Goal: Task Accomplishment & Management: Manage account settings

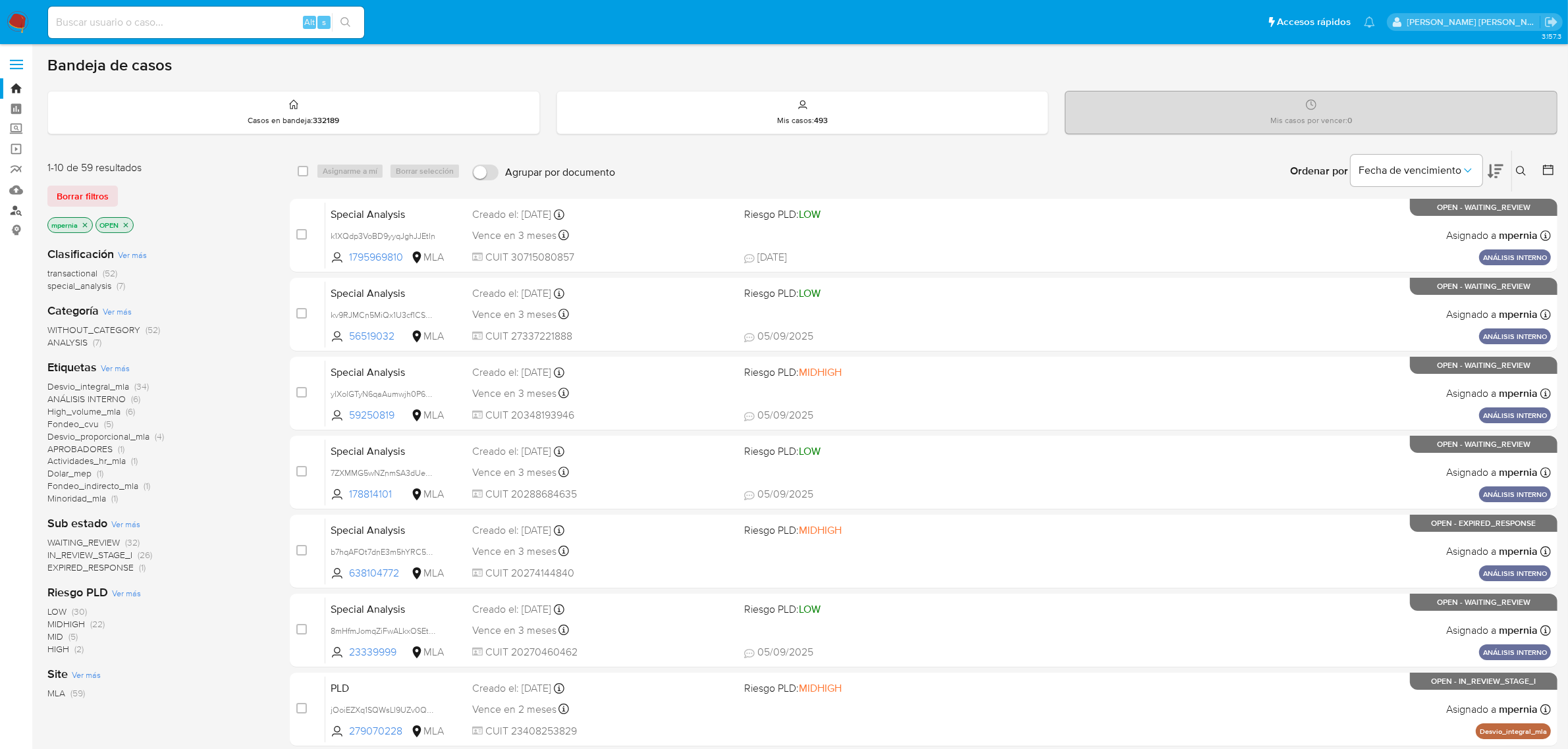
click at [18, 215] on link "Buscador de personas" at bounding box center [78, 210] width 156 height 20
click at [75, 275] on span "transactional" at bounding box center [72, 273] width 50 height 13
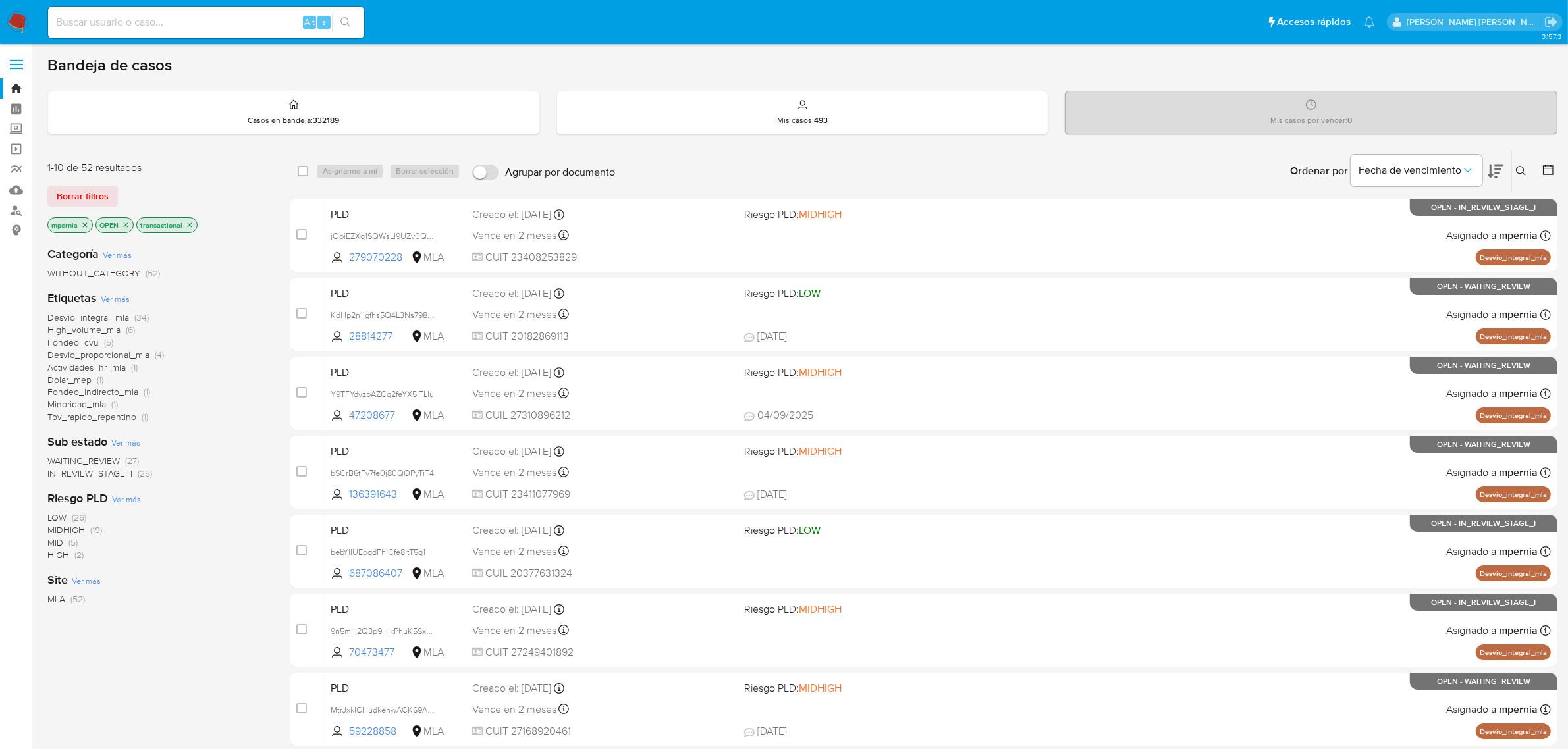
click at [83, 228] on icon "close-filter" at bounding box center [85, 225] width 8 height 8
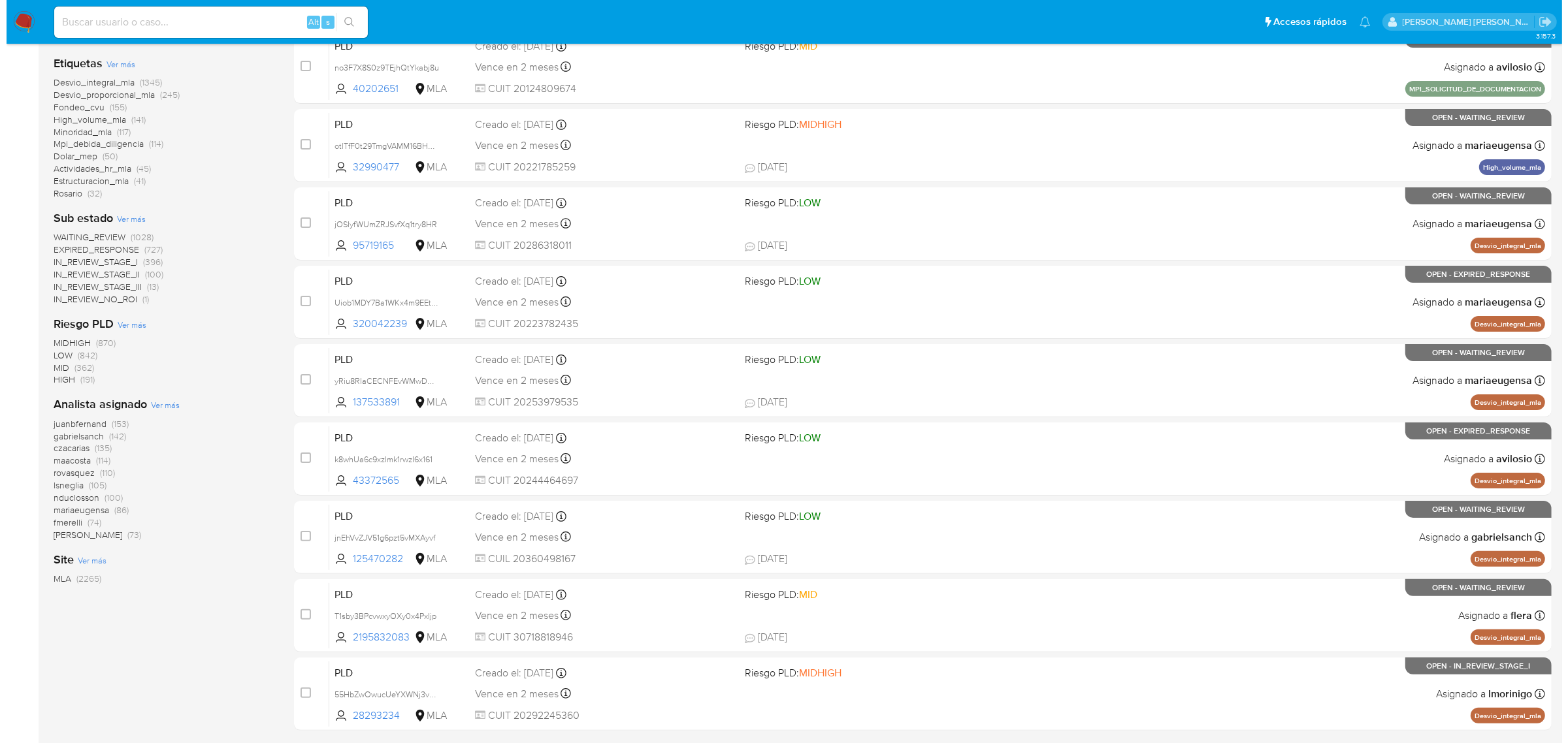
scroll to position [286, 0]
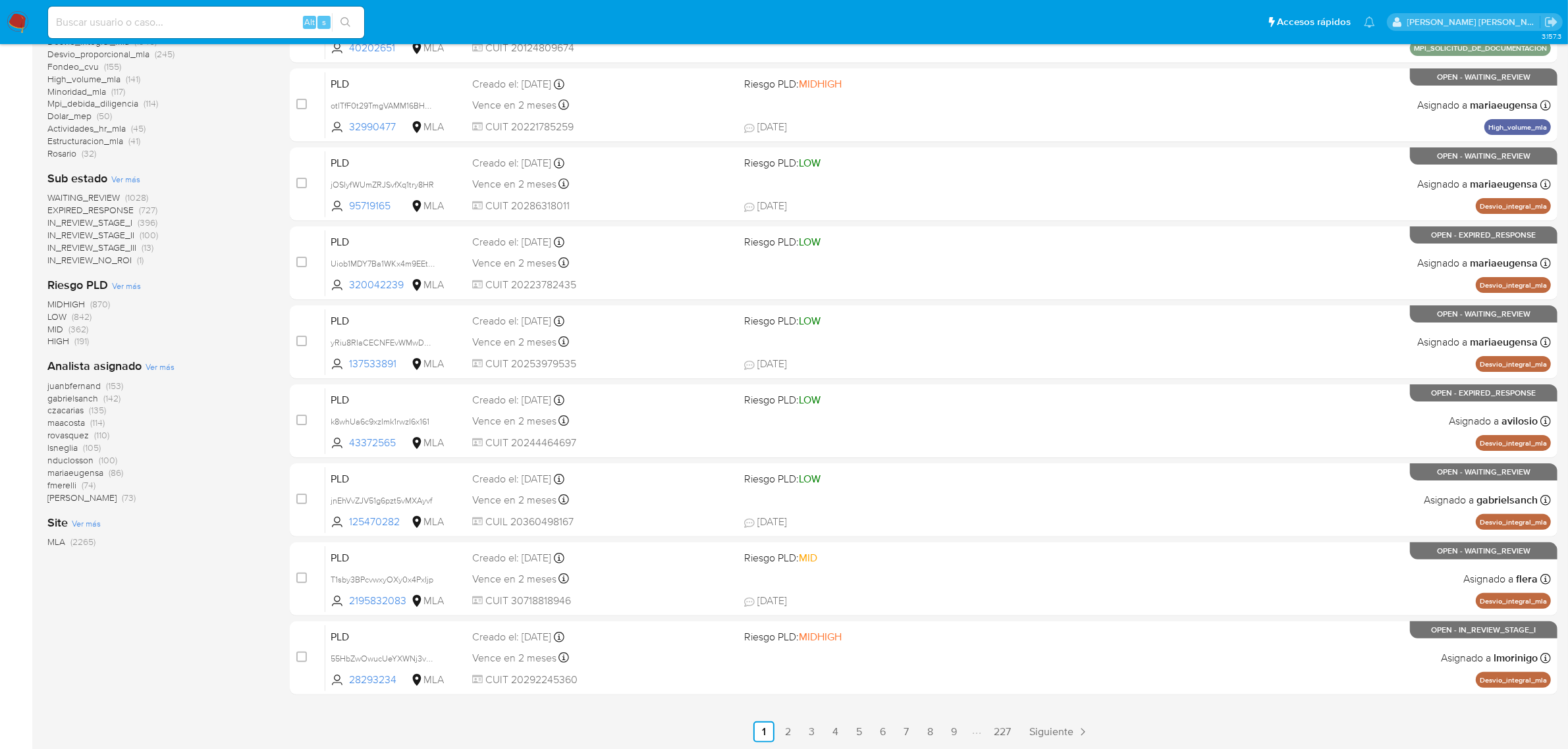
click at [158, 368] on span "Ver más" at bounding box center [160, 366] width 29 height 12
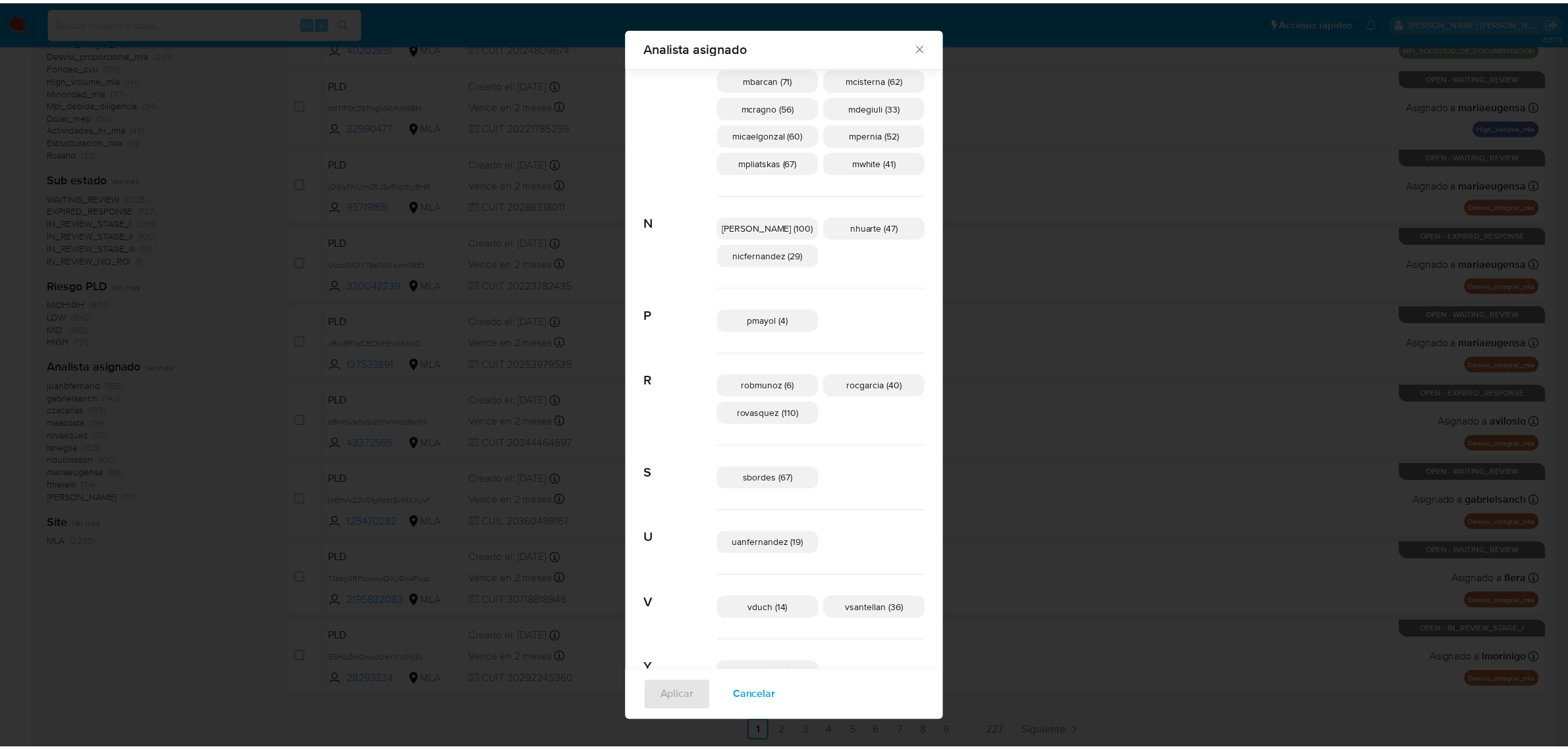
scroll to position [683, 0]
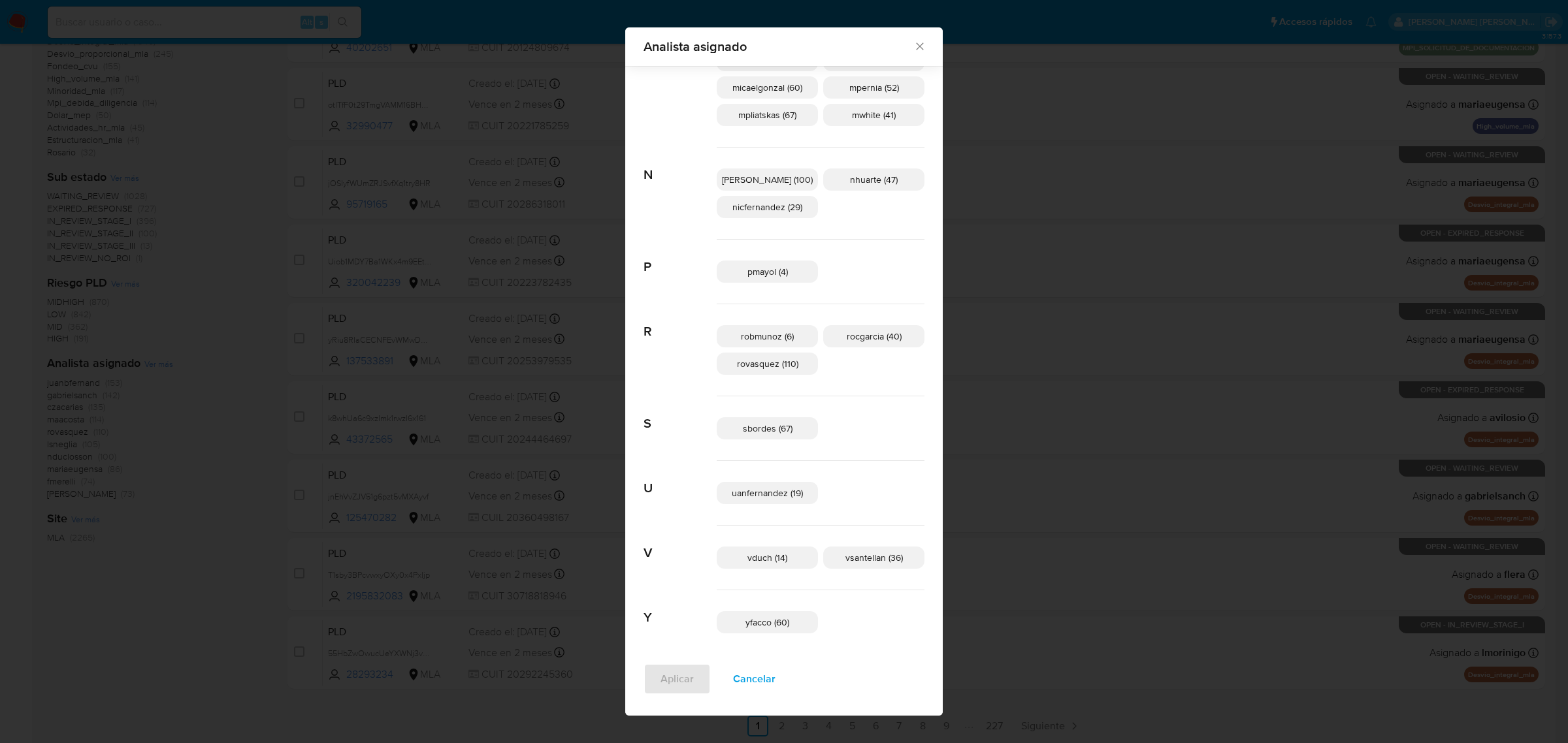
click at [913, 46] on icon "Cerrar" at bounding box center [919, 46] width 13 height 13
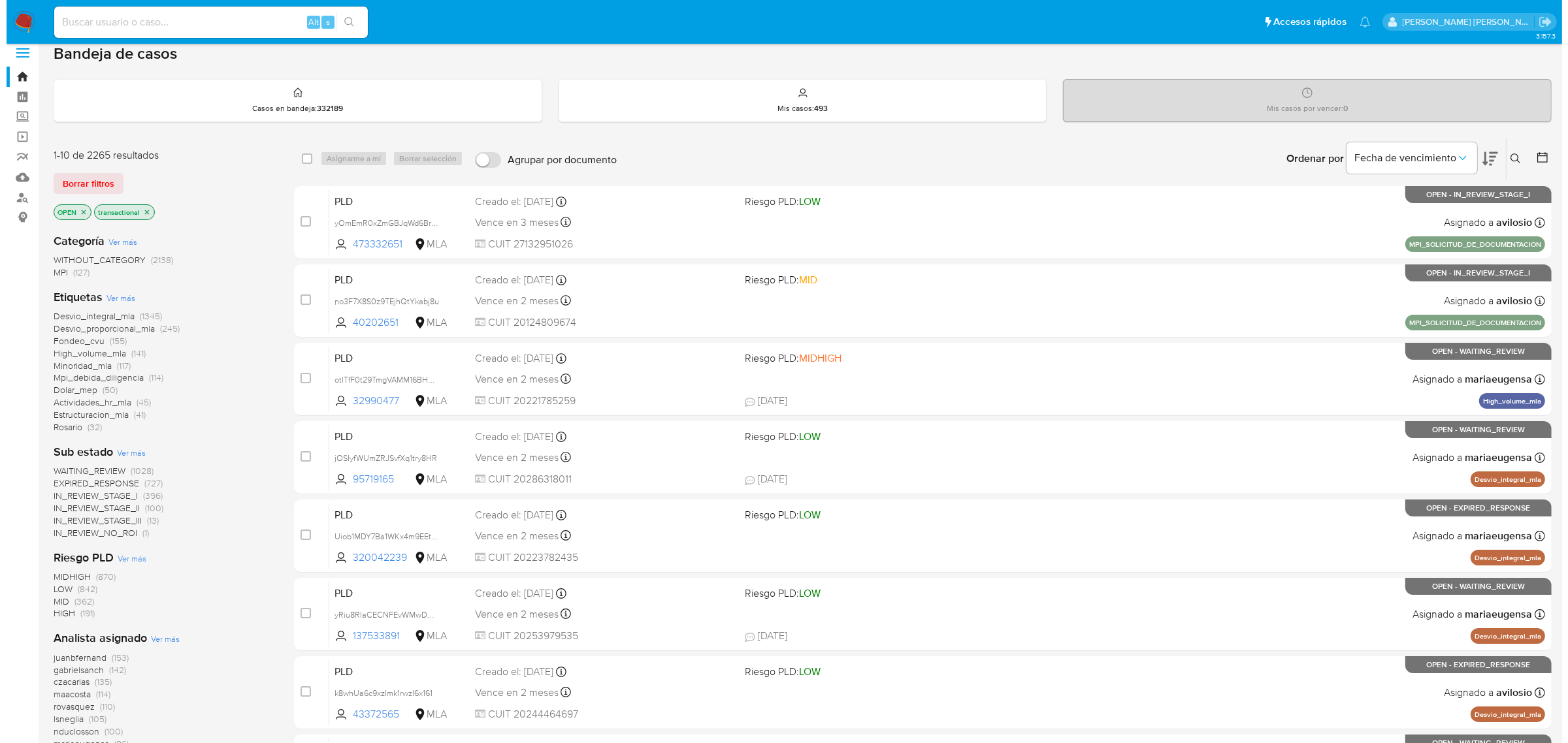
scroll to position [0, 0]
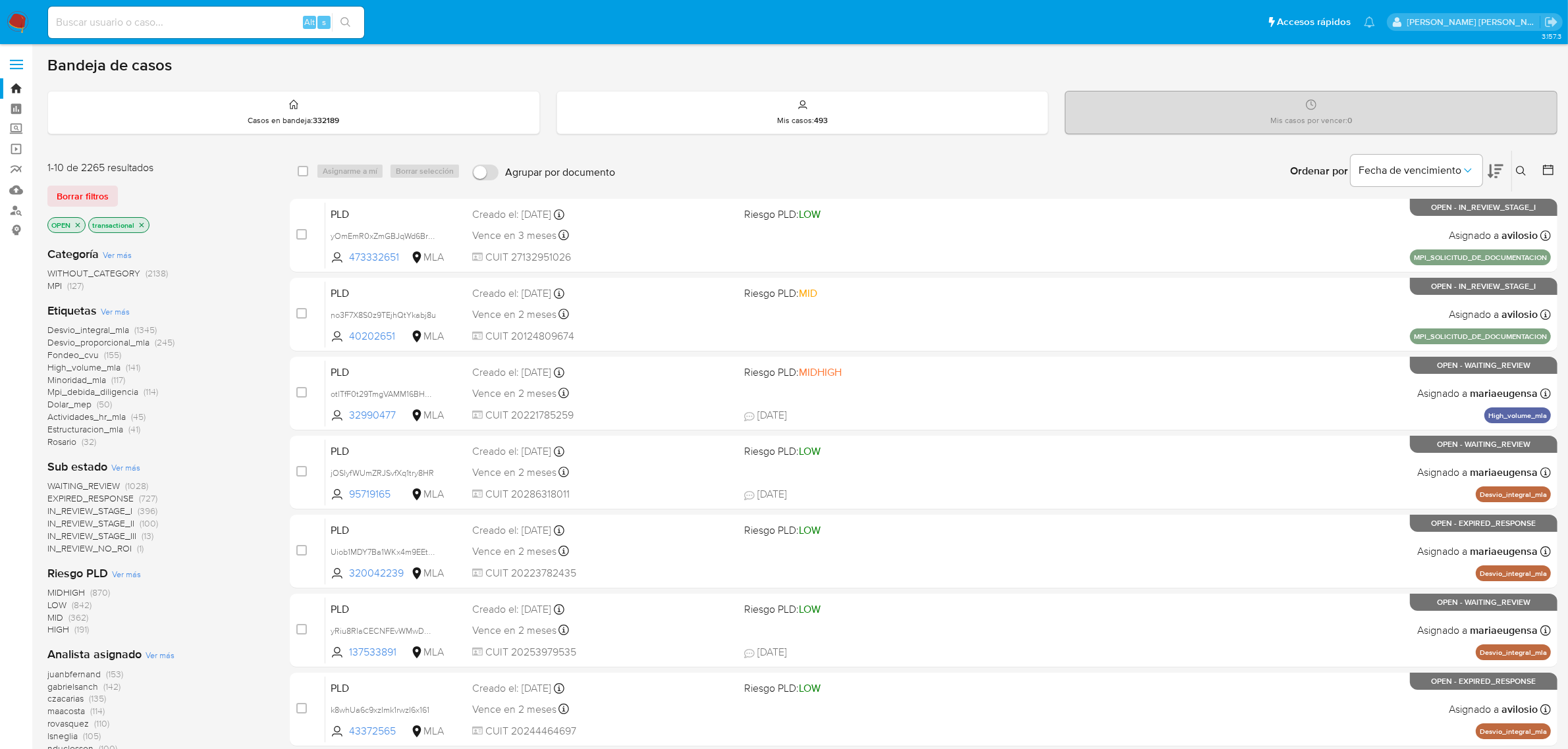
click at [145, 224] on icon "close-filter" at bounding box center [141, 225] width 8 height 8
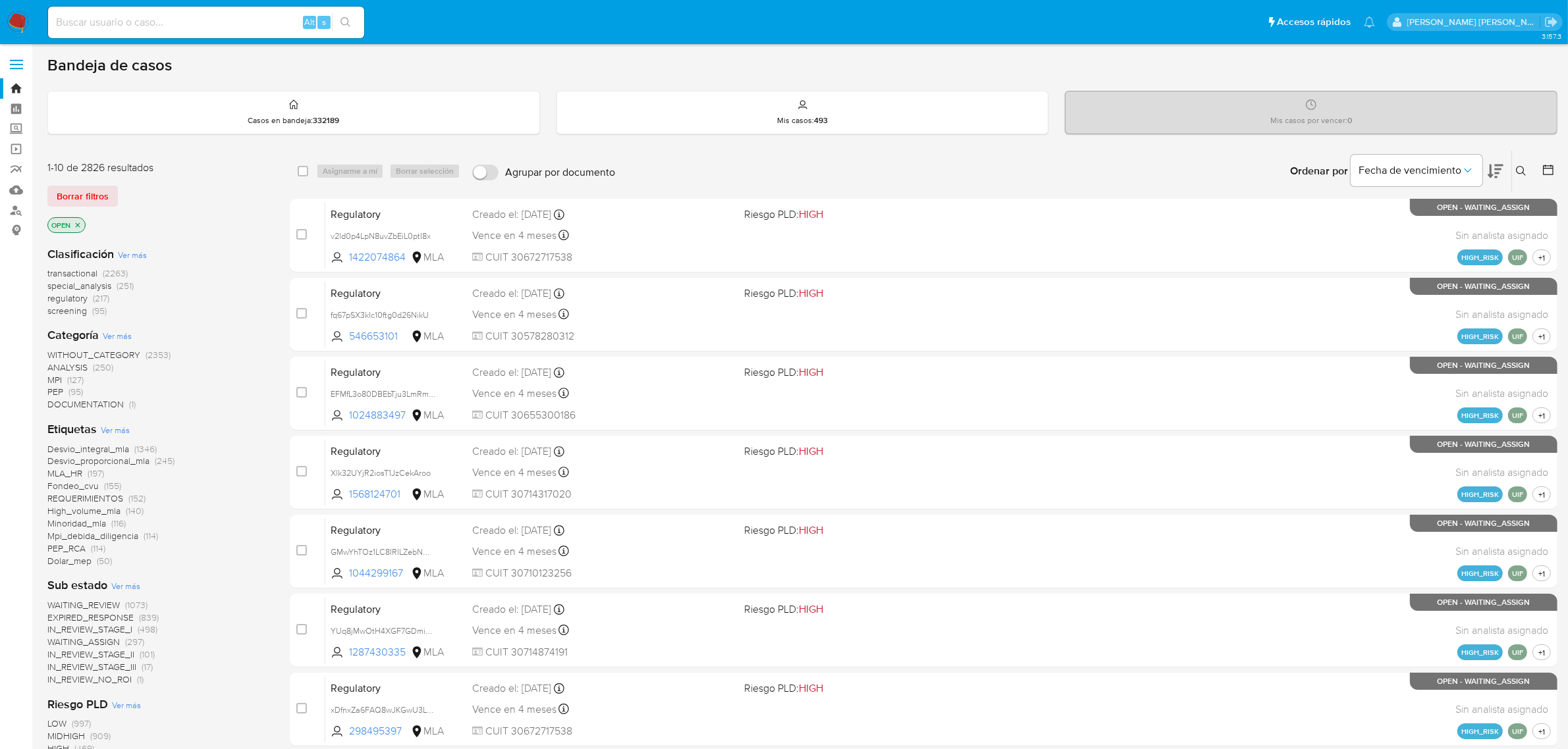
click at [1518, 175] on icon at bounding box center [1522, 171] width 11 height 11
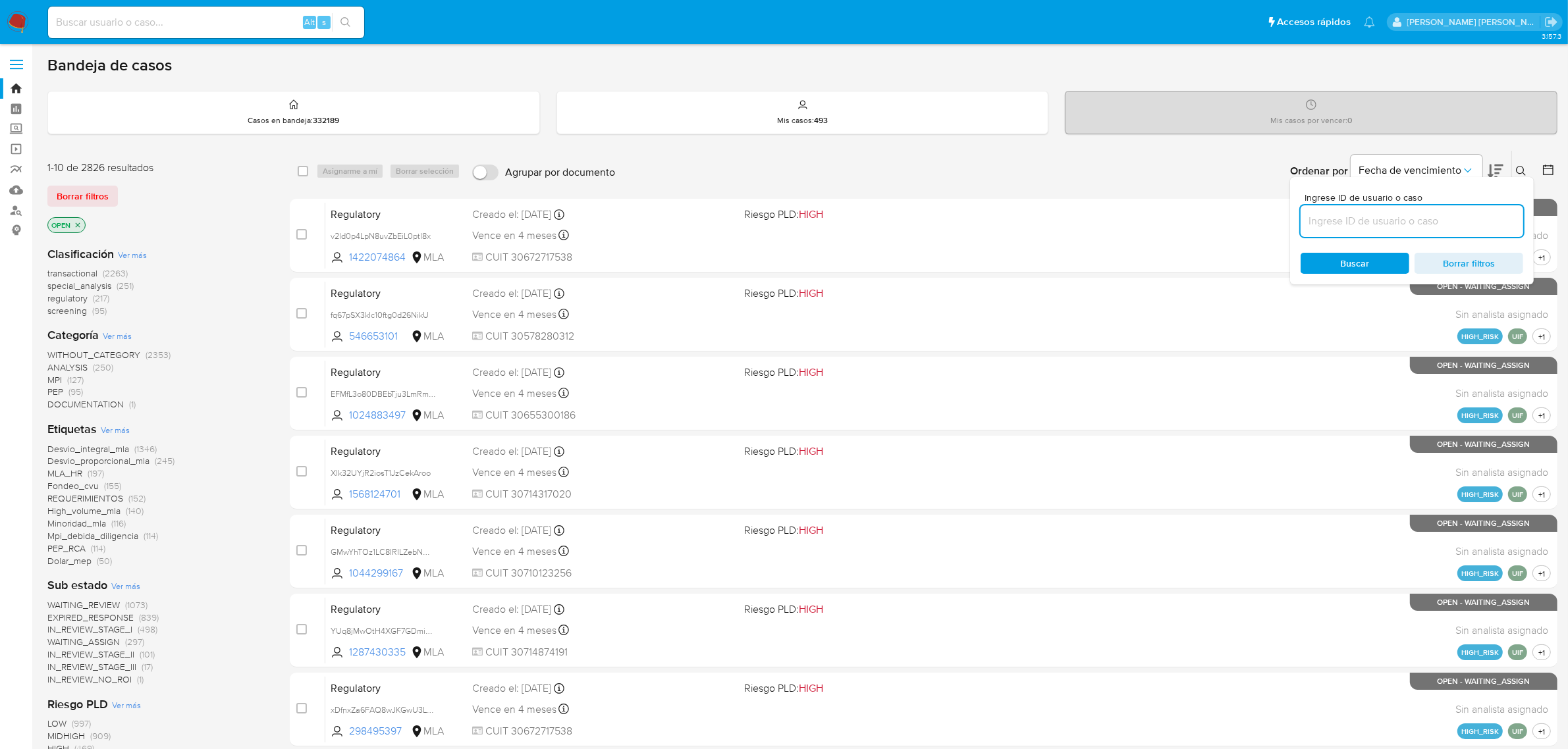
click at [1362, 215] on input at bounding box center [1412, 221] width 223 height 17
type input "N3EUccob15sKcR6sEmtLyN8l"
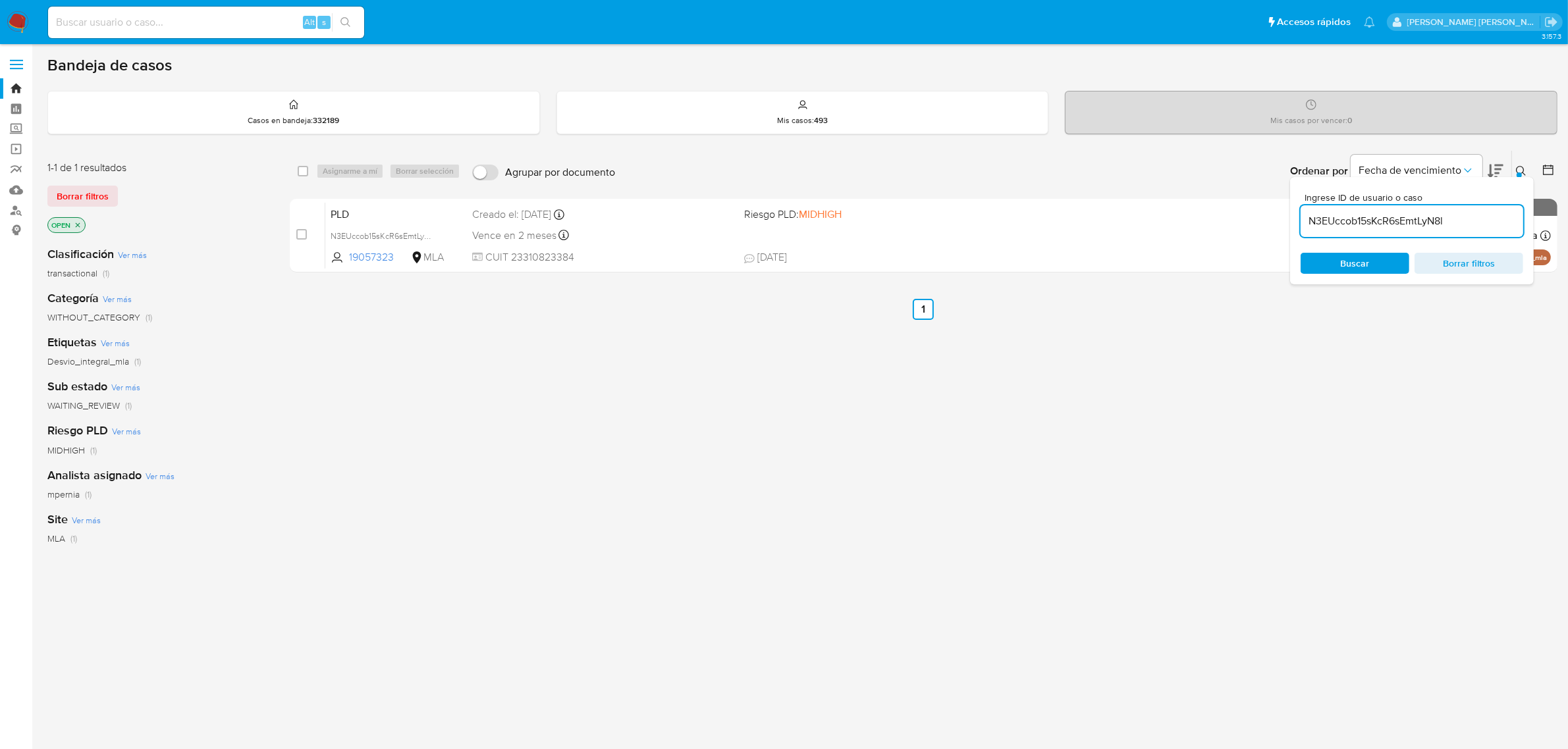
click at [301, 165] on div "select-all-cases-checkbox" at bounding box center [303, 171] width 11 height 13
click at [305, 173] on input "checkbox" at bounding box center [303, 171] width 11 height 11
checkbox input "true"
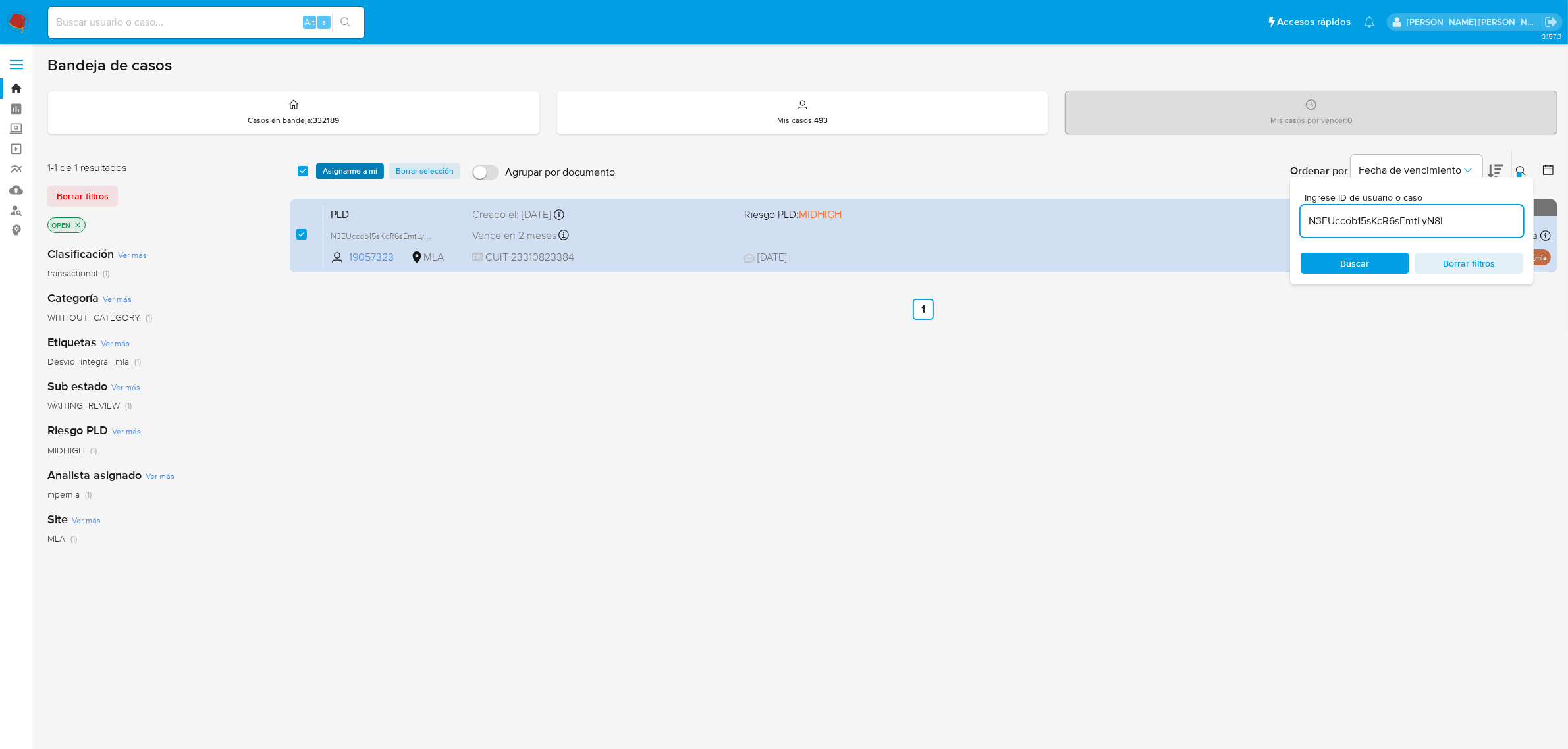
click at [343, 170] on span "Asignarme a mí" at bounding box center [350, 171] width 55 height 13
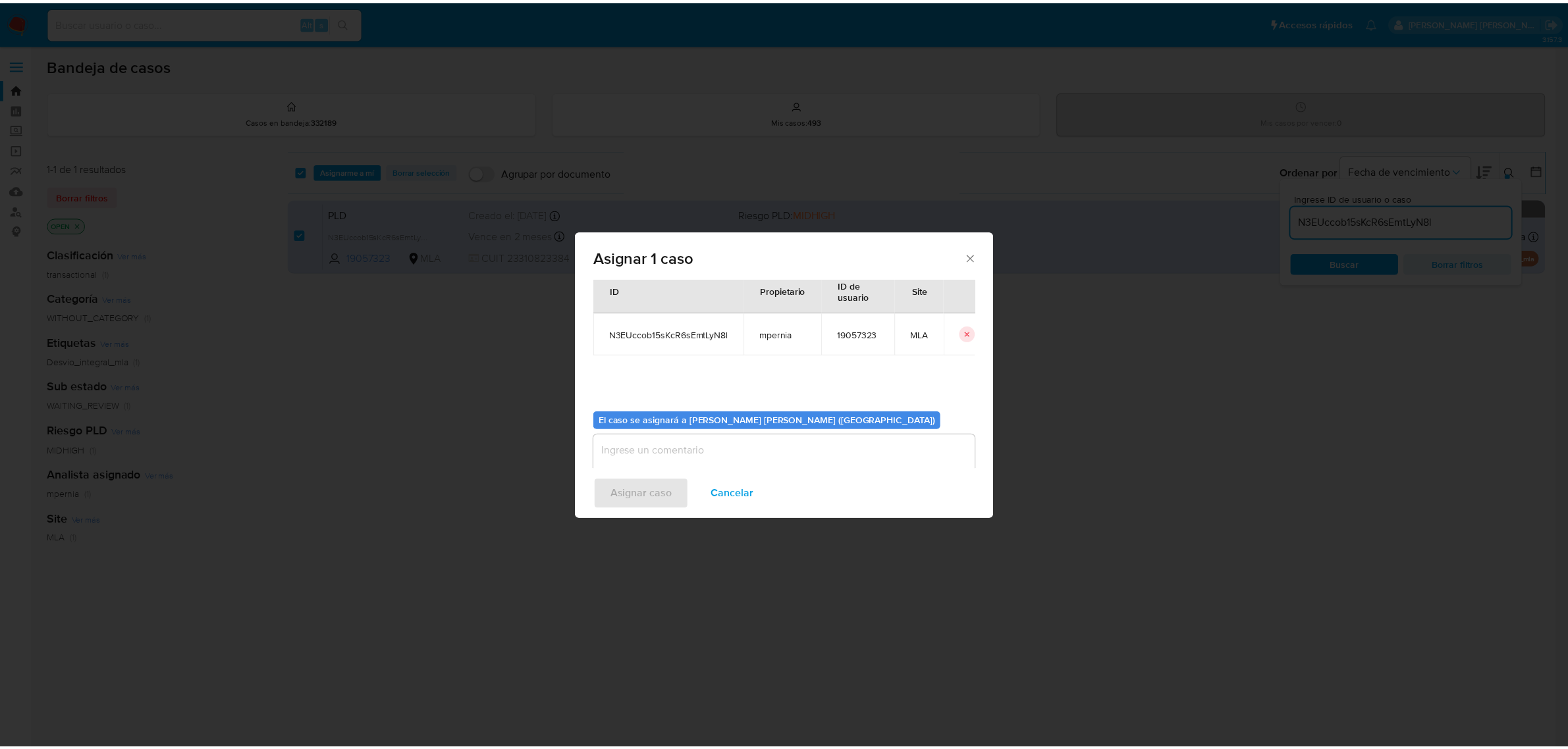
scroll to position [67, 0]
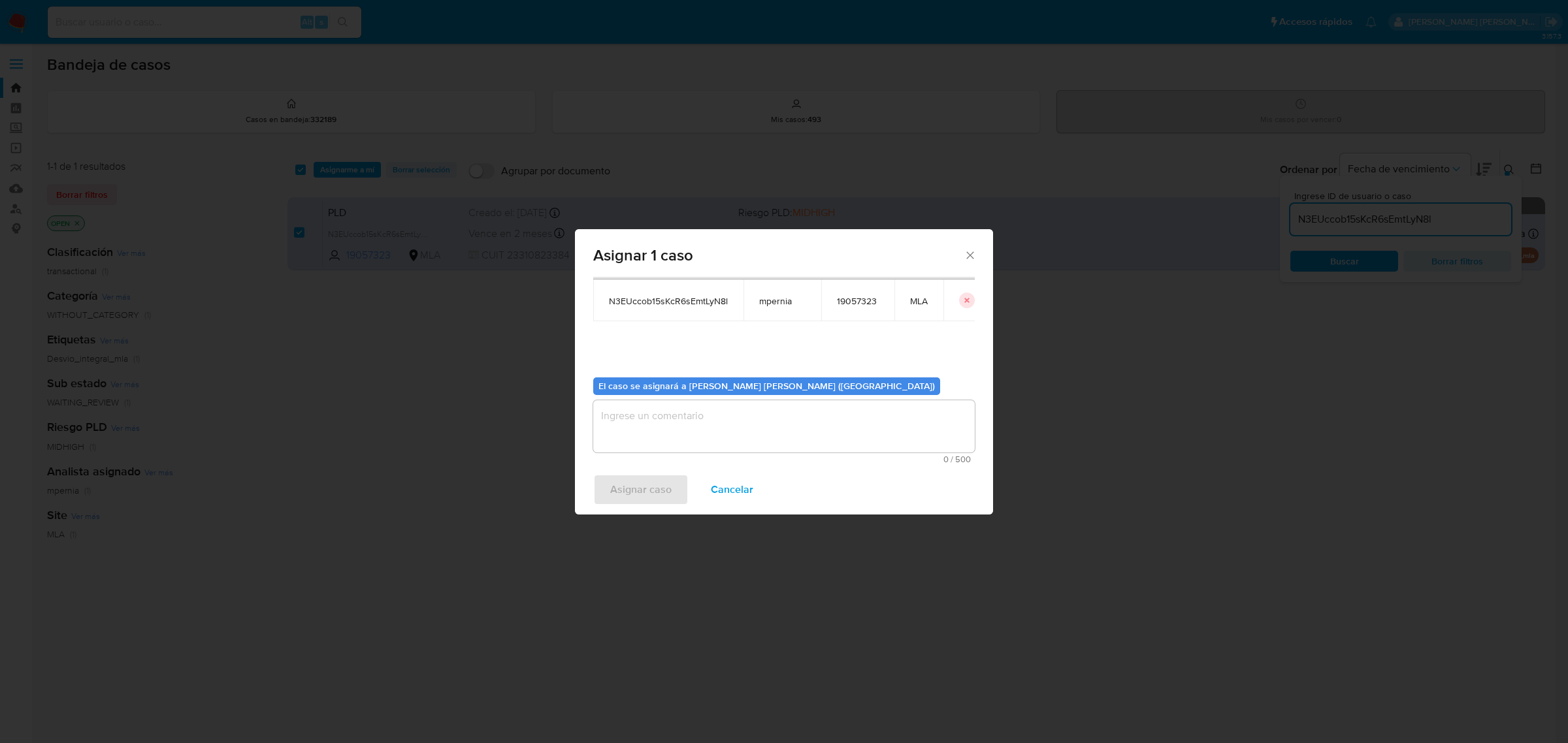
click at [753, 429] on textarea "assign-modal" at bounding box center [783, 427] width 382 height 52
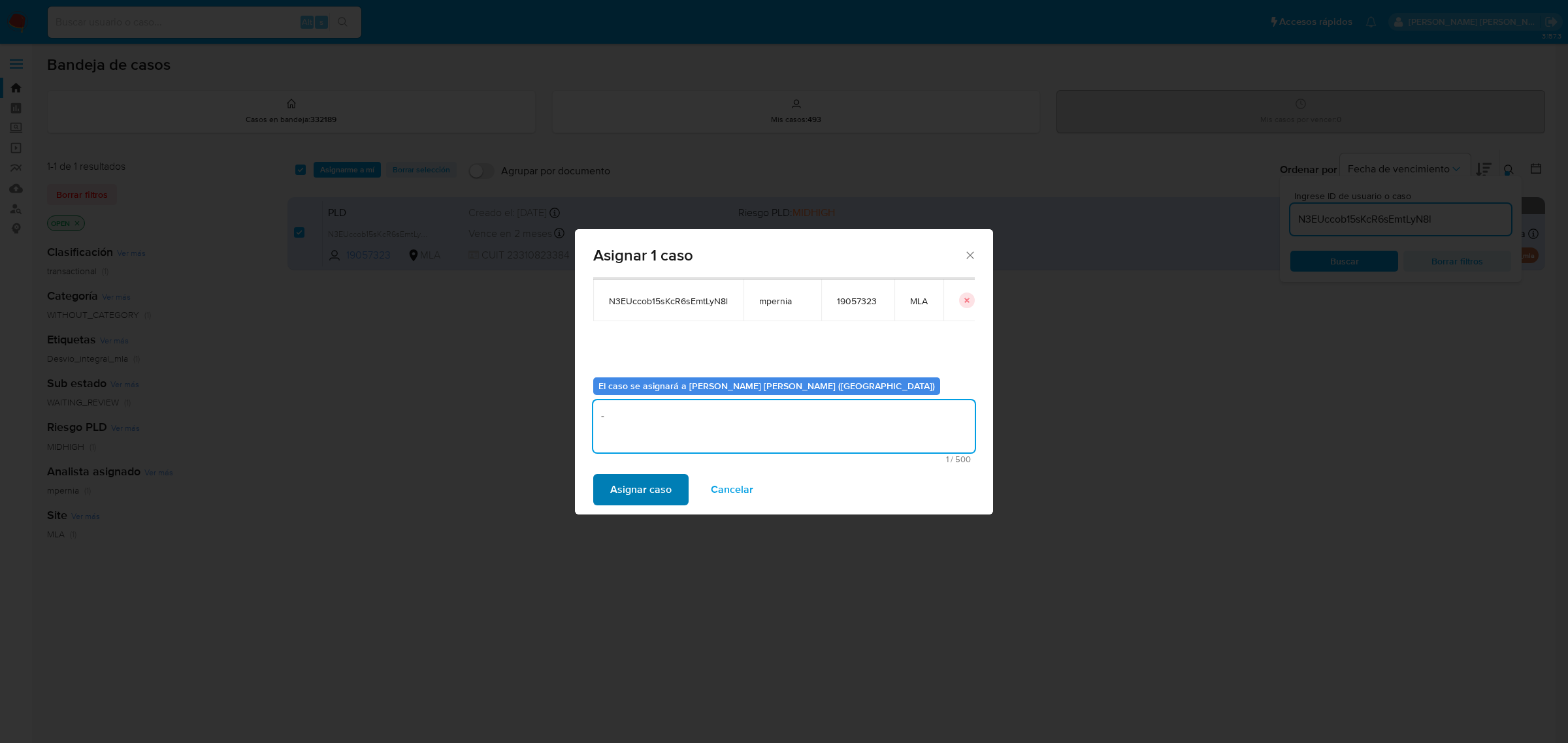
type textarea "-"
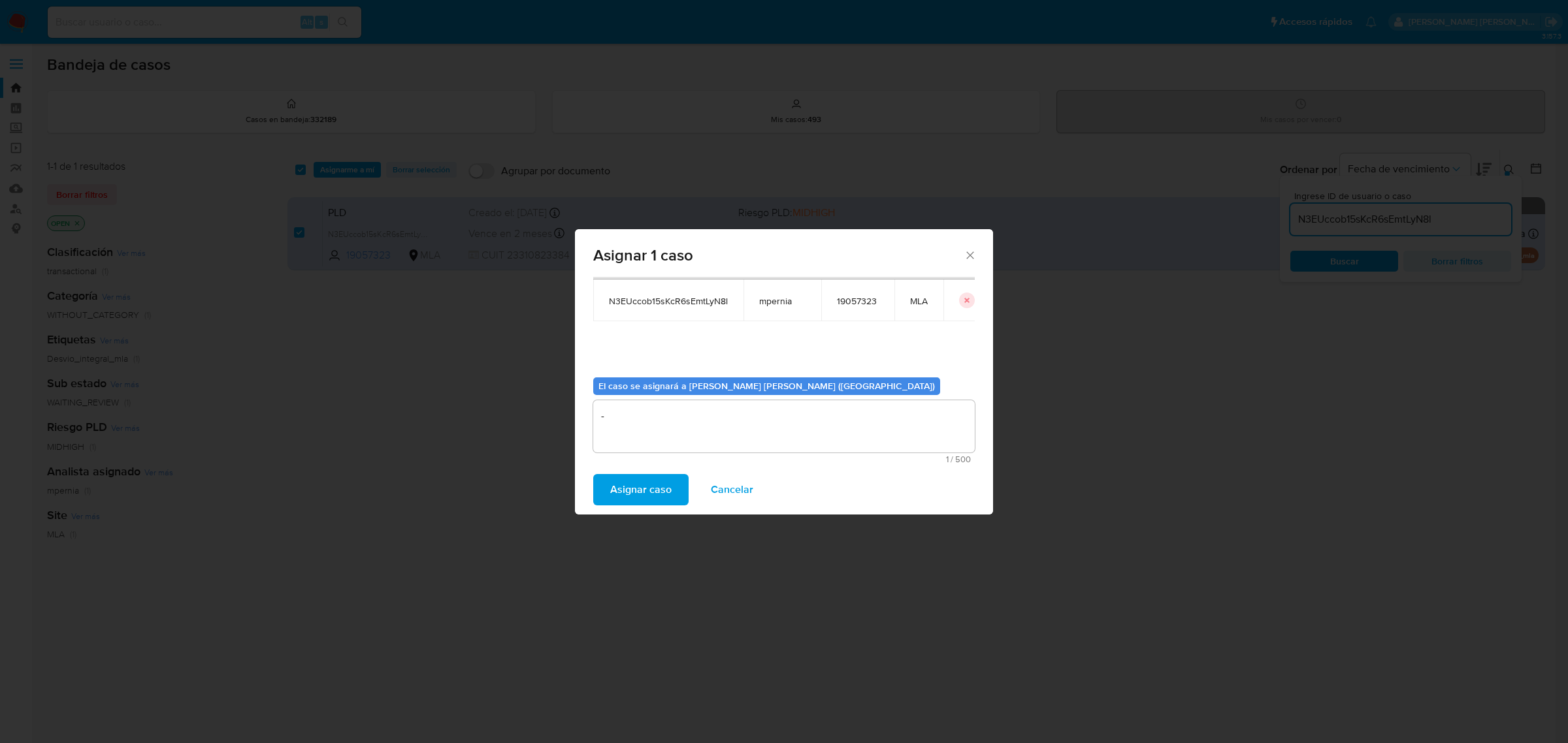
click at [638, 493] on span "Asignar caso" at bounding box center [641, 490] width 61 height 29
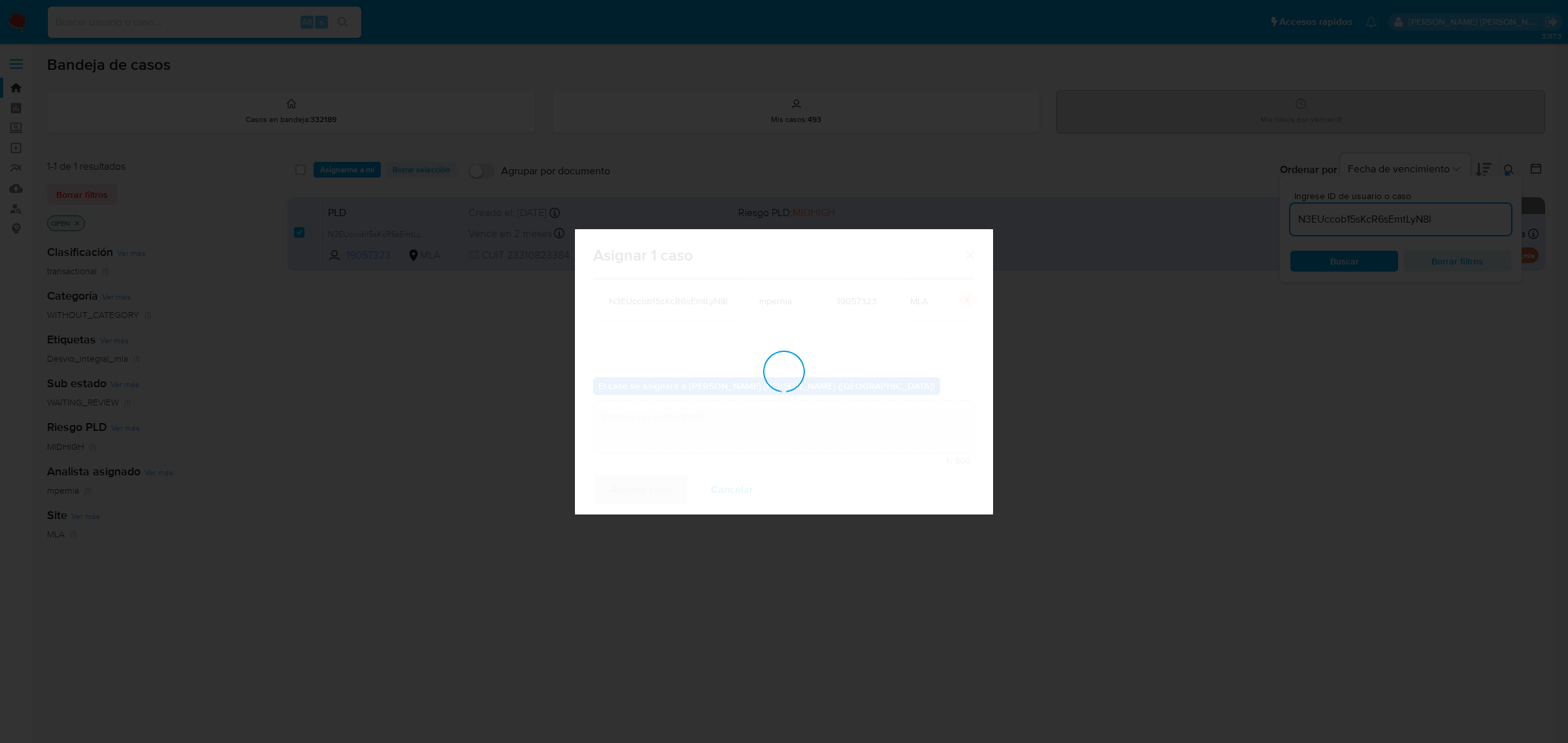
checkbox input "false"
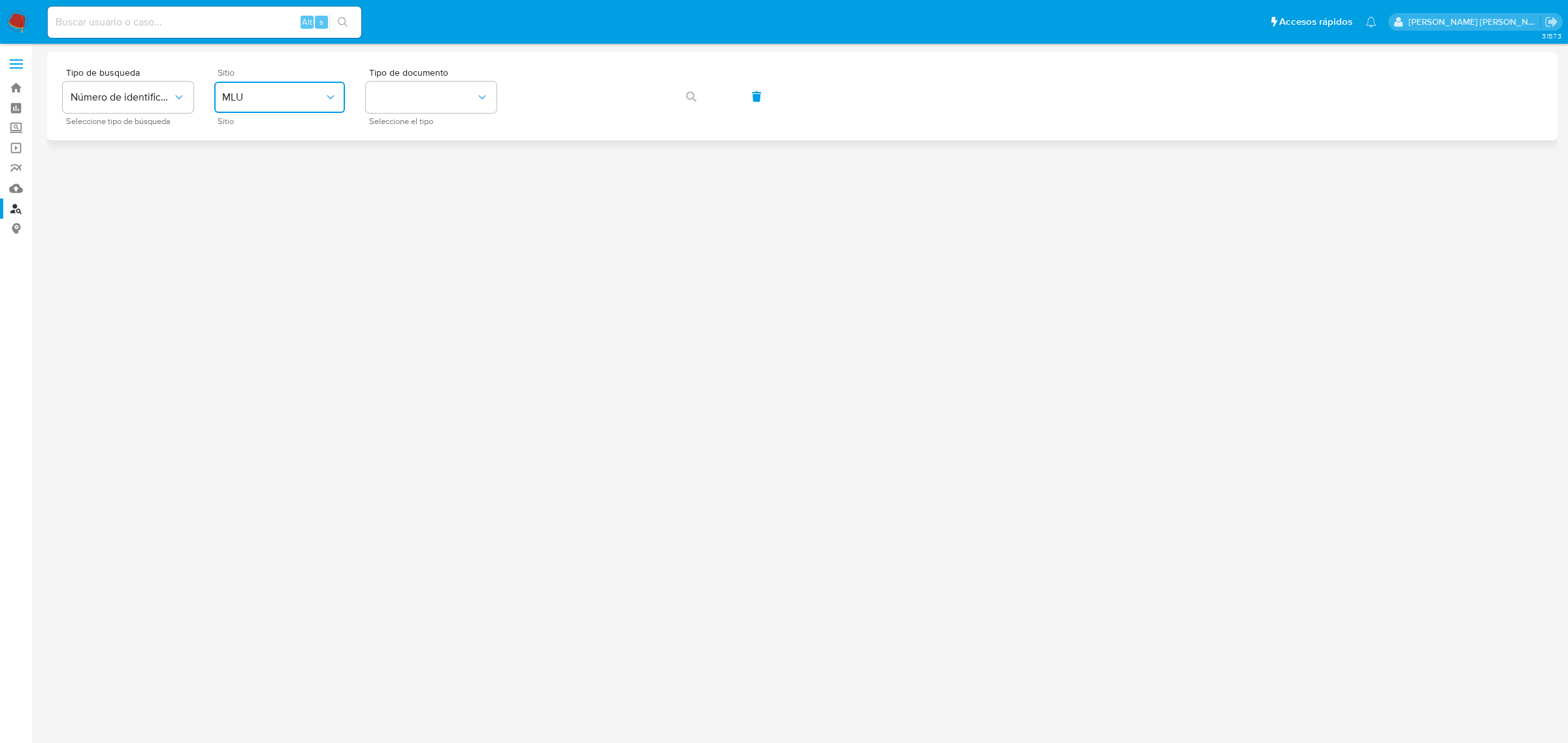
click at [335, 105] on button "MLU" at bounding box center [279, 97] width 131 height 32
click at [268, 158] on div "MLA" at bounding box center [275, 163] width 107 height 32
click at [448, 95] on button "identificationType" at bounding box center [430, 97] width 131 height 32
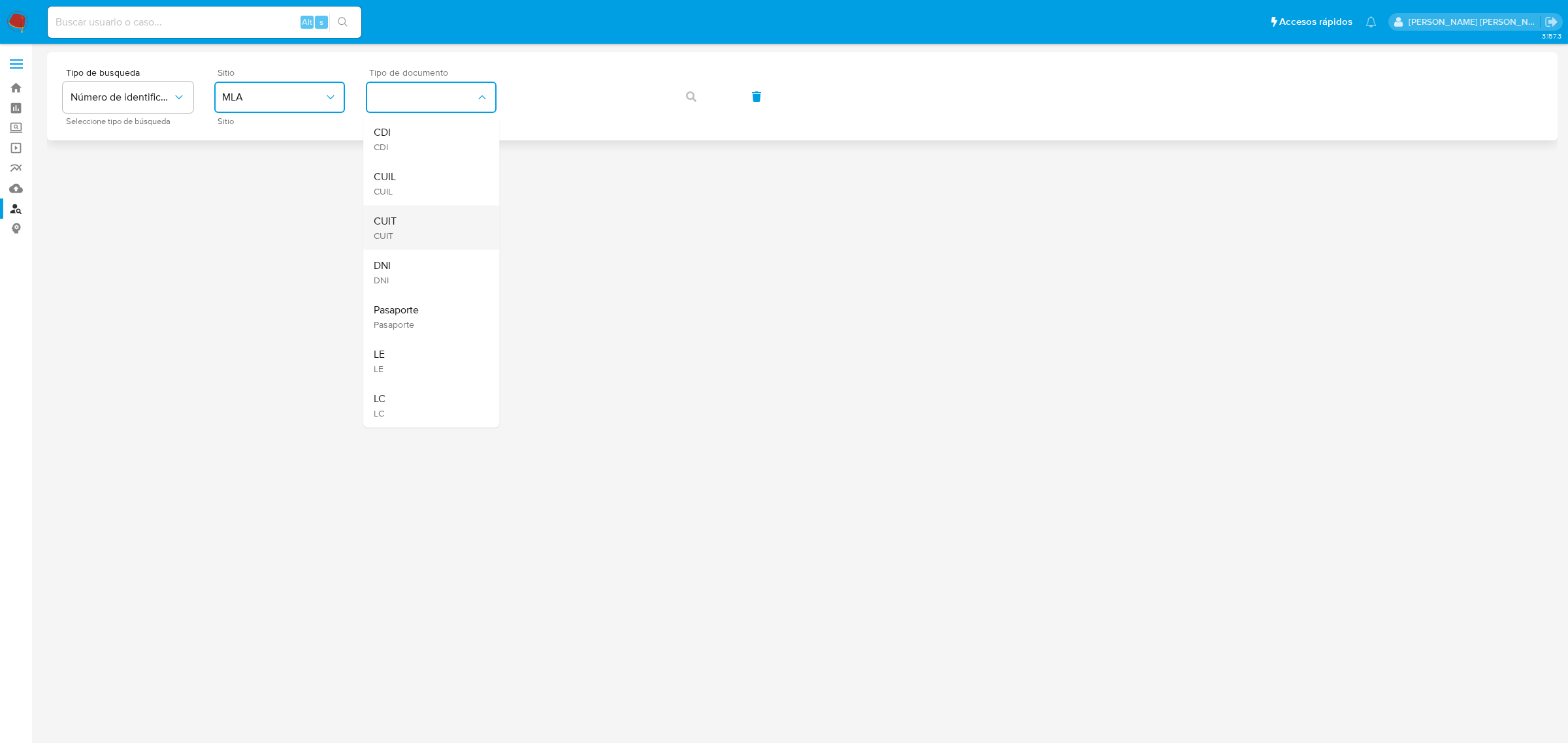
click at [422, 217] on div "CUIT CUIT" at bounding box center [427, 227] width 107 height 44
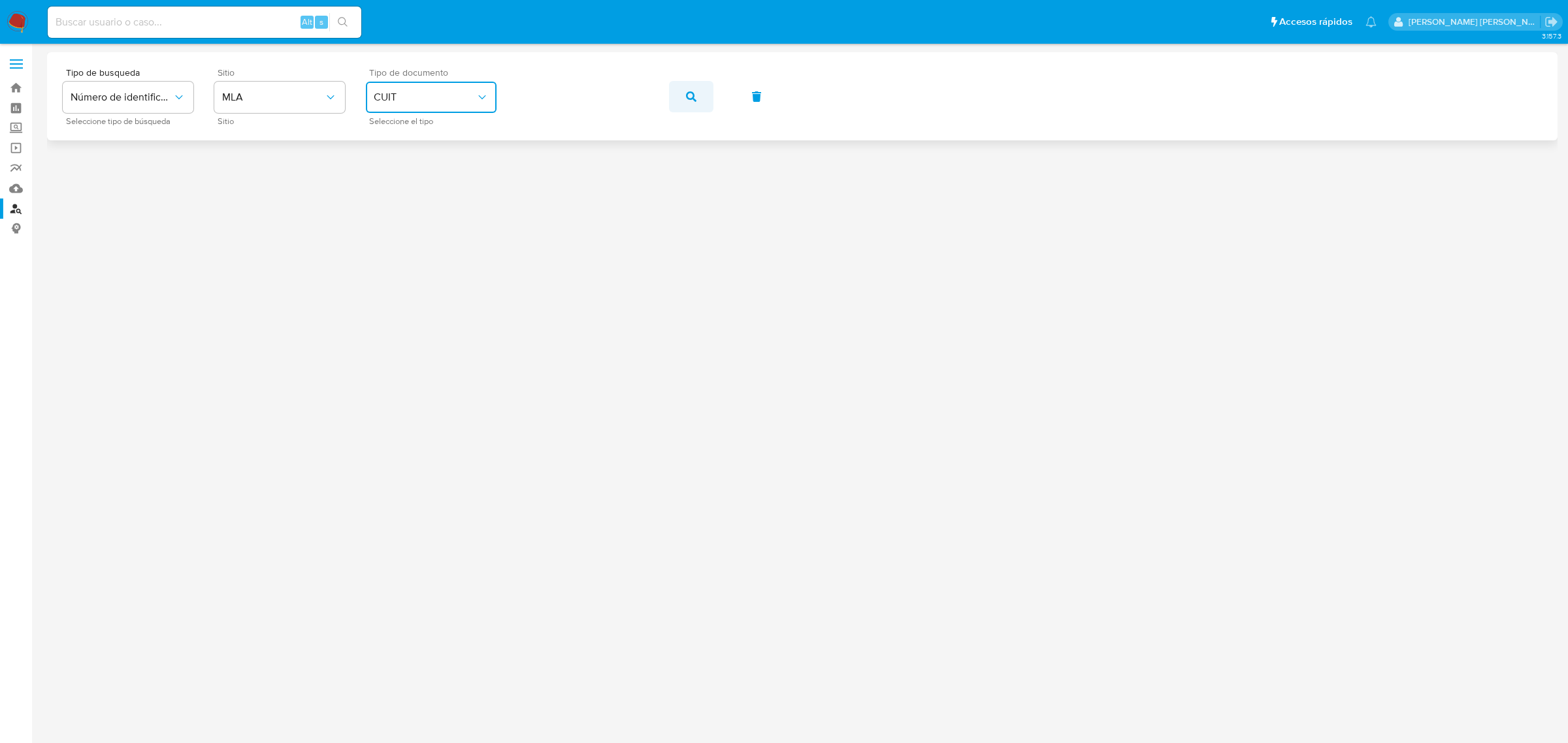
click at [691, 96] on icon "button" at bounding box center [691, 96] width 11 height 11
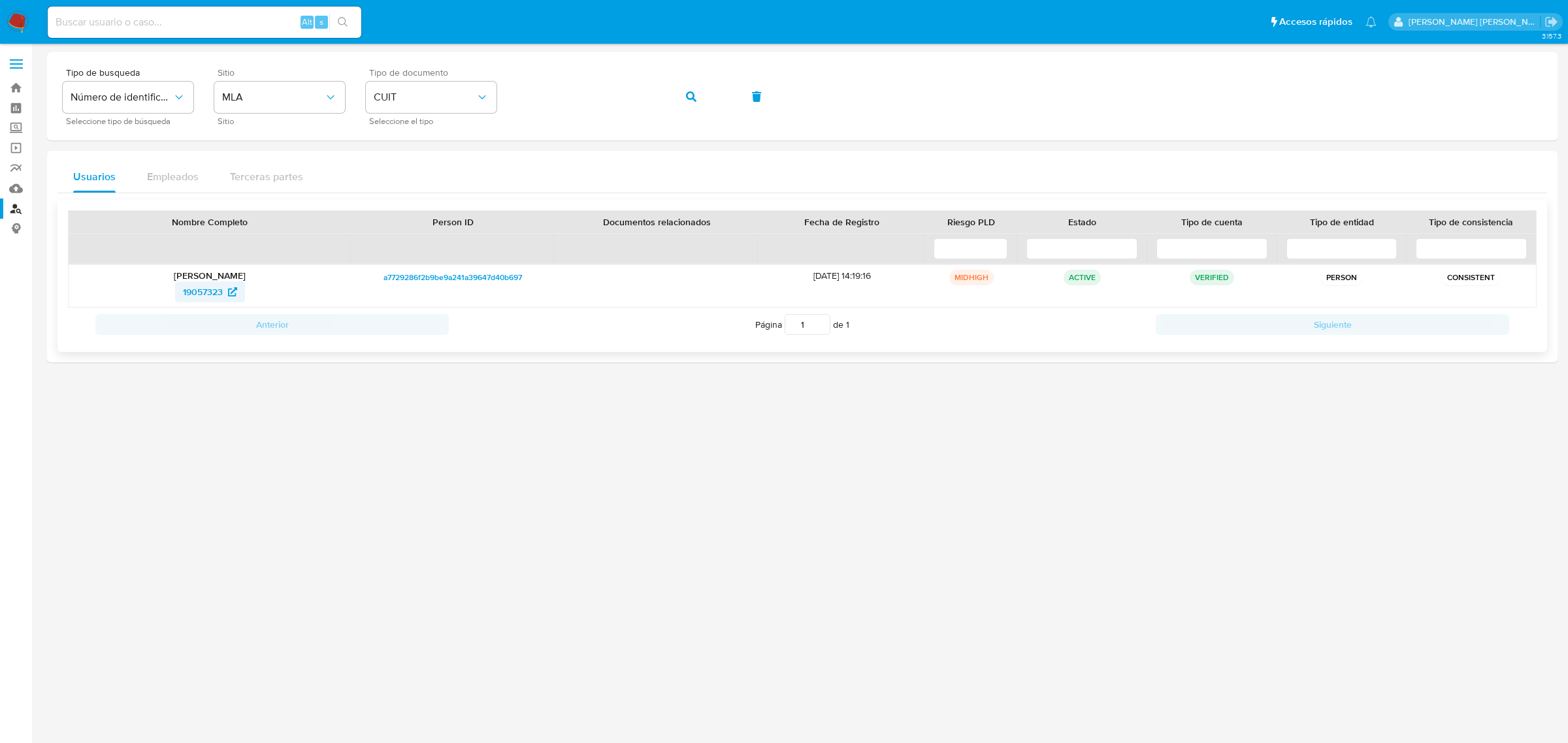
click at [205, 295] on span "19057323" at bounding box center [203, 291] width 40 height 21
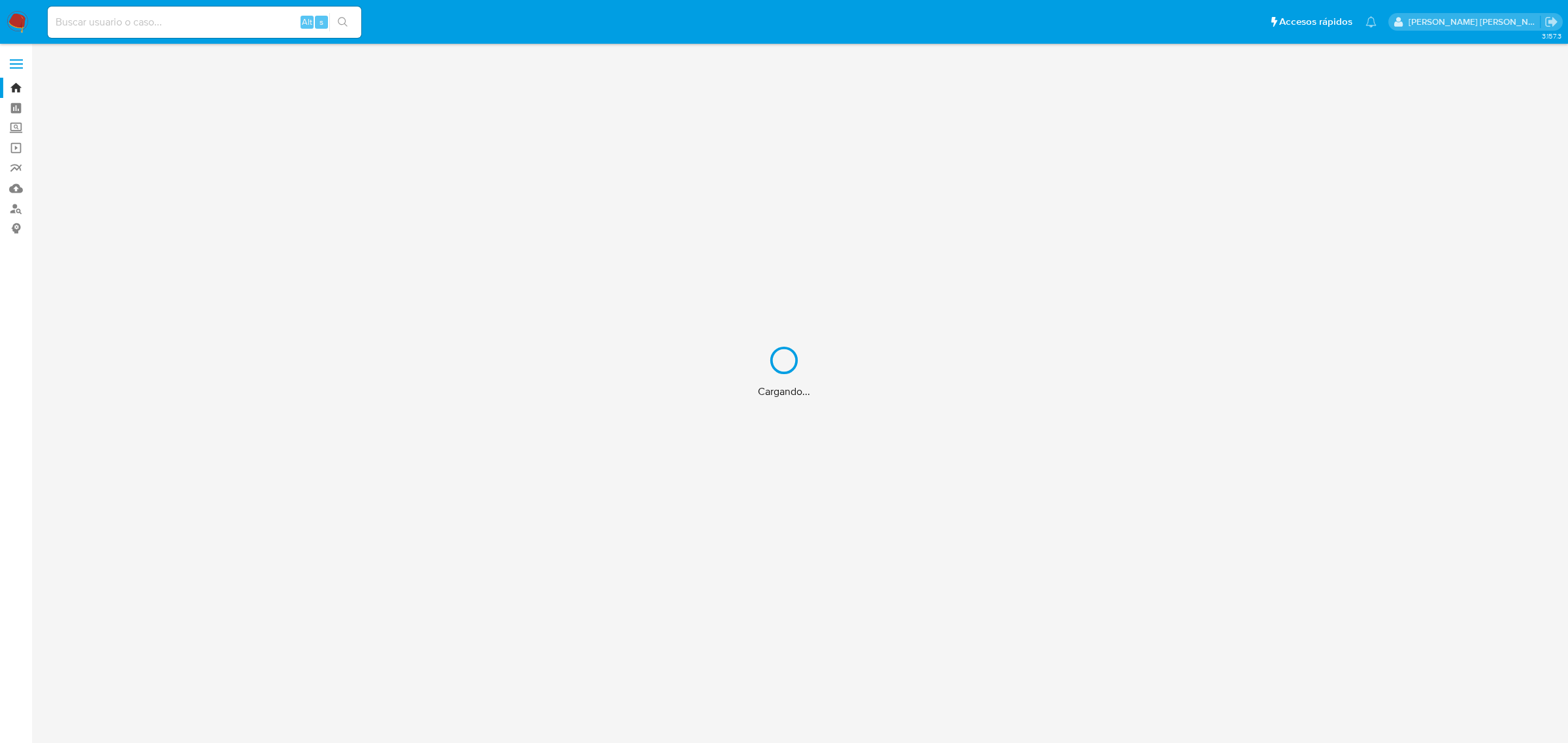
click at [183, 18] on div "Cargando..." at bounding box center [784, 372] width 1568 height 743
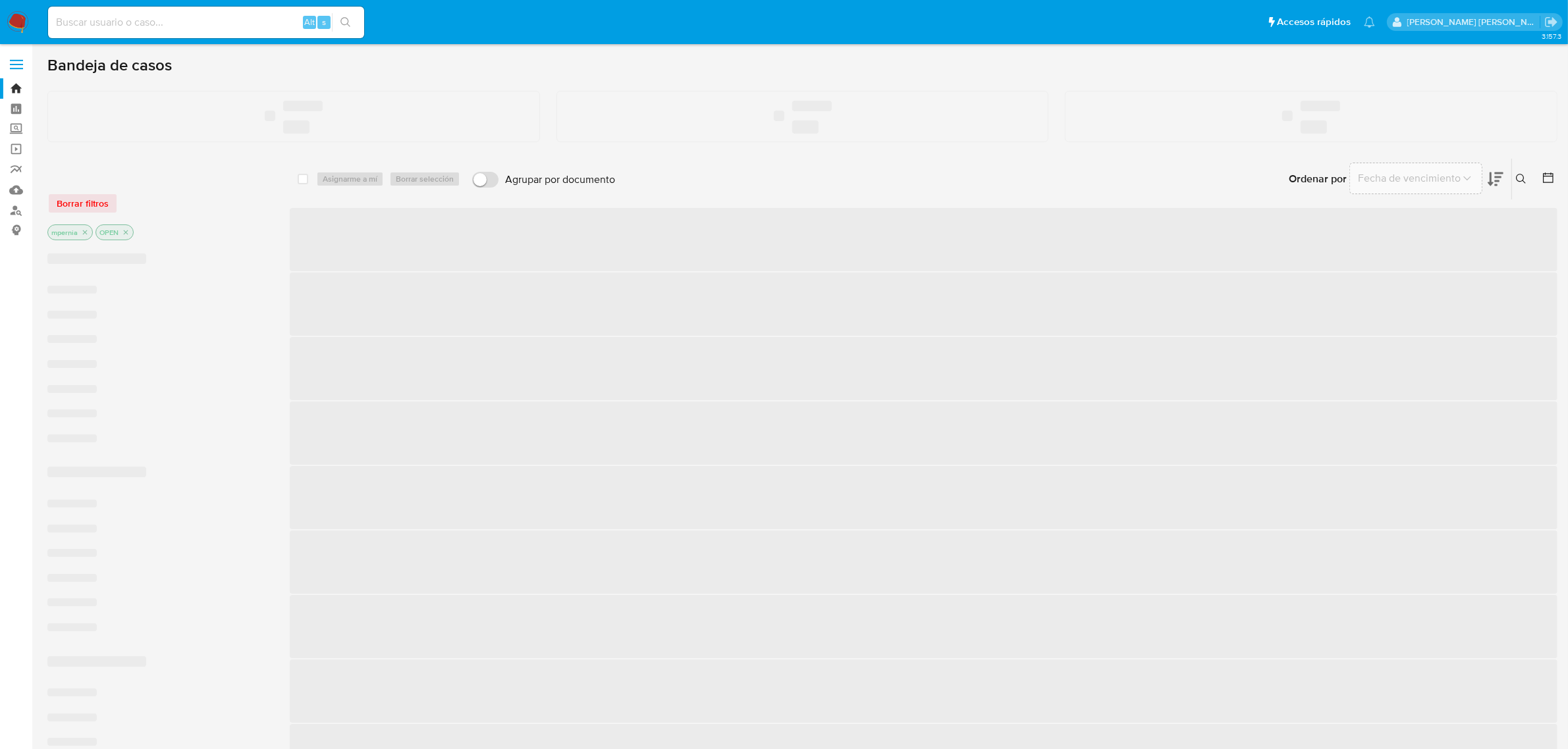
click at [142, 20] on input at bounding box center [206, 22] width 317 height 17
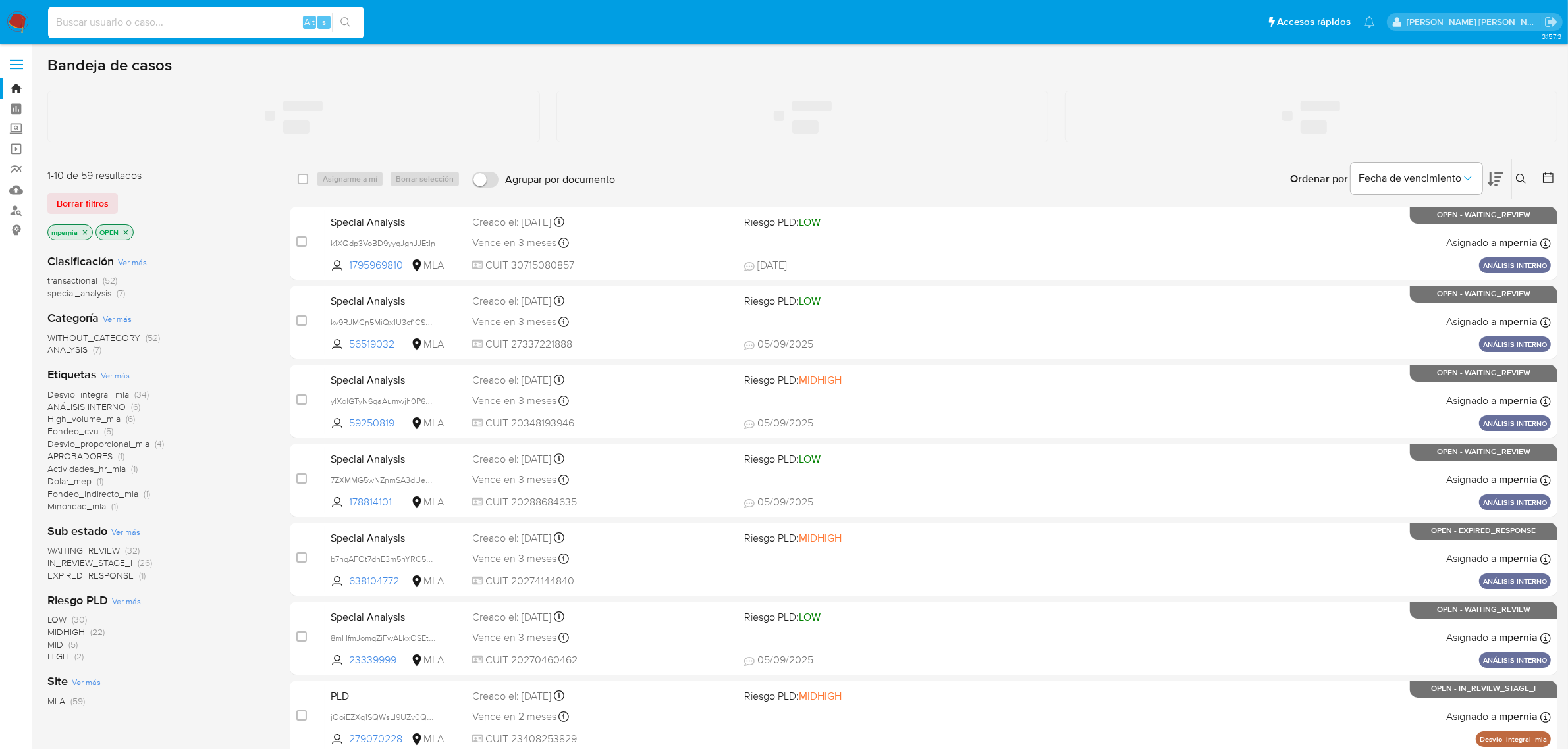
paste input "599410045"
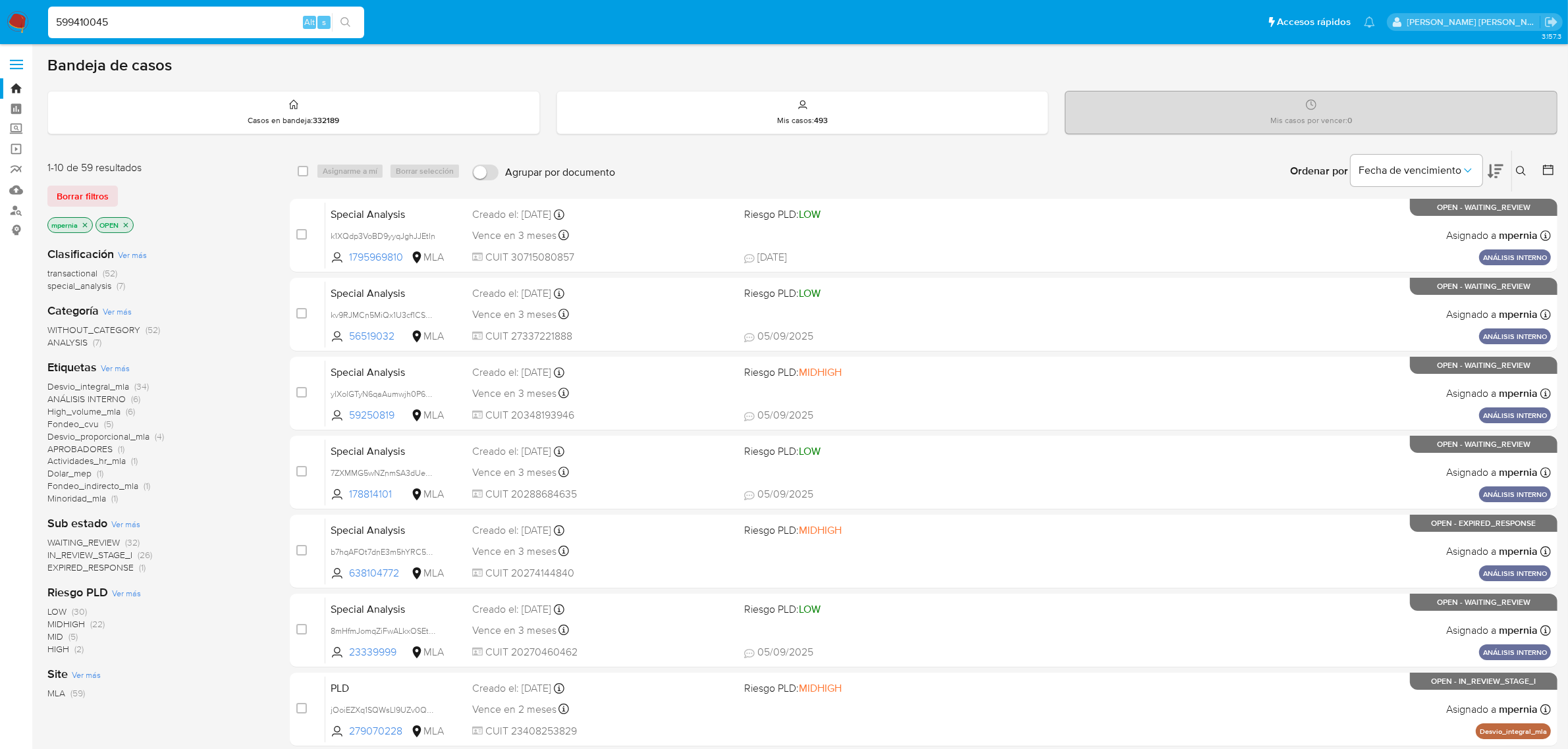
type input "599410045"
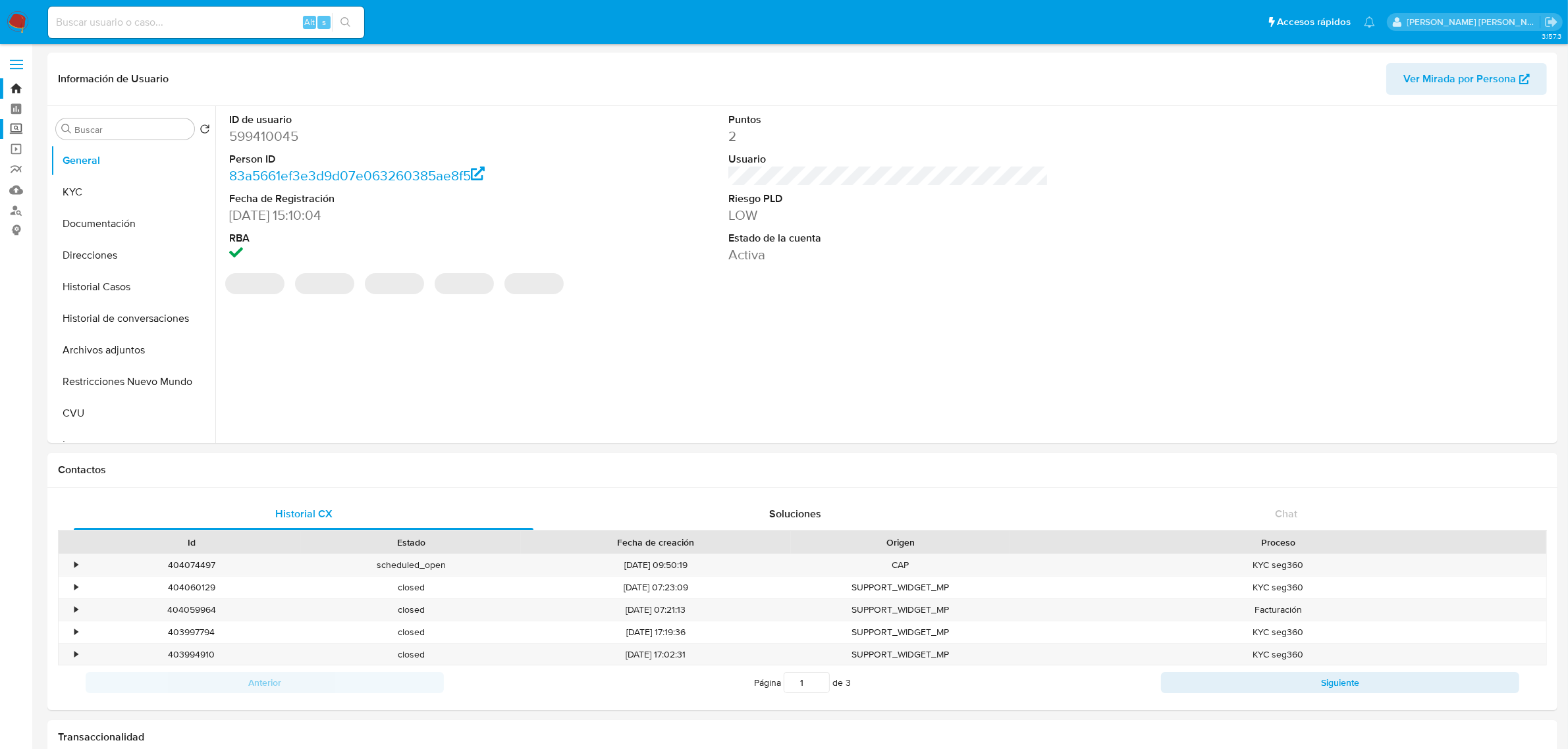
select select "10"
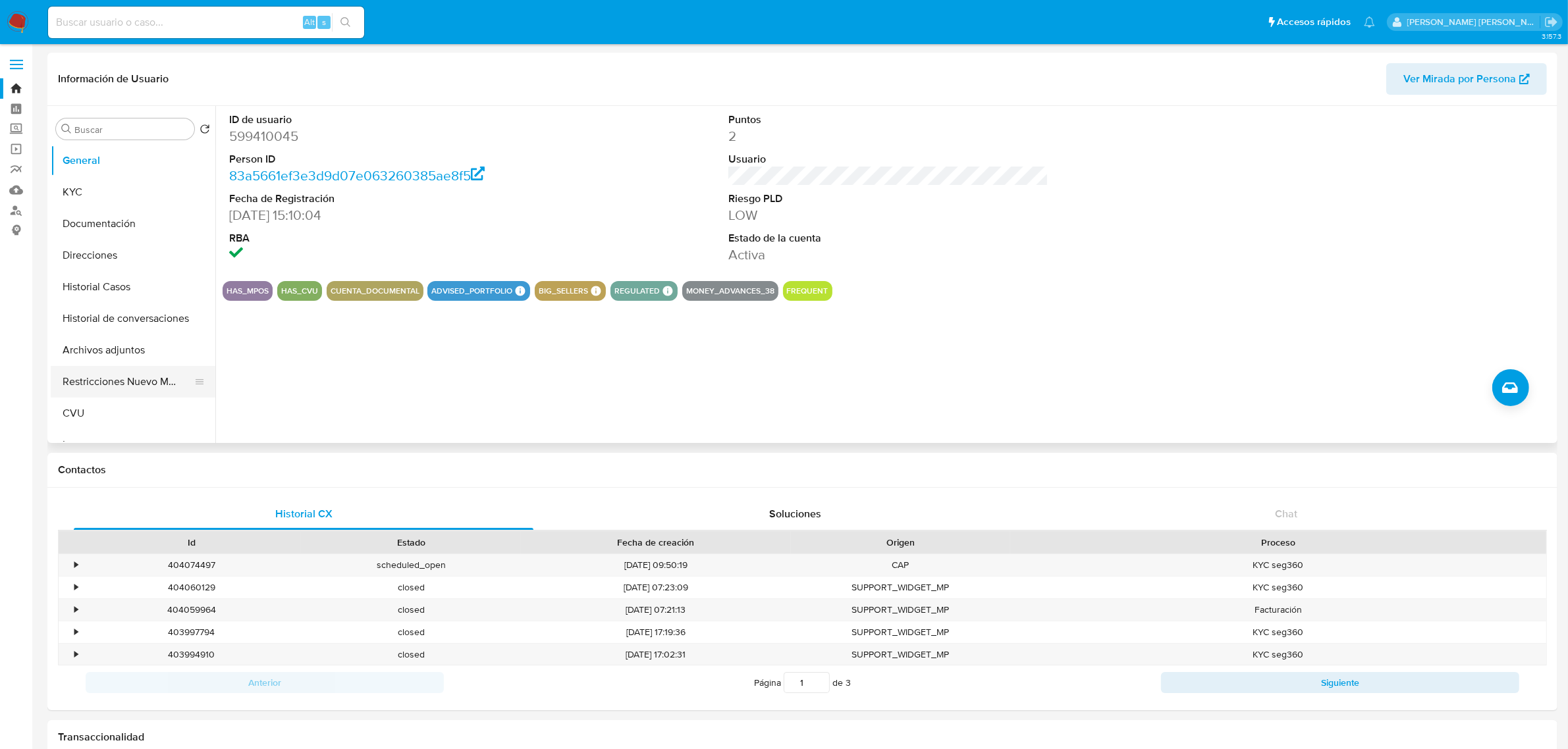
click at [107, 380] on button "Restricciones Nuevo Mundo" at bounding box center [127, 382] width 154 height 32
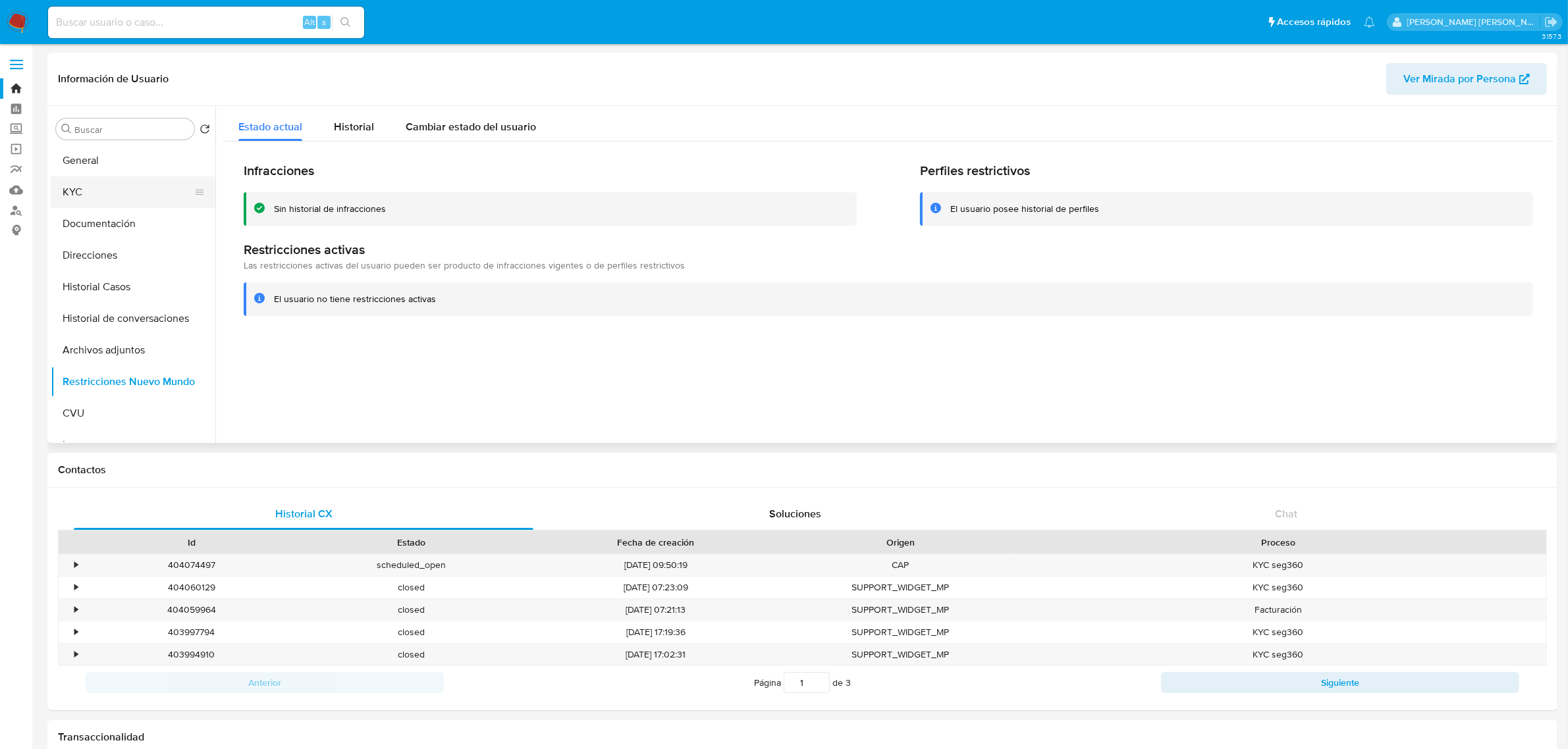
click at [90, 192] on button "KYC" at bounding box center [127, 192] width 154 height 32
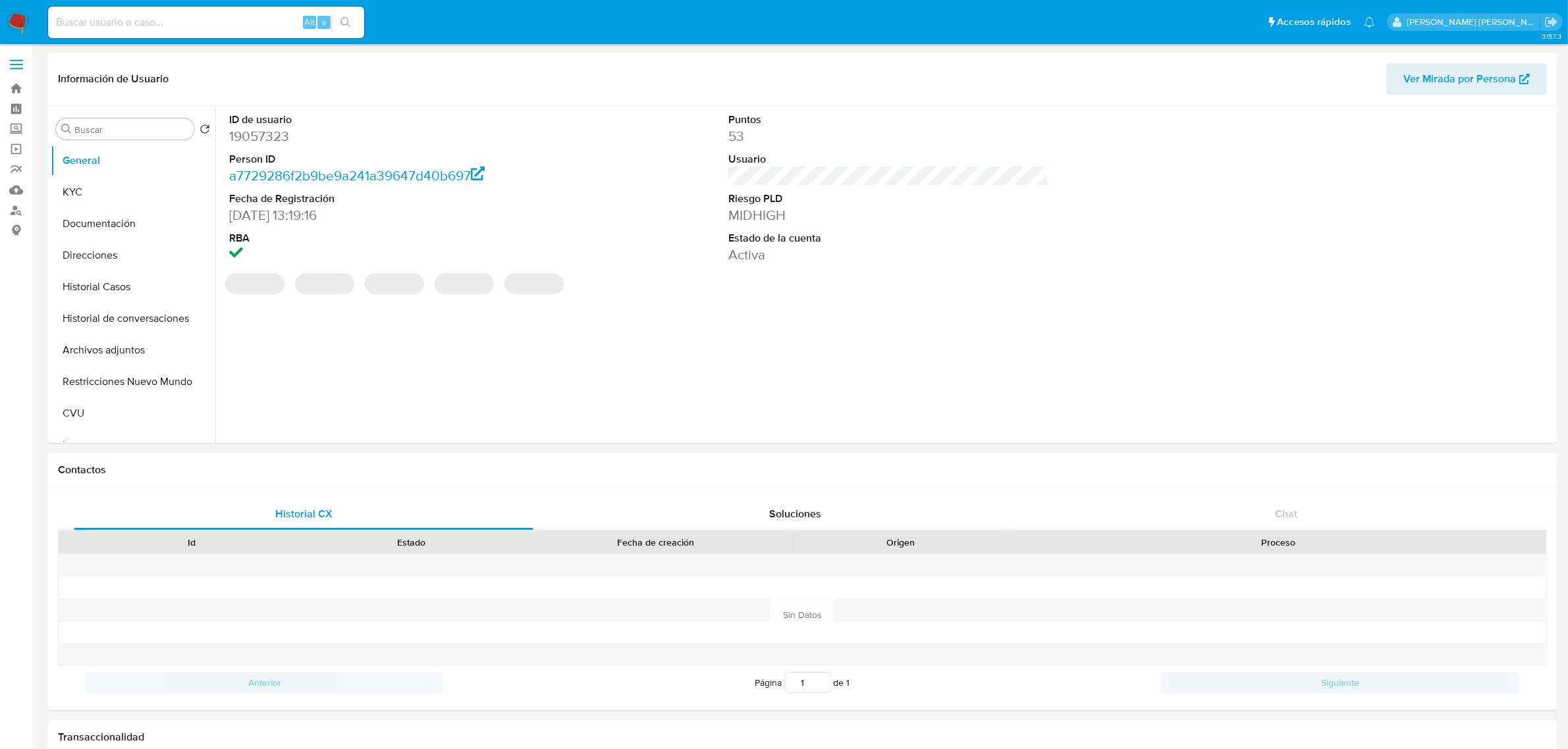
select select "10"
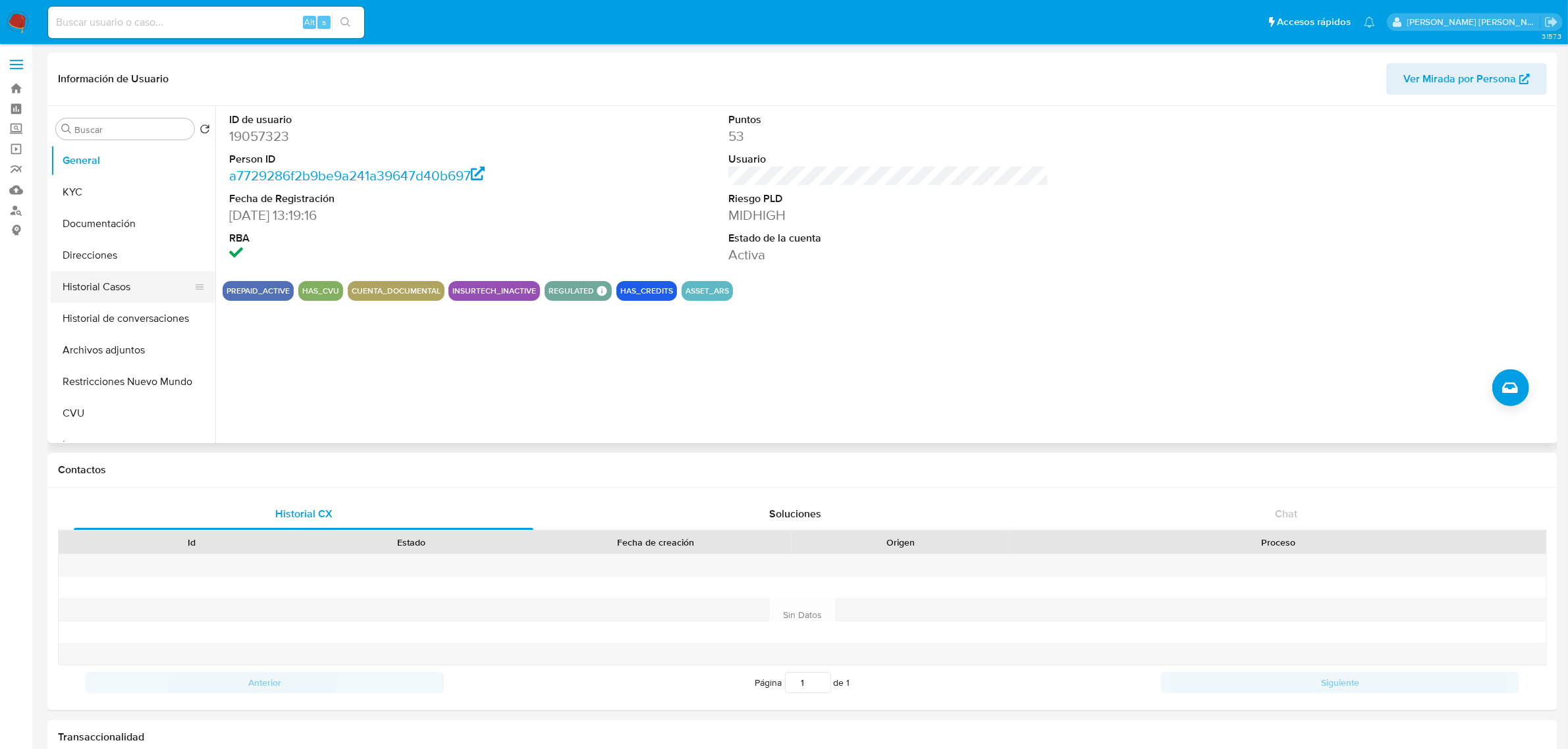
click at [121, 291] on button "Historial Casos" at bounding box center [127, 286] width 154 height 32
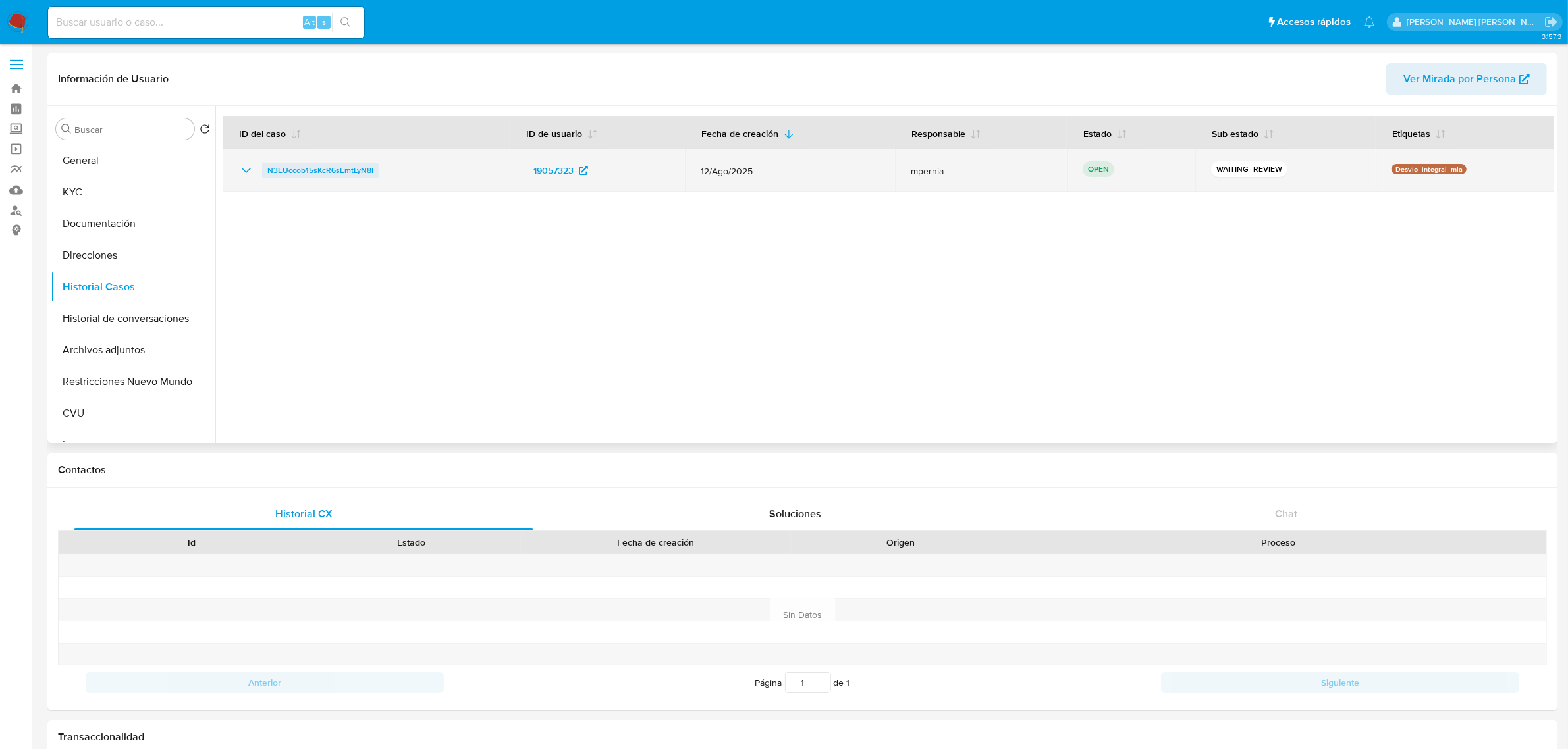
drag, startPoint x: 377, startPoint y: 169, endPoint x: 266, endPoint y: 169, distance: 111.0
click at [266, 169] on div "N3EUccob15sKcR6sEmtLyN8l" at bounding box center [366, 170] width 256 height 15
click at [329, 173] on span "N3EUccob15sKcR6sEmtLyN8l" at bounding box center [320, 170] width 106 height 15
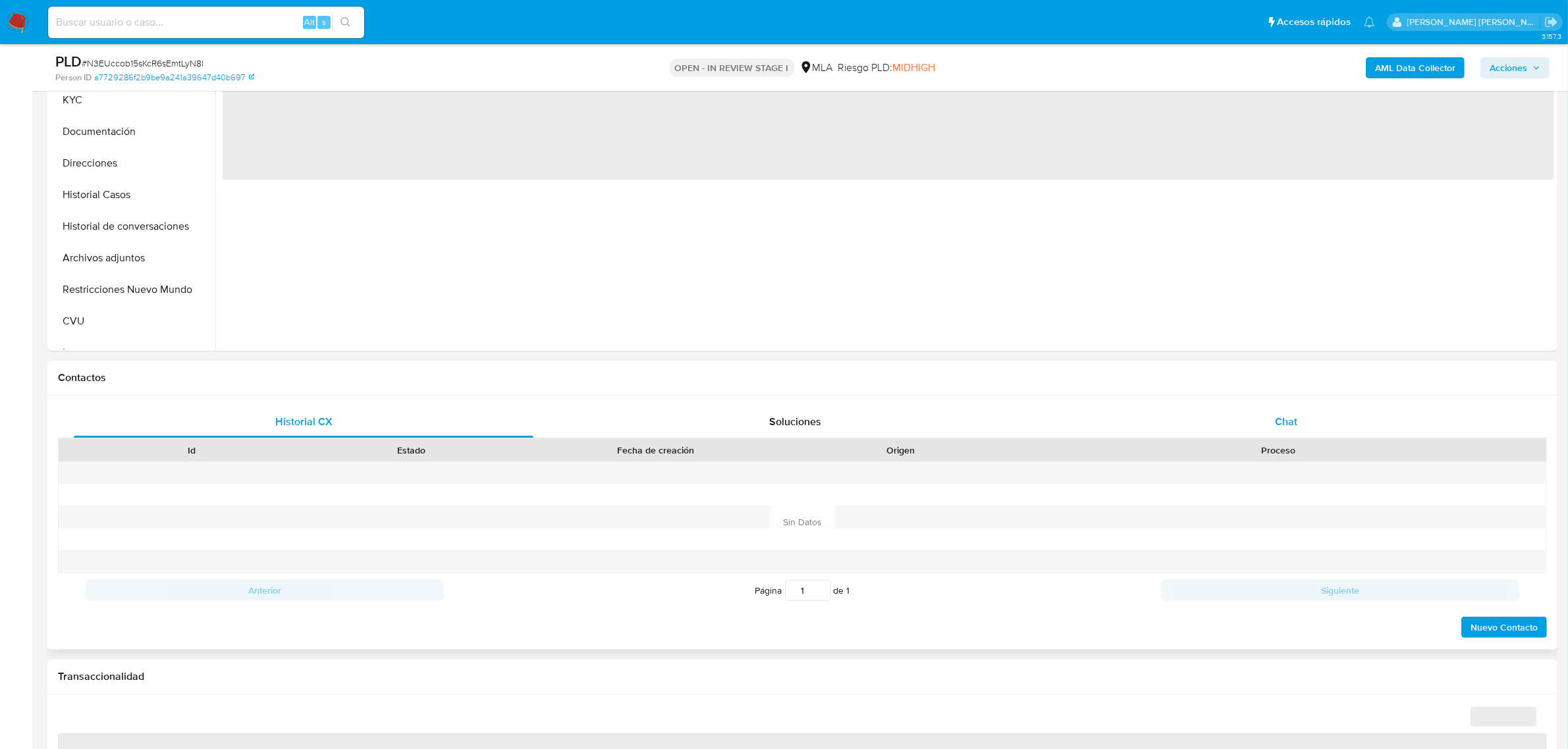
scroll to position [329, 0]
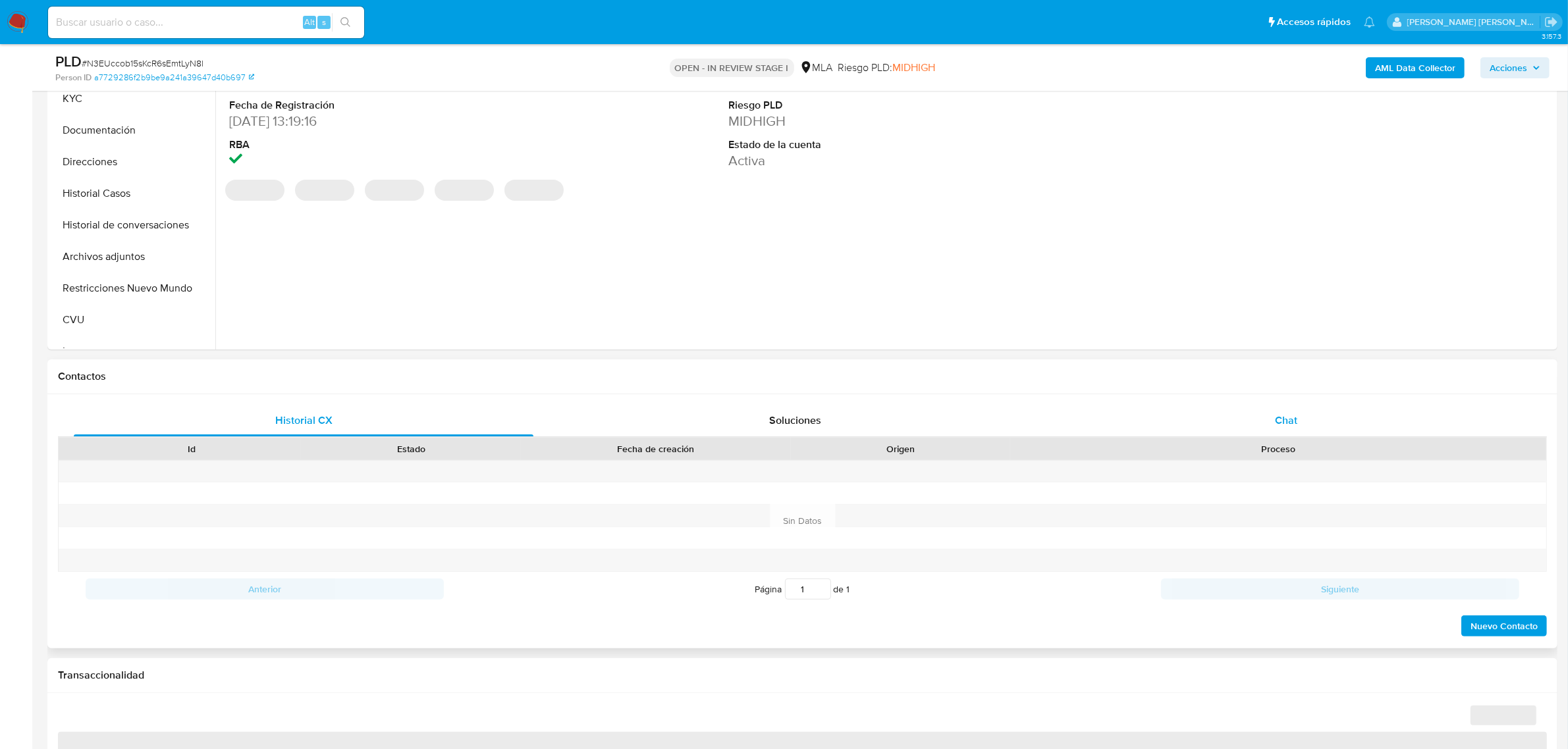
click at [1291, 424] on span "Chat" at bounding box center [1286, 420] width 23 height 15
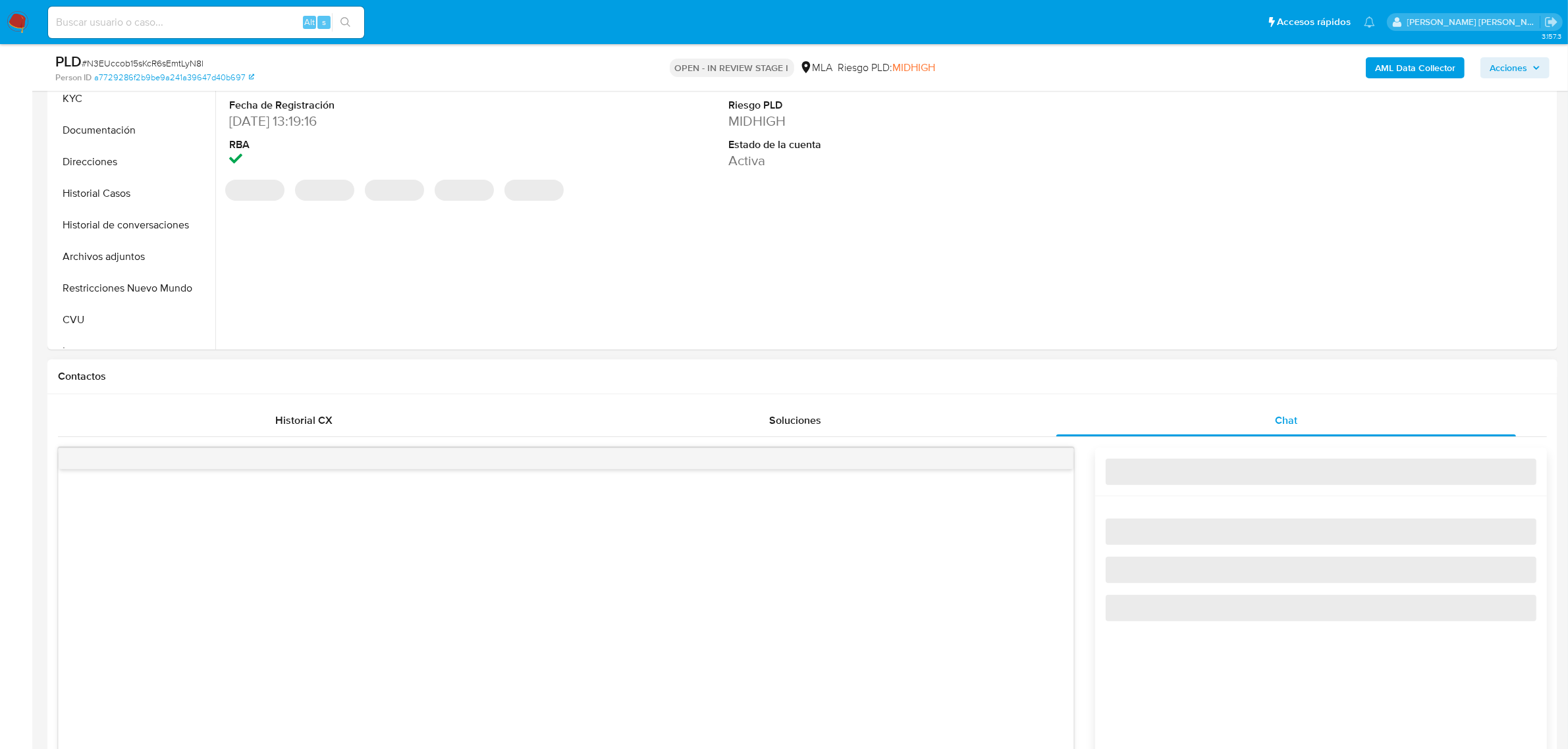
select select "10"
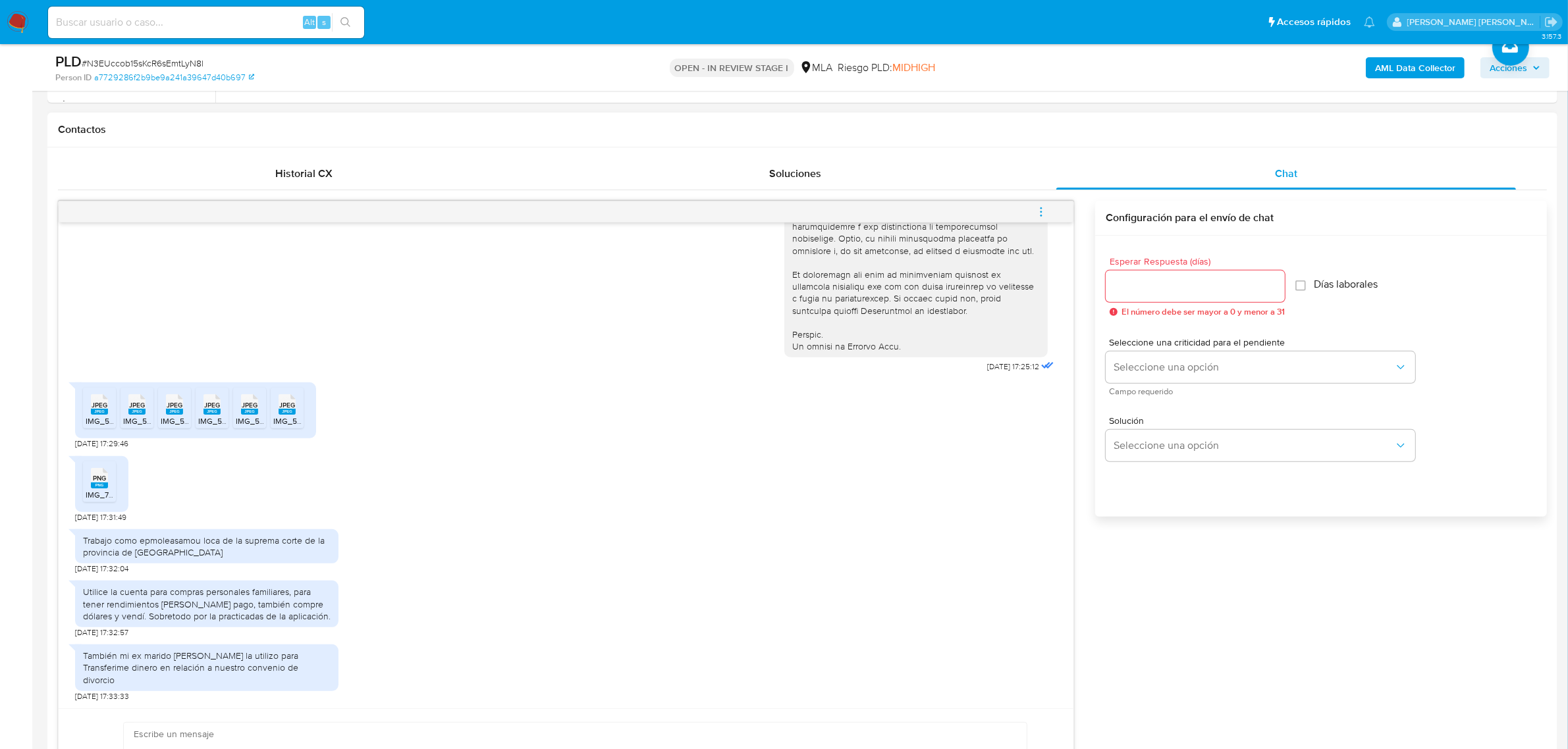
scroll to position [658, 0]
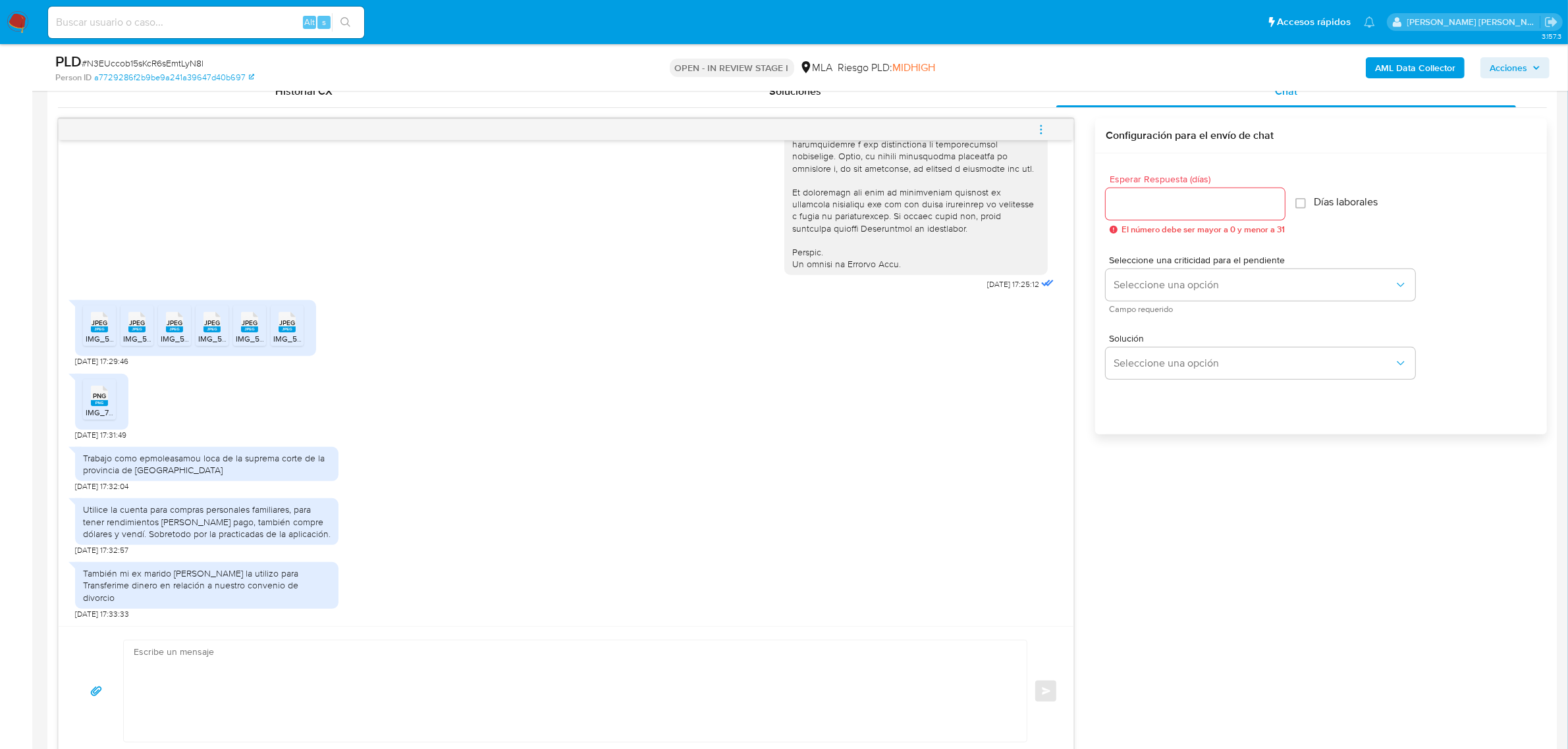
click at [99, 333] on rect at bounding box center [99, 329] width 17 height 6
click at [134, 327] on span "JPEG" at bounding box center [136, 322] width 15 height 8
click at [166, 327] on span "JPEG" at bounding box center [174, 322] width 15 height 8
click at [208, 328] on icon at bounding box center [212, 322] width 17 height 20
click at [250, 333] on rect at bounding box center [249, 329] width 17 height 6
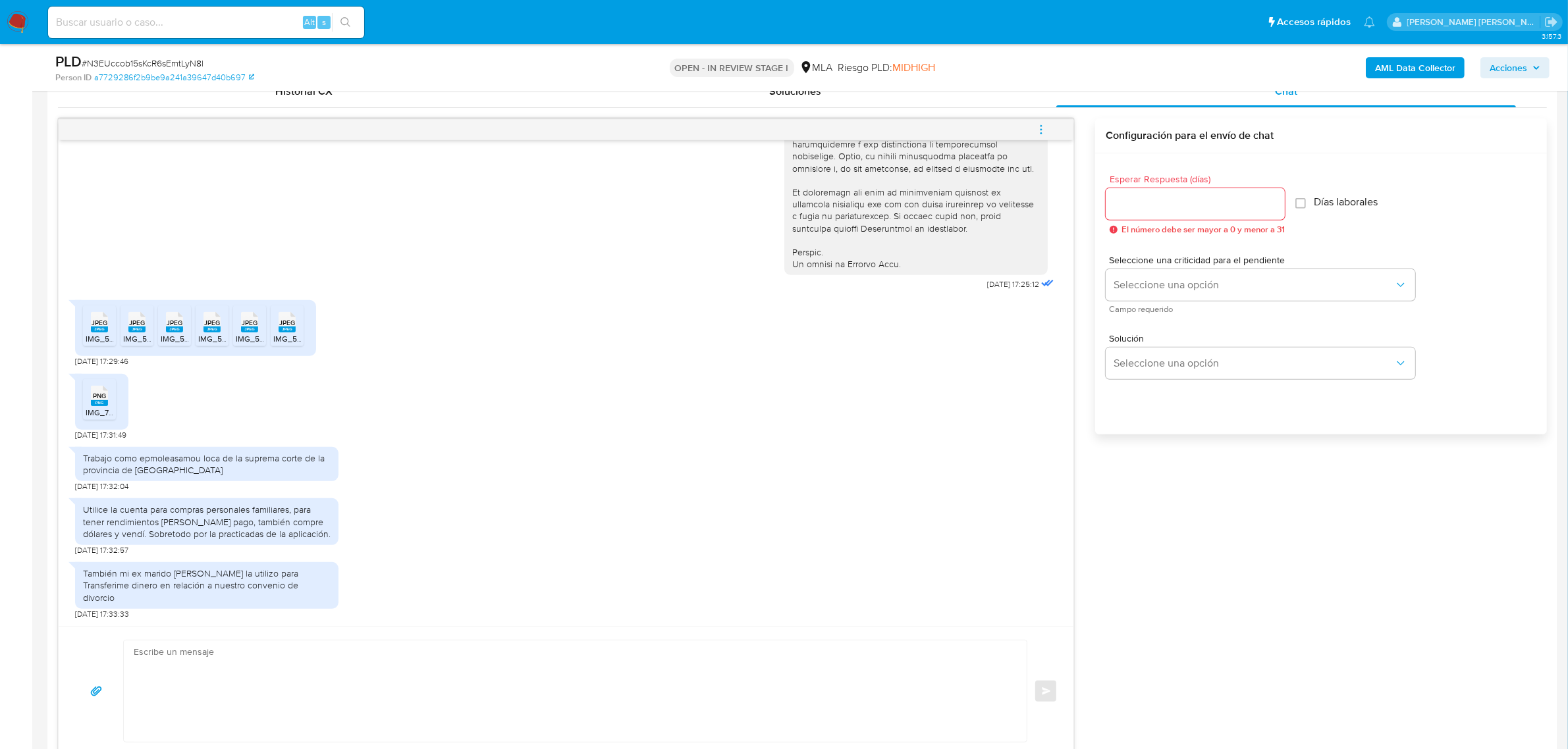
click at [290, 327] on span "JPEG" at bounding box center [286, 322] width 15 height 8
click at [91, 407] on icon "PNG" at bounding box center [99, 395] width 17 height 23
drag, startPoint x: 85, startPoint y: 474, endPoint x: 196, endPoint y: 492, distance: 112.4
click at [196, 481] on div "Trabajo como epmoleasamou loca de la suprema corte de la provincia de Buenos Ai…" at bounding box center [207, 464] width 264 height 35
copy div "Trabajo como epmoleasamou loca de la suprema corte de la provincia de Buenos Ai…"
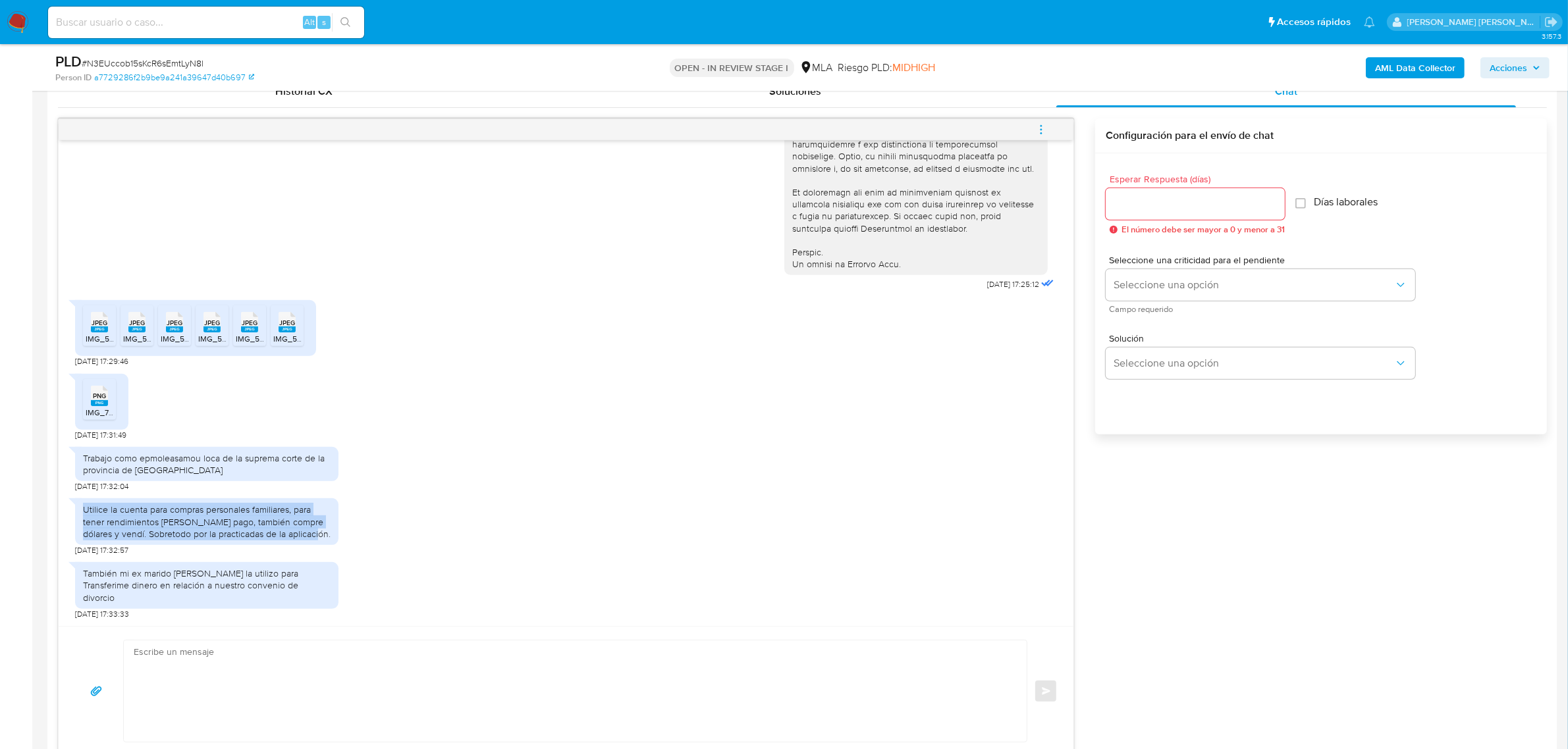
drag, startPoint x: 83, startPoint y: 524, endPoint x: 333, endPoint y: 557, distance: 252.2
click at [333, 545] on div "Utilice la cuenta para compras personales familiares, para tener rendimientos […" at bounding box center [207, 521] width 264 height 46
copy div "Utilice la cuenta para compras personales familiares, para tener rendimientos […"
drag, startPoint x: 80, startPoint y: 584, endPoint x: 333, endPoint y: 594, distance: 253.2
click at [333, 594] on div "También mi ex marido [PERSON_NAME] la utilizo para Transferime dinero en relaci…" at bounding box center [207, 584] width 264 height 46
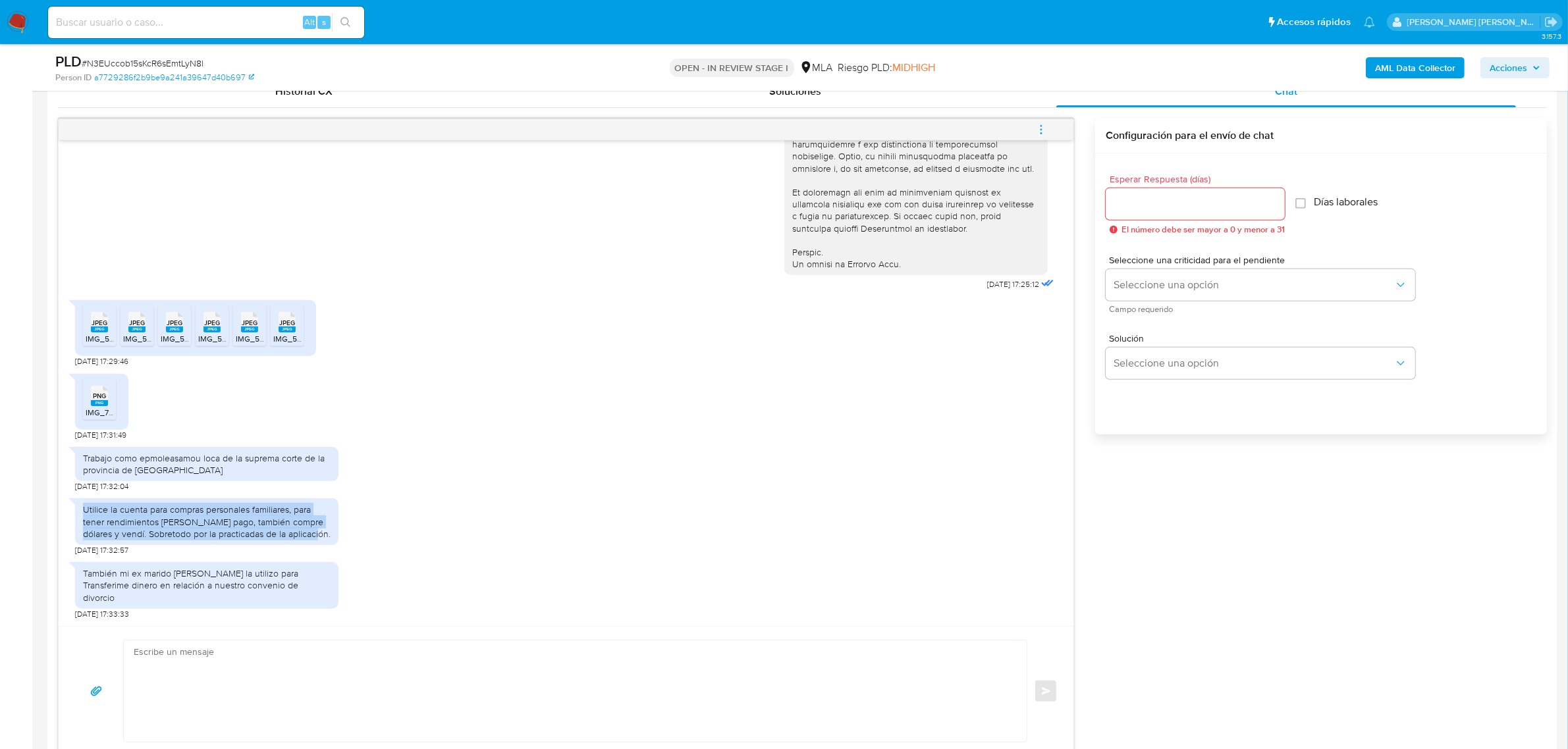
copy div "También mi ex marido [PERSON_NAME] la utilizo para Transferime dinero en relaci…"
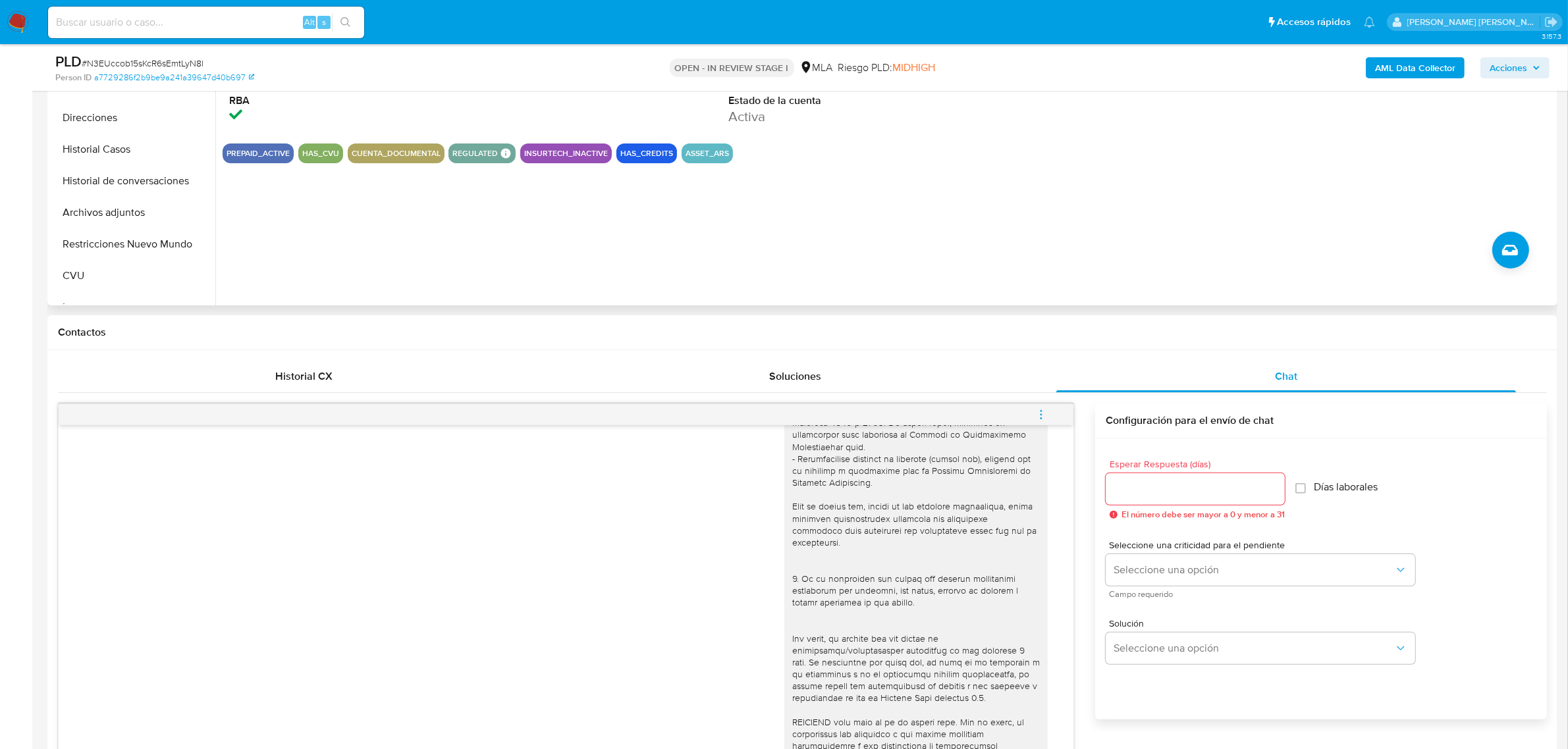
scroll to position [329, 0]
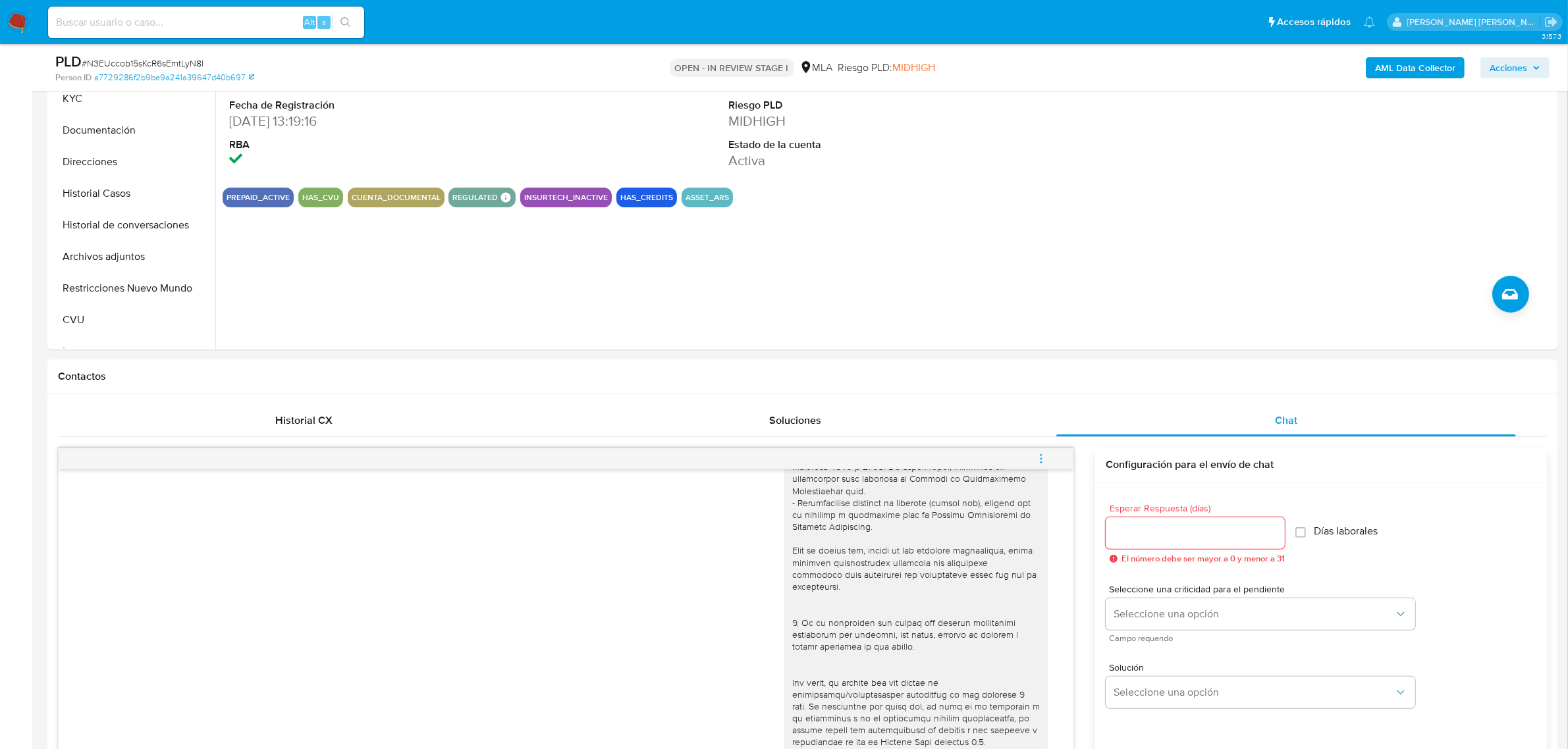
click at [1384, 70] on b "AML Data Collector" at bounding box center [1415, 67] width 80 height 21
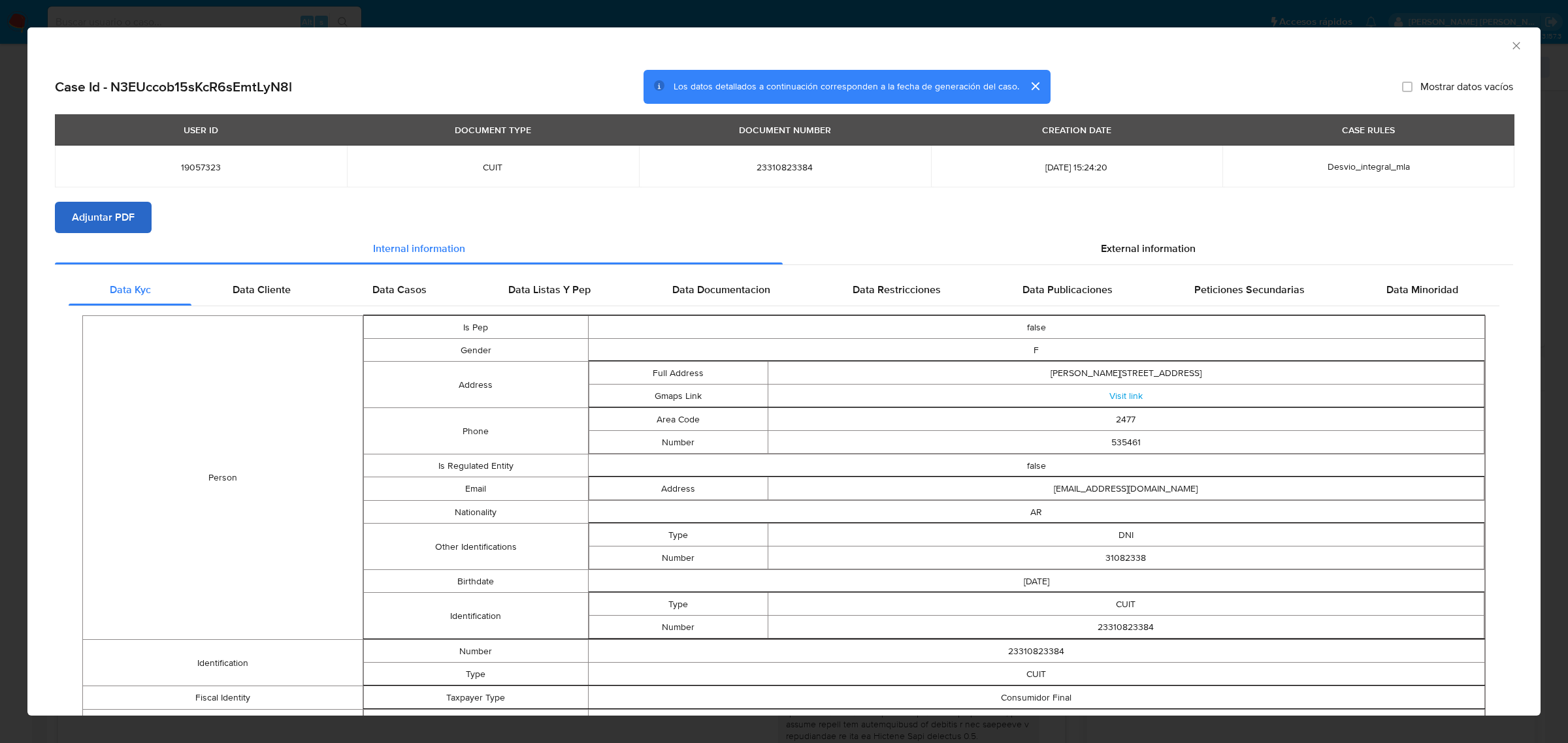
click at [125, 226] on span "Adjuntar PDF" at bounding box center [104, 217] width 63 height 29
click at [1509, 46] on icon "Cerrar ventana" at bounding box center [1516, 45] width 13 height 13
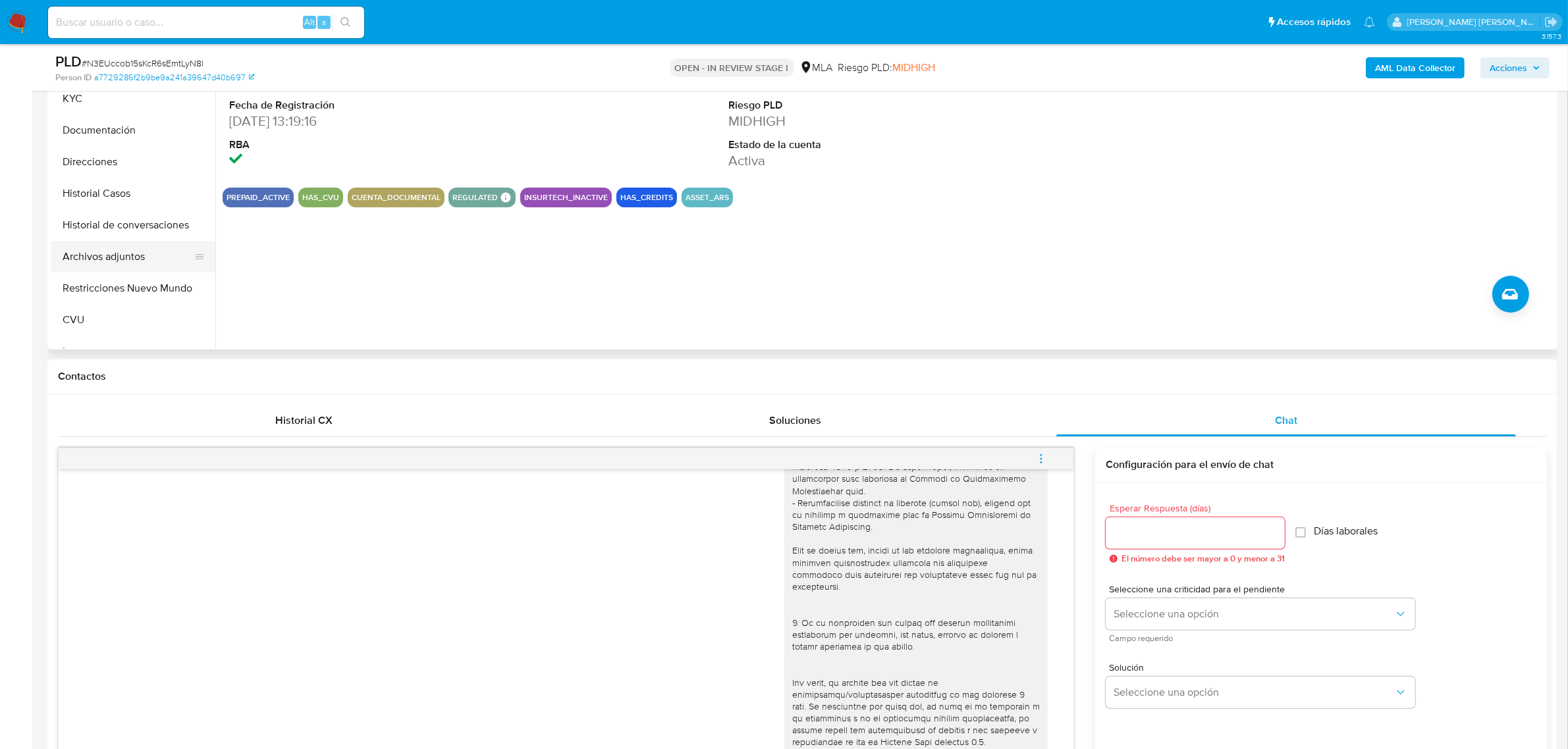
click at [116, 257] on button "Archivos adjuntos" at bounding box center [127, 256] width 154 height 32
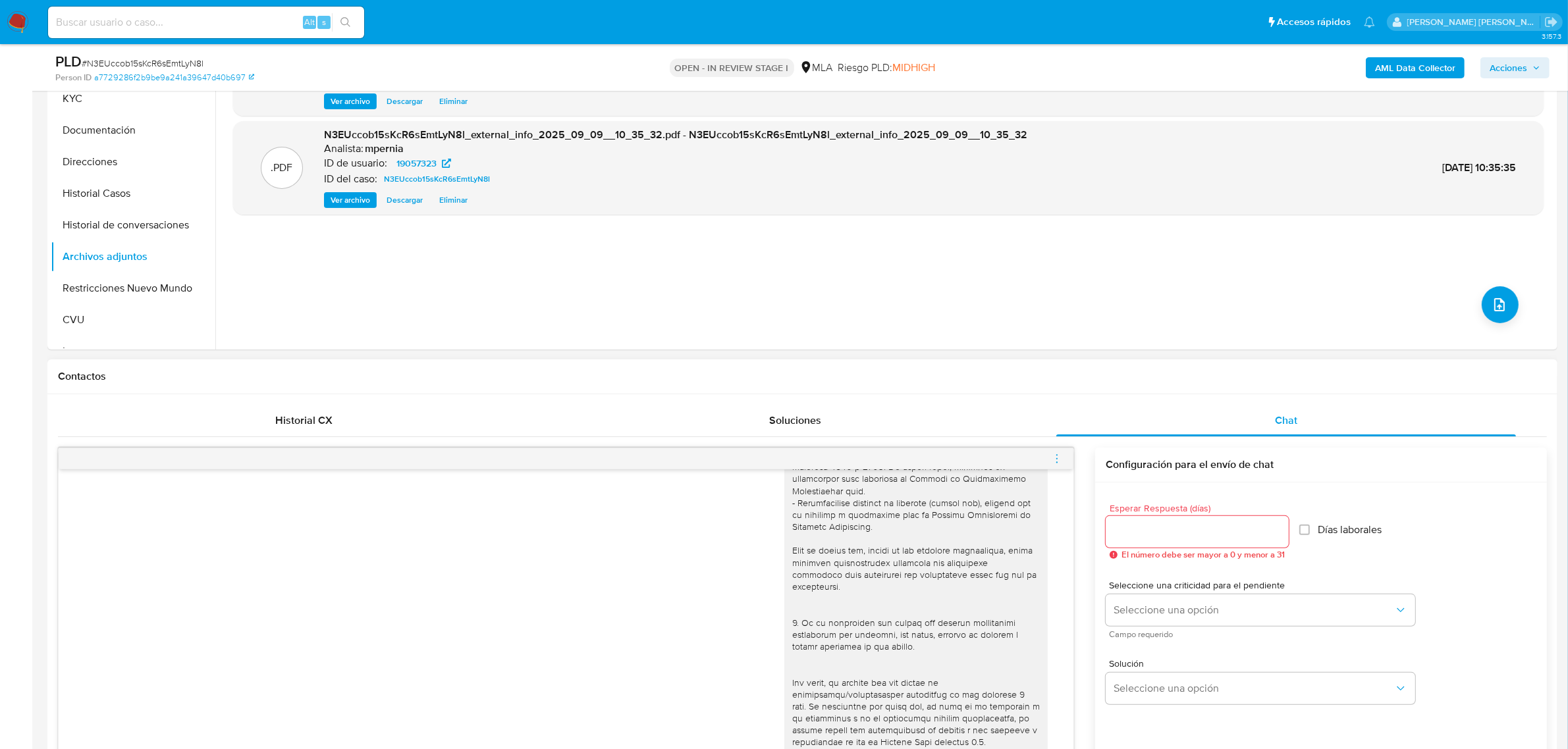
click at [1059, 462] on icon "menu-action" at bounding box center [1057, 458] width 12 height 12
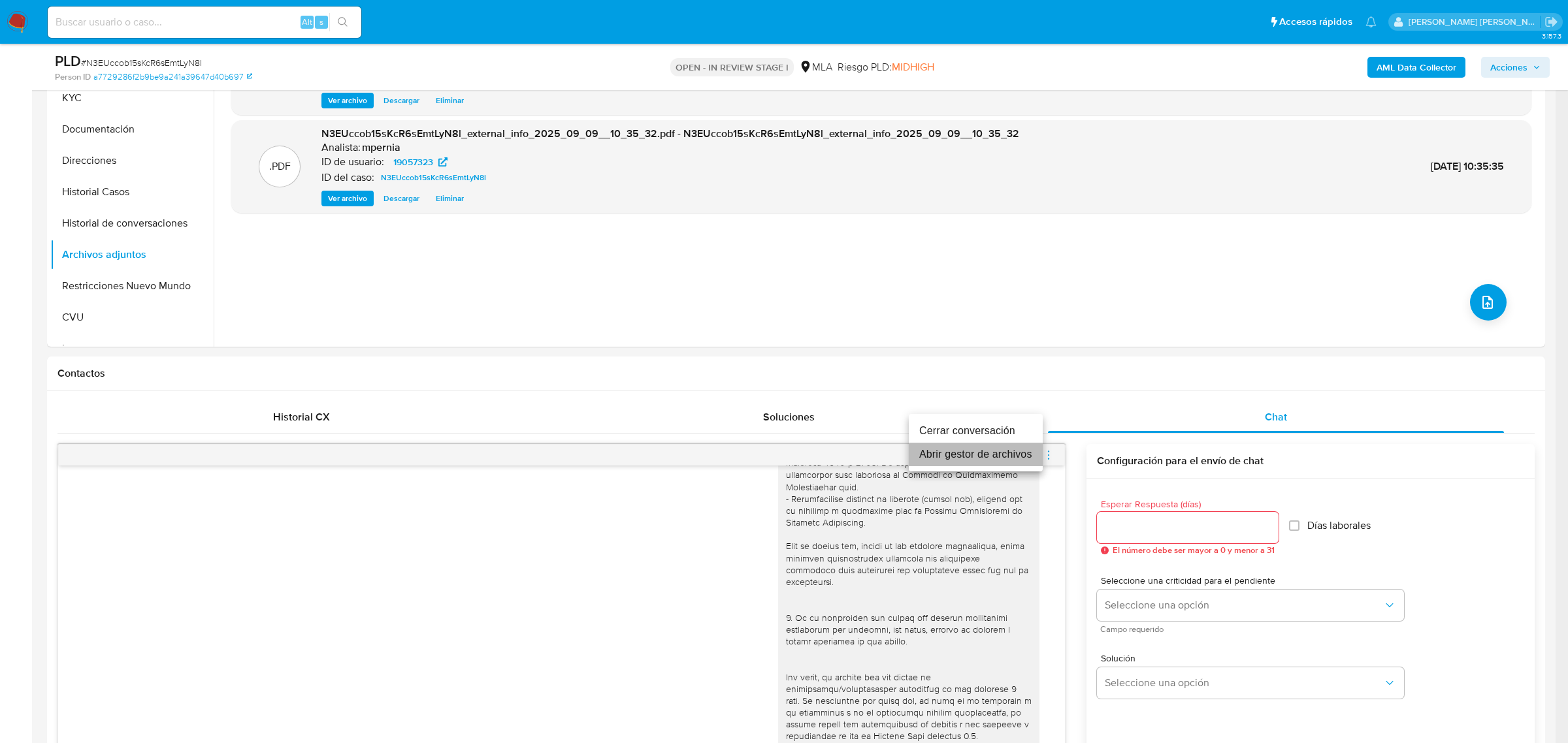
click at [939, 451] on li "Abrir gestor de archivos" at bounding box center [975, 454] width 134 height 23
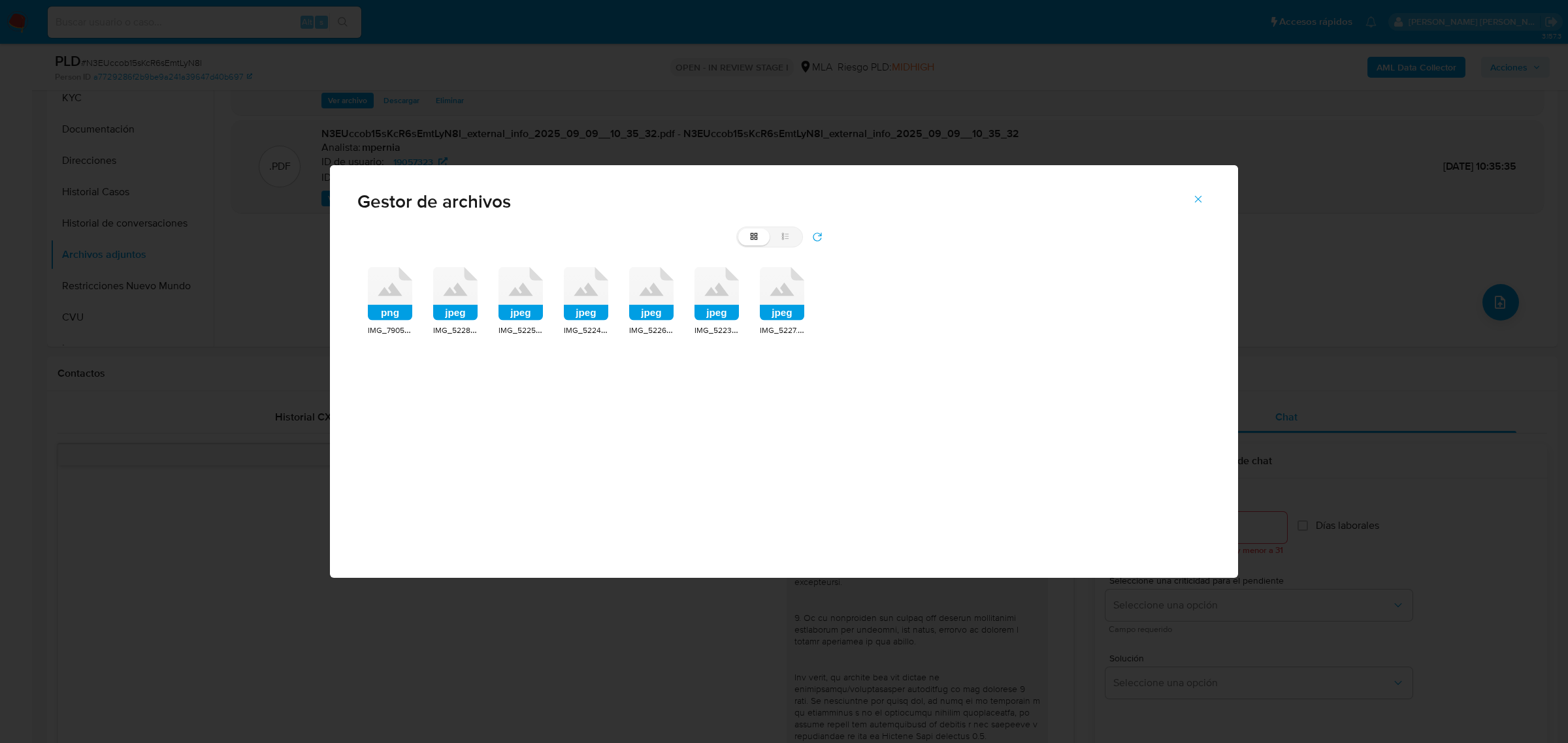
click at [401, 312] on rect at bounding box center [390, 312] width 44 height 15
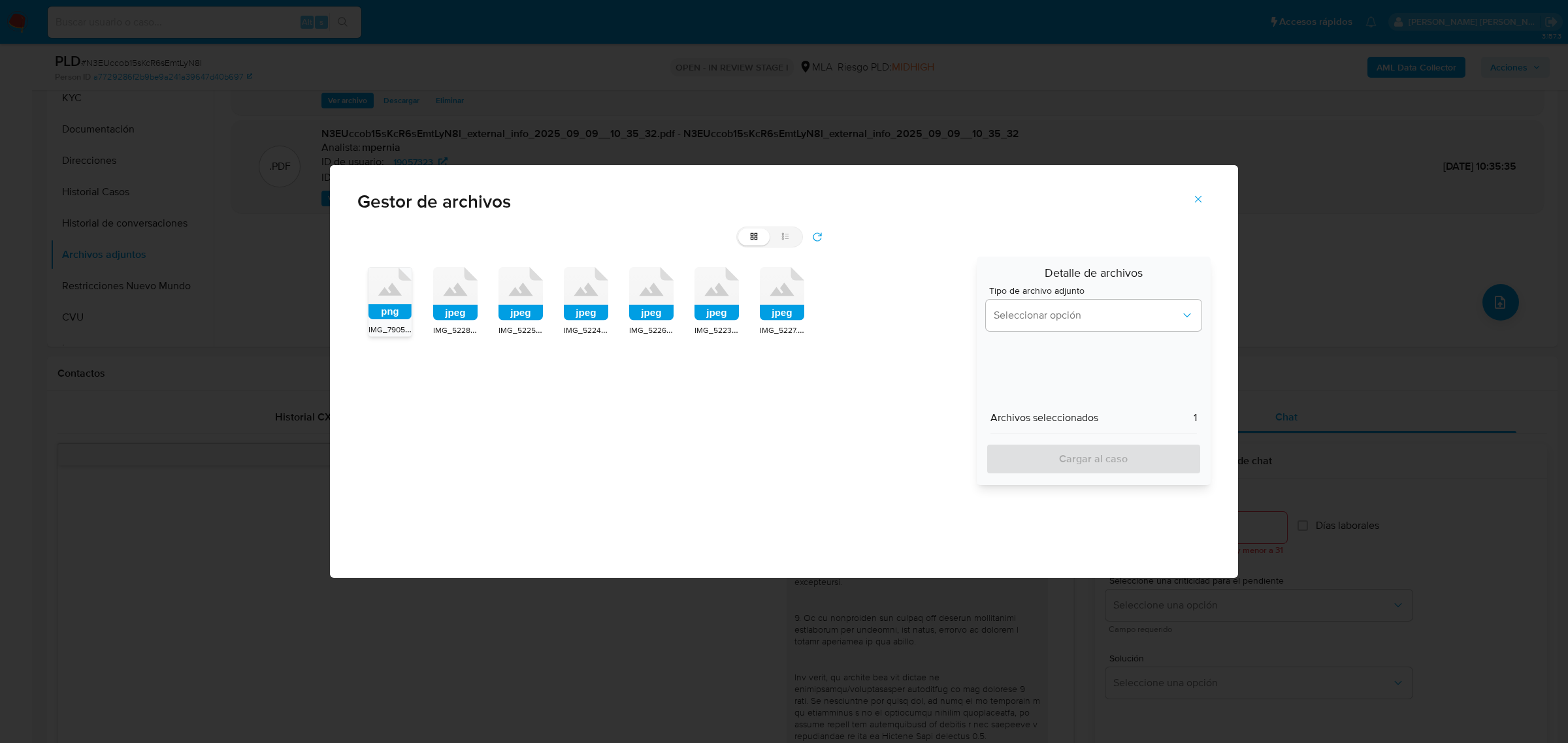
click at [1199, 201] on icon "Cerrar" at bounding box center [1197, 198] width 12 height 12
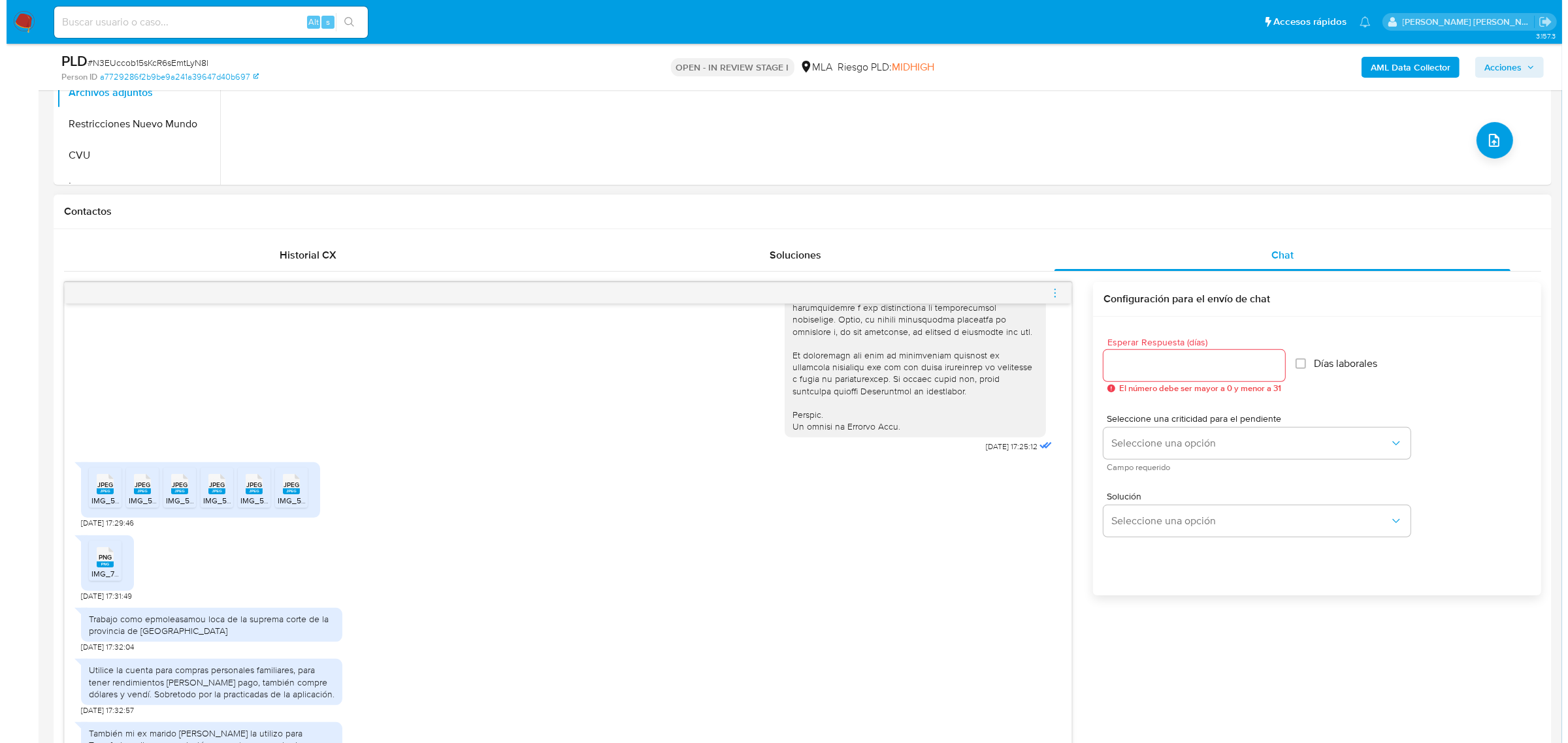
scroll to position [490, 0]
click at [105, 560] on span "PNG" at bounding box center [98, 555] width 13 height 8
click at [1050, 296] on icon "menu-action" at bounding box center [1048, 291] width 12 height 12
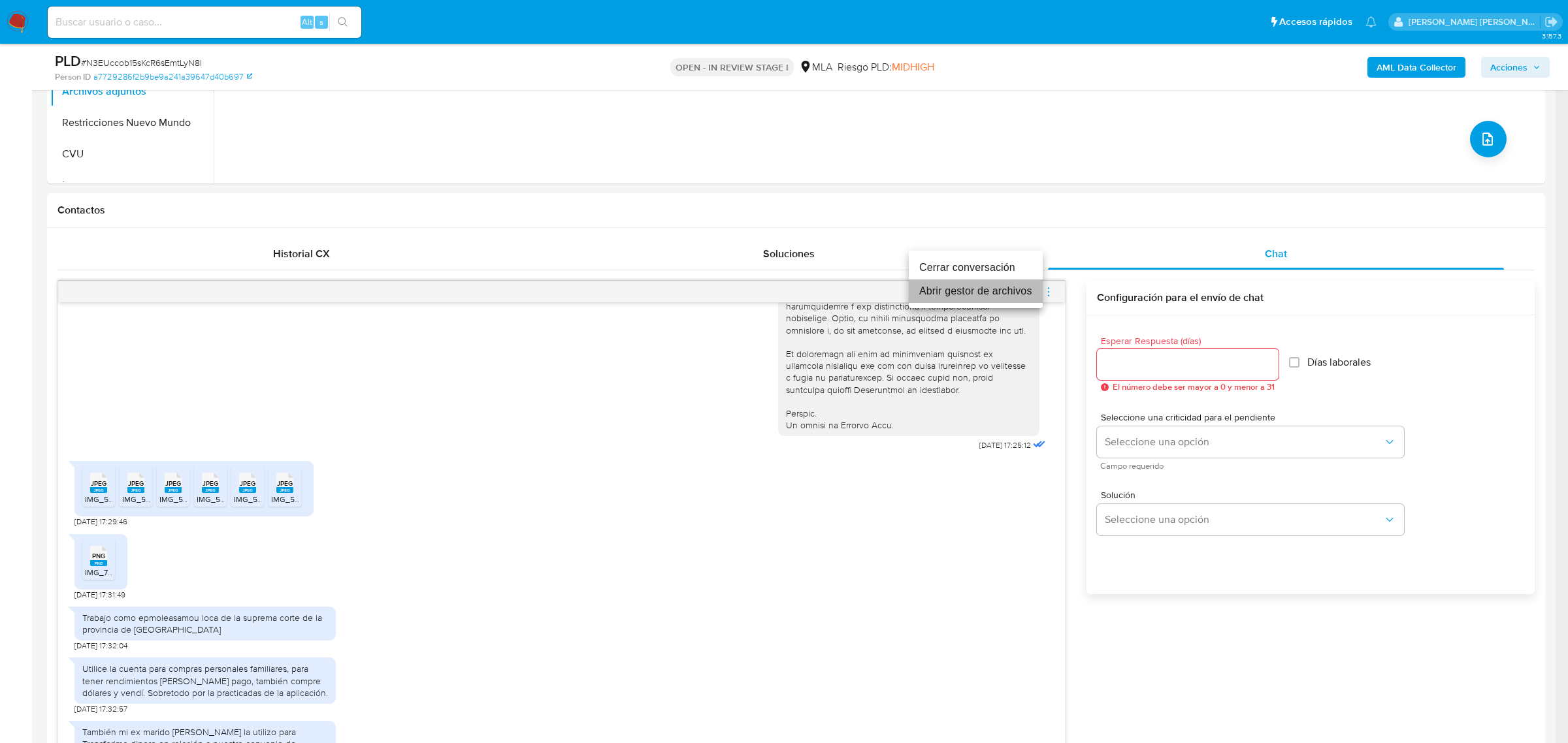
click at [964, 292] on li "Abrir gestor de archivos" at bounding box center [975, 291] width 134 height 23
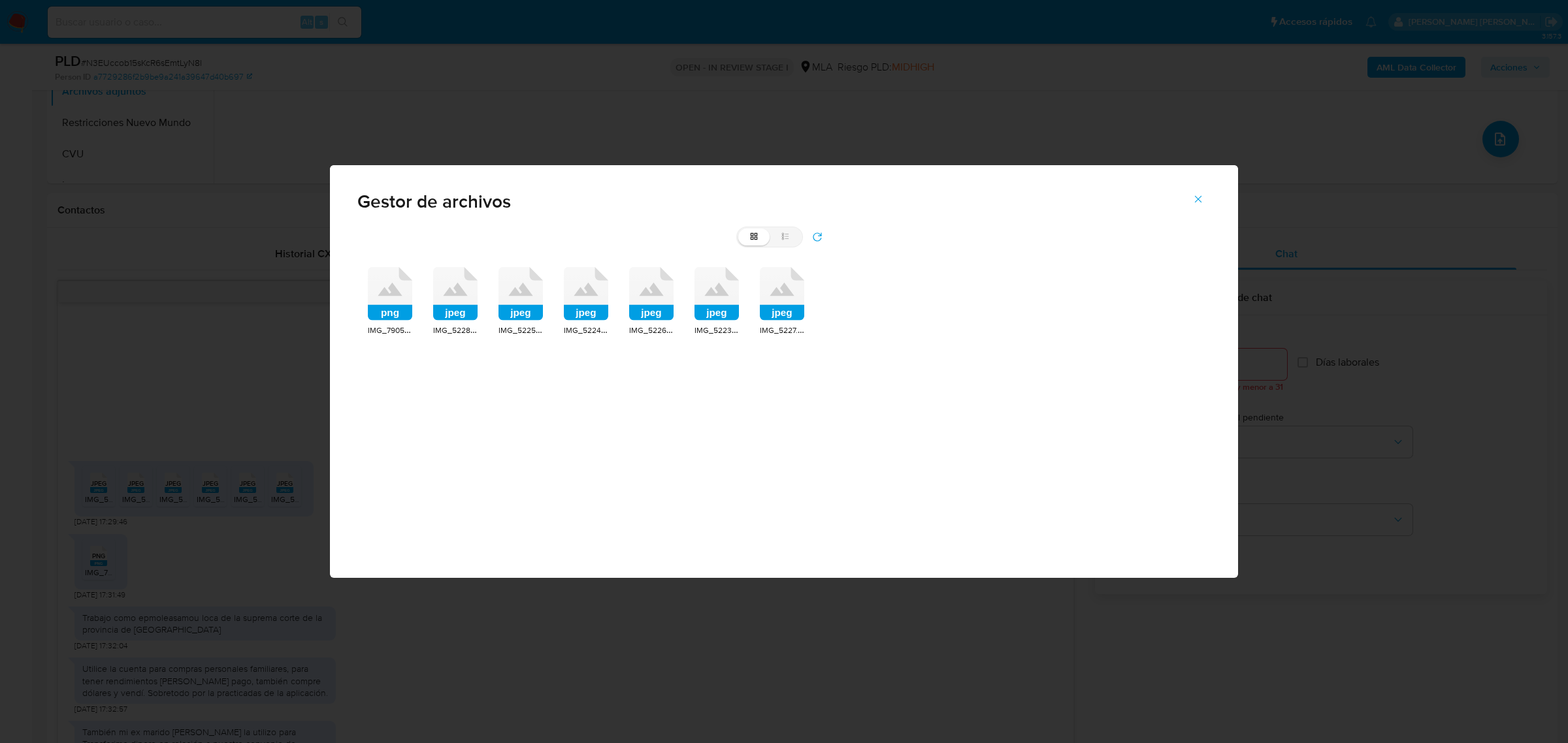
drag, startPoint x: 462, startPoint y: 316, endPoint x: 495, endPoint y: 318, distance: 33.1
click at [462, 316] on rect at bounding box center [455, 312] width 44 height 15
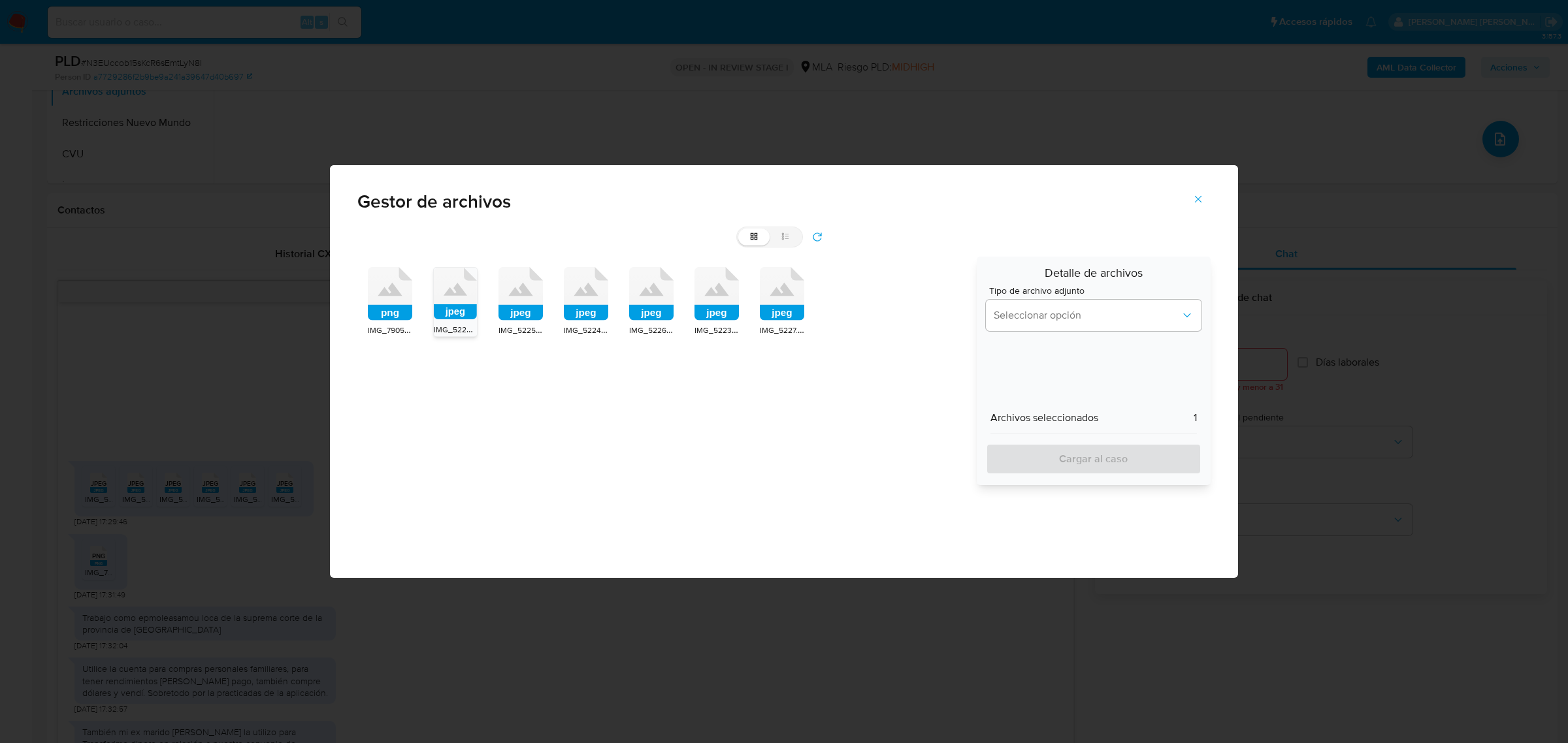
click at [520, 316] on rect at bounding box center [520, 312] width 44 height 15
drag, startPoint x: 572, startPoint y: 315, endPoint x: 603, endPoint y: 312, distance: 31.1
click at [573, 315] on rect at bounding box center [586, 312] width 44 height 15
click at [667, 304] on icon at bounding box center [650, 293] width 44 height 53
drag, startPoint x: 713, startPoint y: 311, endPoint x: 759, endPoint y: 318, distance: 46.5
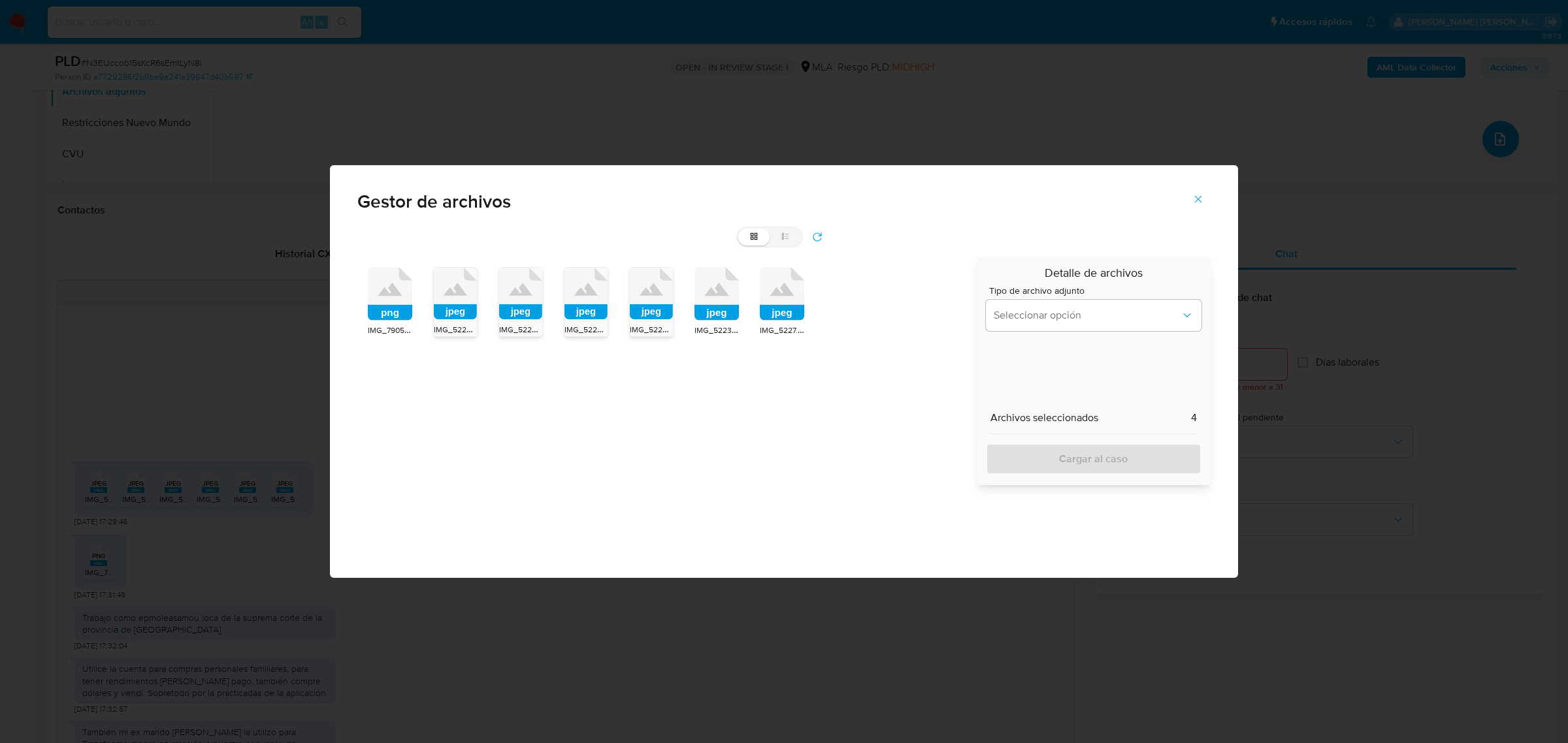
click at [713, 311] on rect at bounding box center [716, 312] width 44 height 15
click at [771, 317] on rect at bounding box center [781, 312] width 44 height 15
click at [1038, 337] on div "Detalle de archivos Tipo de archivo adjunto Seleccionar opción Archivos selecci…" at bounding box center [1093, 371] width 234 height 228
click at [1036, 327] on button "Seleccionar opción" at bounding box center [1093, 315] width 216 height 32
click at [1017, 381] on span "INGRESOS" at bounding box center [1018, 381] width 49 height 13
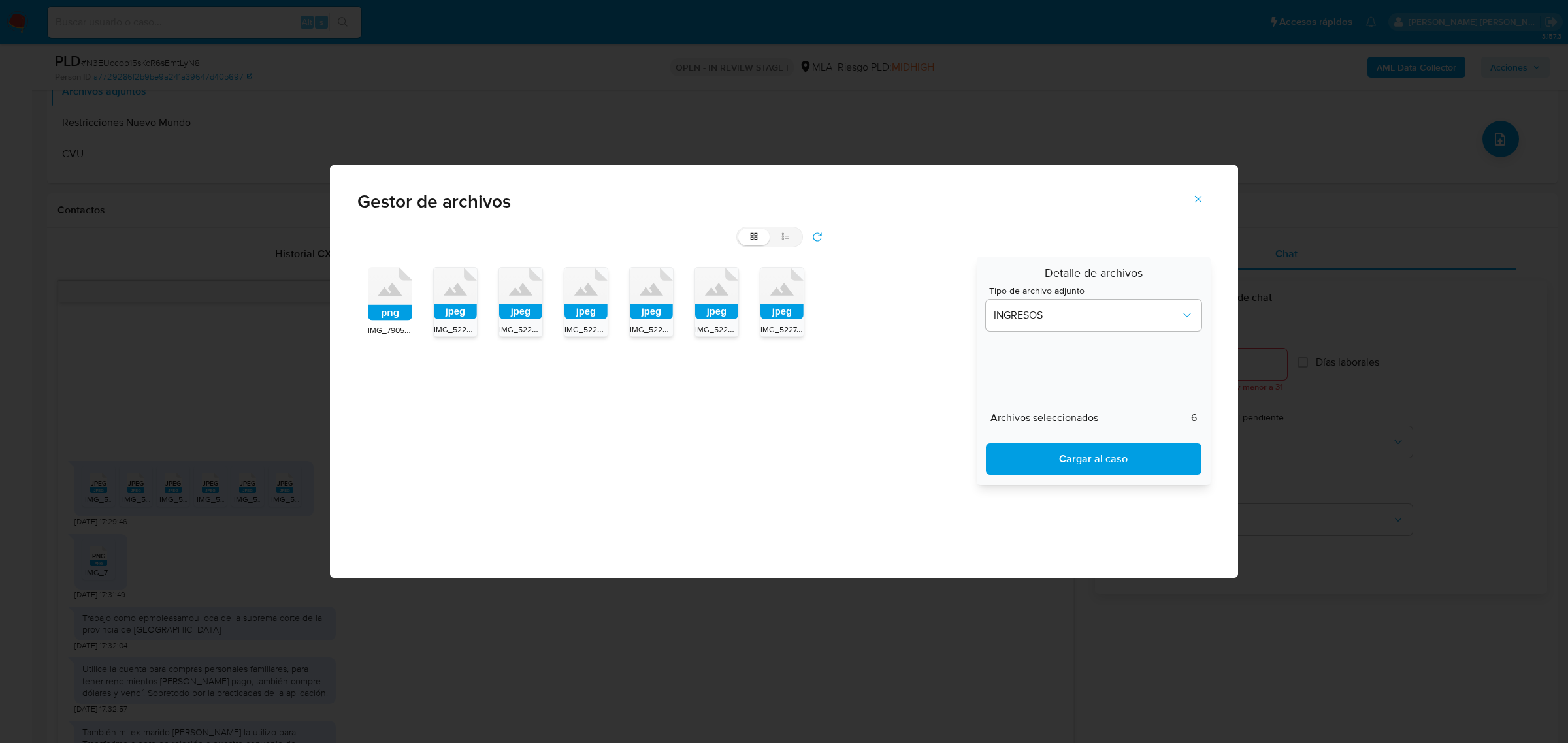
click at [1031, 451] on span "Cargar al caso" at bounding box center [1093, 459] width 181 height 29
click at [785, 245] on div "grid list" at bounding box center [770, 236] width 67 height 21
click at [785, 242] on label "list" at bounding box center [785, 236] width 32 height 17
click at [739, 229] on input "list" at bounding box center [738, 228] width 1 height 1
radio input "true"
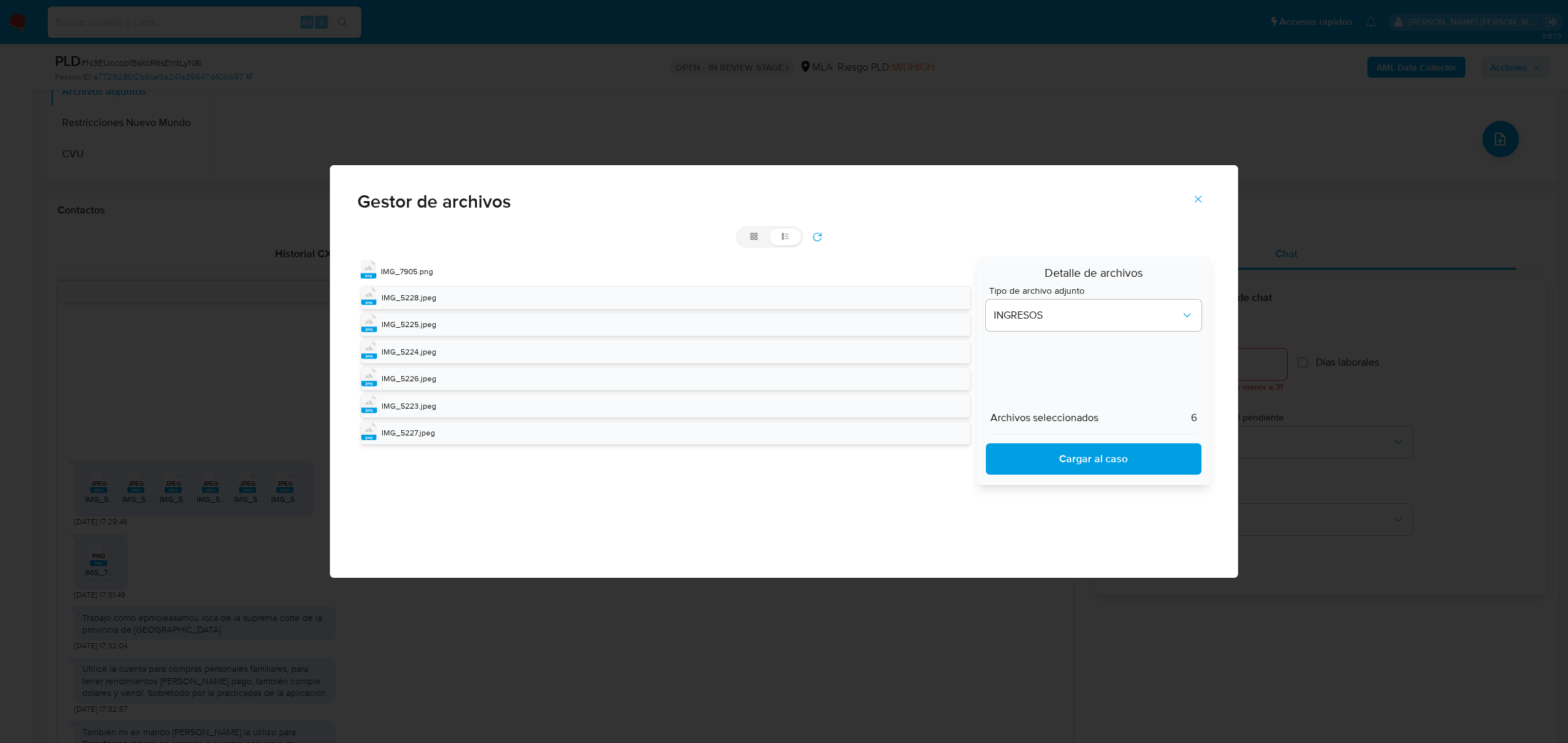
click at [823, 228] on button "refresh" at bounding box center [817, 236] width 29 height 21
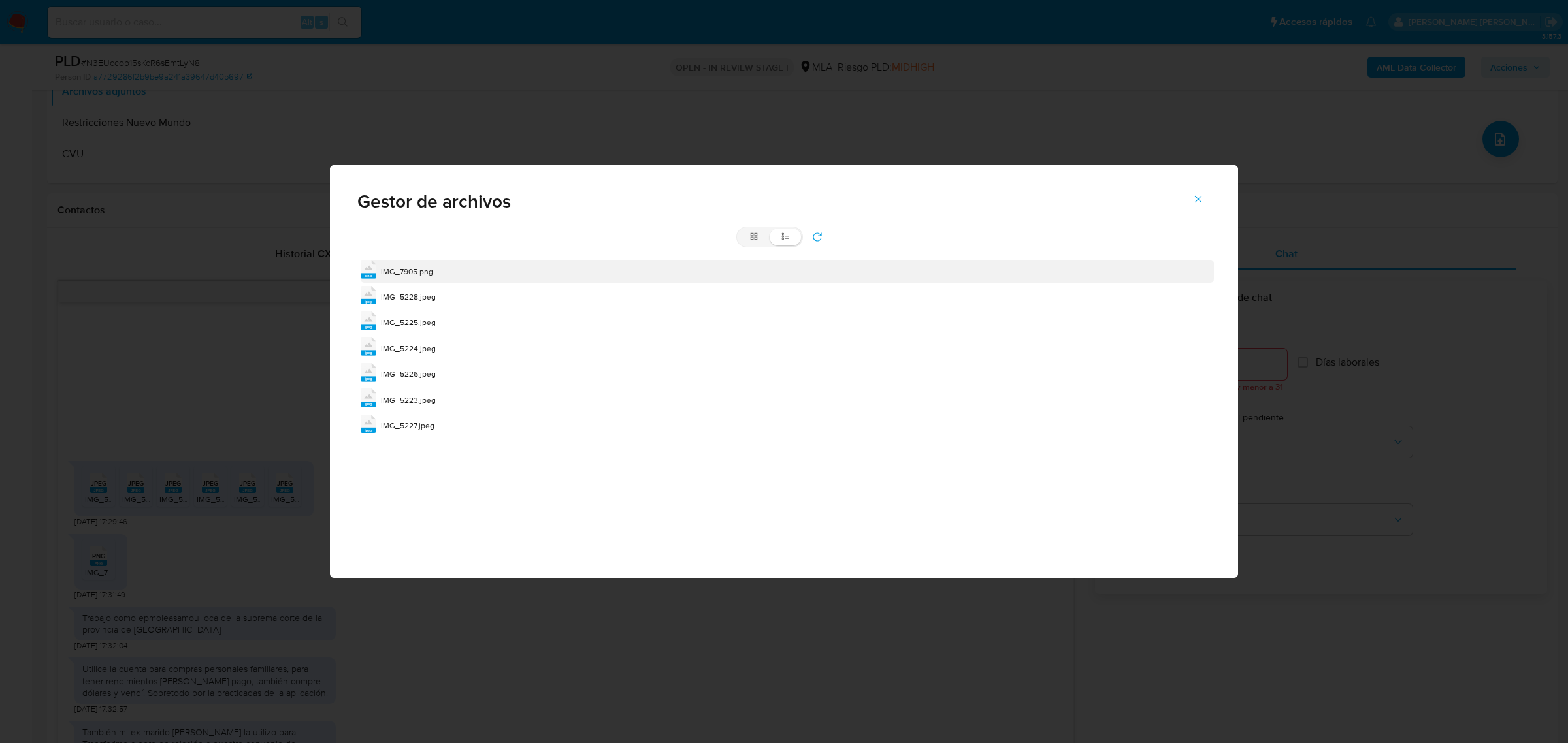
click at [421, 276] on span "IMG_7905.png" at bounding box center [407, 271] width 52 height 11
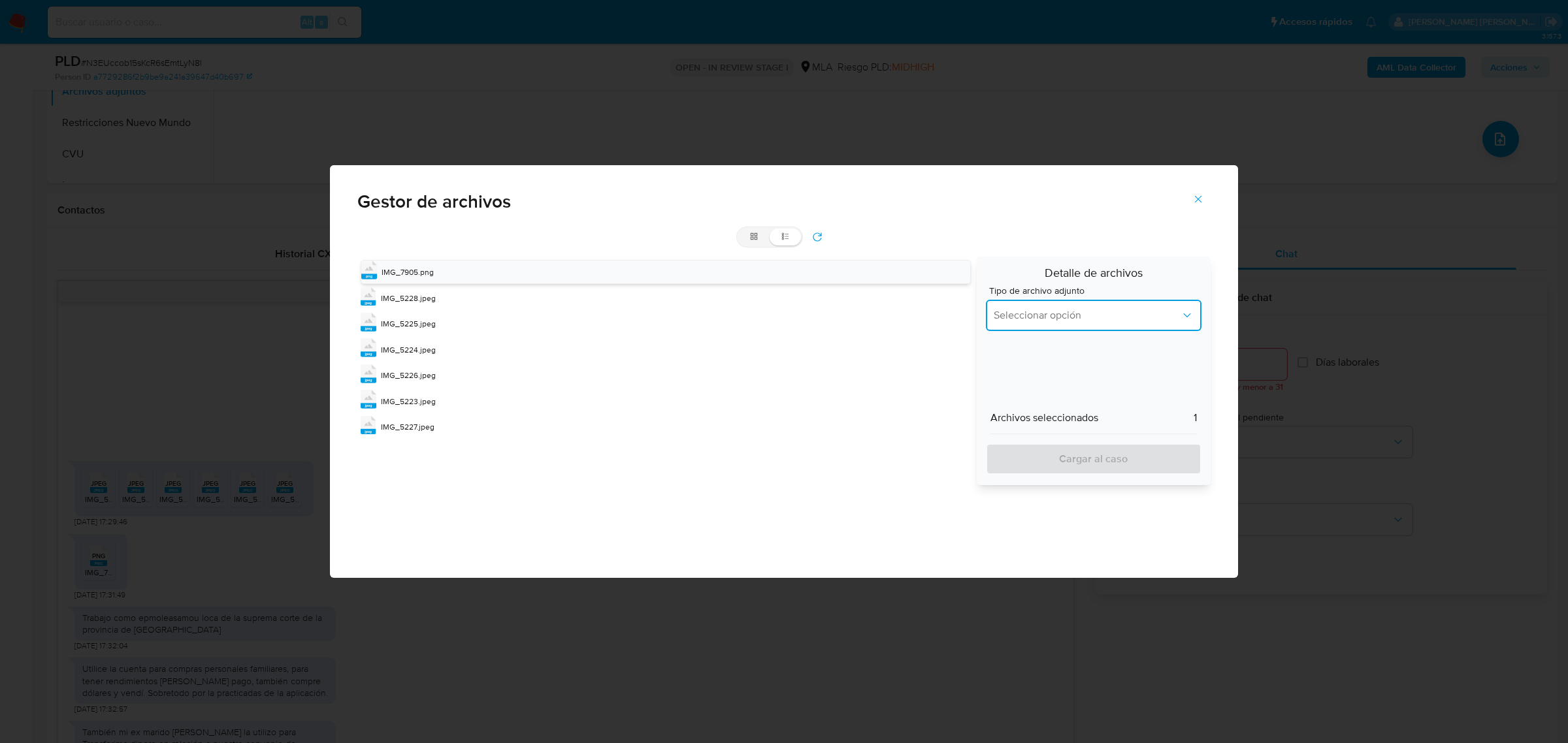
click at [1045, 324] on button "Seleccionar opción" at bounding box center [1093, 315] width 216 height 32
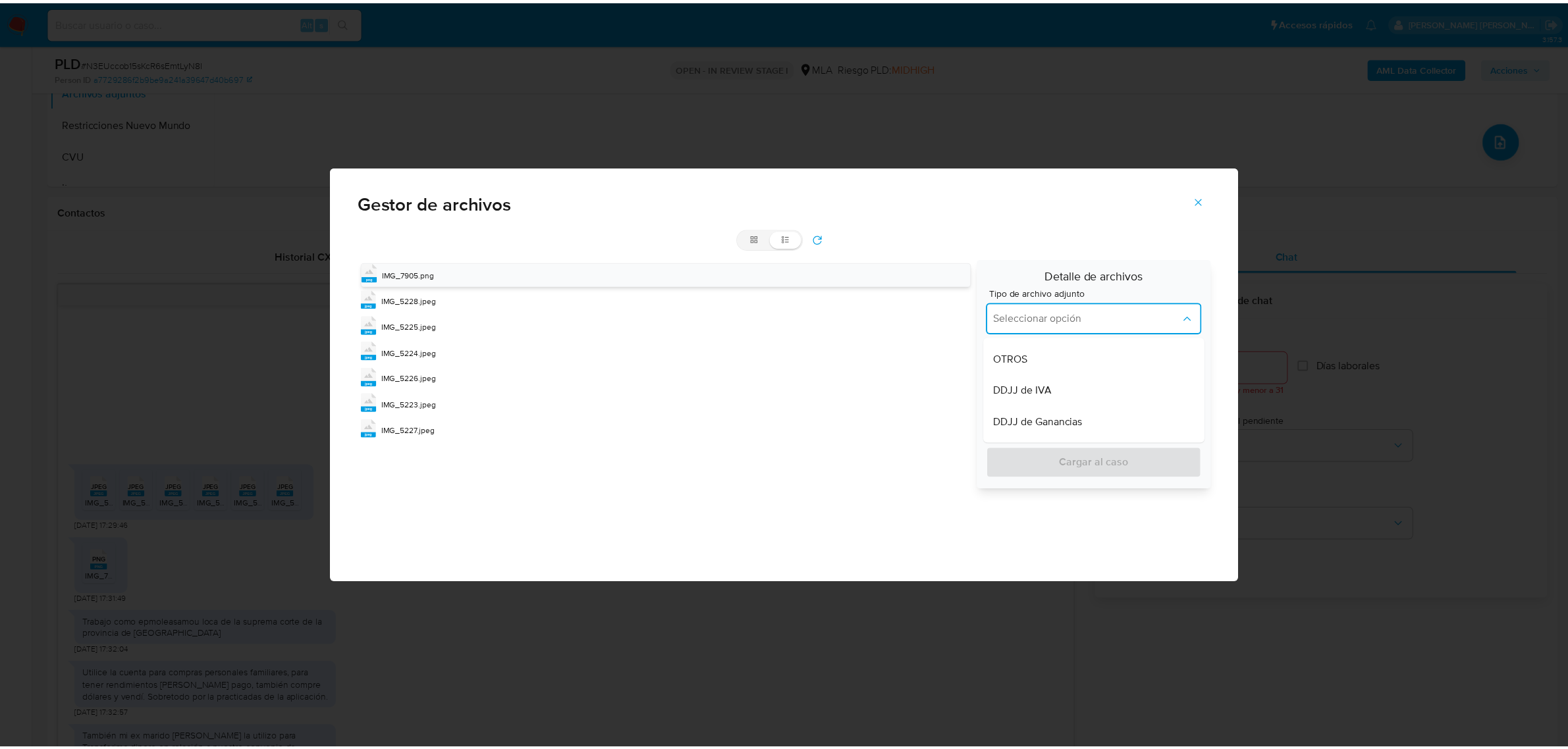
scroll to position [329, 0]
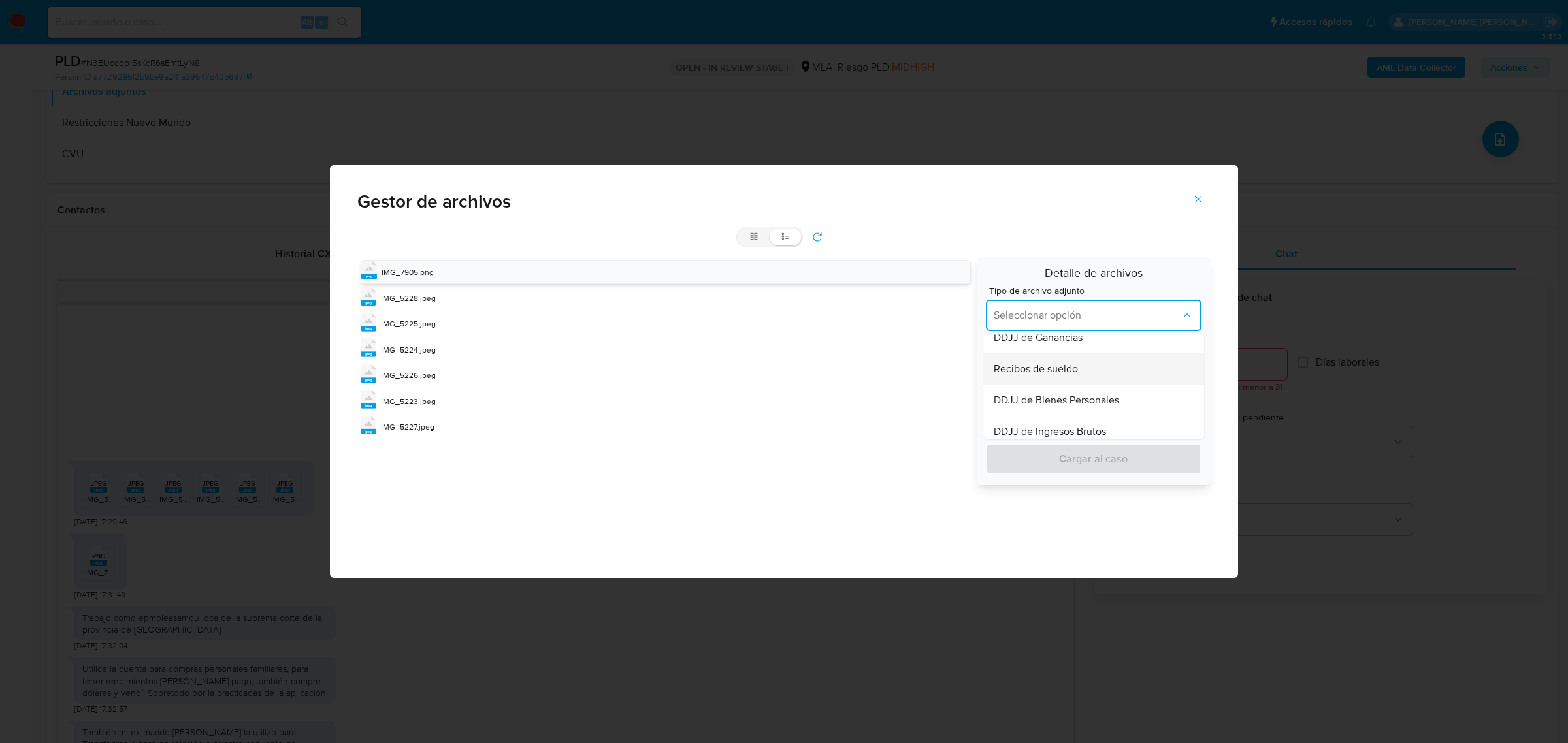
click at [1055, 372] on span "Recibos de sueldo" at bounding box center [1035, 369] width 84 height 13
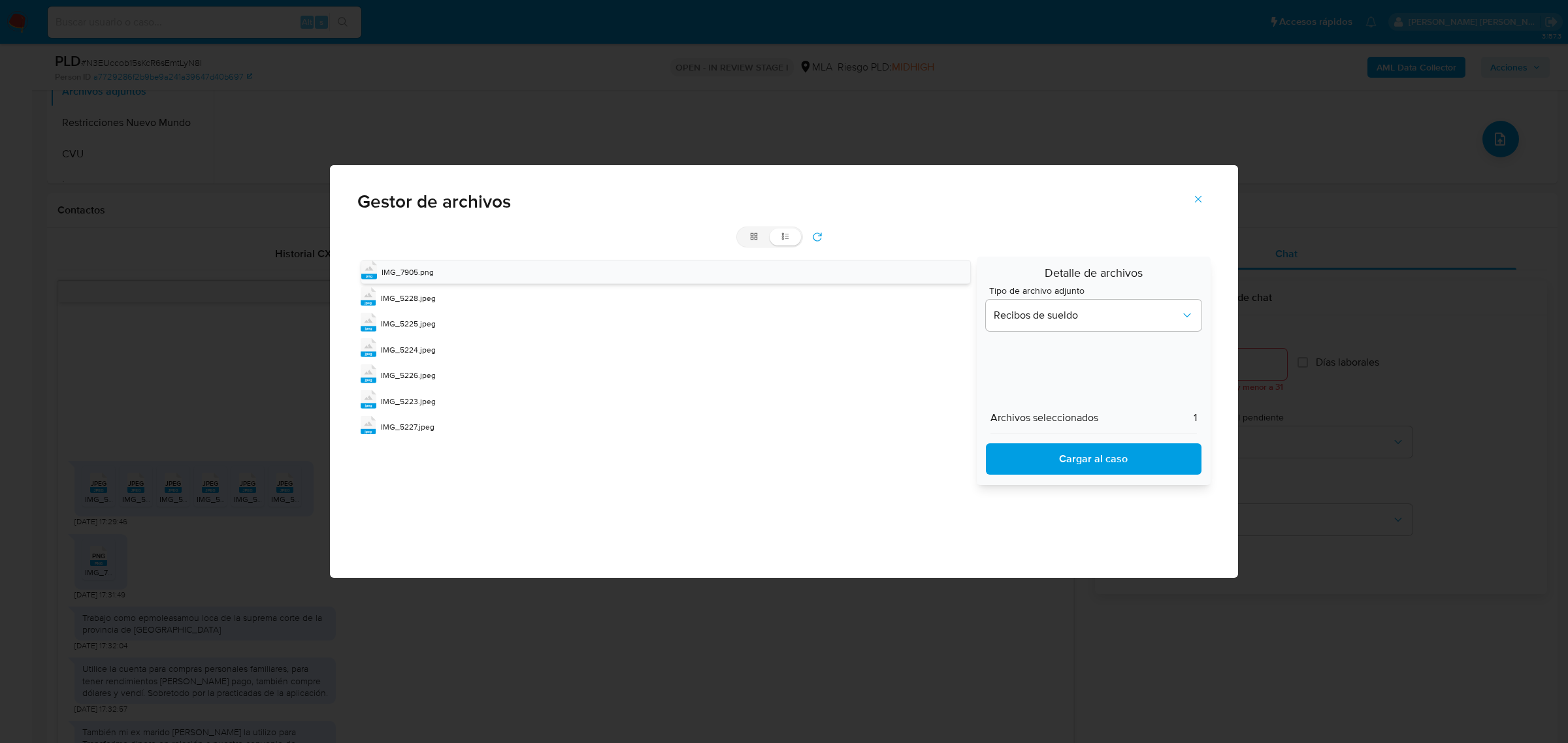
click at [1059, 453] on span "Cargar al caso" at bounding box center [1093, 459] width 181 height 29
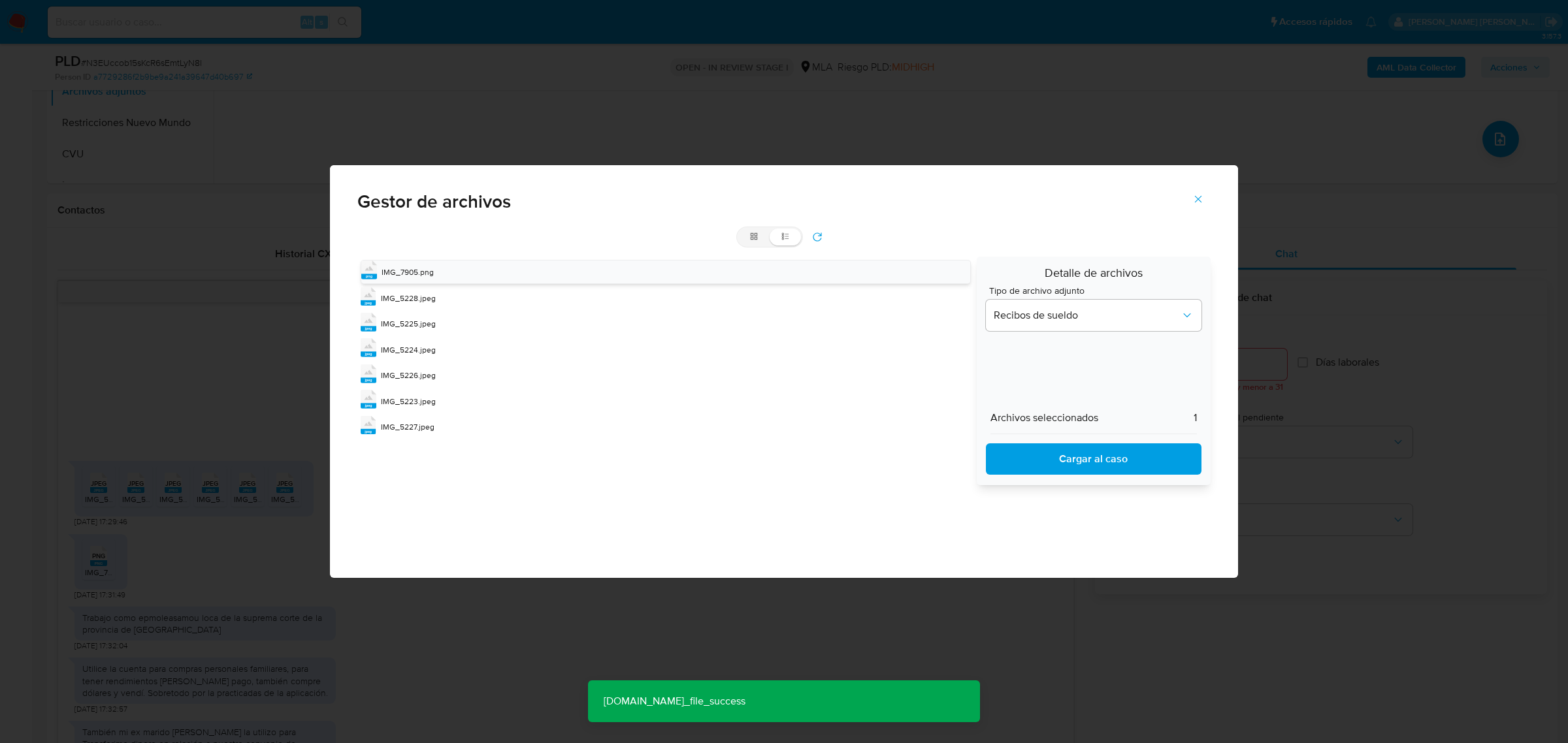
click at [1192, 197] on icon "Cerrar" at bounding box center [1197, 198] width 12 height 12
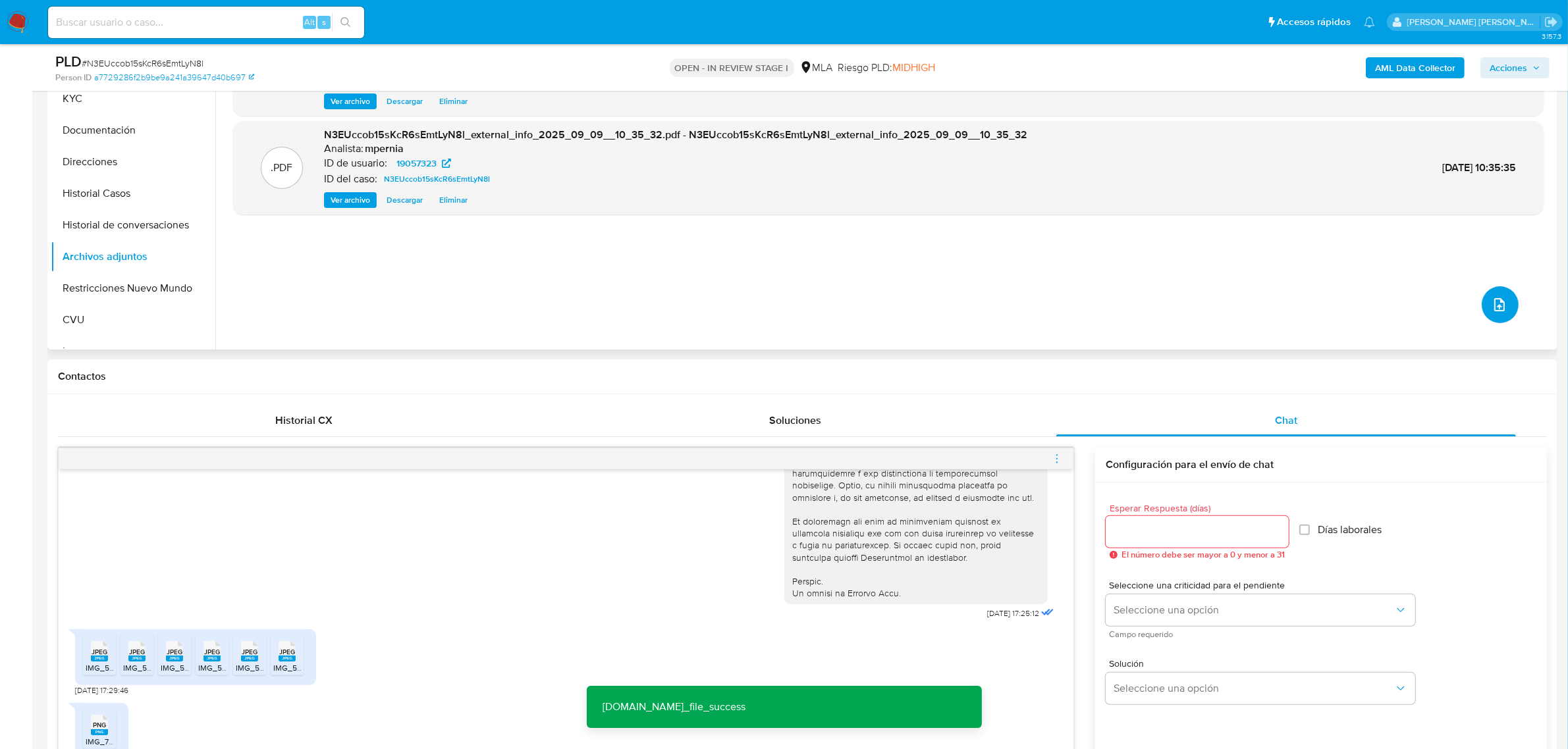
click at [1496, 292] on button "upload-file" at bounding box center [1500, 305] width 37 height 37
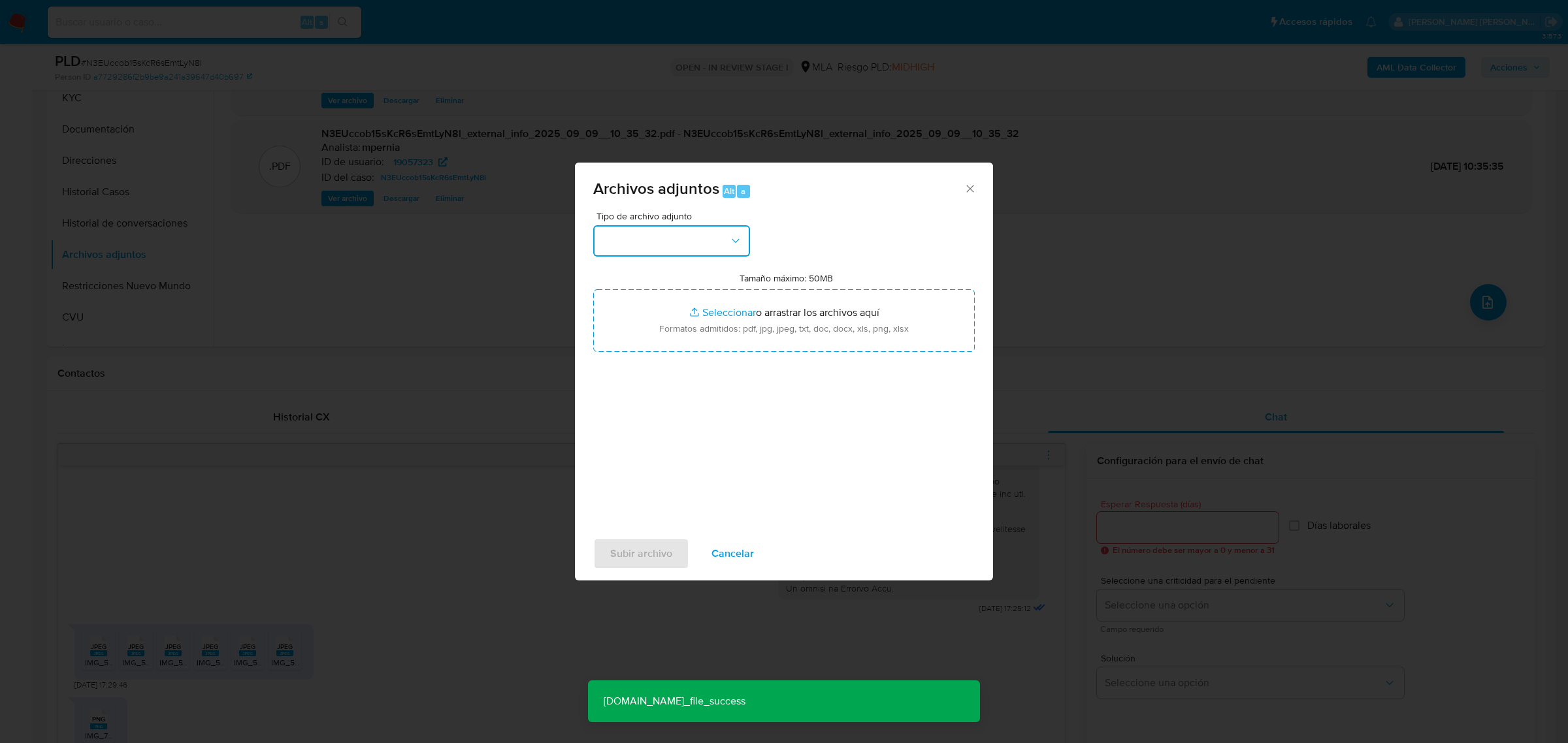
click at [727, 252] on button "button" at bounding box center [671, 241] width 157 height 32
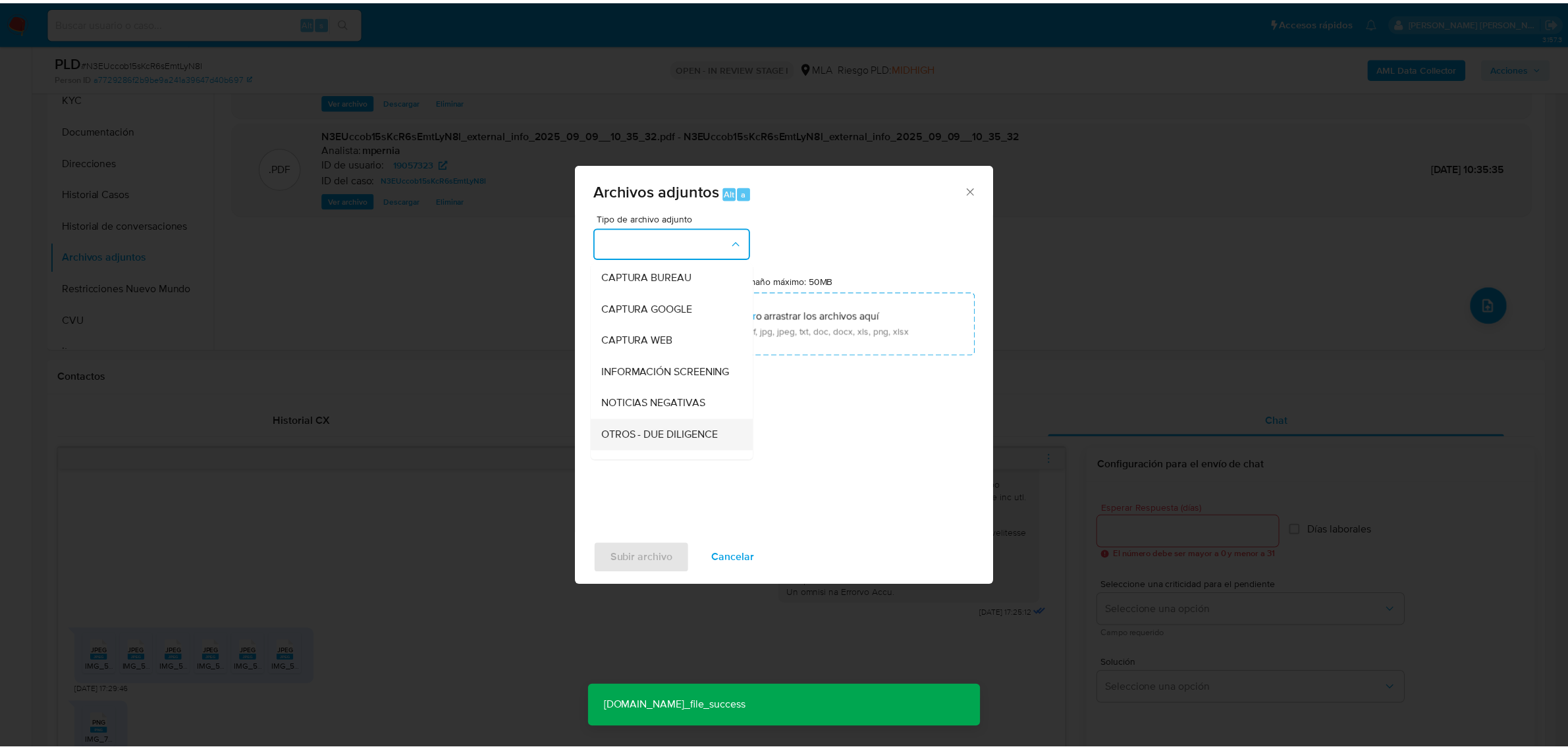
scroll to position [165, 0]
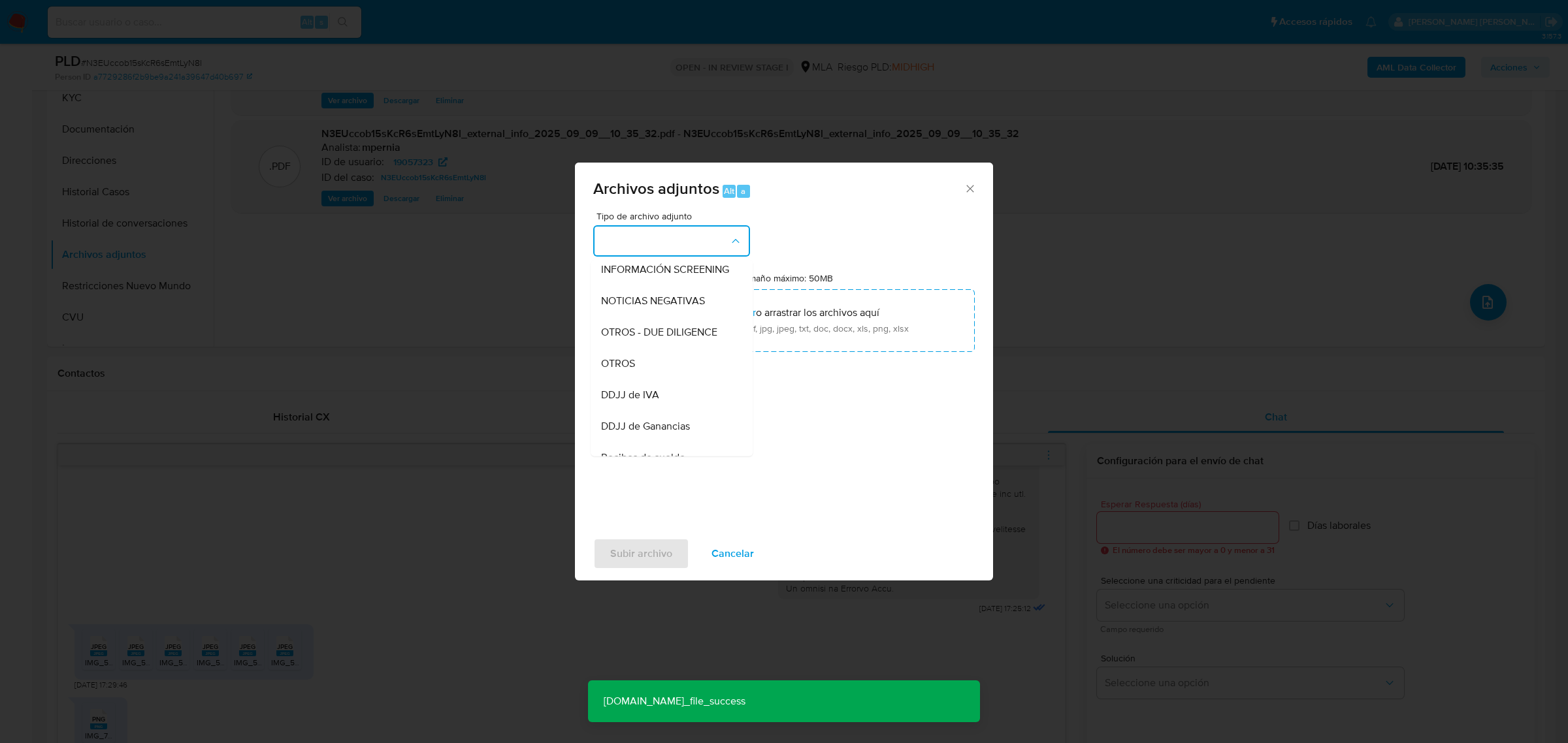
click at [643, 372] on div "OTROS" at bounding box center [668, 362] width 134 height 32
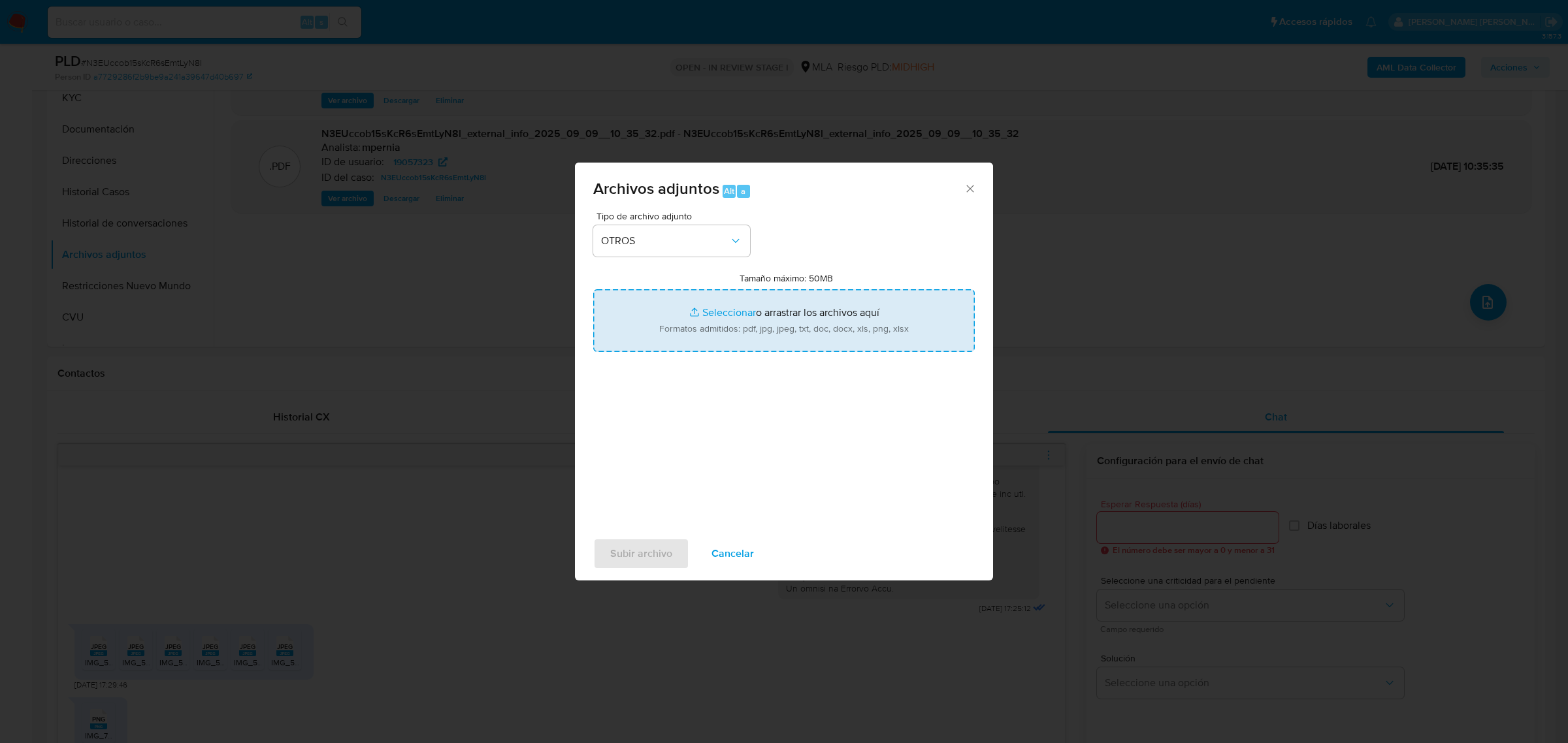
type input "C:\fakepath\Movimientos-Aladdin-19057323.xlsx"
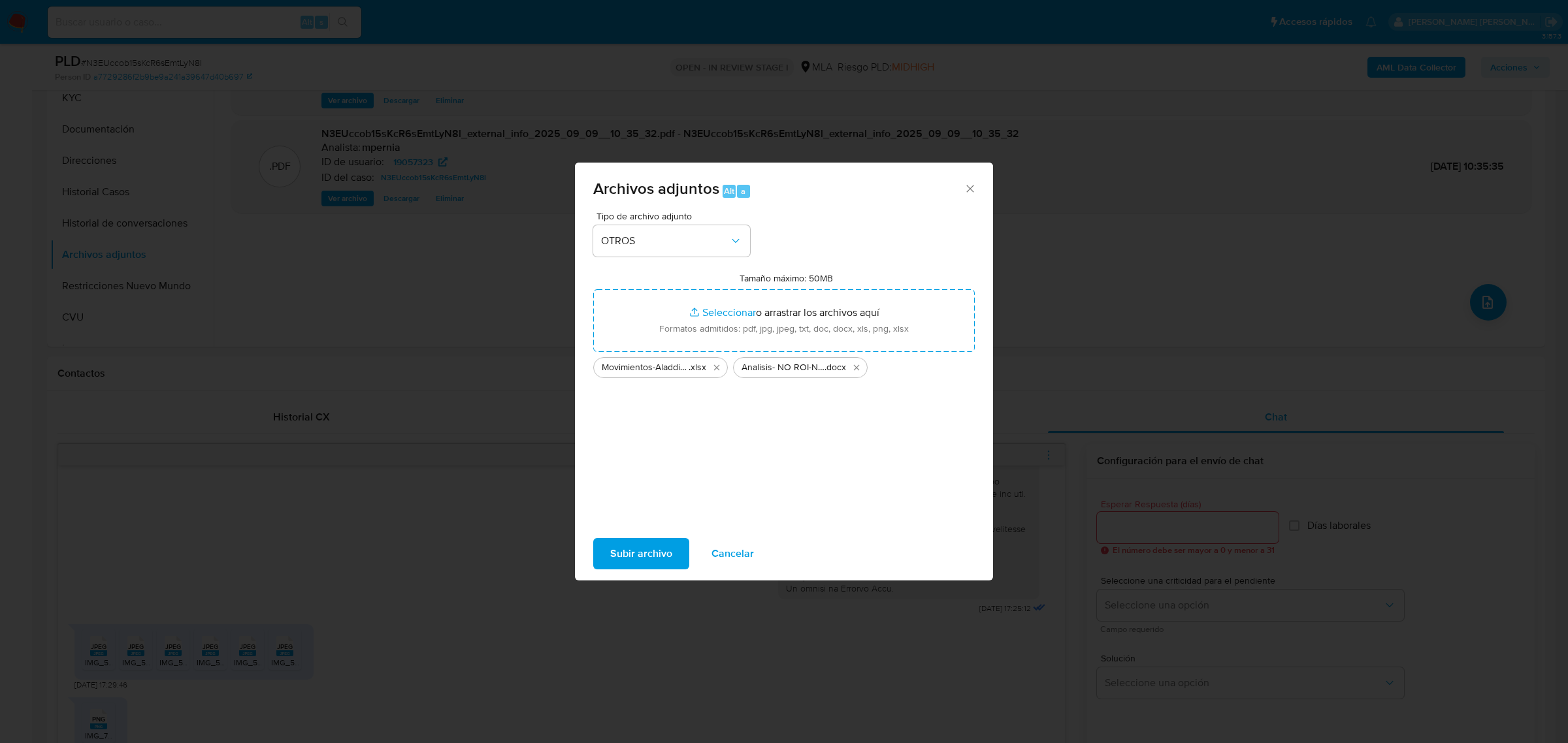
click at [638, 555] on span "Subir archivo" at bounding box center [641, 554] width 62 height 29
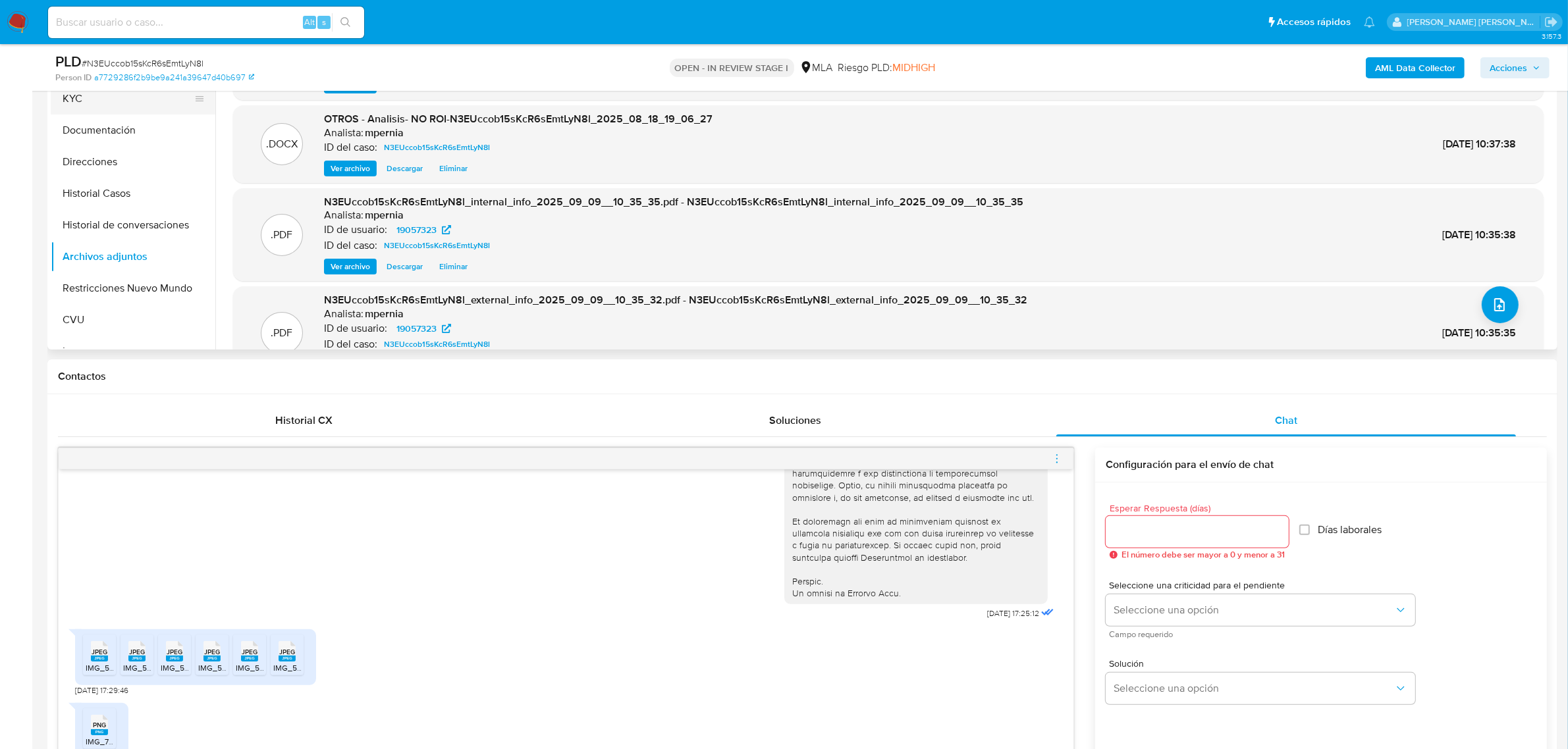
click at [66, 102] on button "KYC" at bounding box center [127, 98] width 154 height 32
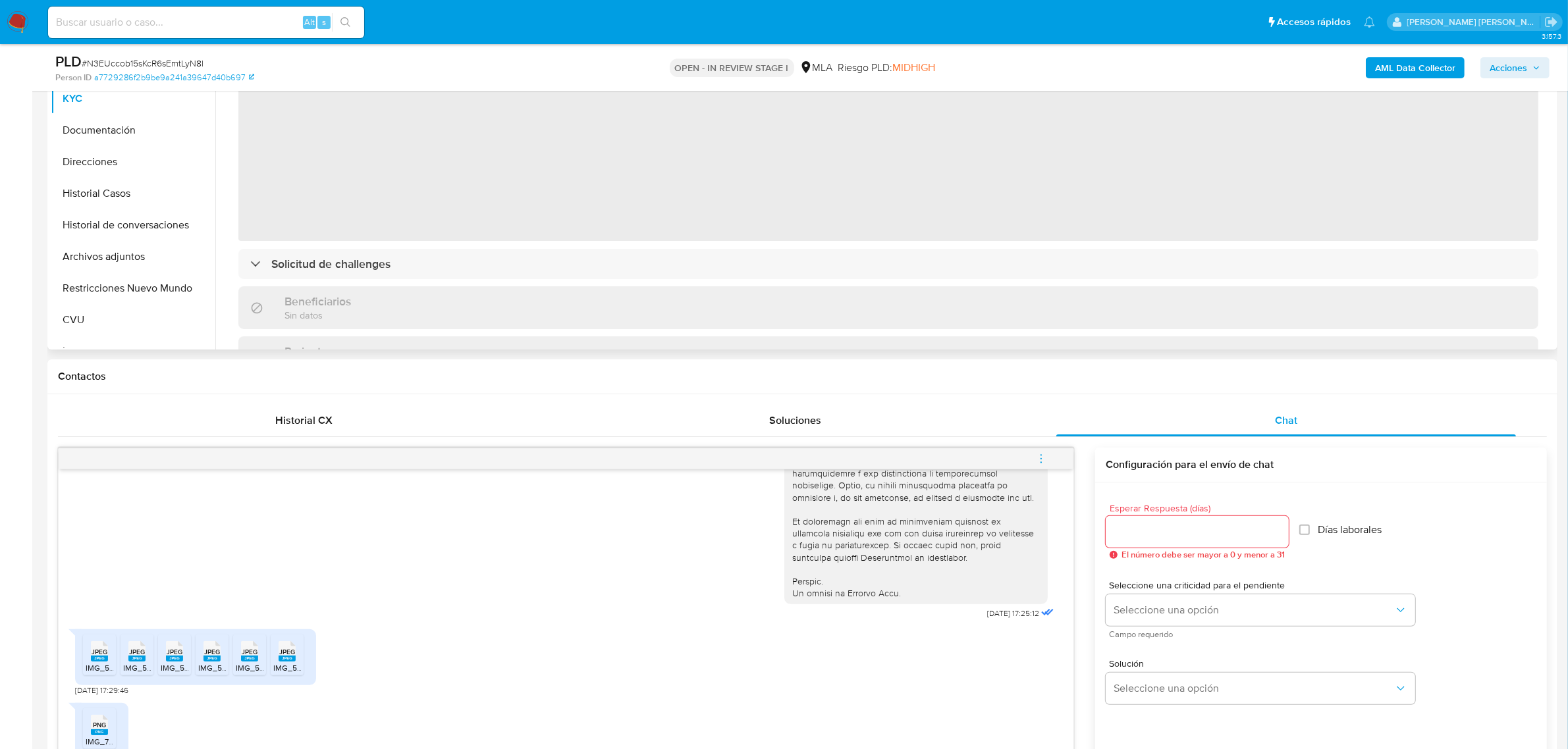
scroll to position [247, 0]
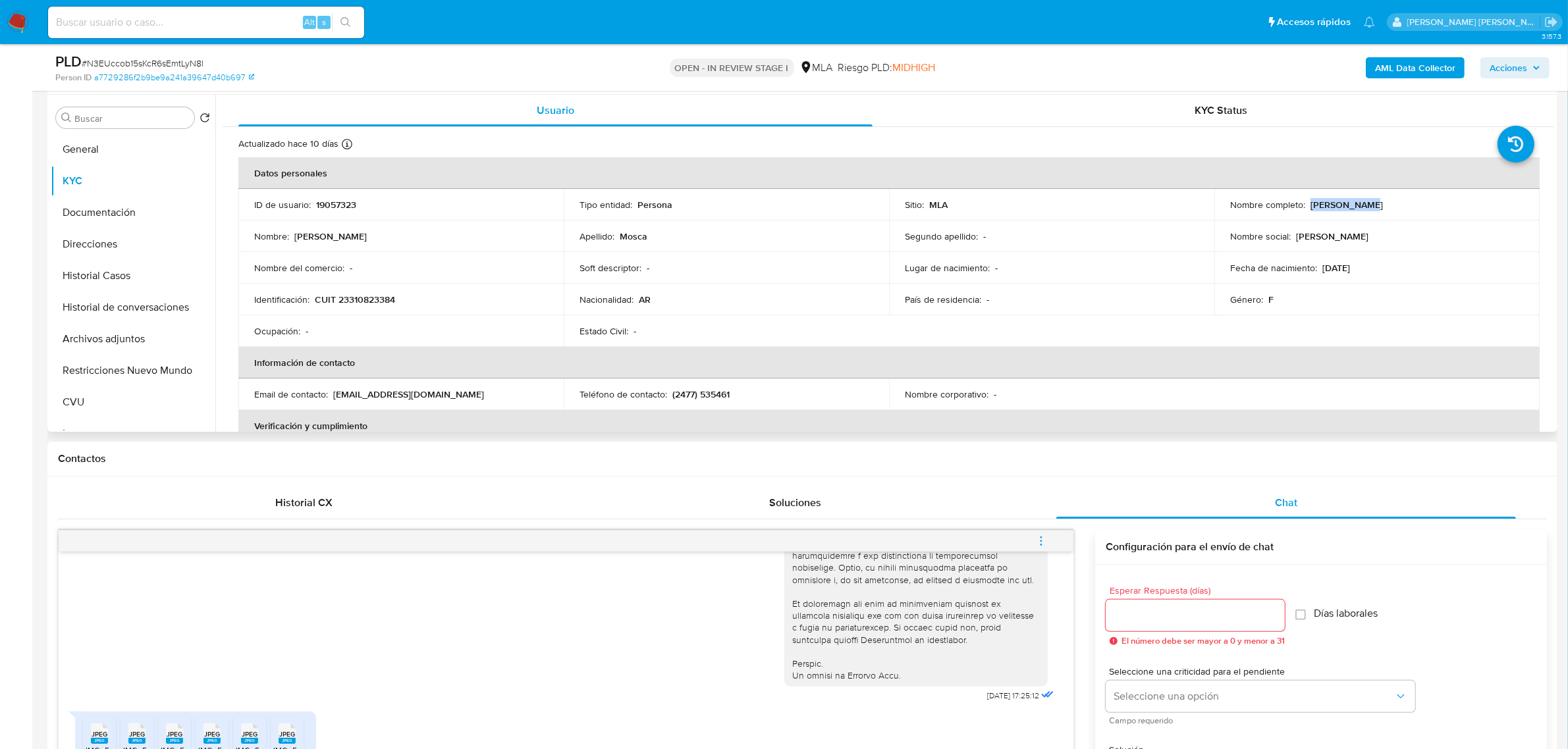
drag, startPoint x: 1306, startPoint y: 205, endPoint x: 1355, endPoint y: 208, distance: 49.1
click at [1355, 208] on p "Maria Carla Mosca" at bounding box center [1347, 205] width 73 height 12
copy p "Maria Carla"
click at [101, 221] on button "Documentación" at bounding box center [127, 212] width 154 height 32
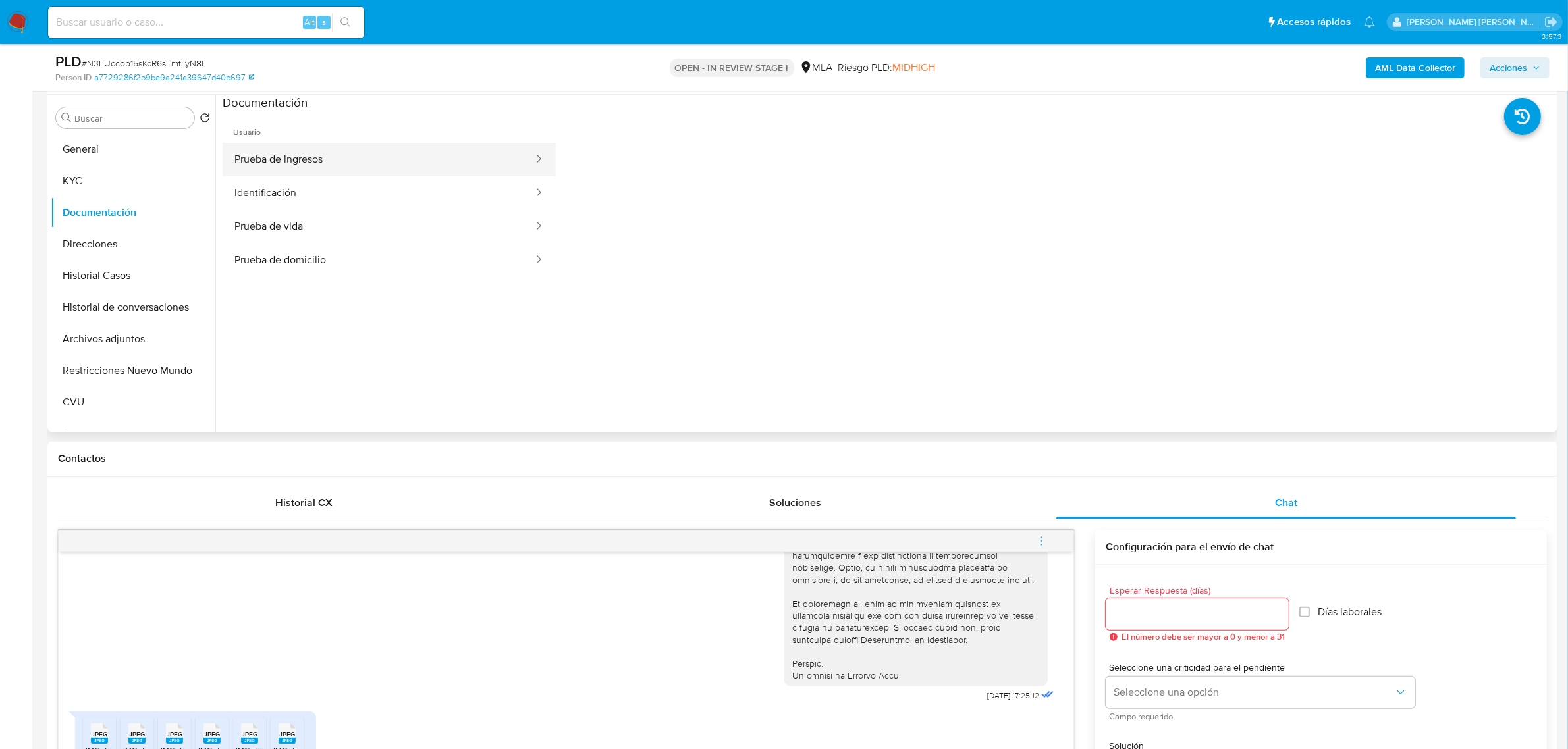
click at [325, 163] on button "Prueba de ingresos" at bounding box center [378, 159] width 312 height 34
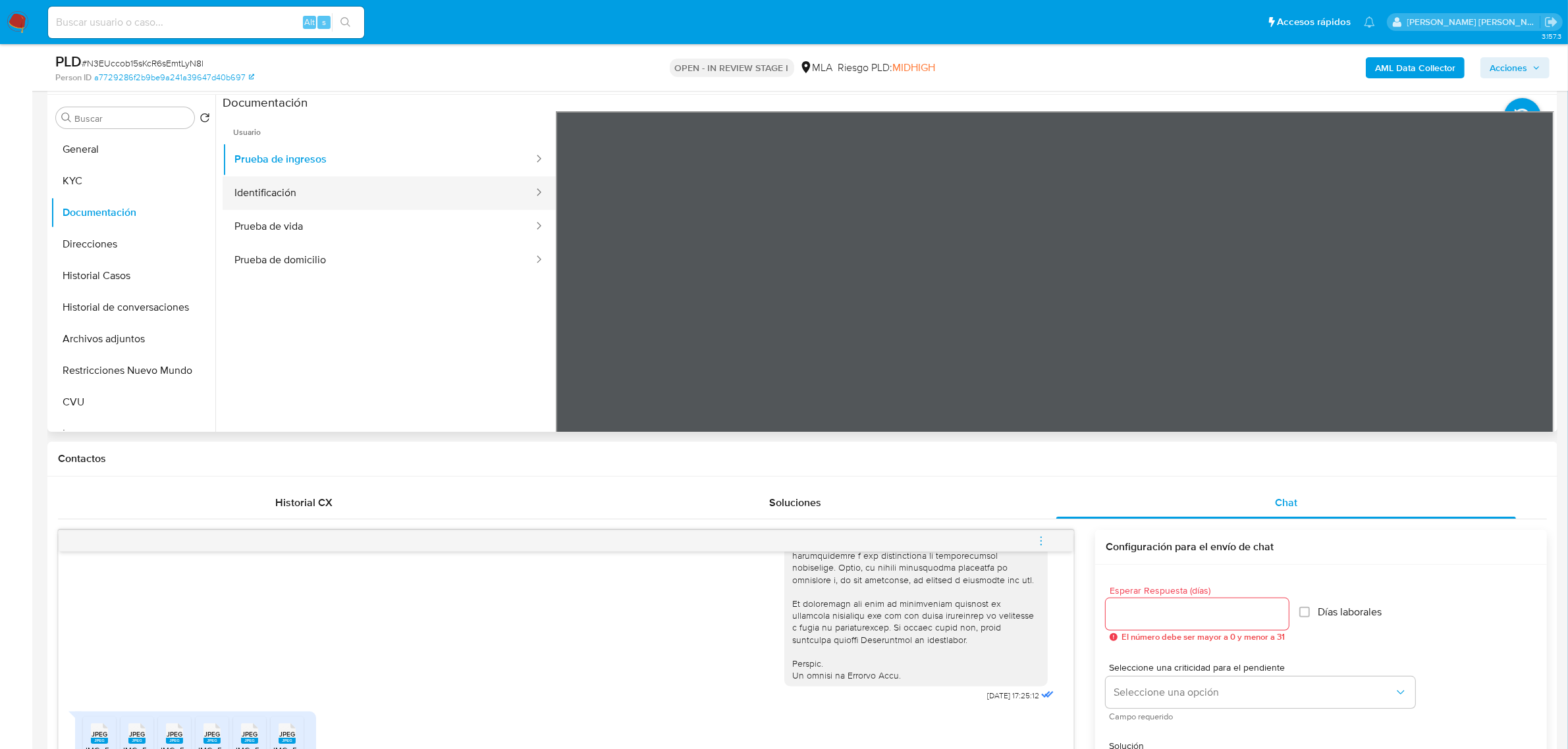
click at [327, 191] on button "Identificación" at bounding box center [378, 193] width 312 height 34
click at [326, 219] on button "Prueba de vida" at bounding box center [378, 226] width 312 height 34
click at [297, 183] on button "Identificación" at bounding box center [378, 193] width 312 height 34
click at [124, 178] on button "KYC" at bounding box center [127, 181] width 154 height 32
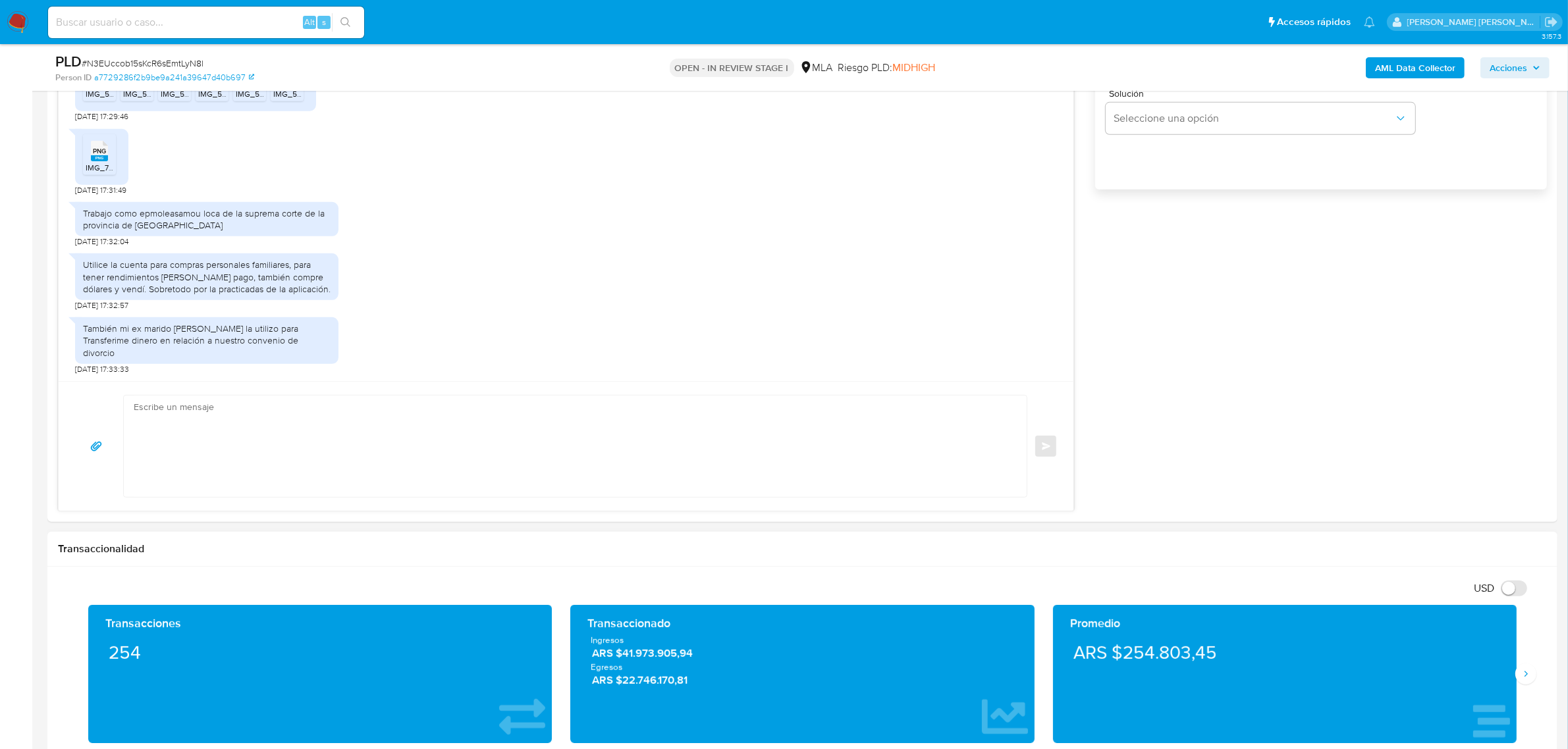
scroll to position [1070, 0]
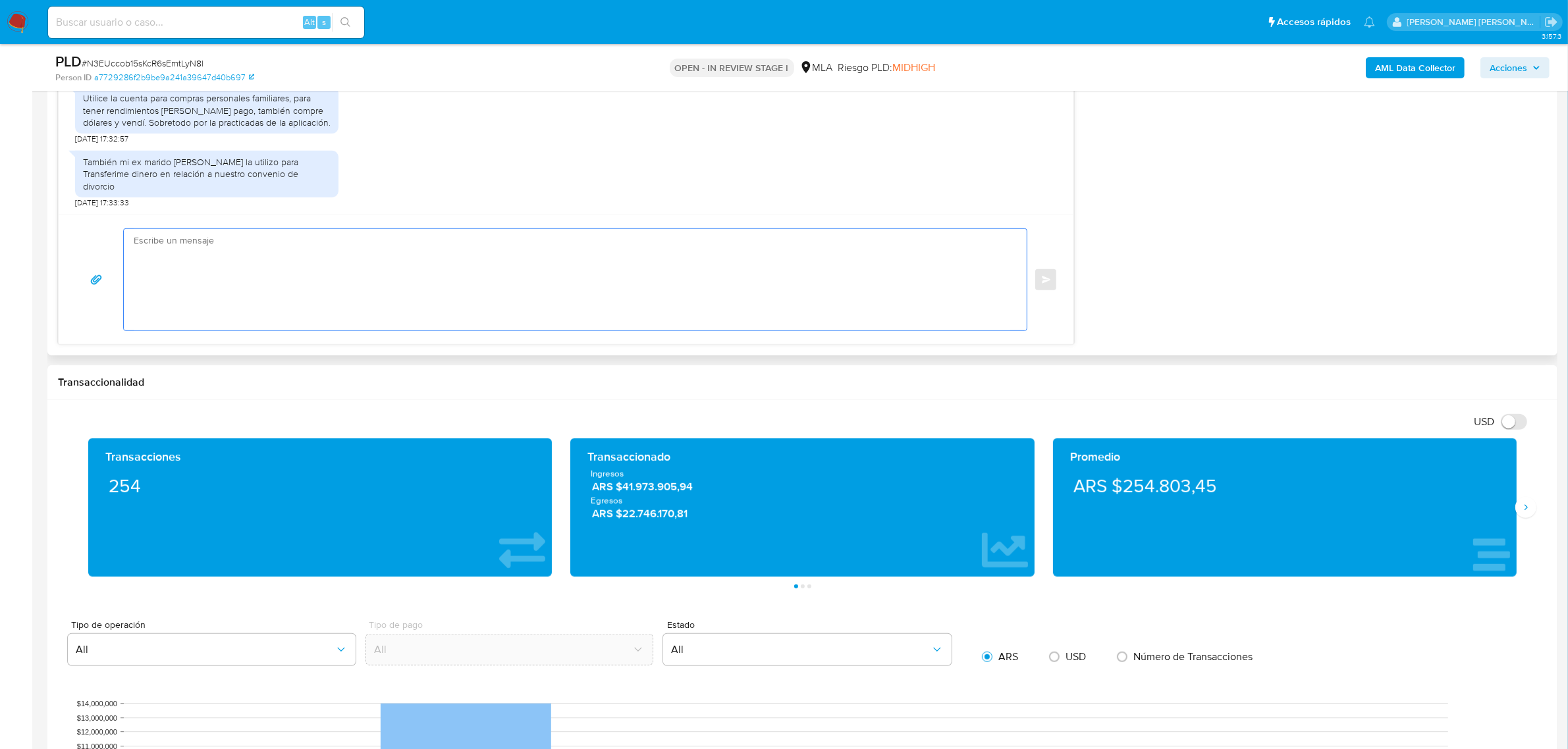
click at [340, 275] on textarea at bounding box center [572, 280] width 877 height 102
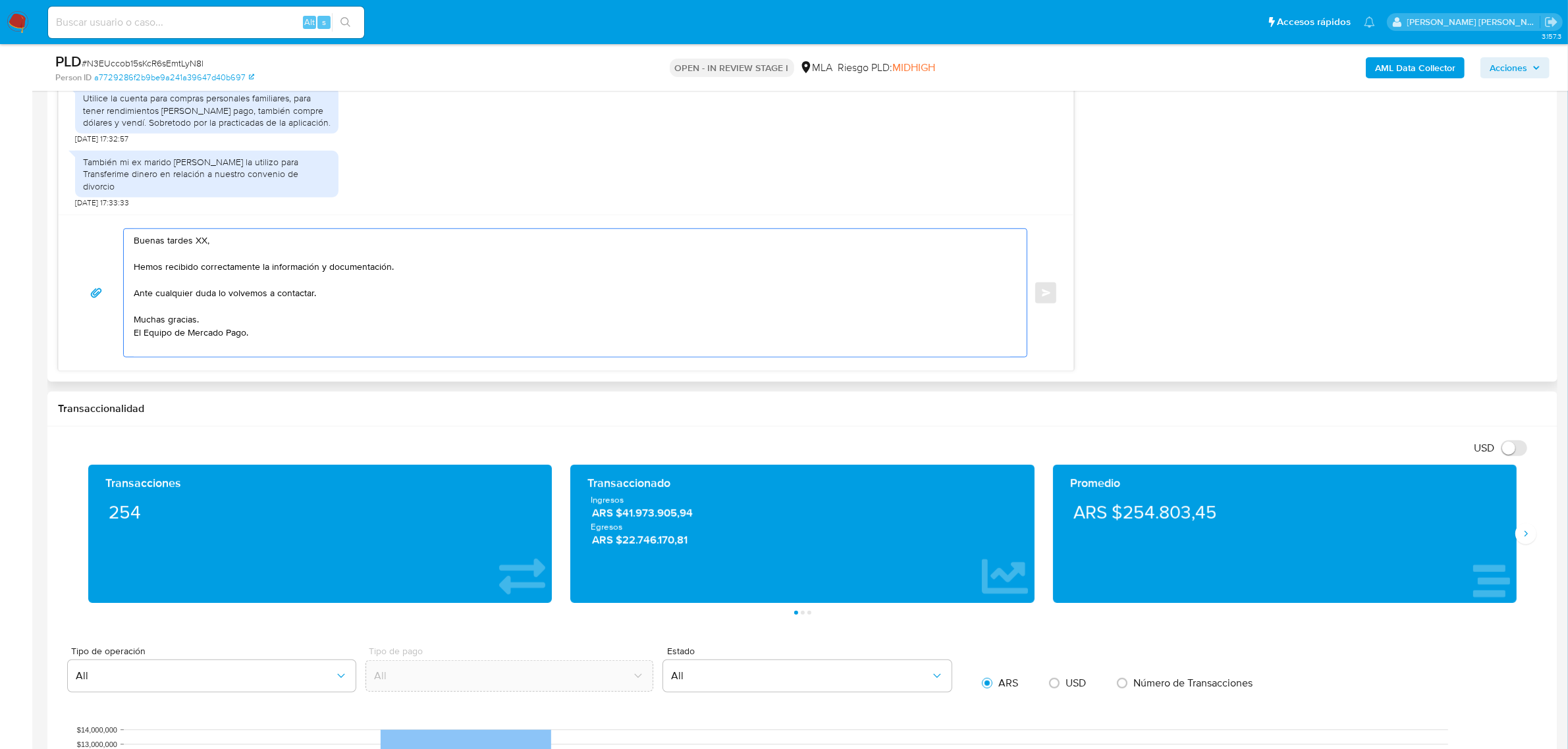
drag, startPoint x: 206, startPoint y: 242, endPoint x: 155, endPoint y: 242, distance: 51.0
paste textarea "Maria Carla"
click at [171, 244] on textarea "Buen d+ia Maria Carla , Hemos recibido correctamente la información y documenta…" at bounding box center [572, 293] width 877 height 127
click at [218, 244] on textarea "Buen día Maria Carla , Hemos recibido correctamente la información y documentac…" at bounding box center [572, 293] width 877 height 127
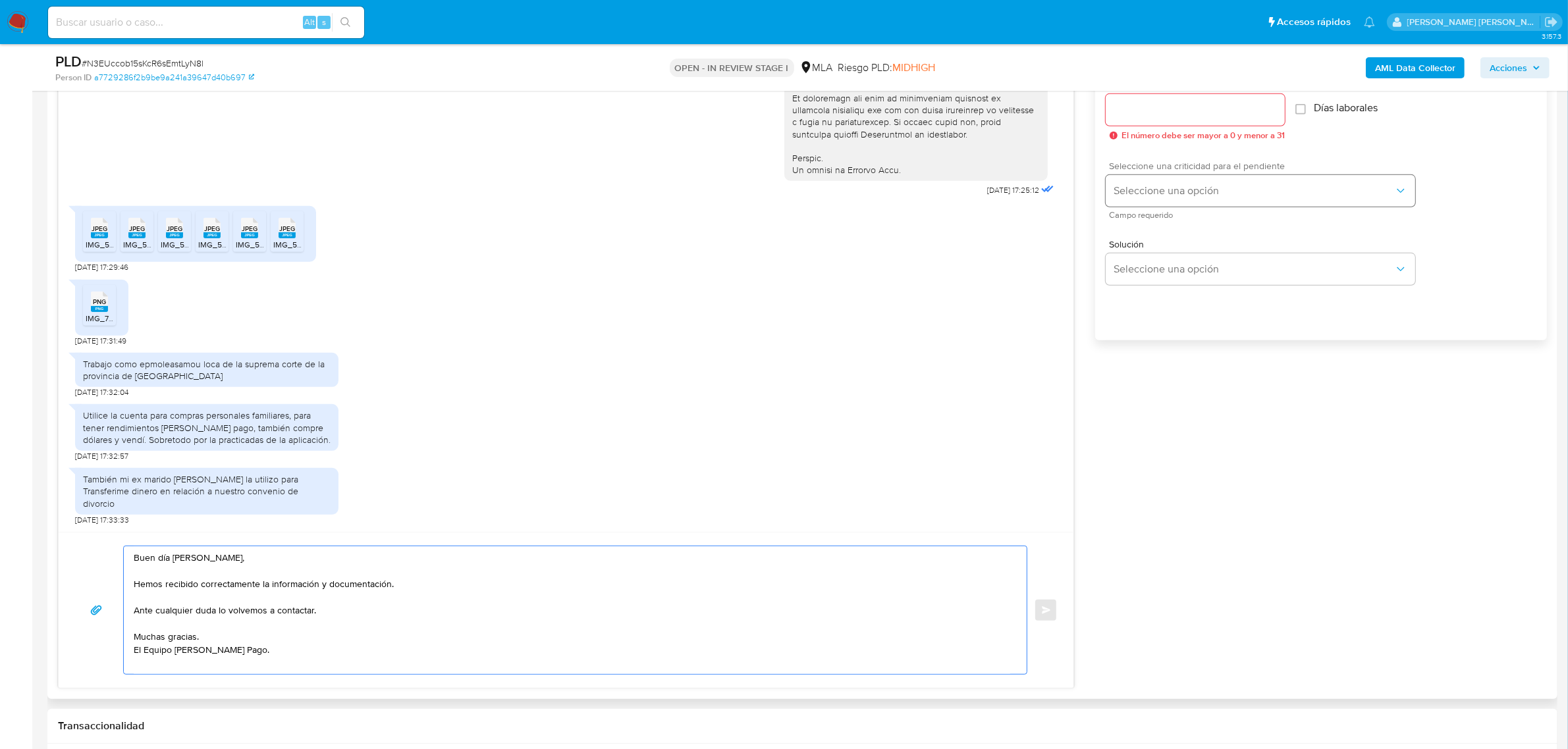
scroll to position [741, 0]
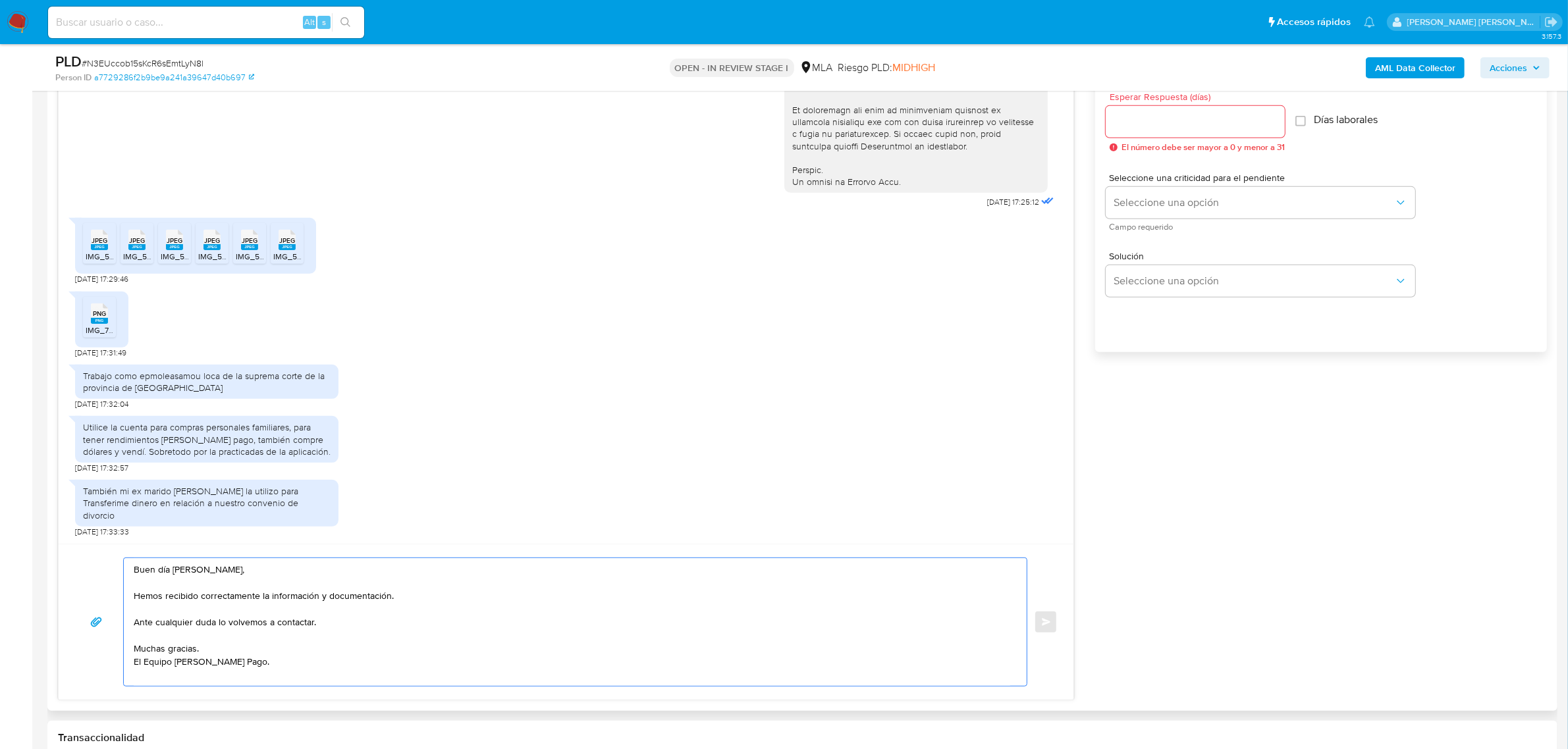
type textarea "Buen día Maria Carla, Hemos recibido correctamente la información y documentaci…"
click at [1195, 133] on div at bounding box center [1195, 122] width 179 height 32
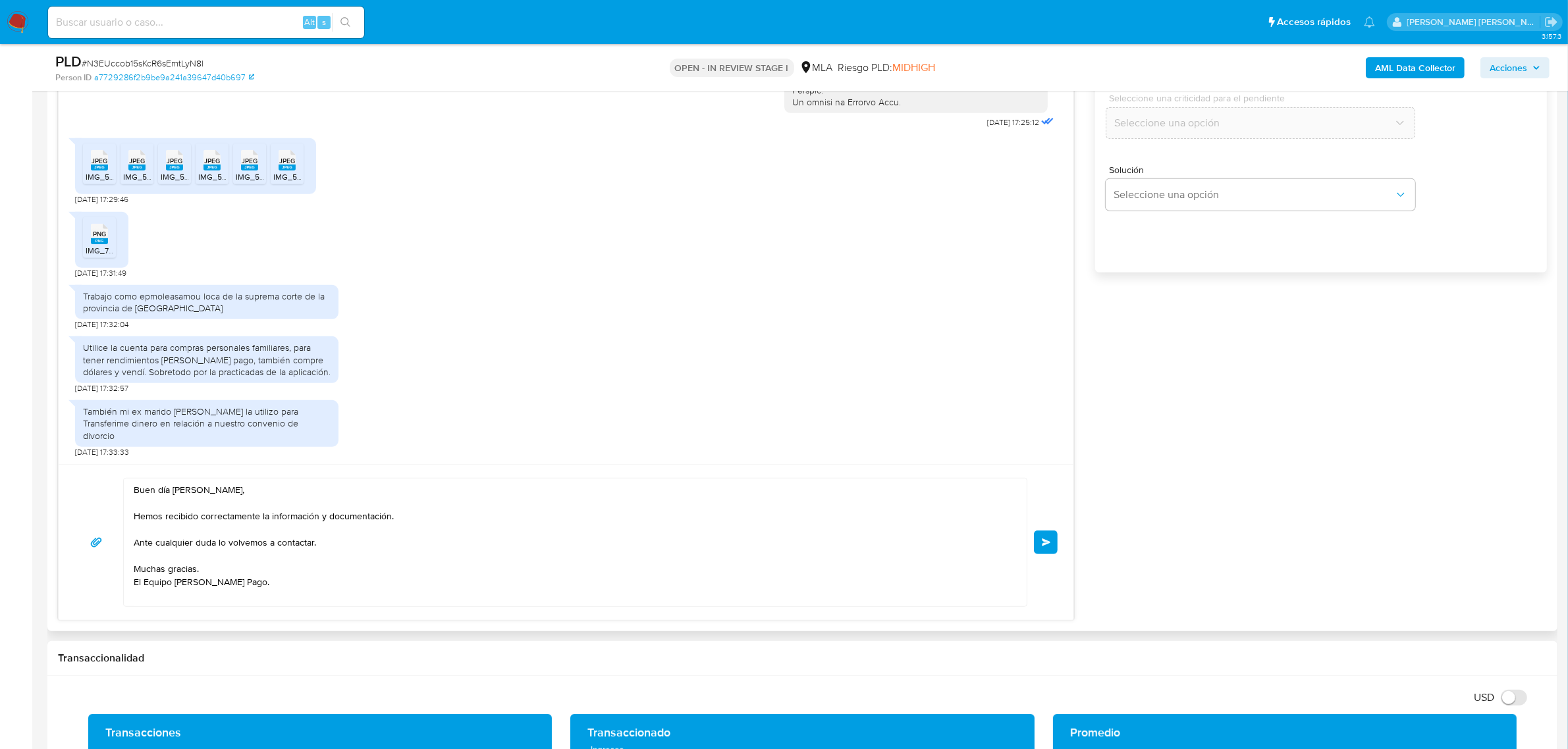
scroll to position [987, 0]
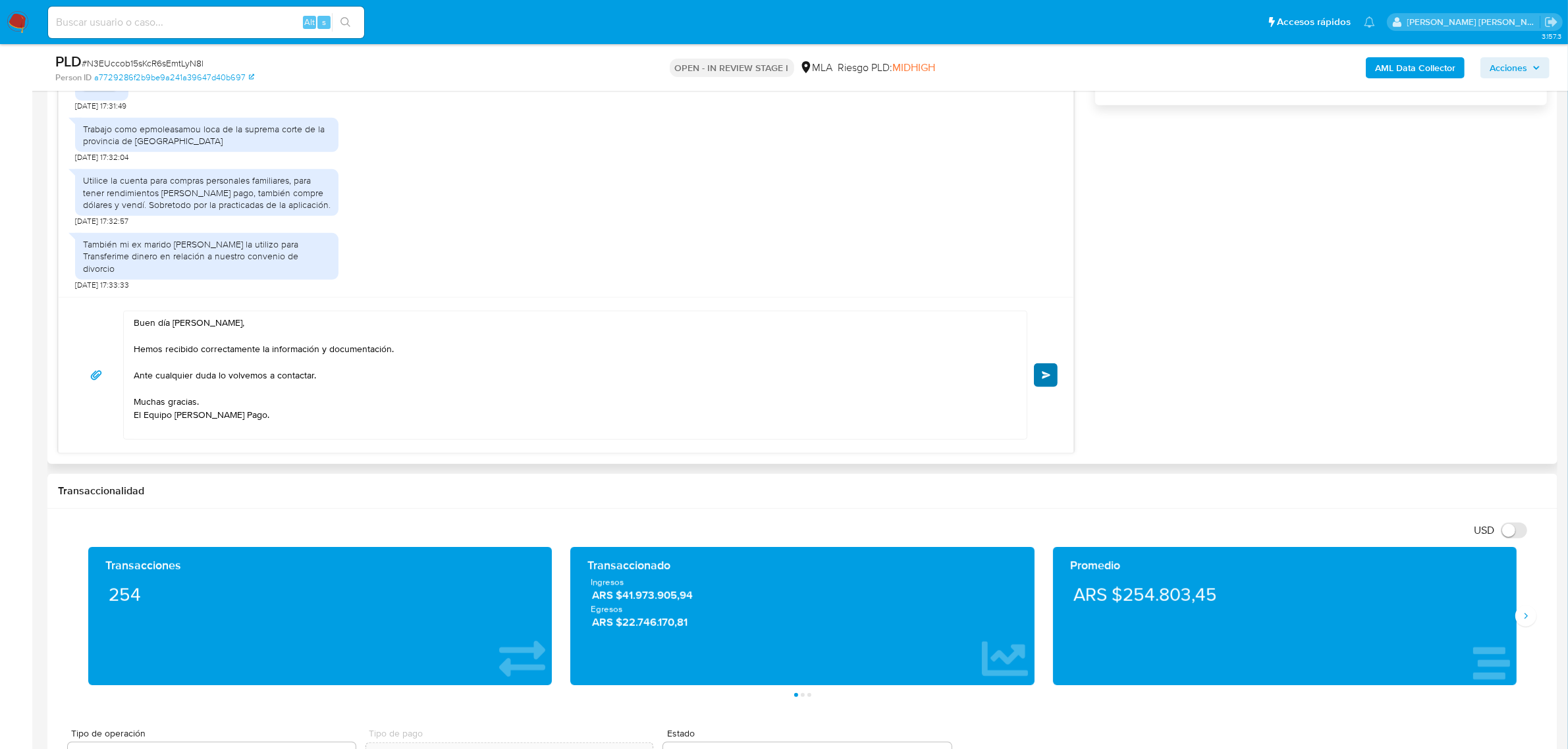
type input "0"
click at [1051, 368] on button "Enviar" at bounding box center [1046, 375] width 24 height 24
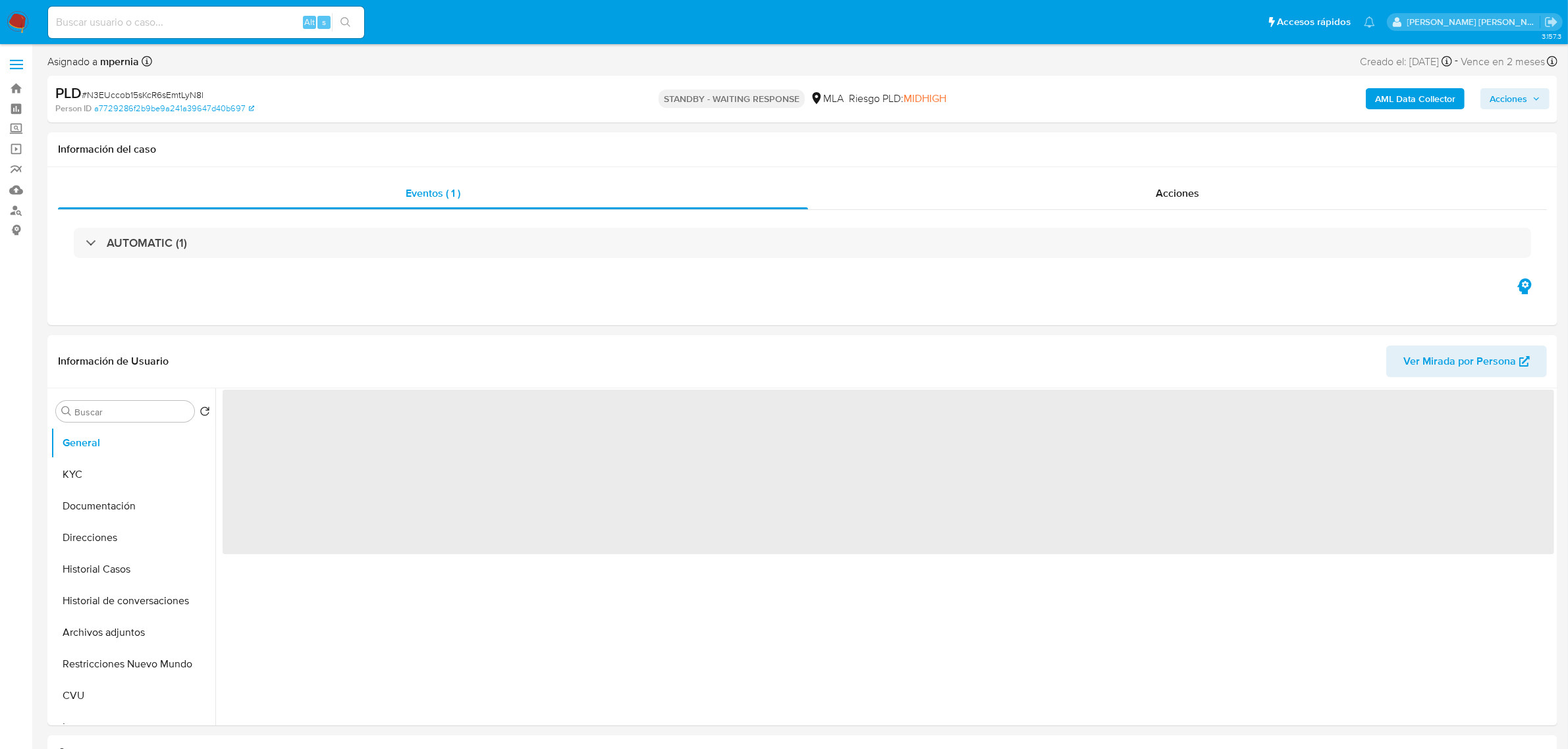
select select "10"
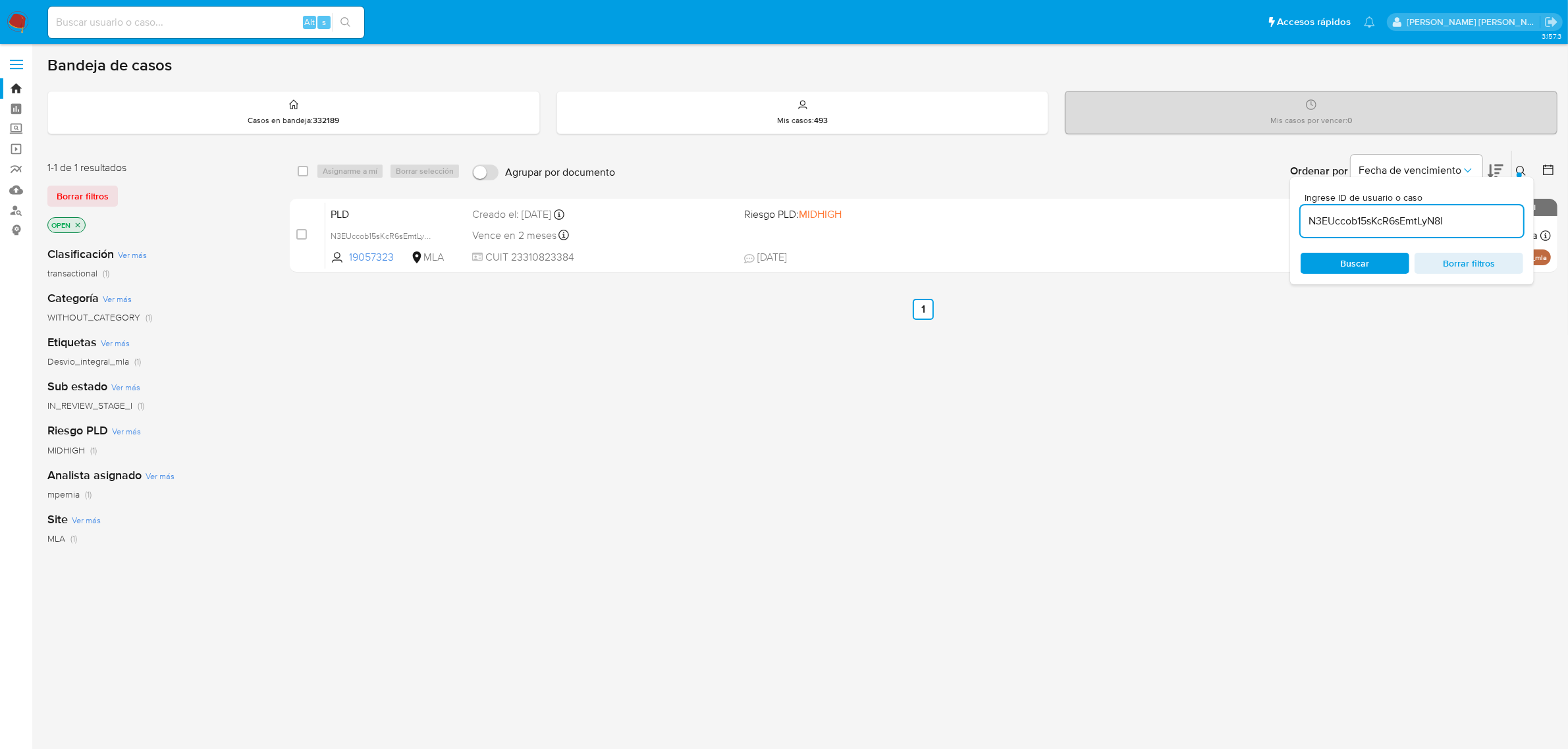
drag, startPoint x: 307, startPoint y: 169, endPoint x: 324, endPoint y: 170, distance: 17.0
click at [307, 169] on input "checkbox" at bounding box center [303, 171] width 11 height 11
checkbox input "true"
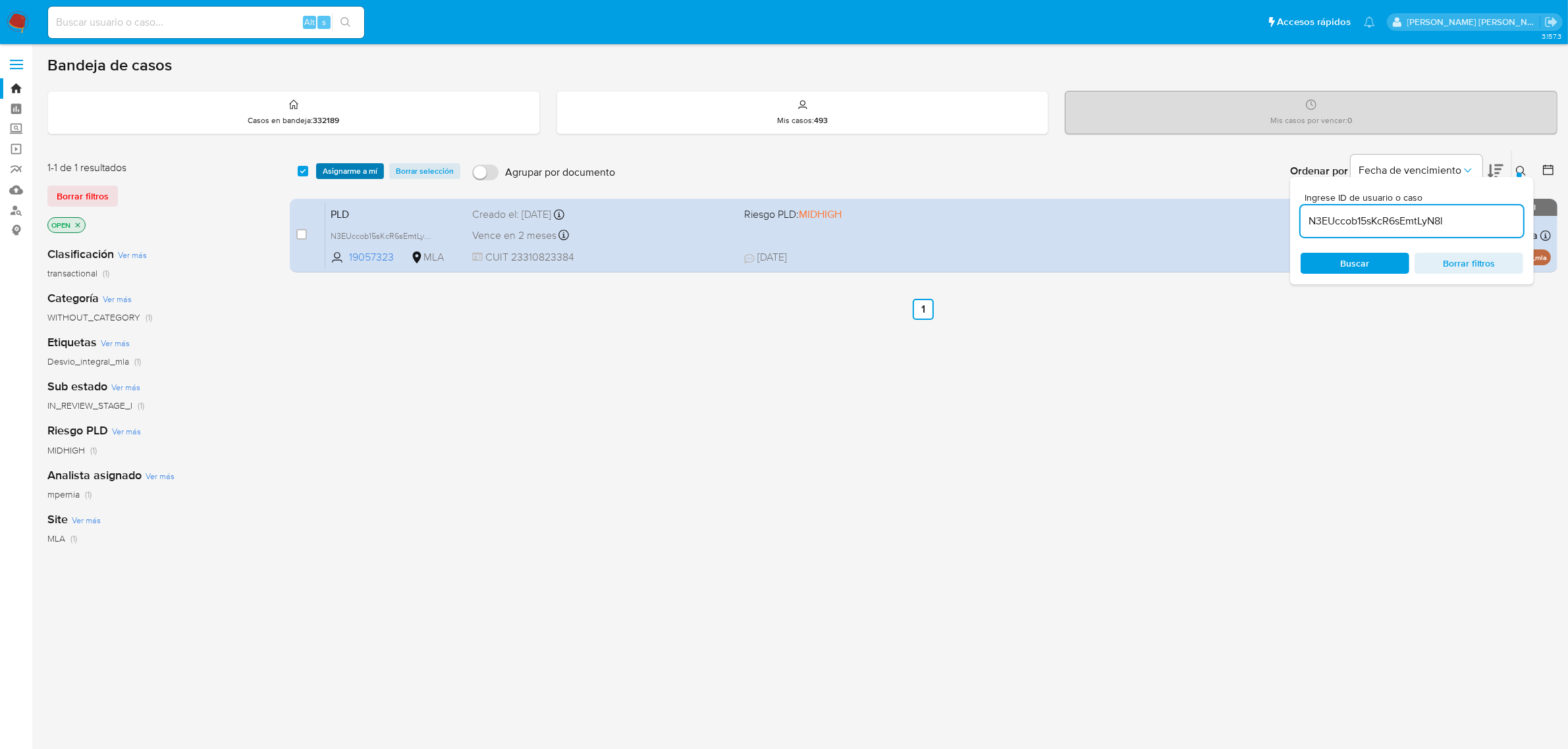
click at [357, 165] on span "Asignarme a mí" at bounding box center [350, 171] width 55 height 13
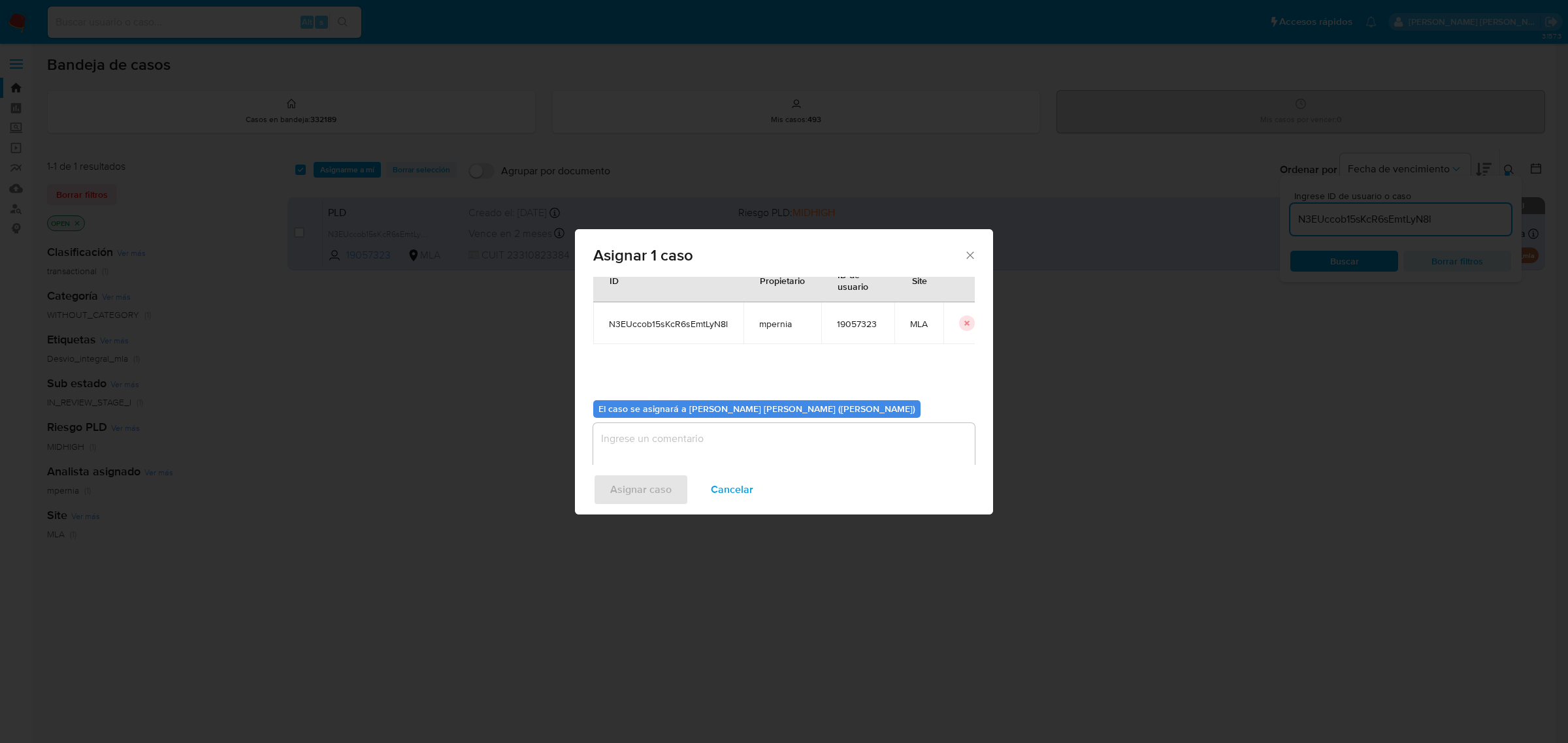
scroll to position [67, 0]
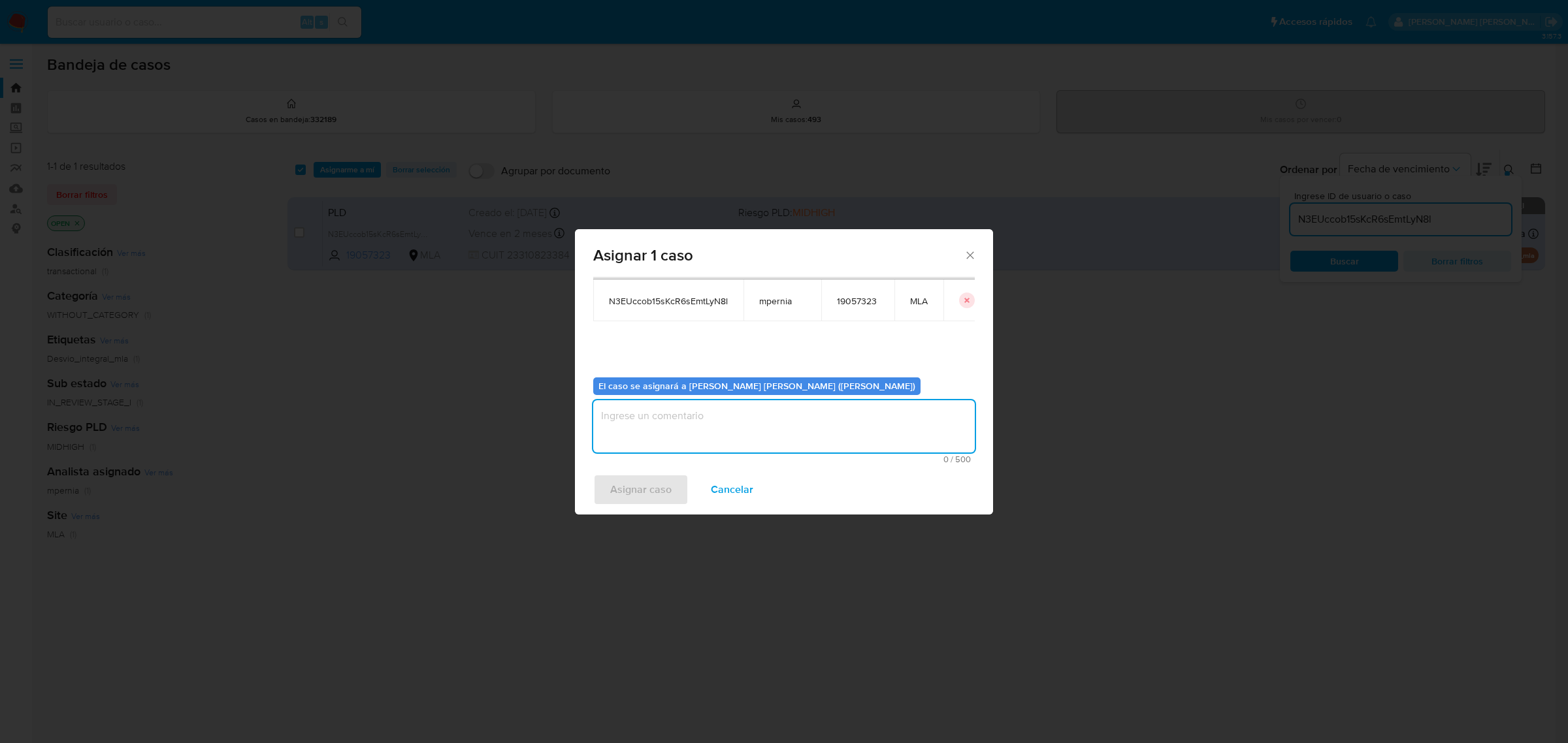
click at [730, 422] on textarea "assign-modal" at bounding box center [783, 427] width 382 height 52
type textarea "-"
click at [629, 493] on span "Asignar caso" at bounding box center [641, 490] width 61 height 29
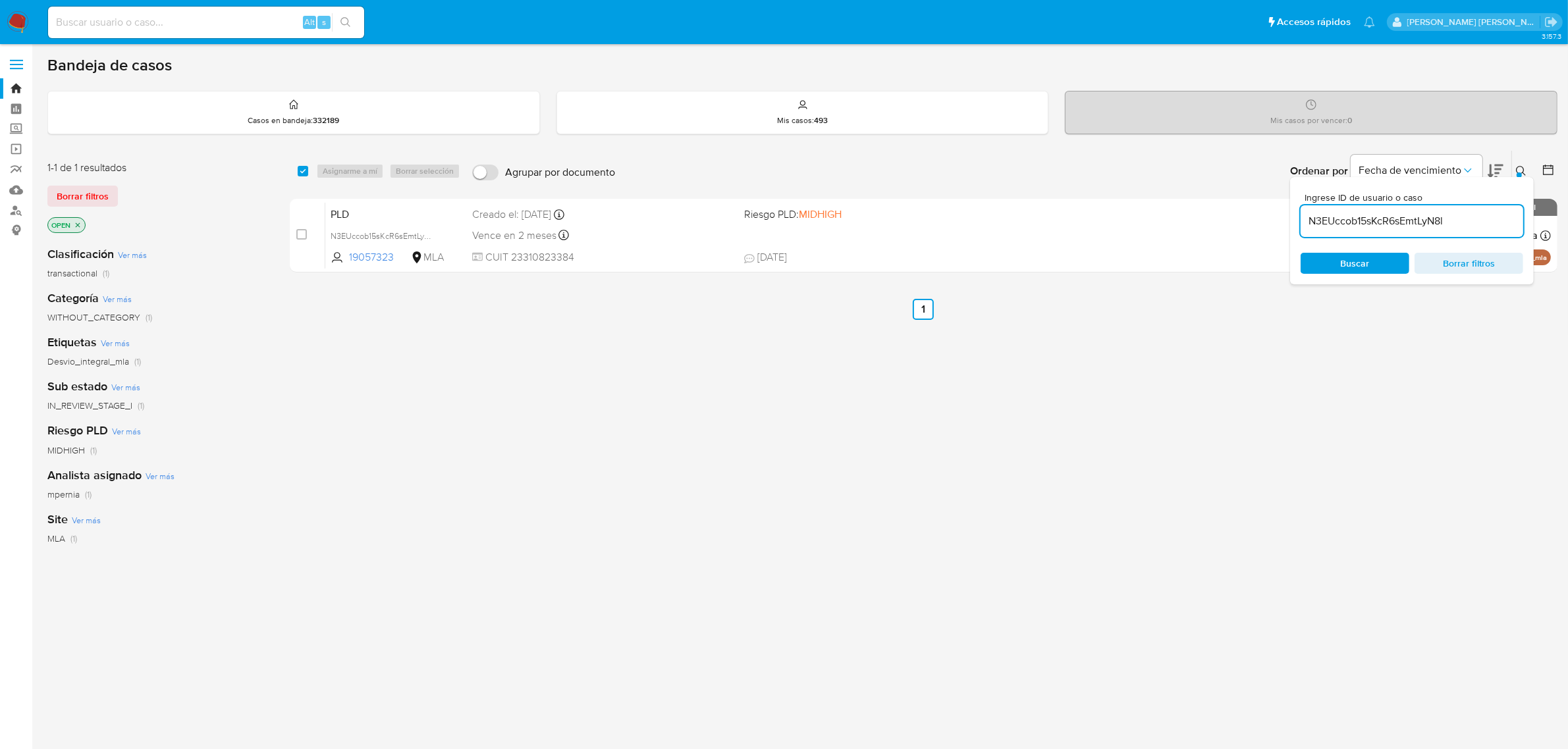
click at [1361, 208] on div "N3EUccob15sKcR6sEmtLyN8l" at bounding box center [1412, 221] width 223 height 32
click at [1365, 215] on input "N3EUccob15sKcR6sEmtLyN8l" at bounding box center [1412, 221] width 223 height 17
click at [1365, 215] on input "N3EUccob15sKcR6sEmtLyN8l" at bounding box center [1412, 221] width 223 height 17
paste input "R0o5K5qxWm1x8frVVUZzCoab"
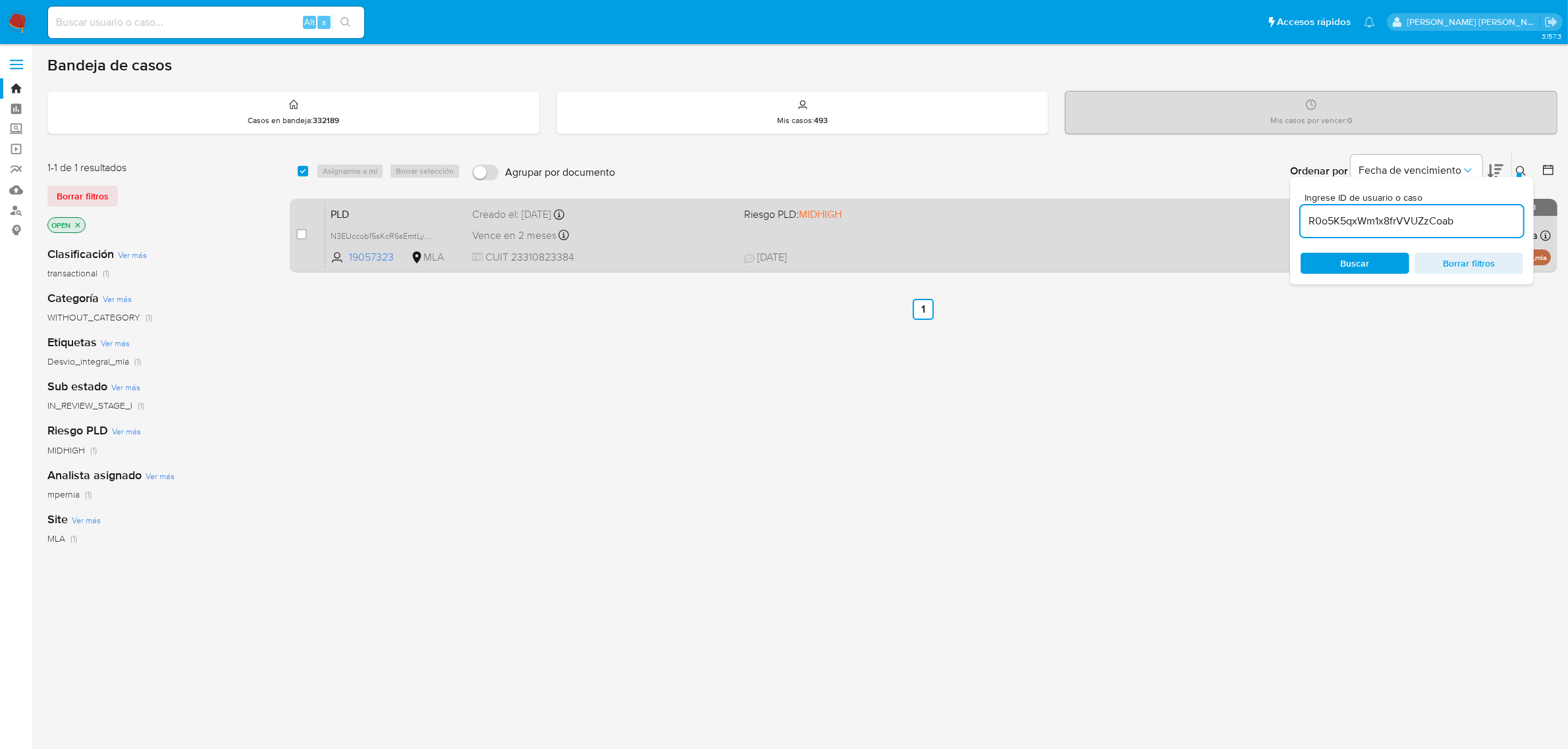
type input "R0o5K5qxWm1x8frVVUZzCoab"
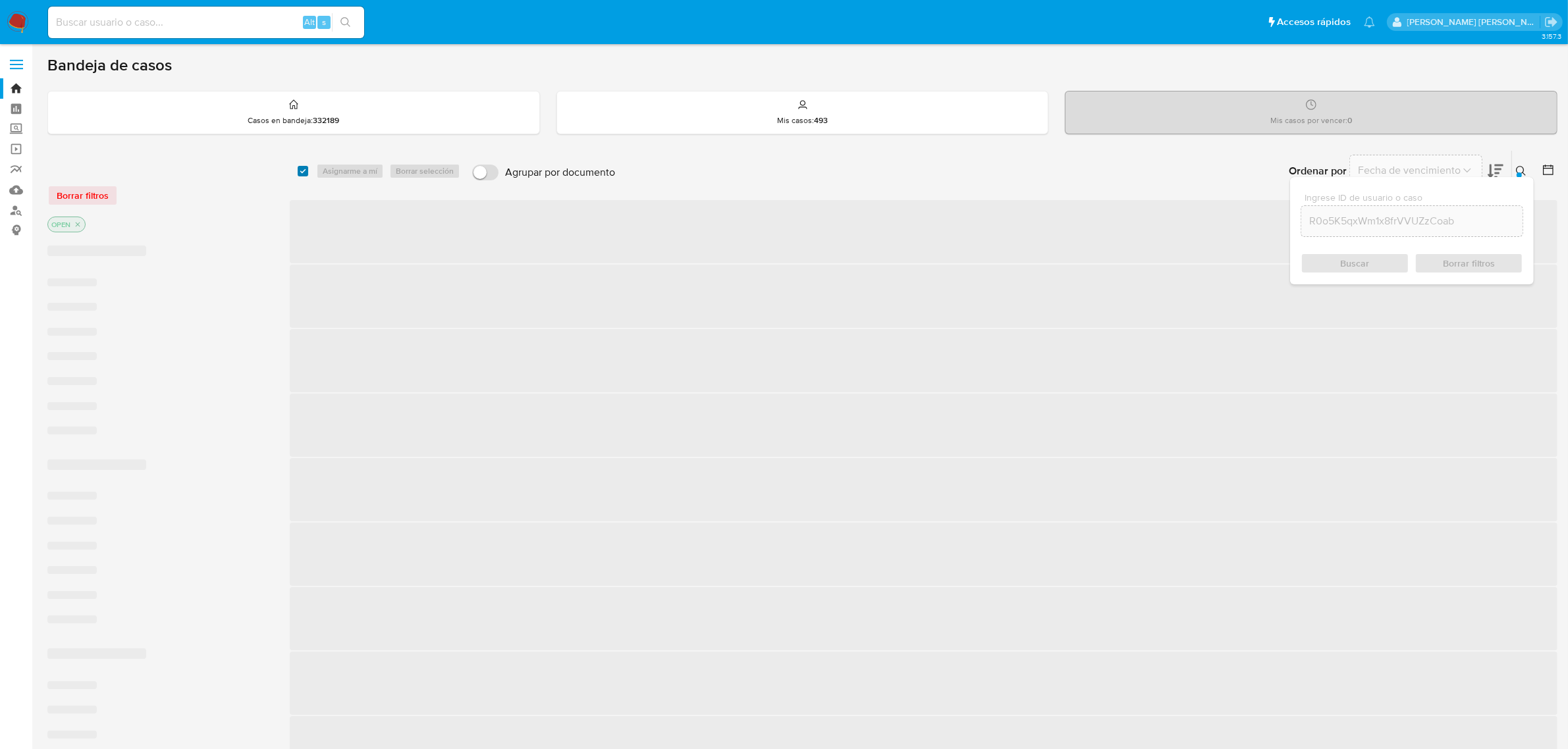
click at [297, 173] on input "checkbox" at bounding box center [303, 171] width 11 height 11
checkbox input "true"
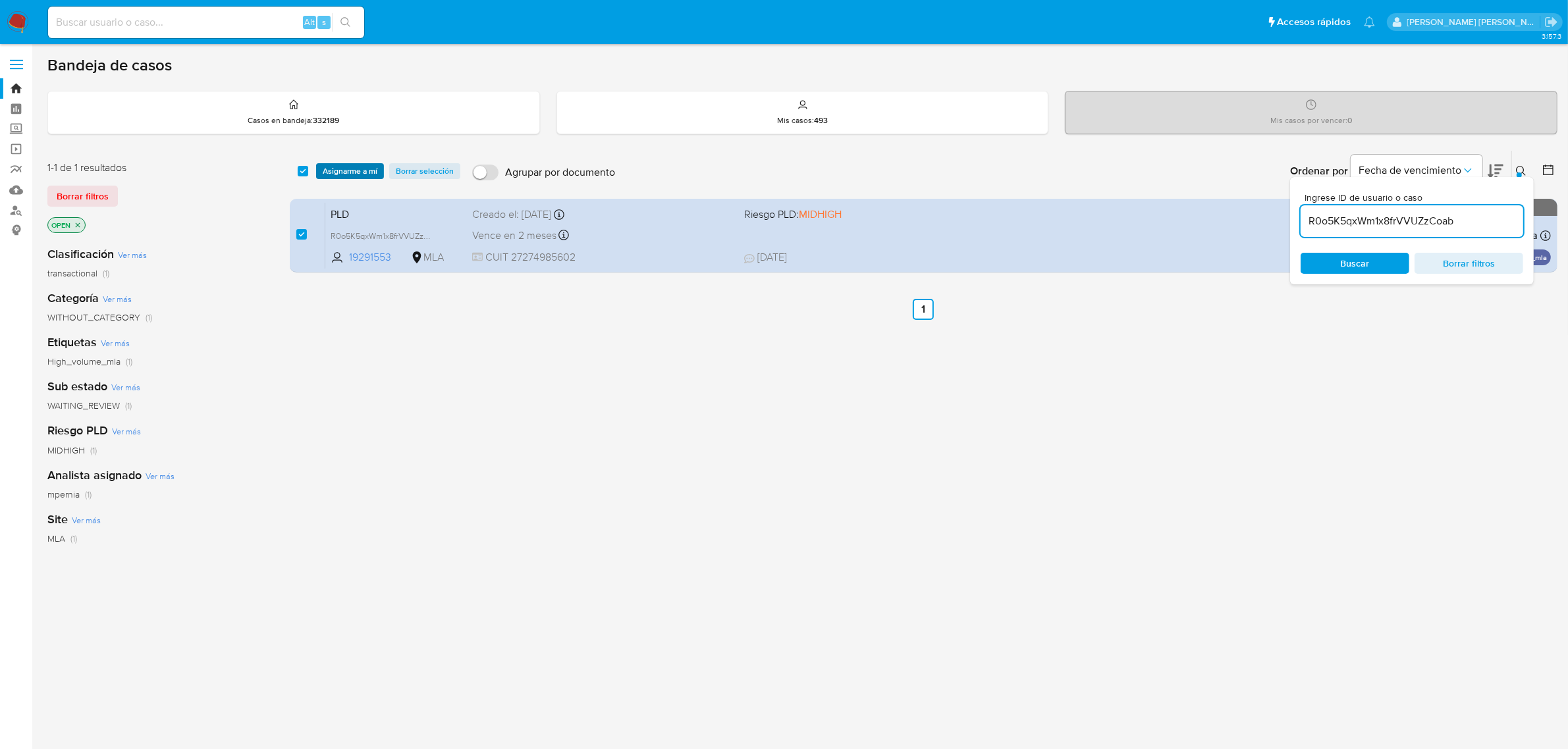
click at [377, 166] on button "Asignarme a mí" at bounding box center [350, 171] width 68 height 15
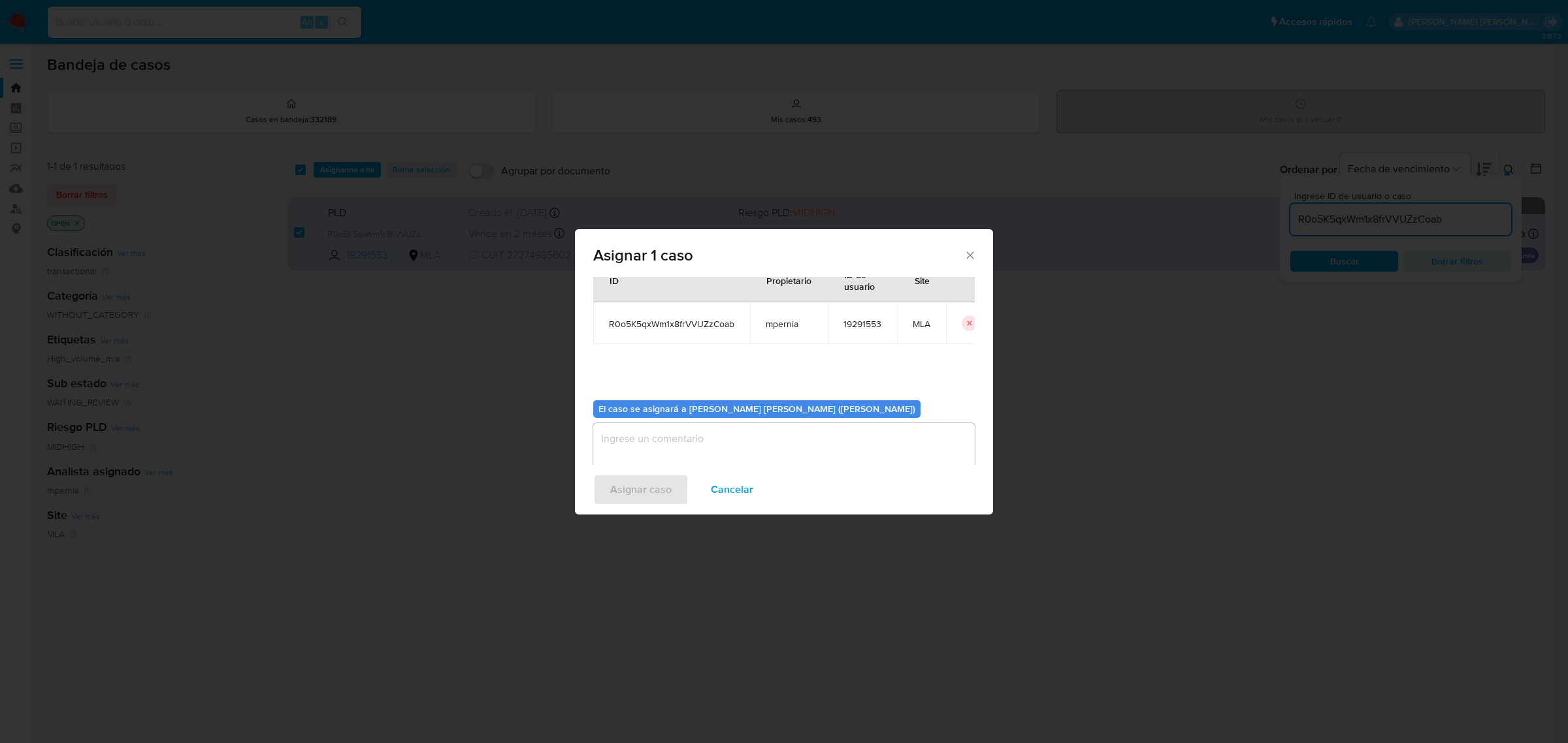
scroll to position [67, 0]
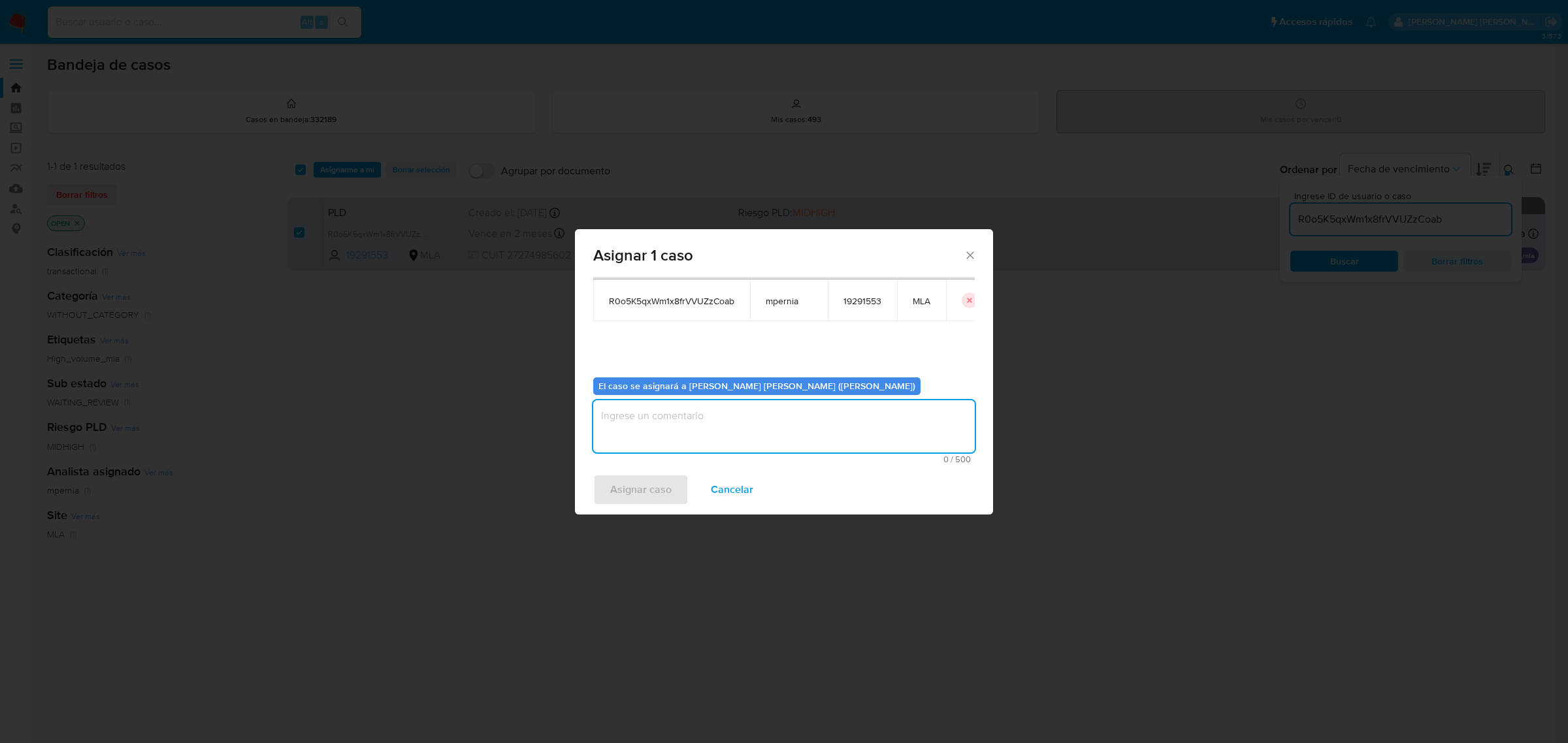
click at [659, 420] on textarea "assign-modal" at bounding box center [783, 427] width 382 height 52
type textarea "-"
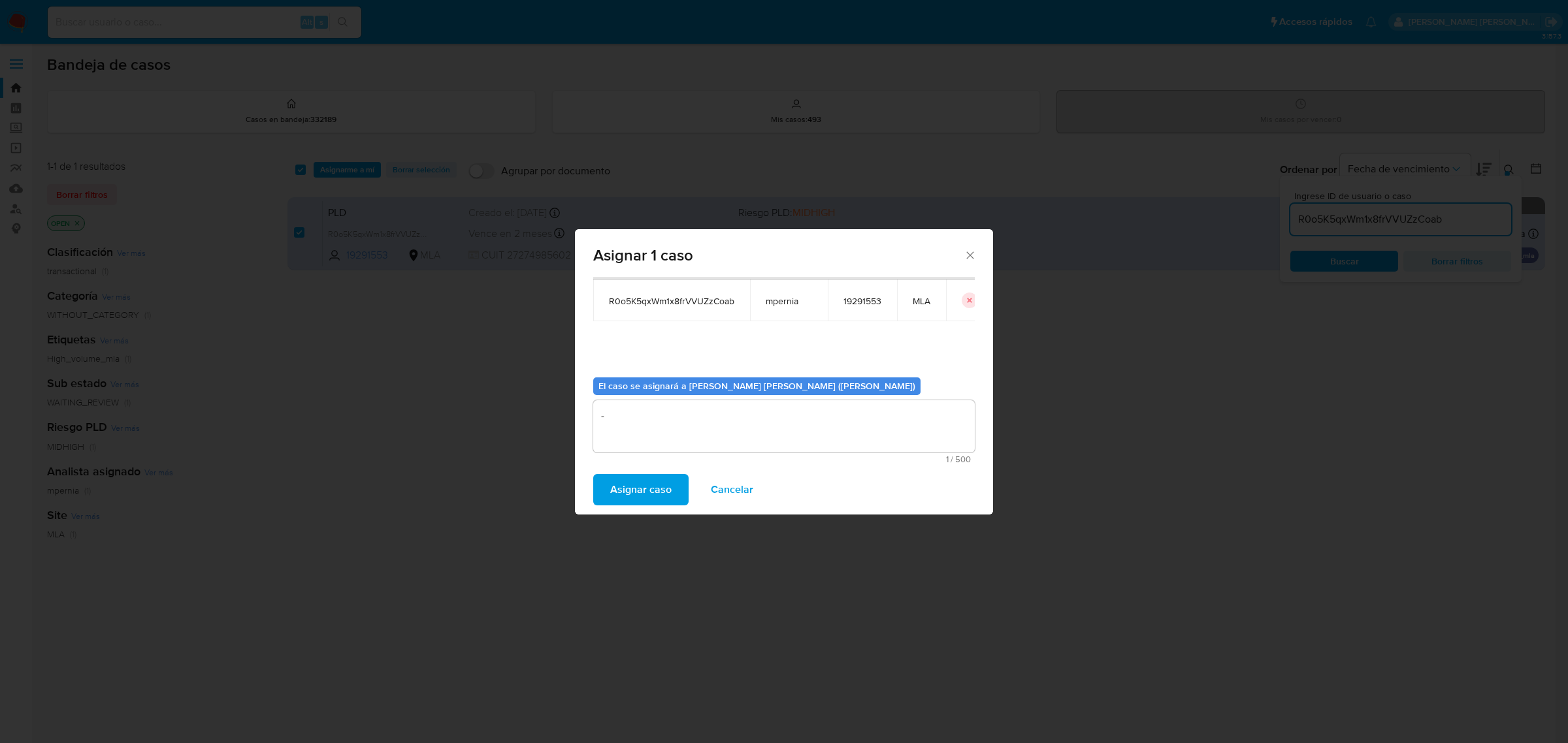
click at [629, 482] on span "Asignar caso" at bounding box center [641, 490] width 61 height 29
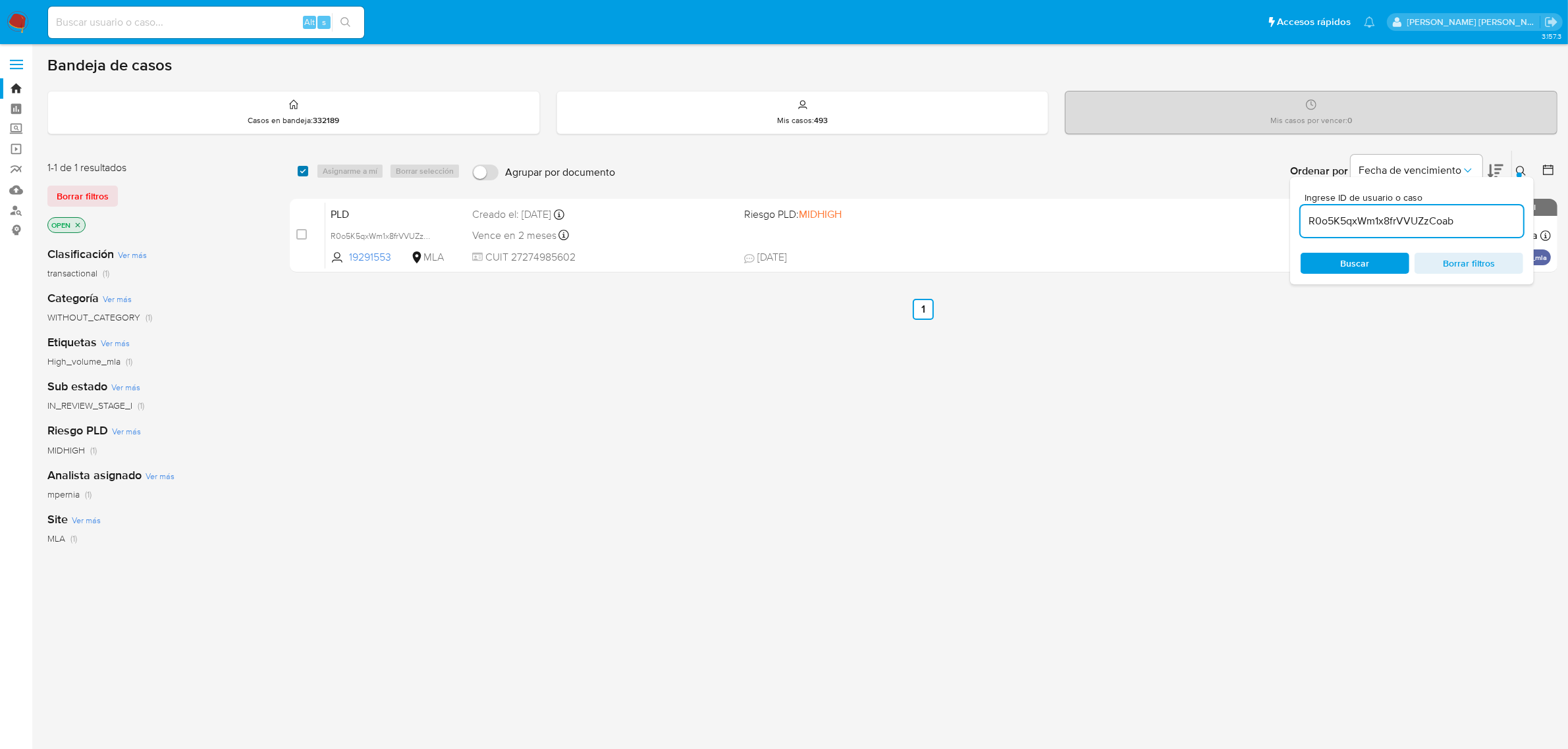
click at [297, 175] on div "select-all-cases-checkbox" at bounding box center [303, 171] width 11 height 13
click at [340, 168] on div "Asignarme a mí Borrar selección" at bounding box center [391, 171] width 149 height 15
click at [305, 168] on input "checkbox" at bounding box center [303, 171] width 11 height 11
checkbox input "true"
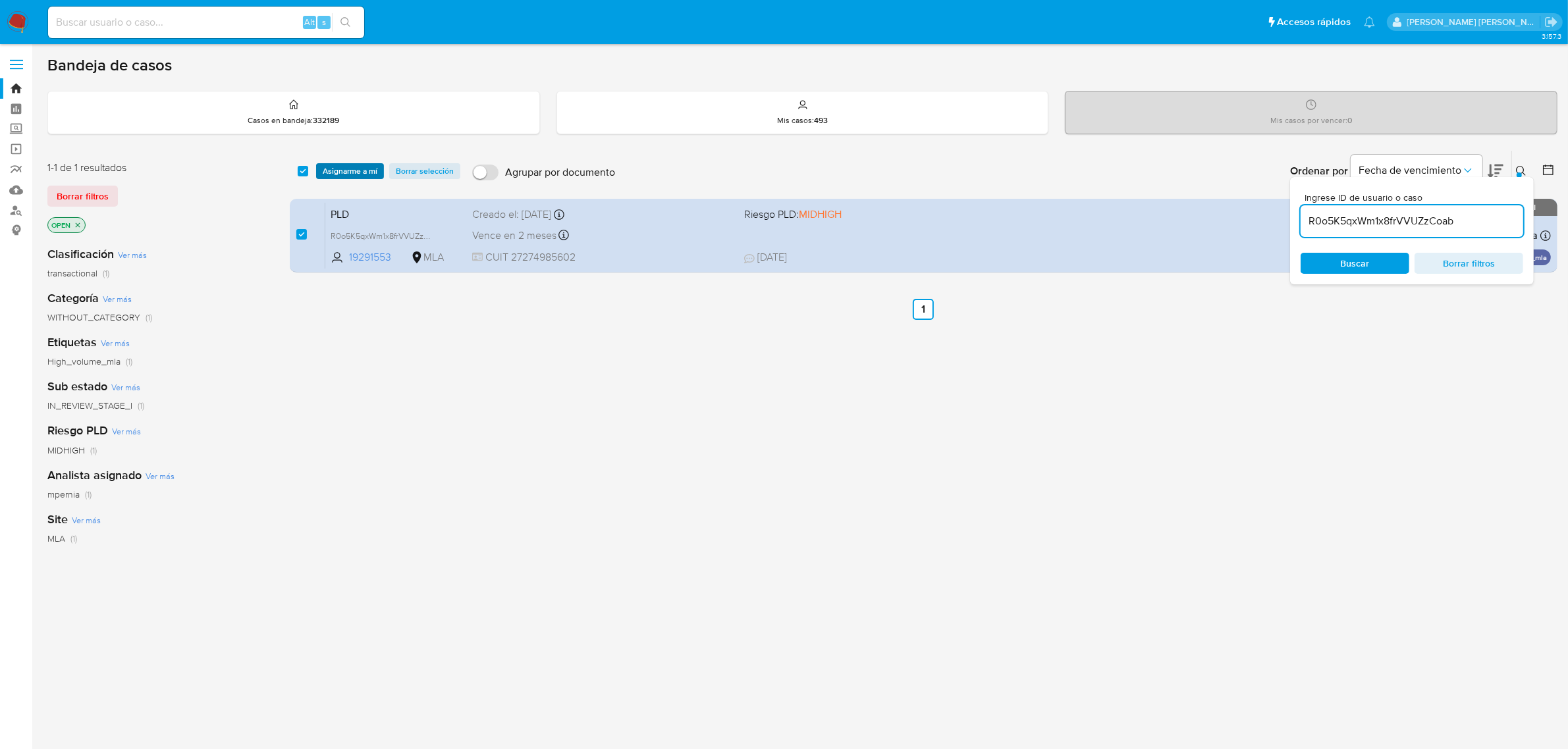
click at [323, 170] on span "Asignarme a mí" at bounding box center [350, 171] width 55 height 13
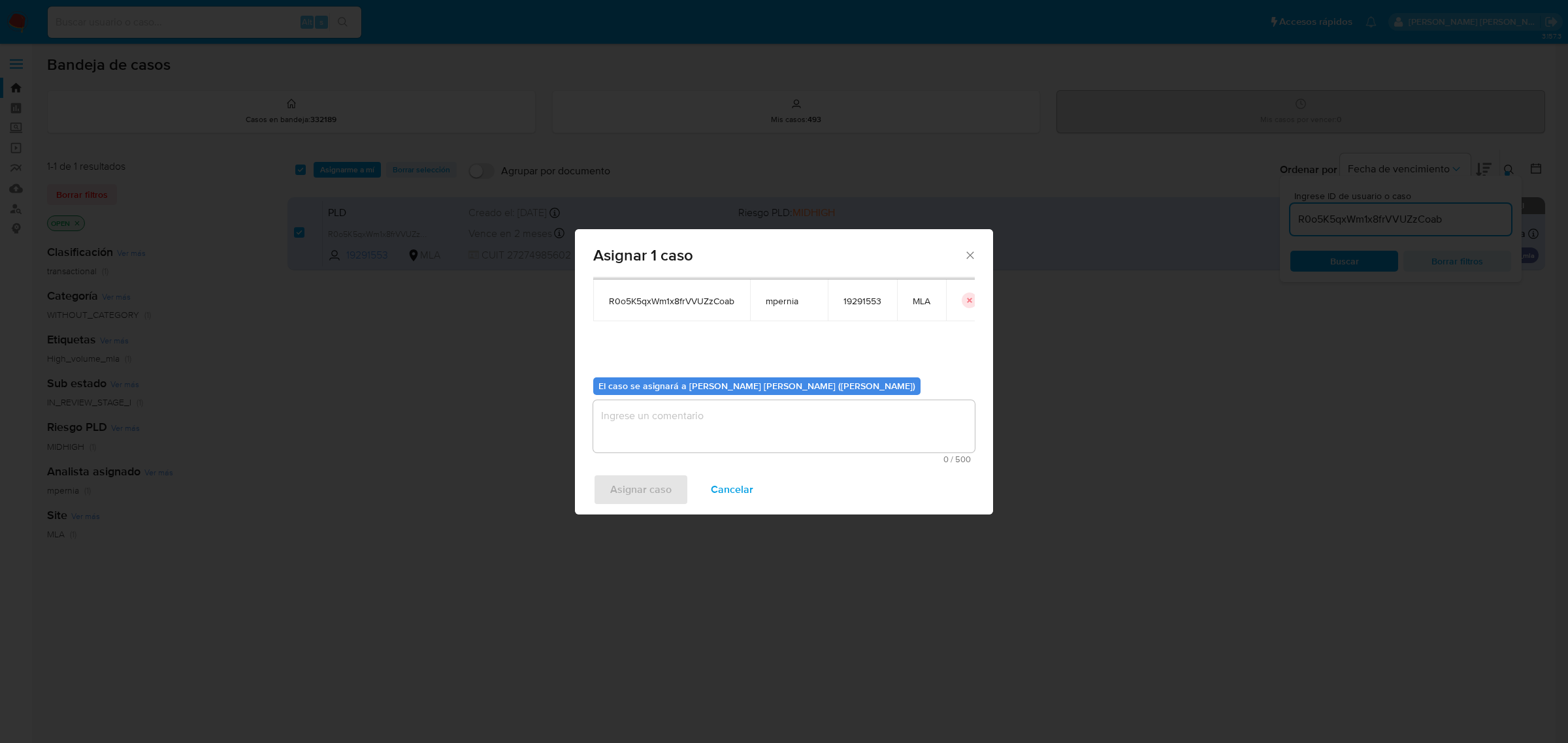
click at [622, 413] on textarea "assign-modal" at bounding box center [783, 427] width 382 height 52
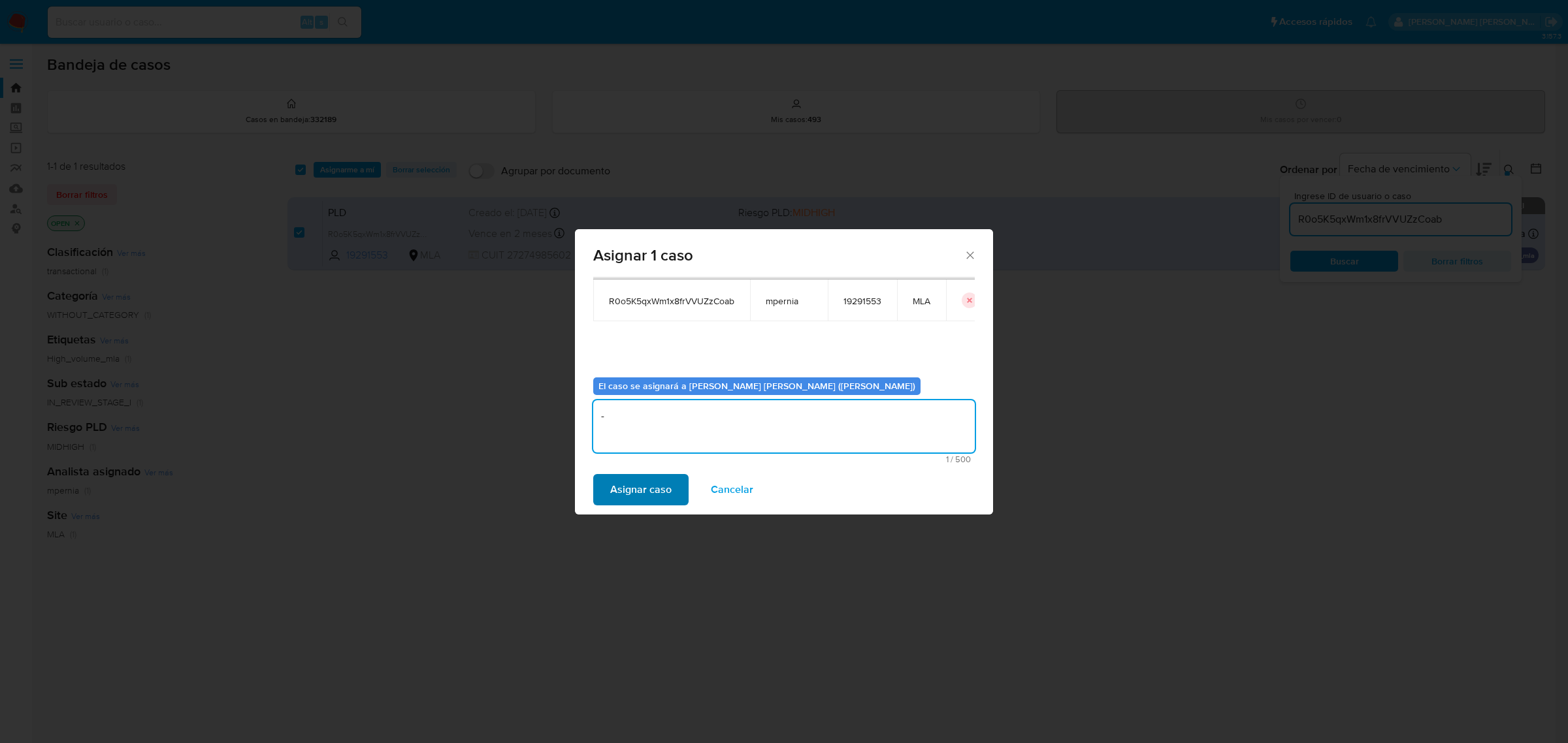
type textarea "-"
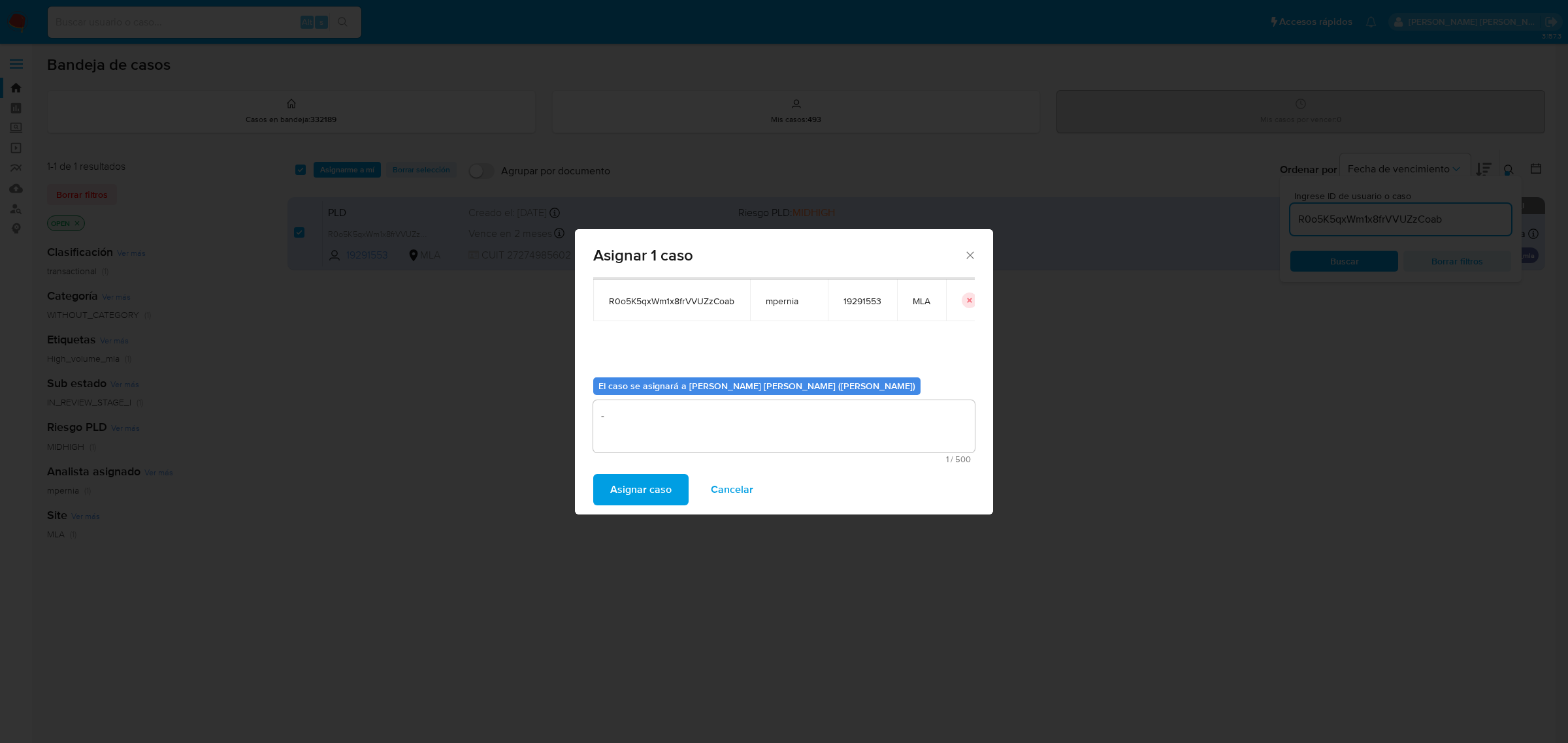
click at [607, 482] on button "Asignar caso" at bounding box center [641, 490] width 96 height 32
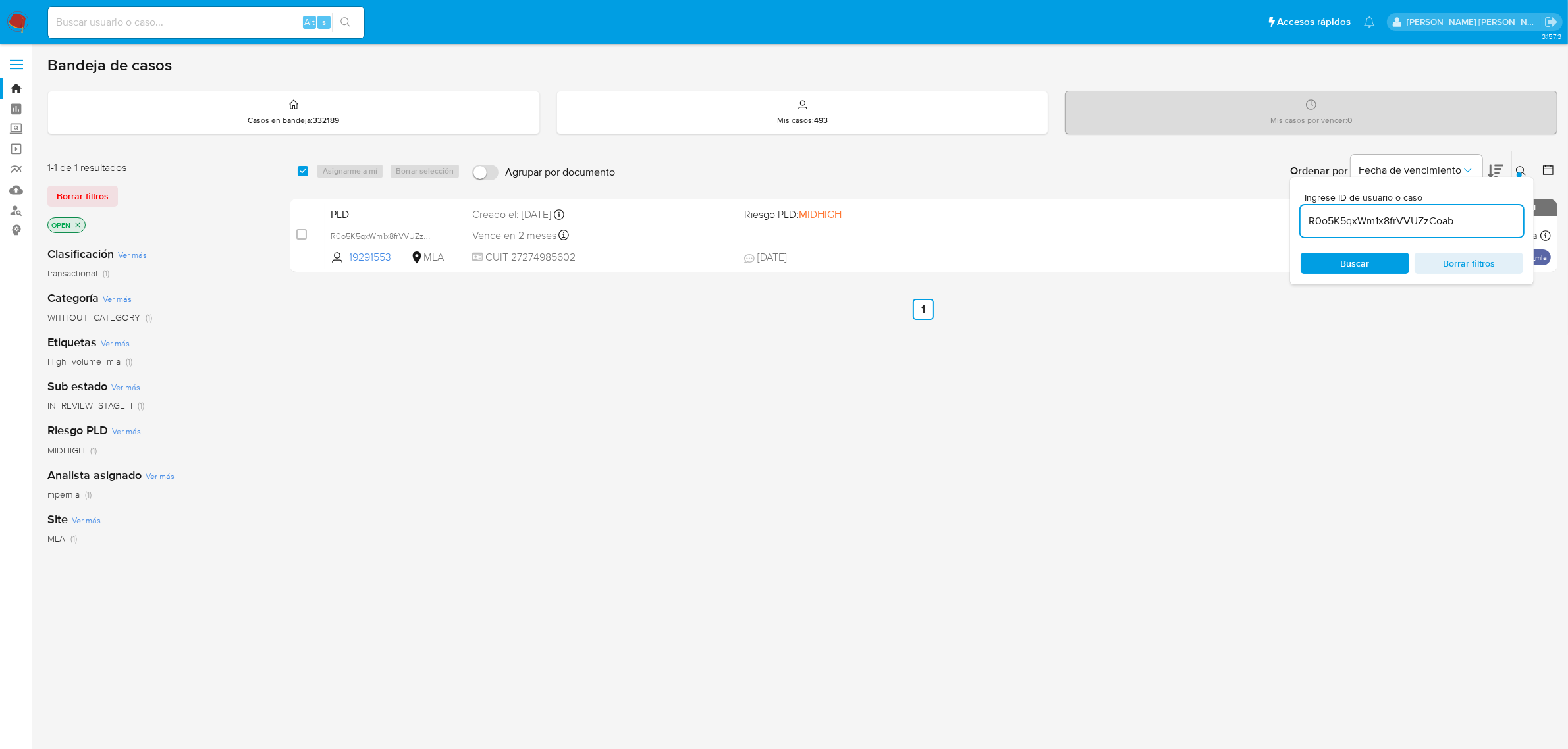
click at [1367, 225] on input "R0o5K5qxWm1x8frVVUZzCoab" at bounding box center [1412, 221] width 223 height 17
paste input "KdHp2n1jgfhs5Q4L3Ns7985Y"
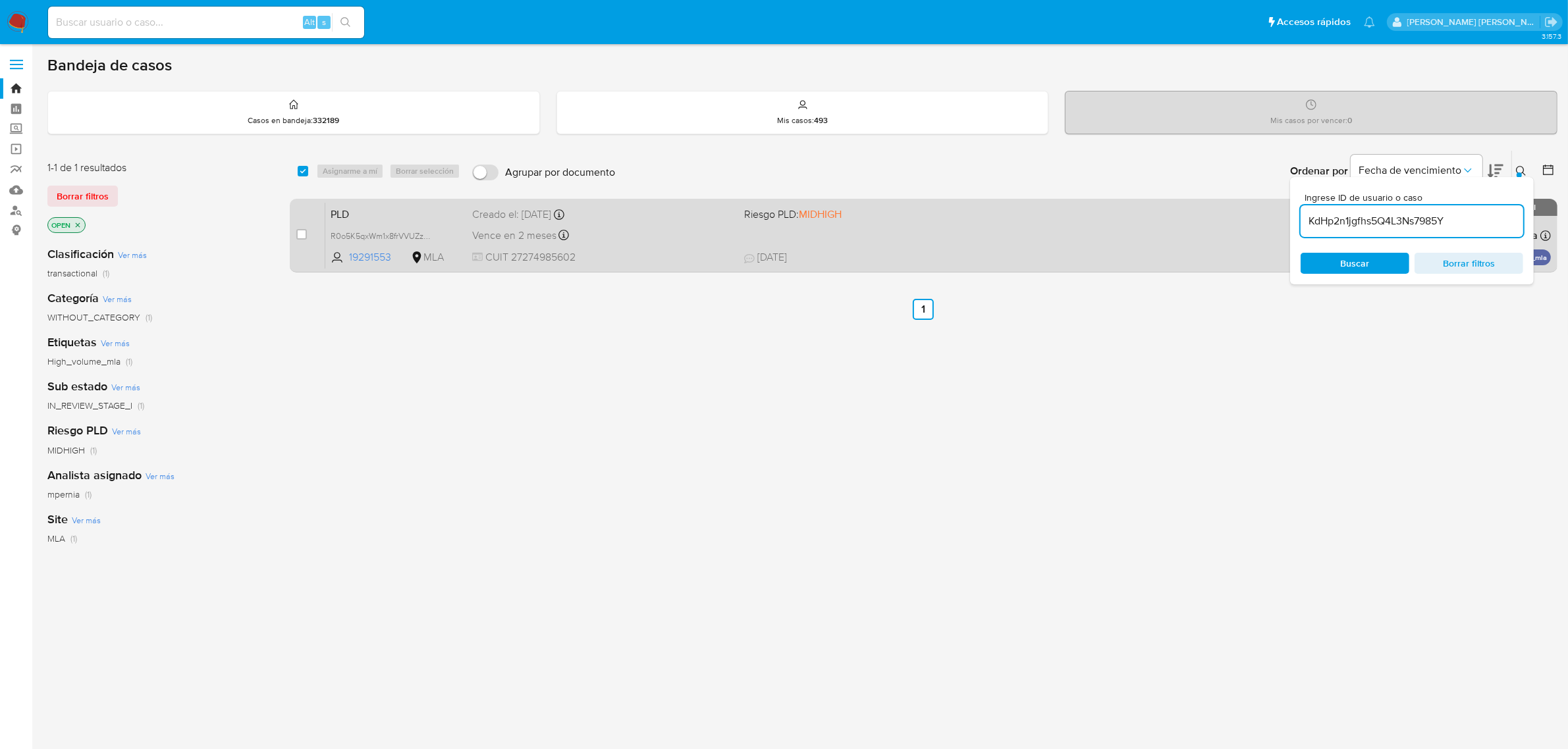
type input "KdHp2n1jgfhs5Q4L3Ns7985Y"
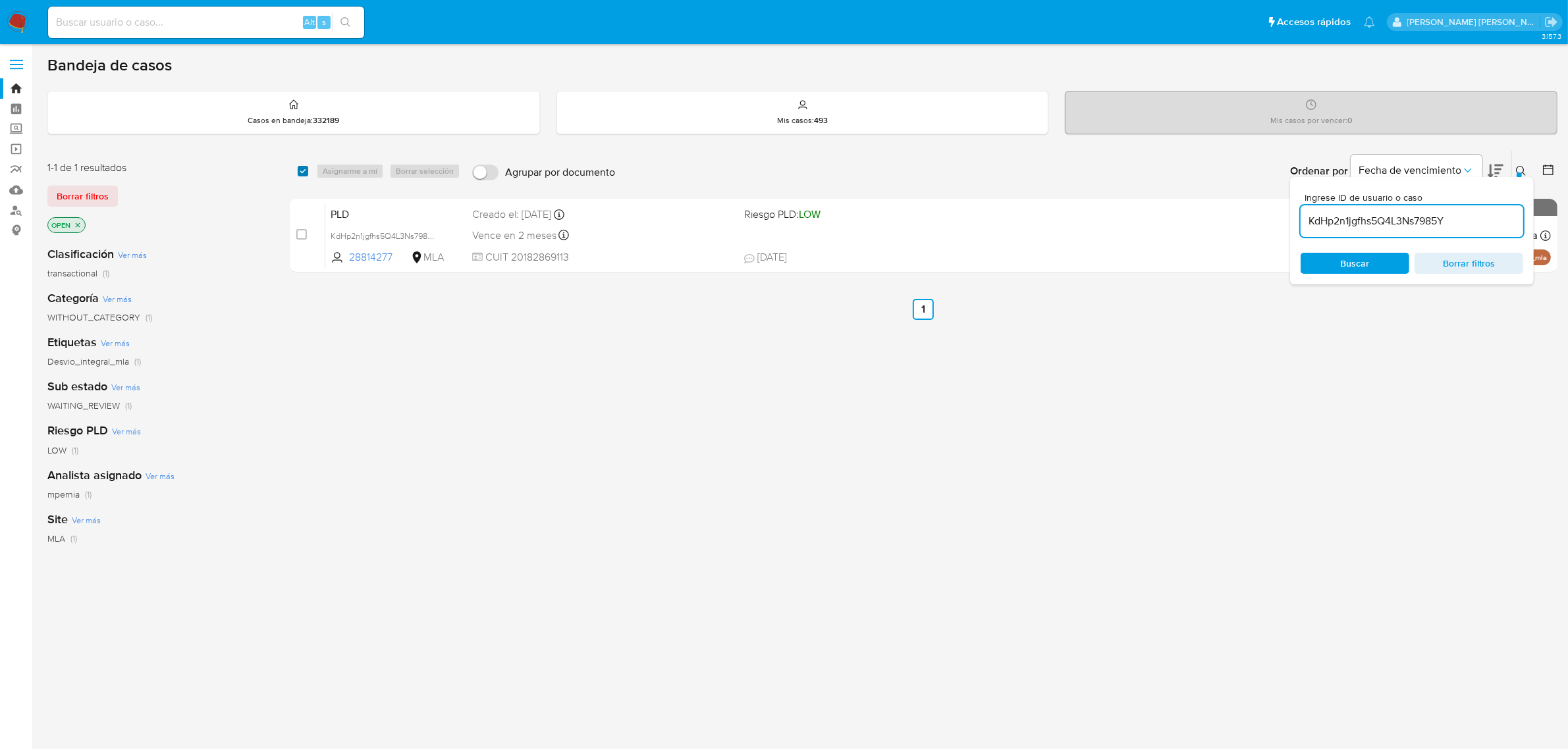
click at [297, 166] on input "checkbox" at bounding box center [303, 171] width 11 height 11
checkbox input "true"
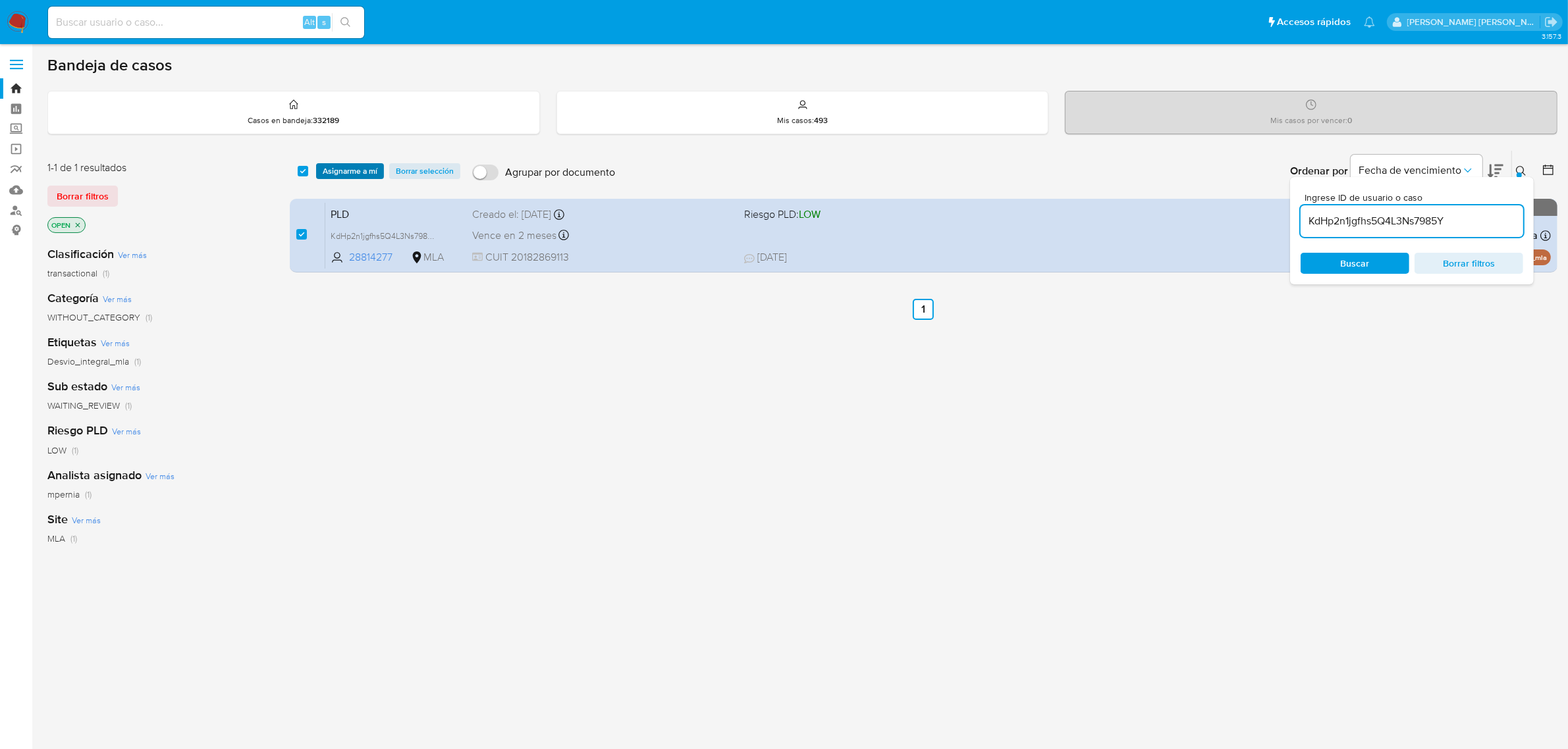
click at [325, 171] on span "Asignarme a mí" at bounding box center [350, 171] width 55 height 13
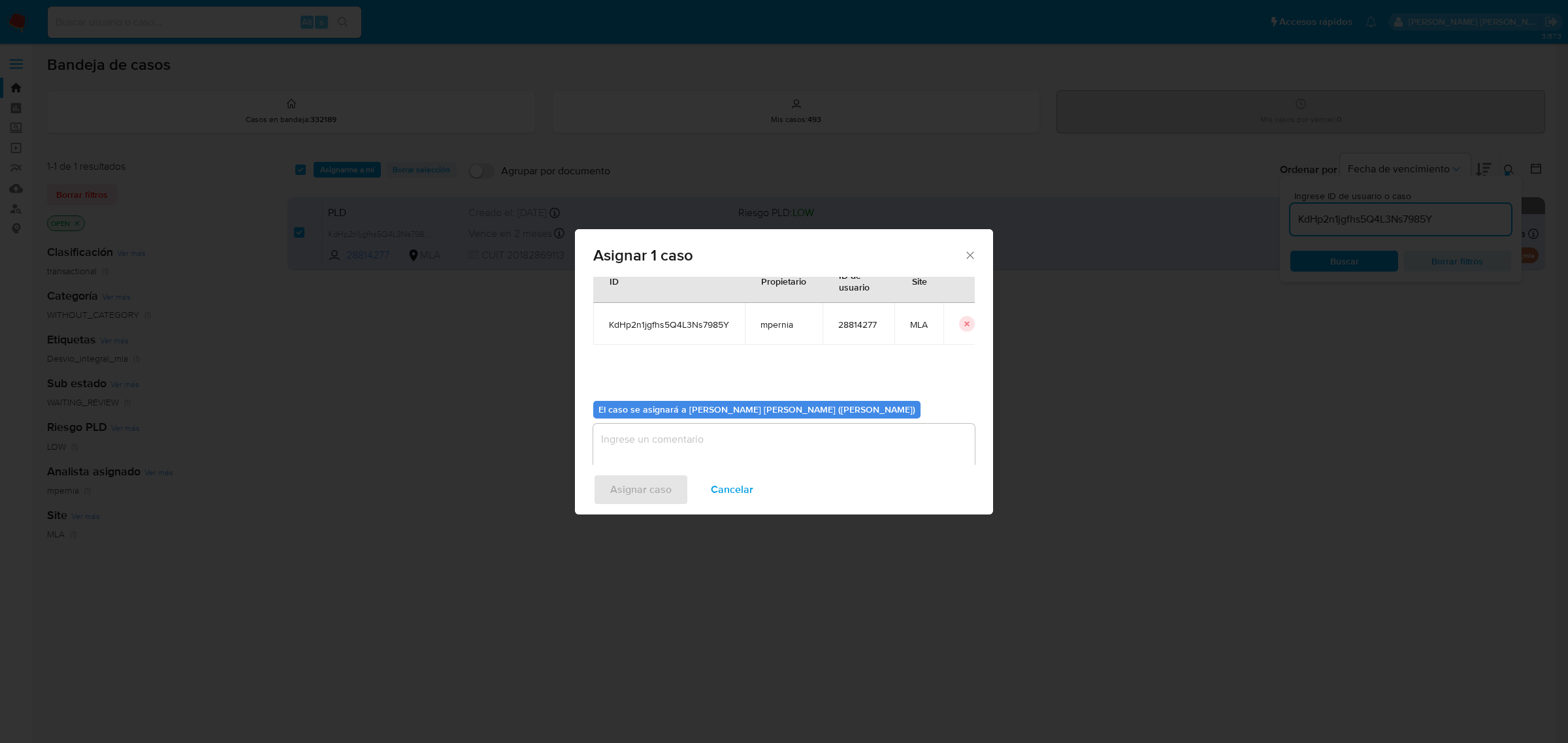
scroll to position [67, 0]
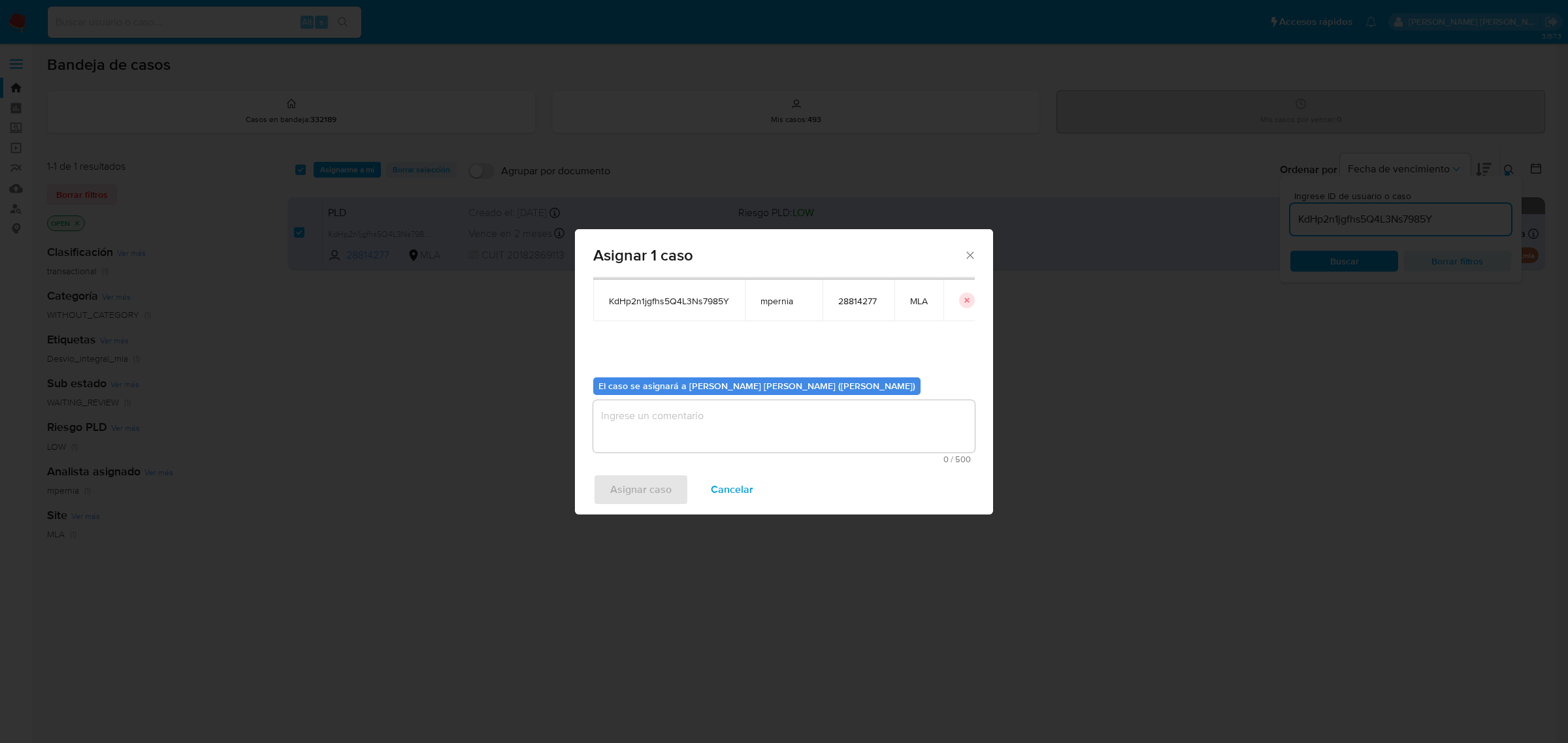
click at [655, 412] on textarea "assign-modal" at bounding box center [783, 427] width 382 height 52
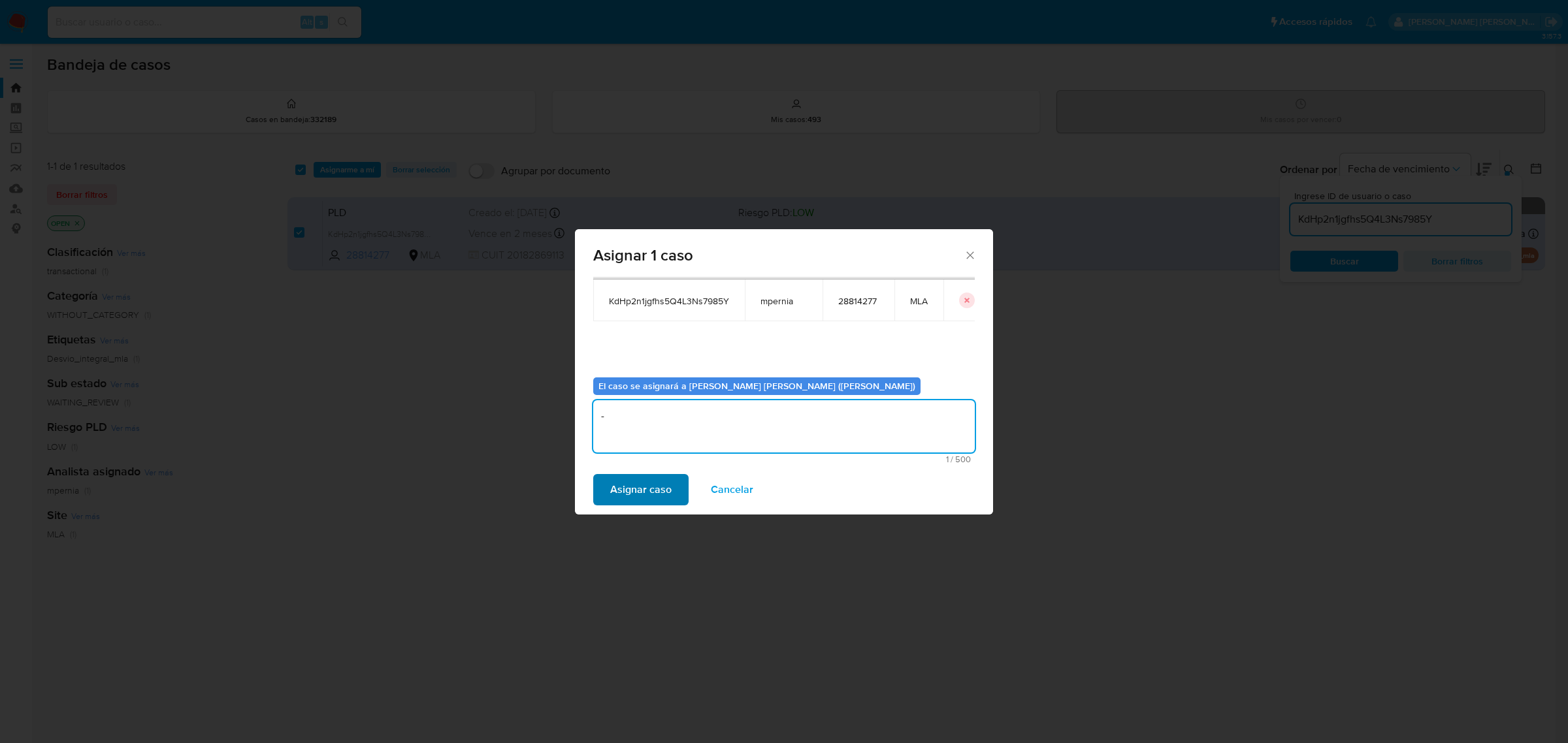
type textarea "-"
click at [641, 488] on span "Asignar caso" at bounding box center [641, 490] width 61 height 29
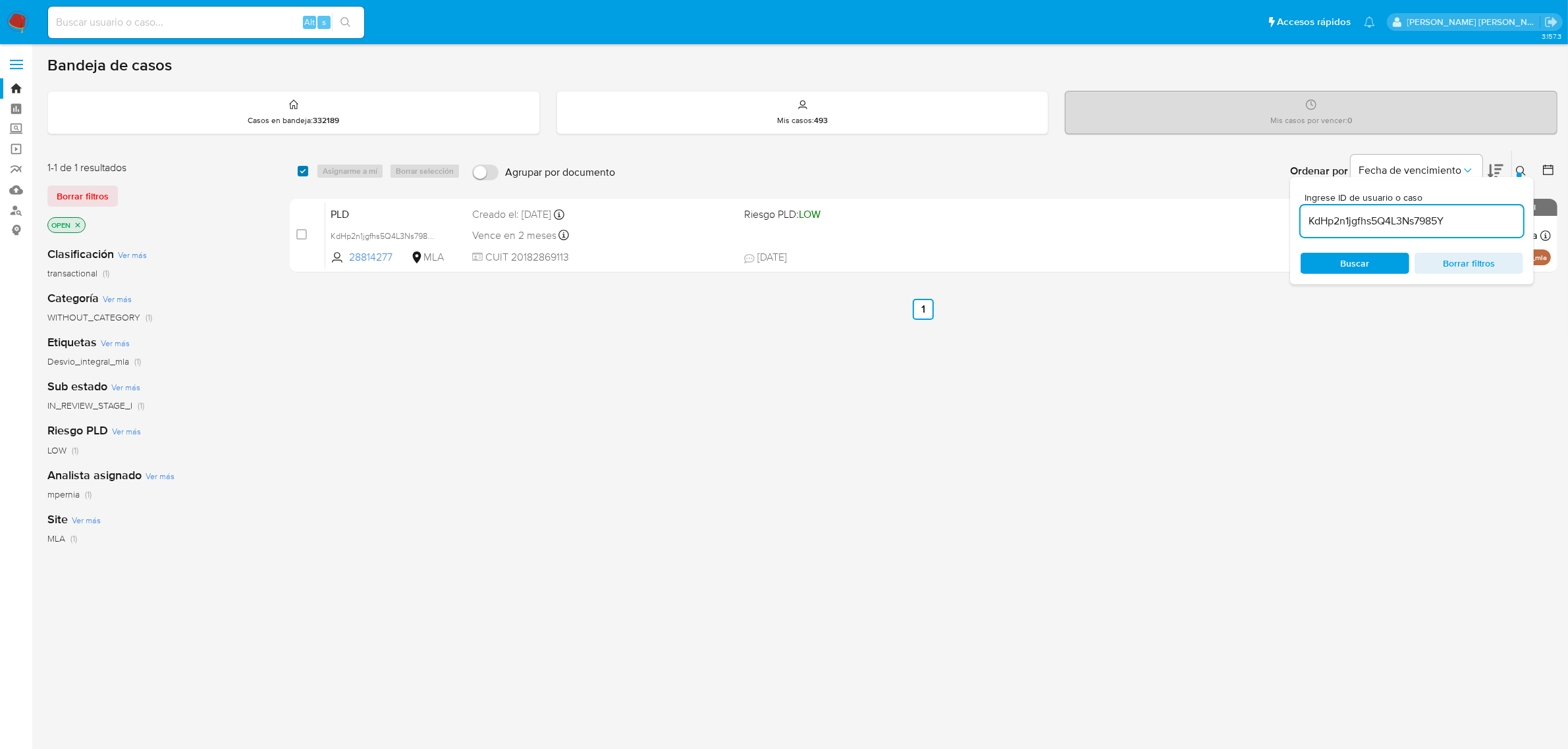
click at [305, 165] on input "checkbox" at bounding box center [303, 171] width 11 height 11
checkbox input "true"
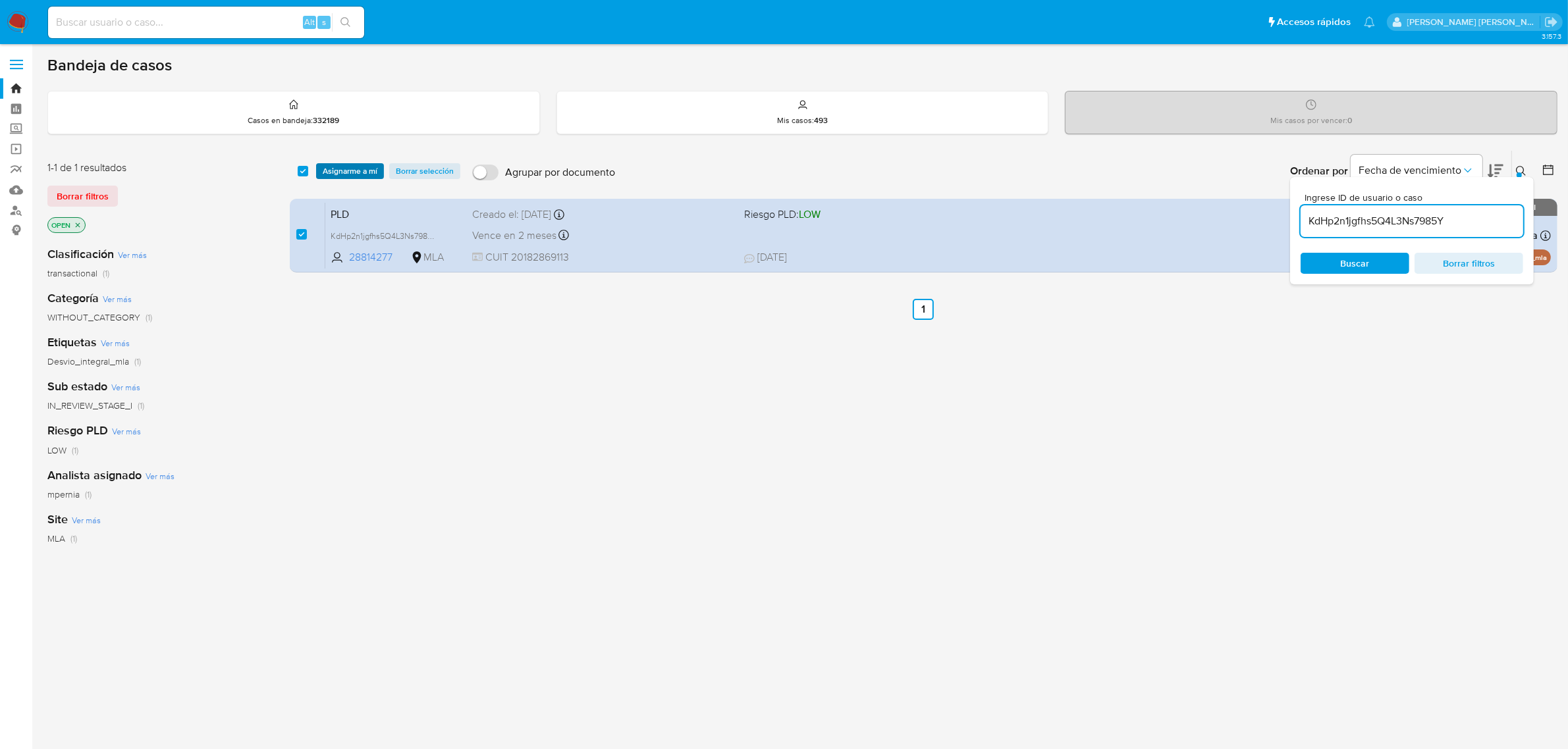
click at [329, 175] on span "Asignarme a mí" at bounding box center [350, 171] width 55 height 13
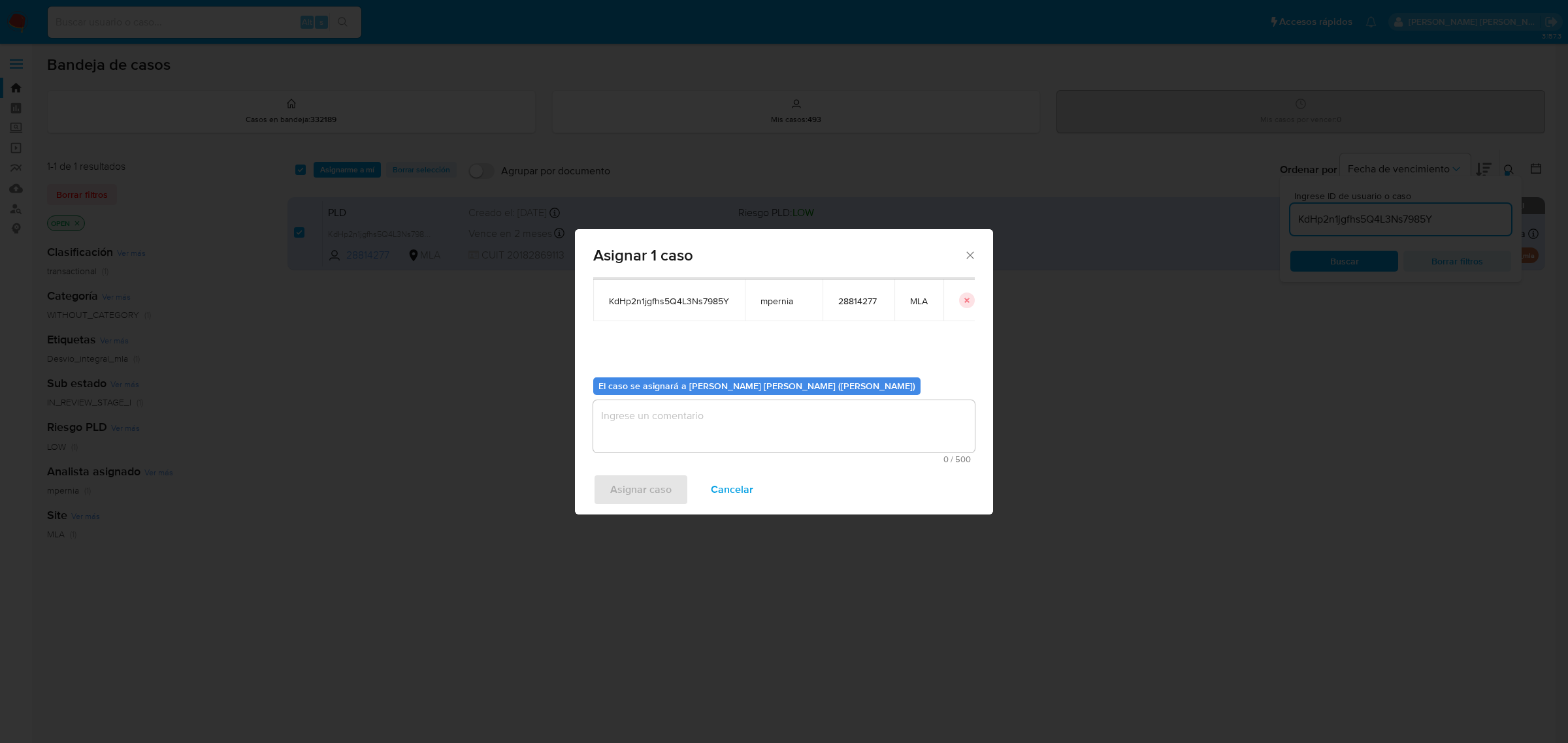
click at [794, 429] on textarea "assign-modal" at bounding box center [783, 427] width 382 height 52
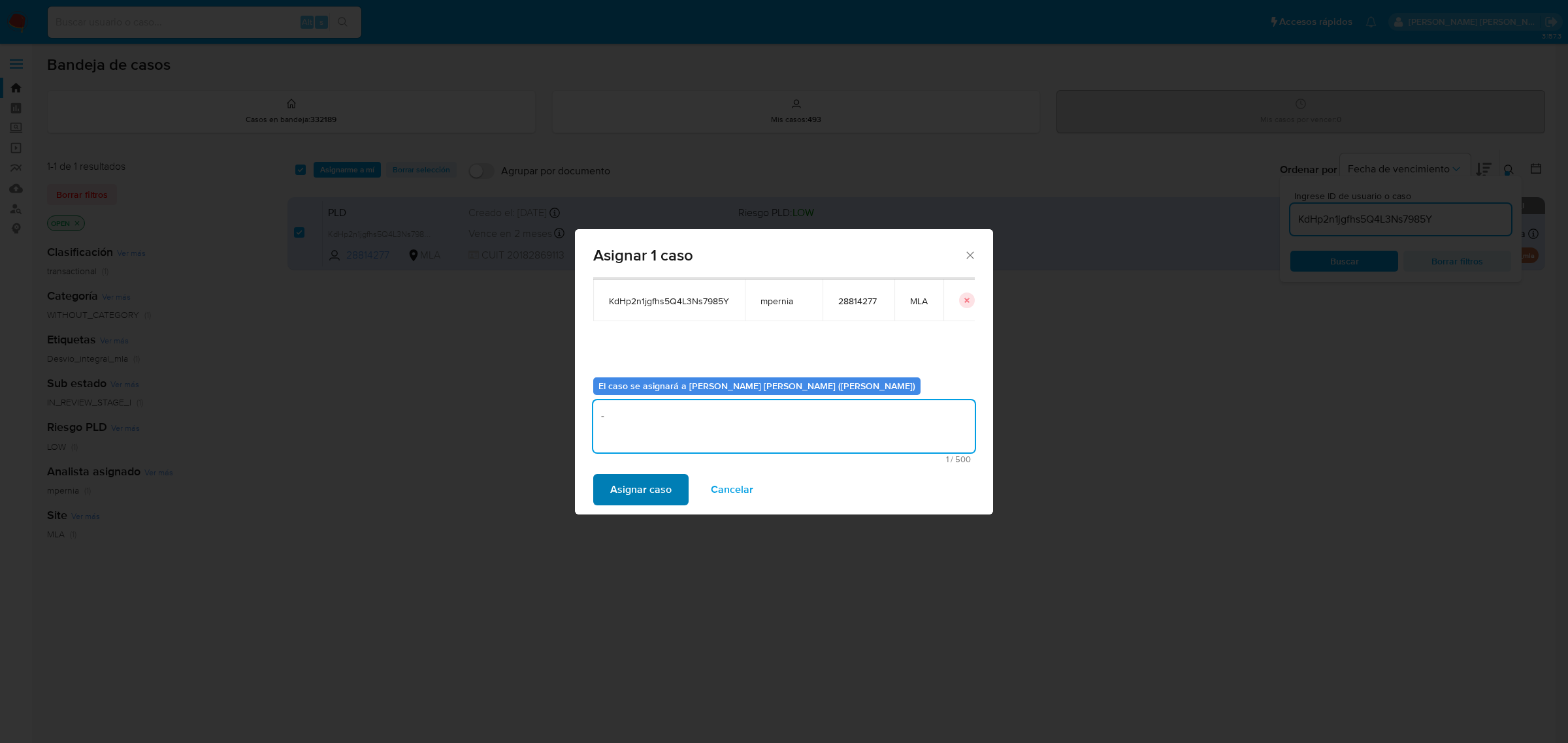
type textarea "-"
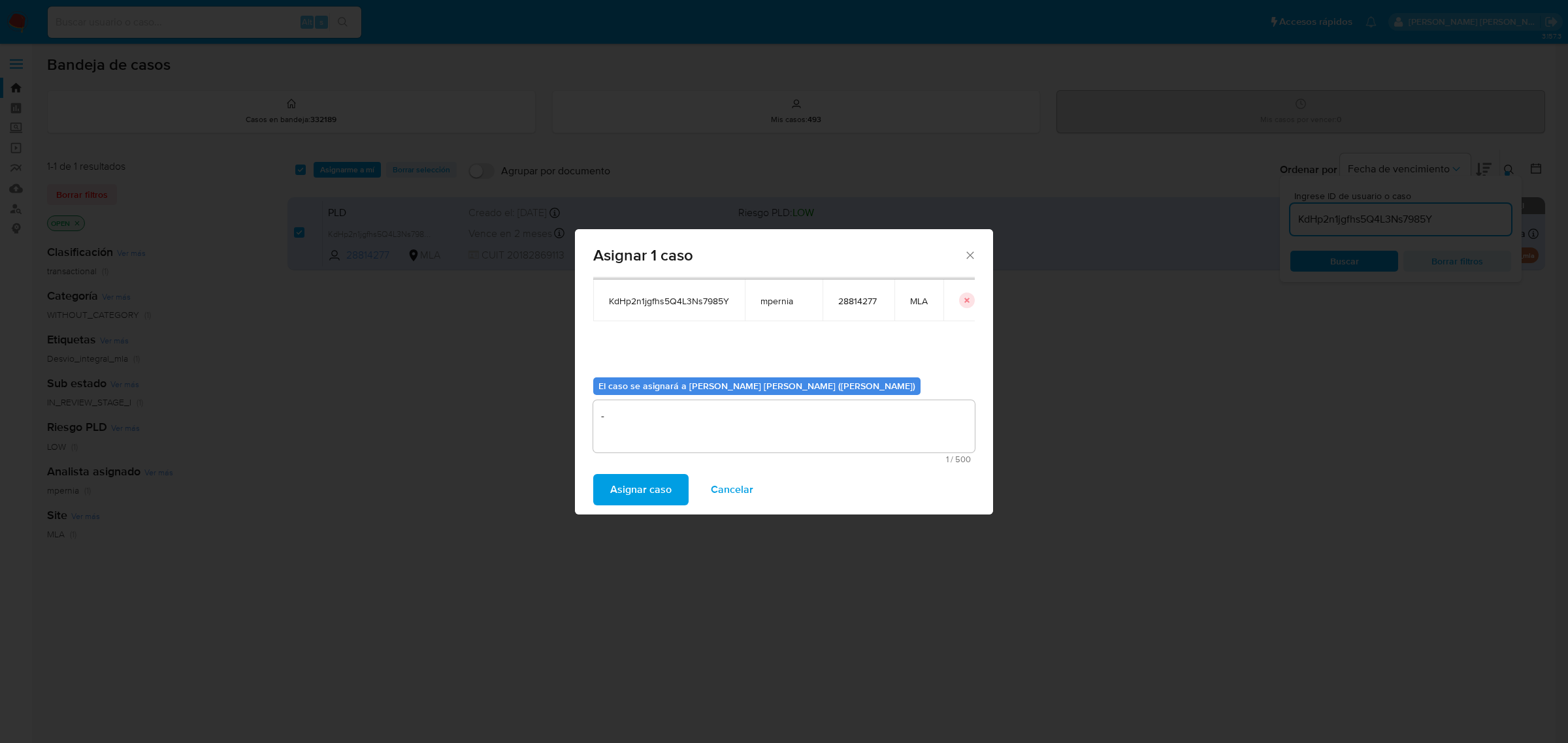
click at [613, 489] on span "Asignar caso" at bounding box center [641, 490] width 61 height 29
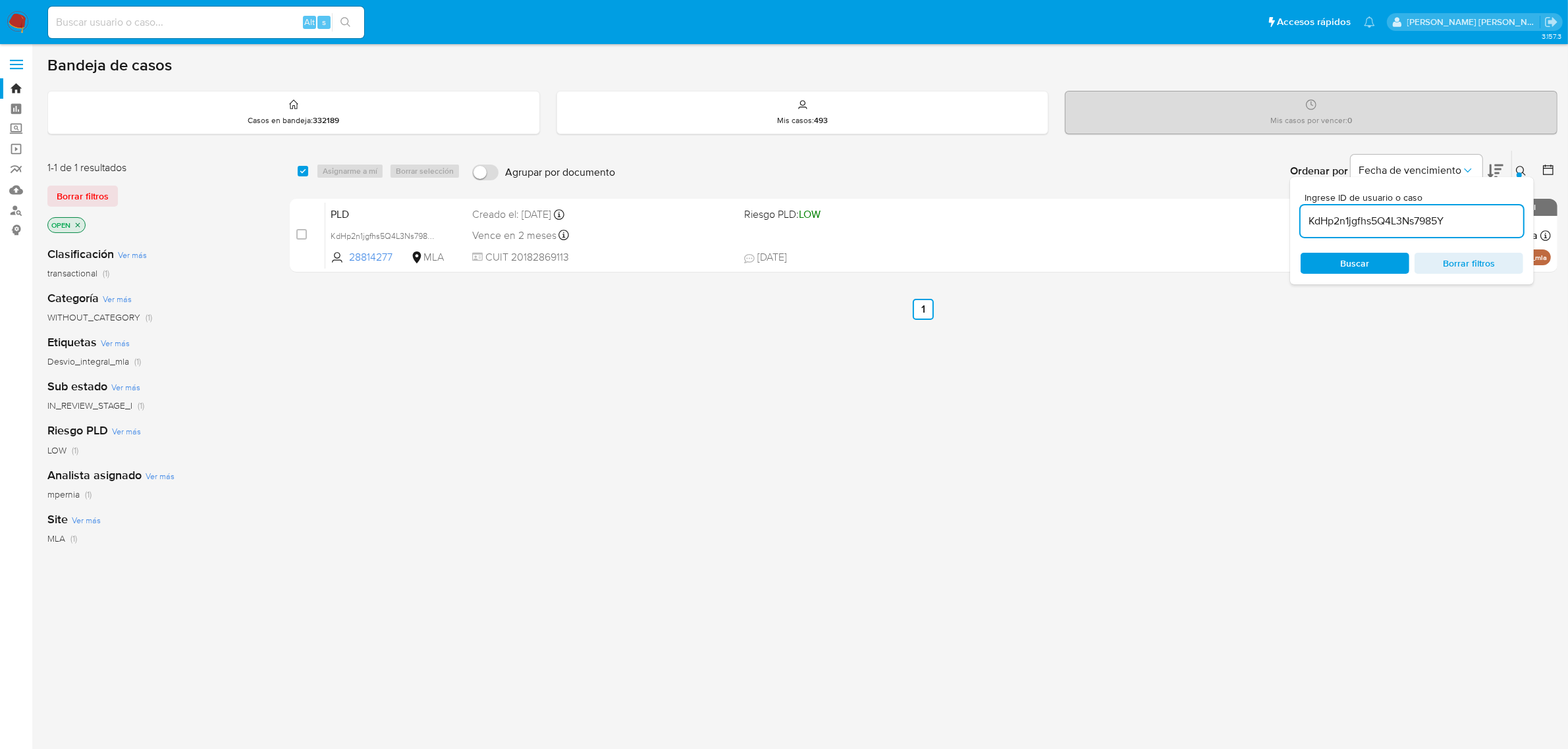
click at [1373, 228] on input "KdHp2n1jgfhs5Q4L3Ns7985Y" at bounding box center [1412, 221] width 223 height 17
paste input "E0syrMNGR7hP7PAFSjsAmnop"
type input "E0syrMNGR7hP7PAFSjsAmnop"
click at [305, 168] on input "checkbox" at bounding box center [303, 171] width 11 height 11
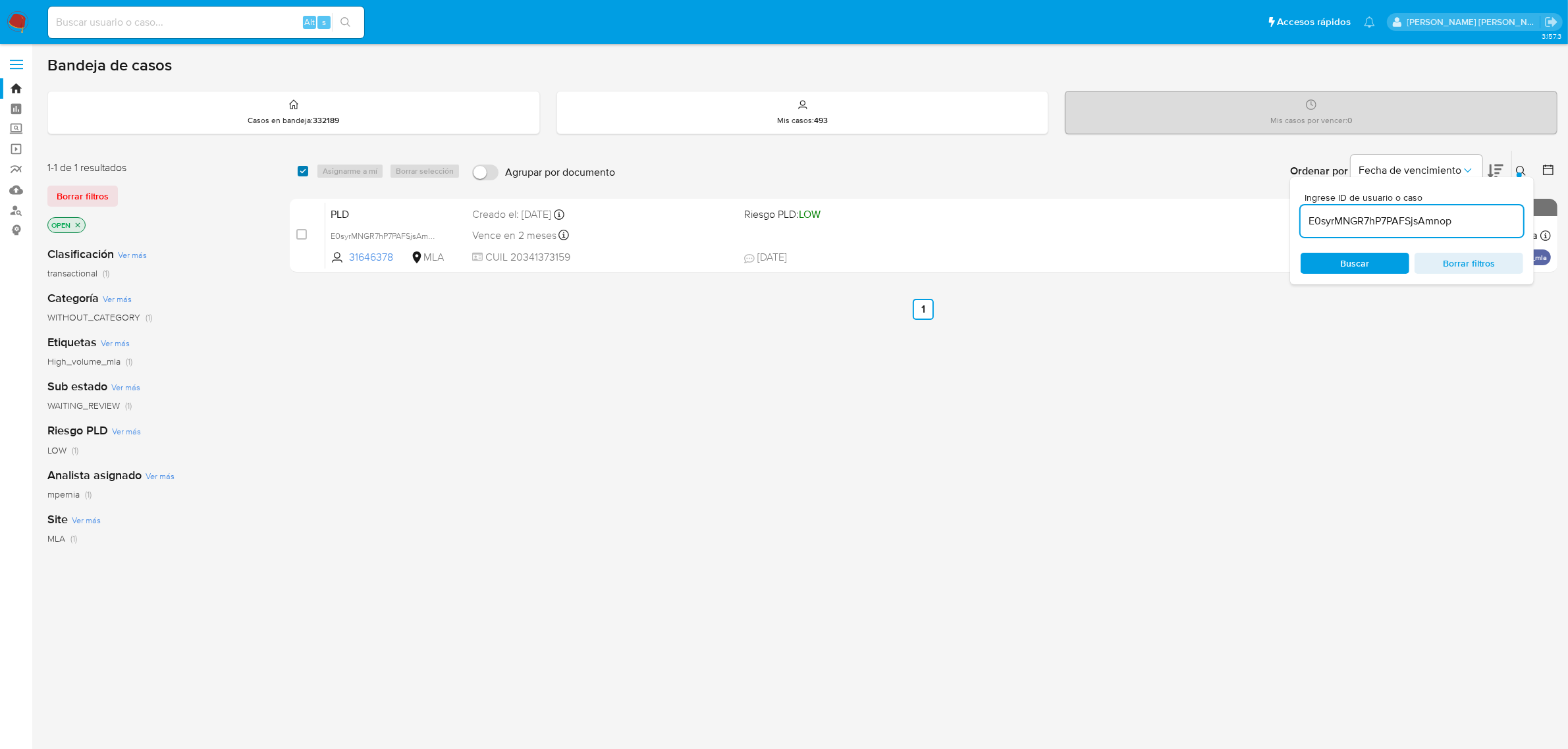
checkbox input "true"
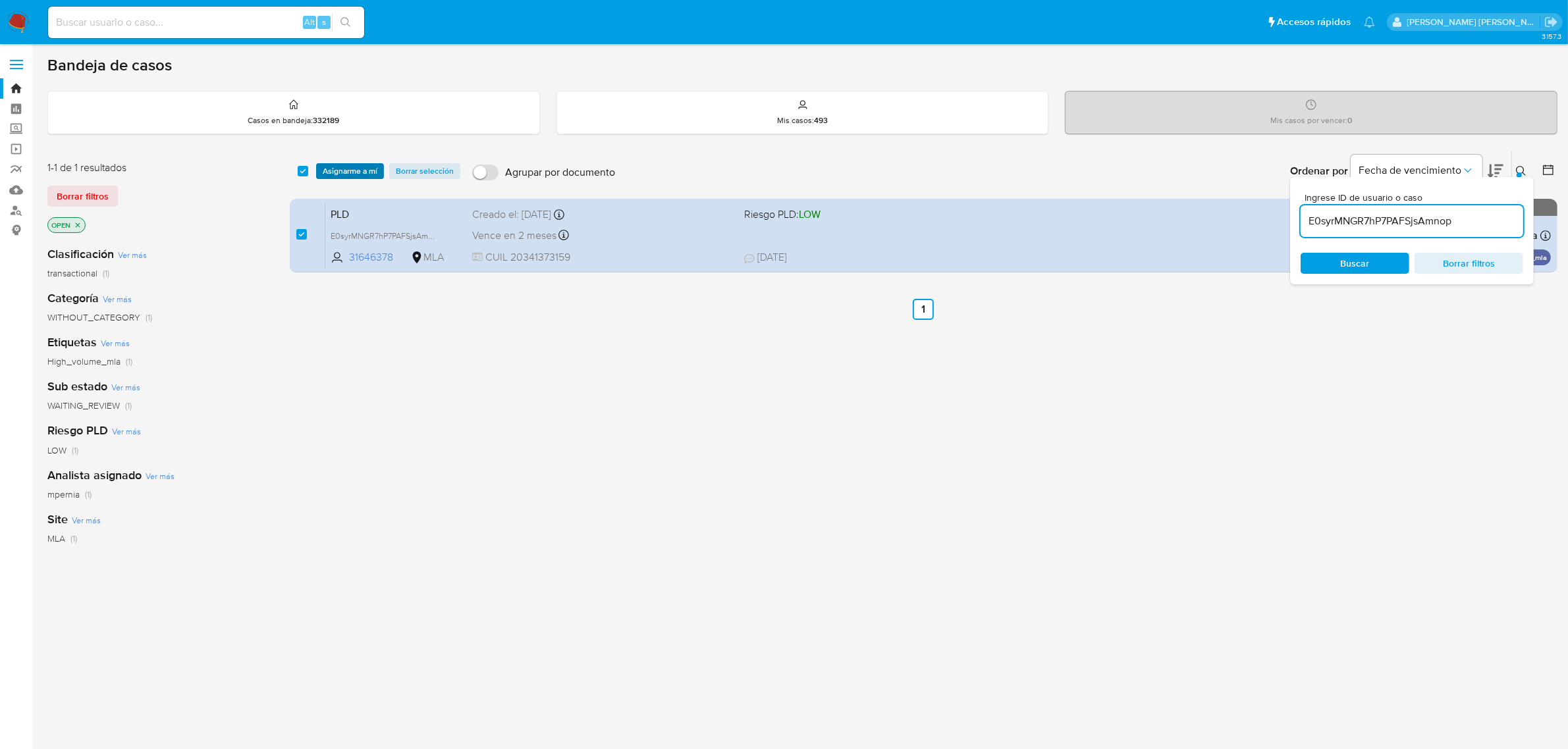
click at [349, 166] on span "Asignarme a mí" at bounding box center [350, 171] width 55 height 13
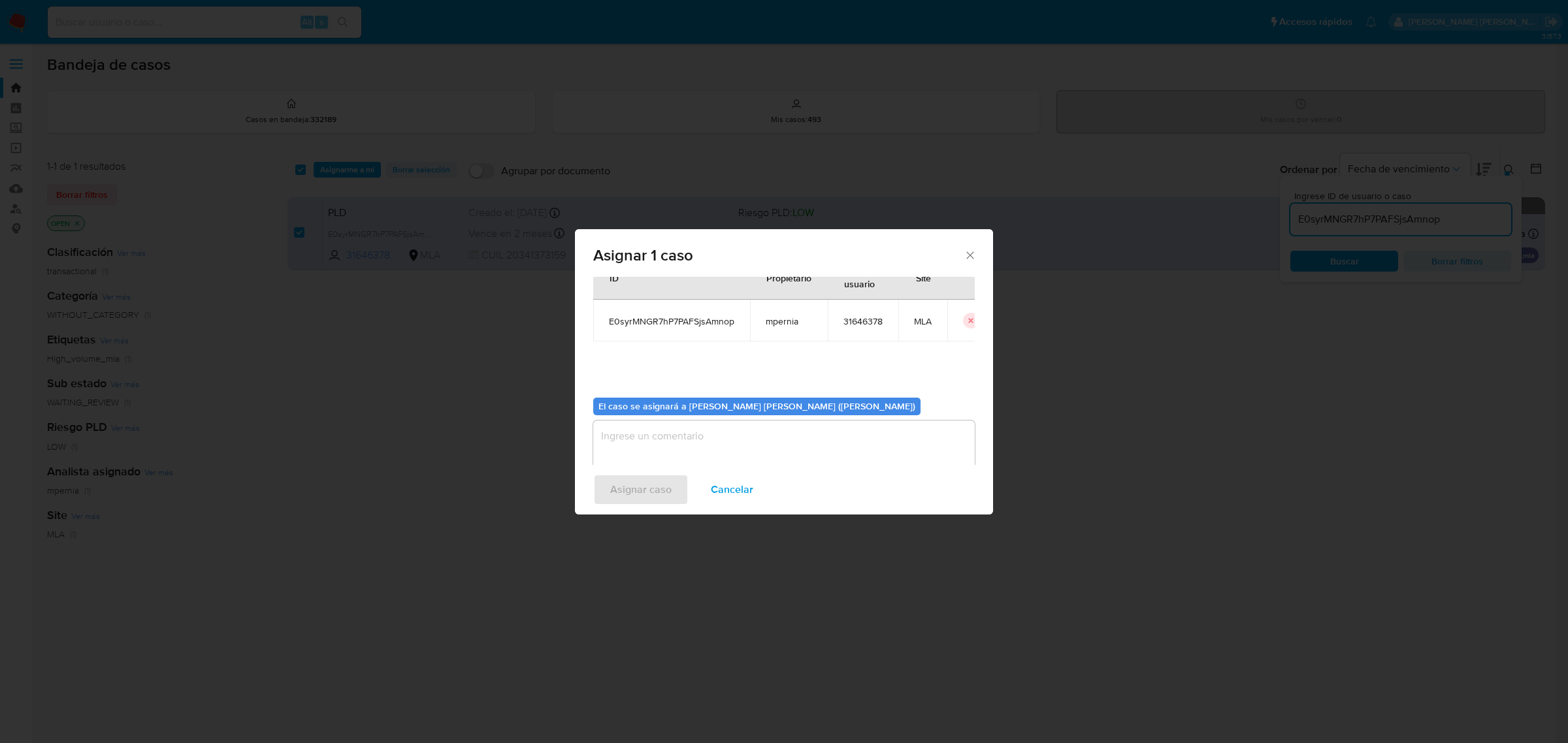
scroll to position [67, 0]
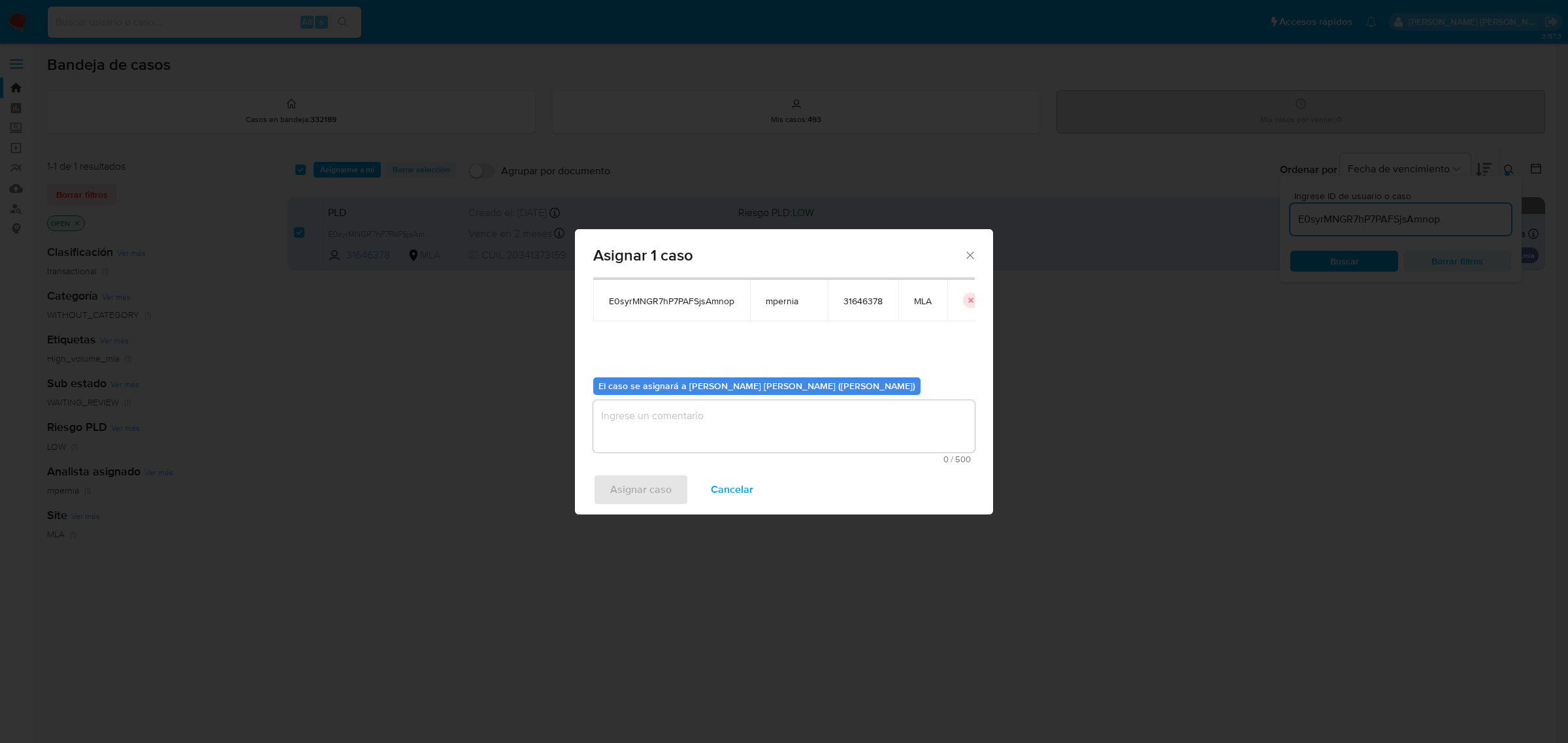
click at [671, 429] on textarea "assign-modal" at bounding box center [783, 427] width 382 height 52
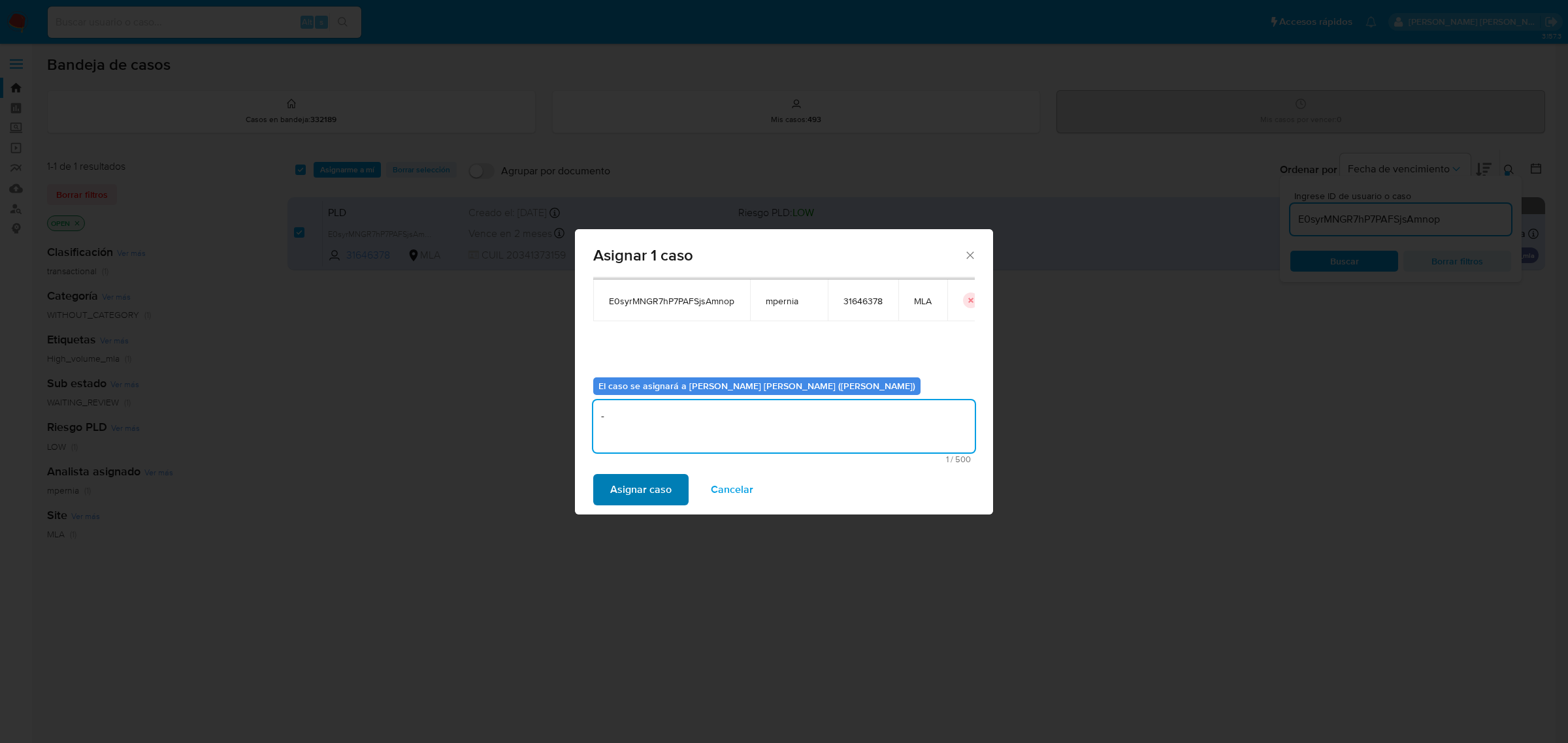
type textarea "-"
click at [613, 479] on span "Asignar caso" at bounding box center [641, 490] width 61 height 29
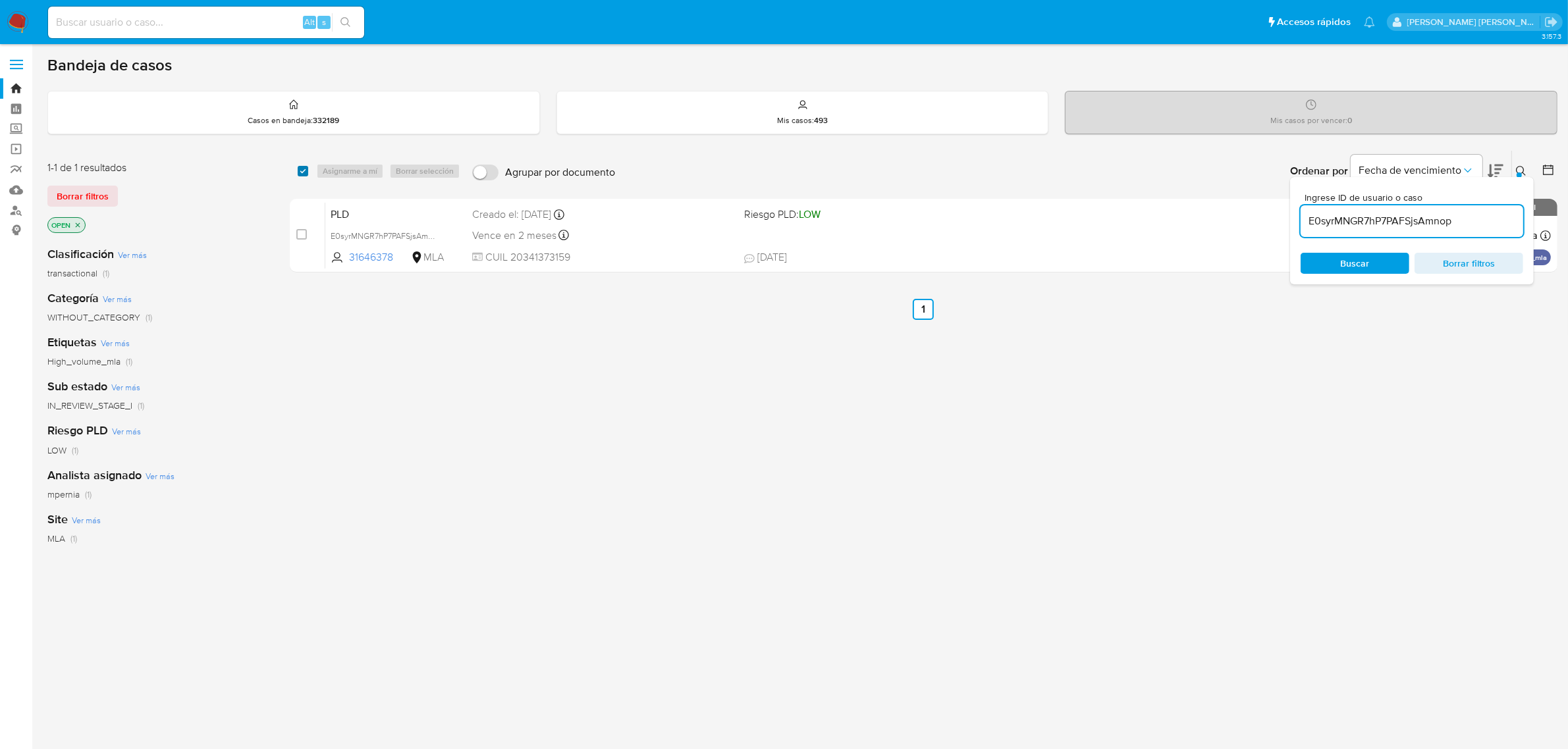
click at [301, 170] on input "checkbox" at bounding box center [303, 171] width 11 height 11
checkbox input "true"
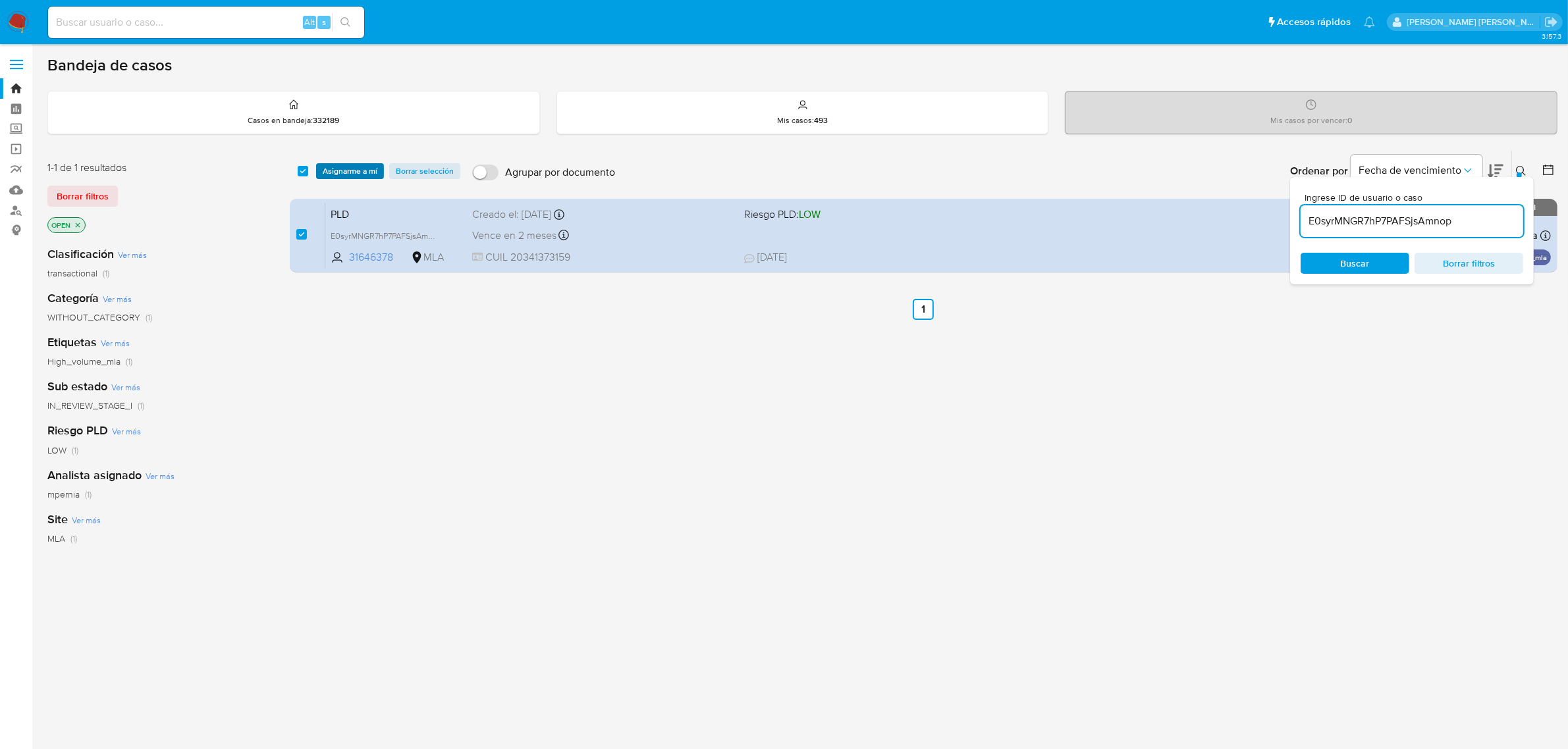
click at [343, 166] on span "Asignarme a mí" at bounding box center [350, 171] width 55 height 13
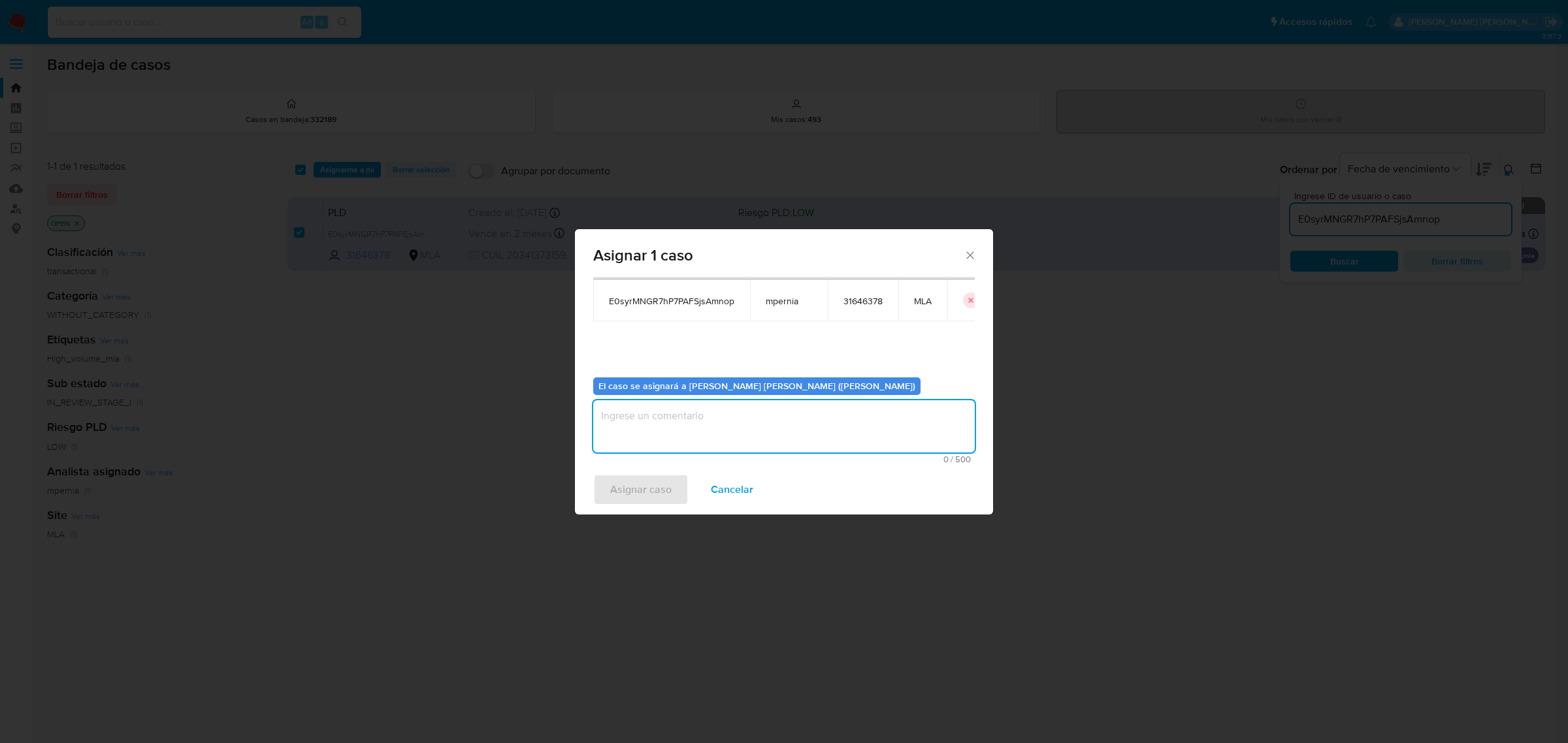
click at [669, 410] on textarea "assign-modal" at bounding box center [783, 427] width 382 height 52
type textarea "-"
click at [631, 496] on span "Asignar caso" at bounding box center [641, 490] width 61 height 29
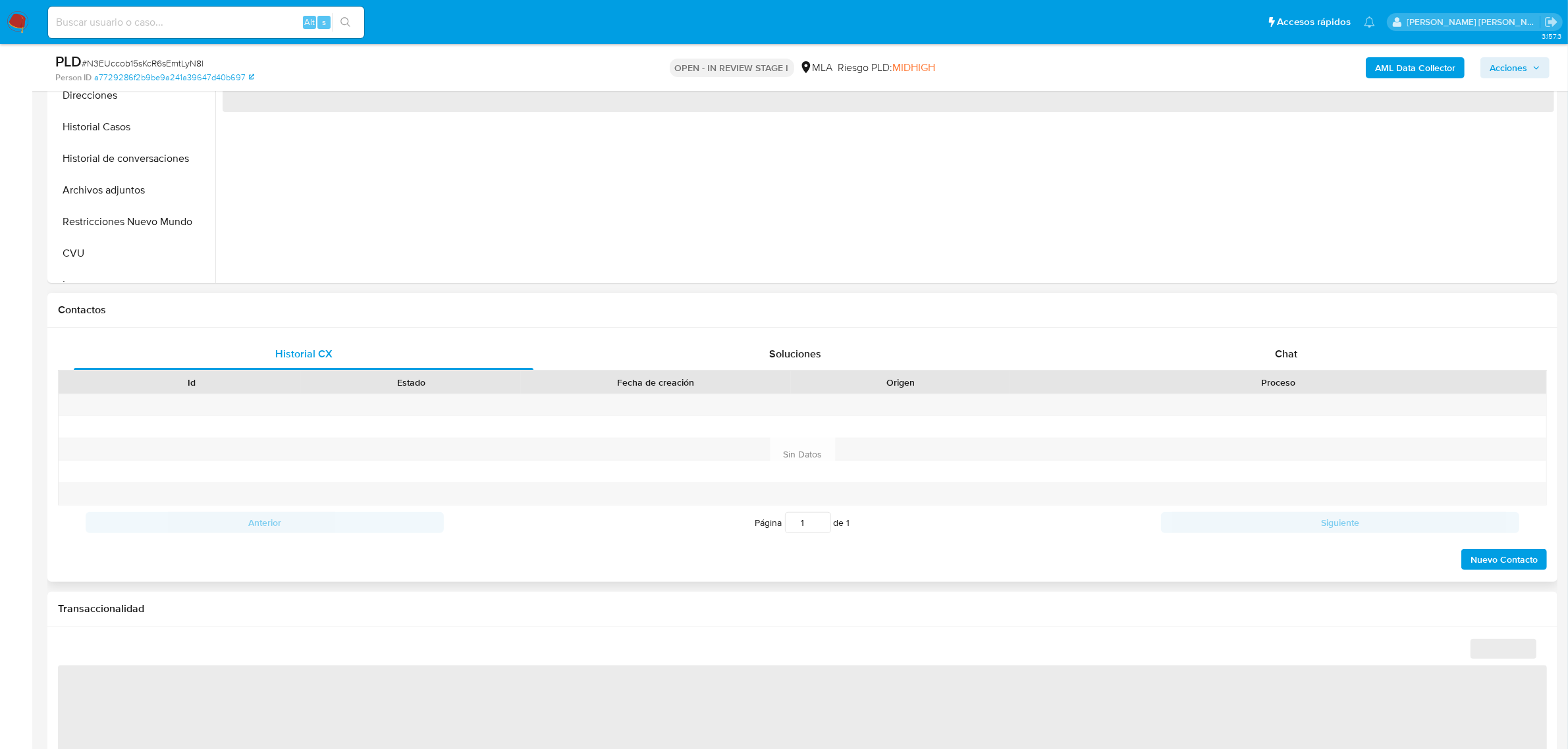
scroll to position [412, 0]
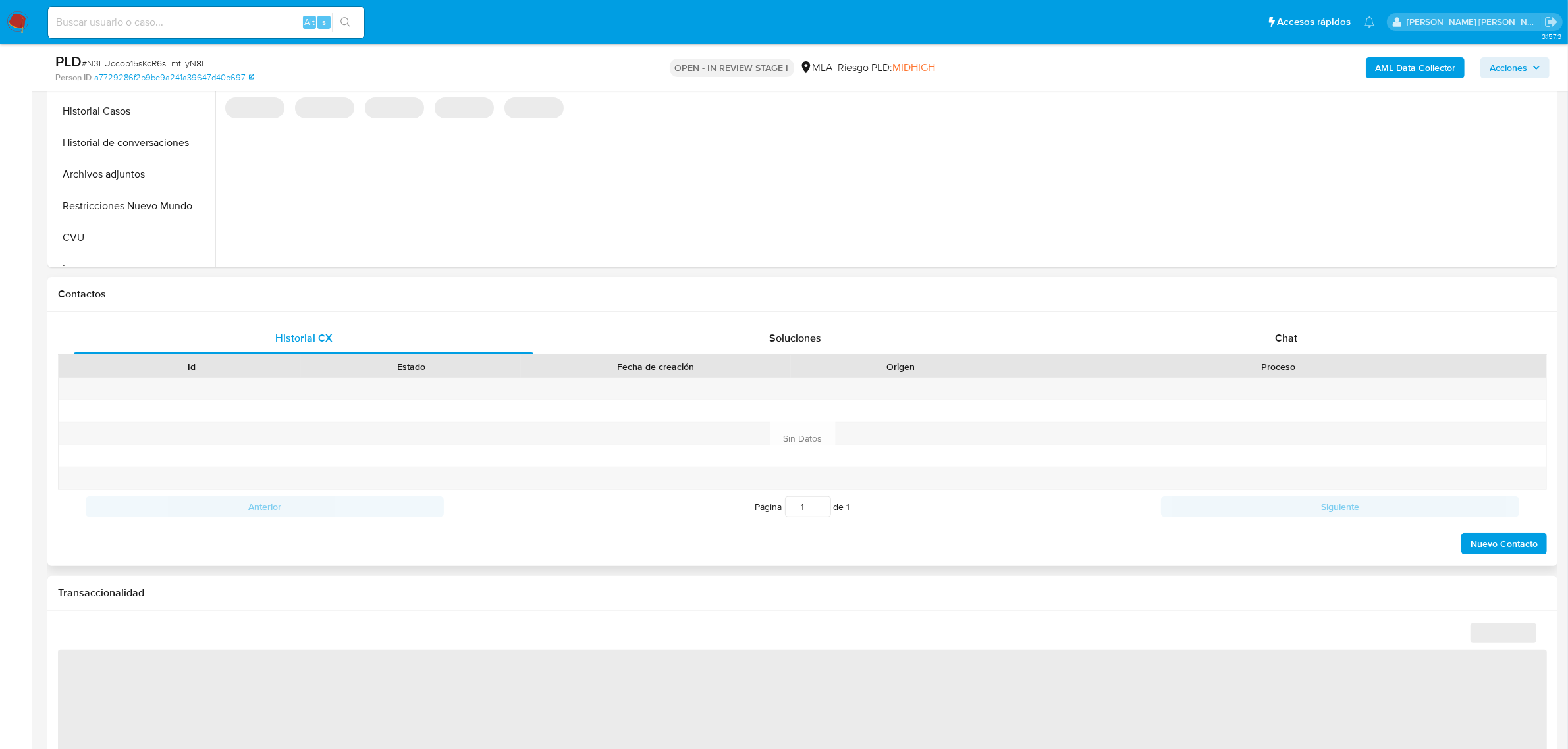
click at [1297, 345] on span "Chat" at bounding box center [1286, 337] width 23 height 15
select select "10"
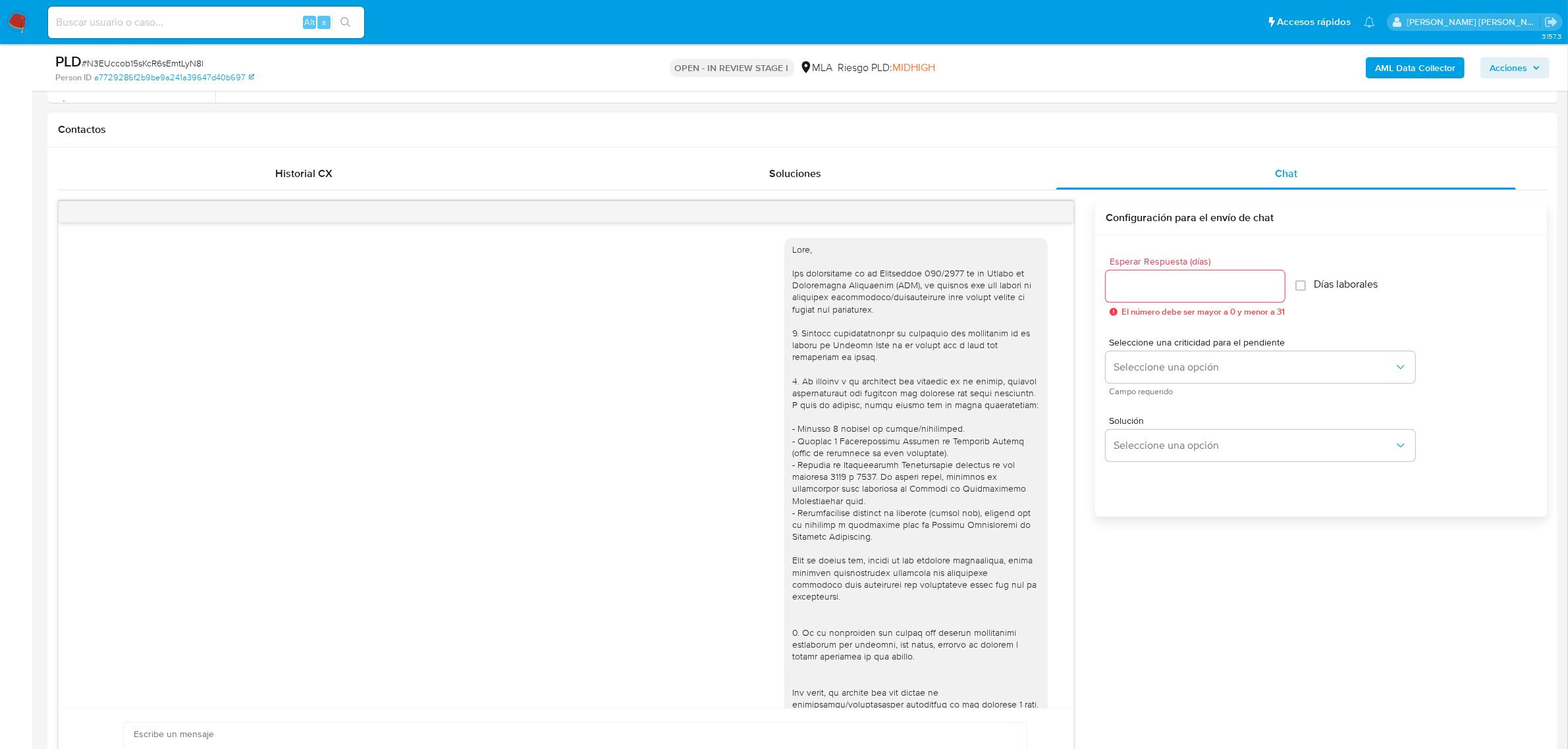
scroll to position [732, 0]
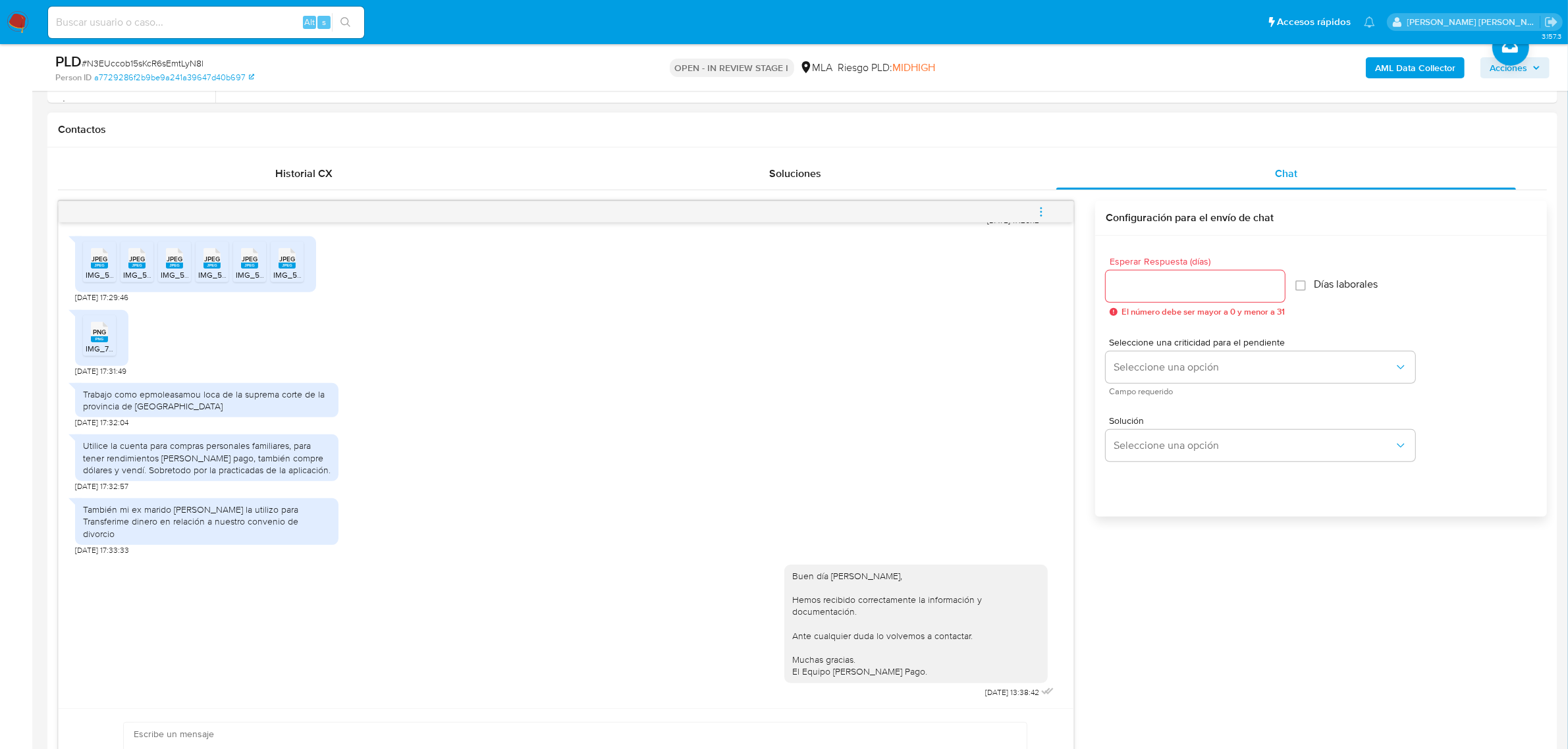
click at [1048, 204] on button "menu-action" at bounding box center [1041, 212] width 44 height 32
click at [963, 186] on li "Cerrar conversación" at bounding box center [951, 187] width 135 height 24
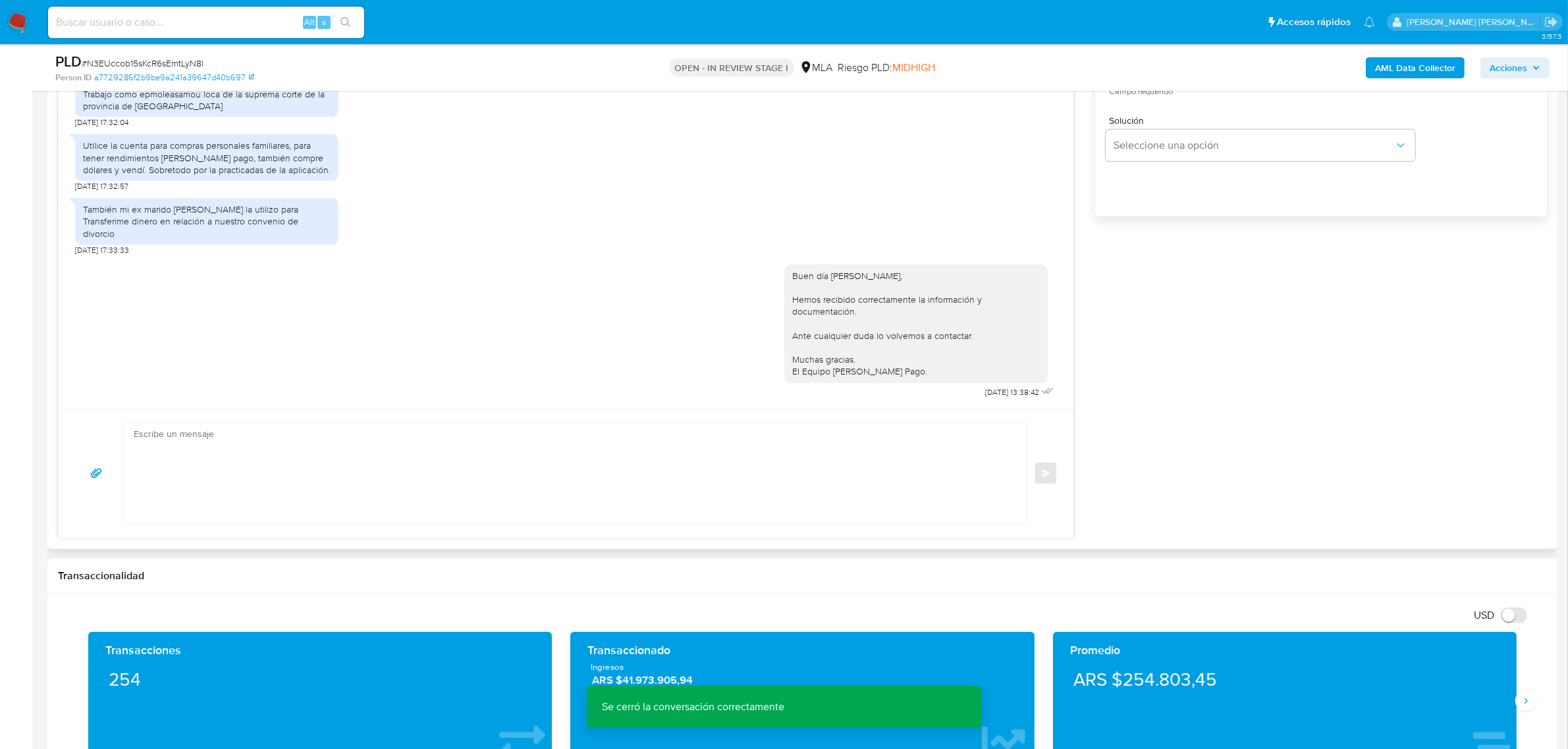
scroll to position [905, 0]
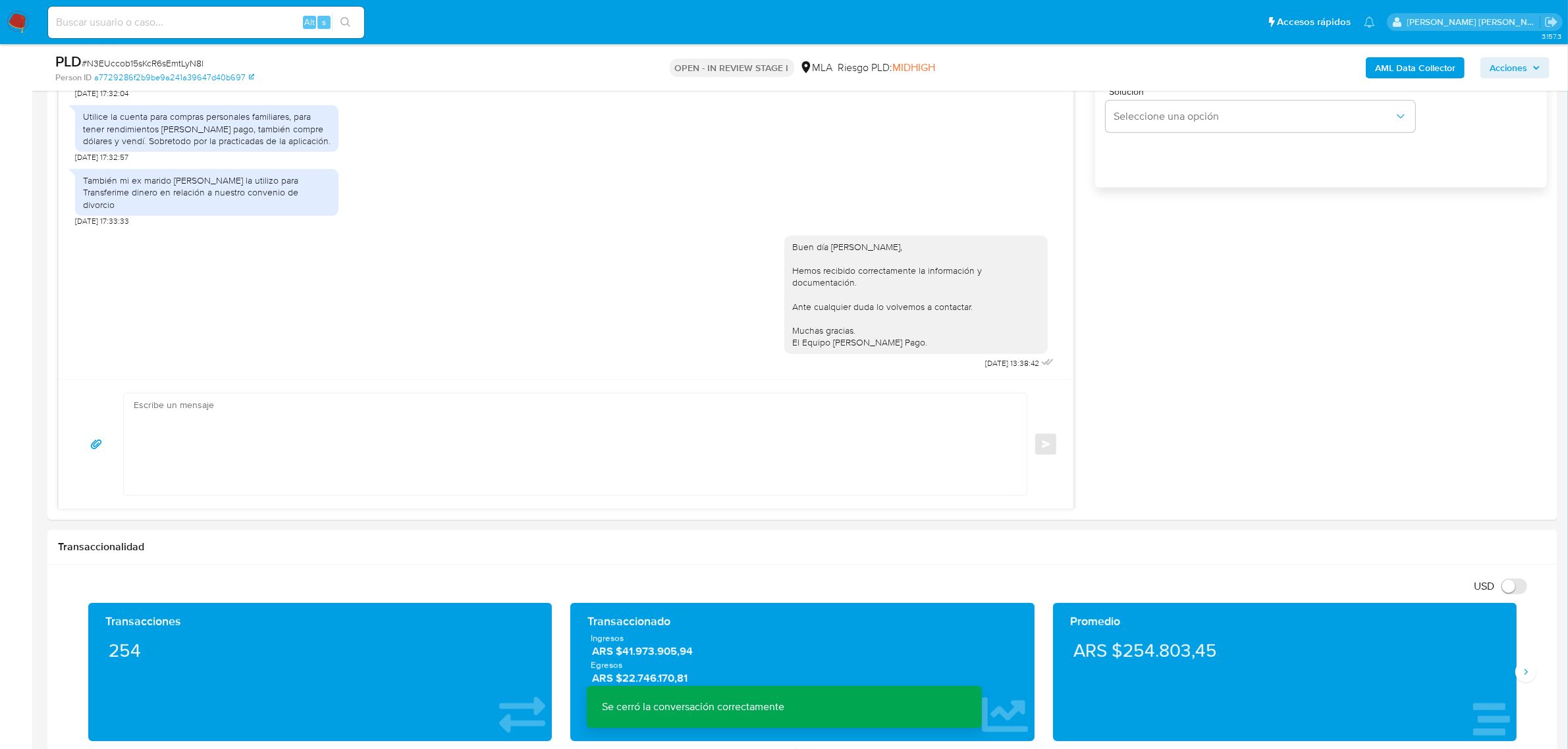
click at [1526, 73] on span "Acciones" at bounding box center [1508, 67] width 37 height 21
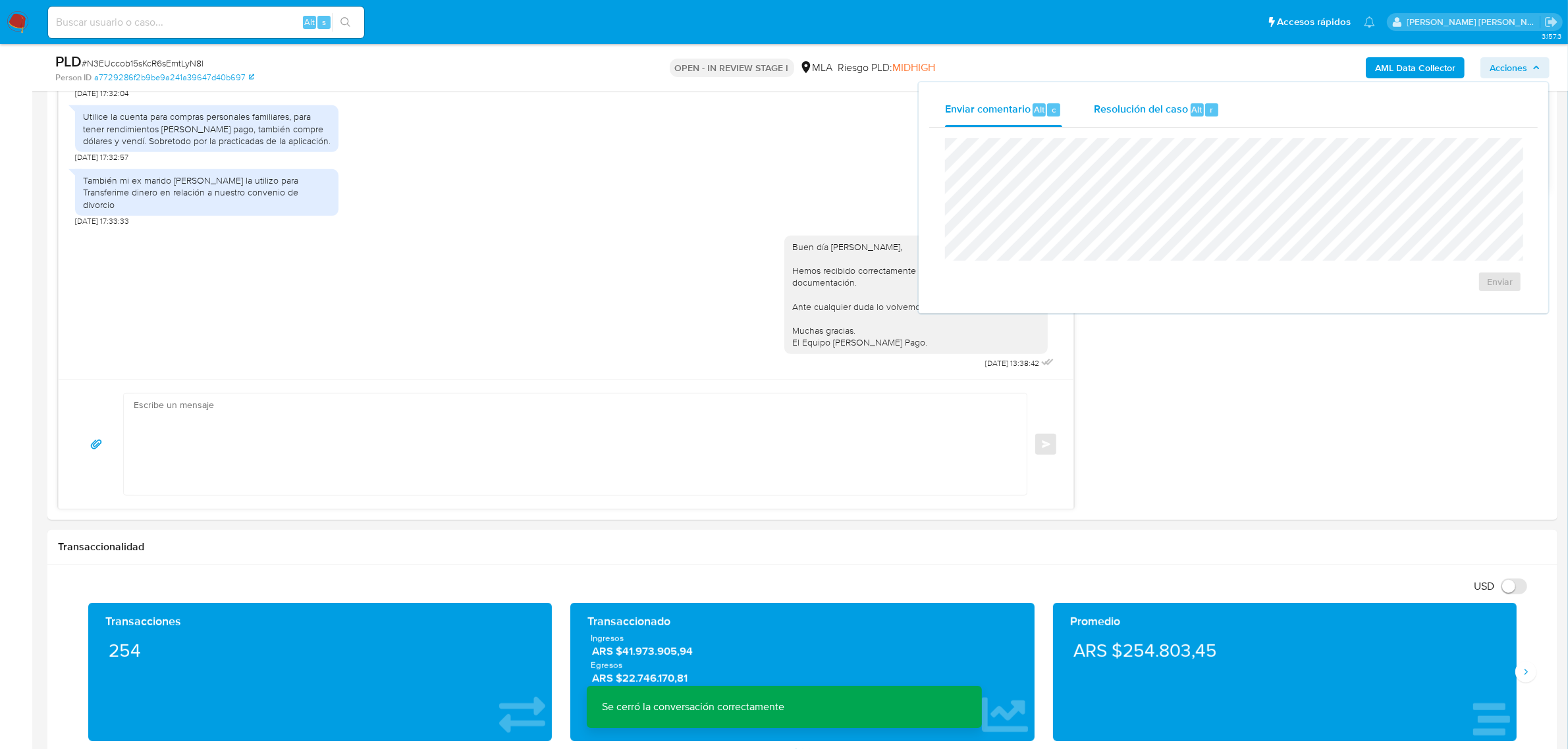
click at [1137, 115] on span "Resolución del caso" at bounding box center [1141, 109] width 95 height 15
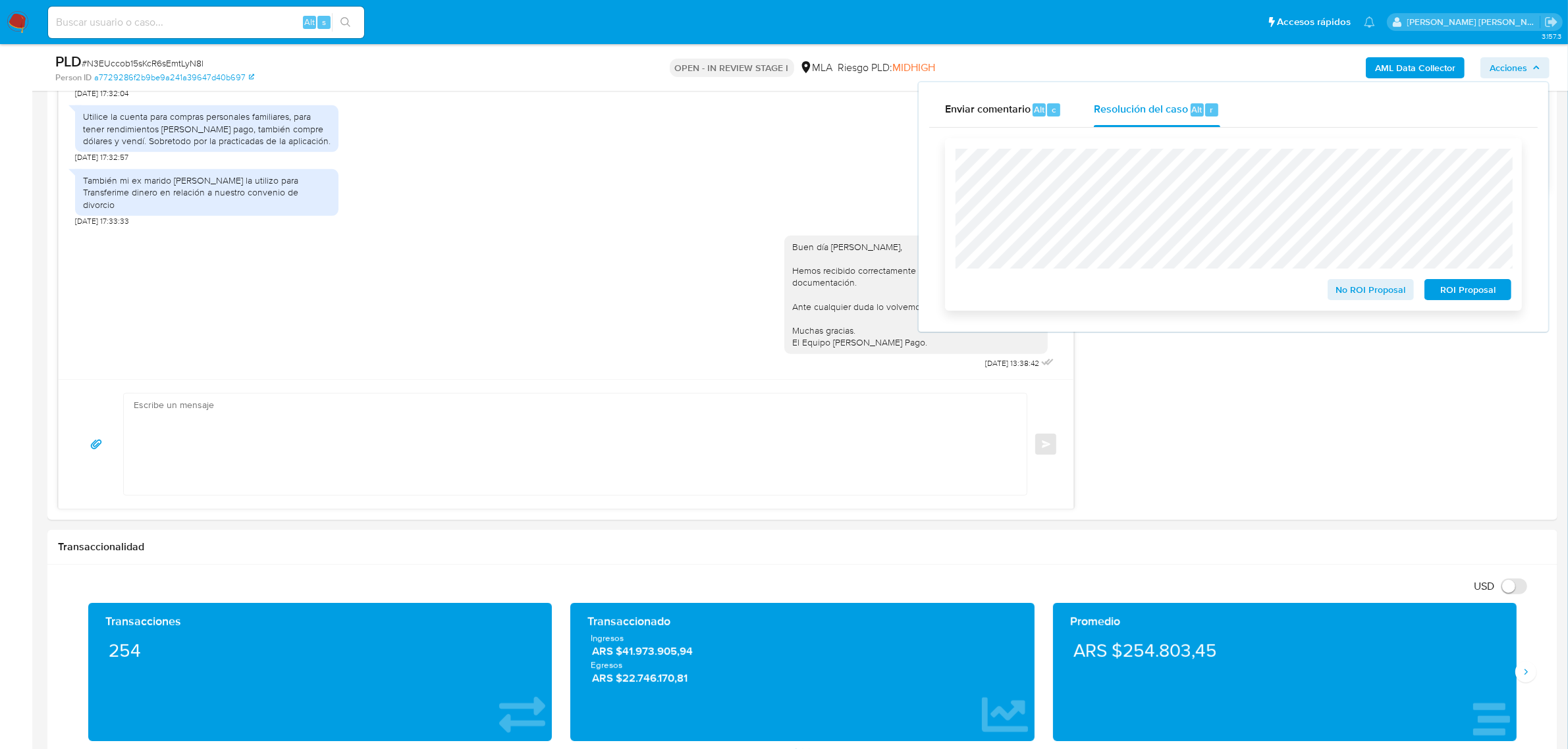
click at [1364, 292] on span "No ROI Proposal" at bounding box center [1371, 289] width 68 height 18
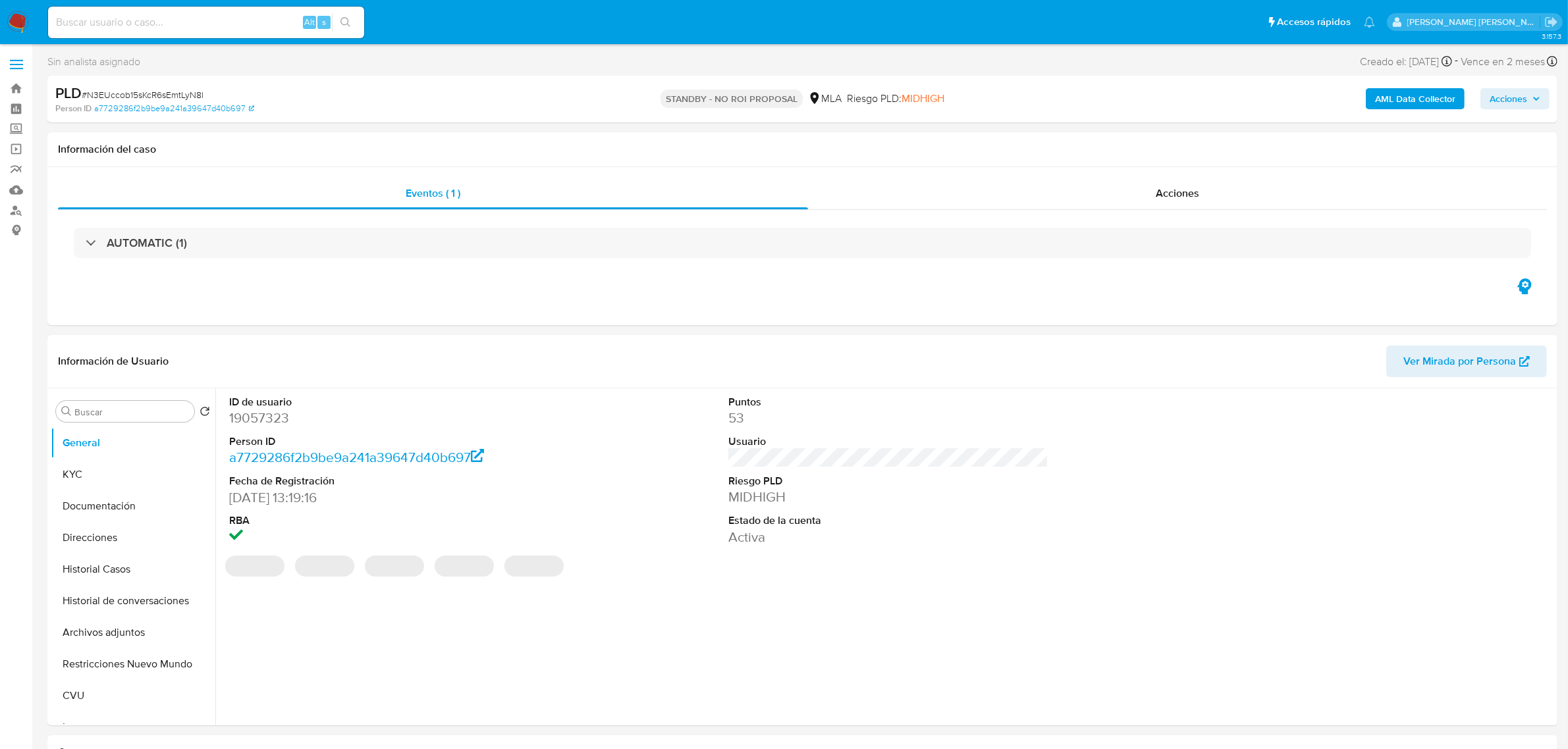
select select "10"
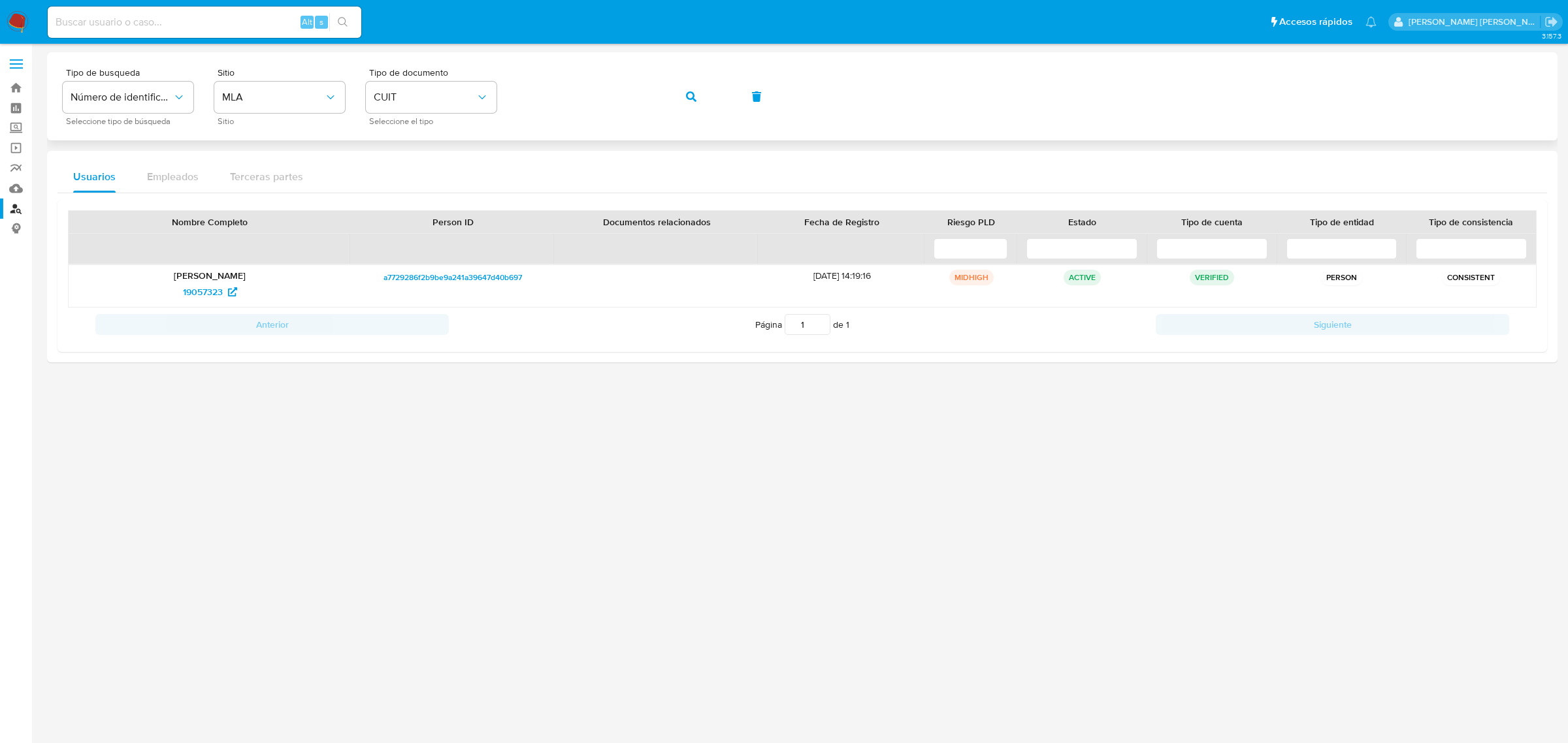
click at [687, 98] on icon "button" at bounding box center [691, 96] width 11 height 11
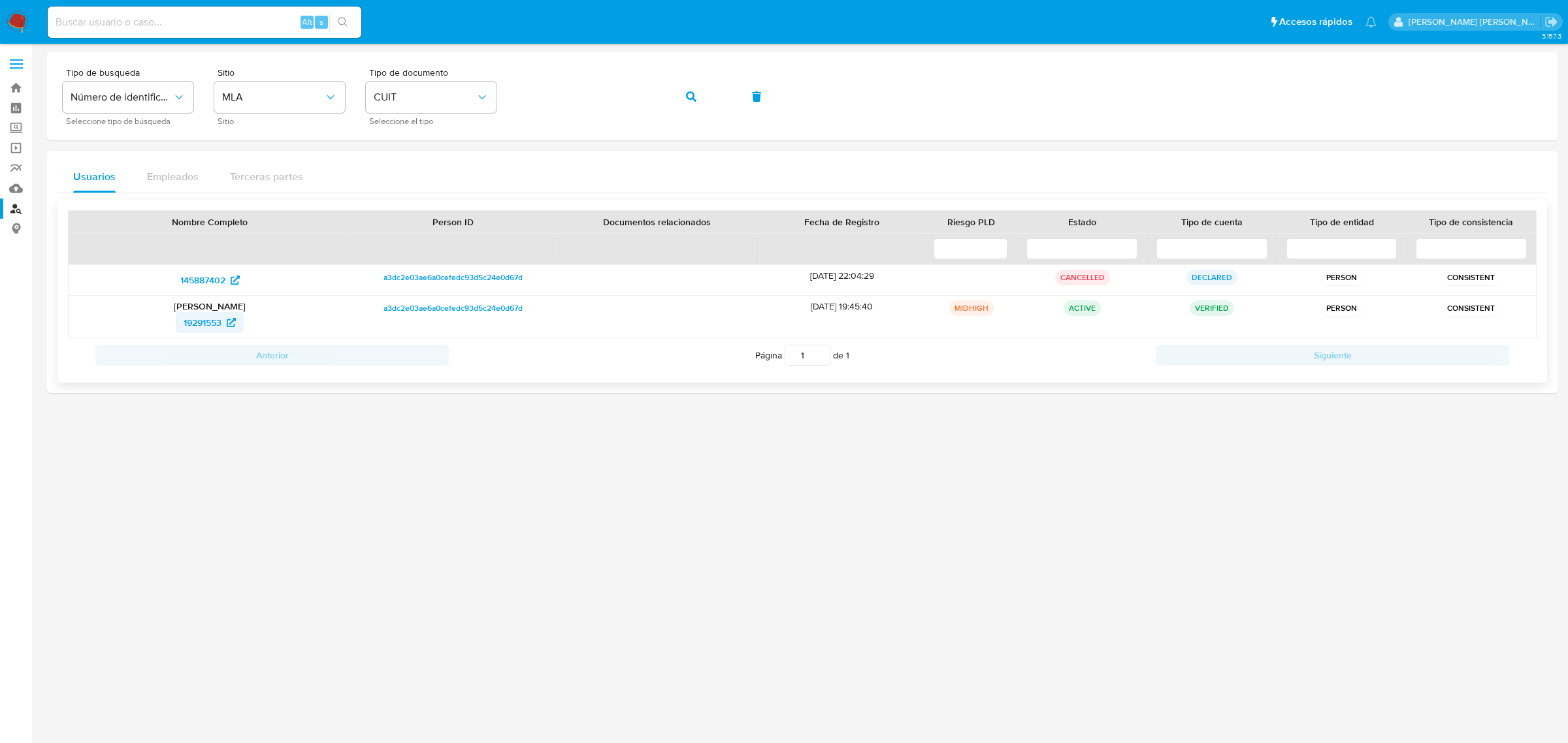
click at [199, 324] on span "19291553" at bounding box center [202, 322] width 38 height 21
click at [696, 96] on icon "button" at bounding box center [691, 96] width 11 height 11
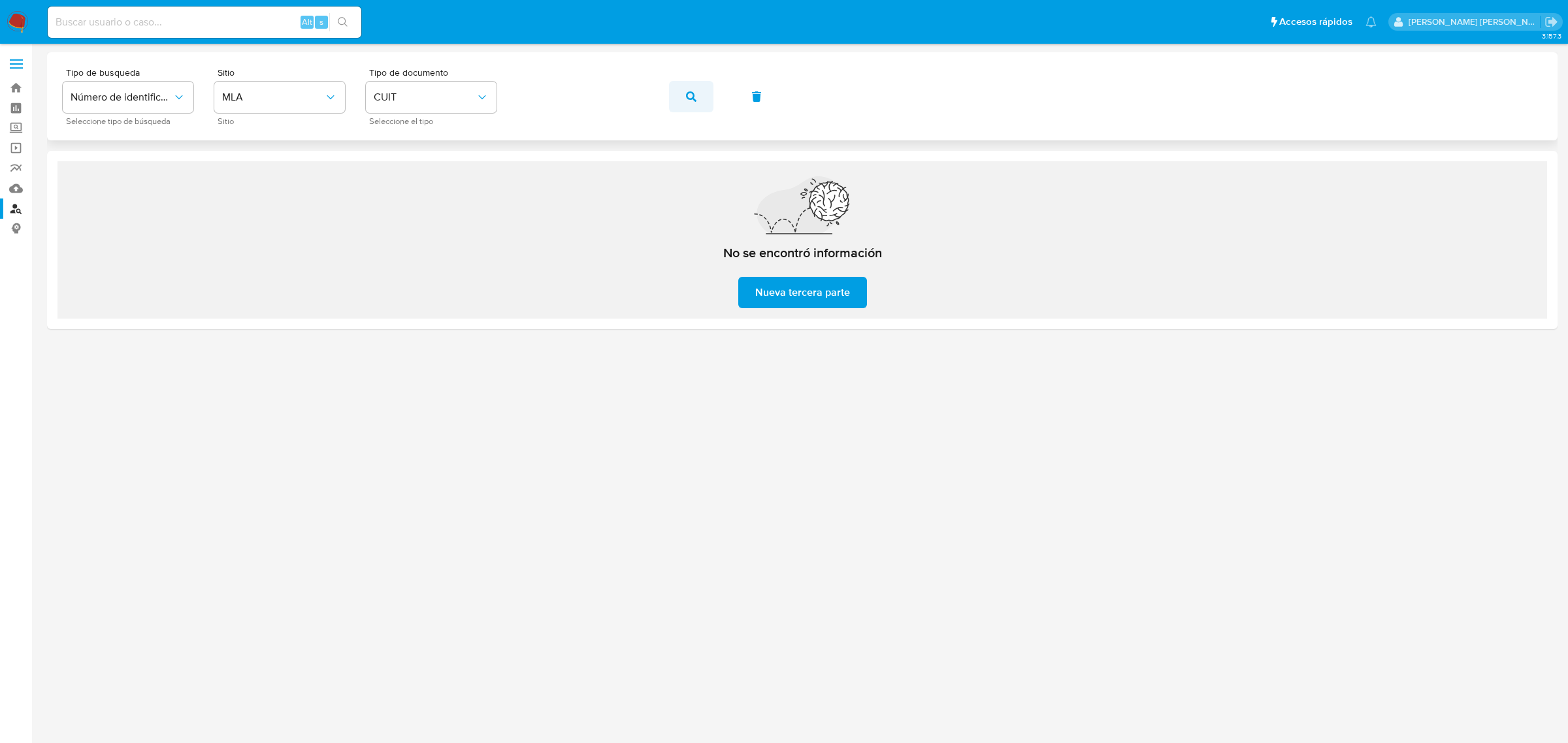
click at [675, 96] on button "button" at bounding box center [690, 96] width 44 height 32
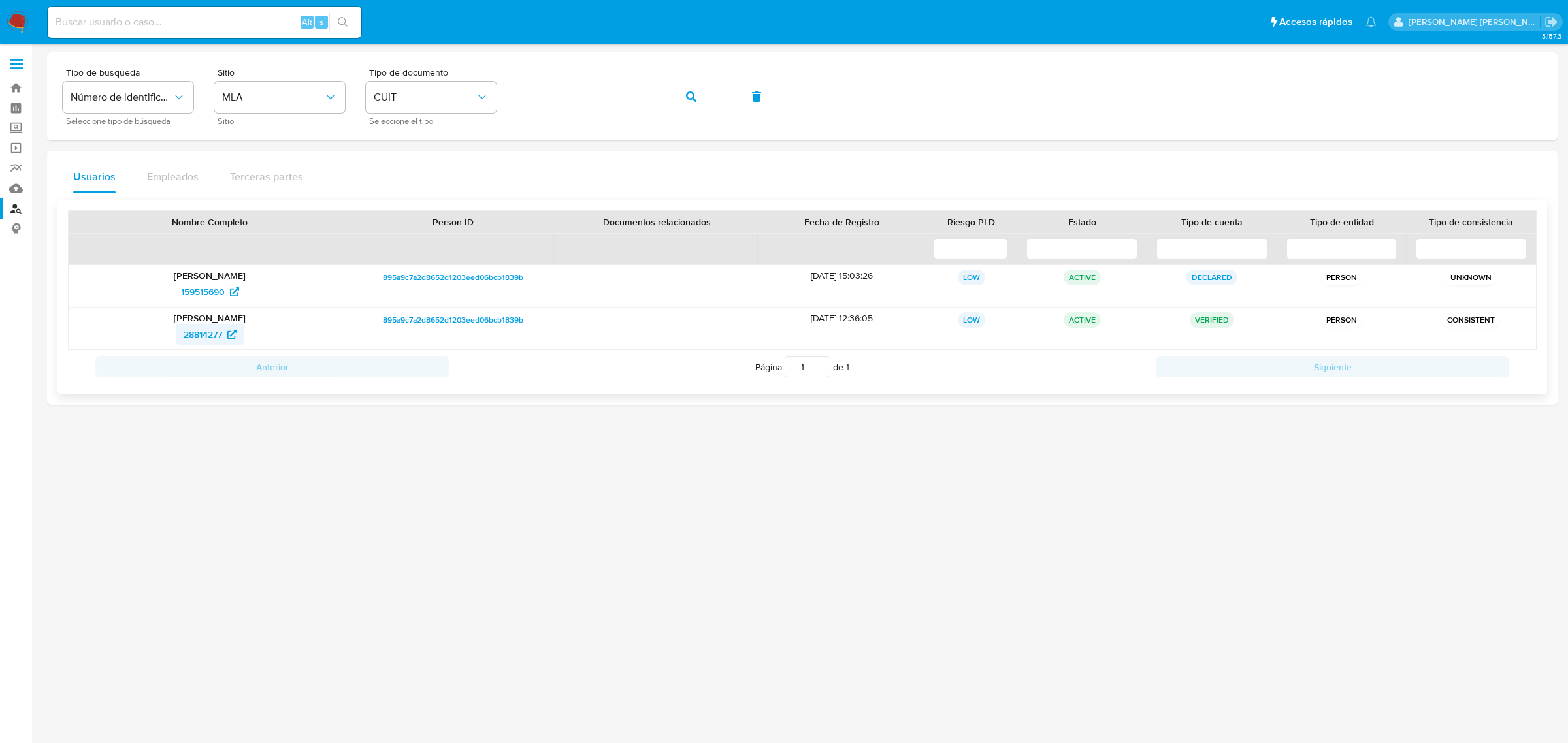
click at [204, 341] on span "28814277" at bounding box center [202, 334] width 39 height 21
click at [684, 99] on button "button" at bounding box center [690, 96] width 44 height 32
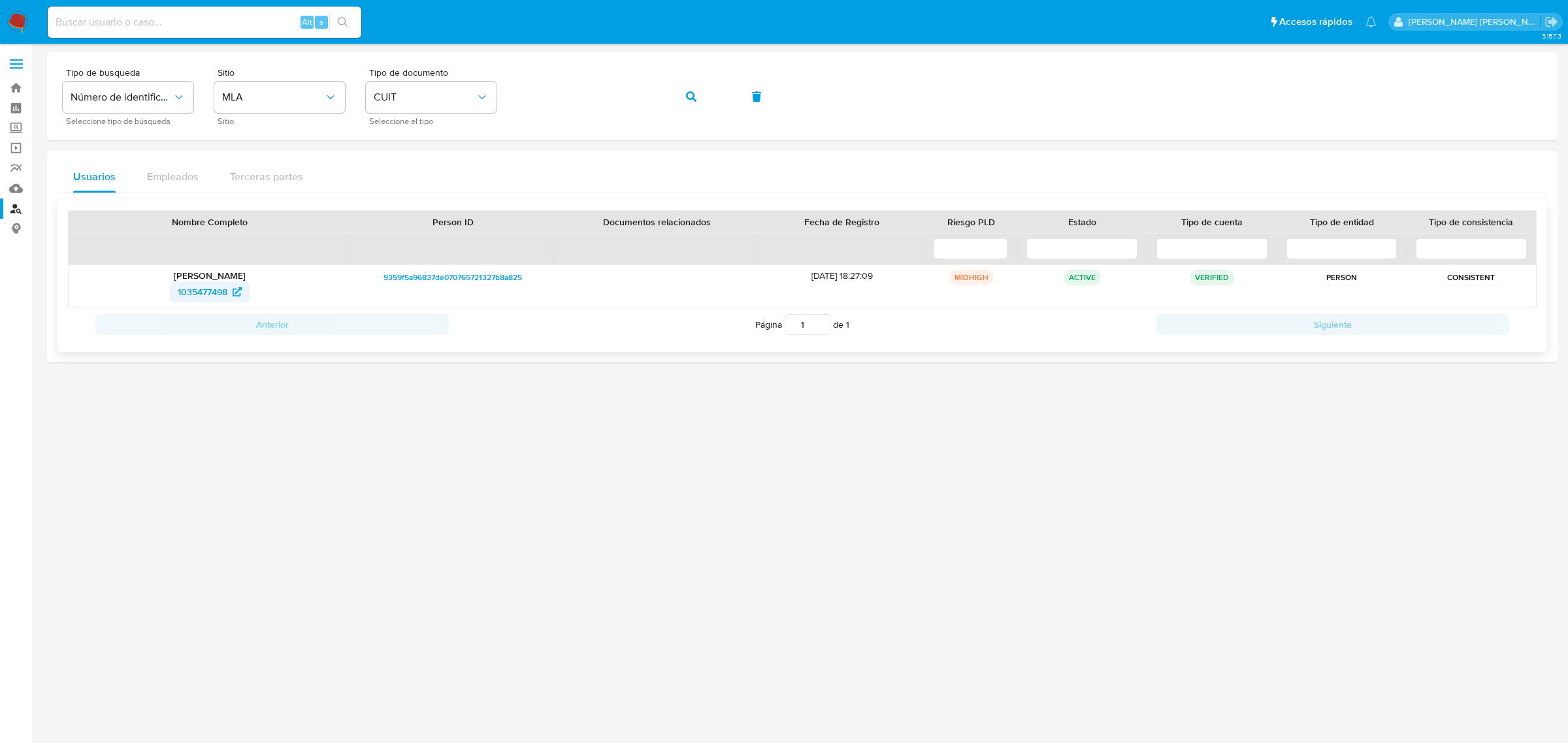
click at [181, 298] on span "1035477498" at bounding box center [202, 291] width 50 height 21
click at [691, 94] on icon "button" at bounding box center [691, 96] width 11 height 11
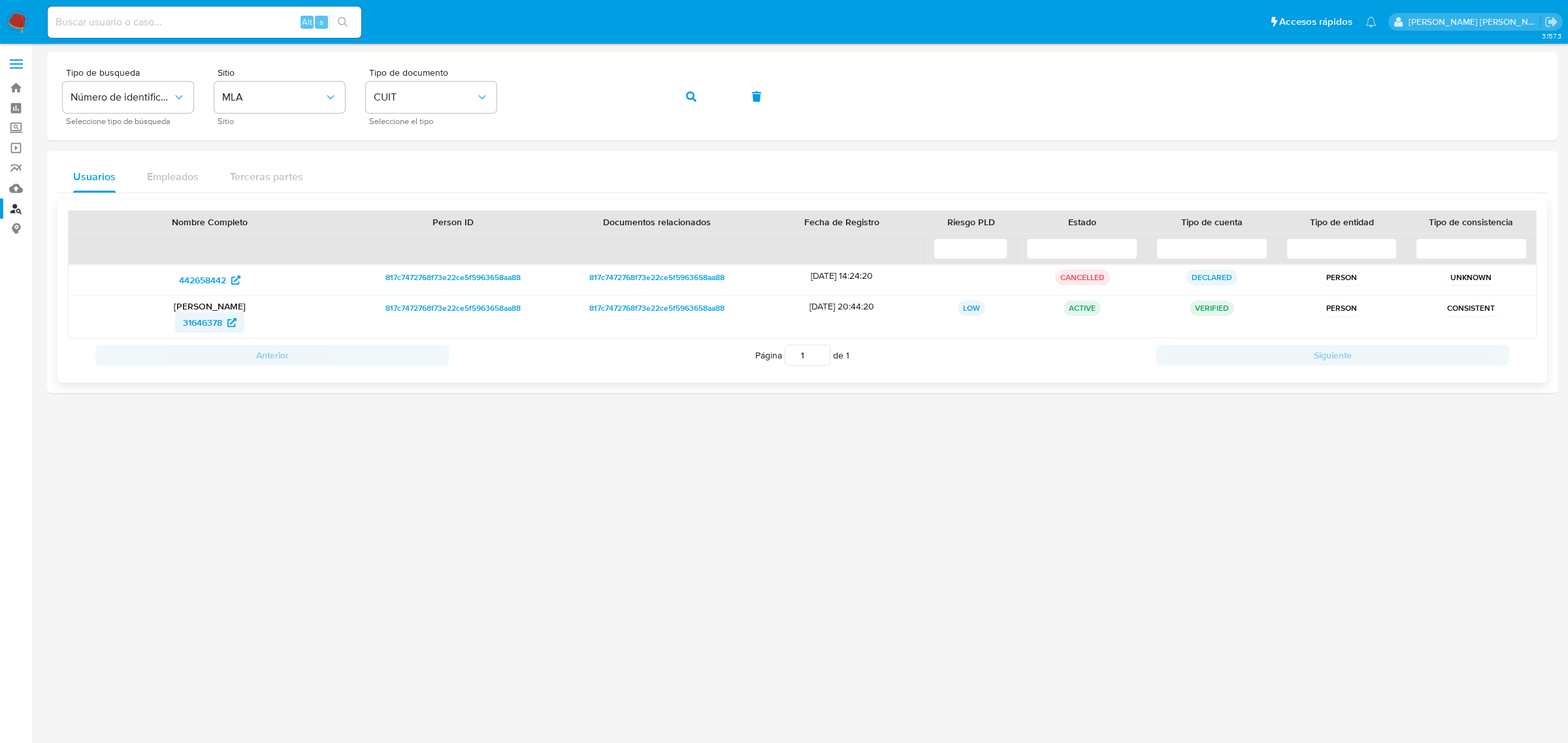
click at [195, 330] on span "31646378" at bounding box center [202, 322] width 39 height 21
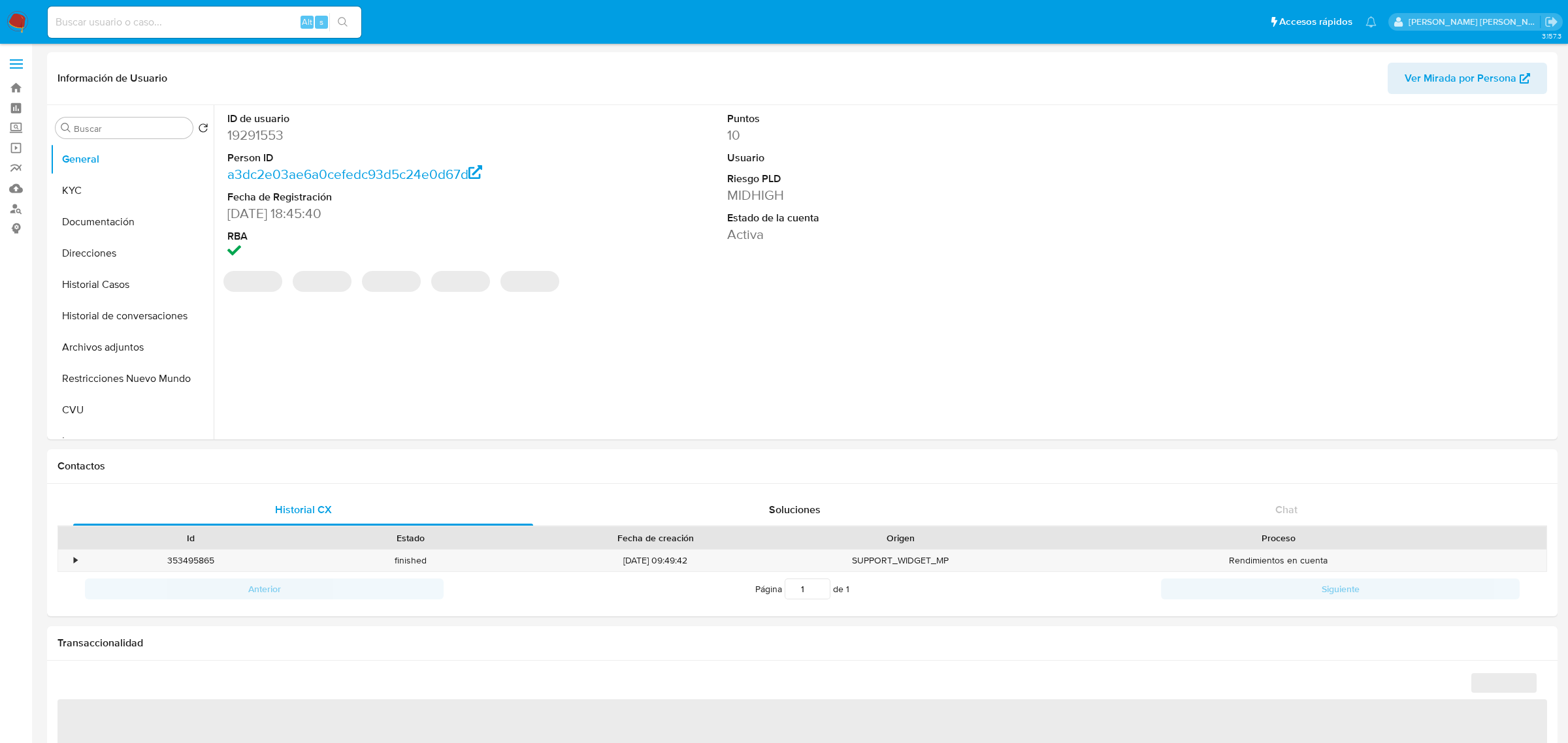
select select "10"
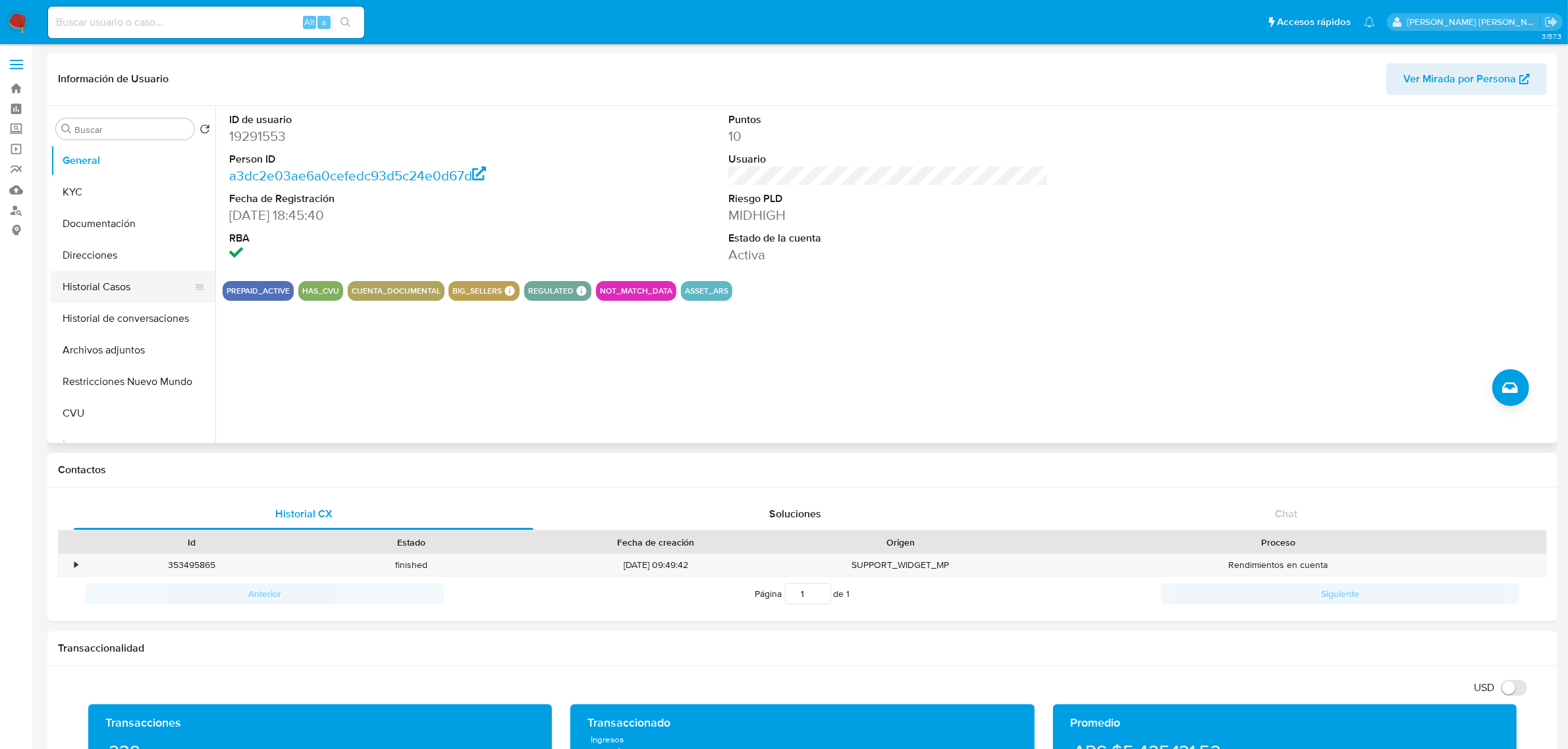
click at [103, 280] on button "Historial Casos" at bounding box center [127, 286] width 154 height 32
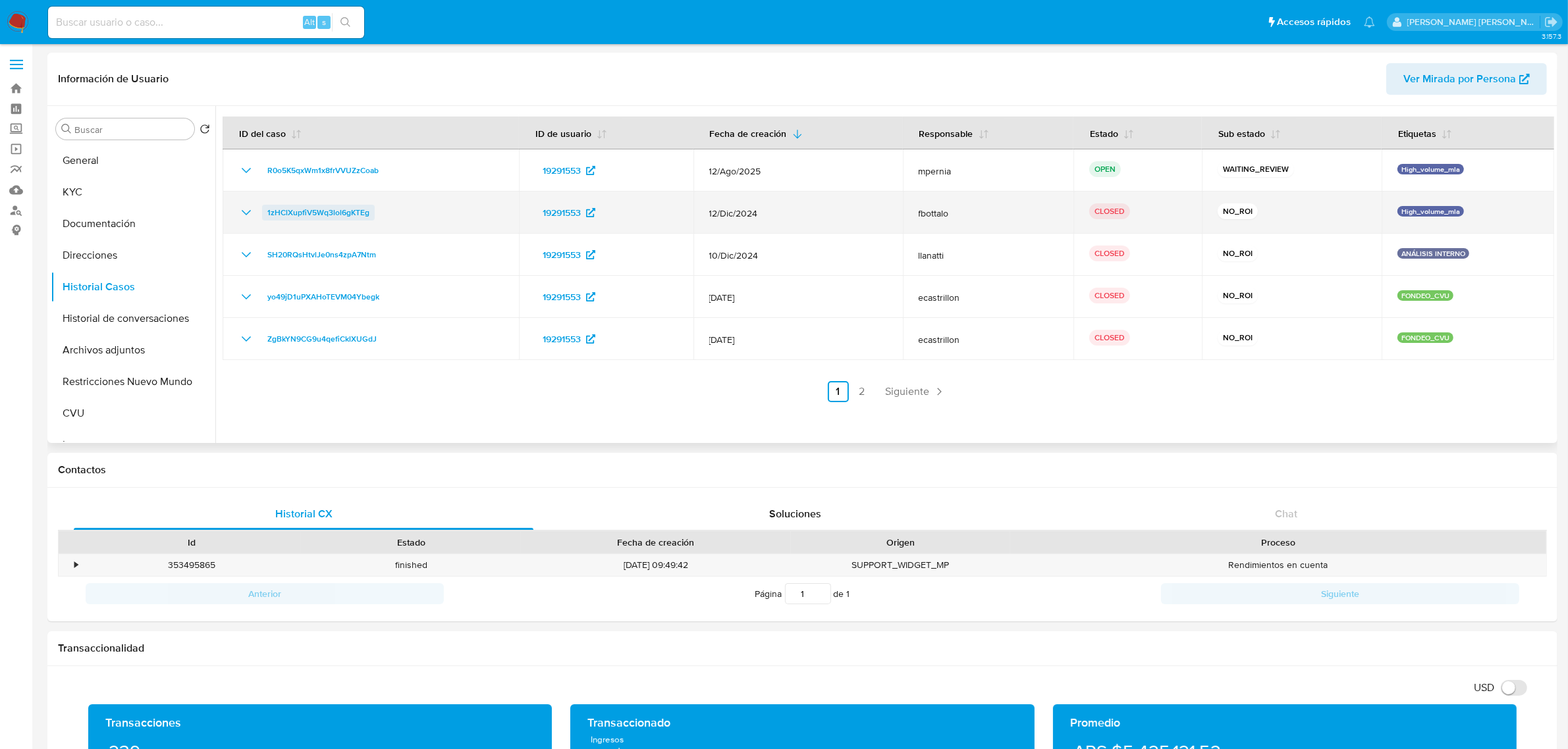
click at [321, 207] on span "1zHClXupfiV5Wq3lol6gKTEg" at bounding box center [318, 212] width 102 height 15
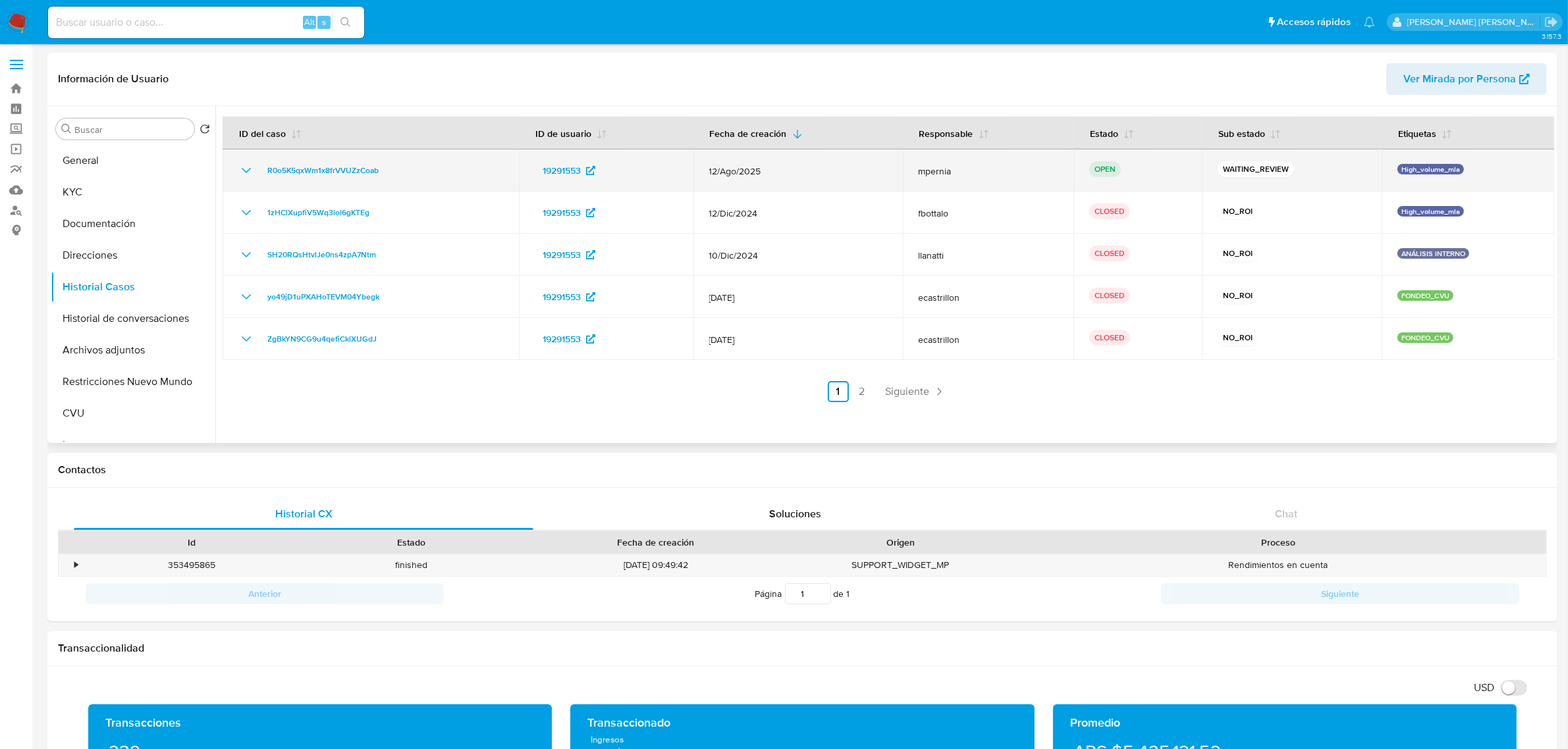
drag, startPoint x: 393, startPoint y: 173, endPoint x: 248, endPoint y: 177, distance: 145.1
click at [248, 177] on div "R0o5K5qxWm1x8frVVUZzCoab" at bounding box center [370, 170] width 265 height 15
click at [297, 164] on span "R0o5K5qxWm1x8frVVUZzCoab" at bounding box center [323, 170] width 111 height 15
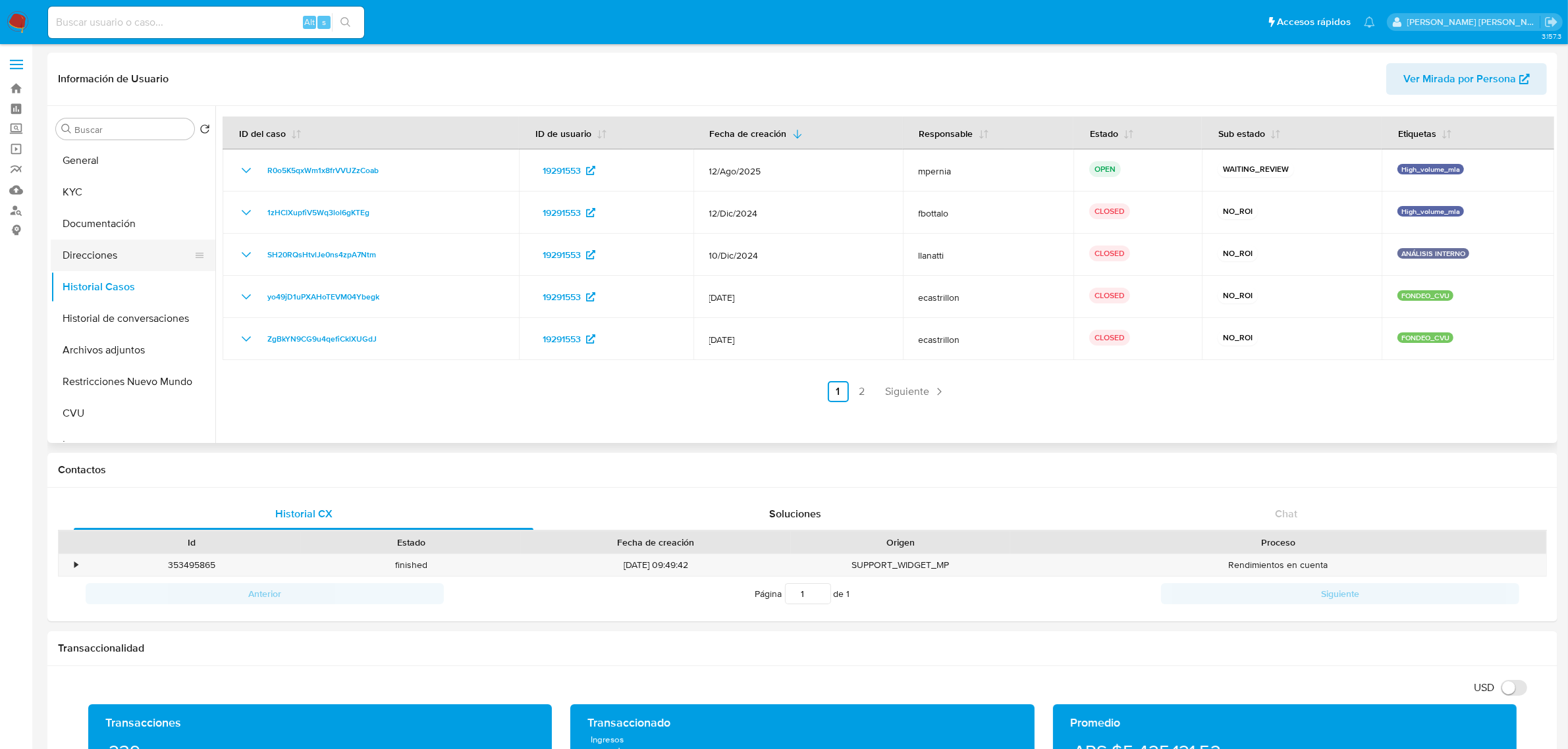
drag, startPoint x: 109, startPoint y: 249, endPoint x: 104, endPoint y: 260, distance: 12.1
click at [108, 249] on button "Direcciones" at bounding box center [127, 255] width 154 height 32
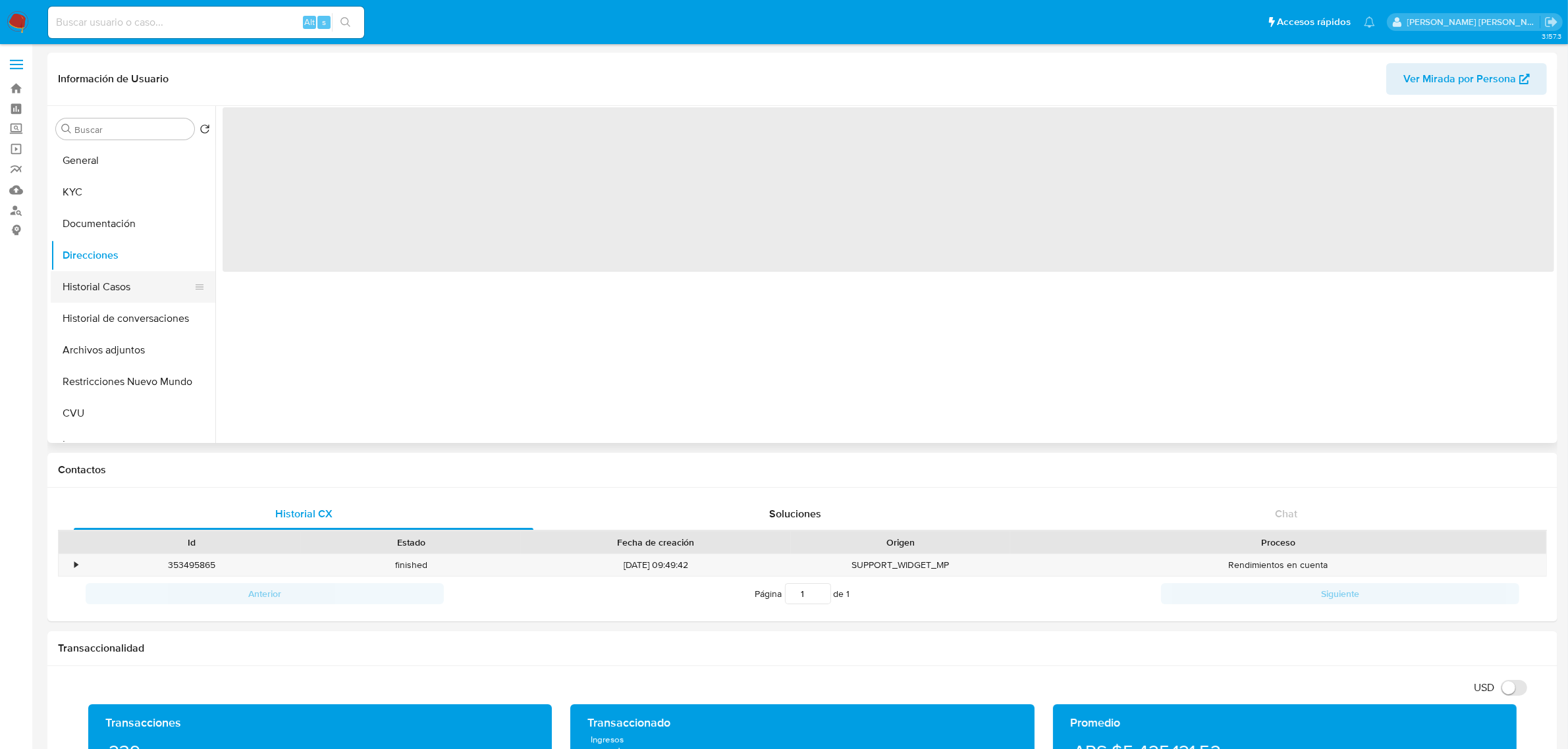
click at [89, 278] on button "Historial Casos" at bounding box center [127, 286] width 154 height 32
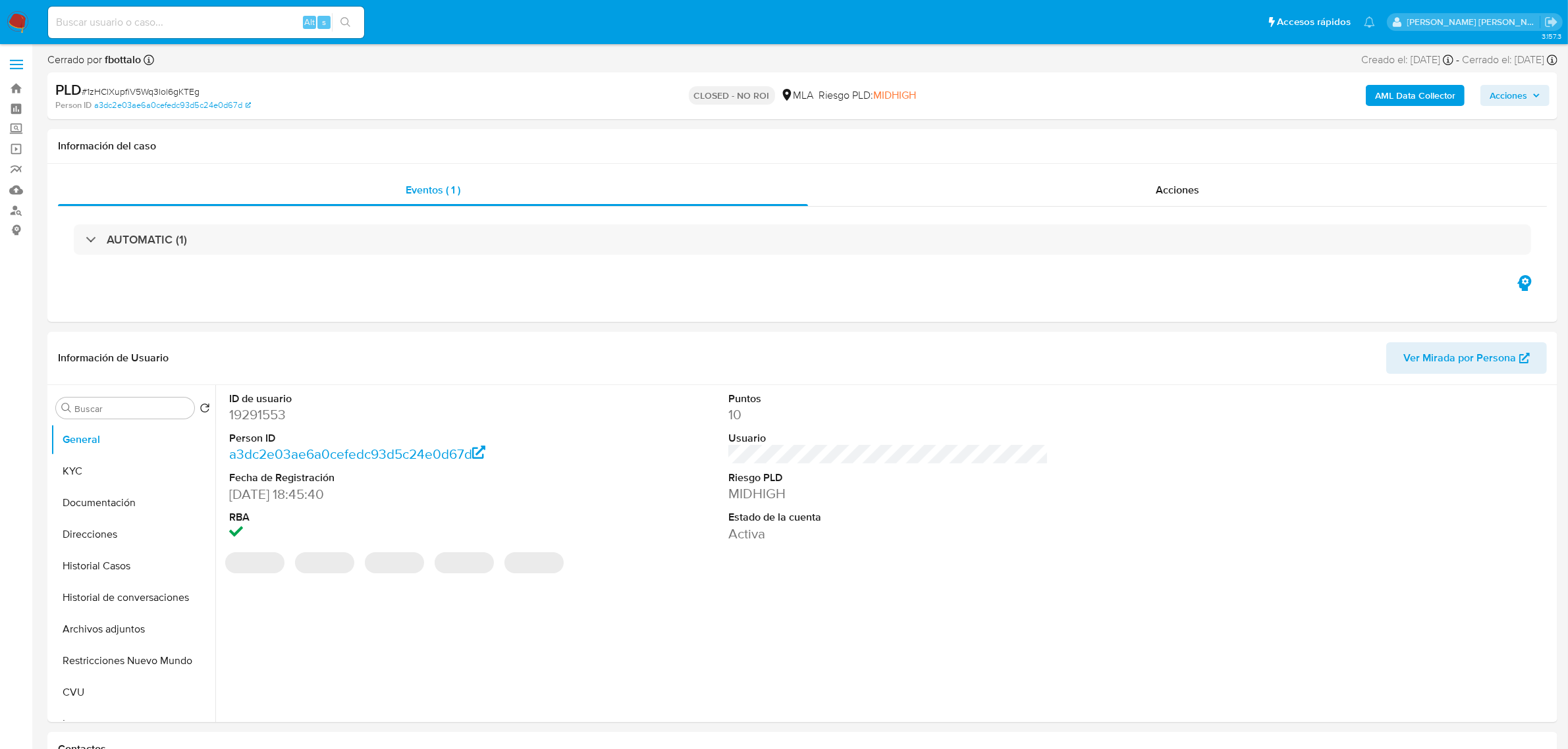
select select "10"
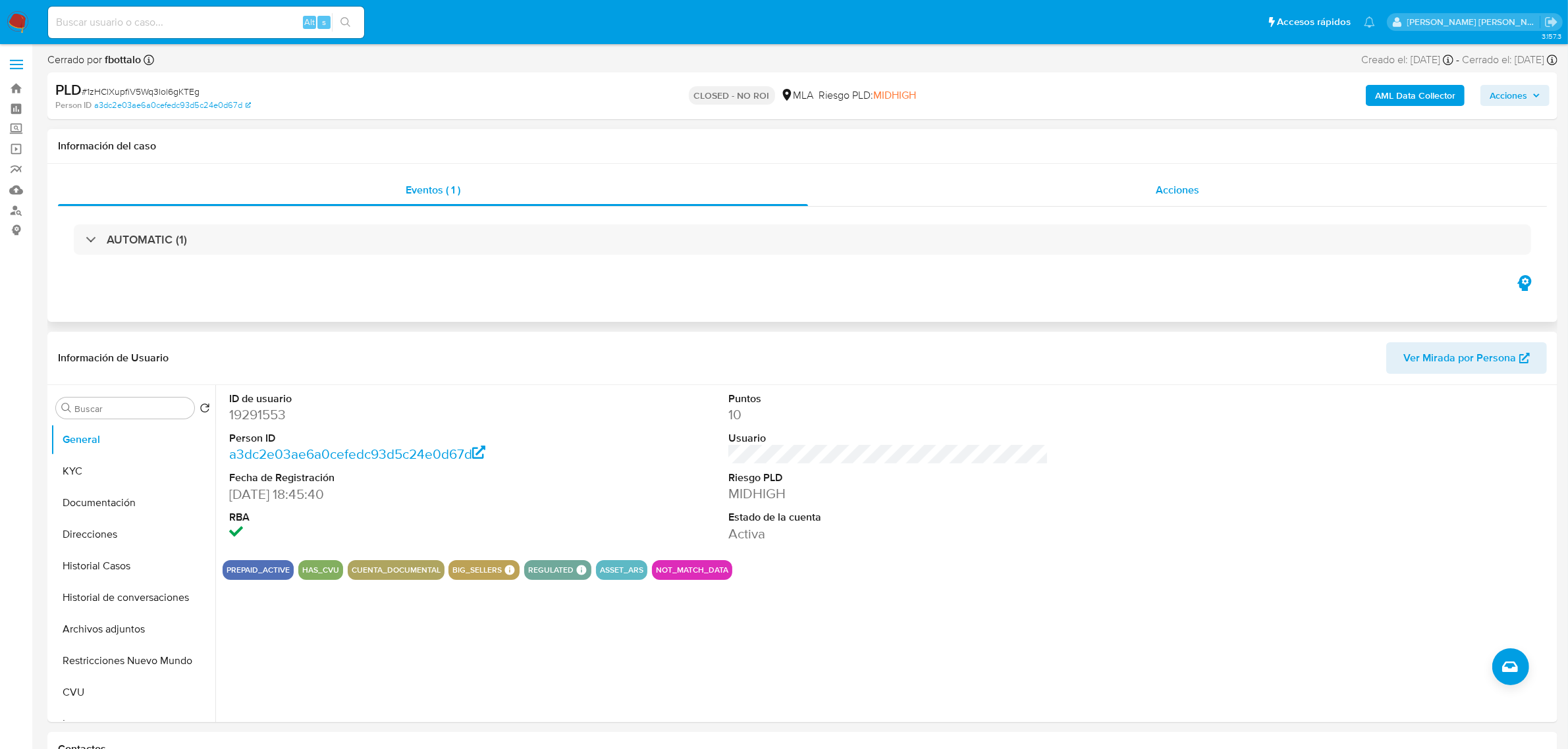
click at [1187, 178] on div "Acciones" at bounding box center [1177, 190] width 739 height 32
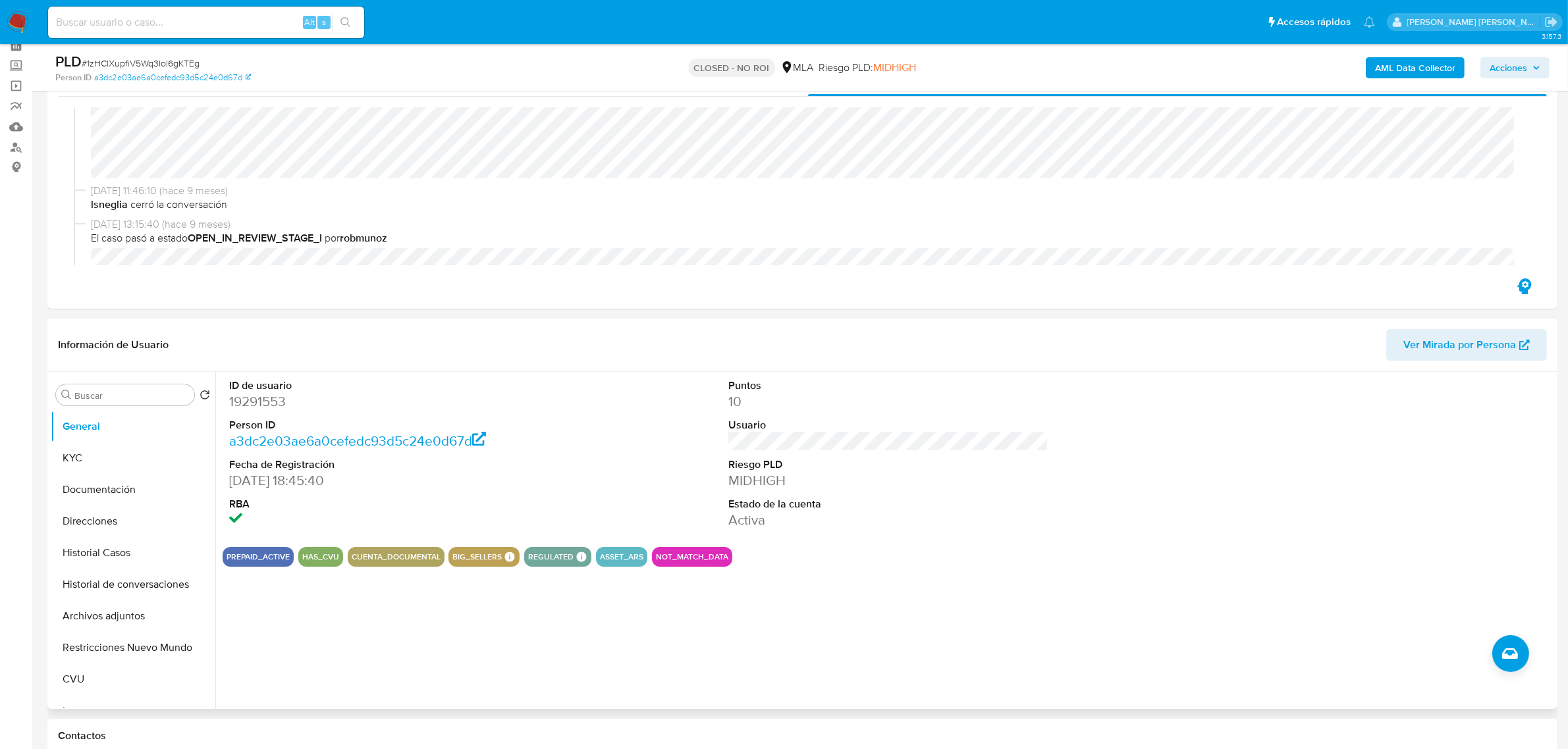
scroll to position [83, 0]
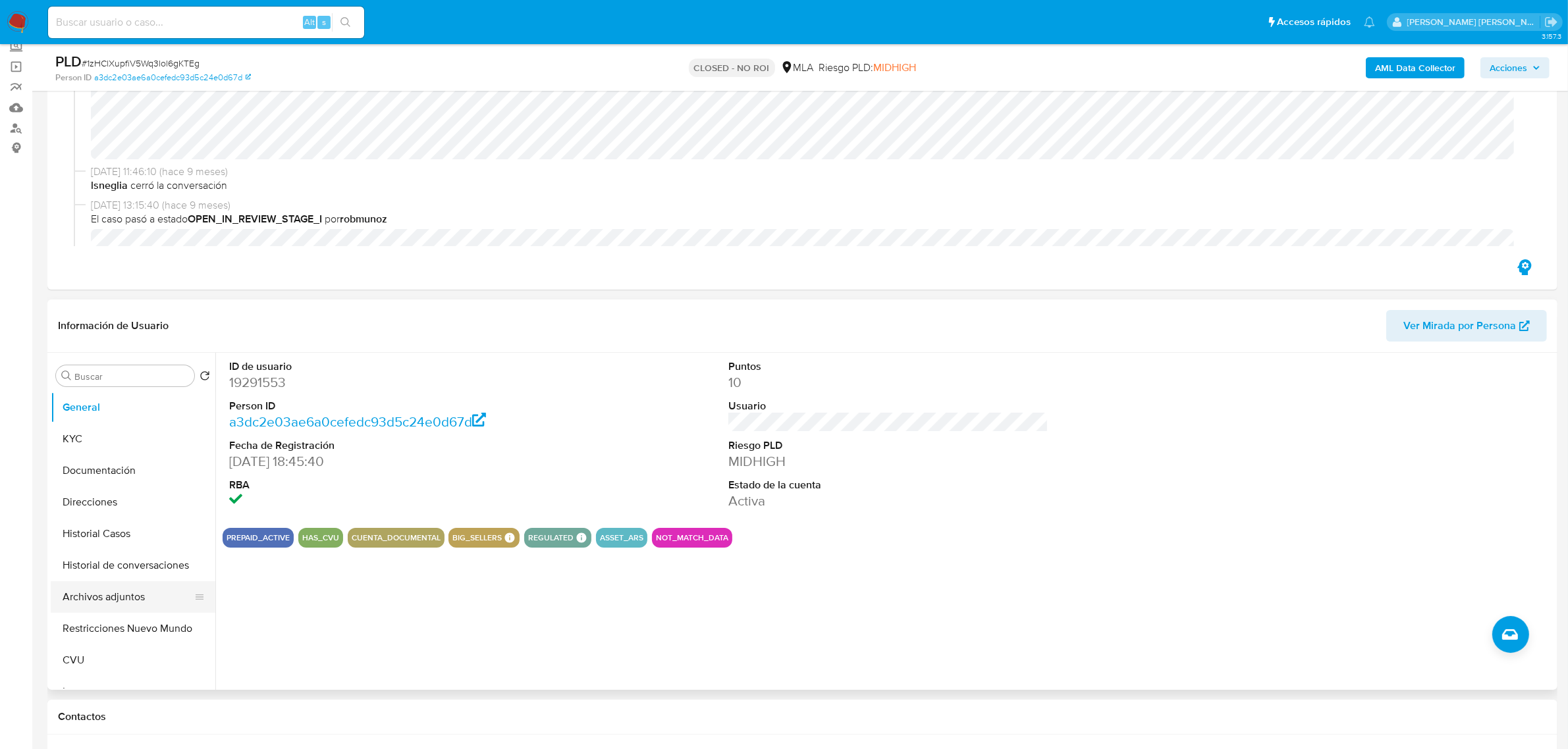
click at [129, 591] on button "Archivos adjuntos" at bounding box center [127, 596] width 154 height 32
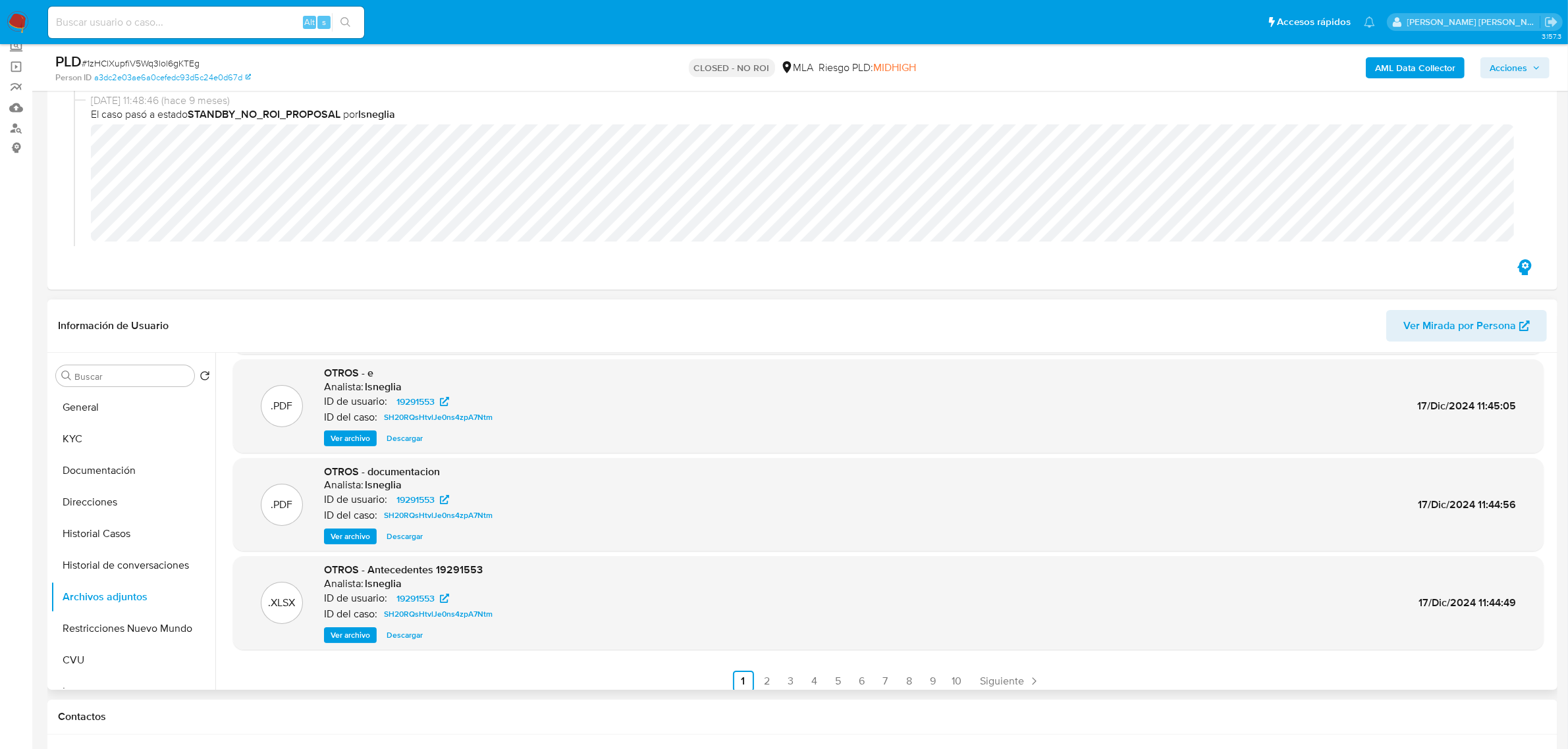
scroll to position [110, 0]
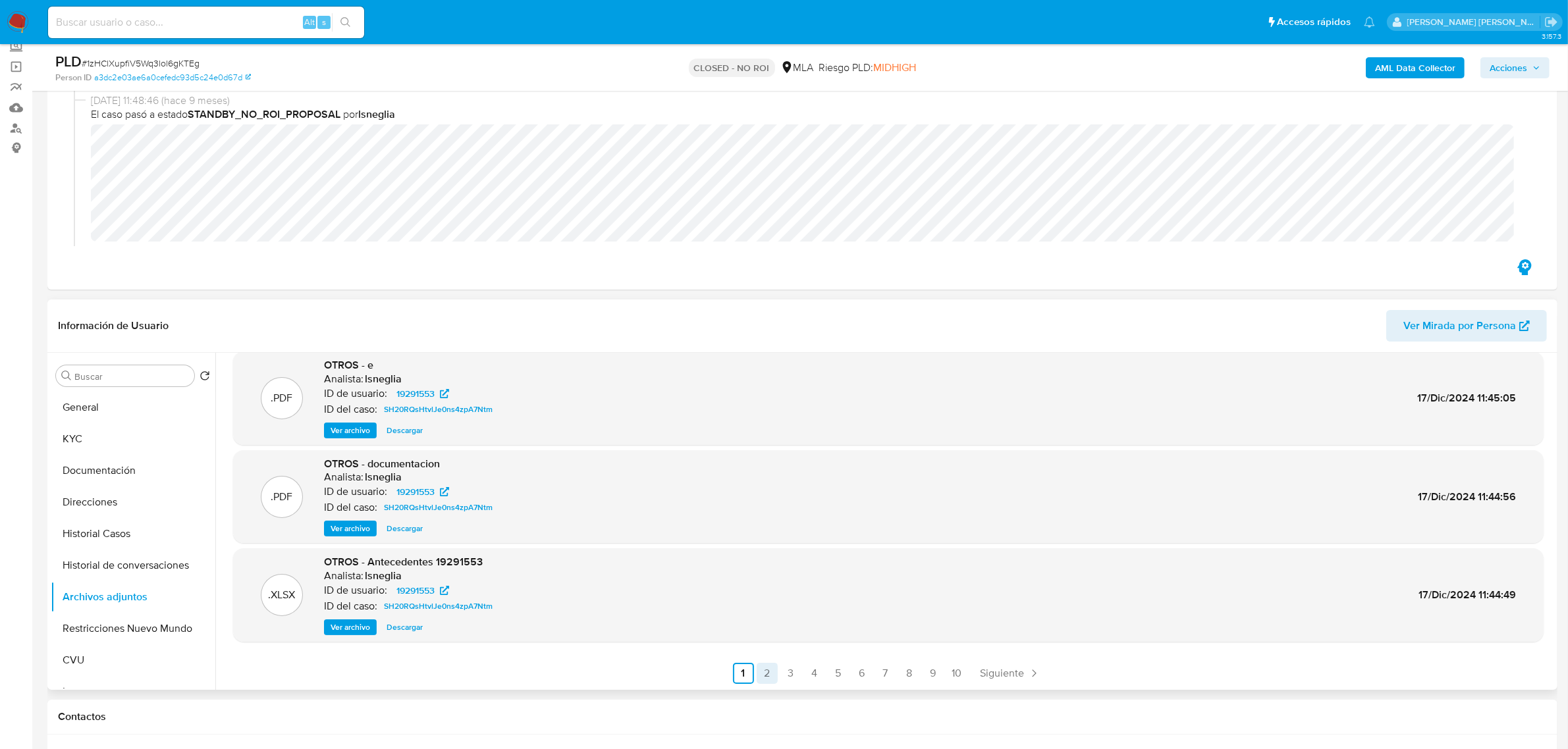
click at [765, 675] on link "2" at bounding box center [767, 673] width 21 height 21
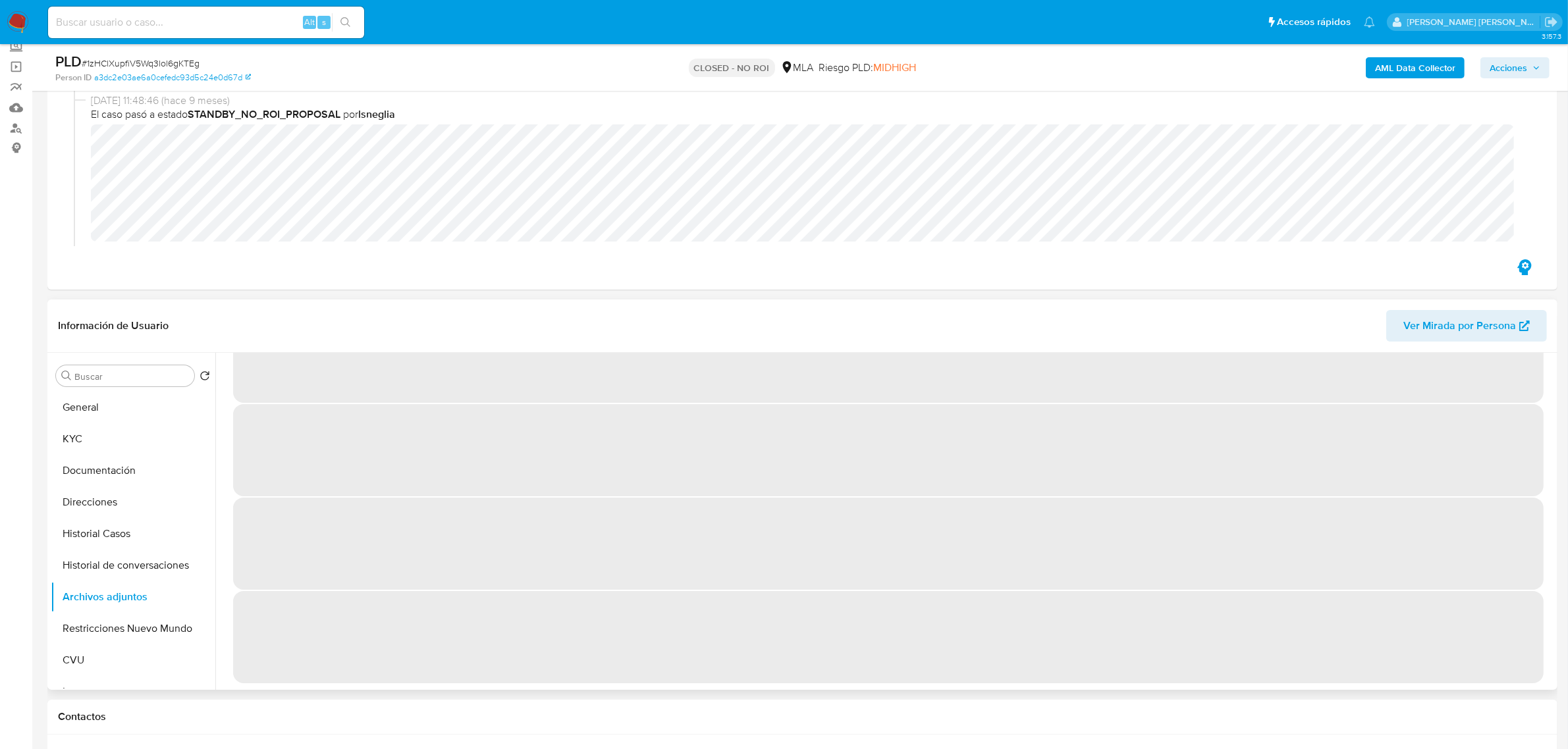
scroll to position [0, 0]
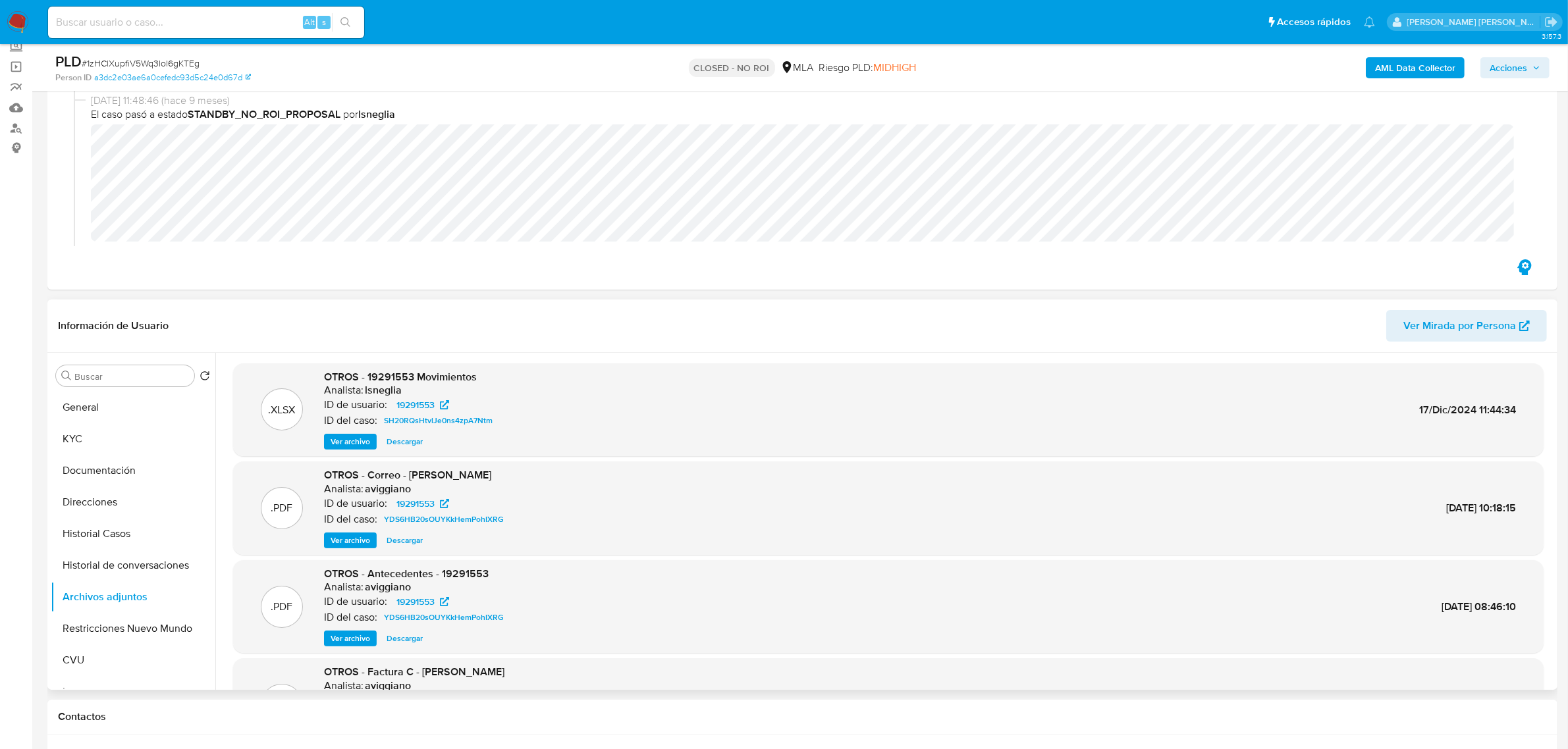
click at [398, 443] on span "Descargar" at bounding box center [405, 442] width 36 height 13
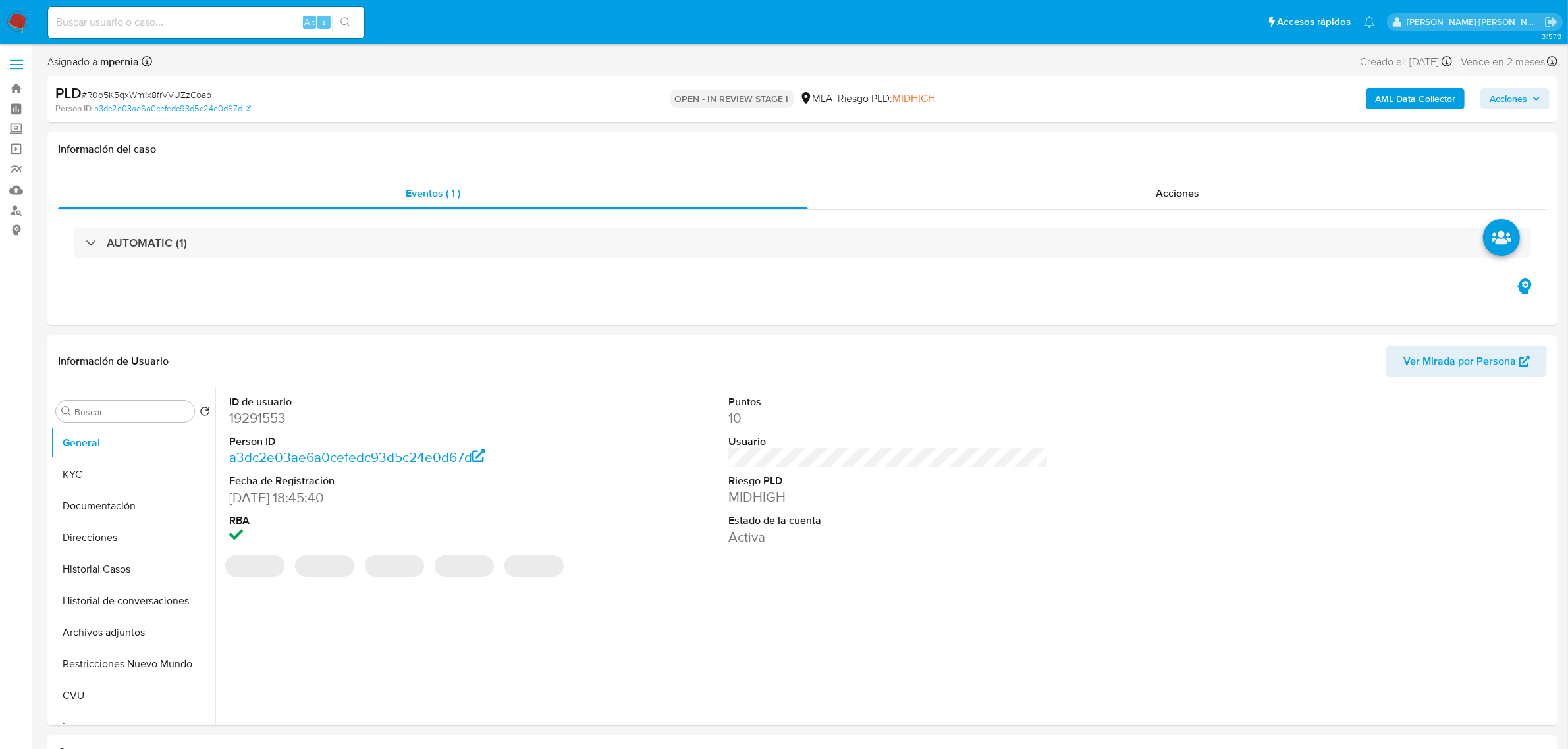
select select "10"
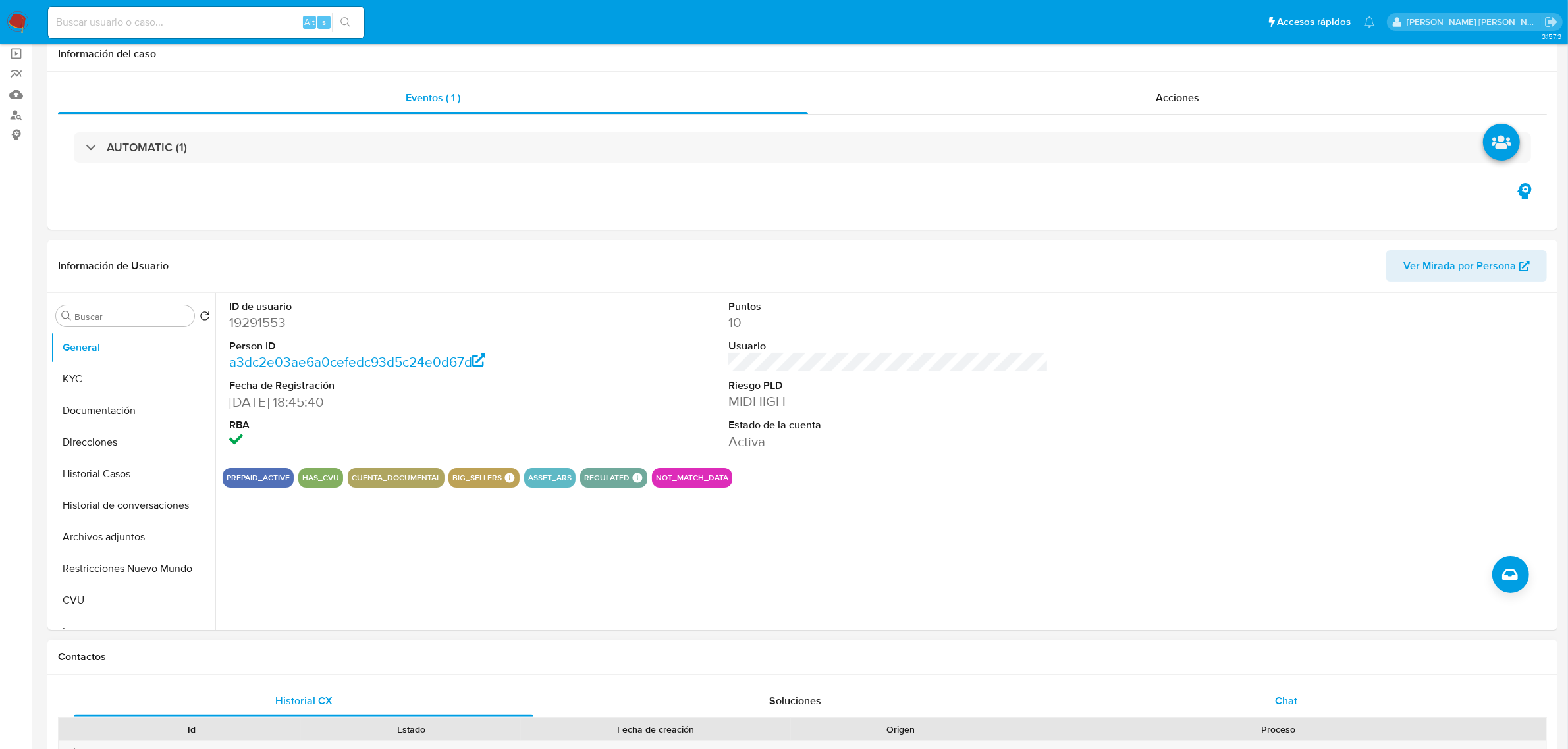
scroll to position [247, 0]
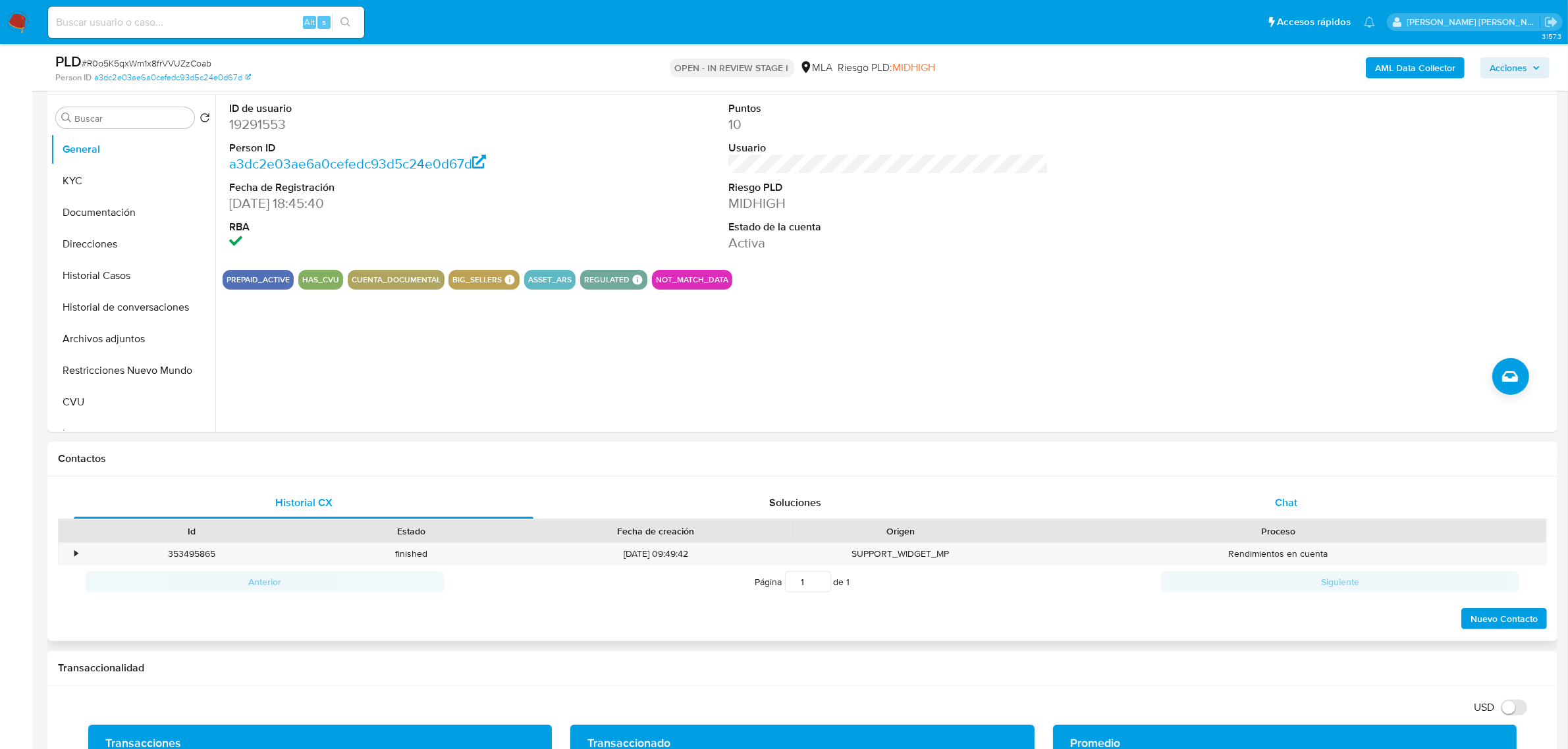
click at [1278, 502] on span "Chat" at bounding box center [1286, 502] width 23 height 15
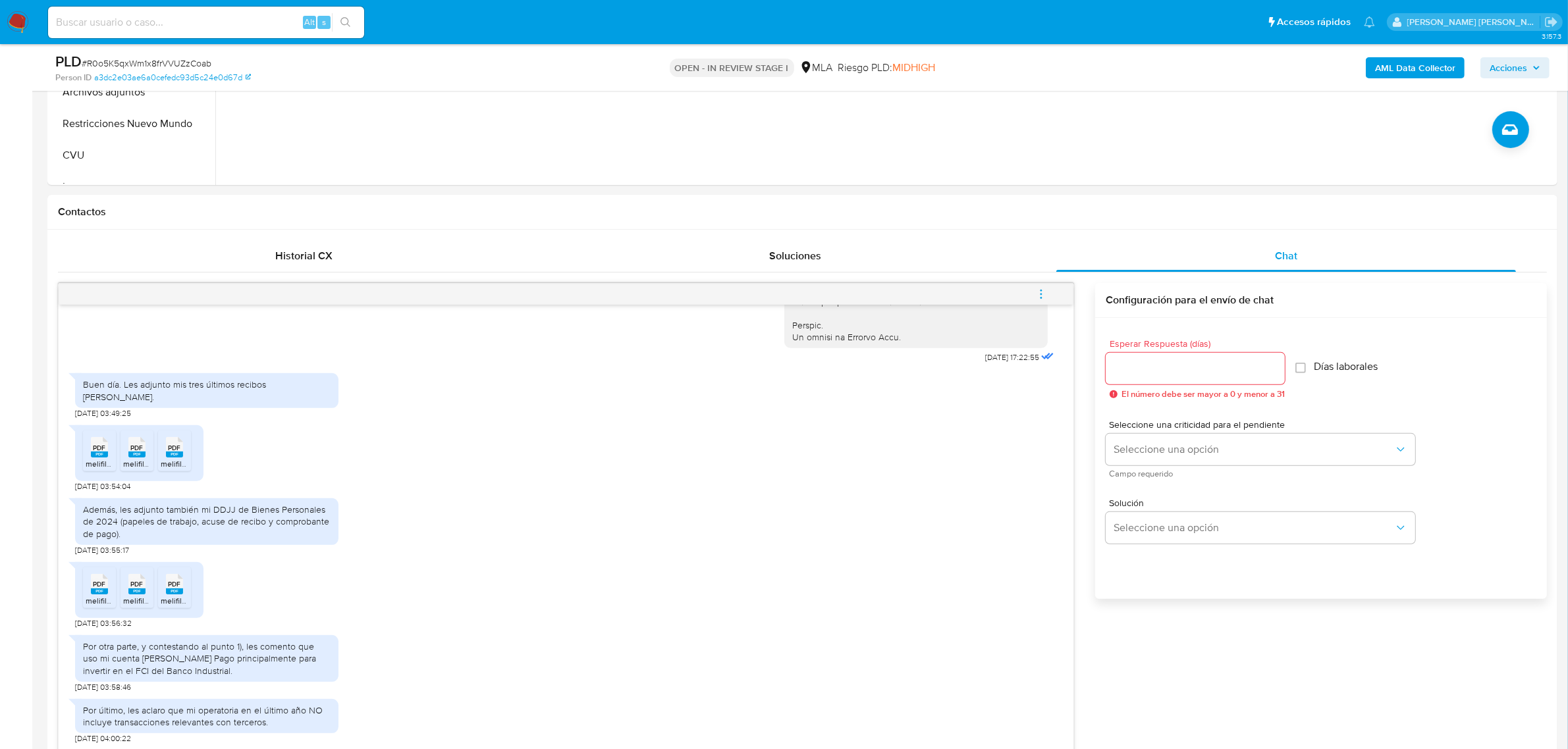
scroll to position [576, 0]
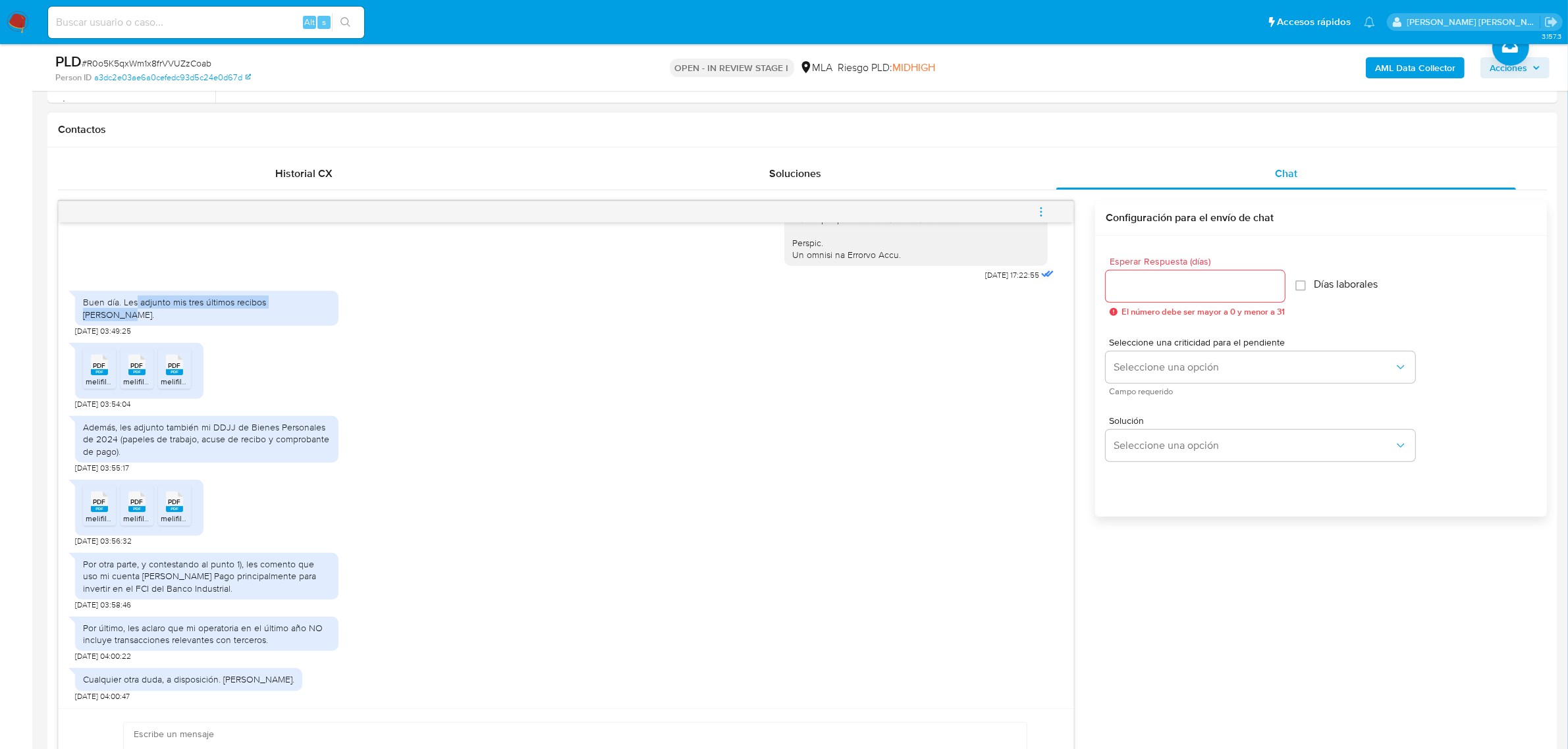
drag, startPoint x: 137, startPoint y: 314, endPoint x: 308, endPoint y: 323, distance: 171.2
click at [308, 323] on div "Buen día. Les adjunto mis tres últimos recibos de sueldo." at bounding box center [207, 308] width 264 height 35
drag, startPoint x: 77, startPoint y: 430, endPoint x: 128, endPoint y: 456, distance: 57.2
click at [128, 456] on div "Además, les adjunto también mi DDJJ de Bienes Personales de 2024 (papeles de tr…" at bounding box center [207, 439] width 264 height 46
copy div "Además, les adjunto también mi DDJJ de Bienes Personales de 2024 (papeles de tr…"
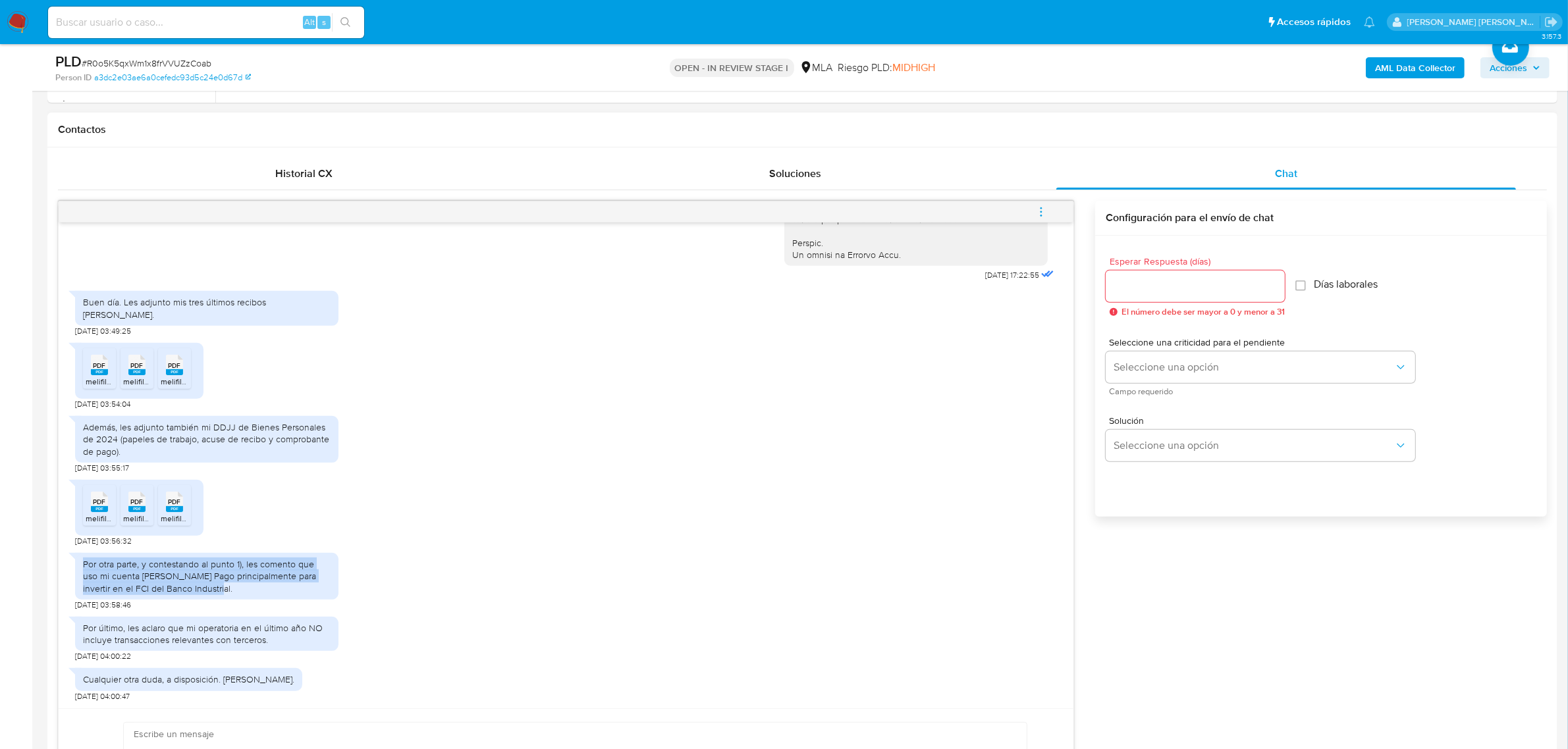
drag, startPoint x: 81, startPoint y: 564, endPoint x: 186, endPoint y: 590, distance: 108.2
click at [186, 590] on div "Por otra parte, y contestando al punto 1), les comento que uso mi cuenta de Mer…" at bounding box center [207, 575] width 264 height 46
copy div "Por otra parte, y contestando al punto 1), les comento que uso mi cuenta de Mer…"
drag, startPoint x: 83, startPoint y: 630, endPoint x: 271, endPoint y: 635, distance: 188.1
click at [271, 635] on div "Por último, les aclaro que mi operatoria en el último año NO incluye transaccio…" at bounding box center [206, 634] width 247 height 24
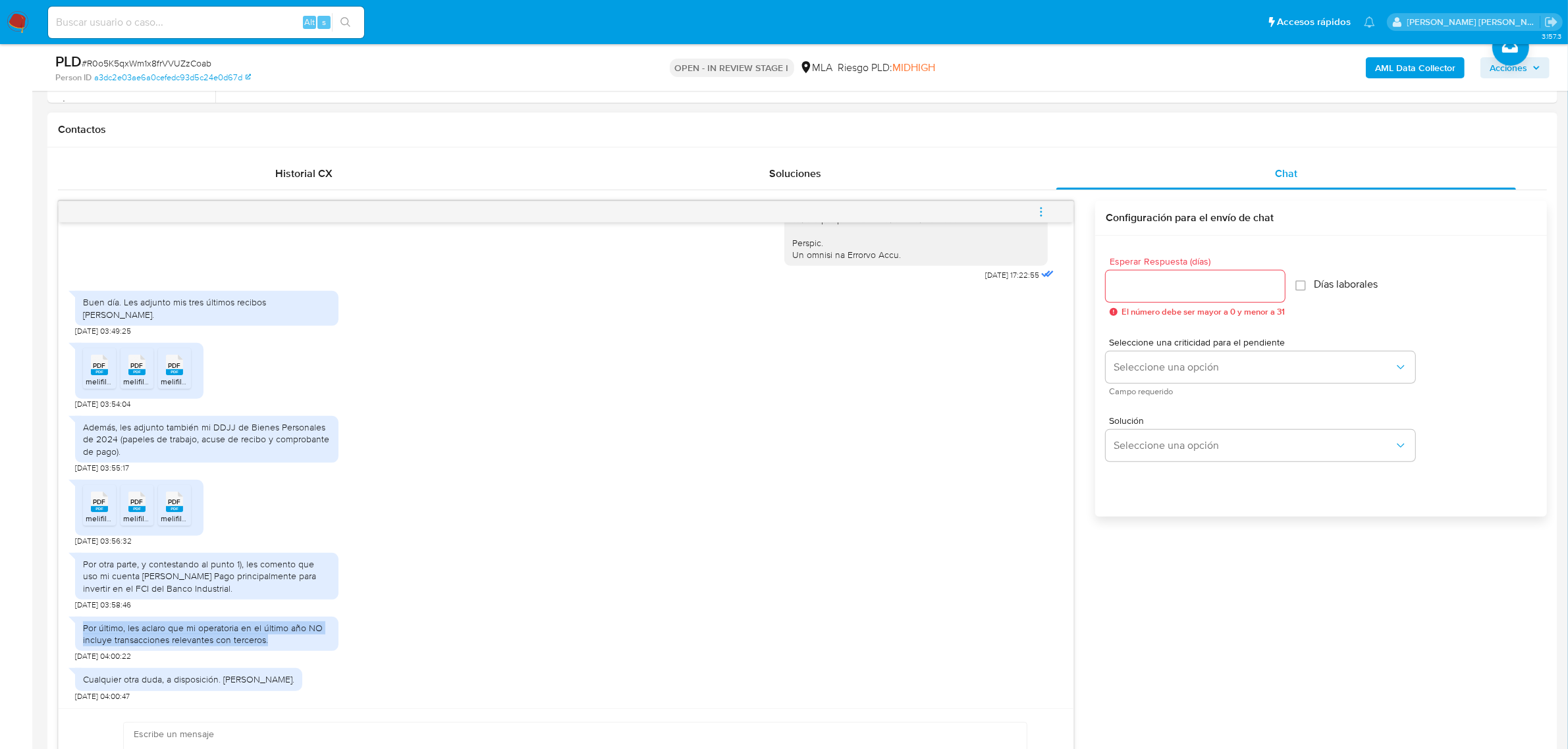
copy div "Por último, les aclaro que mi operatoria en el último año NO incluye transaccio…"
click at [102, 371] on div "PDF PDF" at bounding box center [99, 364] width 27 height 25
click at [137, 372] on rect at bounding box center [136, 372] width 17 height 6
click at [178, 374] on rect at bounding box center [174, 372] width 17 height 6
click at [100, 510] on rect at bounding box center [99, 509] width 17 height 6
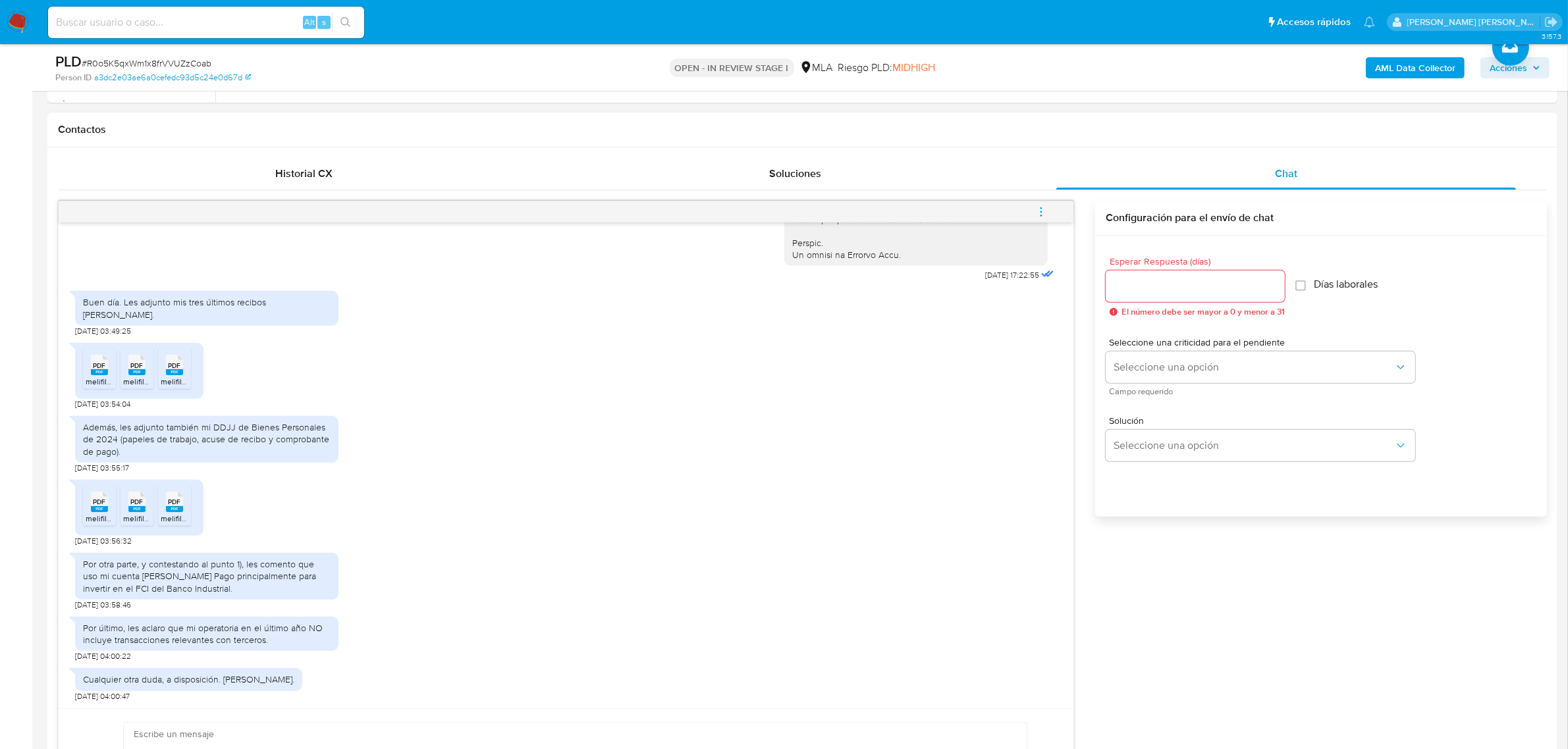
click at [142, 512] on rect at bounding box center [136, 509] width 17 height 6
click at [175, 505] on span "PDF" at bounding box center [175, 501] width 13 height 8
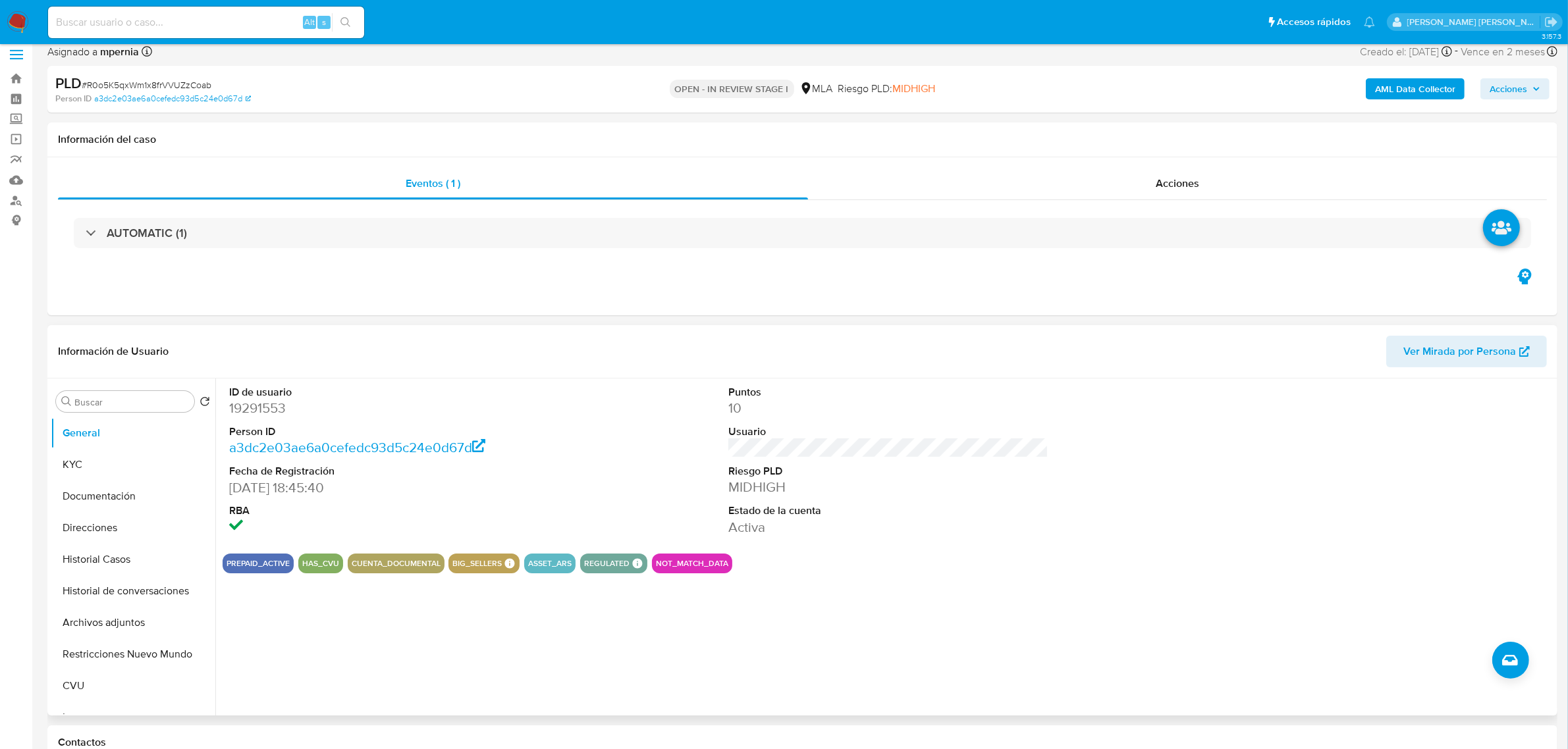
scroll to position [0, 0]
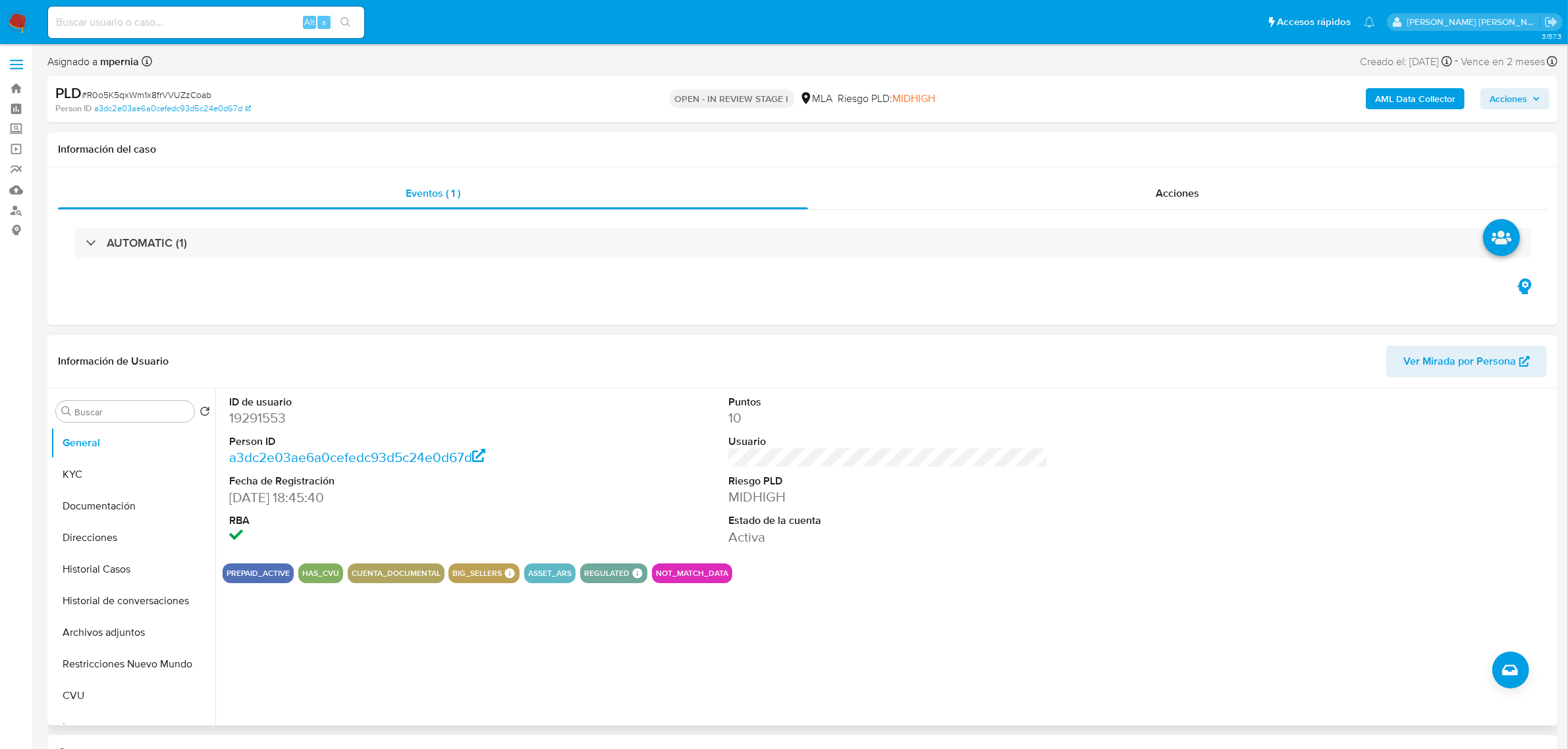
click at [1144, 542] on div "ID de usuario 19291553 Person ID a3dc2e03ae6a0cefedc93d5c24e0d67d Fecha de Regi…" at bounding box center [889, 470] width 1332 height 165
click at [1416, 103] on b "AML Data Collector" at bounding box center [1415, 98] width 80 height 21
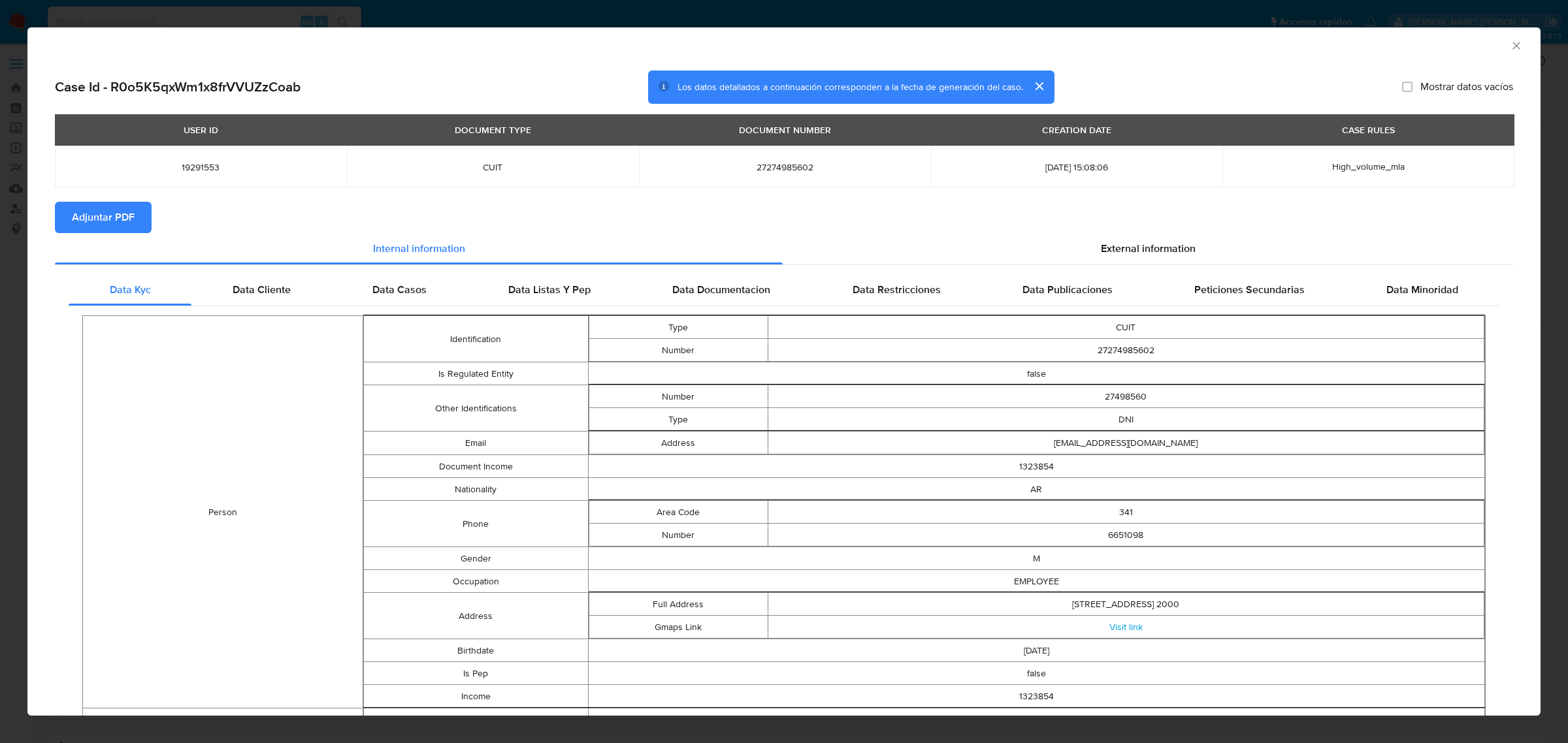
click at [119, 226] on span "Adjuntar PDF" at bounding box center [104, 217] width 63 height 29
click at [1509, 46] on icon "Cerrar ventana" at bounding box center [1516, 45] width 13 height 13
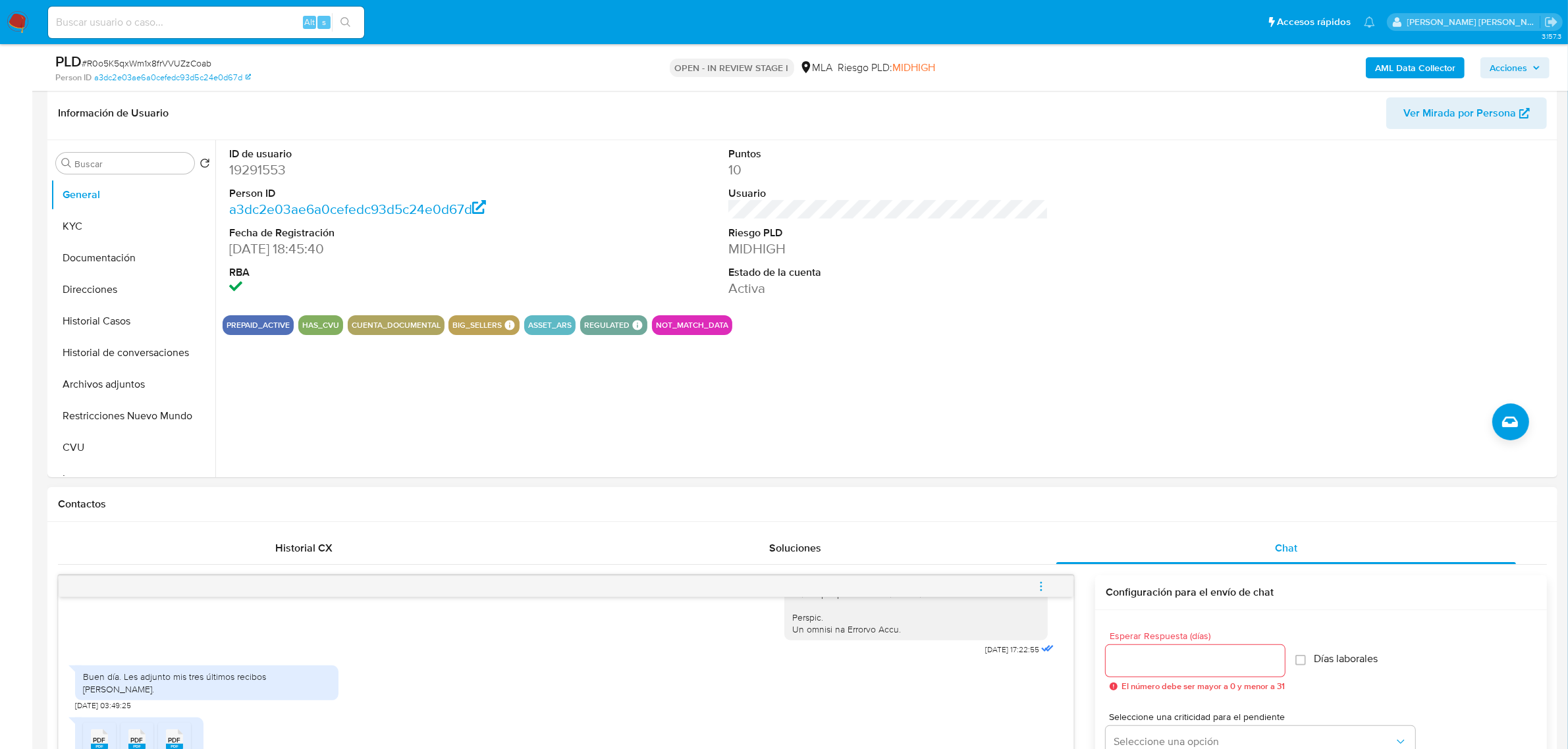
scroll to position [247, 0]
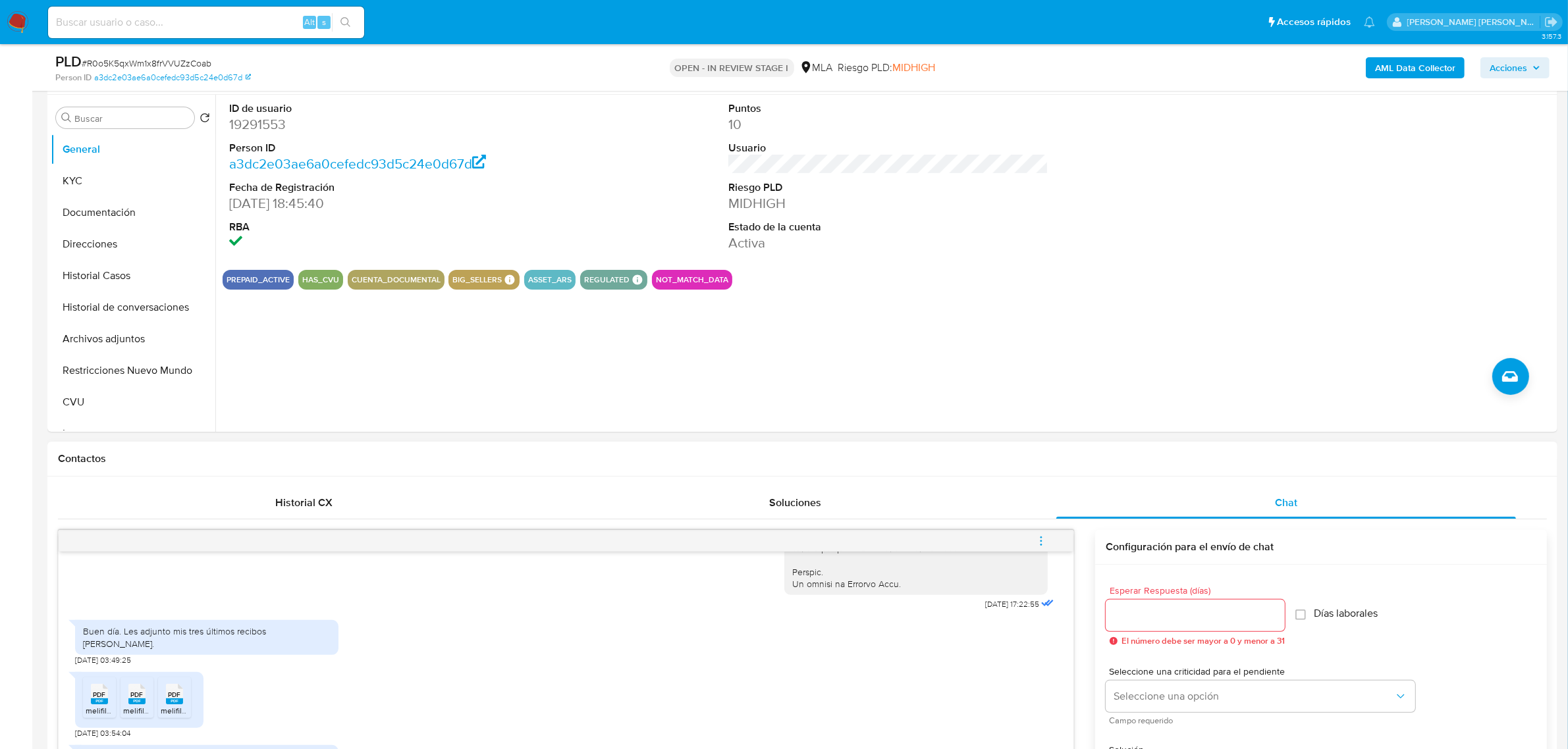
click at [1034, 533] on button "menu-action" at bounding box center [1041, 541] width 44 height 32
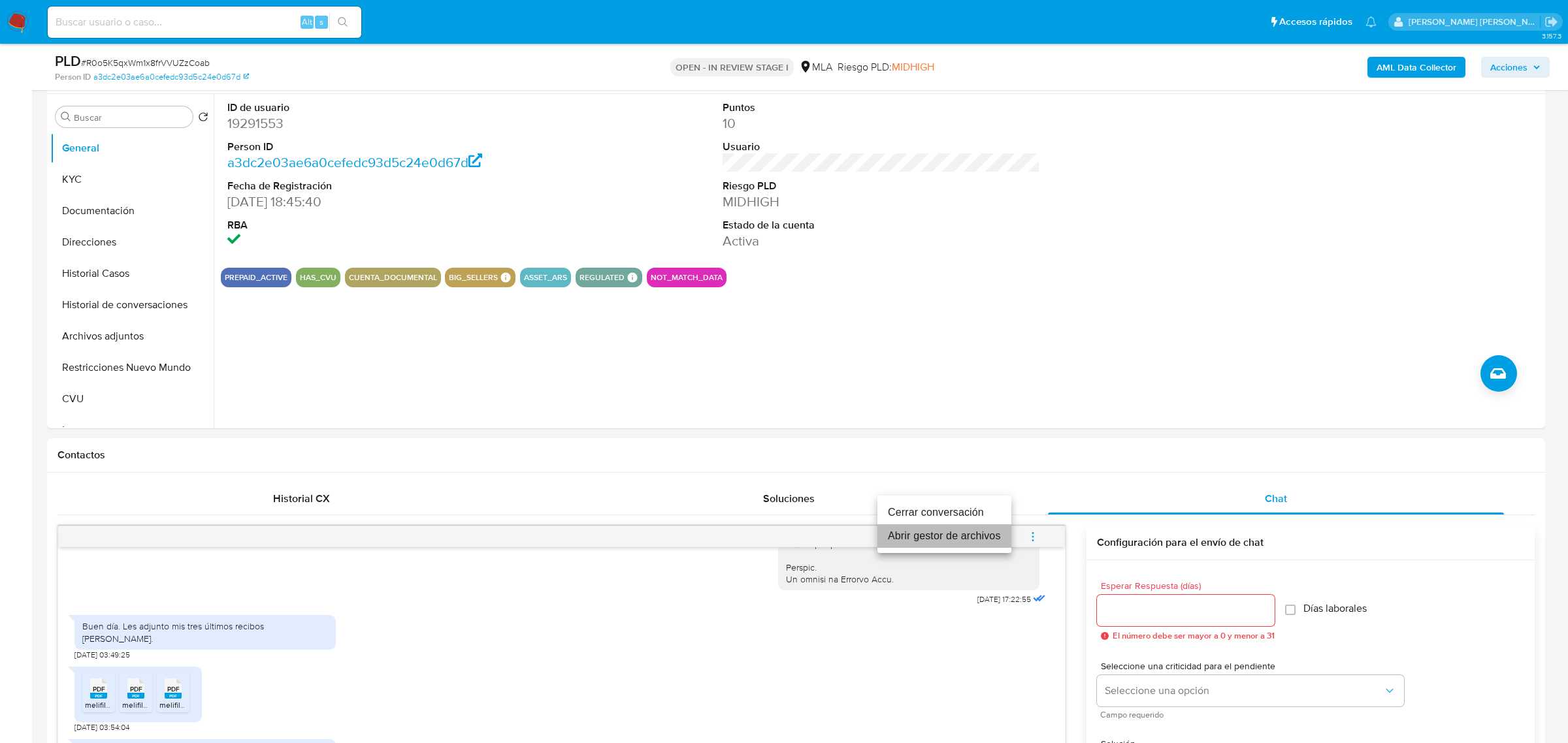
click at [996, 541] on li "Abrir gestor de archivos" at bounding box center [944, 536] width 134 height 23
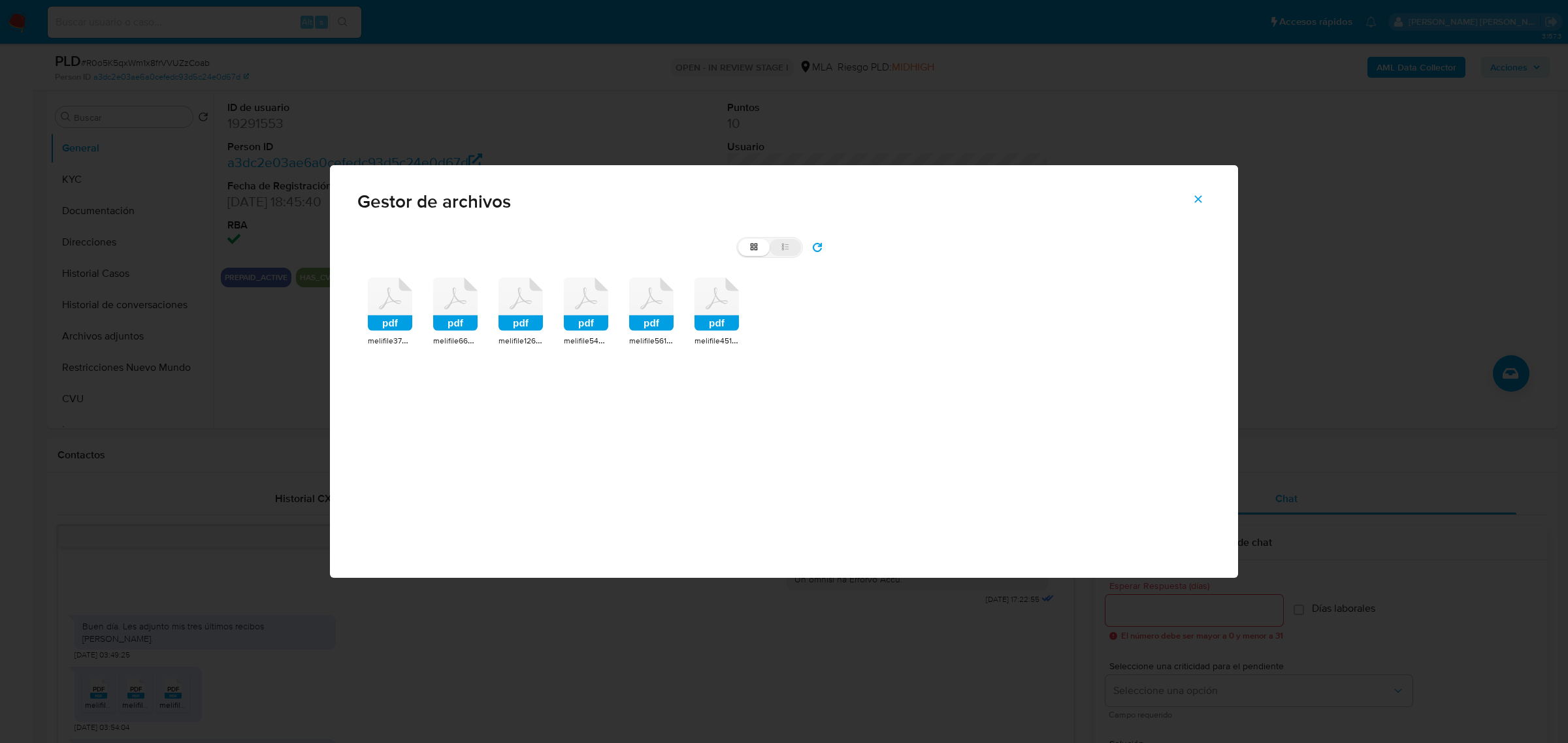
click at [788, 249] on icon at bounding box center [785, 247] width 9 height 9
click at [739, 240] on input "list" at bounding box center [738, 239] width 1 height 1
radio input "true"
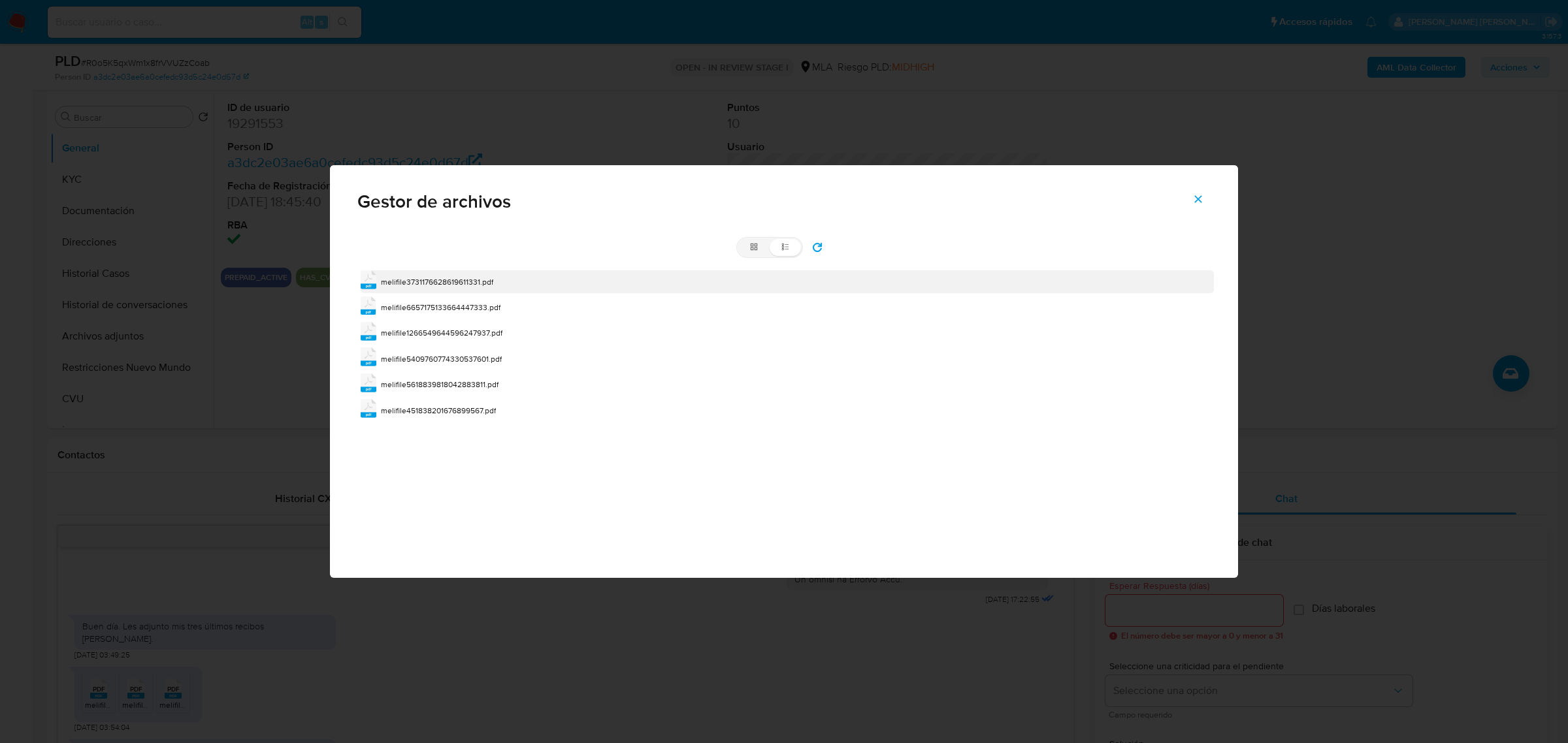
click at [448, 283] on span "melifile3731176628619611331.pdf" at bounding box center [437, 281] width 113 height 11
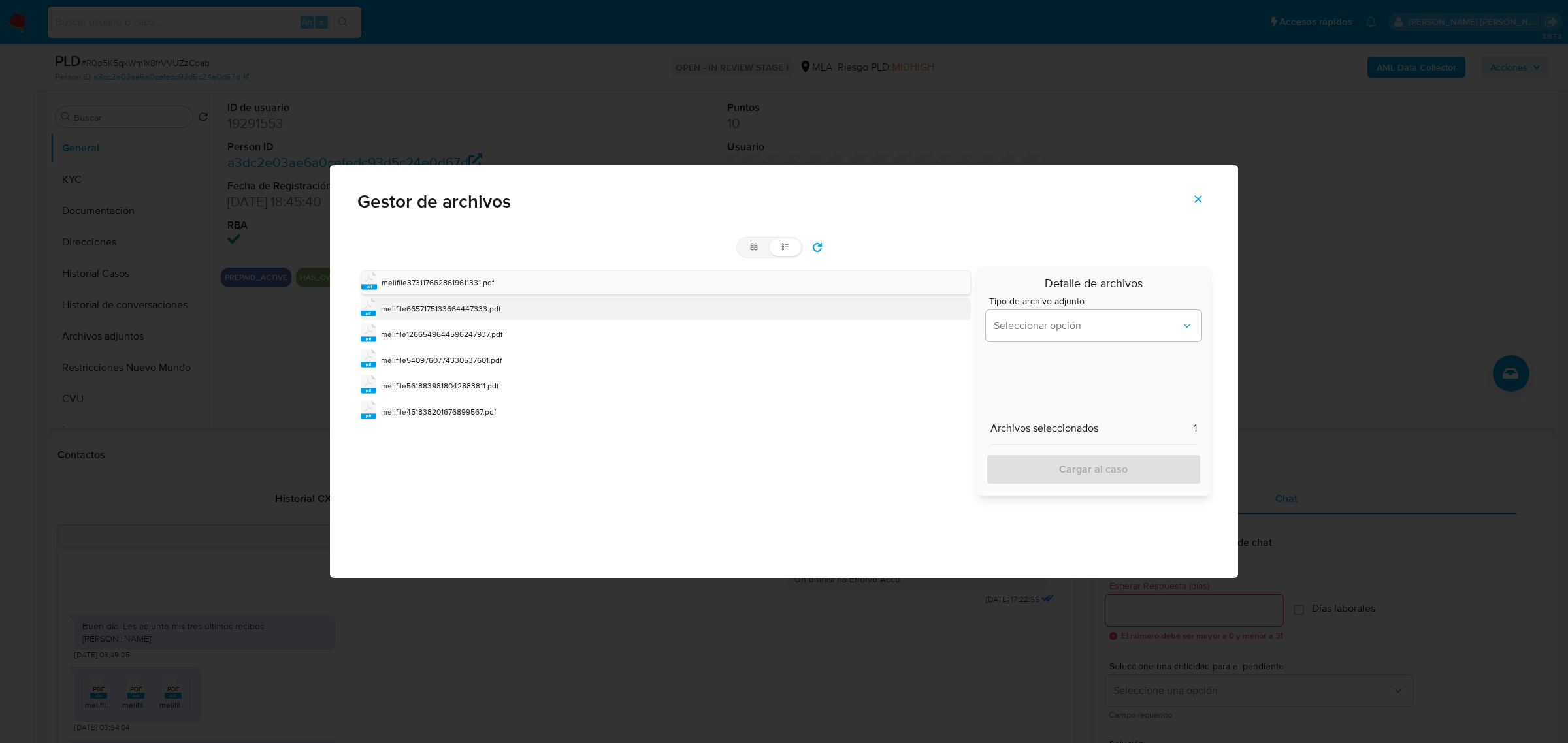
click at [446, 308] on span "melifile6657175133664447333.pdf" at bounding box center [440, 308] width 120 height 11
click at [441, 340] on span "melifile1266549644596247937.pdf" at bounding box center [441, 335] width 122 height 11
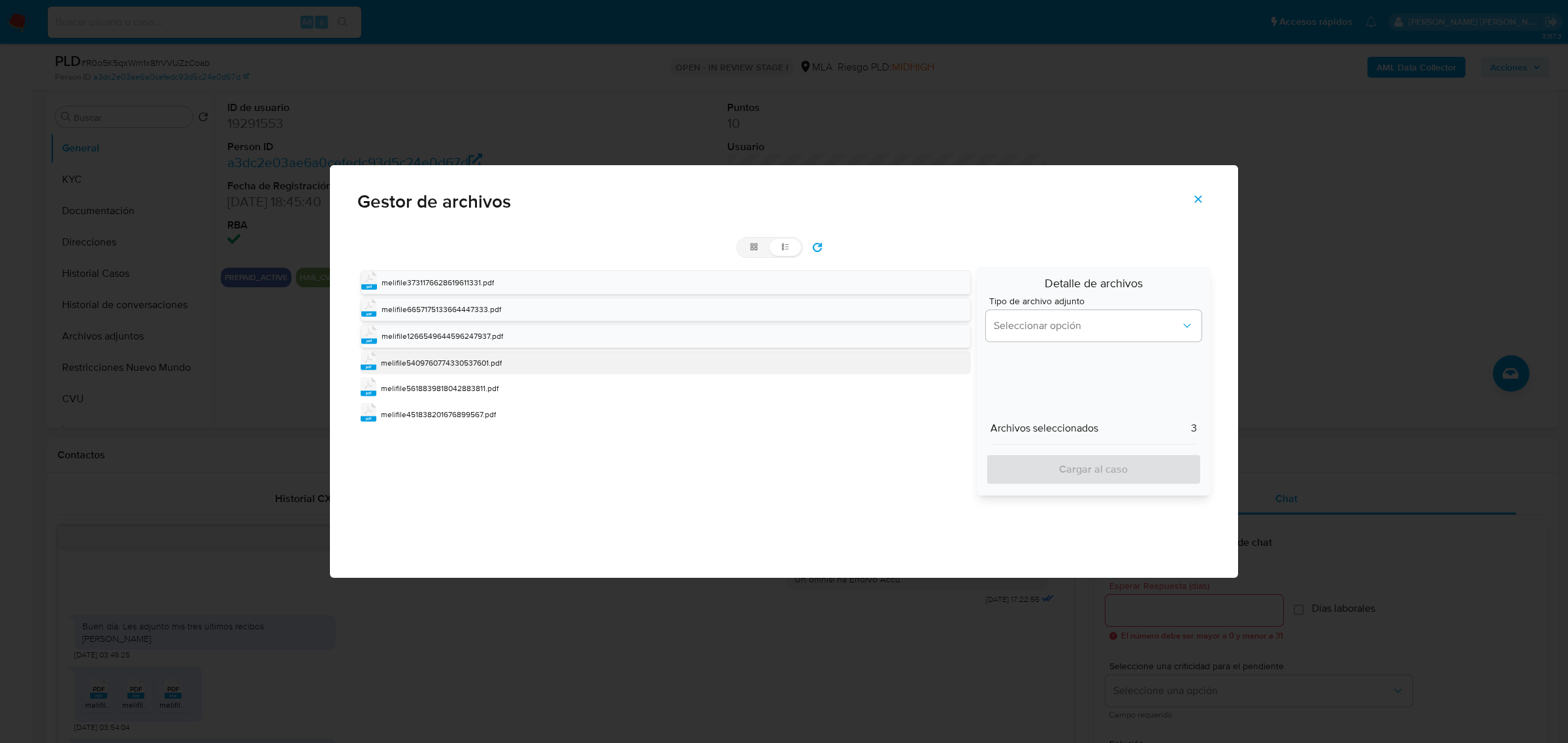
click at [439, 361] on span "melifile5409760774330537601.pdf" at bounding box center [441, 362] width 121 height 11
click at [436, 395] on span "melifile5618839818042883811.pdf" at bounding box center [439, 390] width 117 height 11
click at [433, 418] on span "melifile451838201676899567.pdf" at bounding box center [438, 417] width 115 height 11
click at [1128, 340] on button "Seleccionar opción" at bounding box center [1093, 326] width 216 height 32
drag, startPoint x: 1095, startPoint y: 391, endPoint x: 1097, endPoint y: 434, distance: 43.0
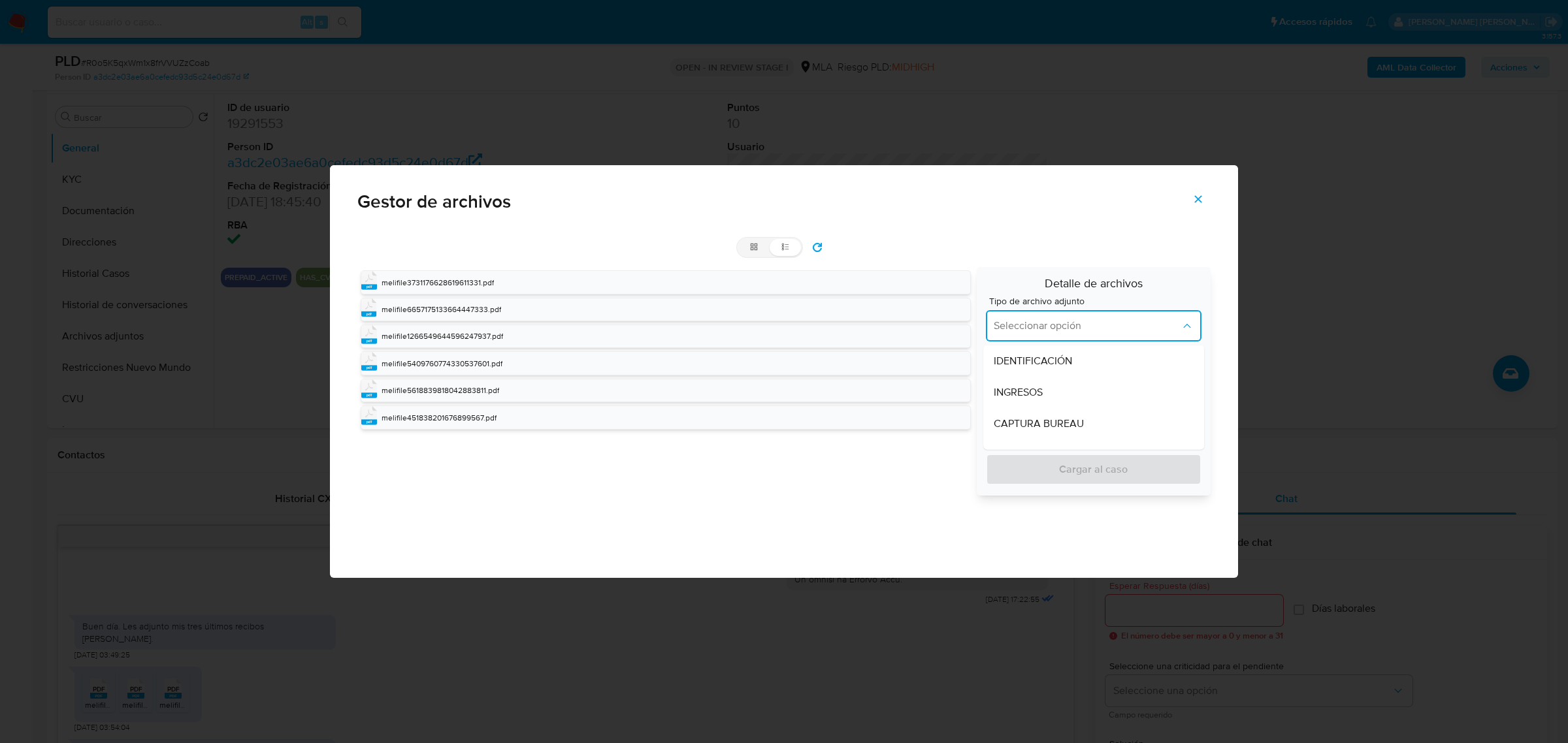
click at [1095, 391] on div "INGRESOS" at bounding box center [1093, 392] width 200 height 32
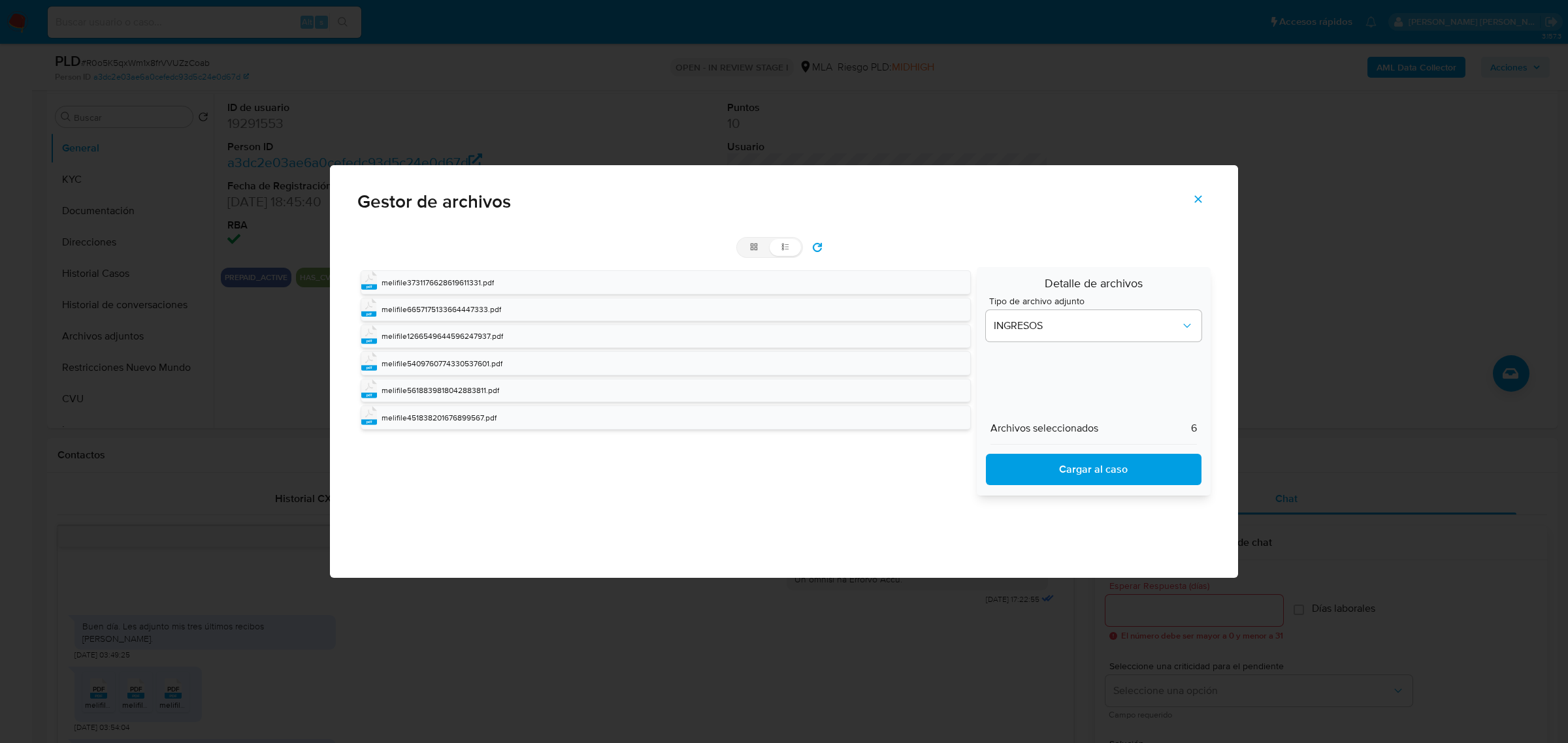
click at [1102, 471] on span "Cargar al caso" at bounding box center [1093, 470] width 181 height 29
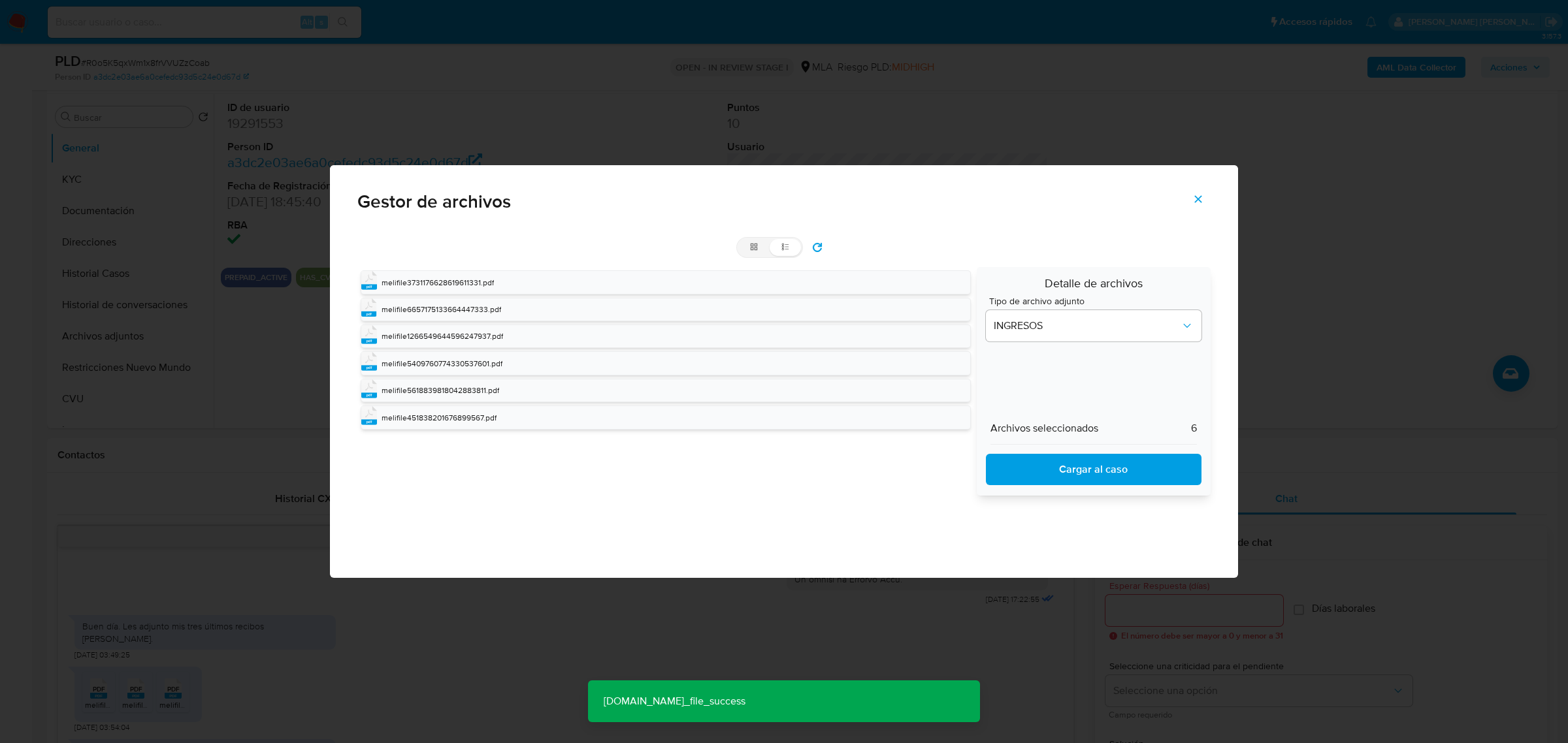
click at [1200, 199] on icon "Cerrar" at bounding box center [1197, 198] width 12 height 12
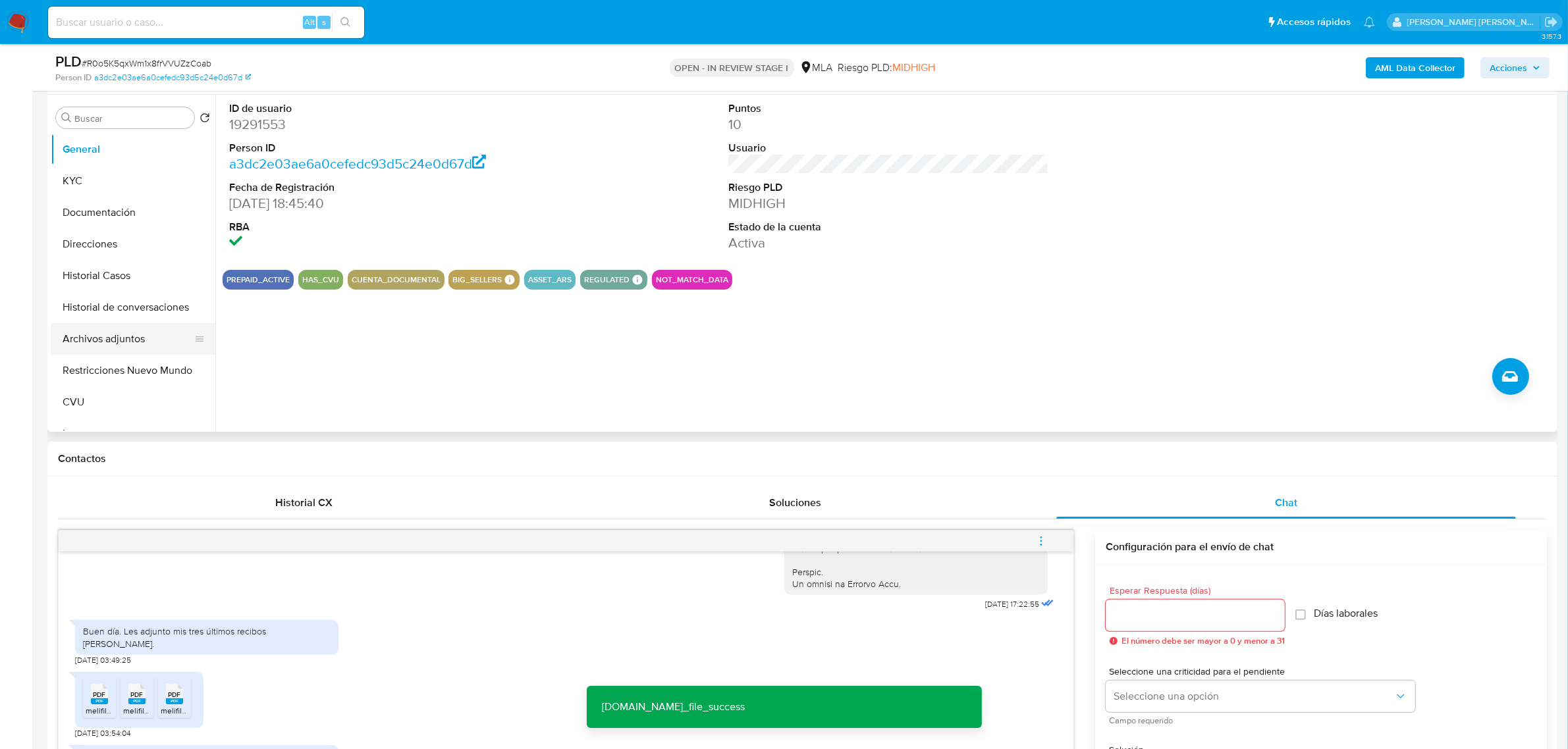
click at [107, 336] on button "Archivos adjuntos" at bounding box center [127, 339] width 154 height 32
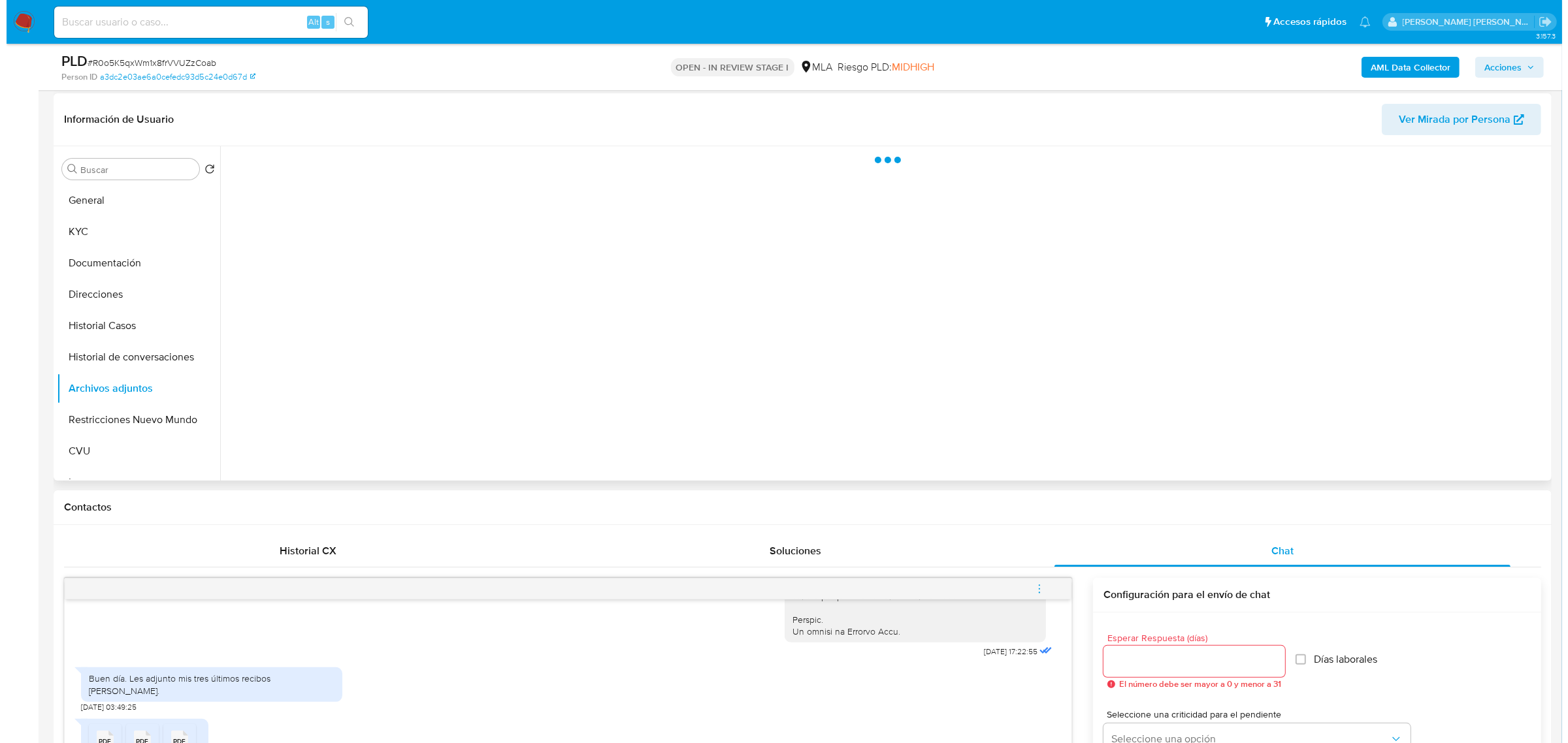
scroll to position [163, 0]
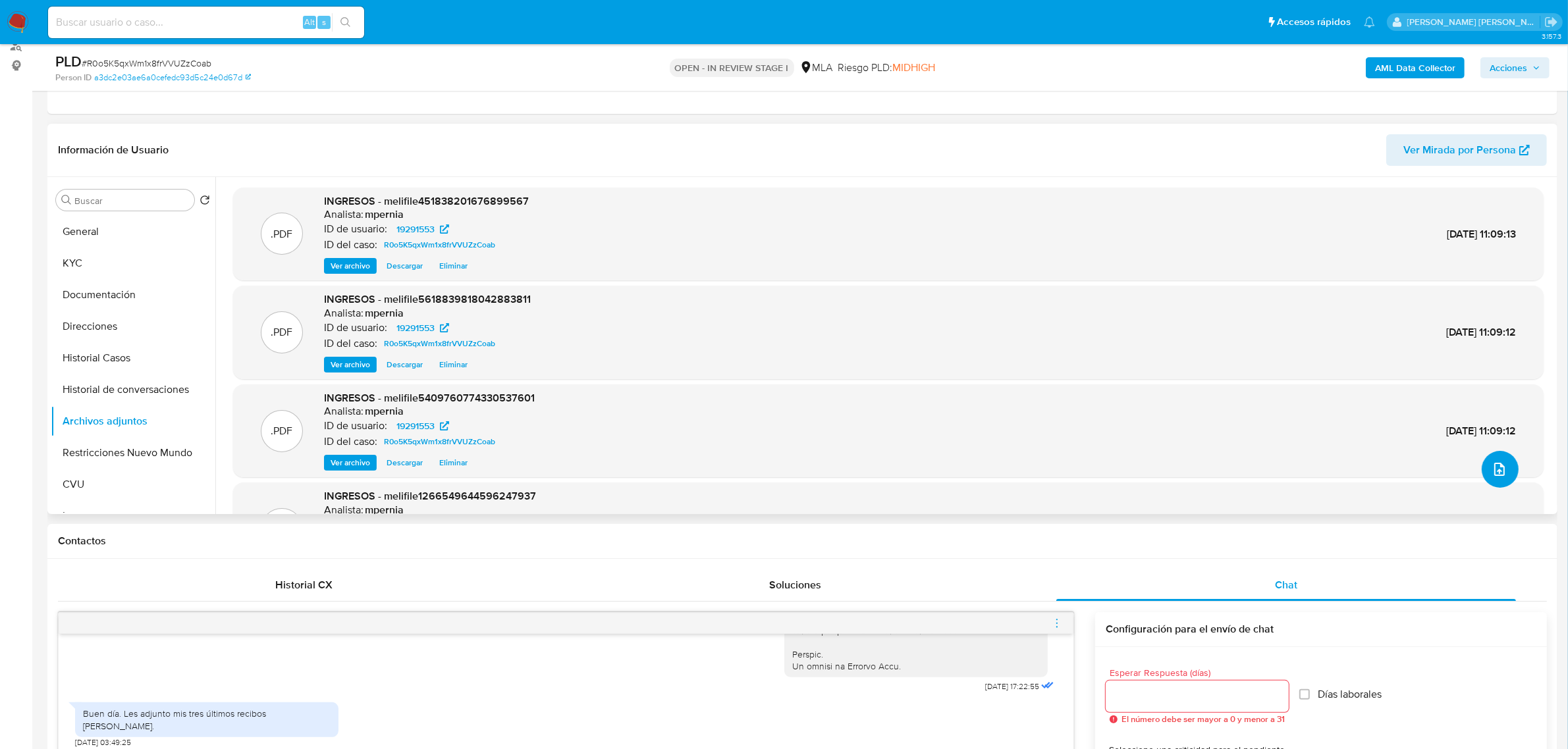
click at [1505, 477] on button "upload-file" at bounding box center [1500, 469] width 37 height 37
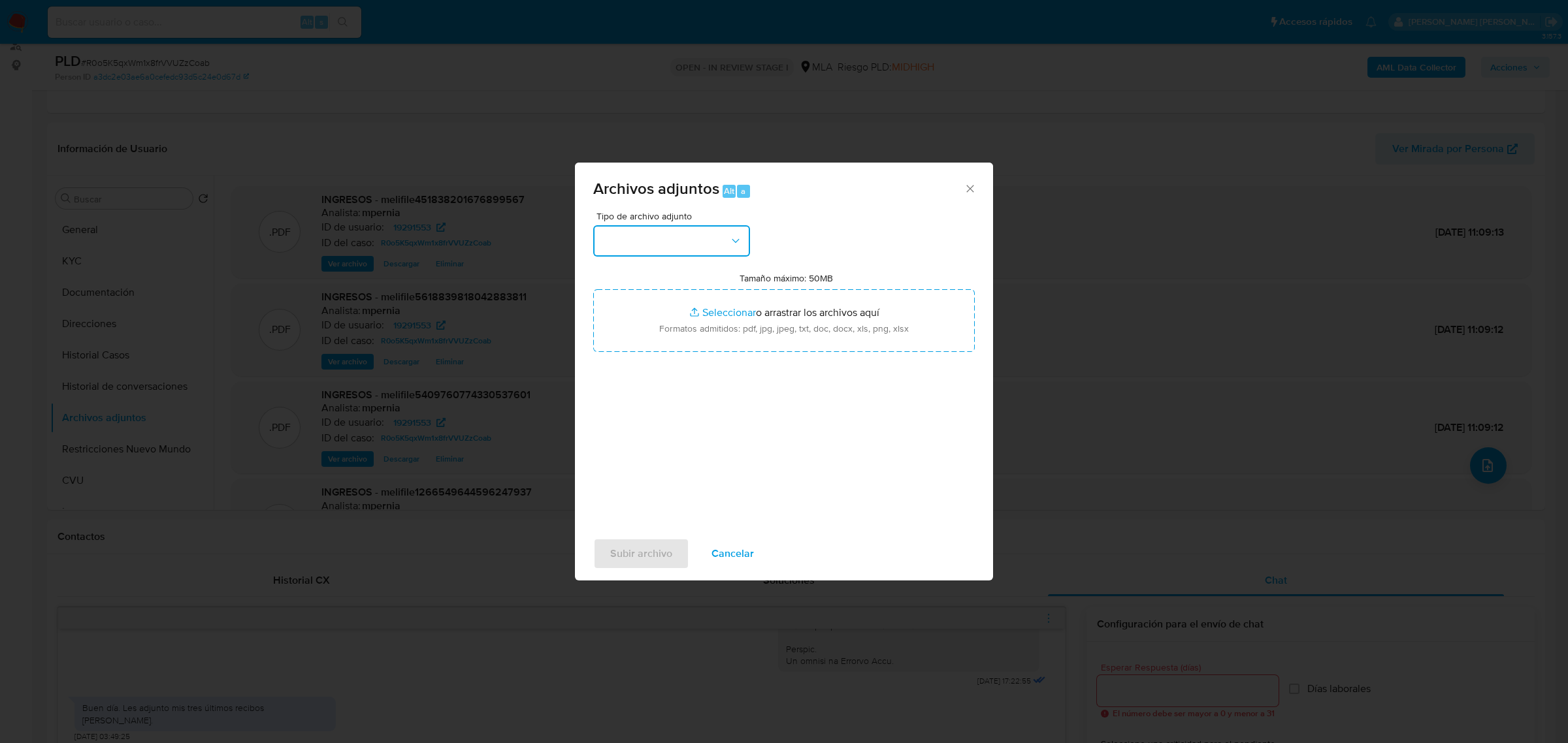
click at [678, 237] on button "button" at bounding box center [671, 241] width 157 height 32
click at [622, 370] on span "OTROS" at bounding box center [618, 362] width 34 height 13
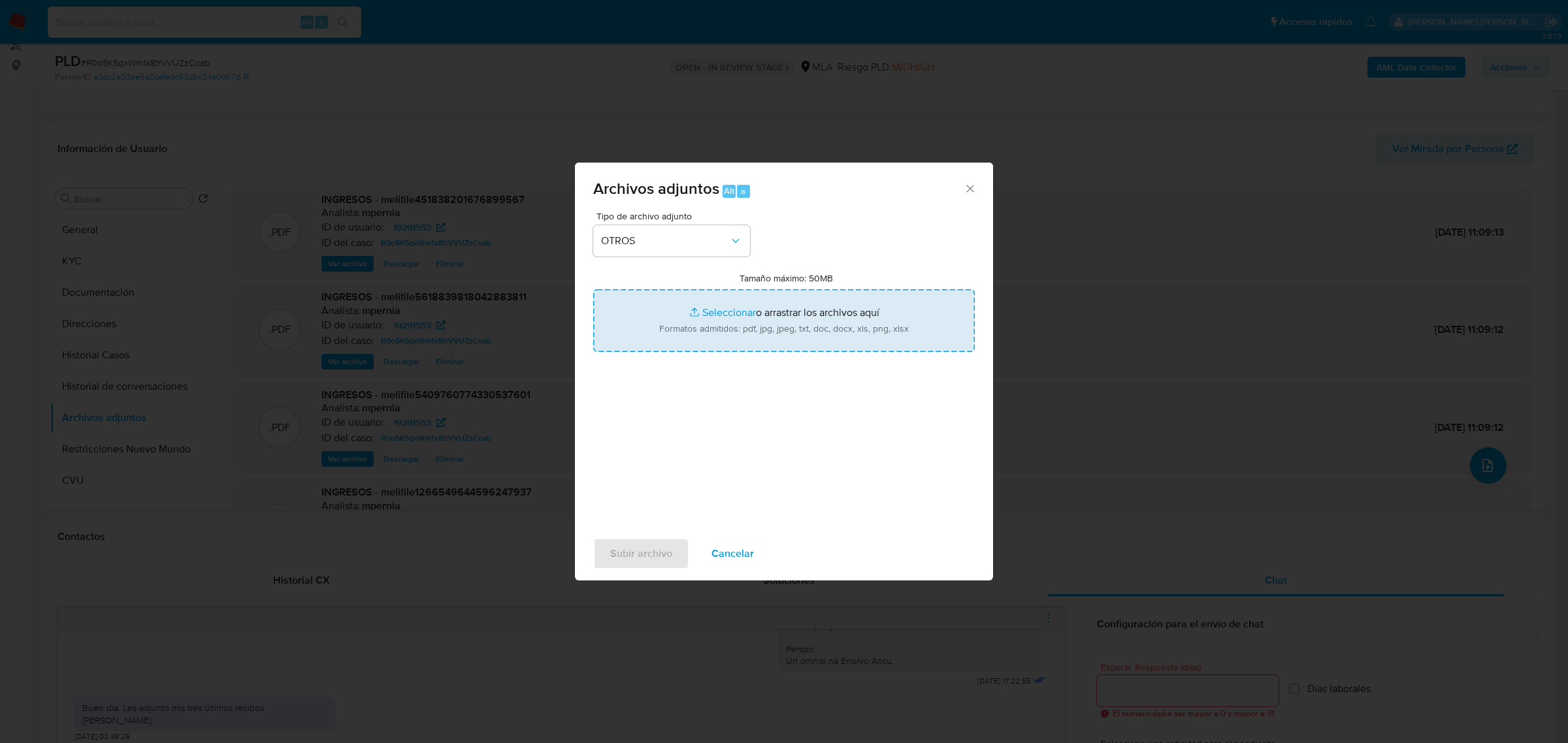
type input "C:\fakepath\Movimientos-Aladdin-19291553.xlsx"
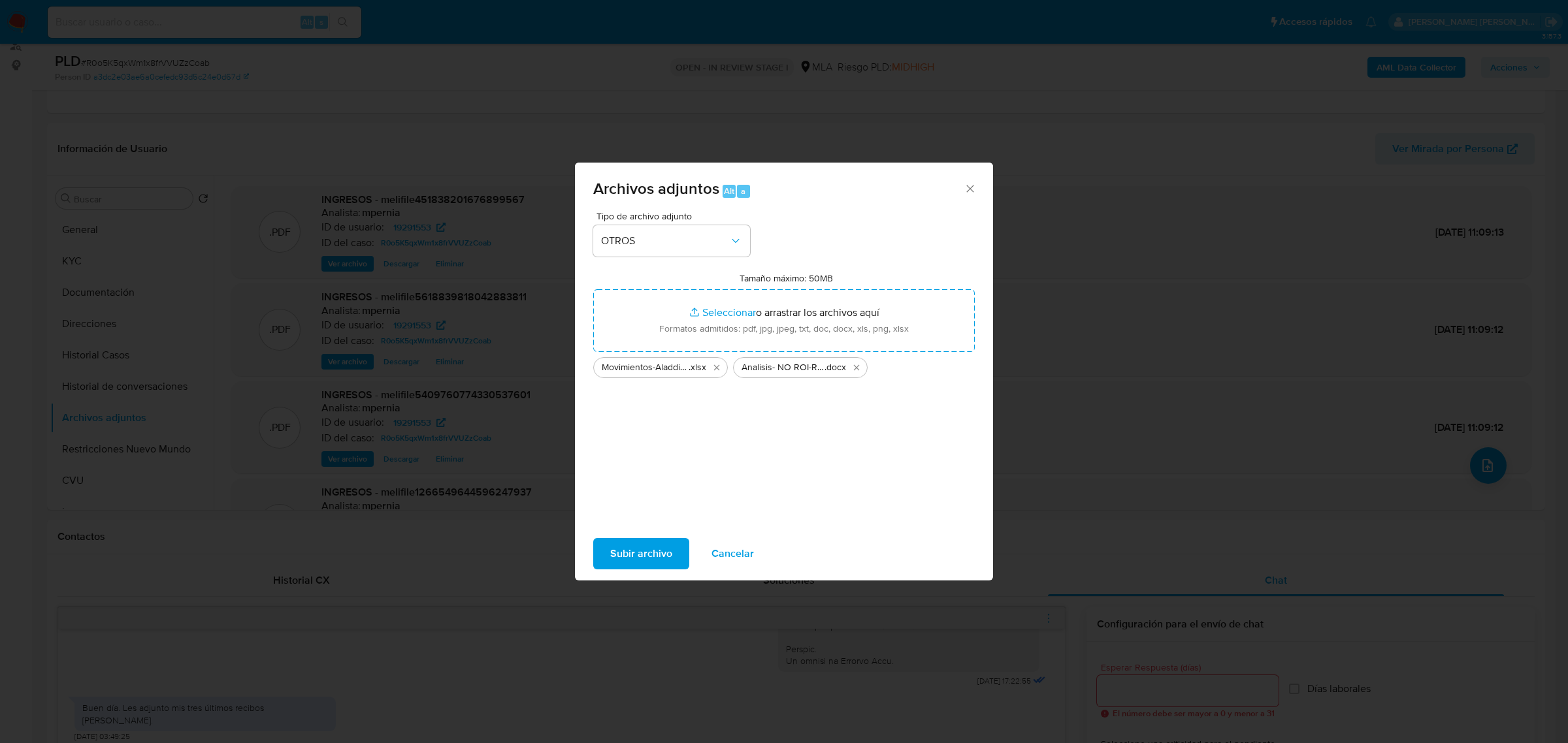
click at [649, 542] on span "Subir archivo" at bounding box center [641, 554] width 62 height 29
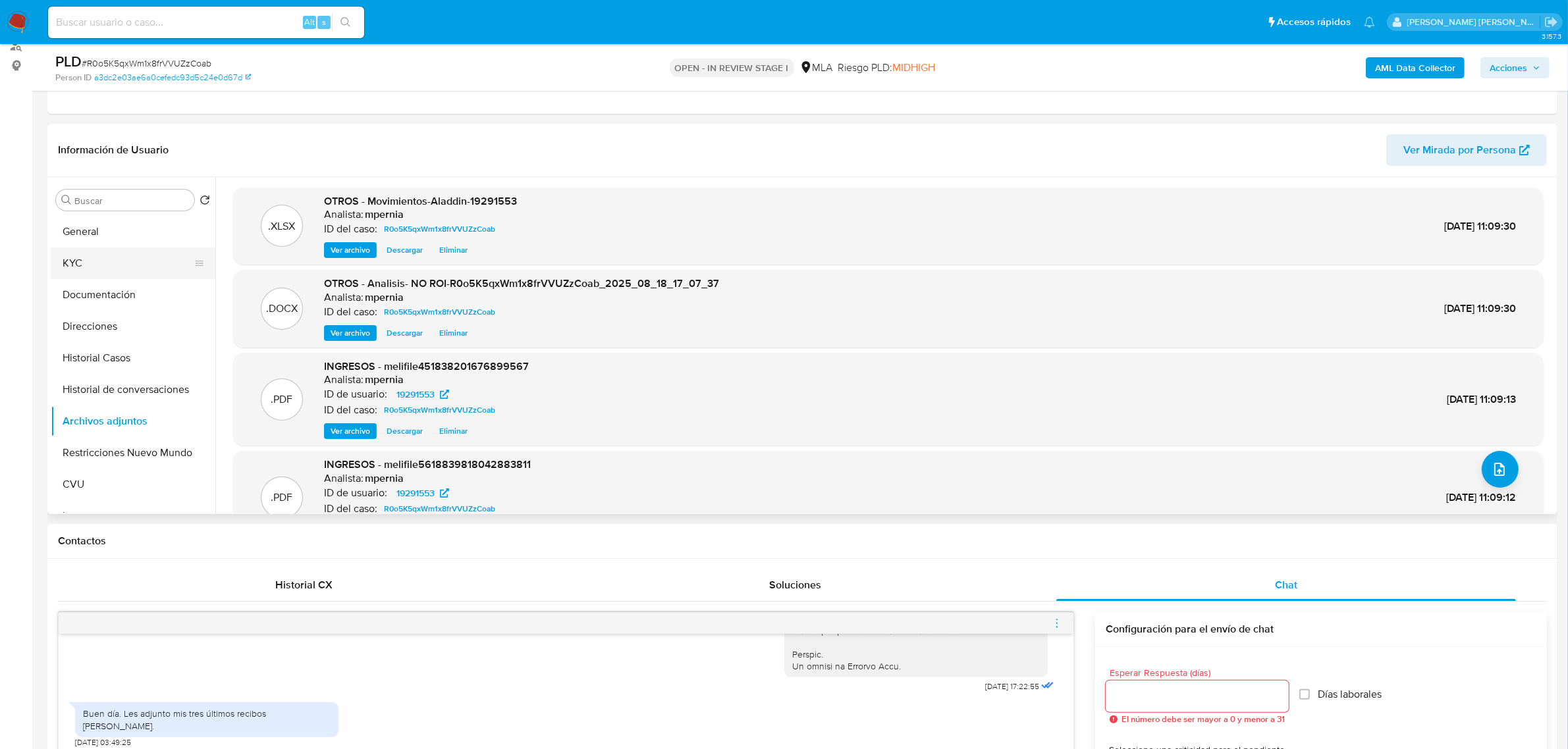
click at [85, 260] on button "KYC" at bounding box center [127, 263] width 154 height 32
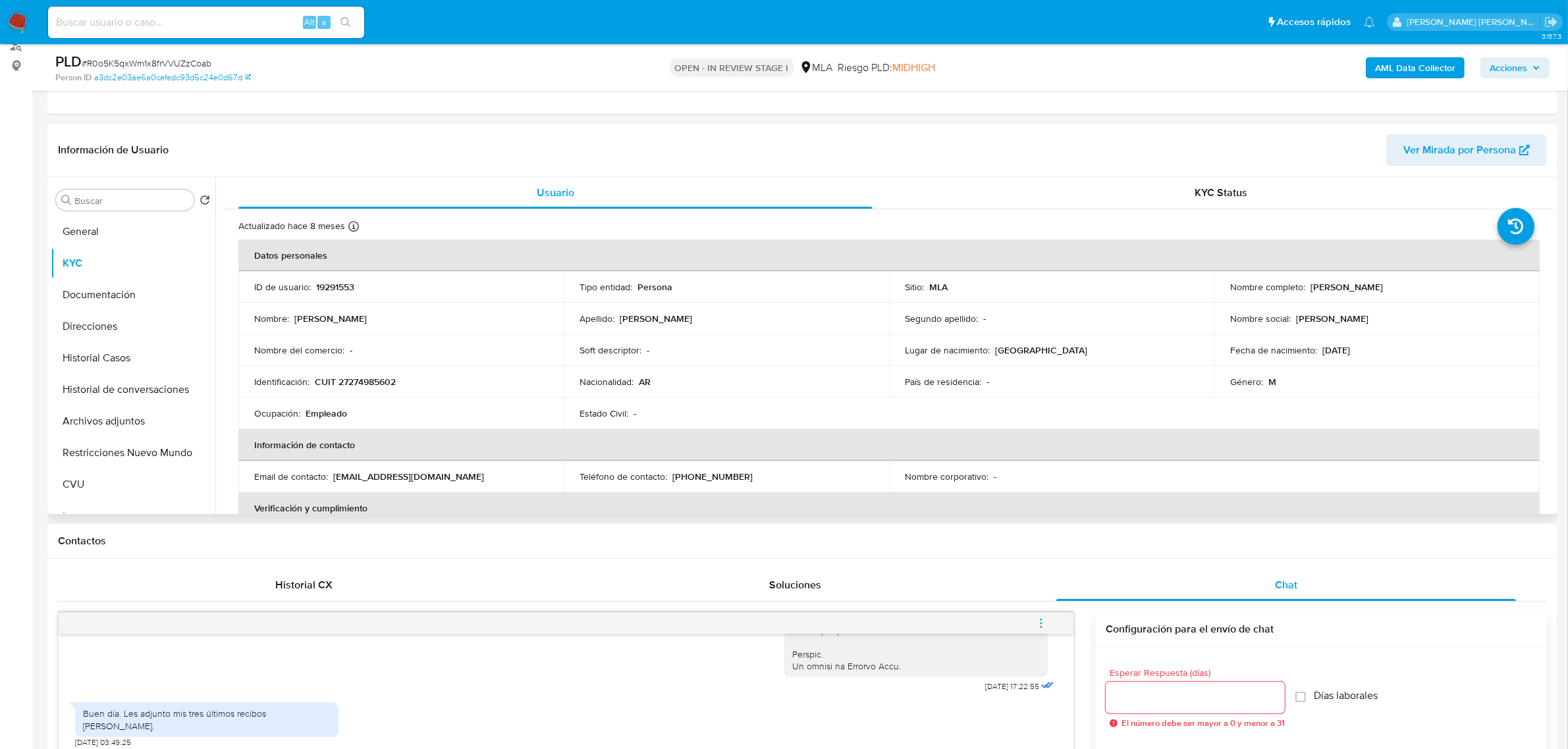
drag, startPoint x: 1308, startPoint y: 288, endPoint x: 1365, endPoint y: 288, distance: 57.0
click at [1365, 288] on p "Carlos Alberto Cicconi" at bounding box center [1347, 286] width 73 height 12
copy p "Carlos Alberto"
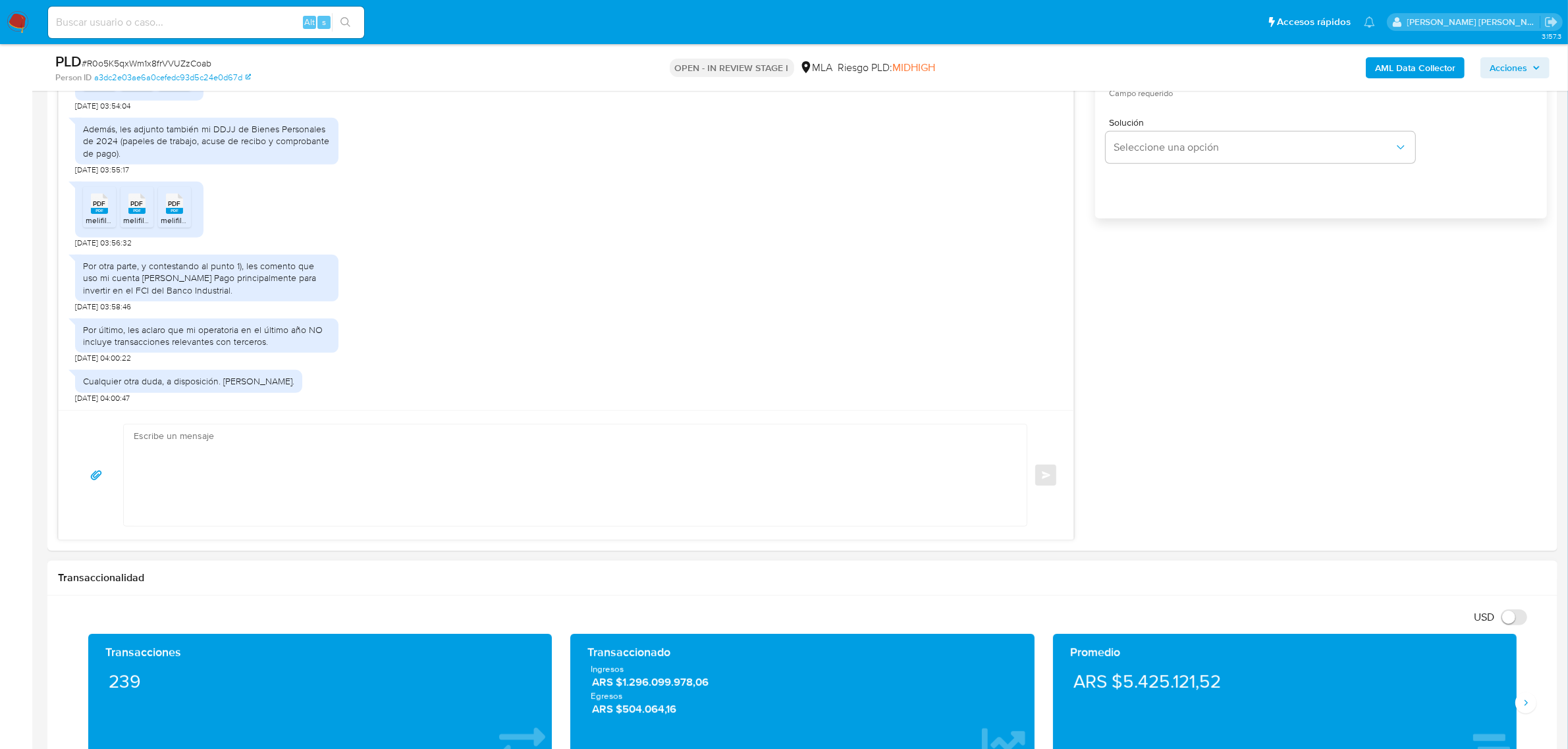
scroll to position [987, 0]
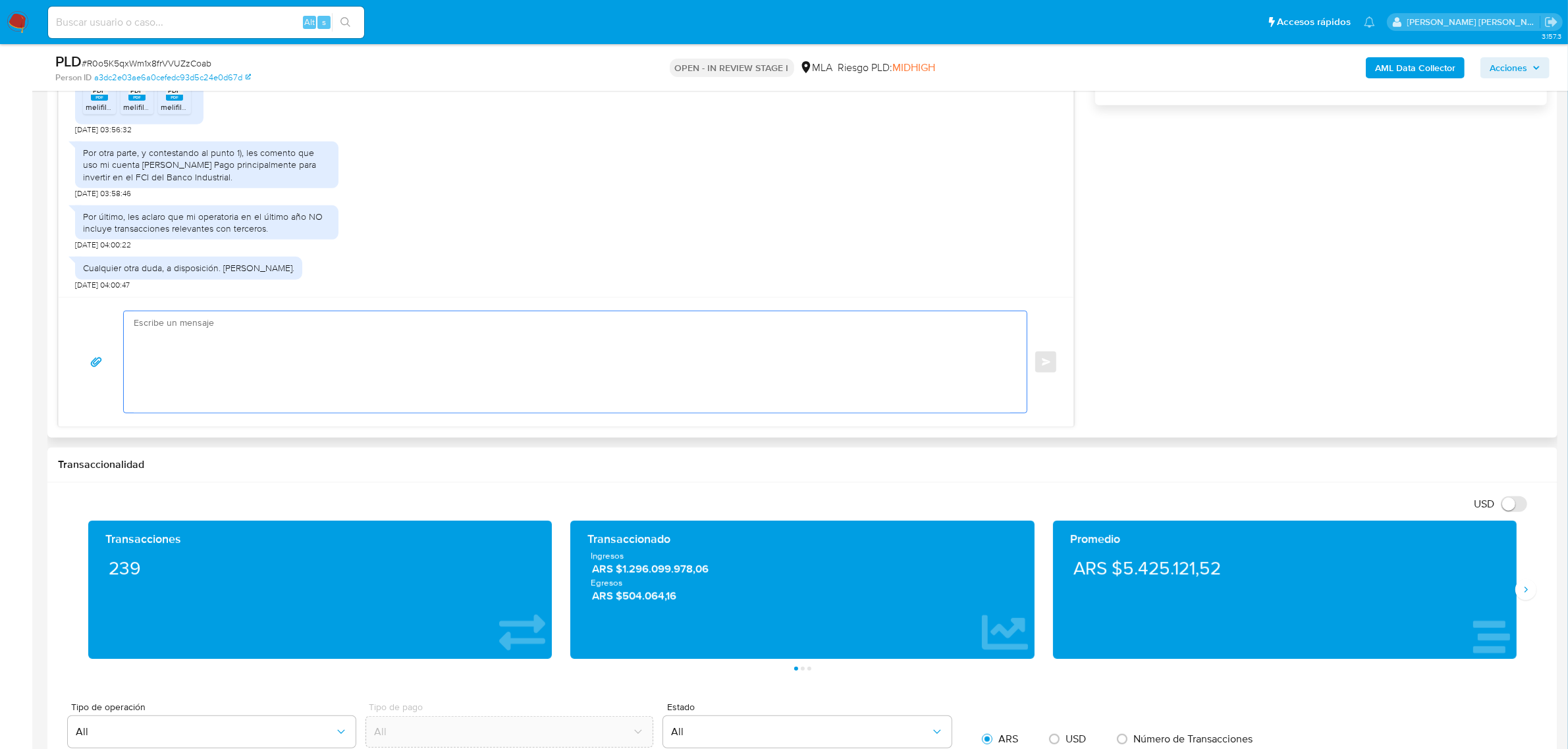
click at [245, 335] on textarea at bounding box center [572, 362] width 877 height 102
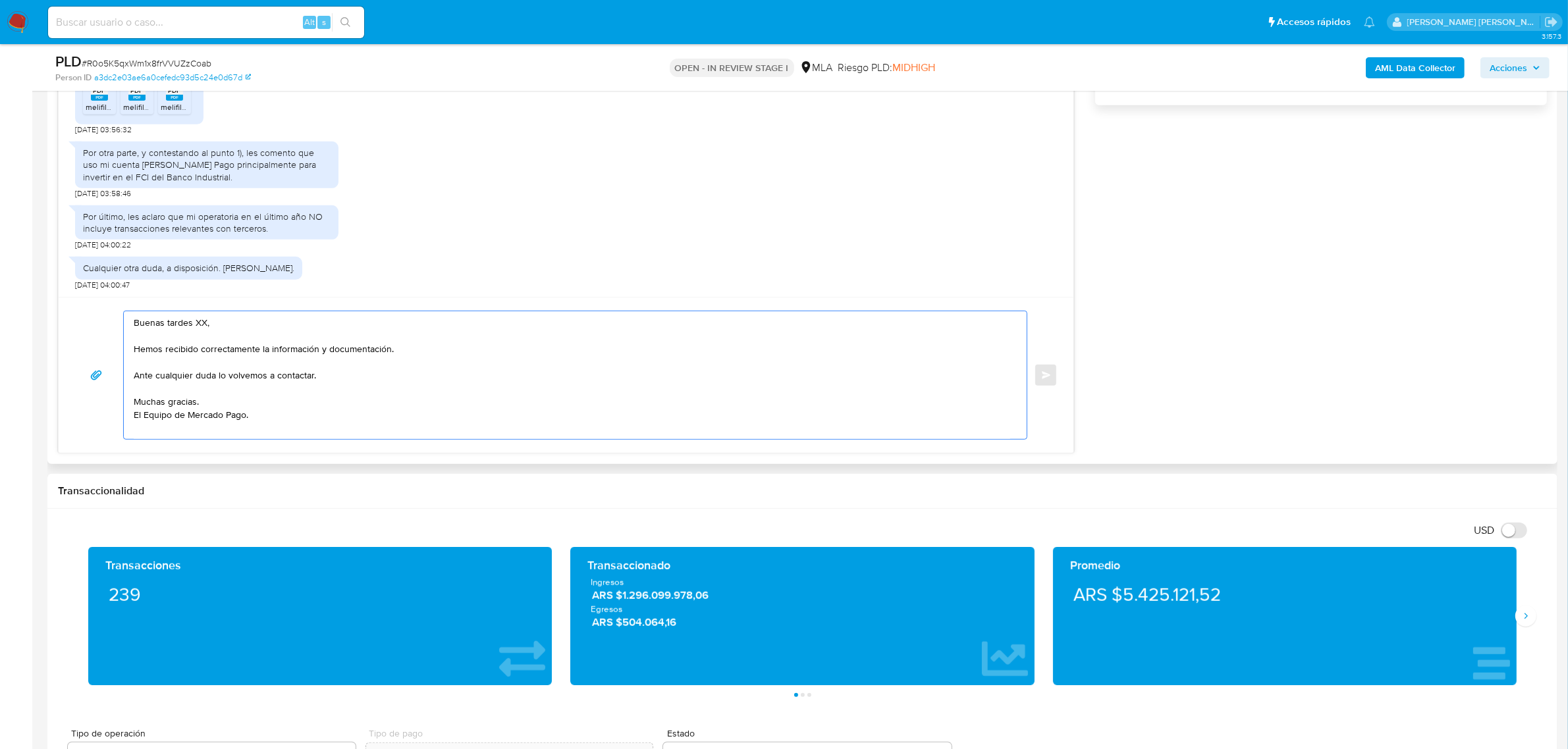
click at [199, 327] on textarea "Buenas tardes XX, Hemos recibido correctamente la información y documentación. …" at bounding box center [572, 374] width 877 height 127
paste textarea "Carlos Alberto"
drag, startPoint x: 197, startPoint y: 327, endPoint x: 155, endPoint y: 326, distance: 42.0
click at [155, 326] on textarea "Buenas tardes Carlos Alberto, Hemos recibido correctamente la información y doc…" at bounding box center [572, 374] width 877 height 127
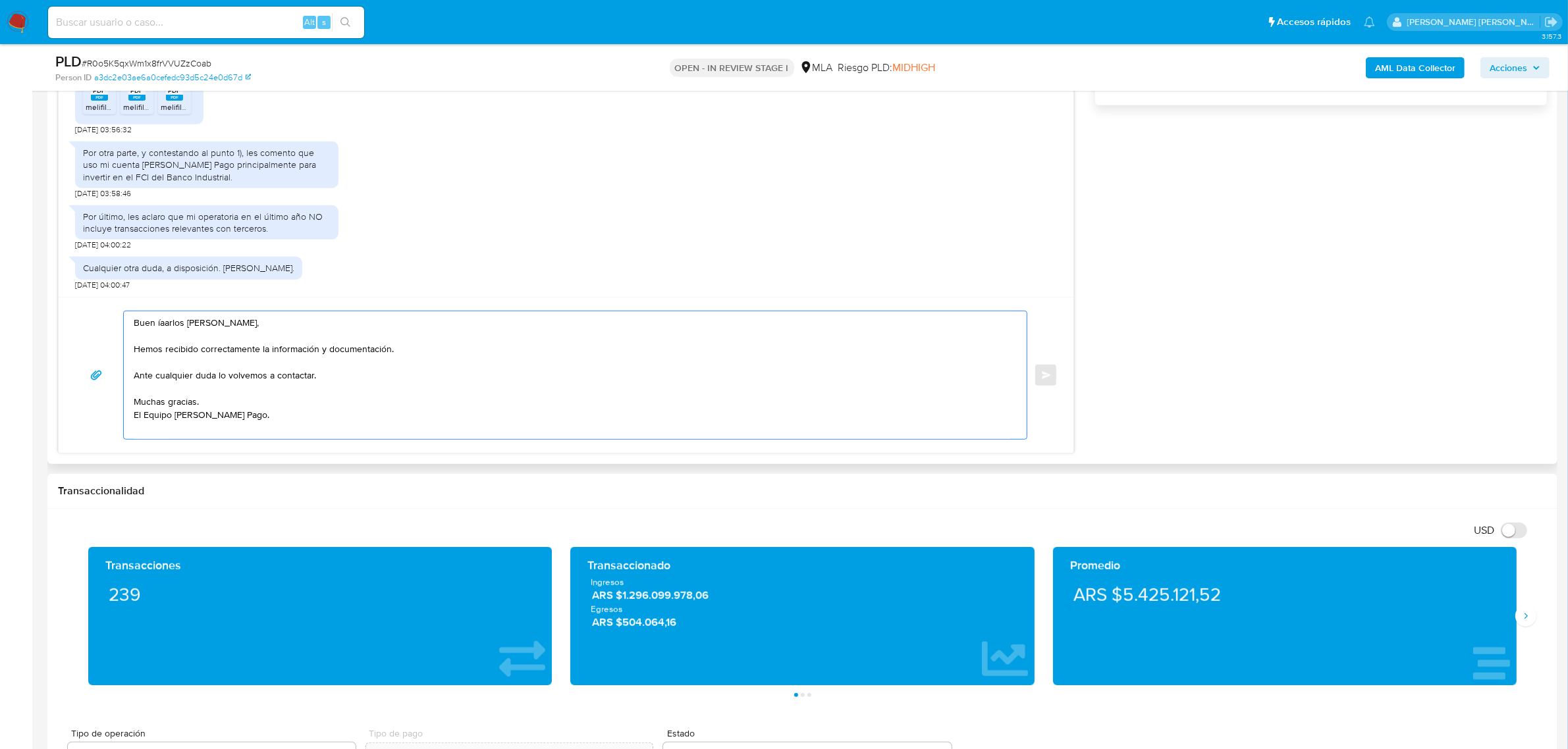
click at [155, 325] on textarea "Buen íaarlos Alberto, Hemos recibido correctamente la información y documentaci…" at bounding box center [572, 374] width 877 height 127
click at [241, 364] on textarea "Buen día Carlos Alberto, Hemos recibido correctamente la información y document…" at bounding box center [572, 374] width 877 height 127
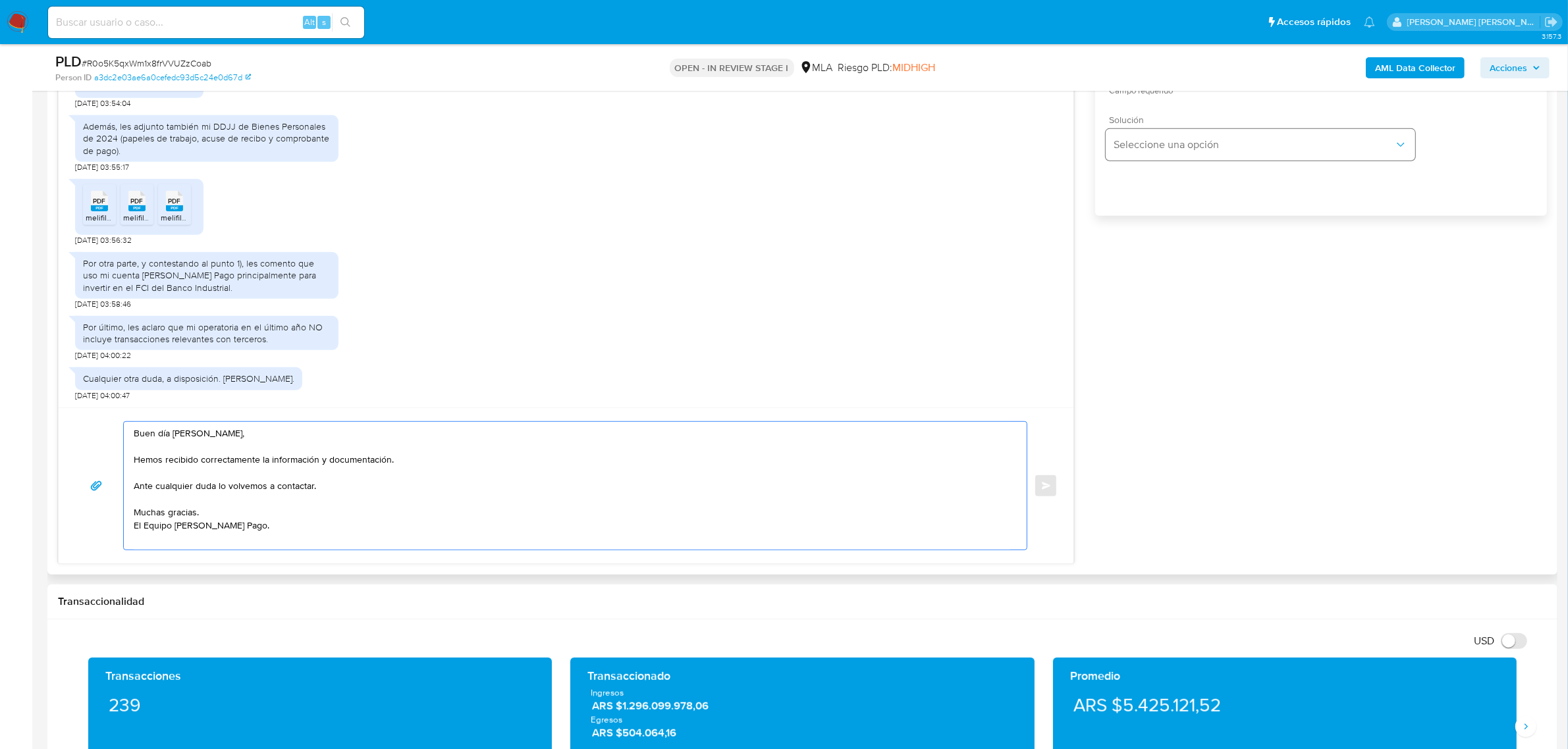
scroll to position [741, 0]
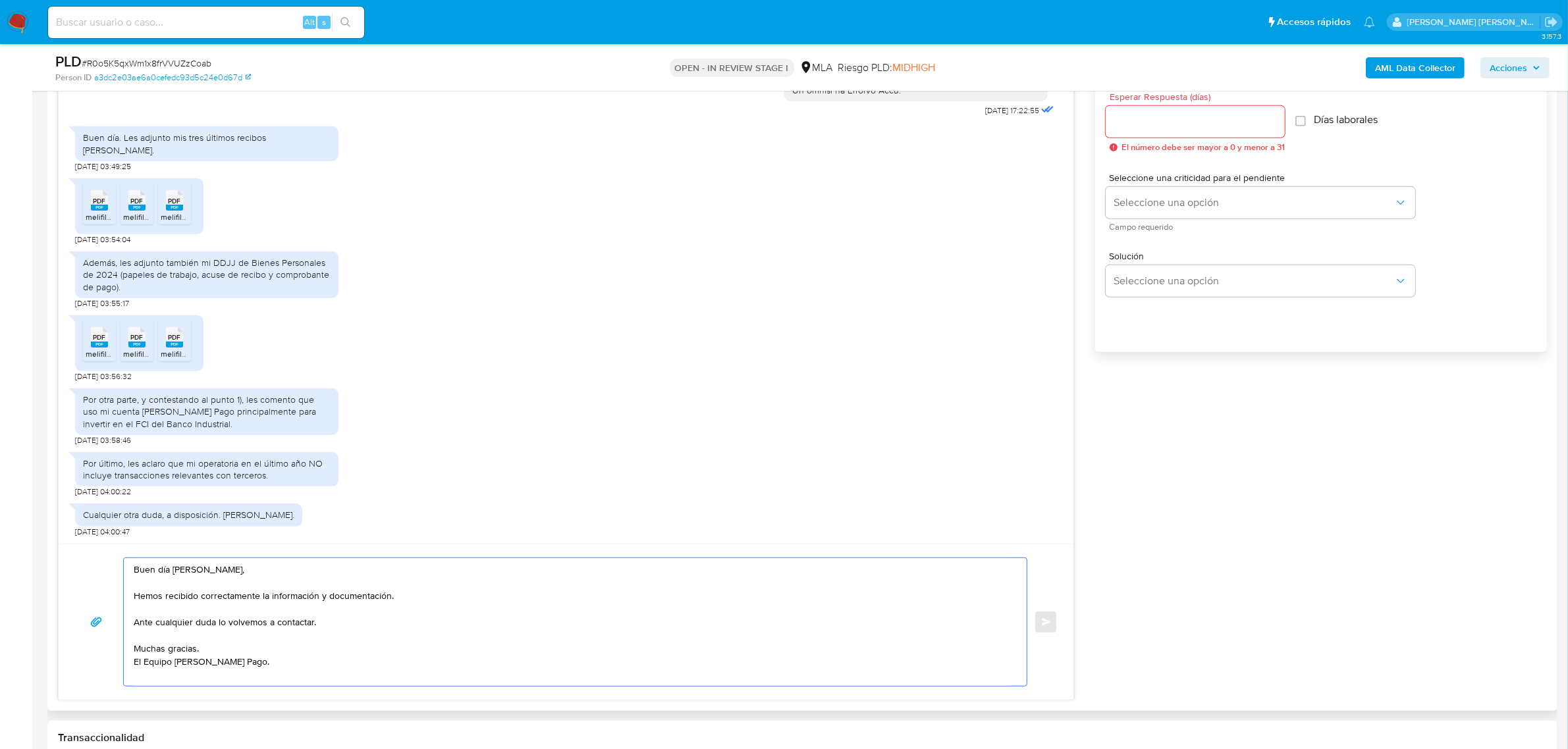
type textarea "Buen día Carlos Alberto, Hemos recibido correctamente la información y document…"
click at [1167, 123] on input "Esperar Respuesta (días)" at bounding box center [1195, 122] width 179 height 17
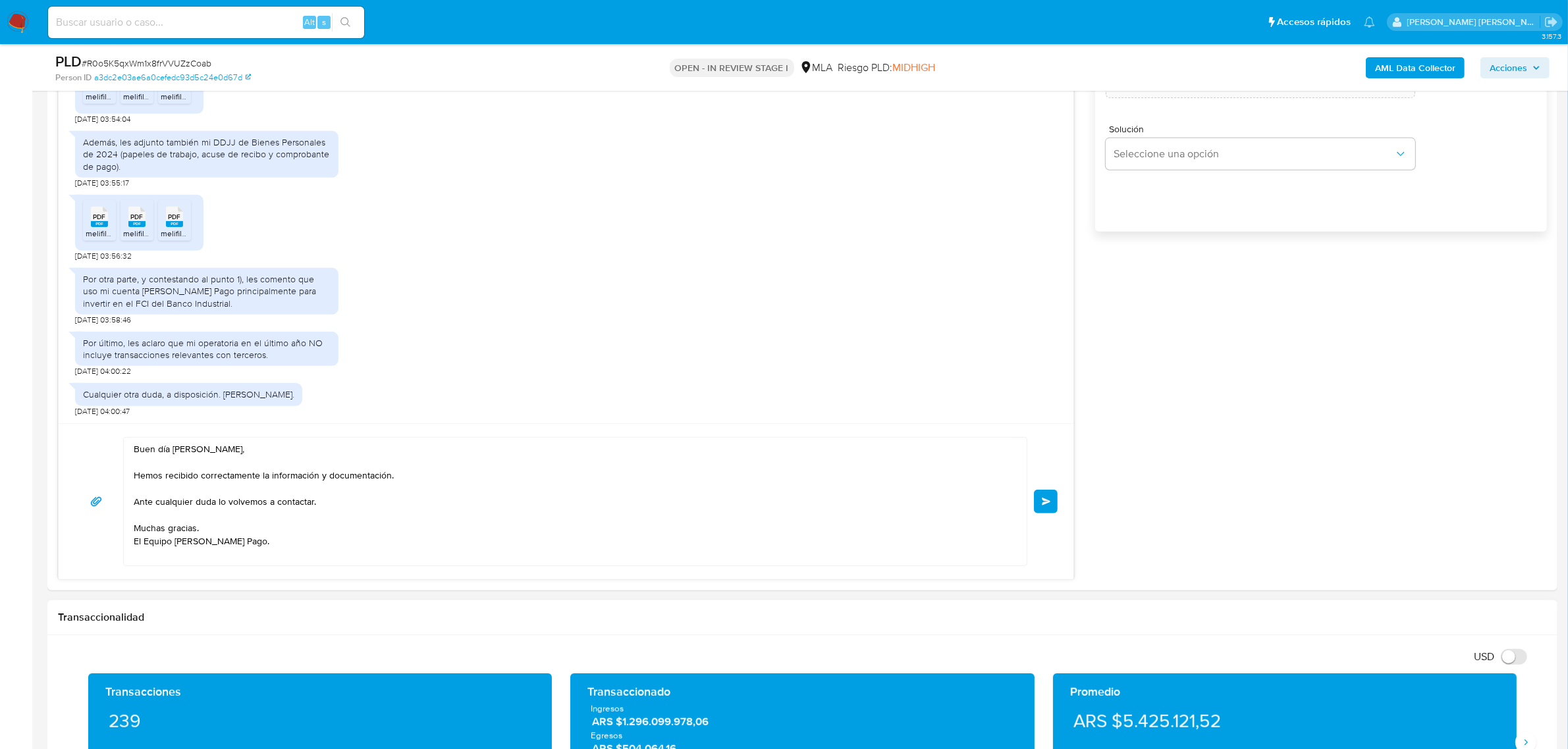
scroll to position [1070, 0]
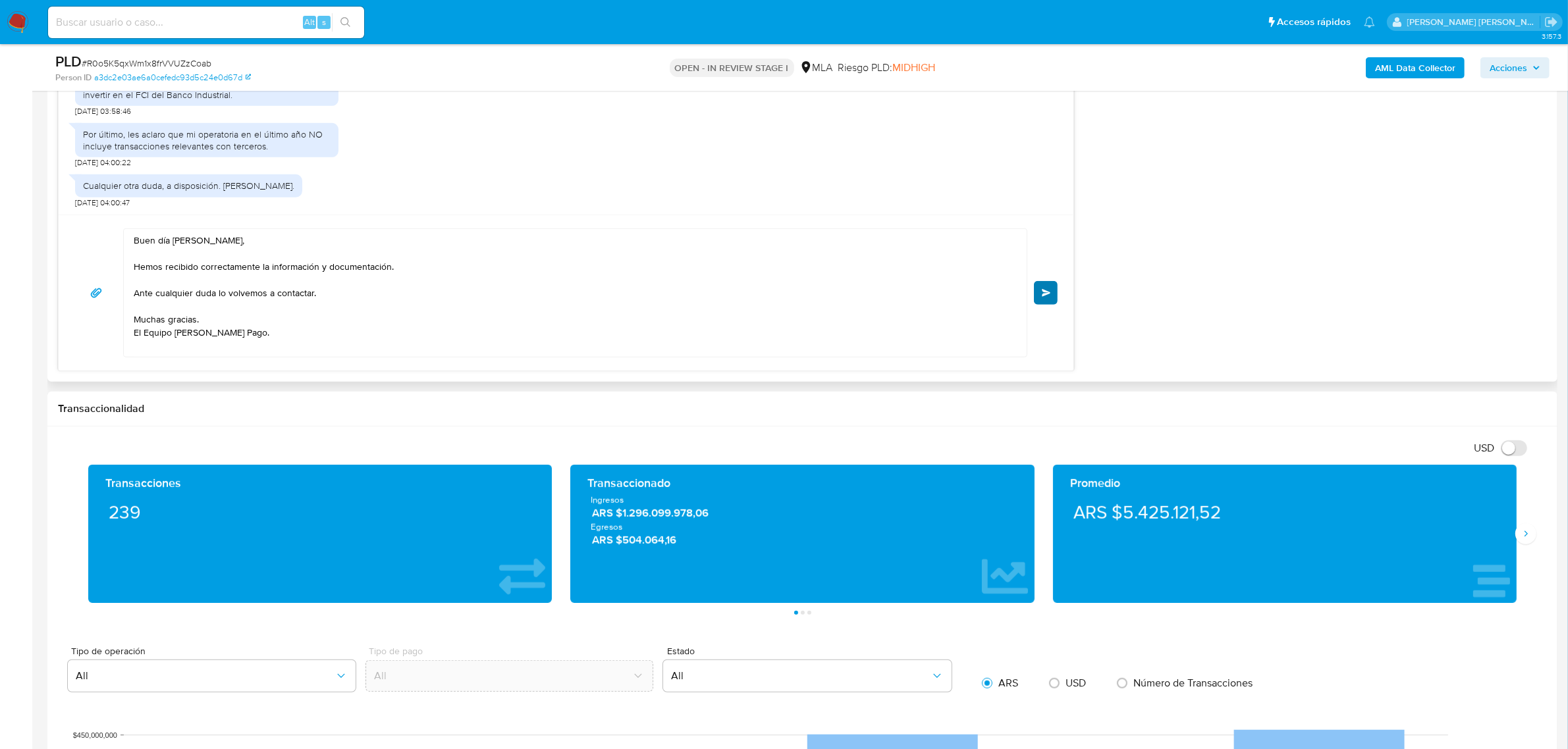
type input "0"
click at [1034, 295] on button "Enviar" at bounding box center [1046, 293] width 24 height 24
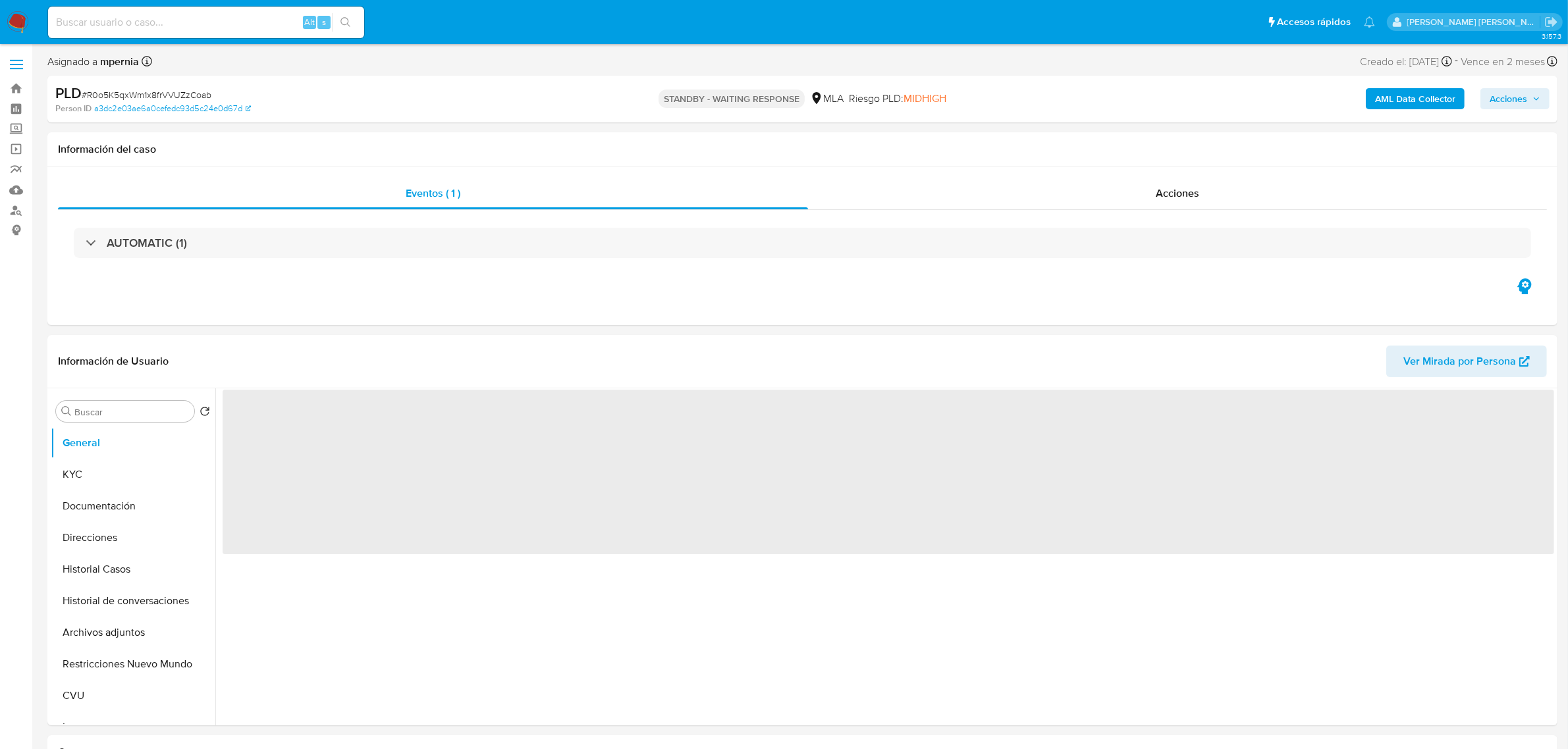
select select "10"
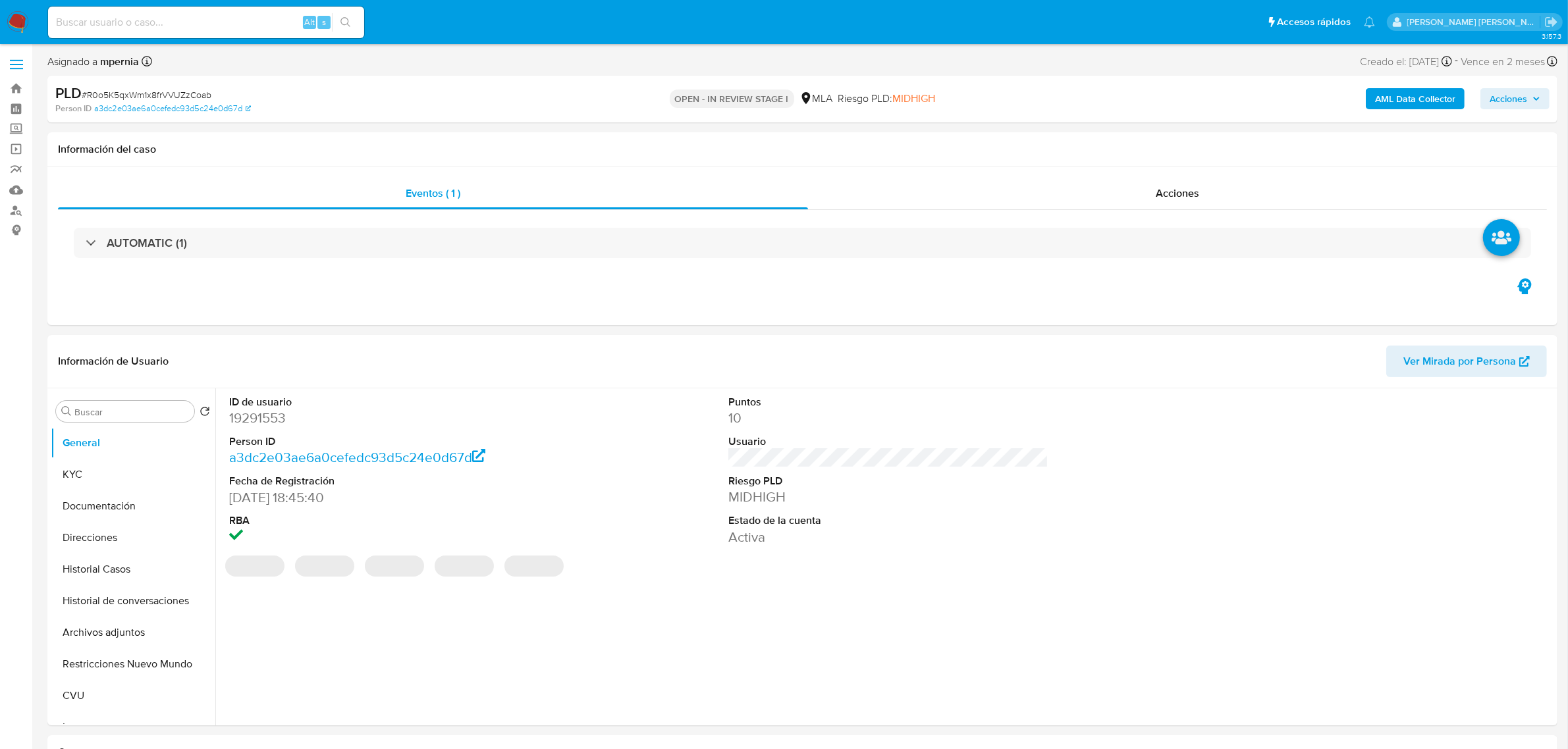
select select "10"
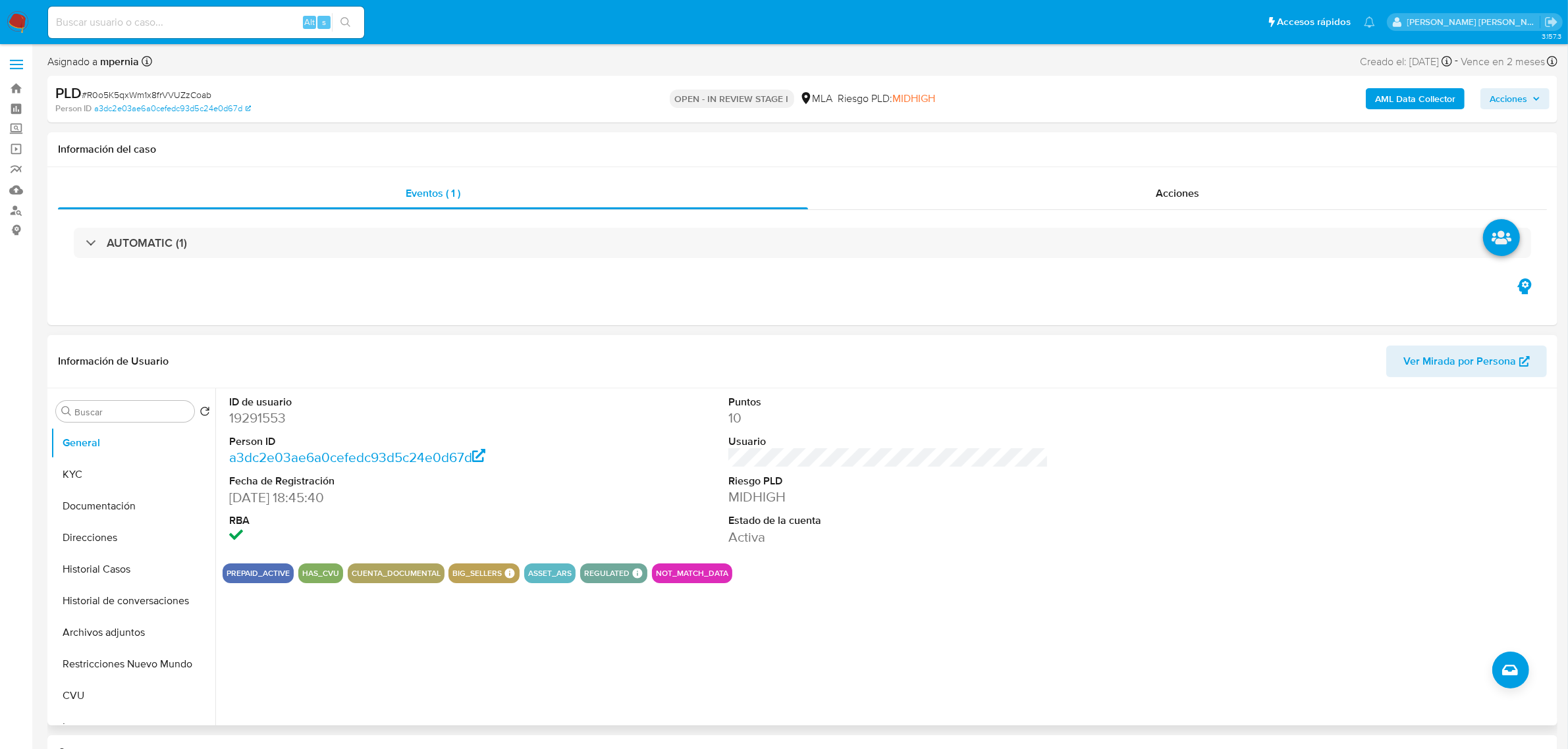
scroll to position [412, 0]
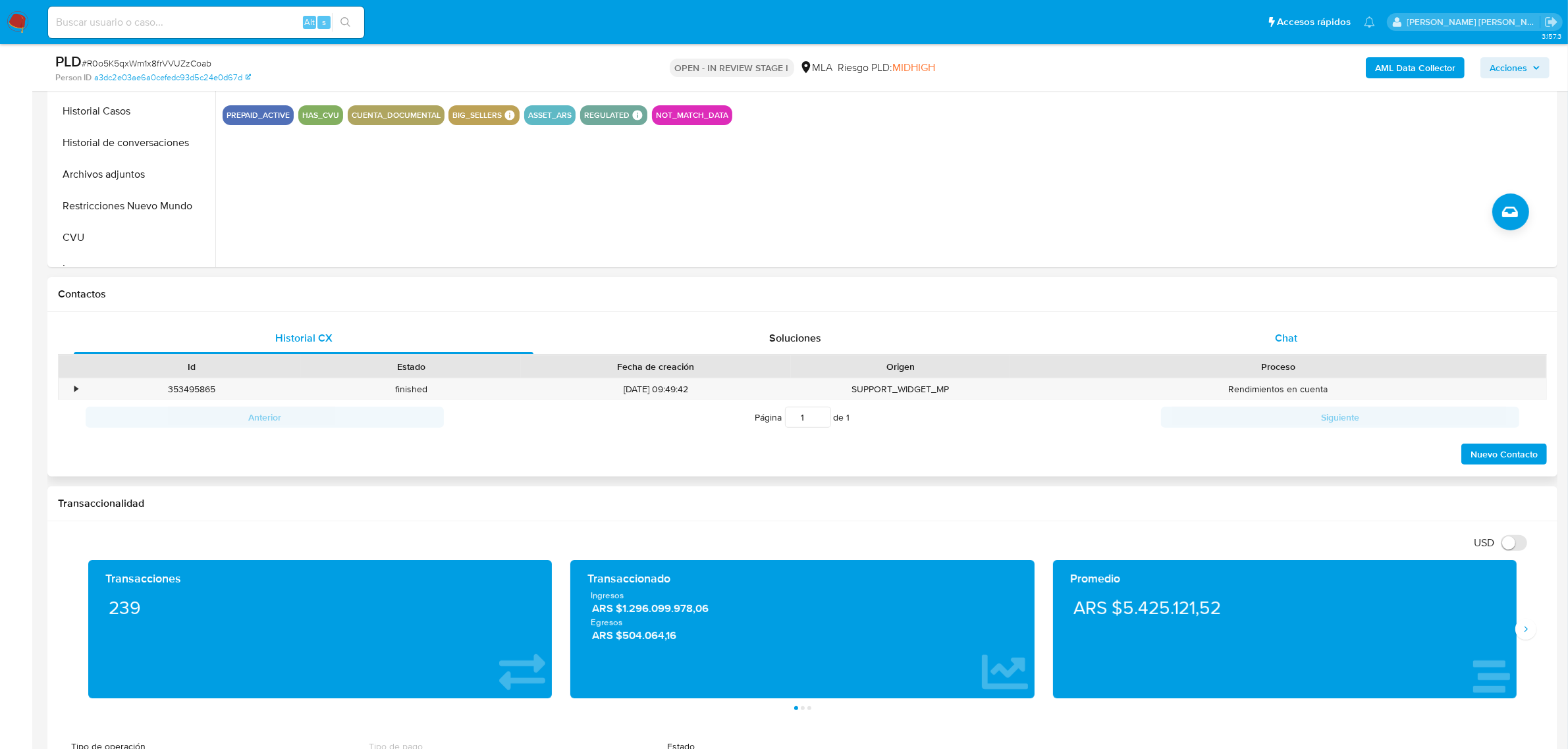
click at [1271, 335] on div "Chat" at bounding box center [1285, 338] width 459 height 32
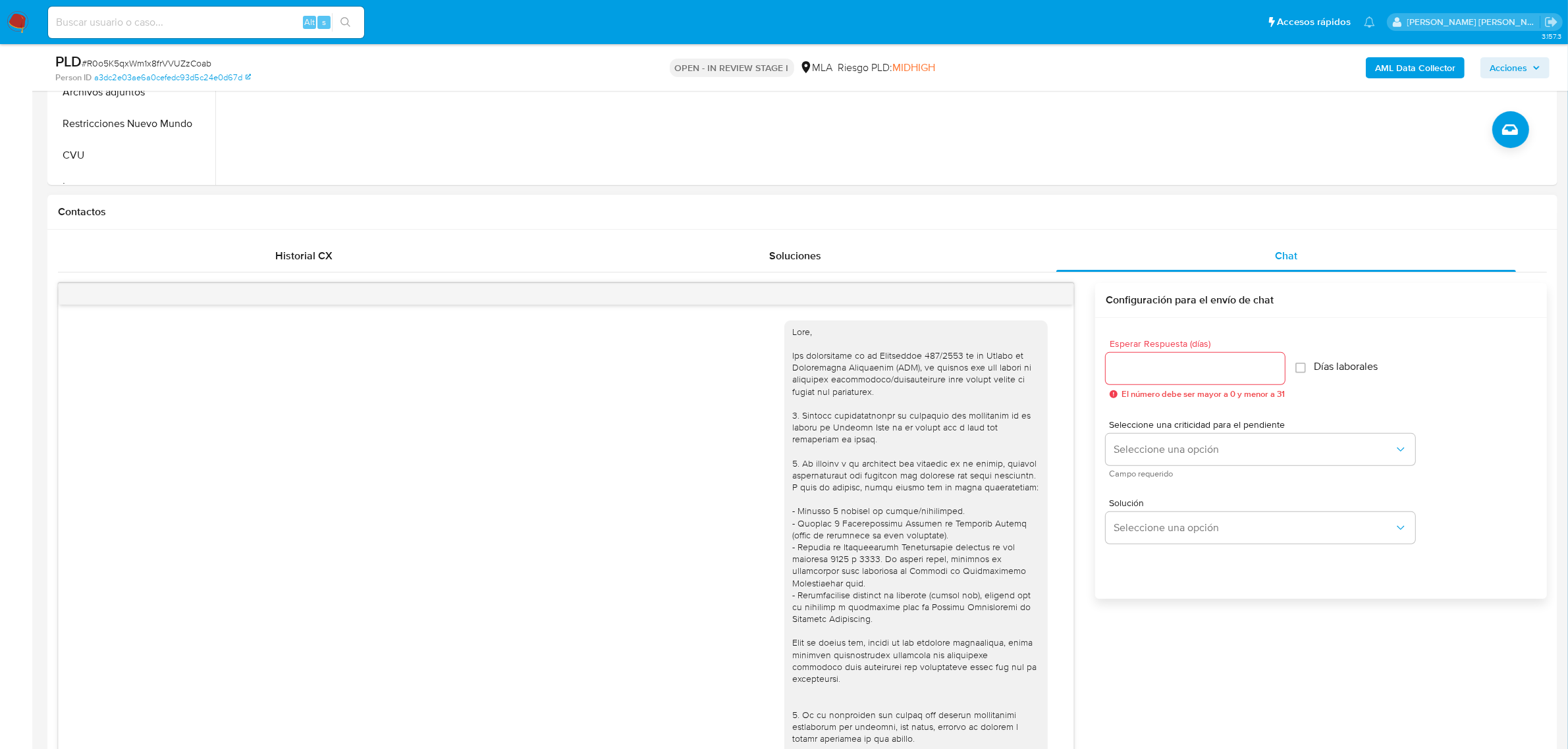
scroll to position [824, 0]
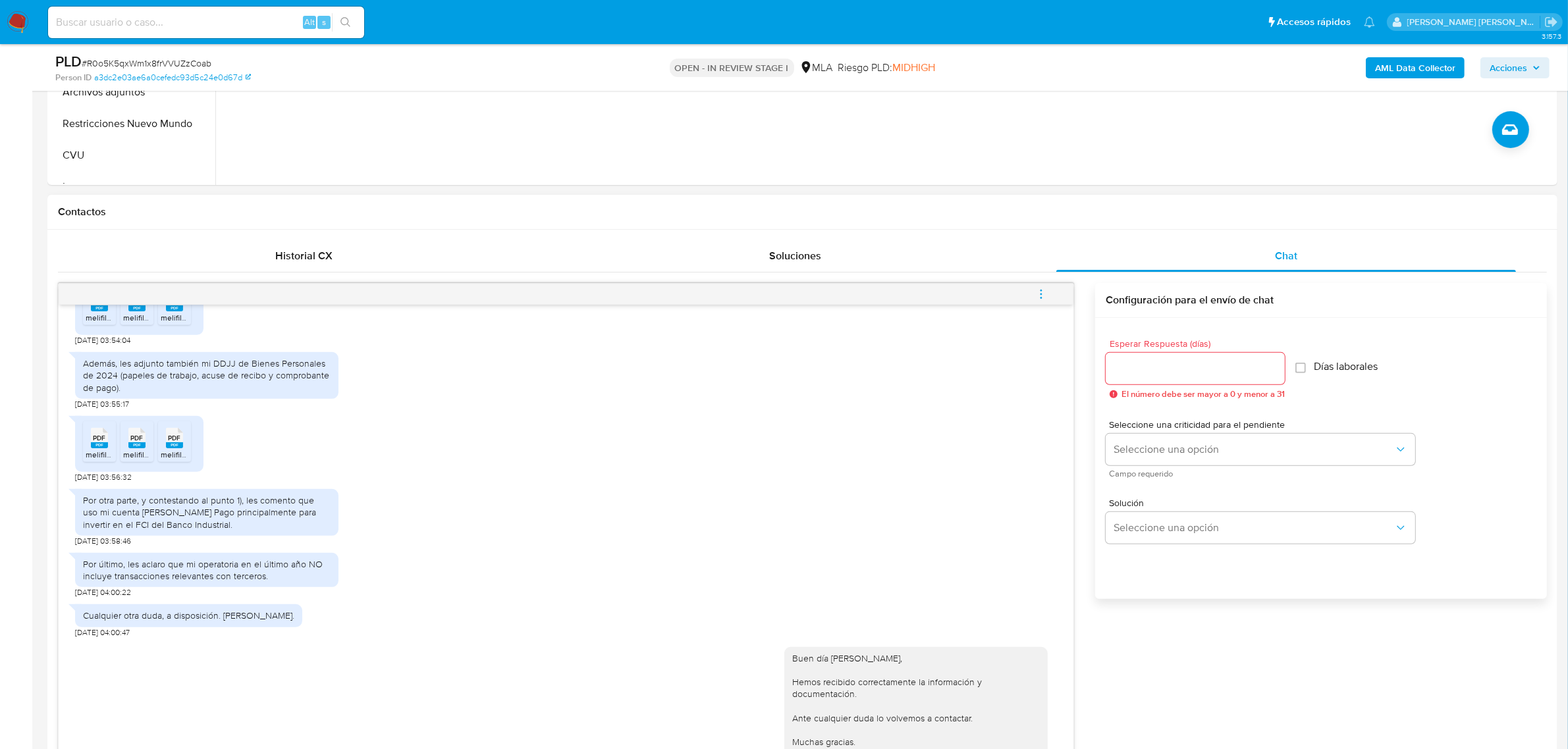
click at [1041, 287] on span "menu-action" at bounding box center [1040, 294] width 12 height 32
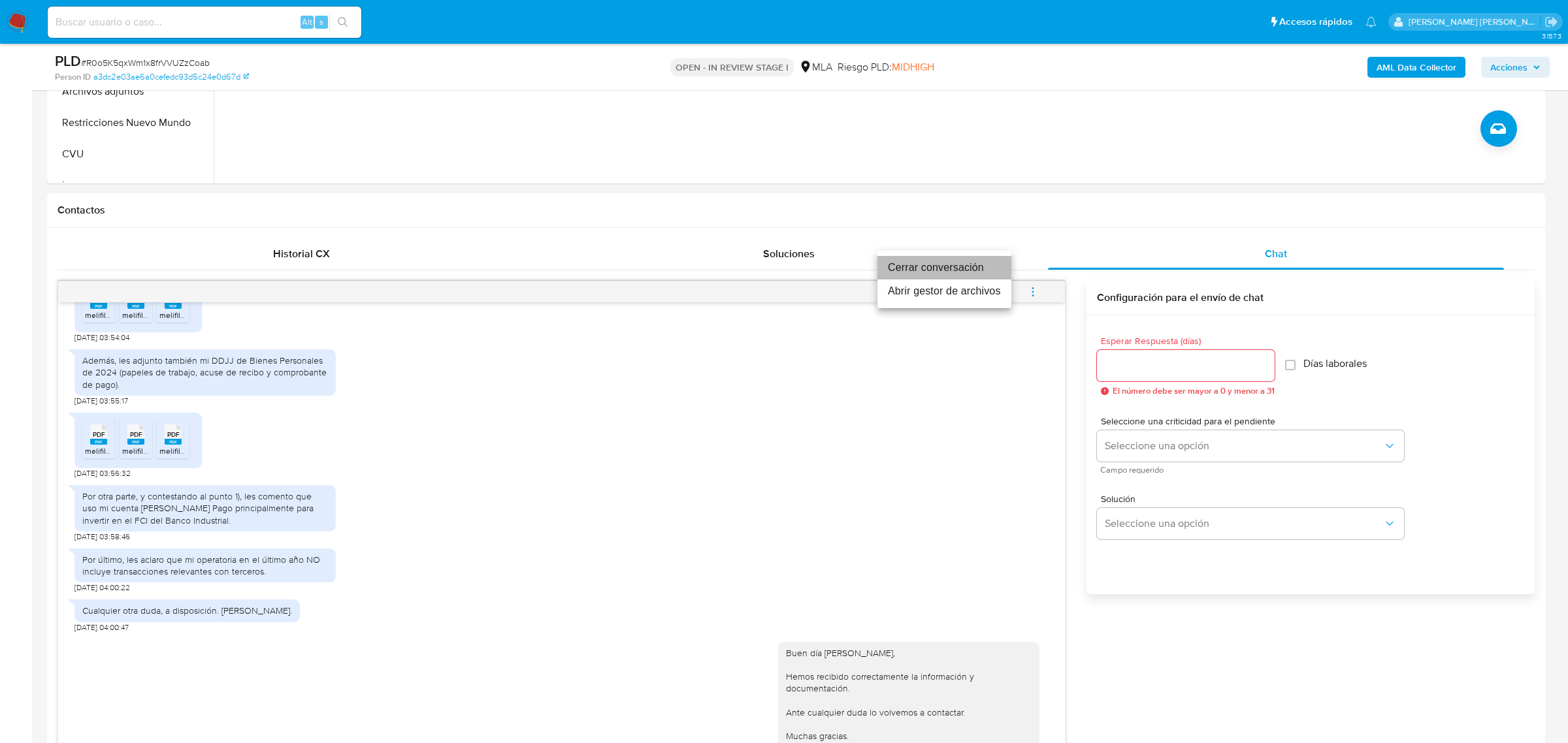
click at [949, 276] on li "Cerrar conversación" at bounding box center [944, 268] width 134 height 23
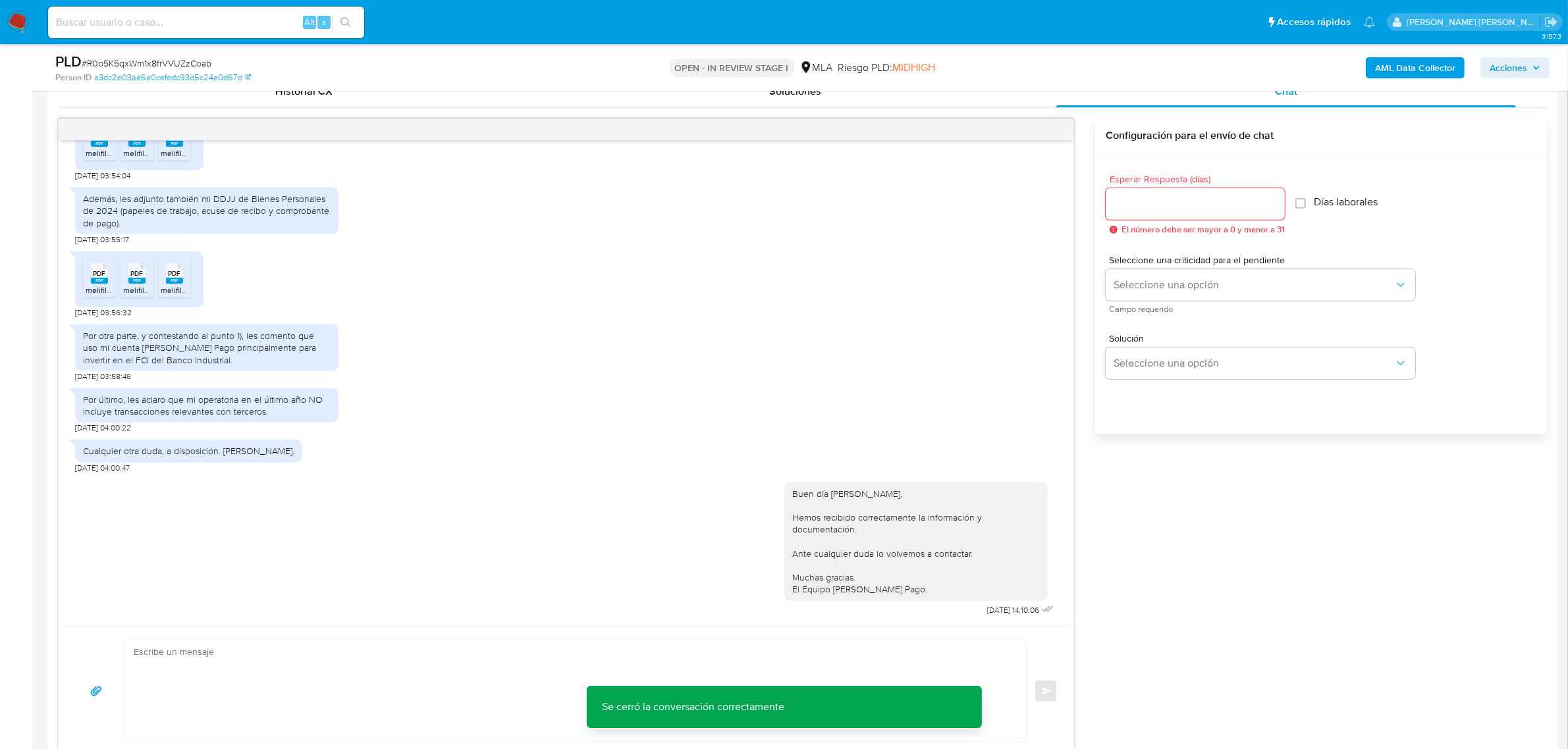
scroll to position [247, 0]
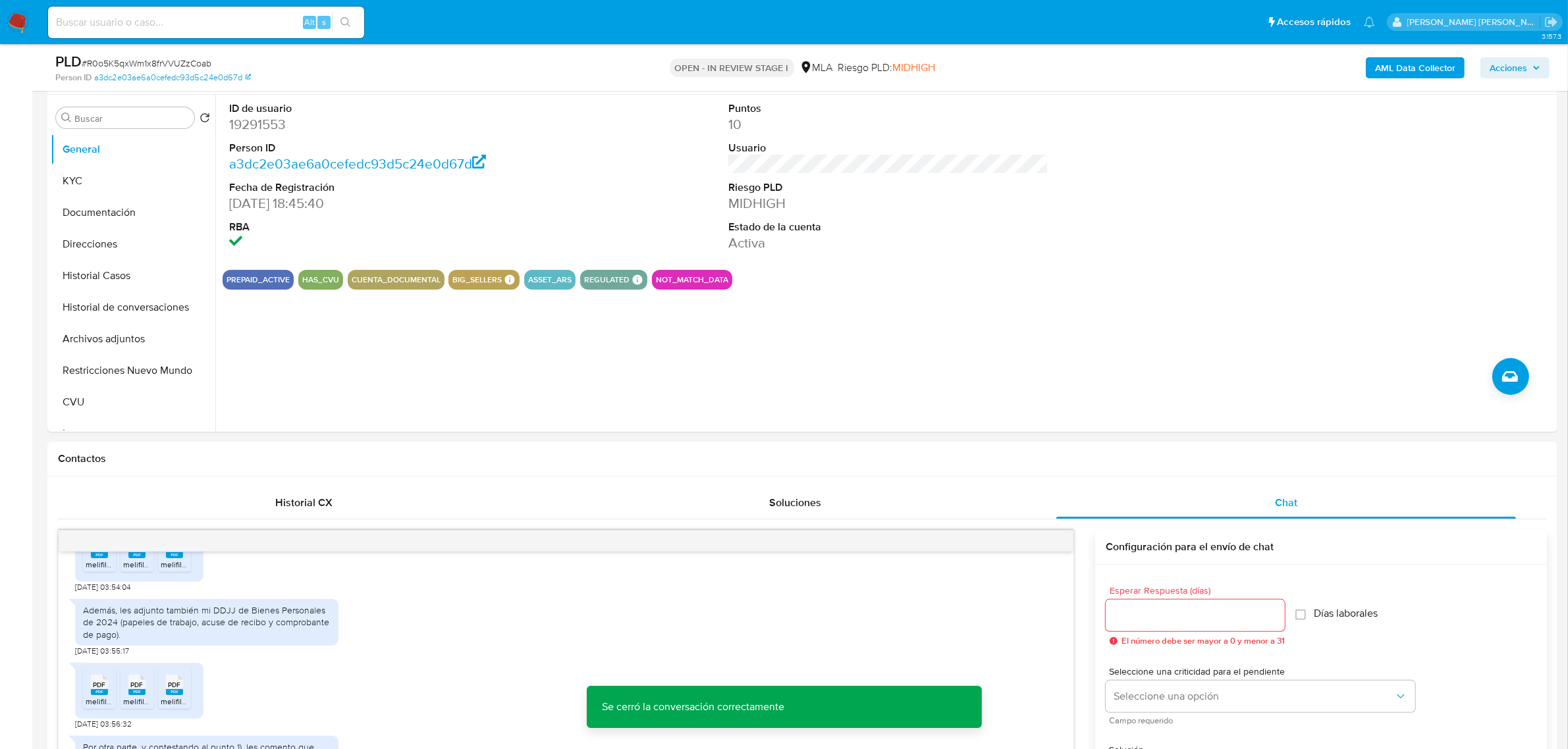
click at [1530, 66] on span "Acciones" at bounding box center [1515, 67] width 51 height 18
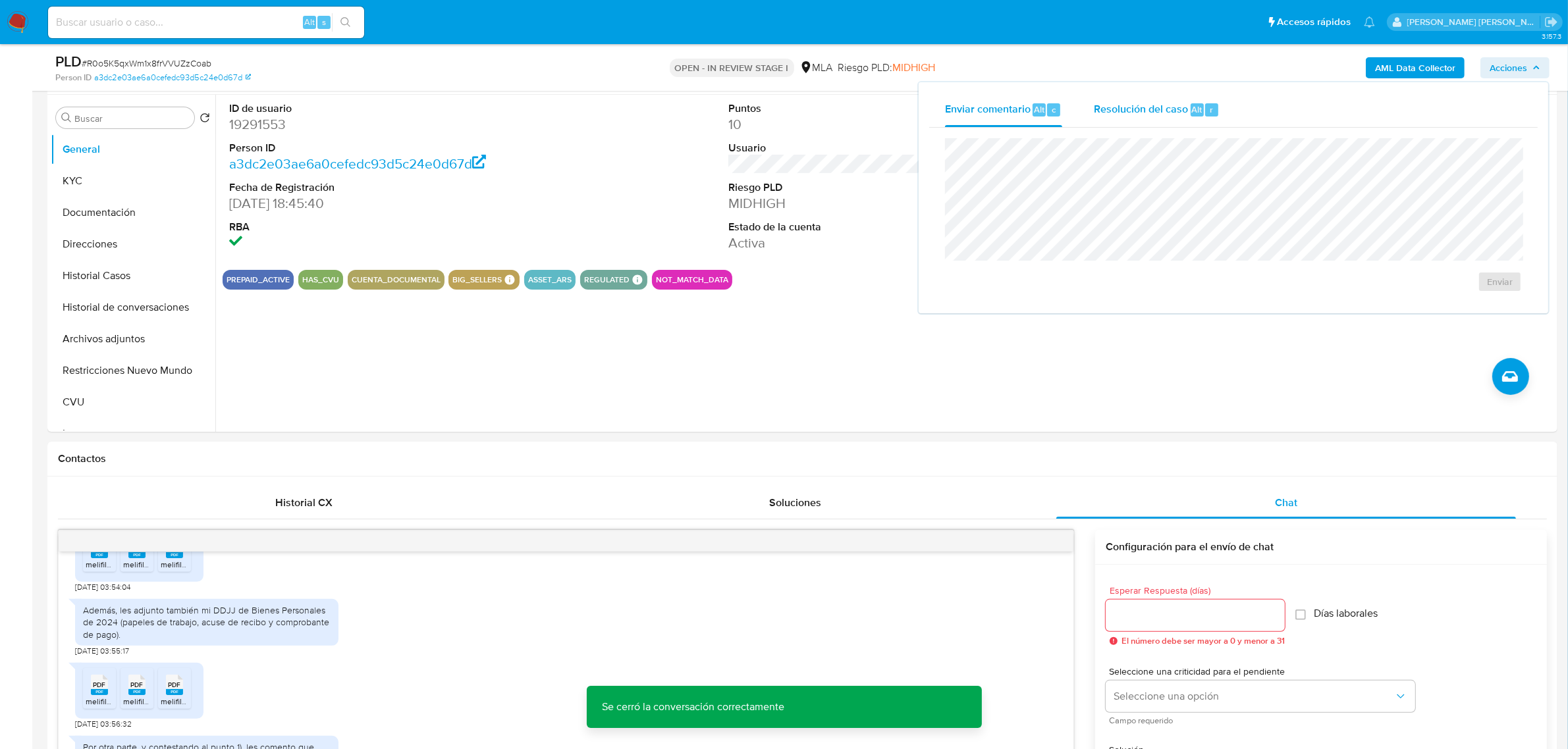
click at [1151, 111] on span "Resolución del caso" at bounding box center [1141, 109] width 95 height 15
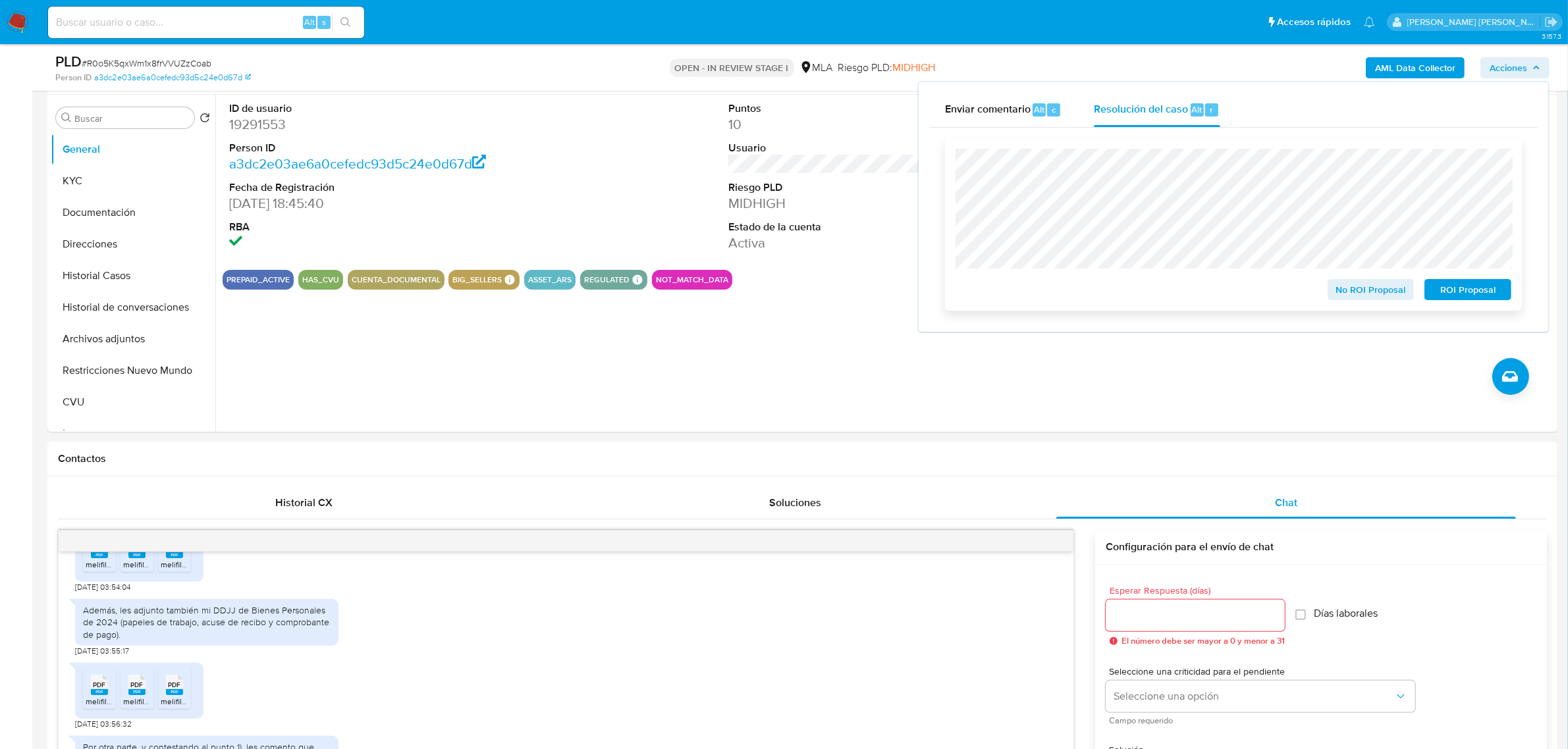
click at [1361, 283] on span "No ROI Proposal" at bounding box center [1371, 289] width 68 height 18
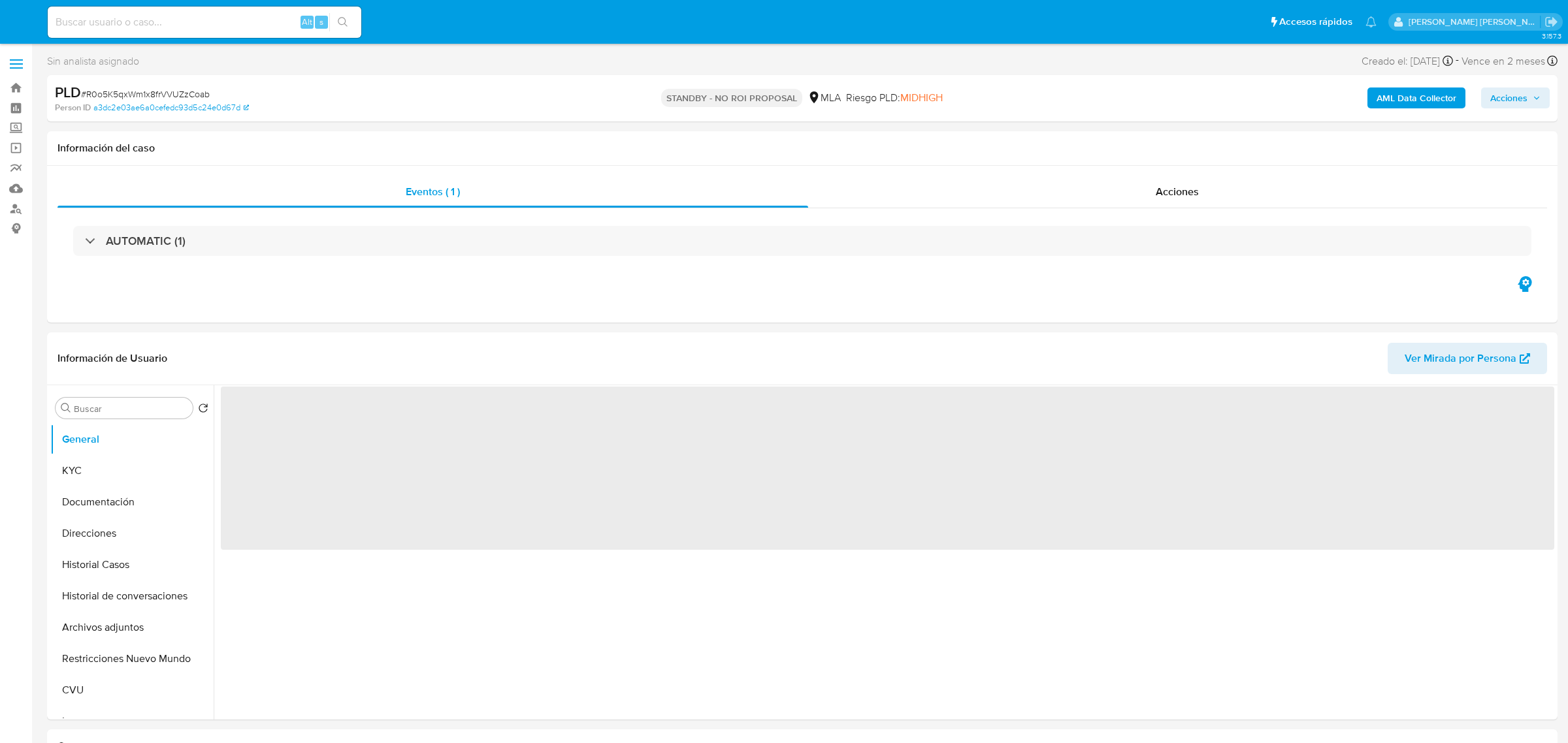
select select "10"
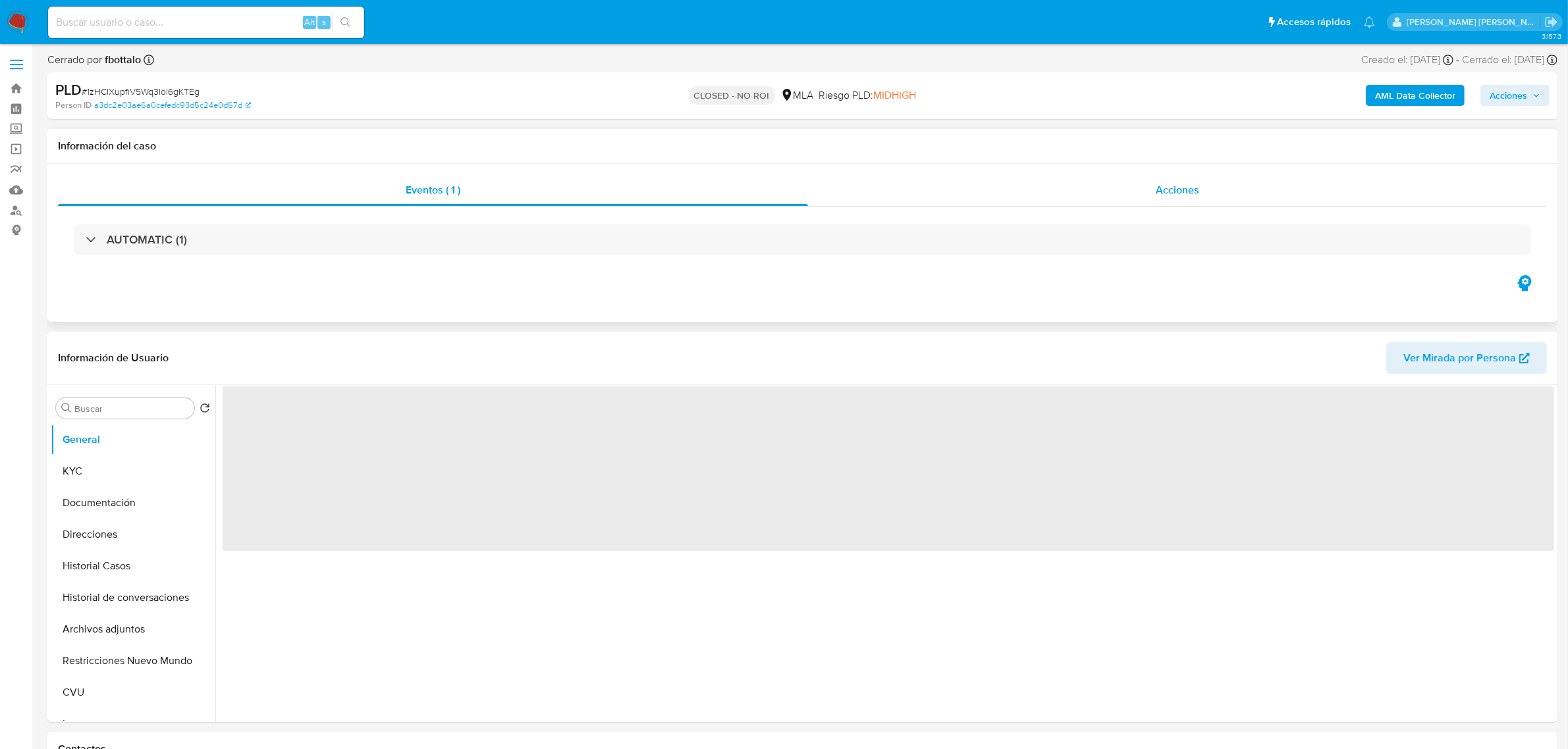
click at [1197, 198] on div "Acciones" at bounding box center [1177, 190] width 739 height 32
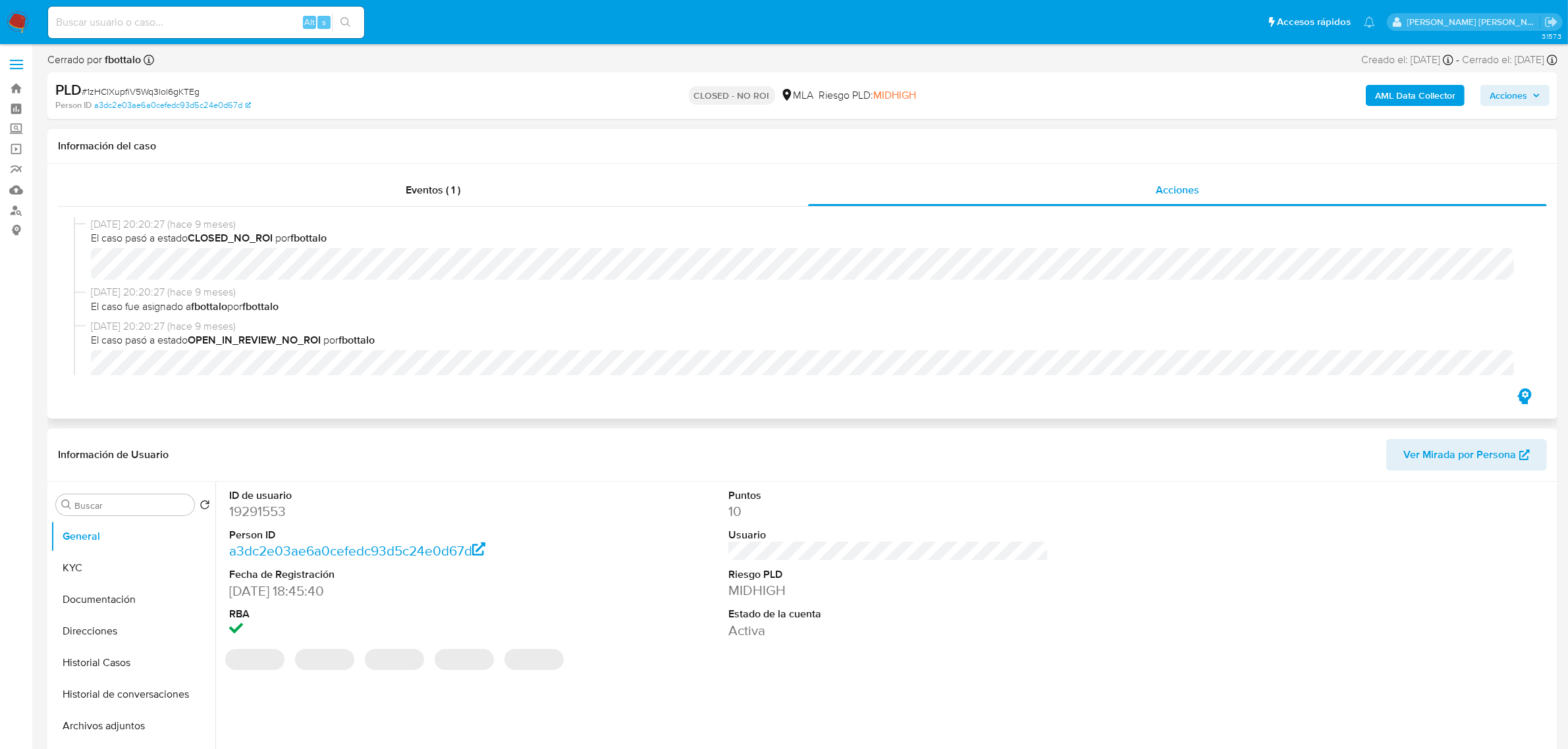
select select "10"
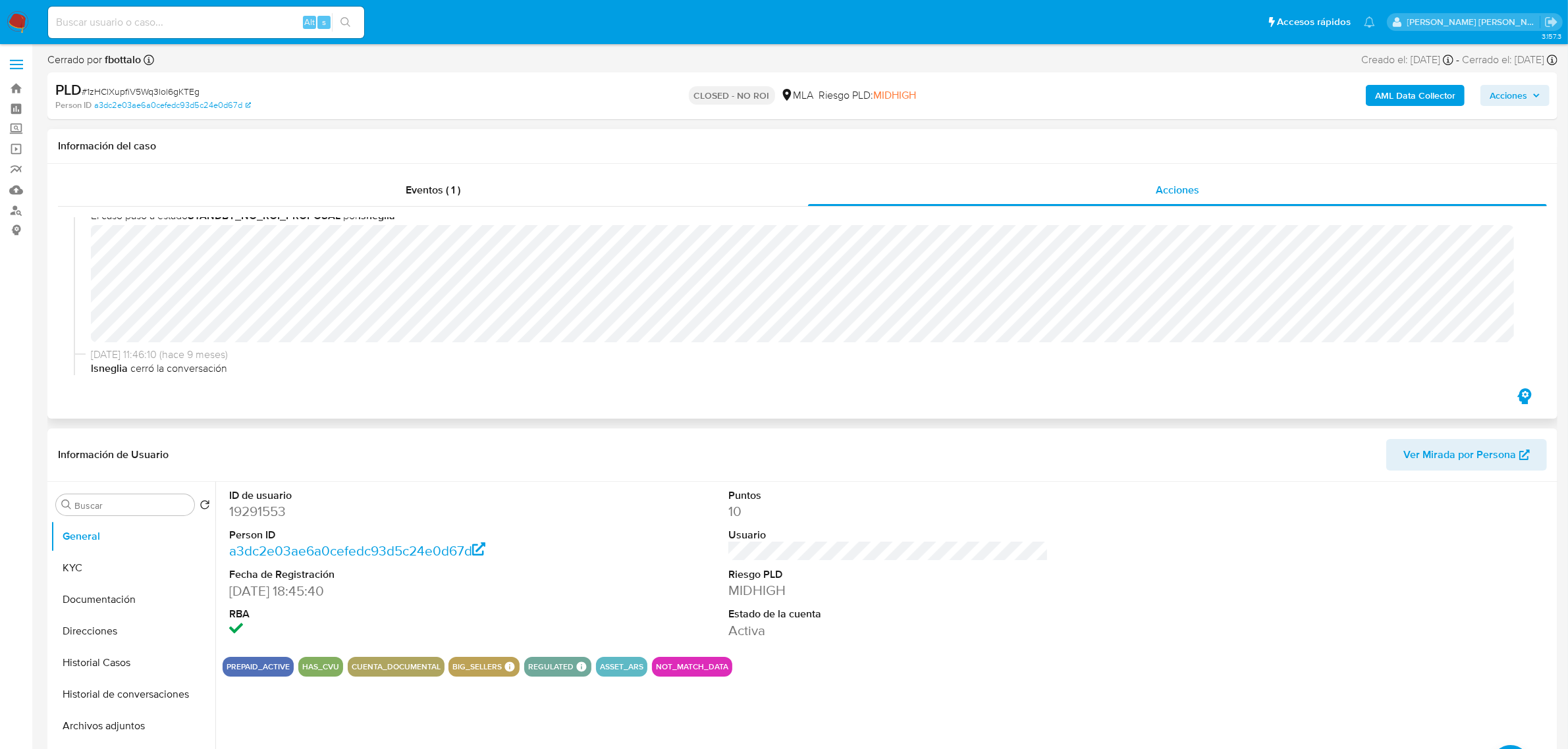
scroll to position [165, 0]
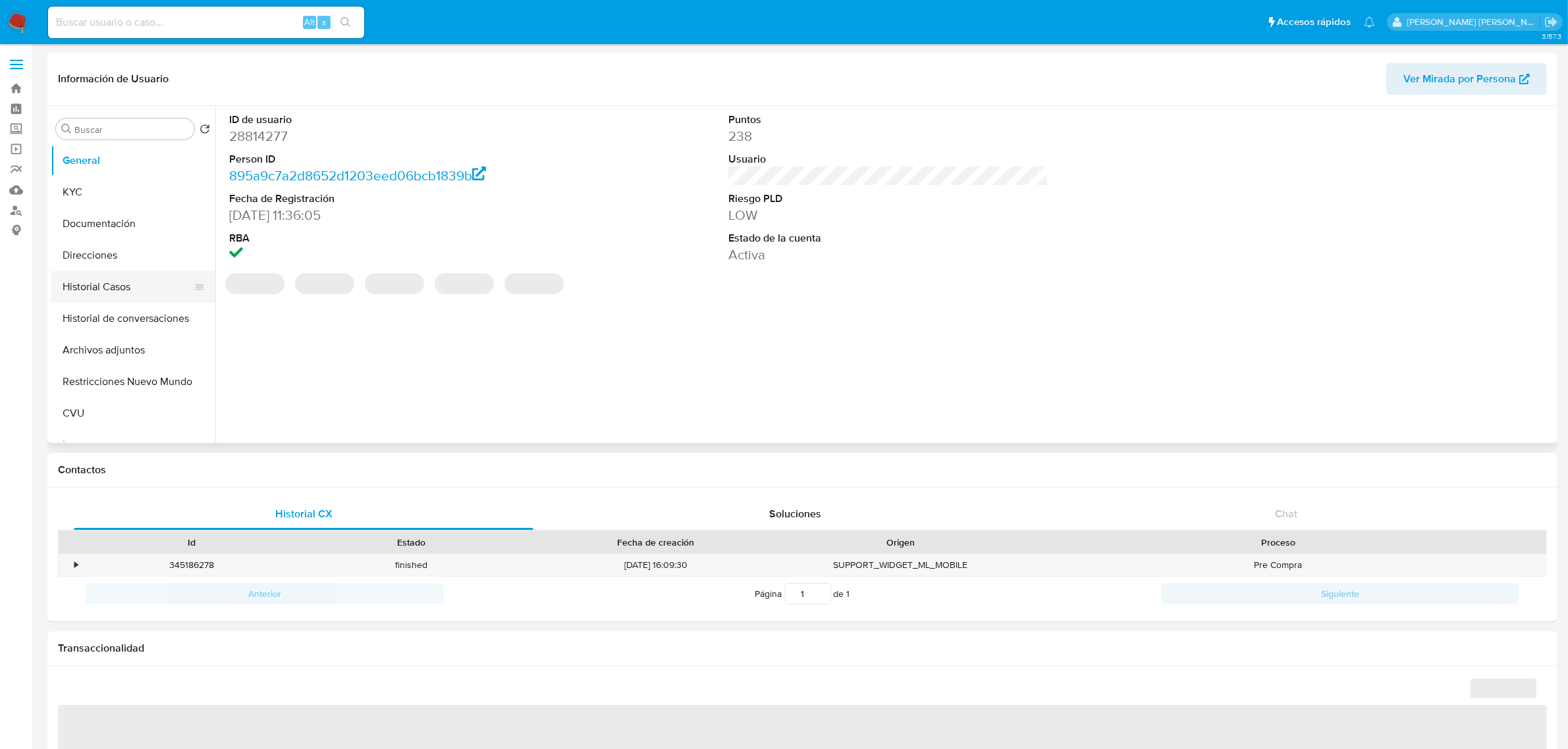
click at [130, 291] on button "Historial Casos" at bounding box center [127, 286] width 154 height 32
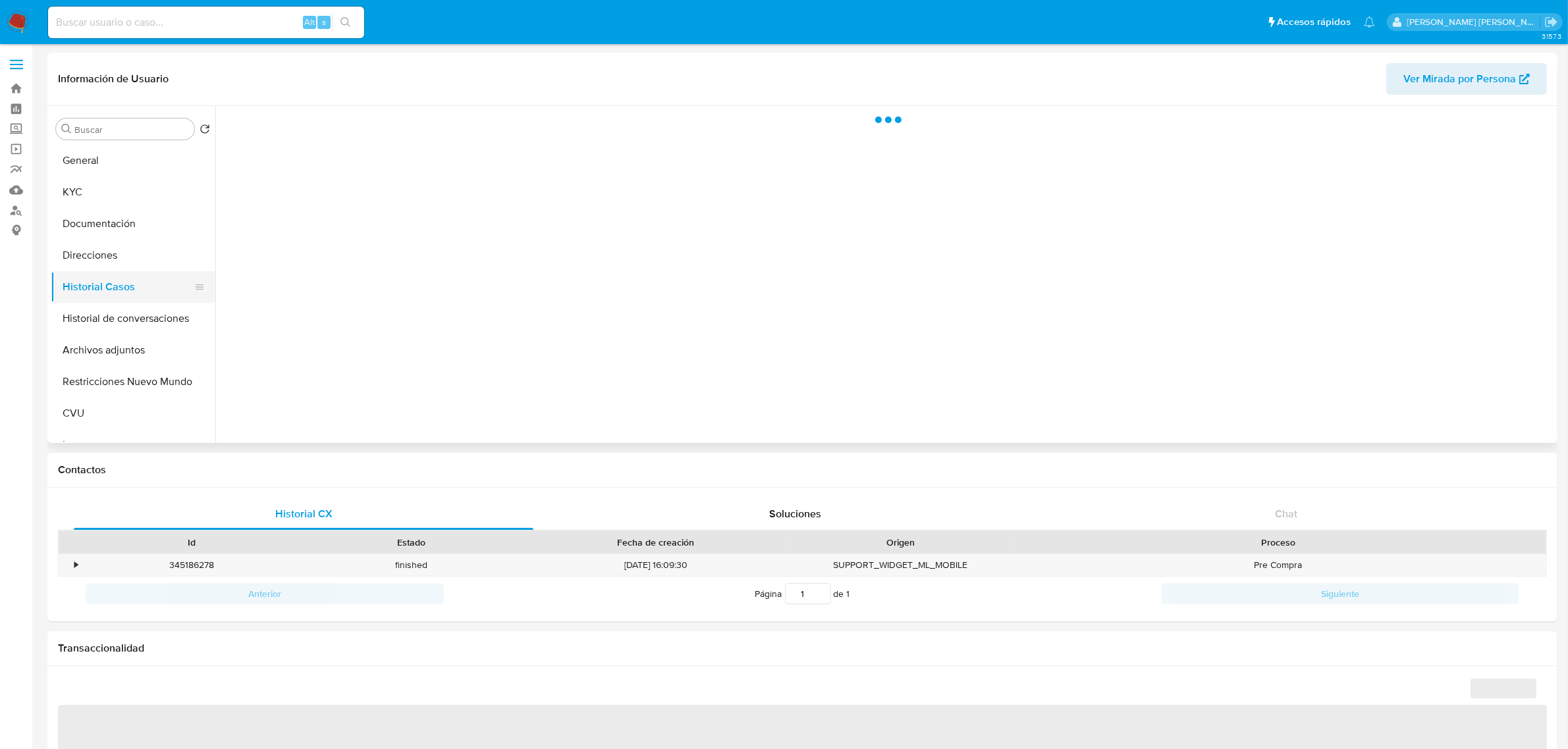
select select "10"
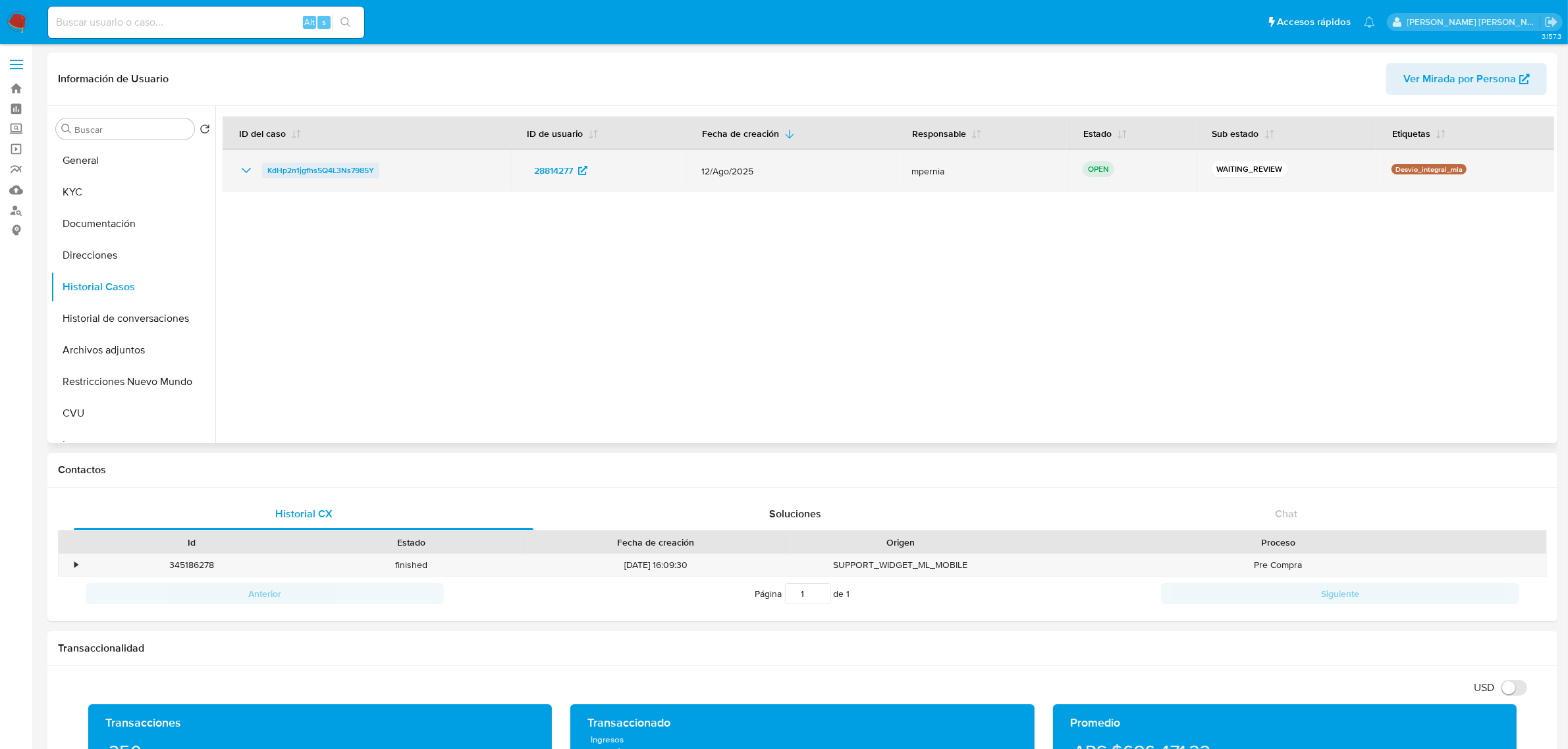
drag, startPoint x: 392, startPoint y: 175, endPoint x: 262, endPoint y: 175, distance: 130.0
click at [262, 175] on div "KdHp2n1jgfhs5Q4L3Ns7985Y" at bounding box center [367, 170] width 256 height 15
click at [336, 171] on span "KdHp2n1jgfhs5Q4L3Ns7985Y" at bounding box center [320, 170] width 106 height 15
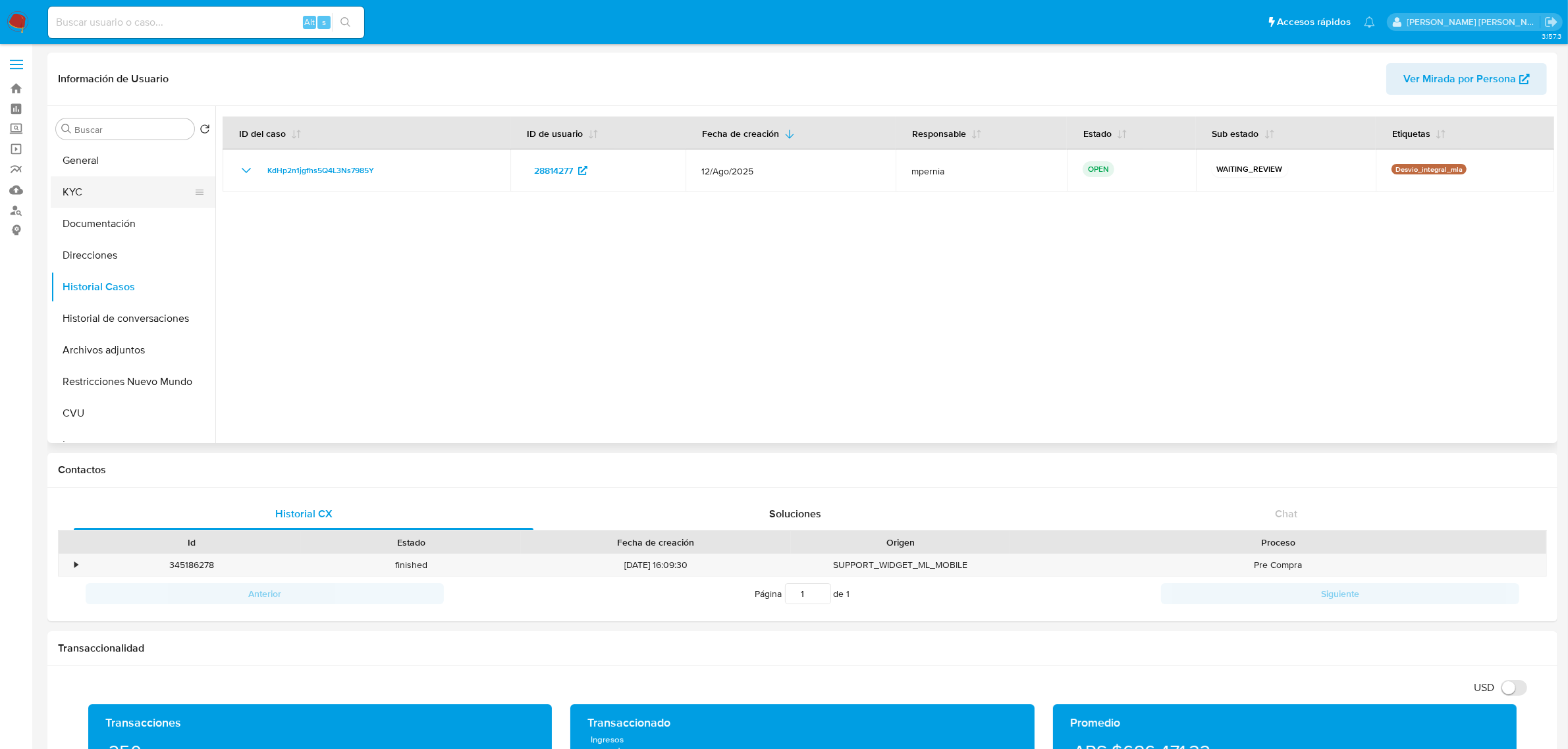
click at [122, 202] on button "KYC" at bounding box center [127, 192] width 154 height 32
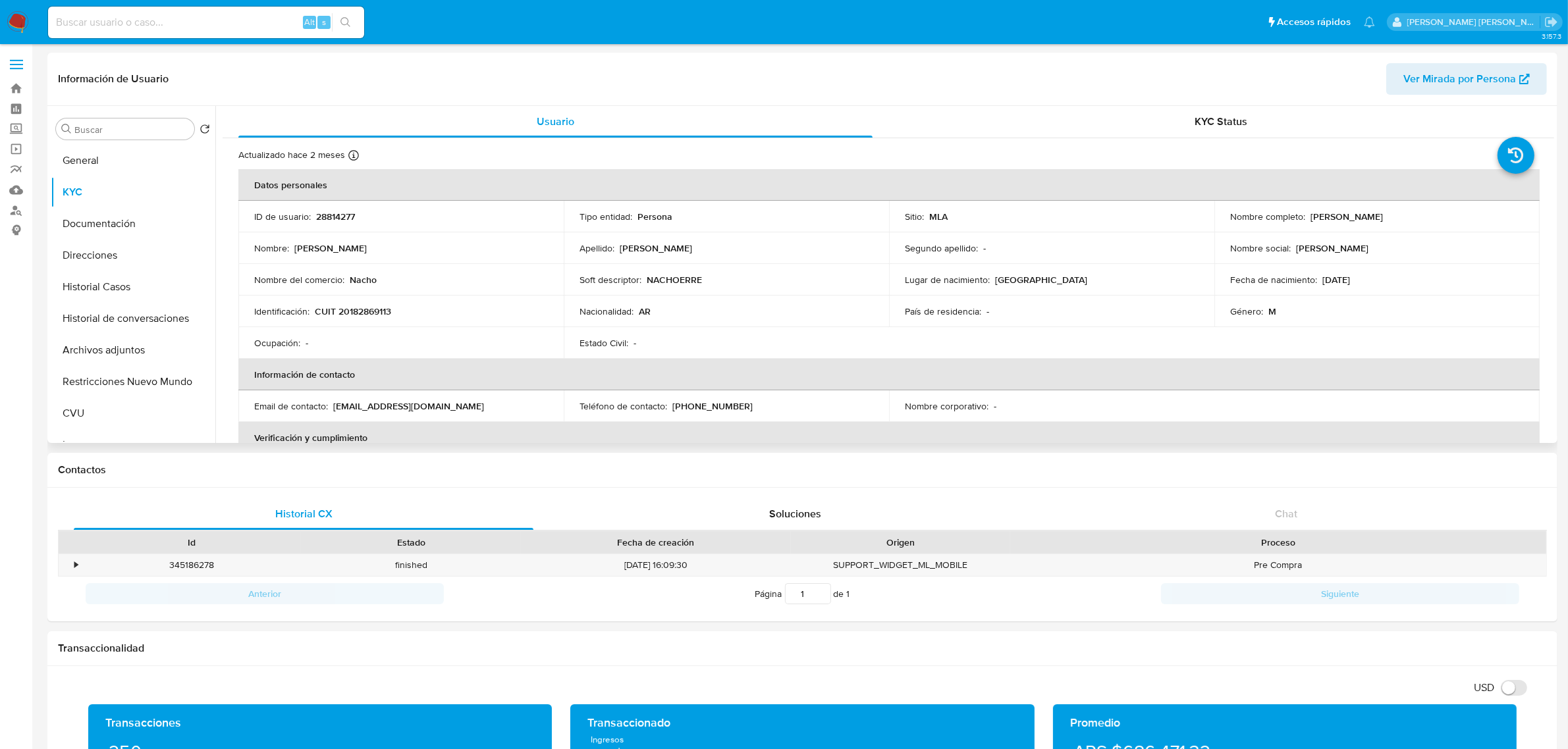
drag, startPoint x: 1304, startPoint y: 214, endPoint x: 1412, endPoint y: 218, distance: 108.1
click at [1412, 218] on div "Nombre completo : [PERSON_NAME]" at bounding box center [1377, 216] width 294 height 12
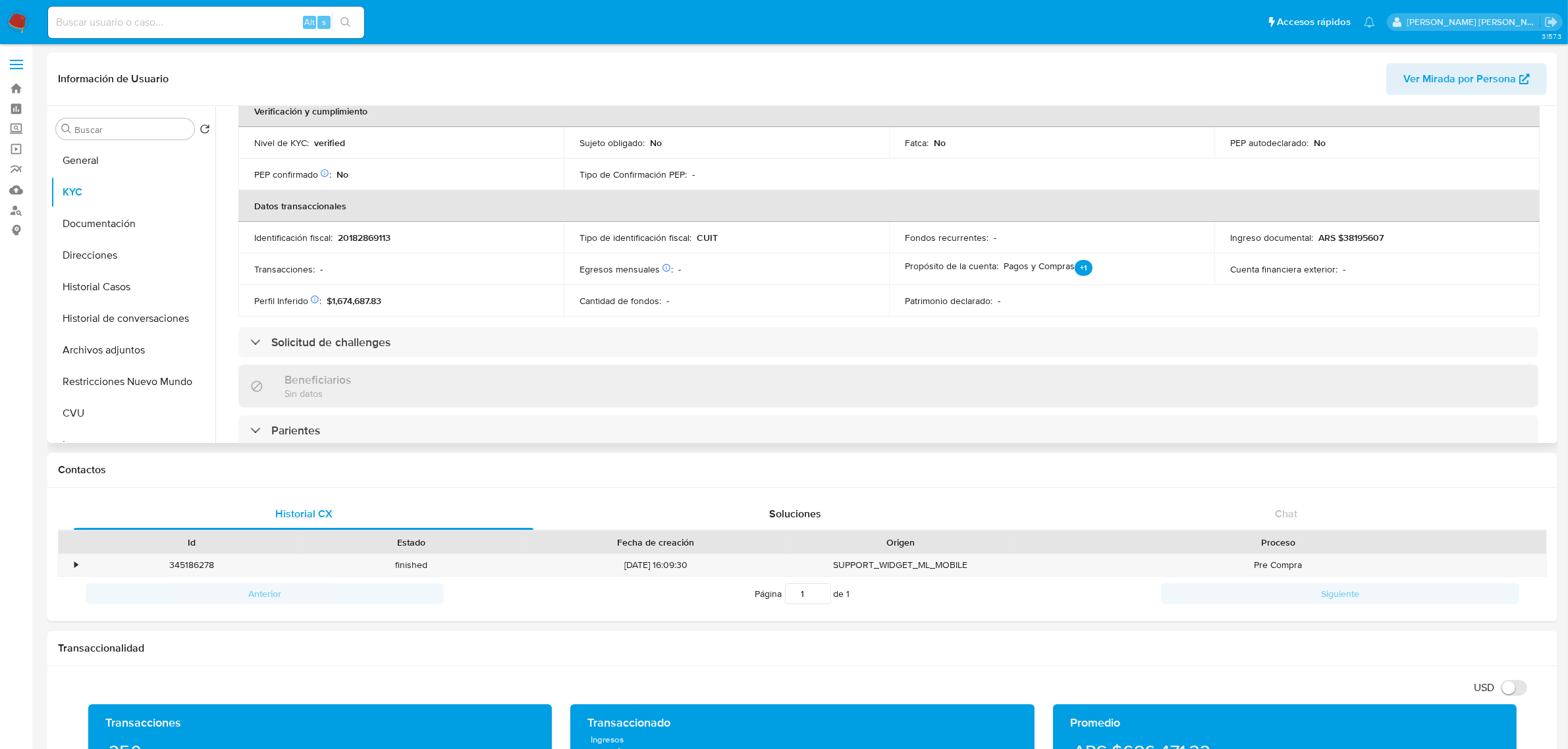
scroll to position [80, 0]
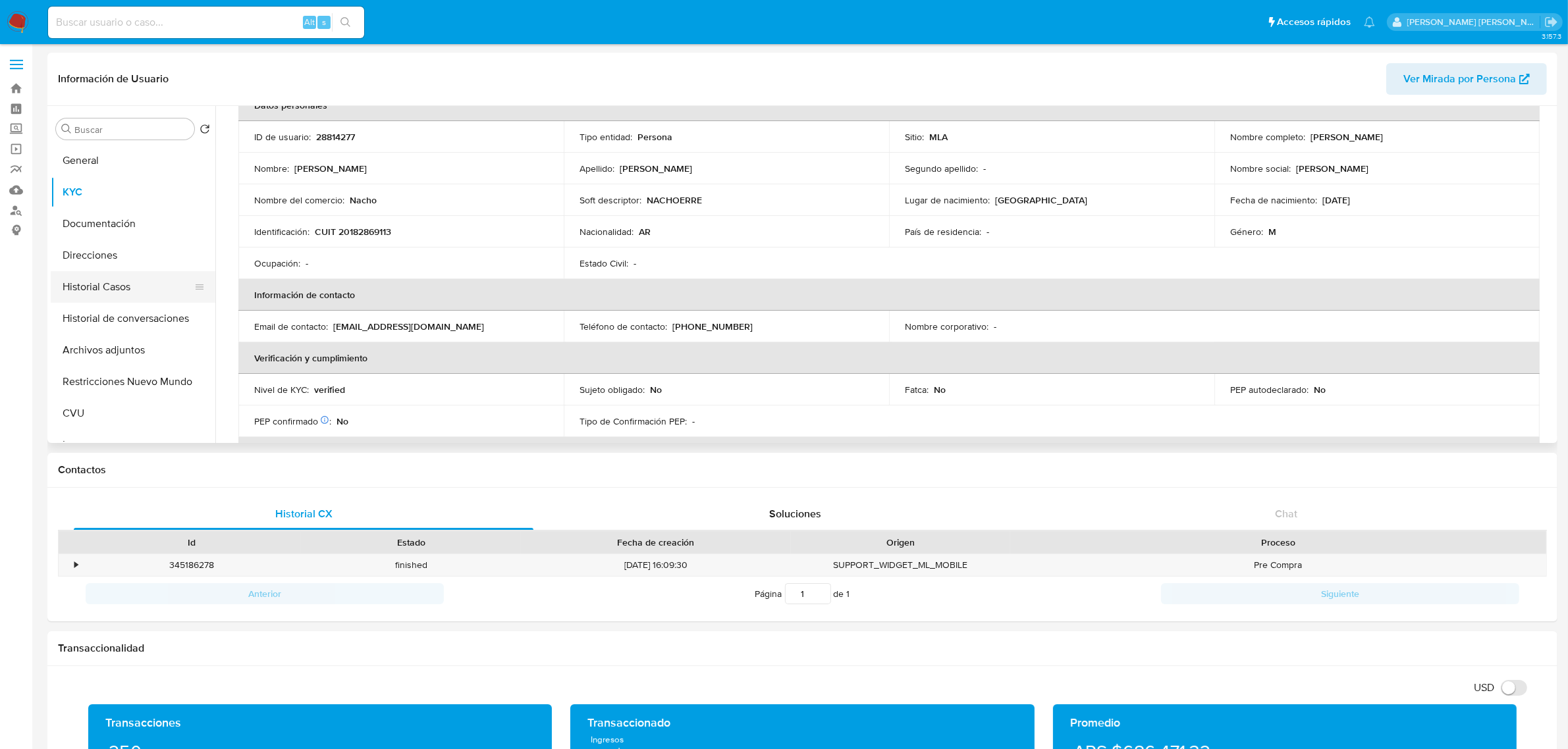
click at [89, 280] on button "Historial Casos" at bounding box center [127, 286] width 154 height 32
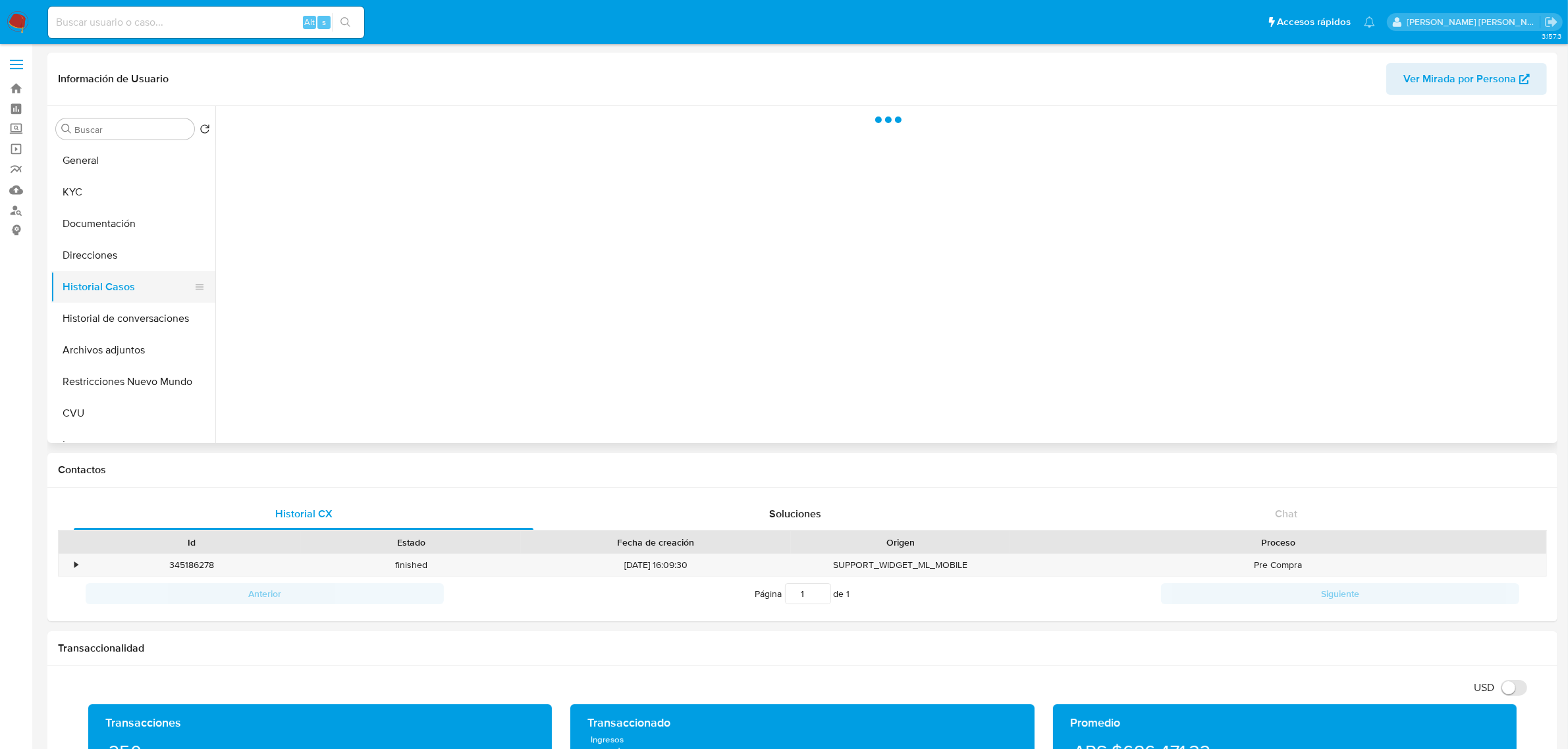
scroll to position [0, 0]
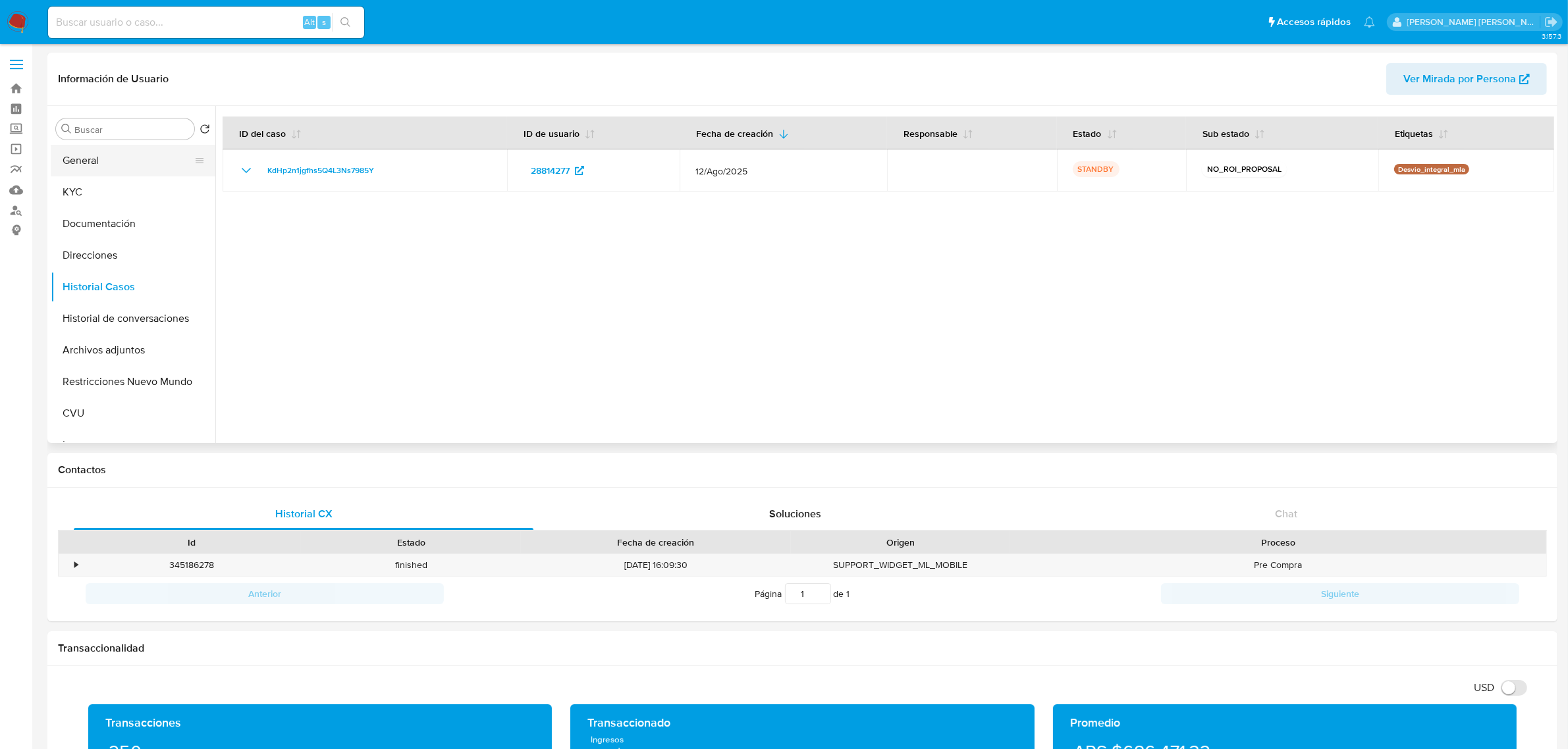
click at [79, 162] on button "General" at bounding box center [127, 160] width 154 height 32
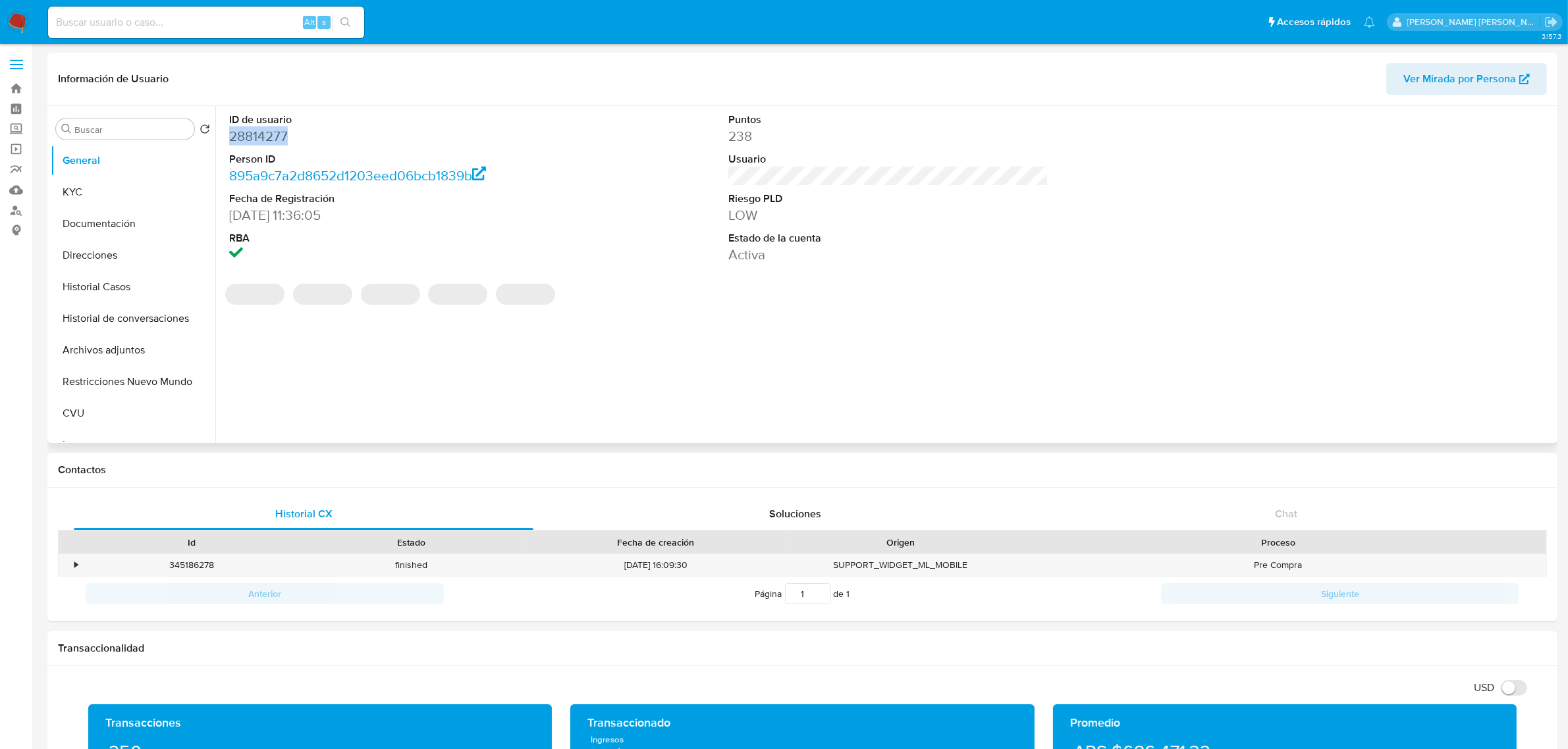
drag, startPoint x: 274, startPoint y: 130, endPoint x: 216, endPoint y: 133, distance: 58.1
click at [216, 133] on div "ID de usuario 28814277 Person ID 895a9c7a2d8652d1203eed06bcb1839b Fecha de Regi…" at bounding box center [885, 275] width 1339 height 337
copy dd "28814277"
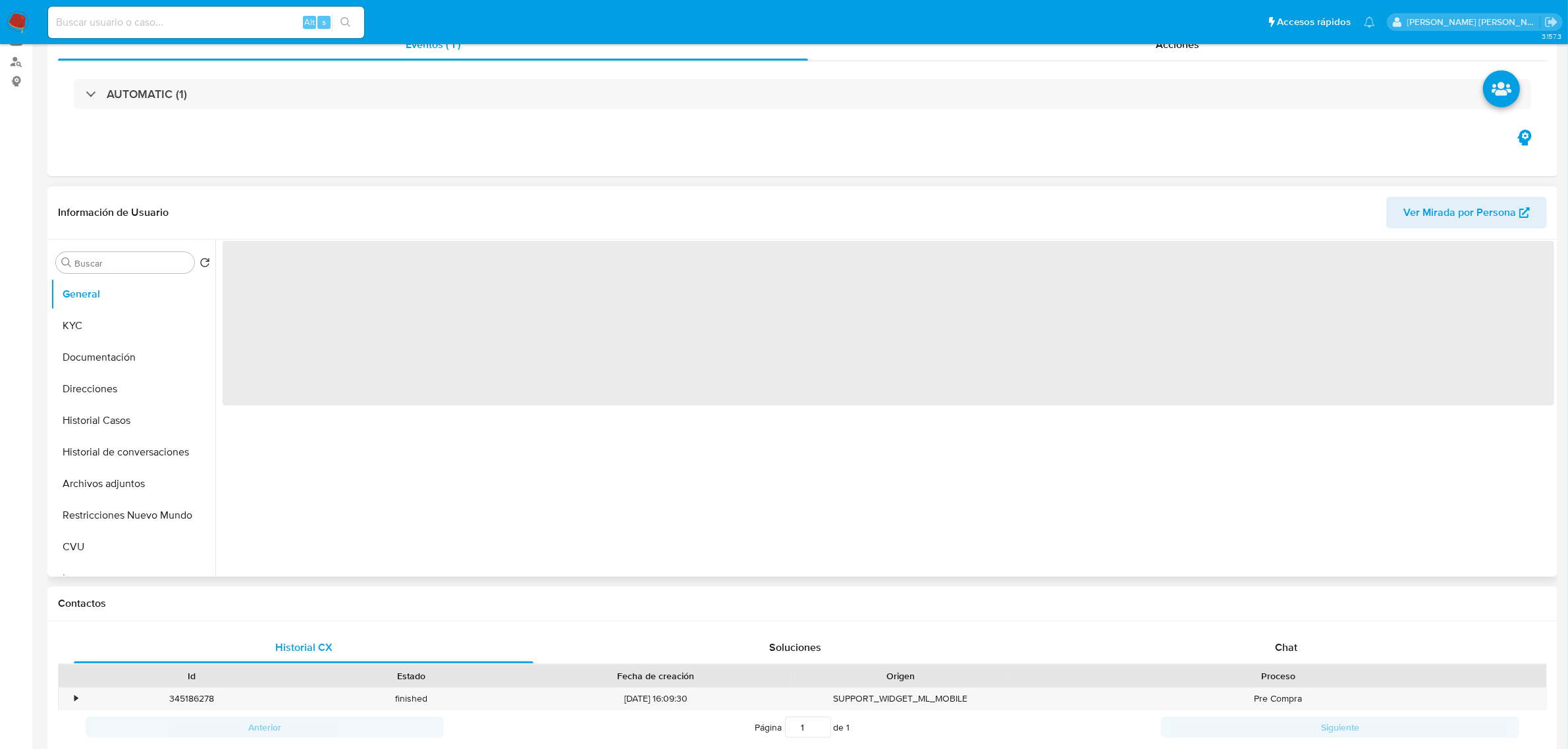
scroll to position [329, 0]
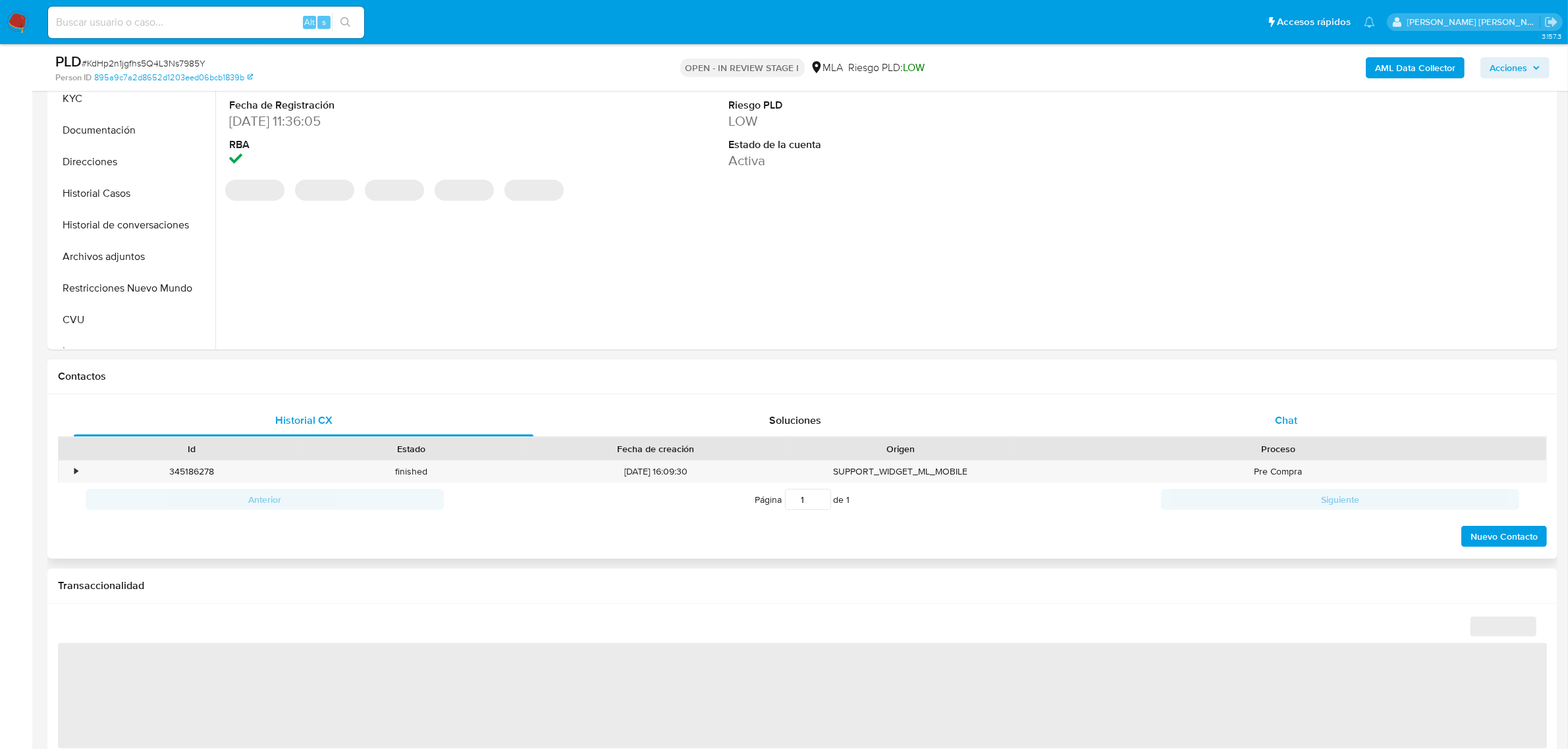
select select "10"
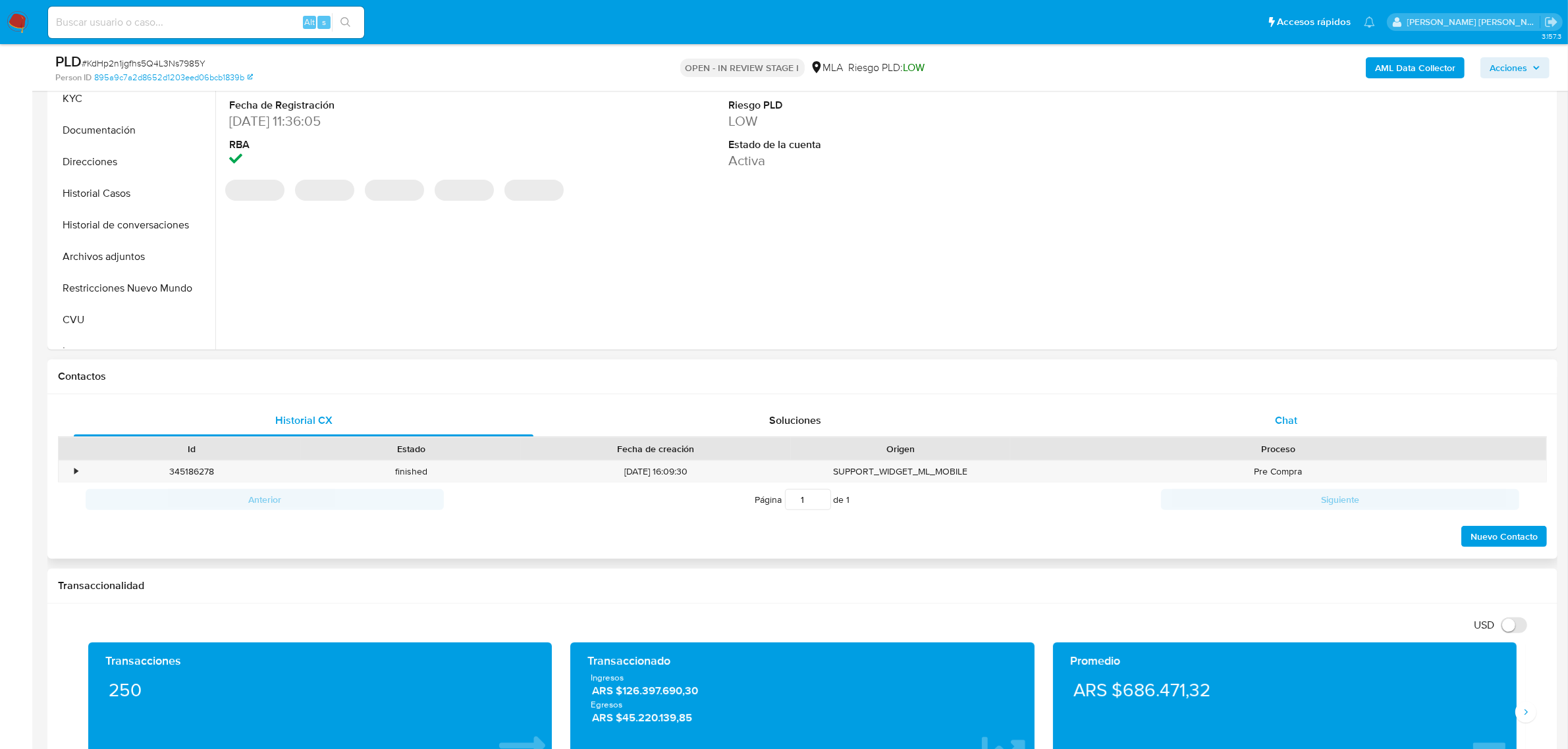
click at [1288, 420] on span "Chat" at bounding box center [1286, 420] width 23 height 15
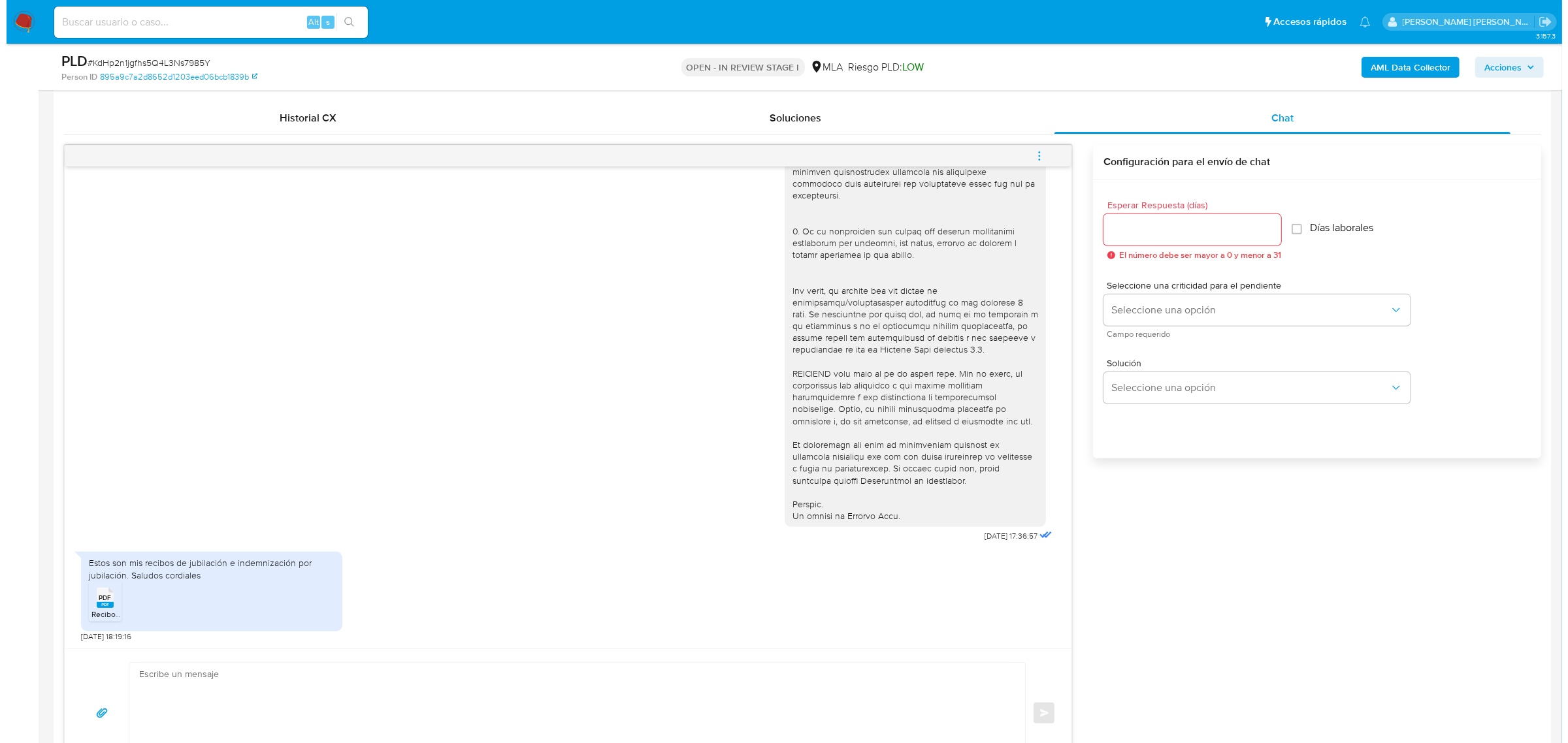
scroll to position [653, 0]
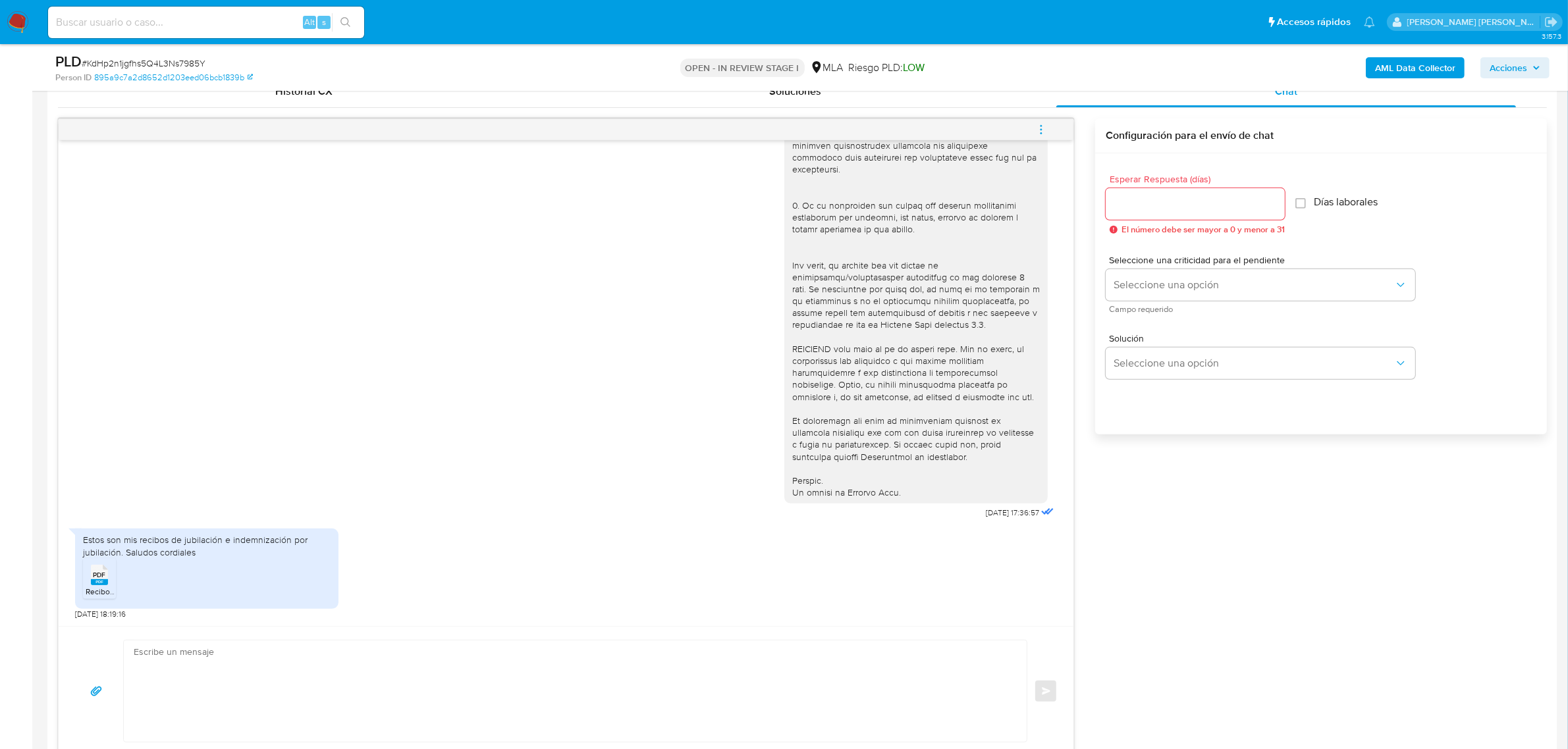
click at [93, 585] on rect at bounding box center [99, 582] width 17 height 6
click at [1408, 60] on b "AML Data Collector" at bounding box center [1415, 67] width 80 height 21
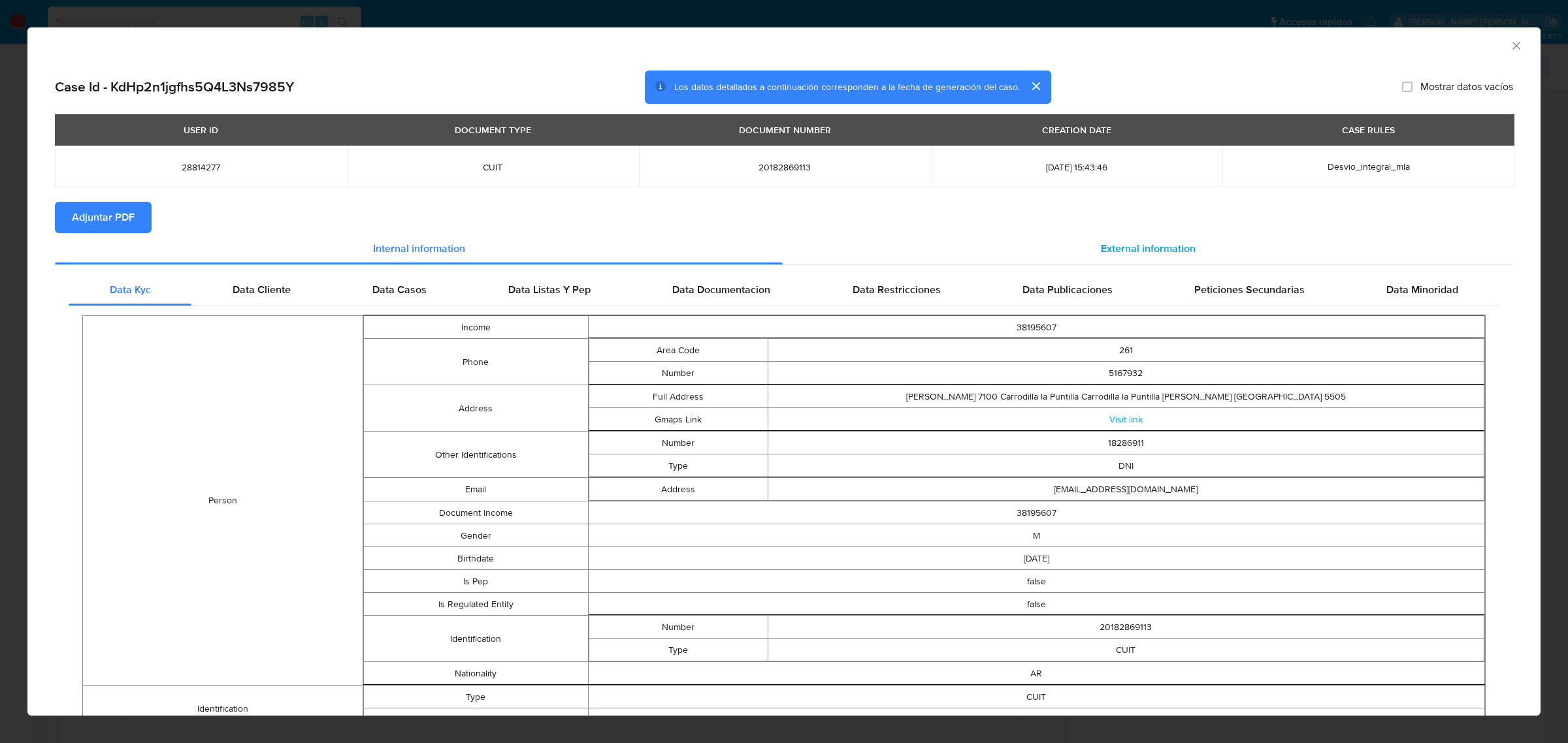
click at [1102, 250] on span "External information" at bounding box center [1148, 248] width 95 height 15
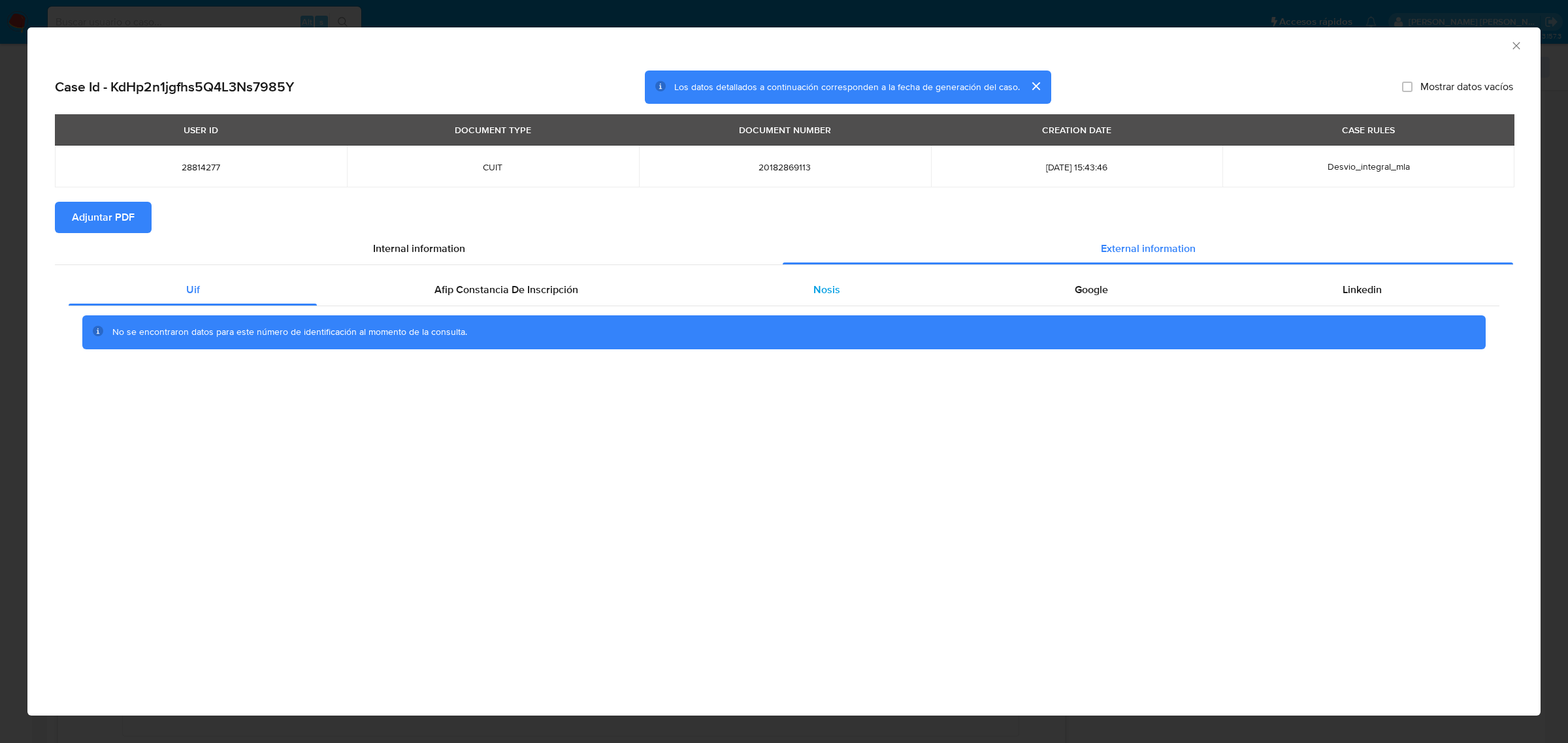
click at [827, 278] on div "Nosis" at bounding box center [826, 289] width 262 height 32
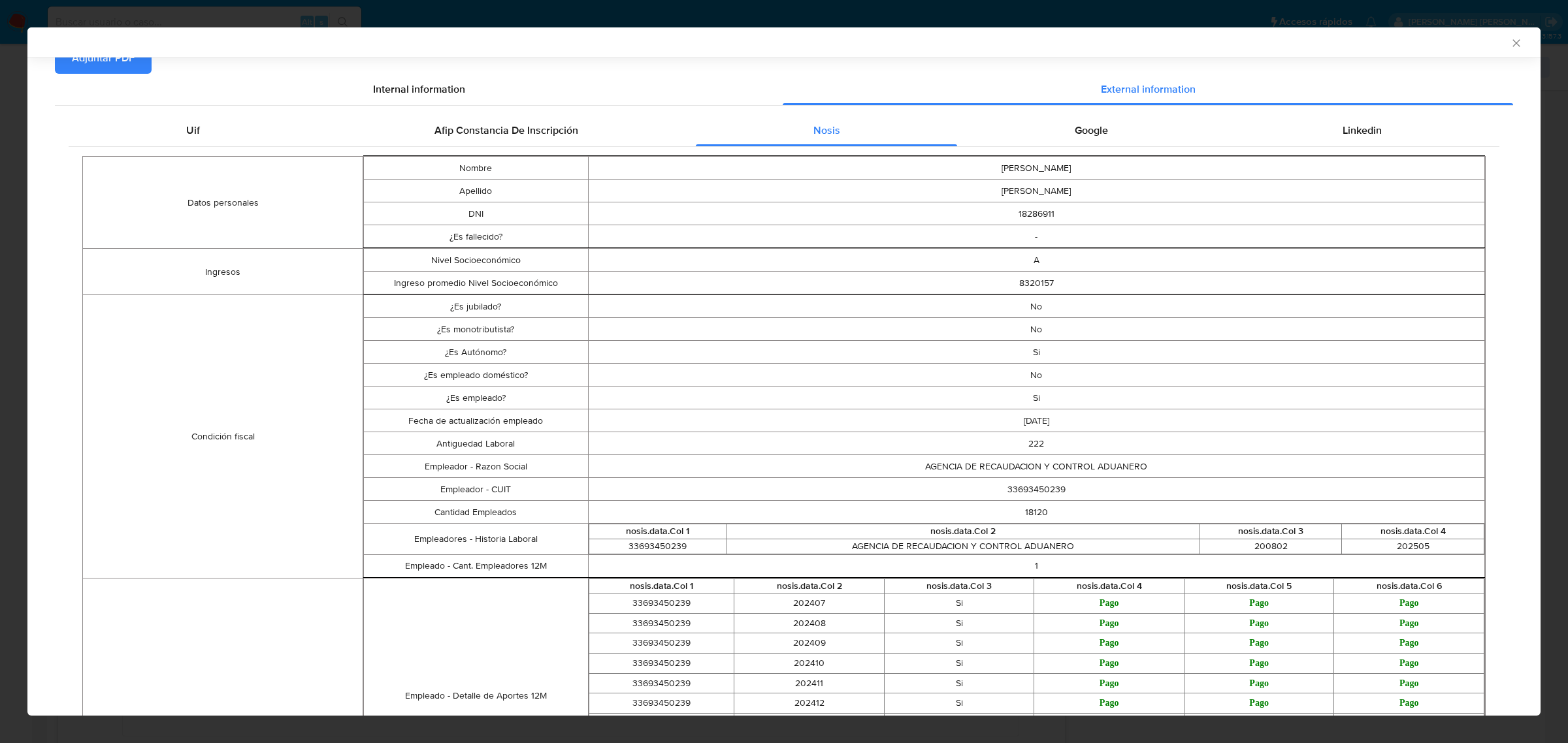
scroll to position [161, 0]
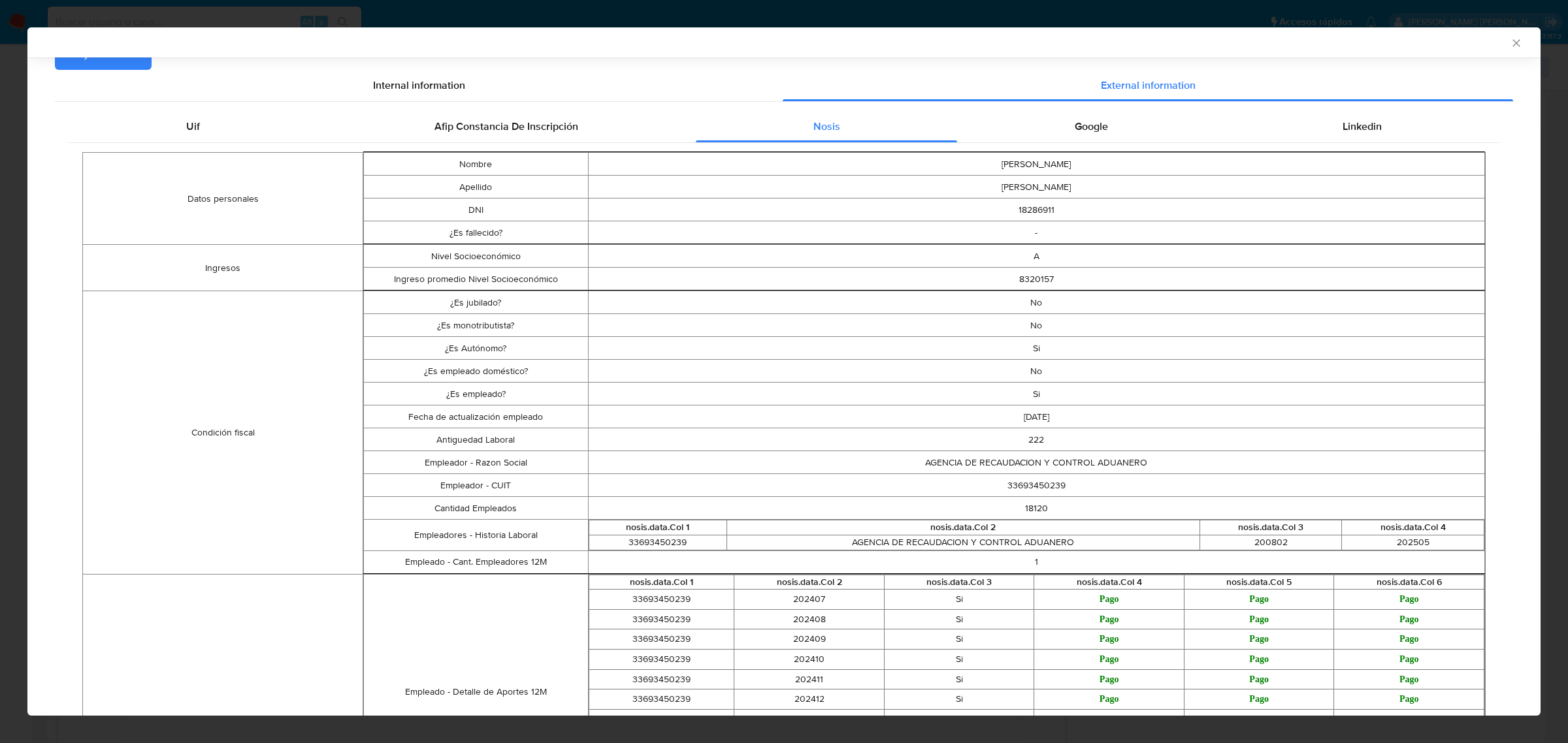
click at [1024, 487] on td "33693450239" at bounding box center [1037, 485] width 897 height 23
copy td "33693450239"
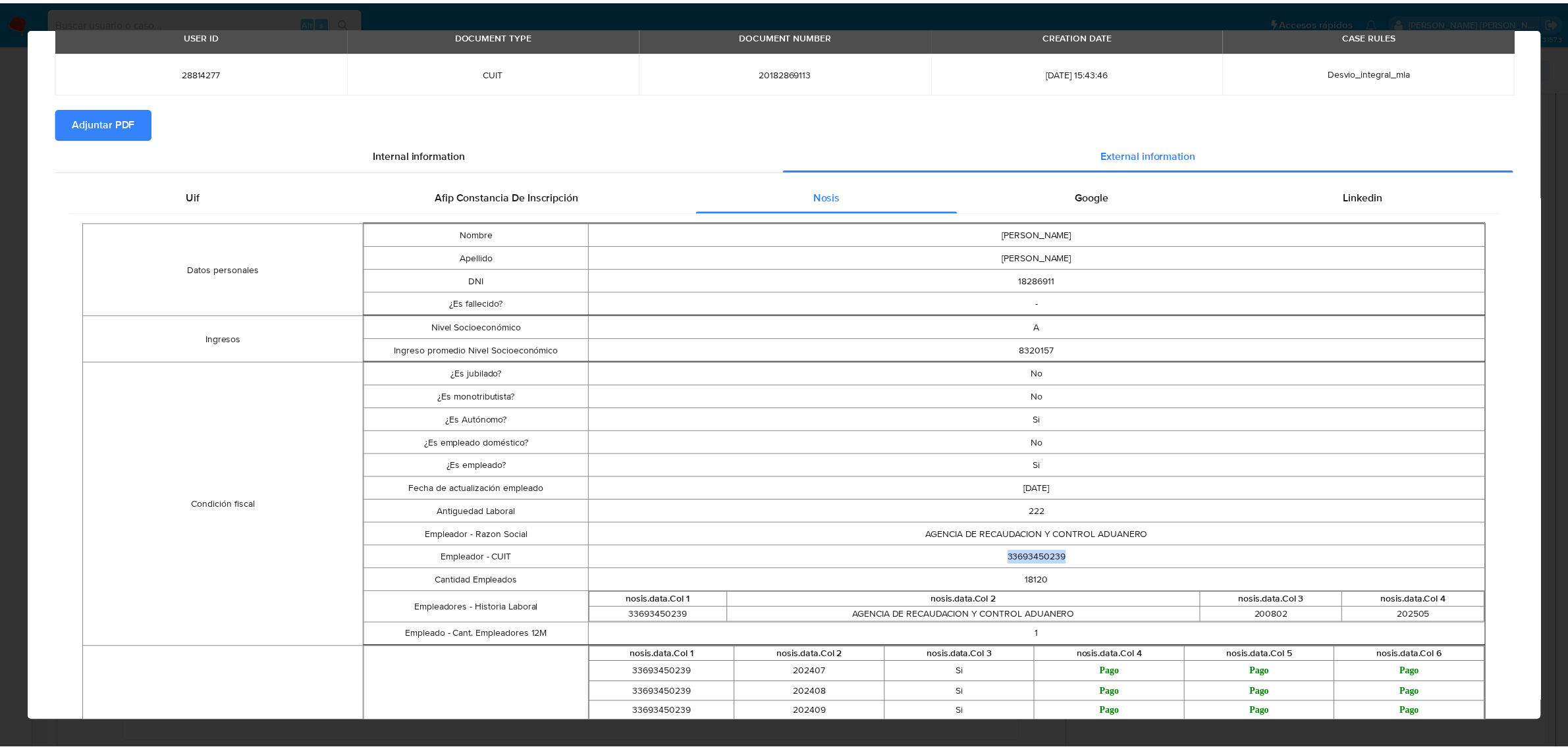
scroll to position [0, 0]
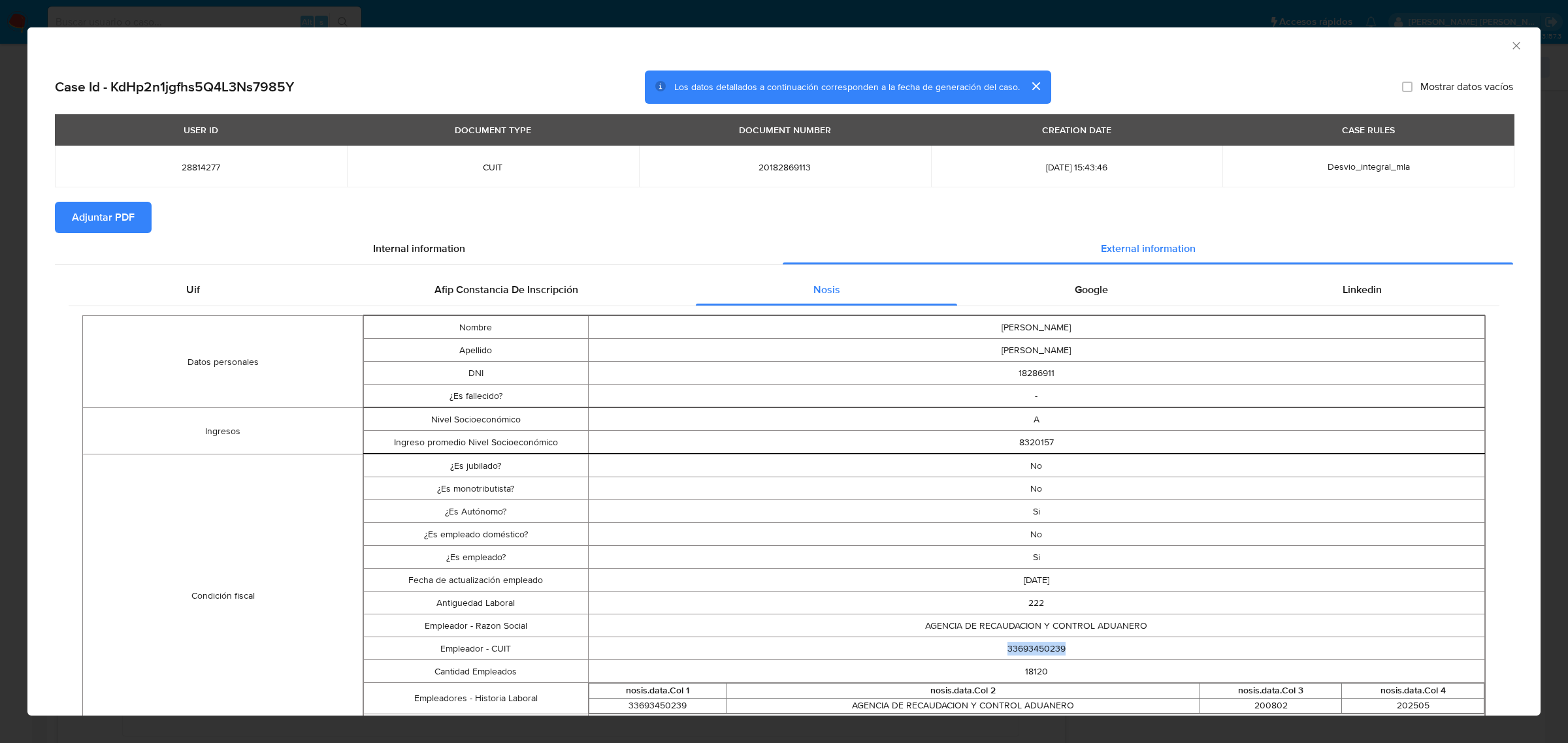
drag, startPoint x: 106, startPoint y: 217, endPoint x: 132, endPoint y: 173, distance: 51.1
click at [106, 217] on span "Adjuntar PDF" at bounding box center [104, 217] width 63 height 29
click at [1509, 46] on icon "Cerrar ventana" at bounding box center [1516, 45] width 13 height 13
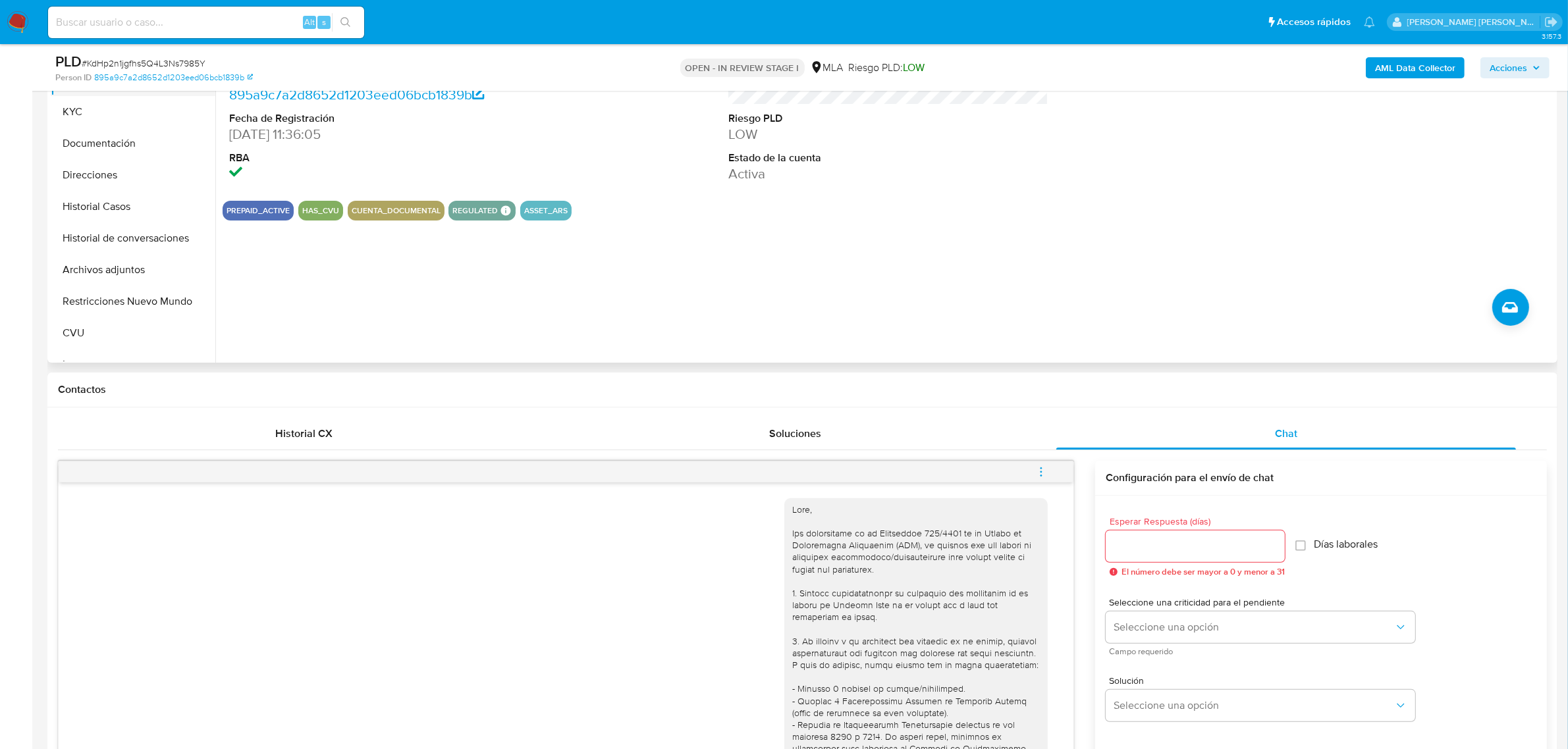
scroll to position [165, 0]
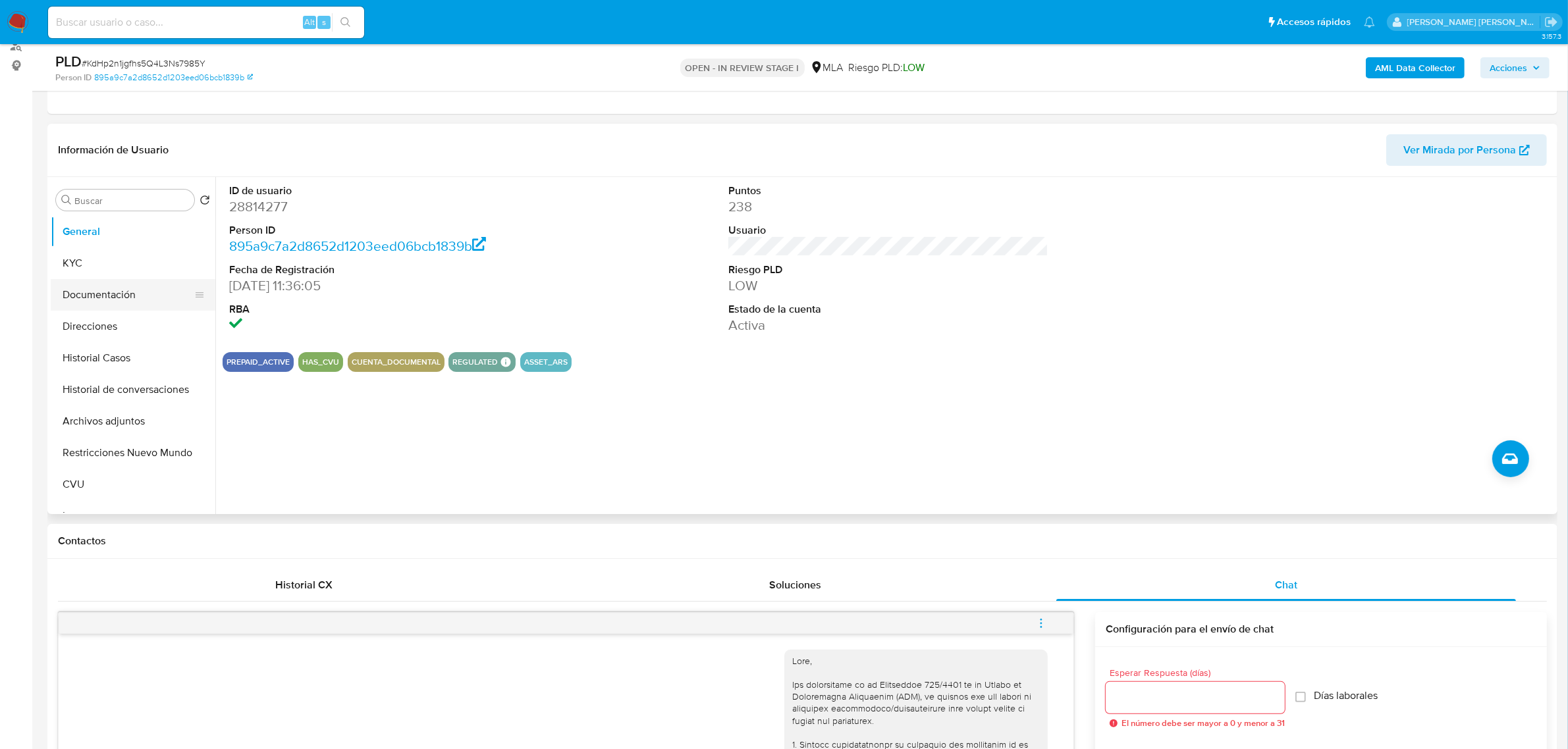
click at [99, 291] on button "Documentación" at bounding box center [127, 295] width 154 height 32
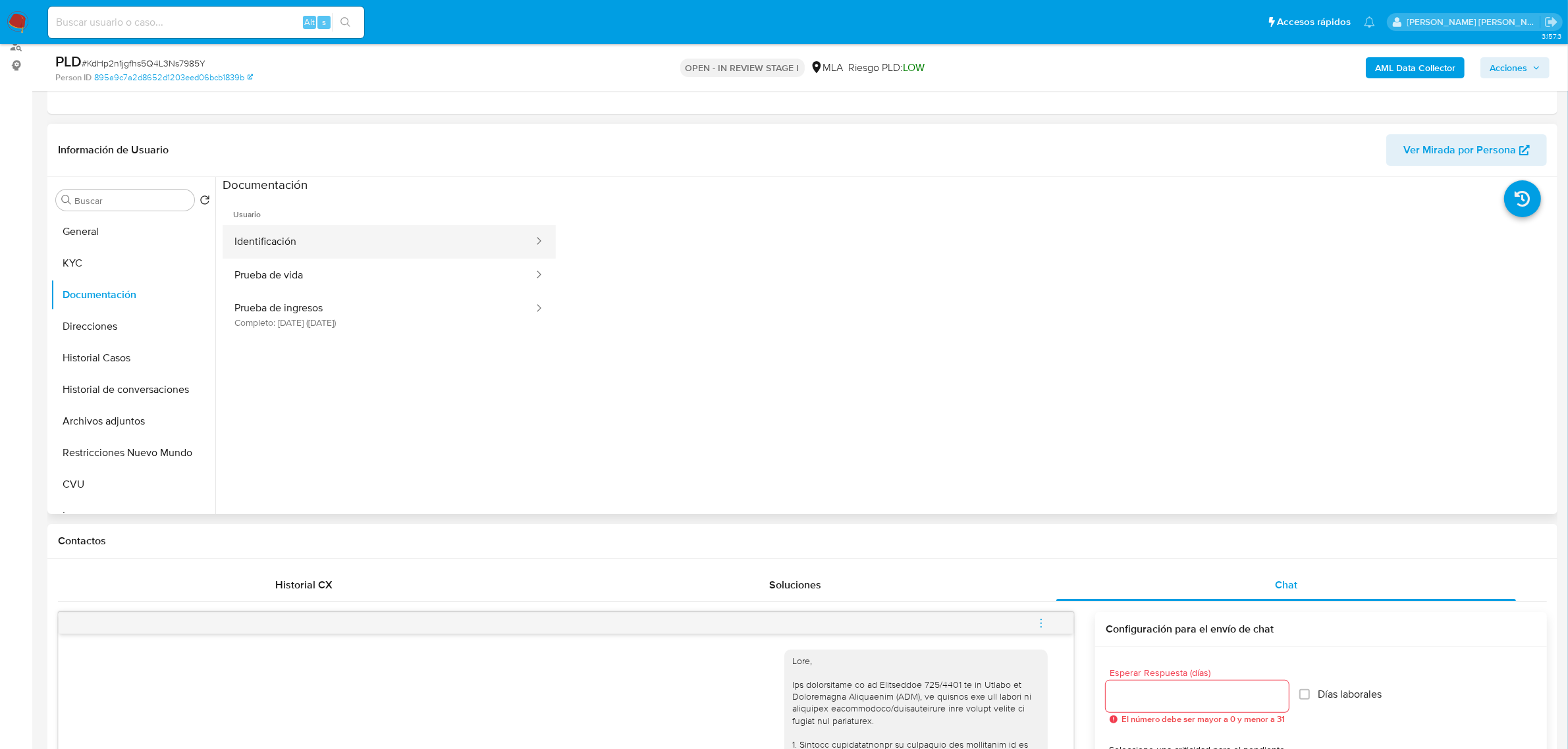
click at [298, 239] on button "Identificación" at bounding box center [378, 242] width 312 height 34
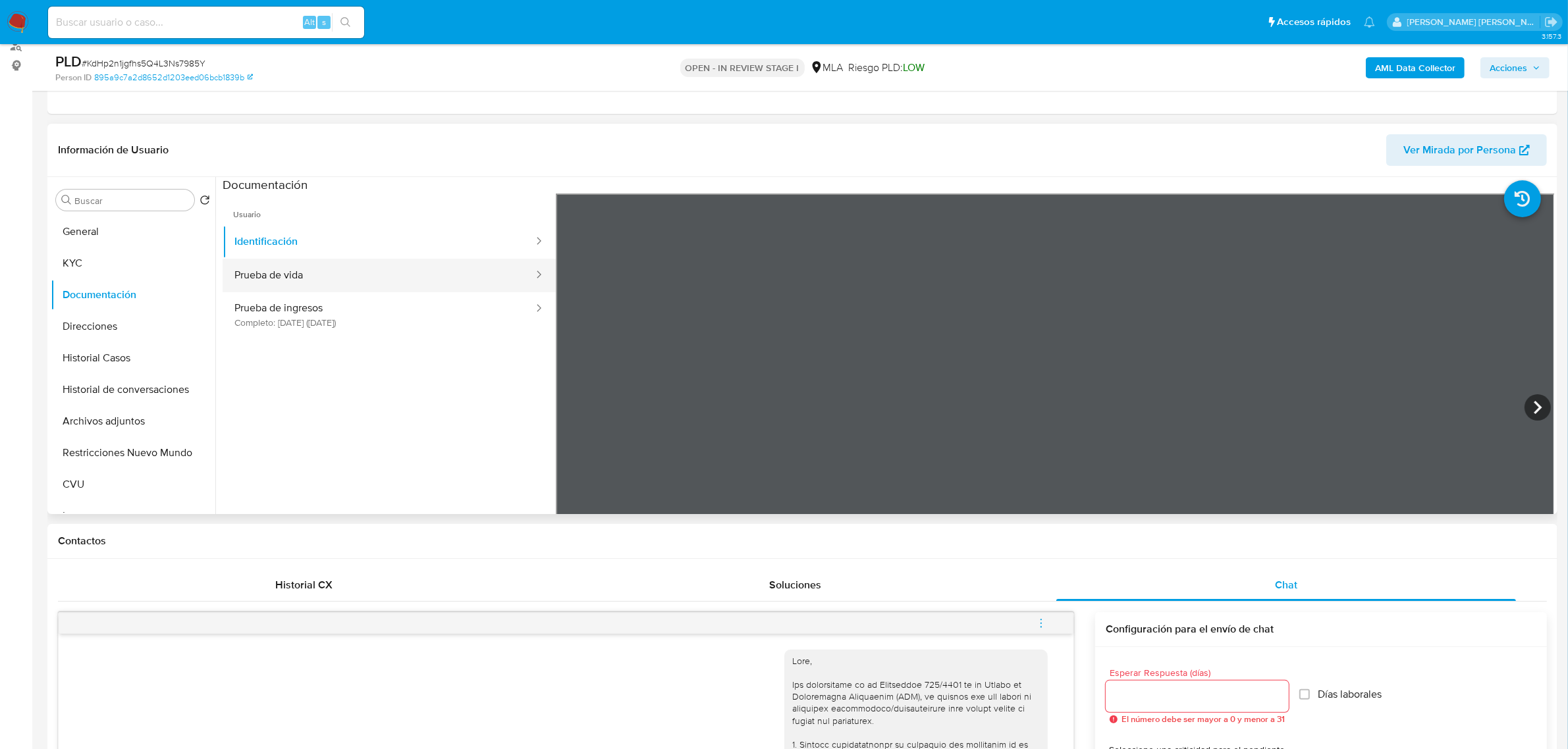
click at [328, 278] on button "Prueba de vida" at bounding box center [378, 275] width 312 height 34
click at [326, 311] on button "Prueba de ingresos Completo: 08/07/2025 (hace 2 meses)" at bounding box center [378, 314] width 312 height 45
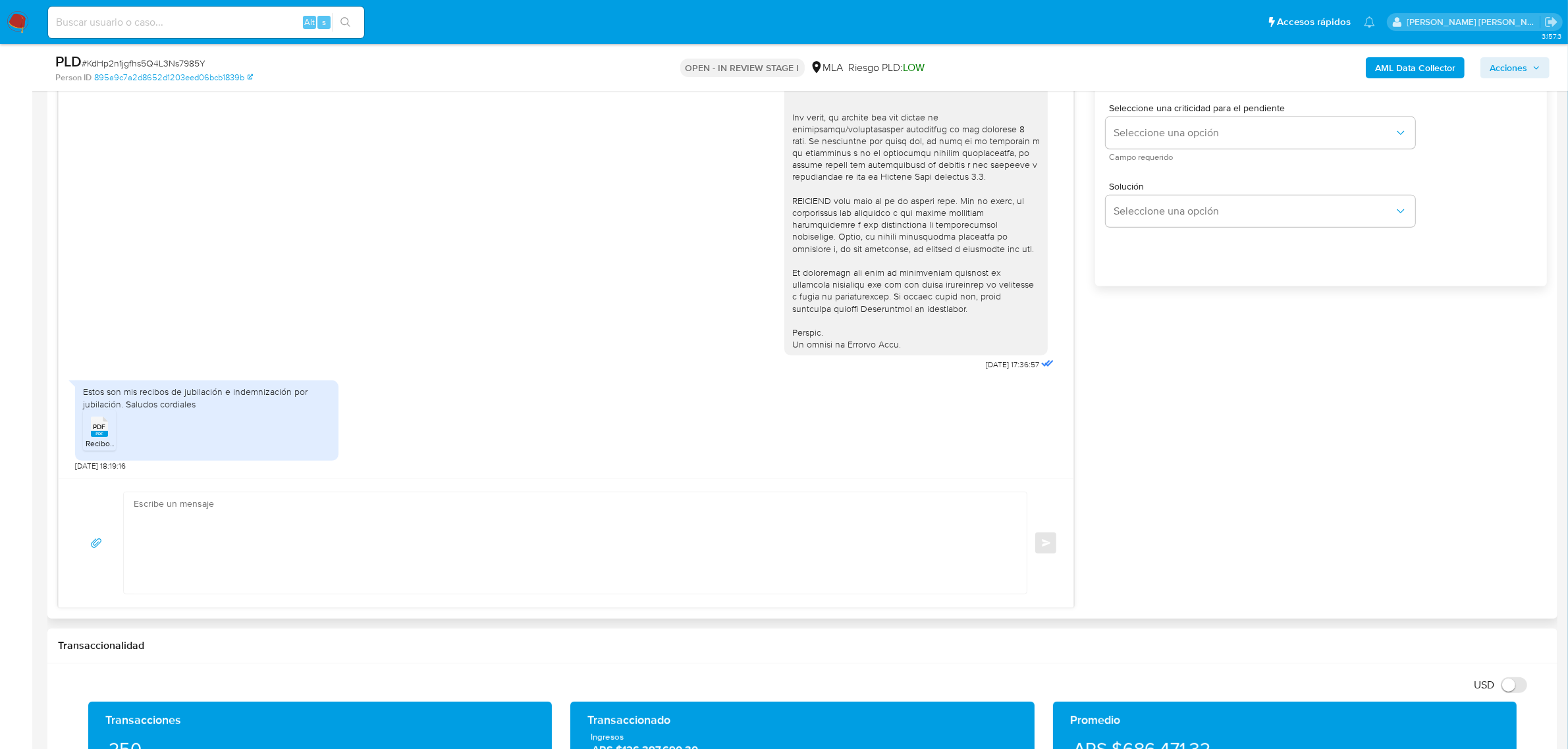
scroll to position [905, 0]
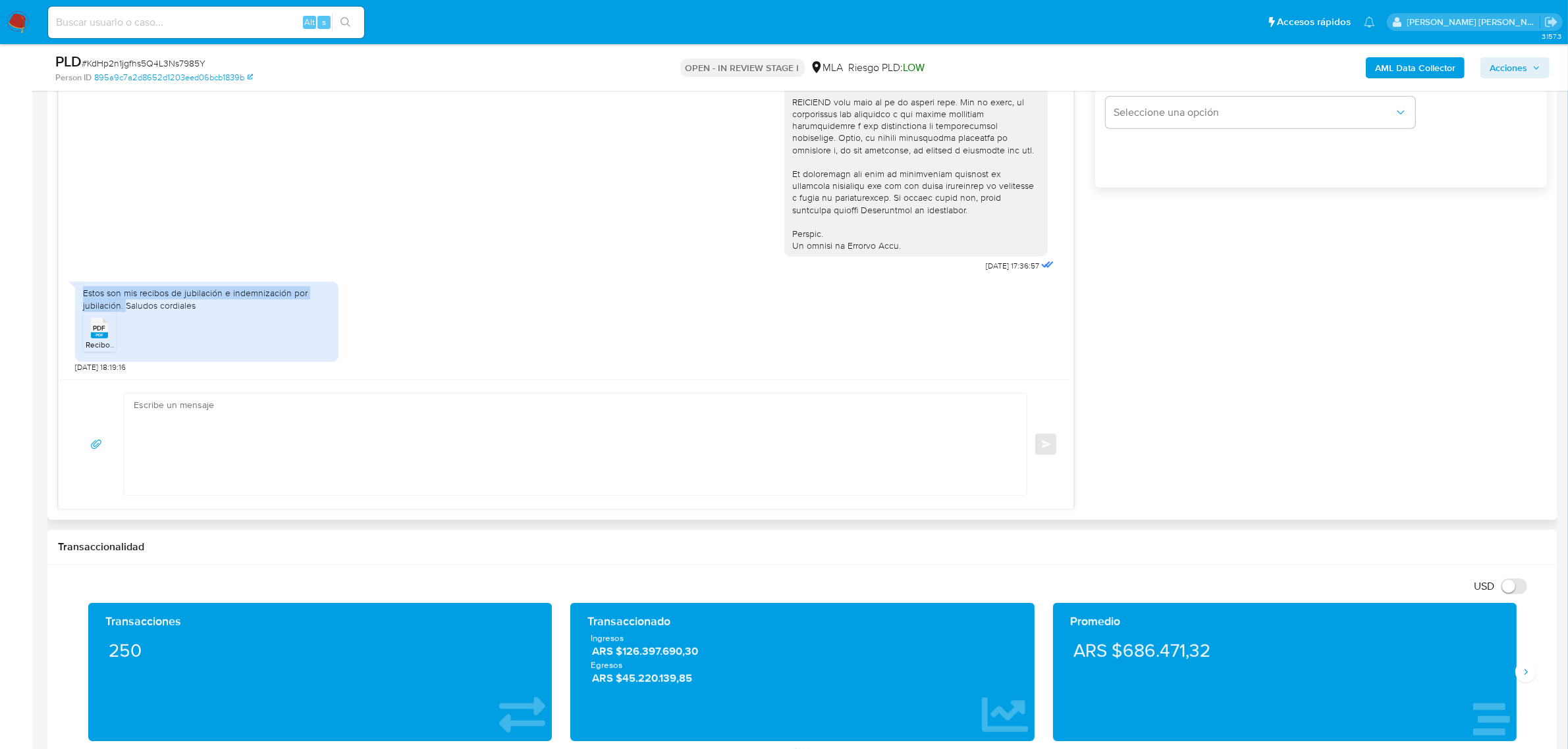
drag, startPoint x: 80, startPoint y: 293, endPoint x: 126, endPoint y: 309, distance: 48.7
click at [126, 309] on div "Estos son mis recibos de jubilación e indemnización por jubilación. Saludos cor…" at bounding box center [207, 322] width 264 height 80
copy div "Estos son mis recibos de jubilación e indemnización por jubilación."
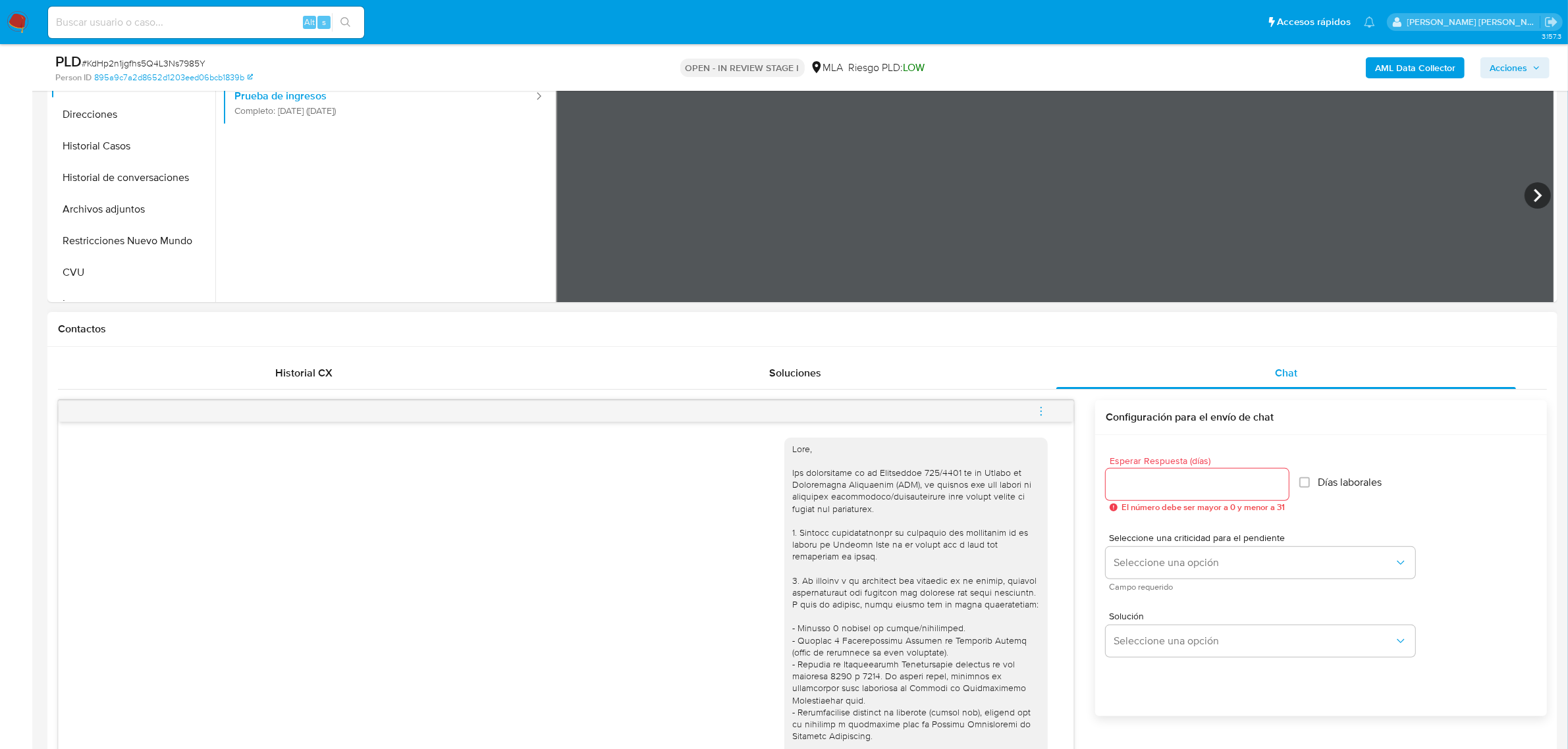
scroll to position [165, 0]
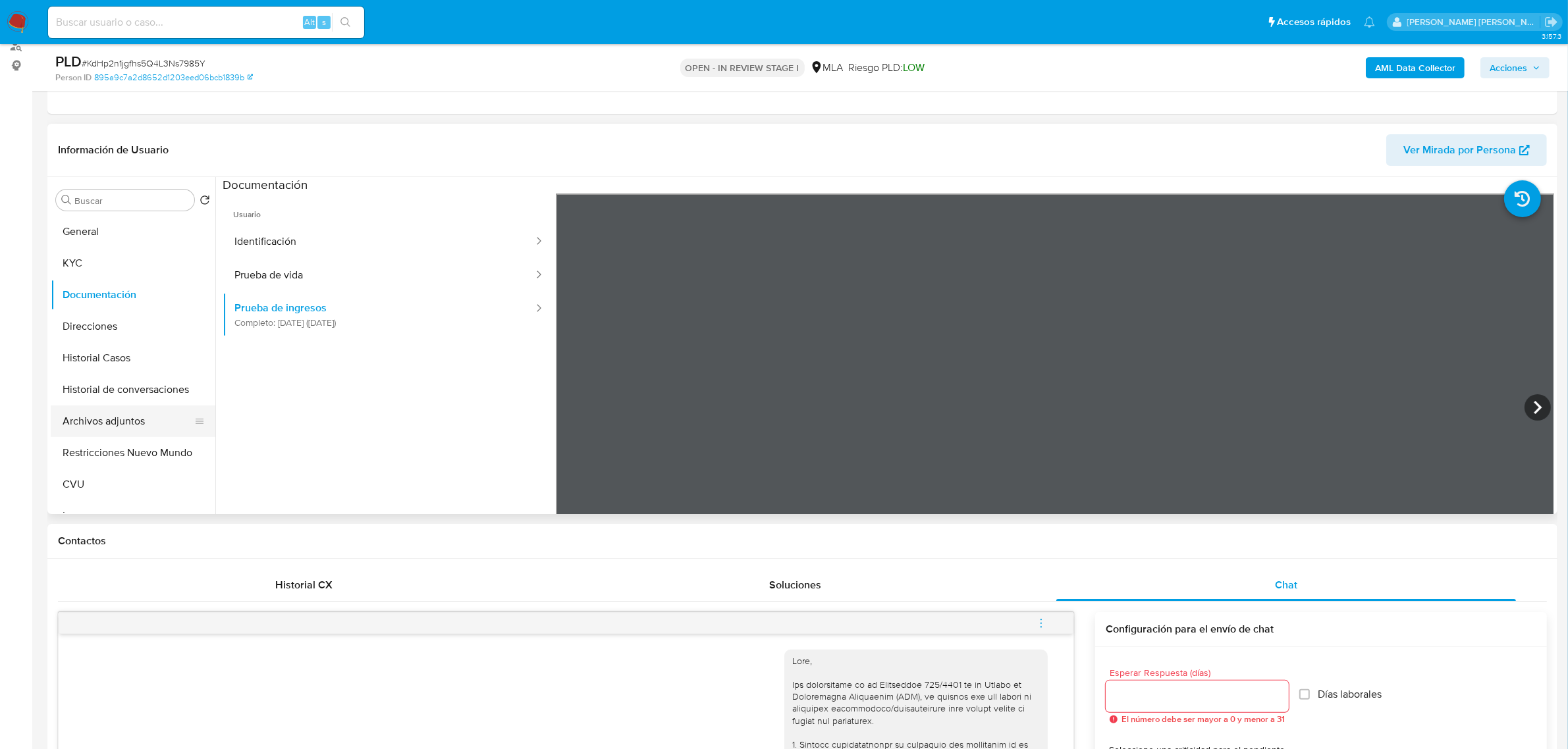
click at [102, 421] on button "Archivos adjuntos" at bounding box center [127, 421] width 154 height 32
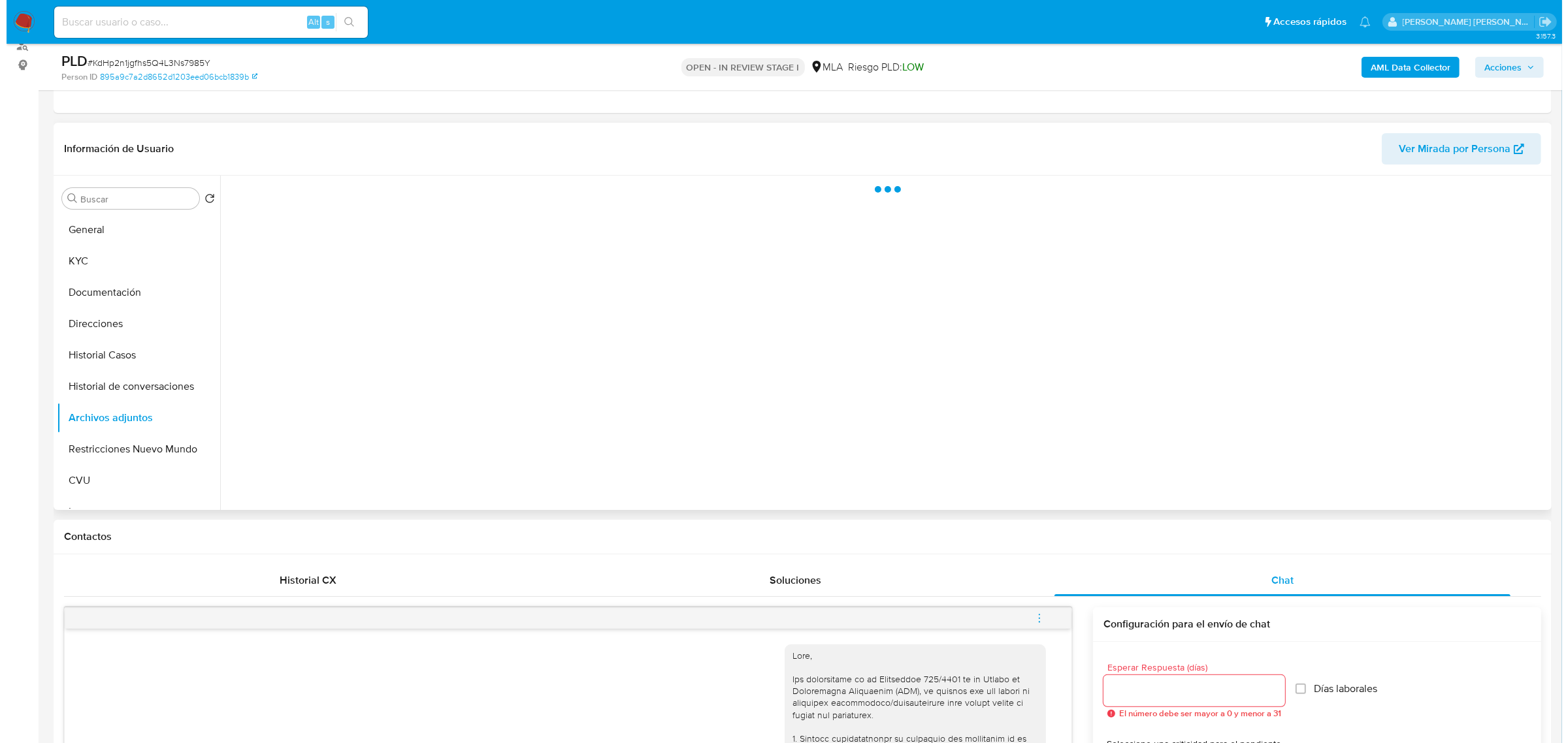
scroll to position [245, 0]
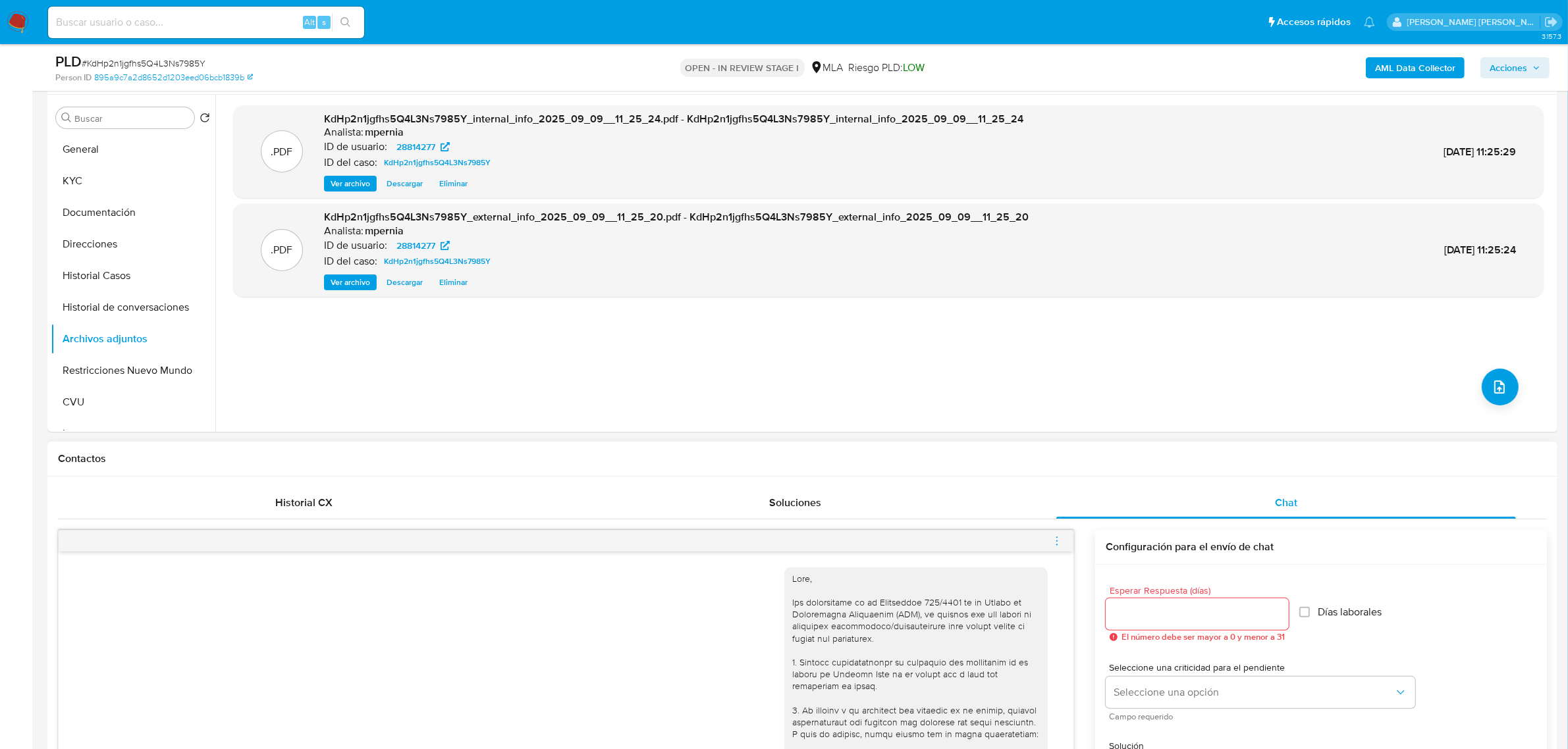
click at [1056, 540] on icon "menu-action" at bounding box center [1057, 541] width 12 height 12
click at [993, 540] on li "Abrir gestor de archivos" at bounding box center [983, 540] width 135 height 24
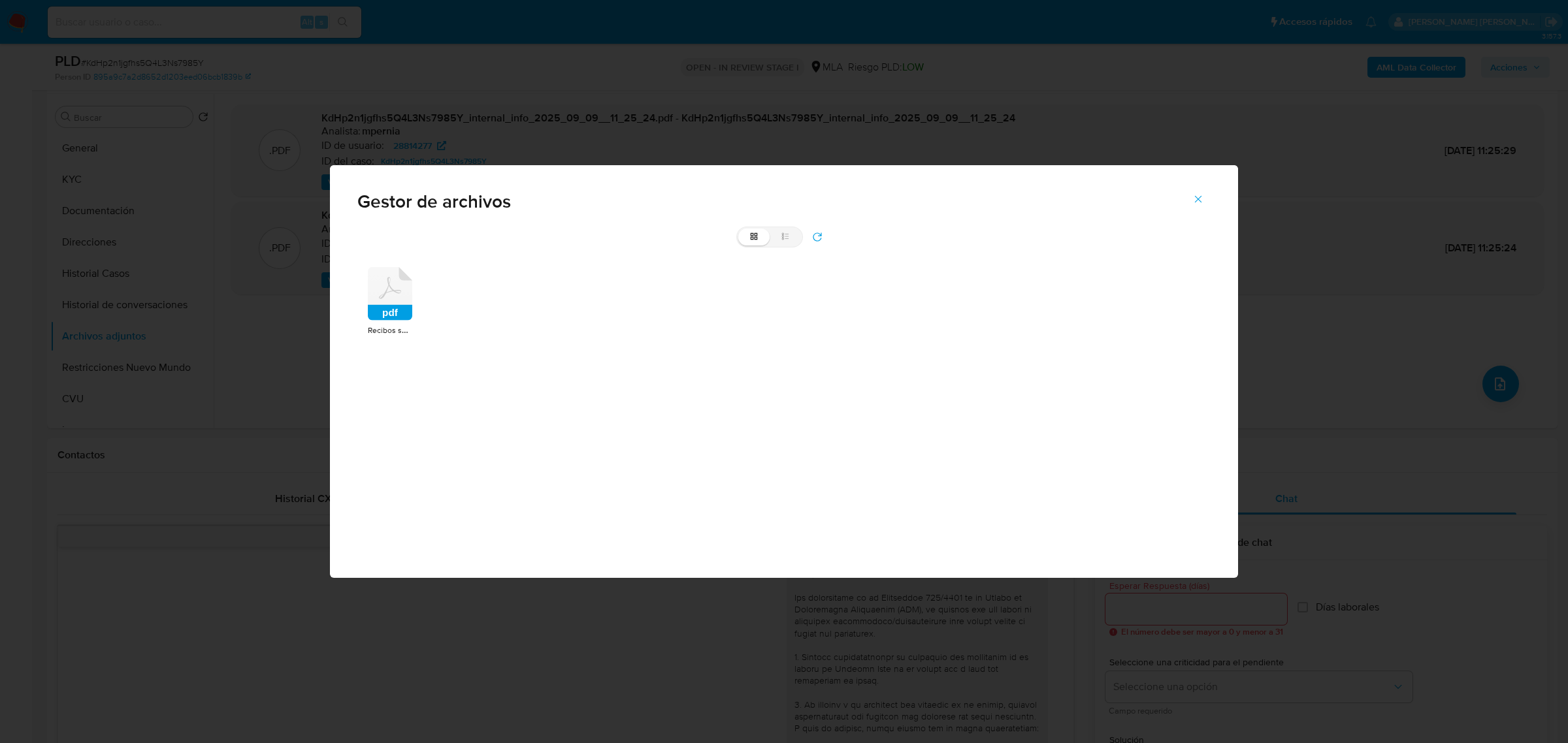
click at [396, 310] on rect at bounding box center [390, 312] width 44 height 15
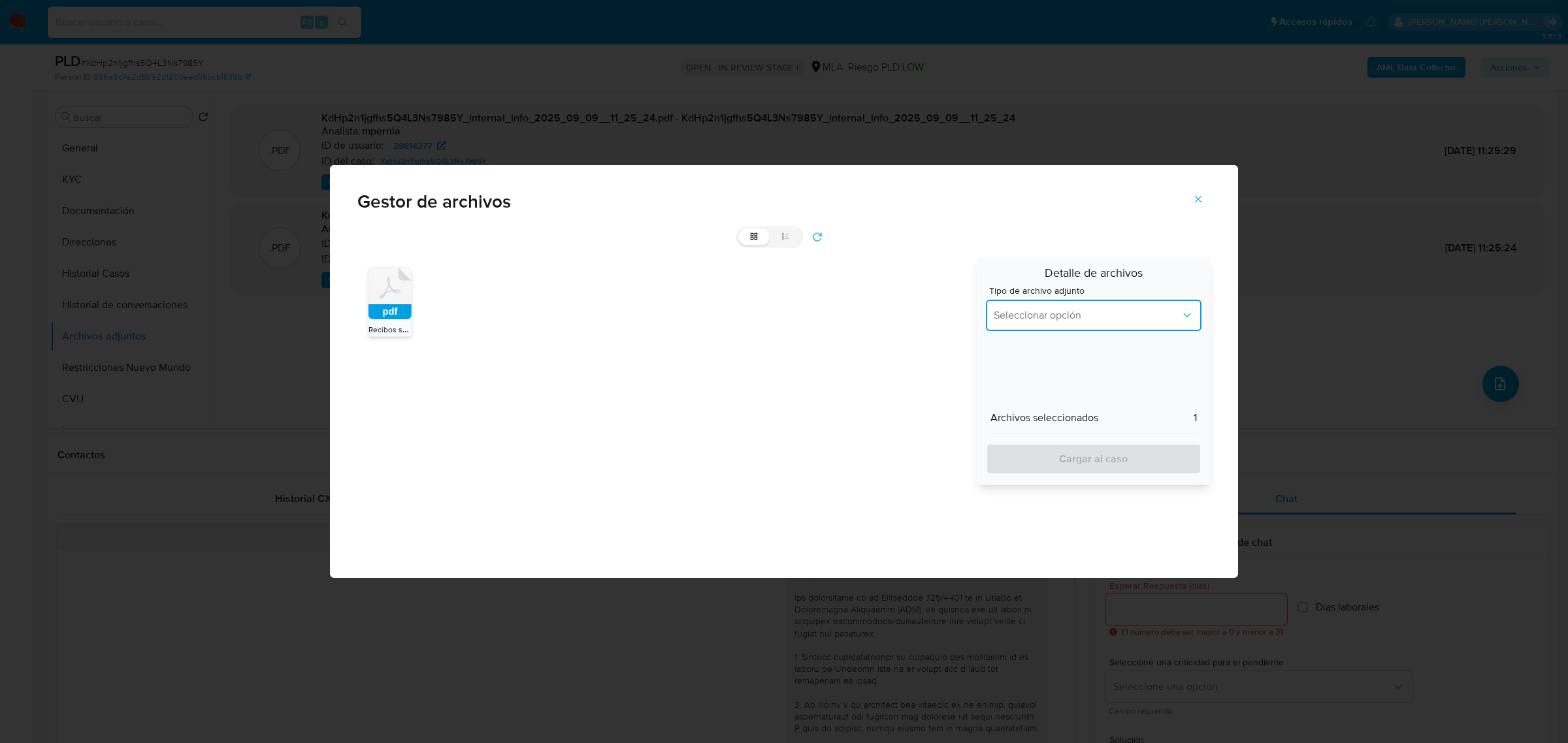
click at [1066, 323] on button "Seleccionar opción" at bounding box center [1093, 315] width 216 height 32
click at [1032, 369] on span "Recibos de sueldo" at bounding box center [1035, 369] width 84 height 13
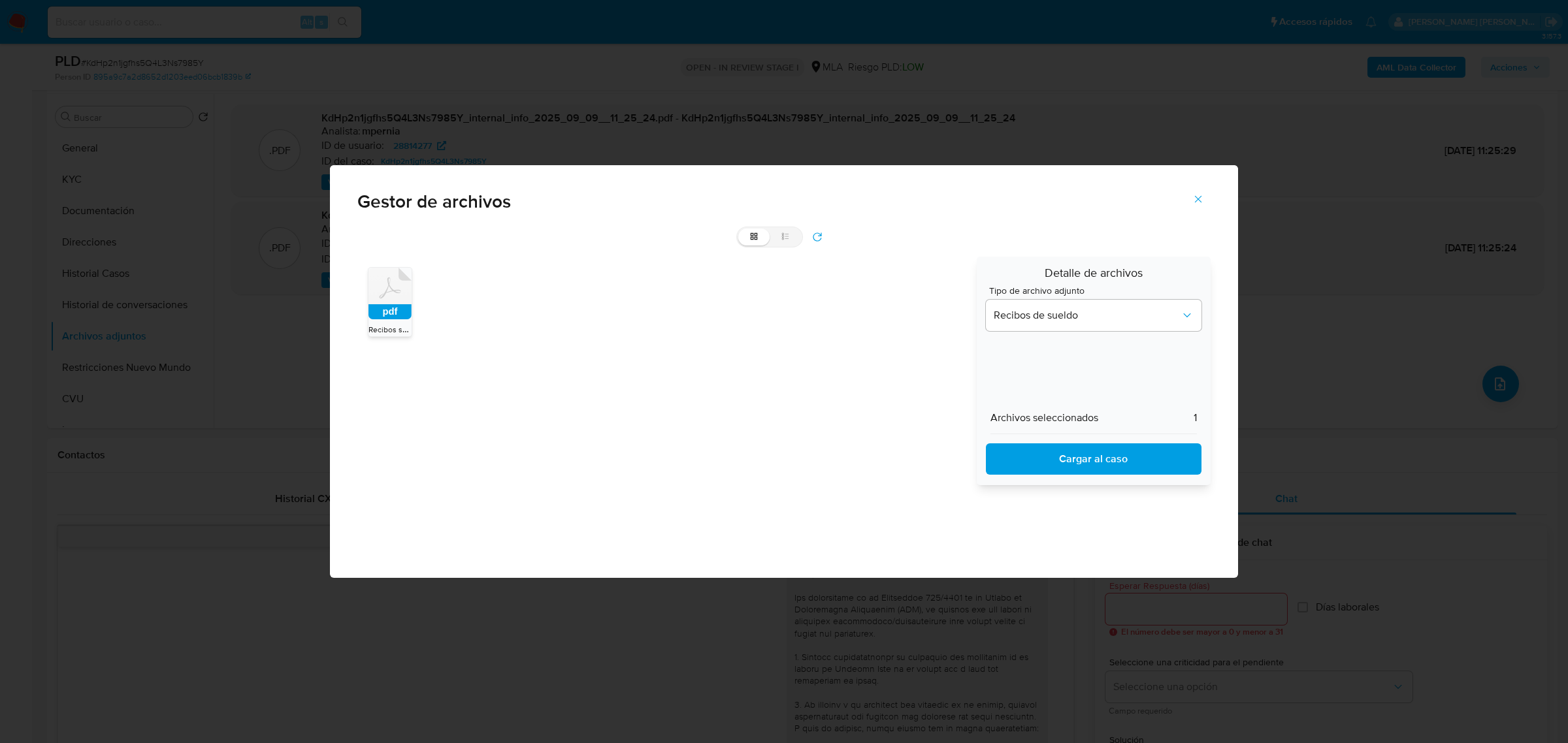
click at [1060, 458] on span "Cargar al caso" at bounding box center [1093, 459] width 181 height 29
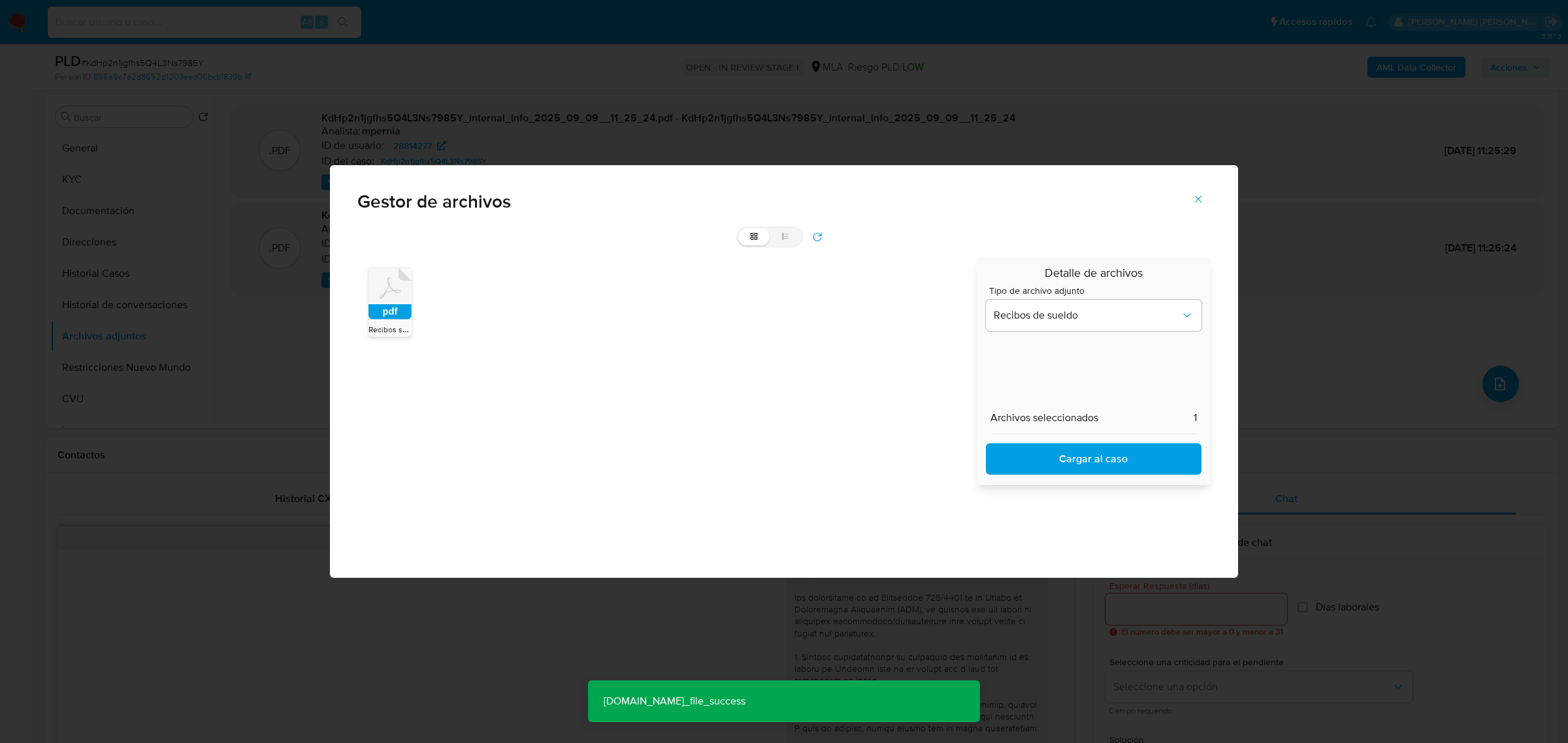
click at [1206, 197] on button "Cerrar" at bounding box center [1198, 198] width 46 height 32
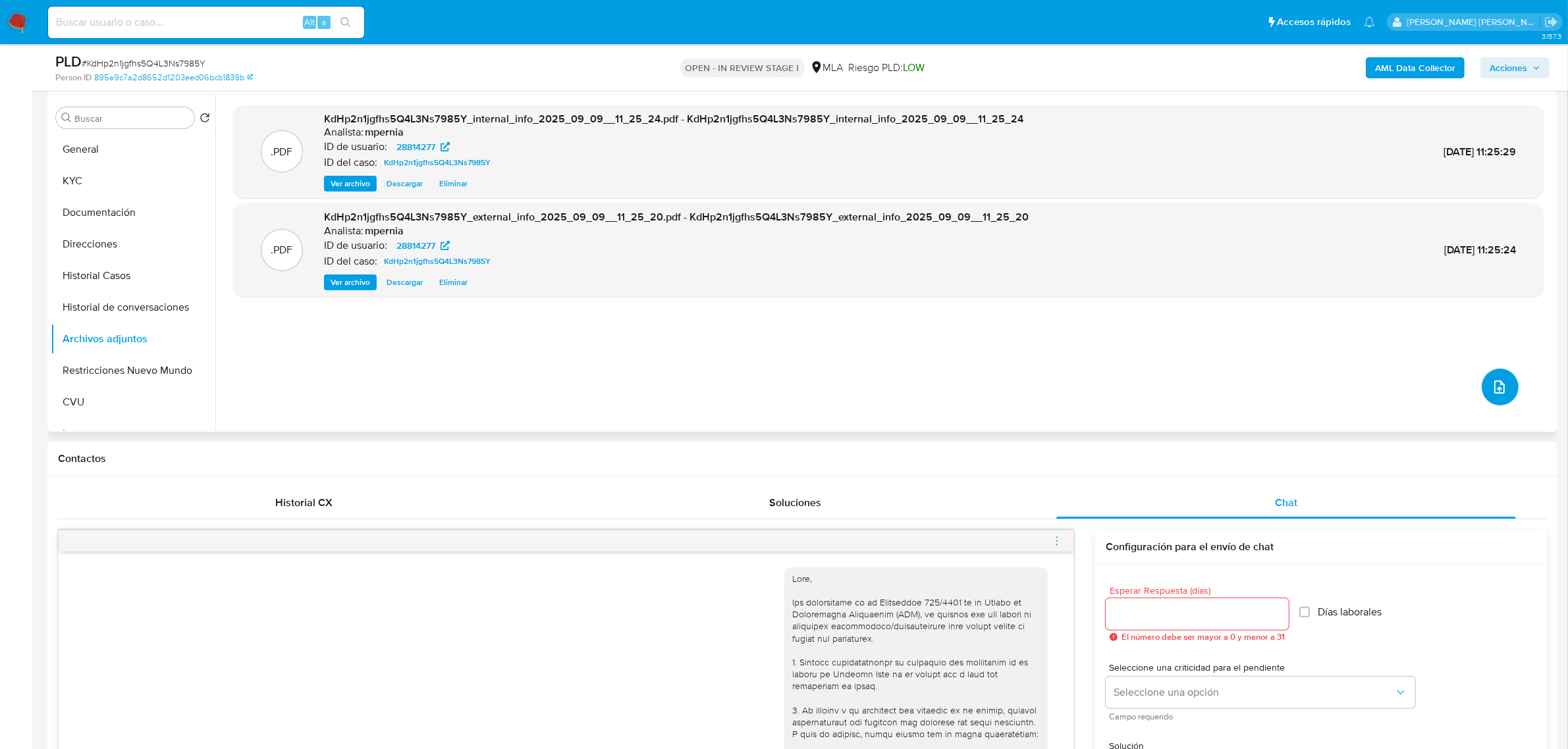
click at [1504, 383] on button "upload-file" at bounding box center [1500, 386] width 37 height 37
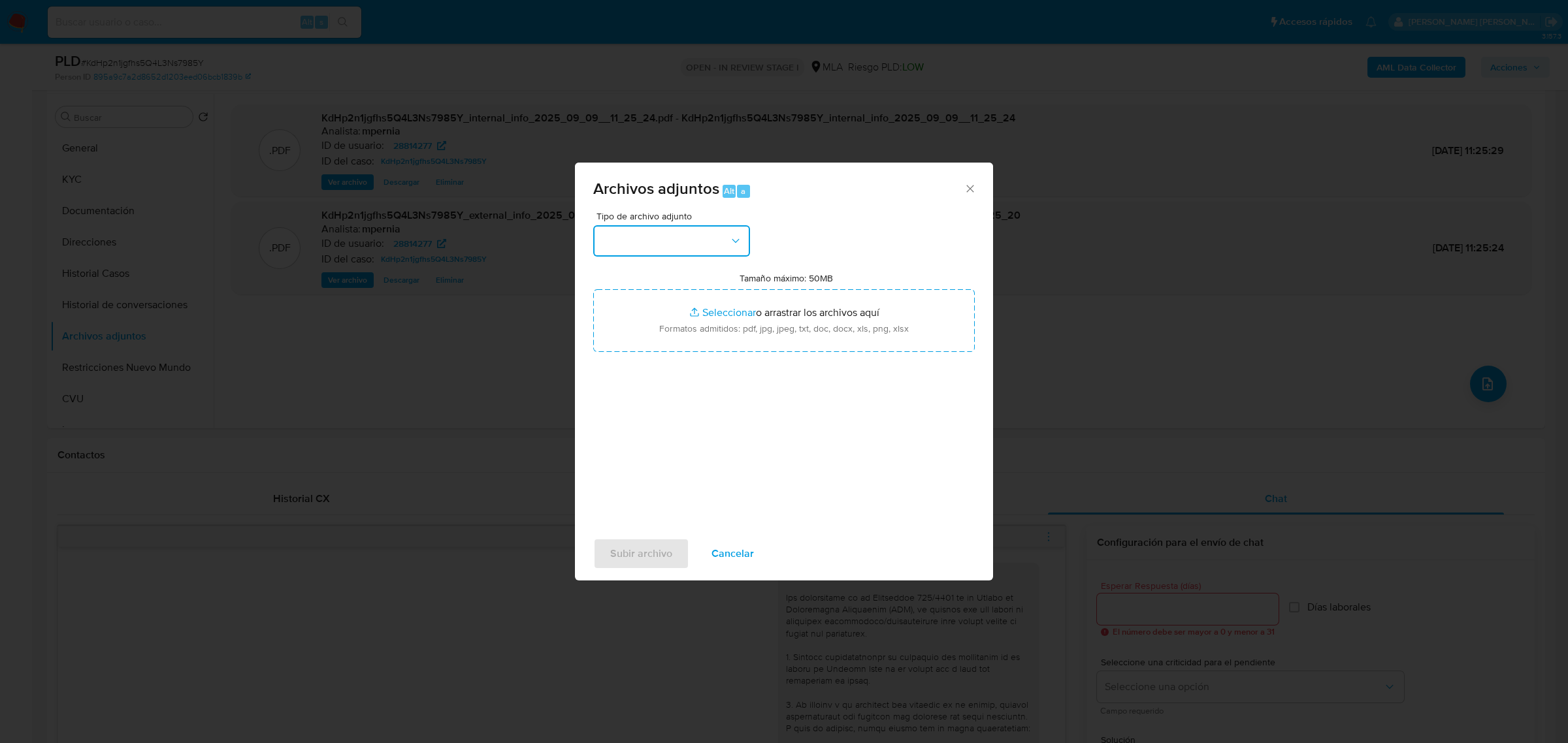
click at [702, 240] on button "button" at bounding box center [671, 241] width 157 height 32
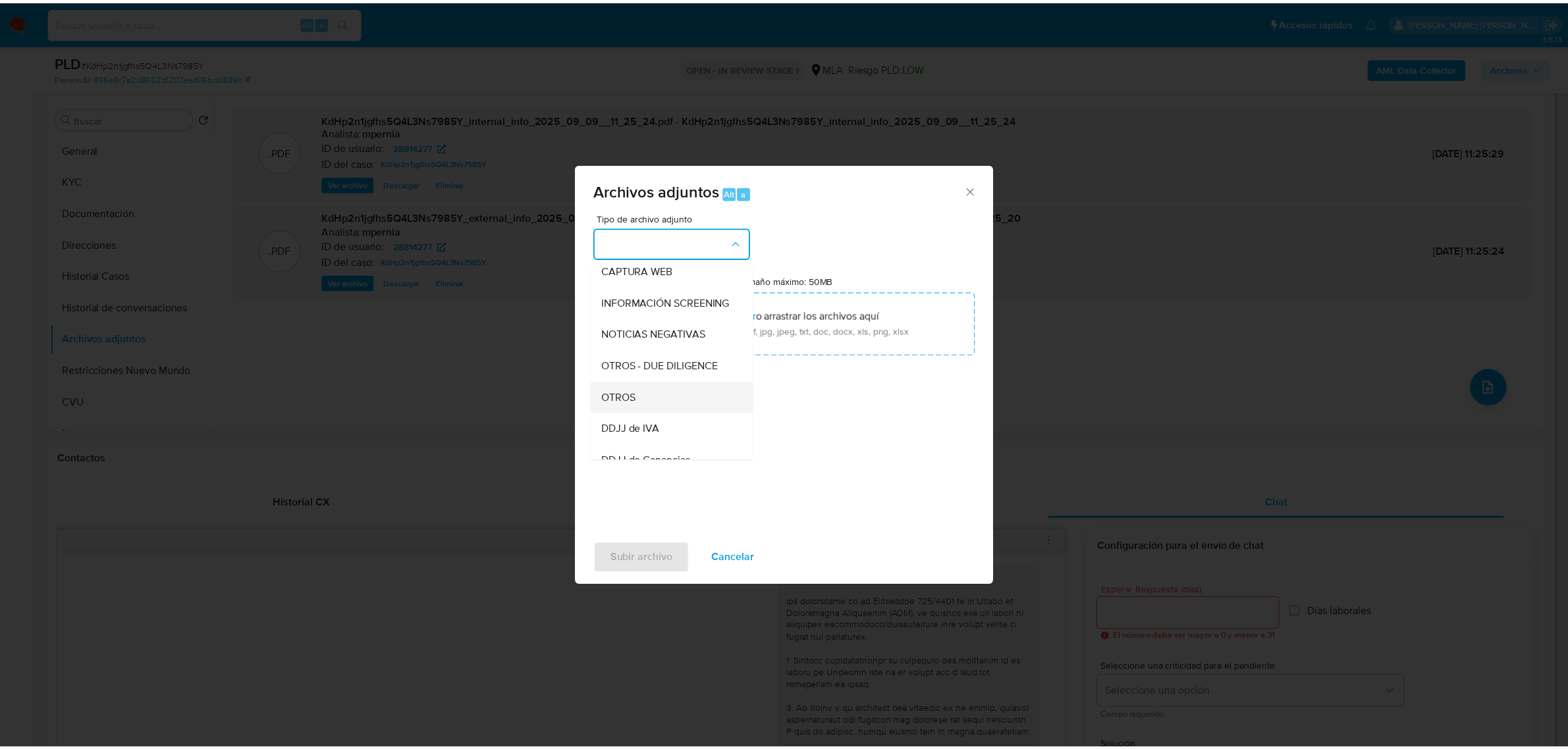
scroll to position [165, 0]
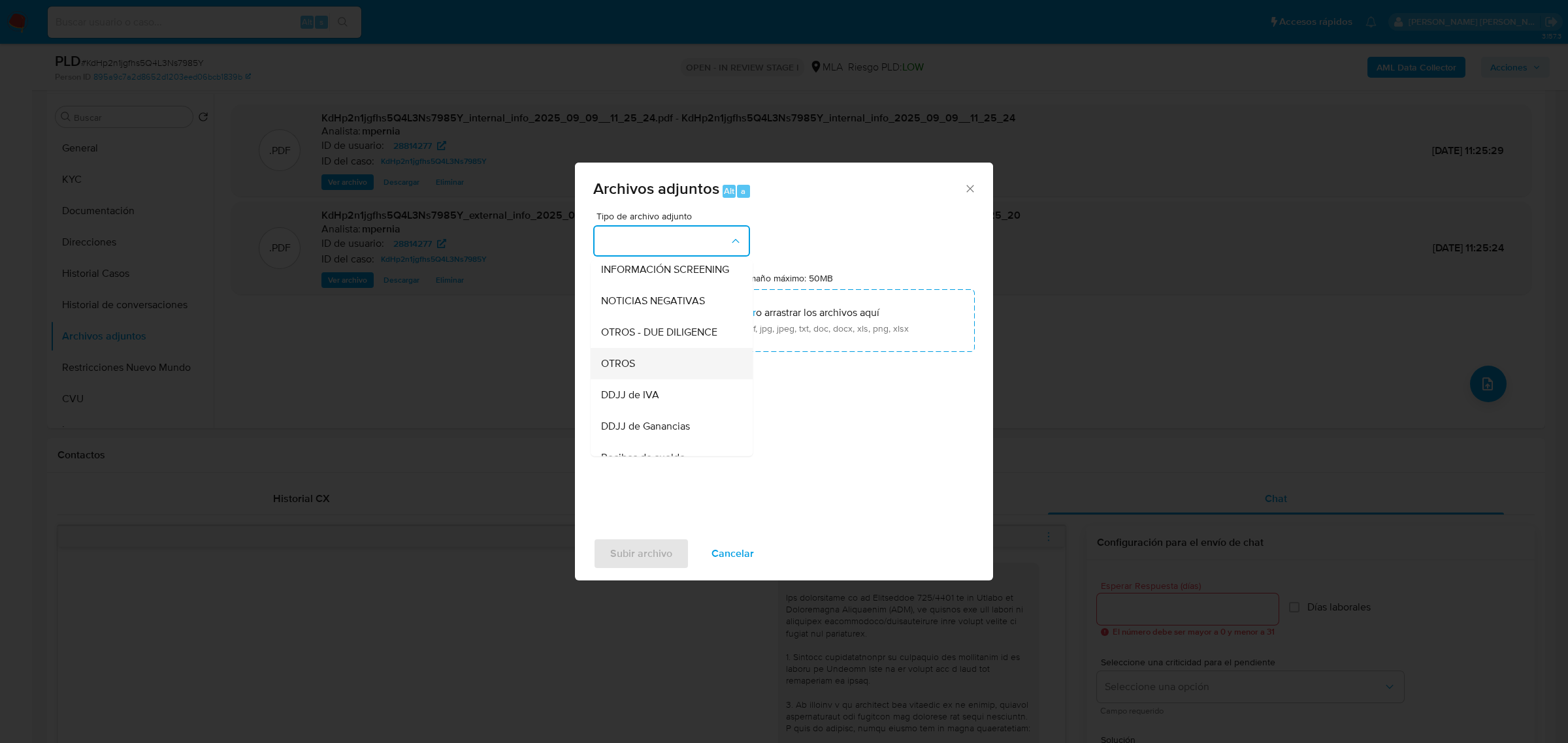
click at [653, 379] on div "OTROS" at bounding box center [668, 362] width 134 height 32
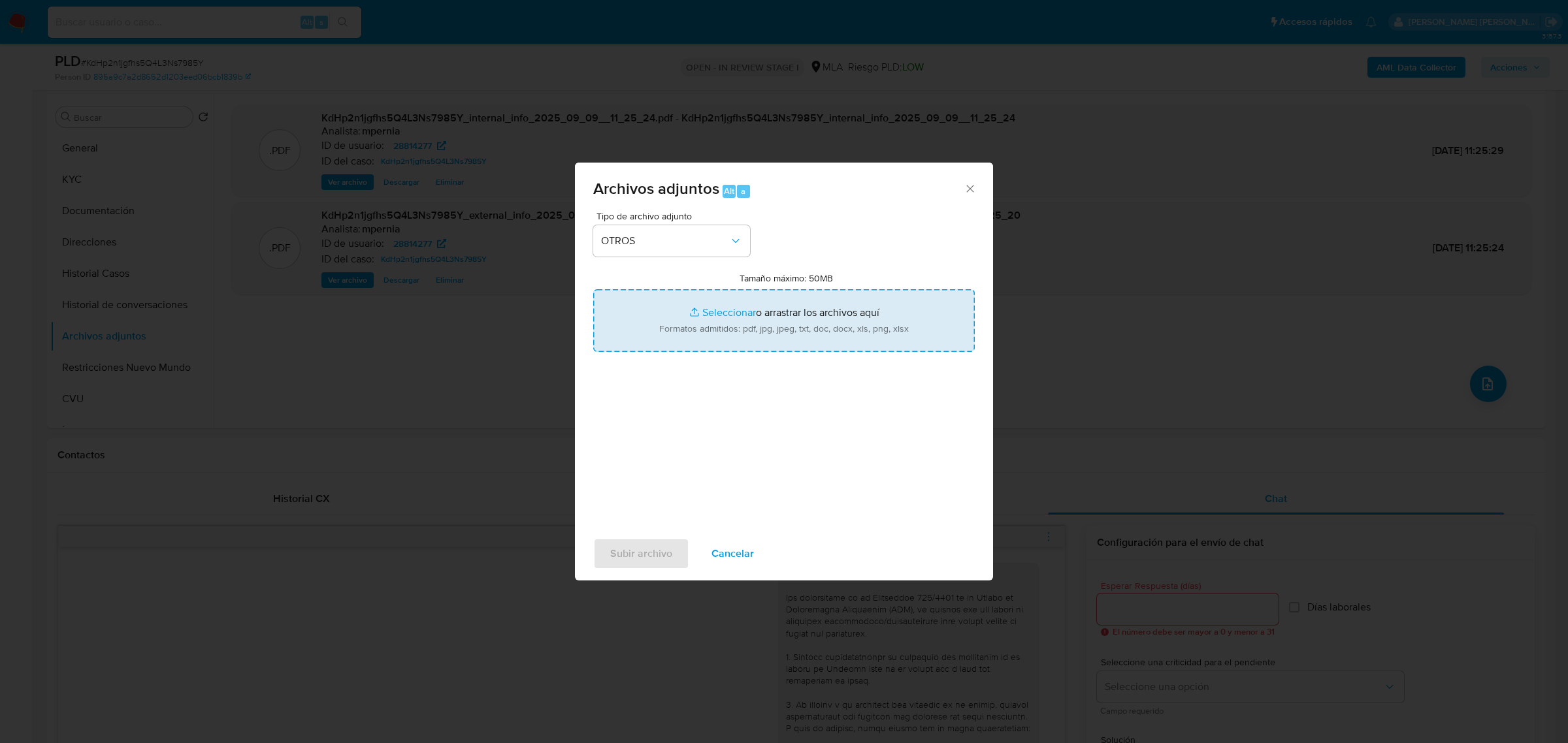
type input "C:\fakepath\Movimientos-Aladdin-28814277.xlsx"
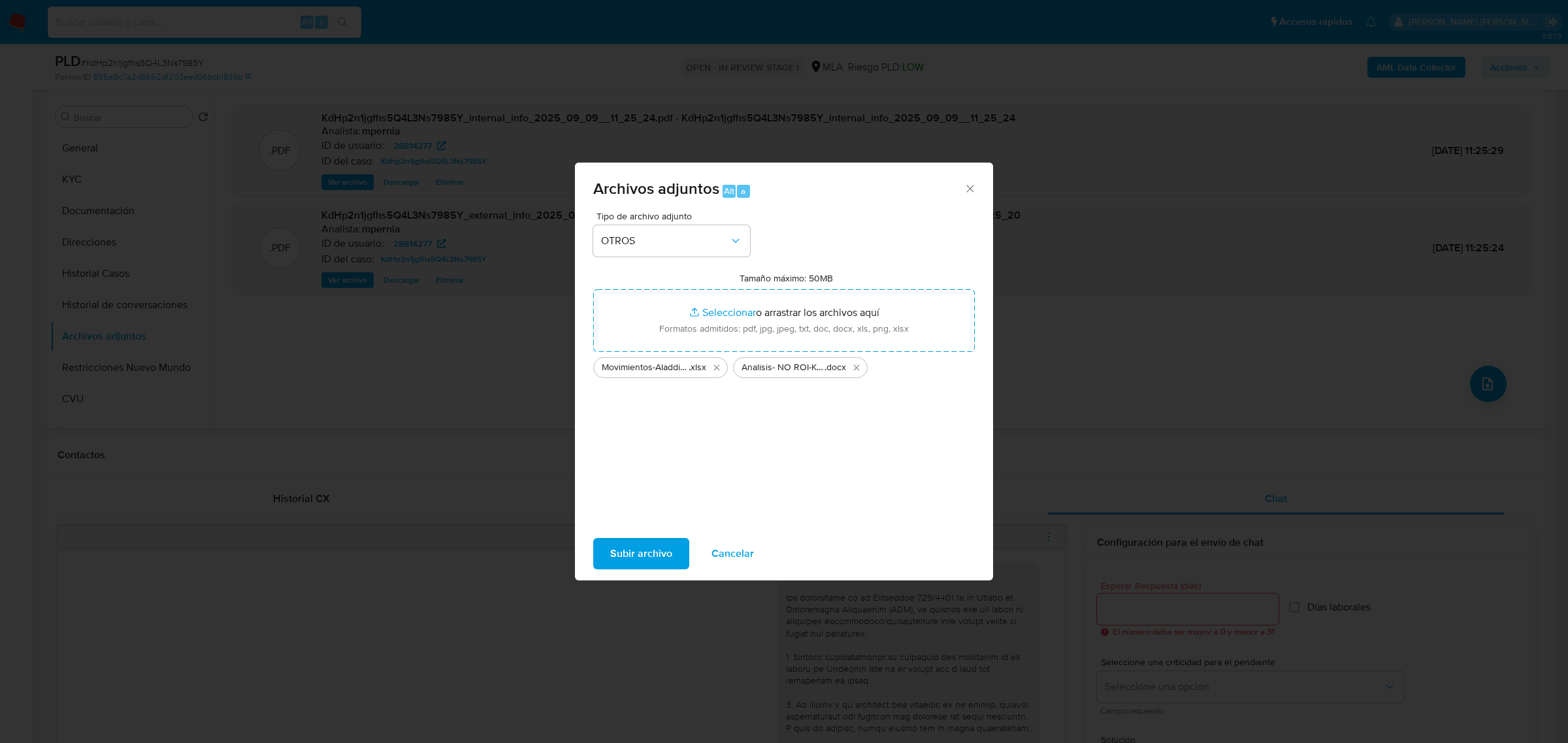
click at [645, 542] on span "Subir archivo" at bounding box center [641, 554] width 62 height 29
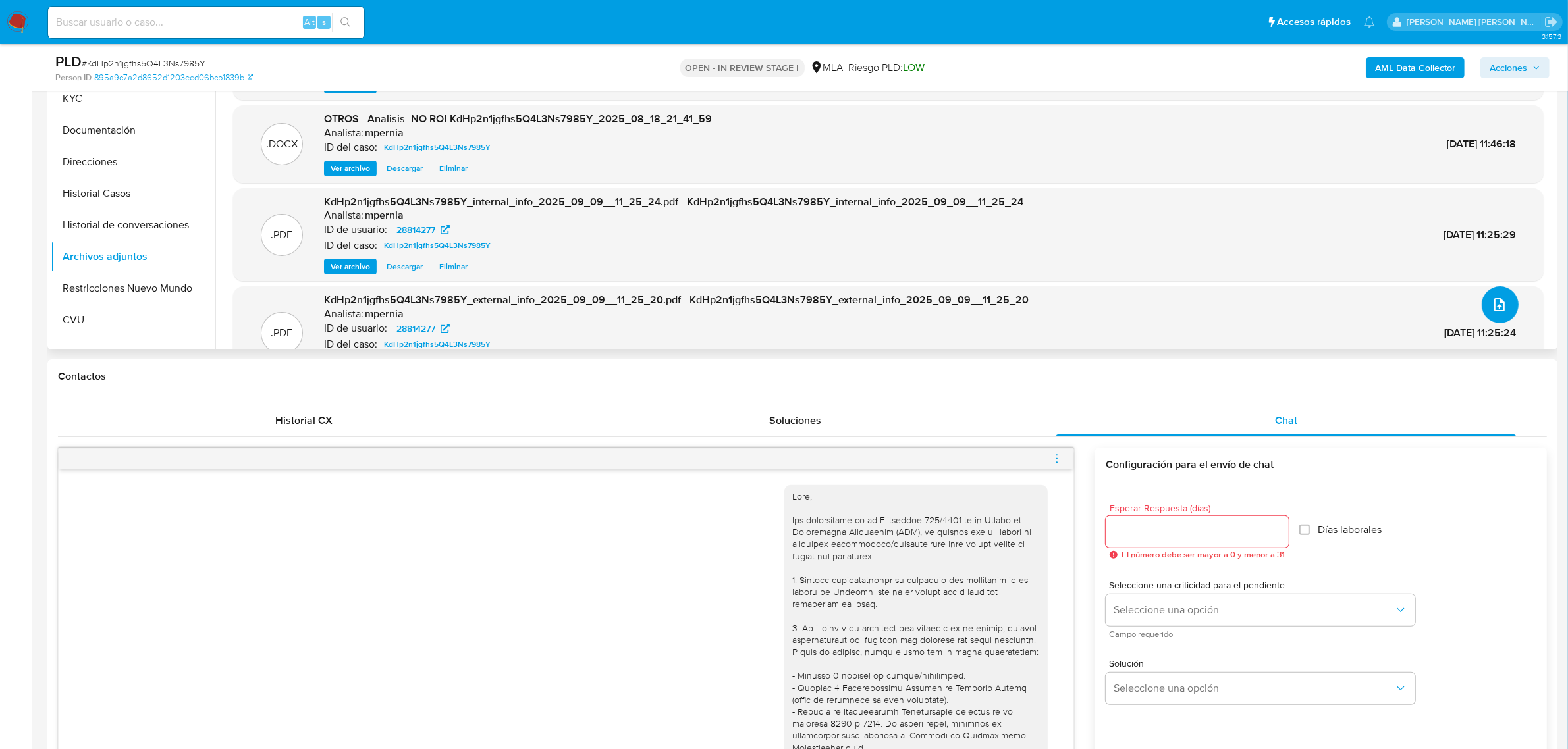
scroll to position [247, 0]
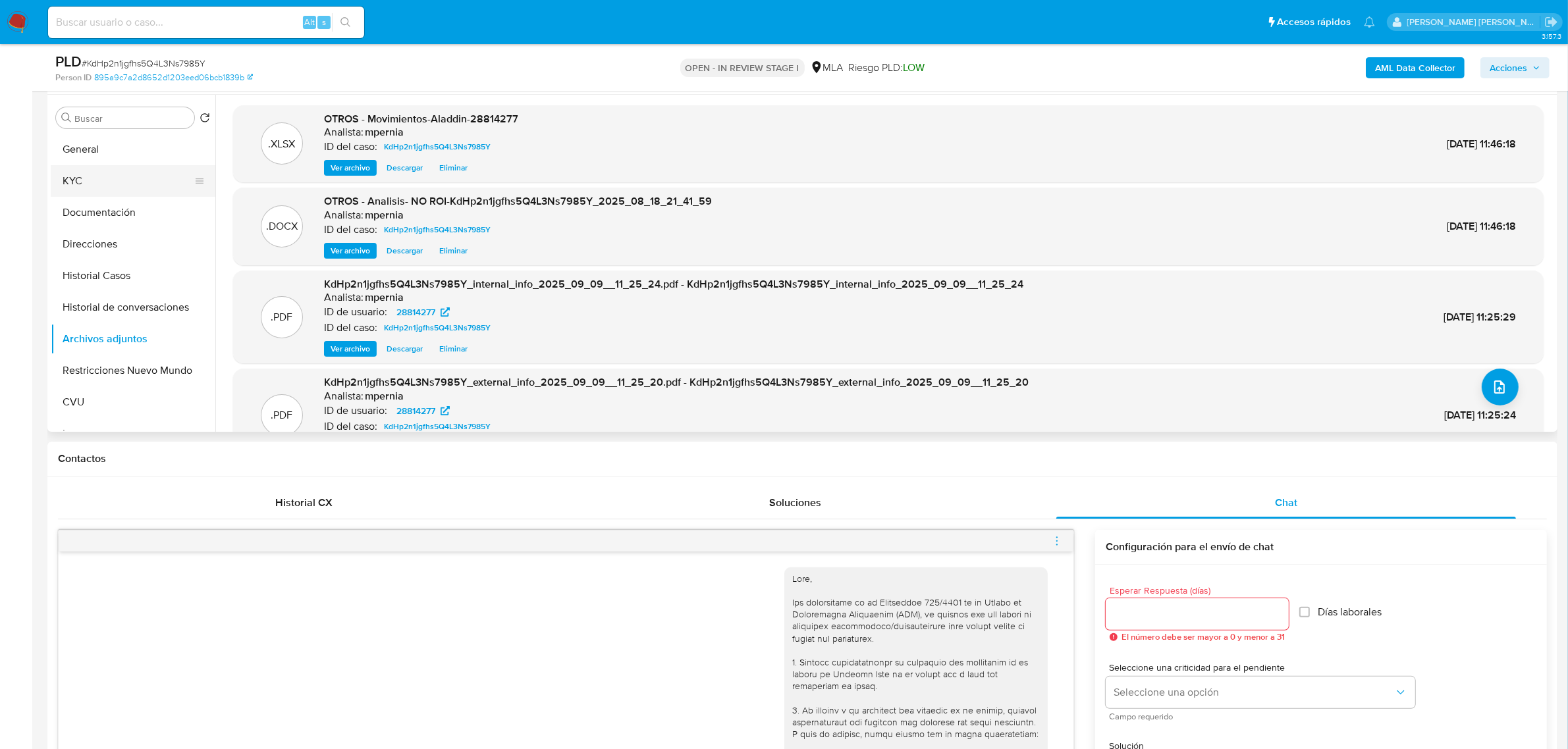
click at [81, 175] on button "KYC" at bounding box center [127, 181] width 154 height 32
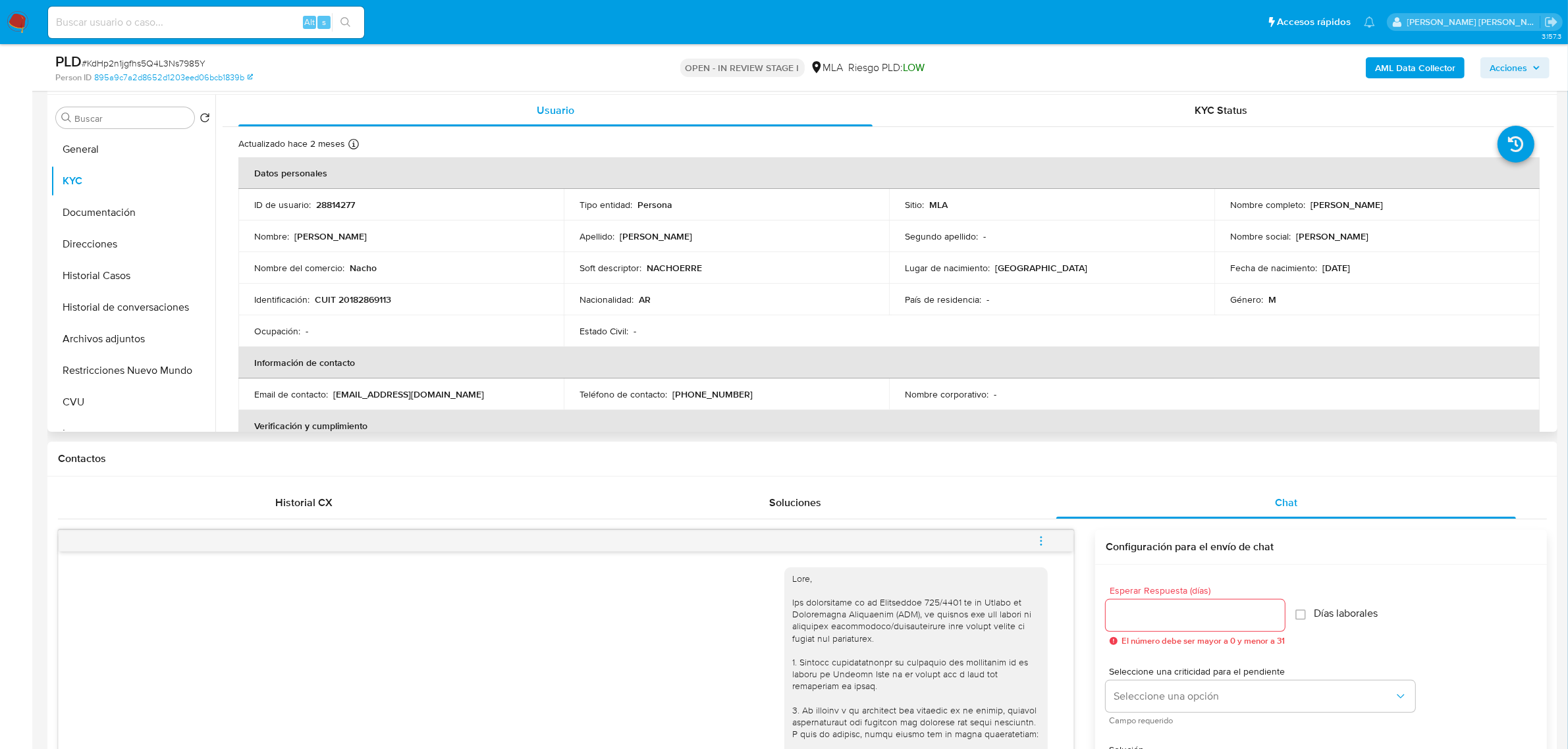
drag, startPoint x: 1304, startPoint y: 205, endPoint x: 1369, endPoint y: 206, distance: 65.0
click at [1369, 206] on div "Nombre completo : Ignacio Alberto Errecalde" at bounding box center [1377, 205] width 294 height 12
copy div "Ignacio Alberto"
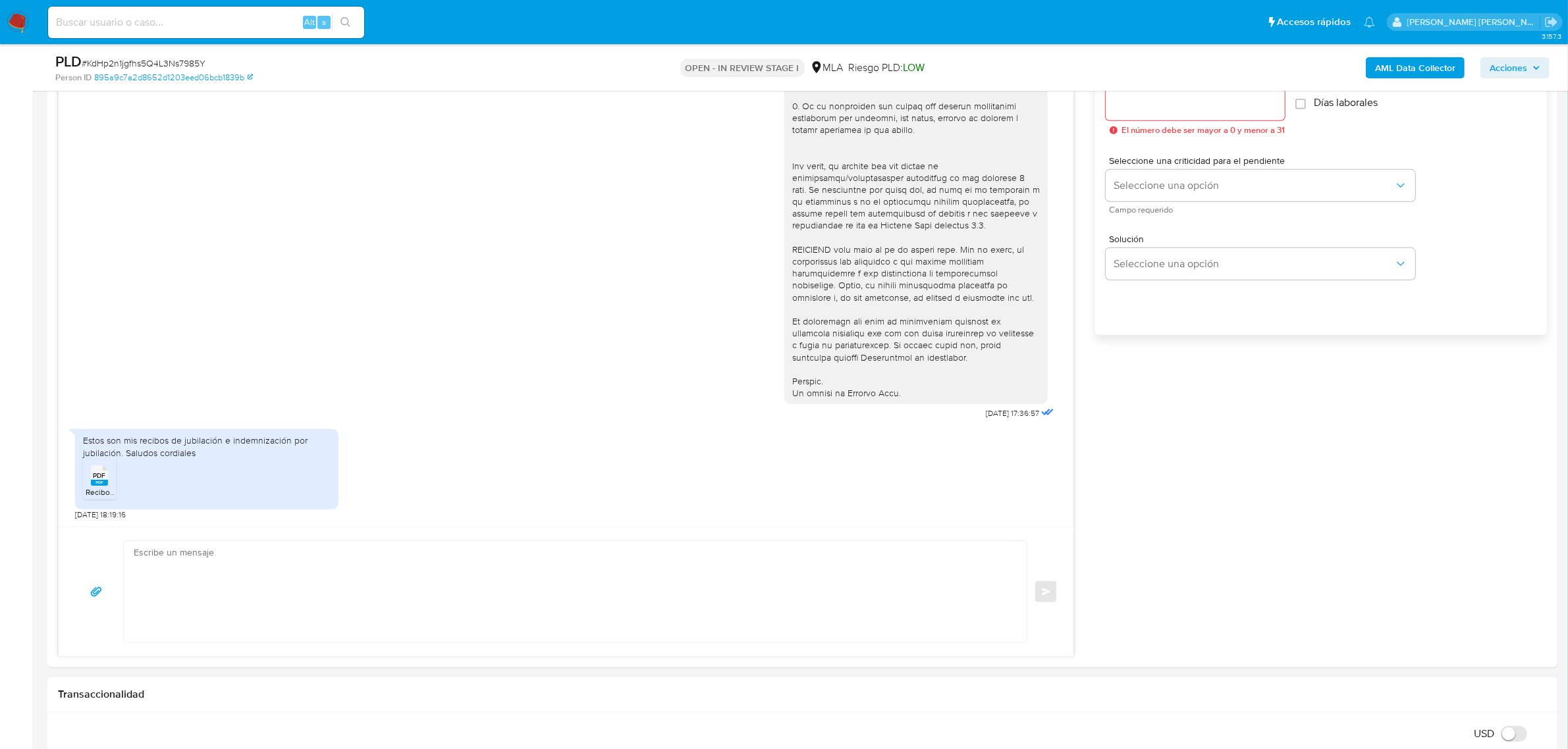
scroll to position [1152, 0]
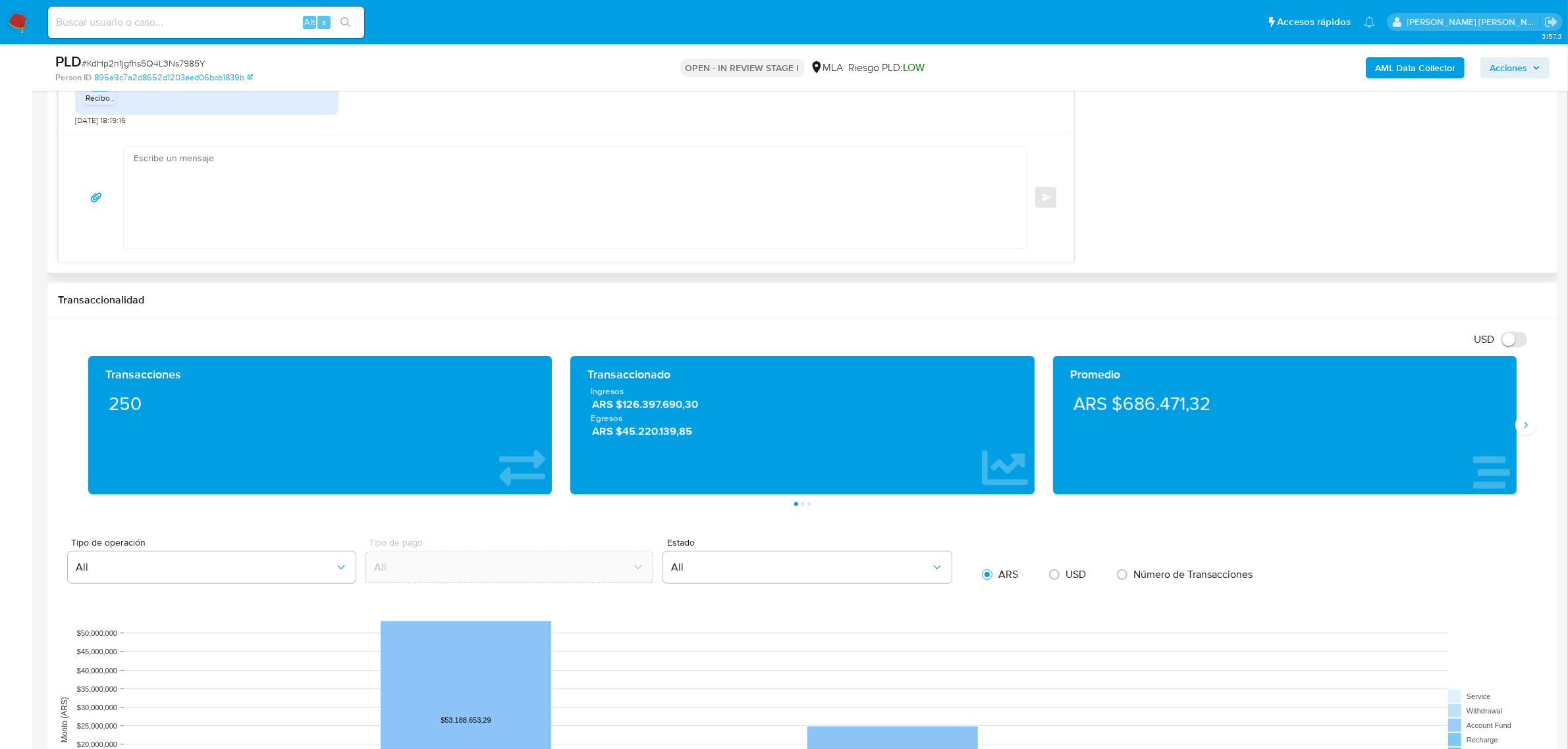
click at [180, 211] on textarea at bounding box center [572, 197] width 877 height 102
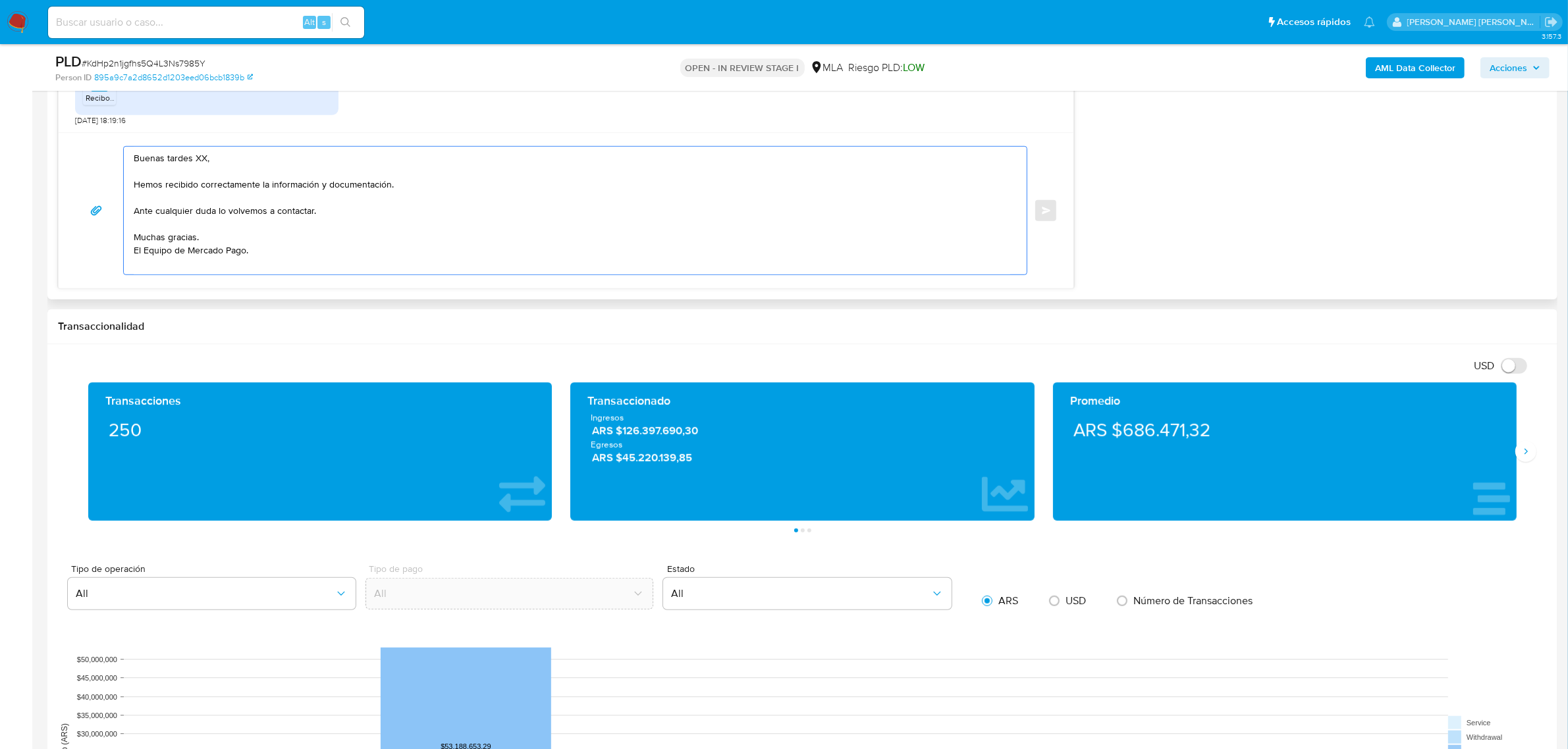
drag, startPoint x: 206, startPoint y: 156, endPoint x: 195, endPoint y: 156, distance: 11.0
click at [195, 156] on textarea "Buenas tardes XX, Hemos recibido correctamente la información y documentación. …" at bounding box center [572, 210] width 877 height 127
paste textarea "Ignacio Alberto"
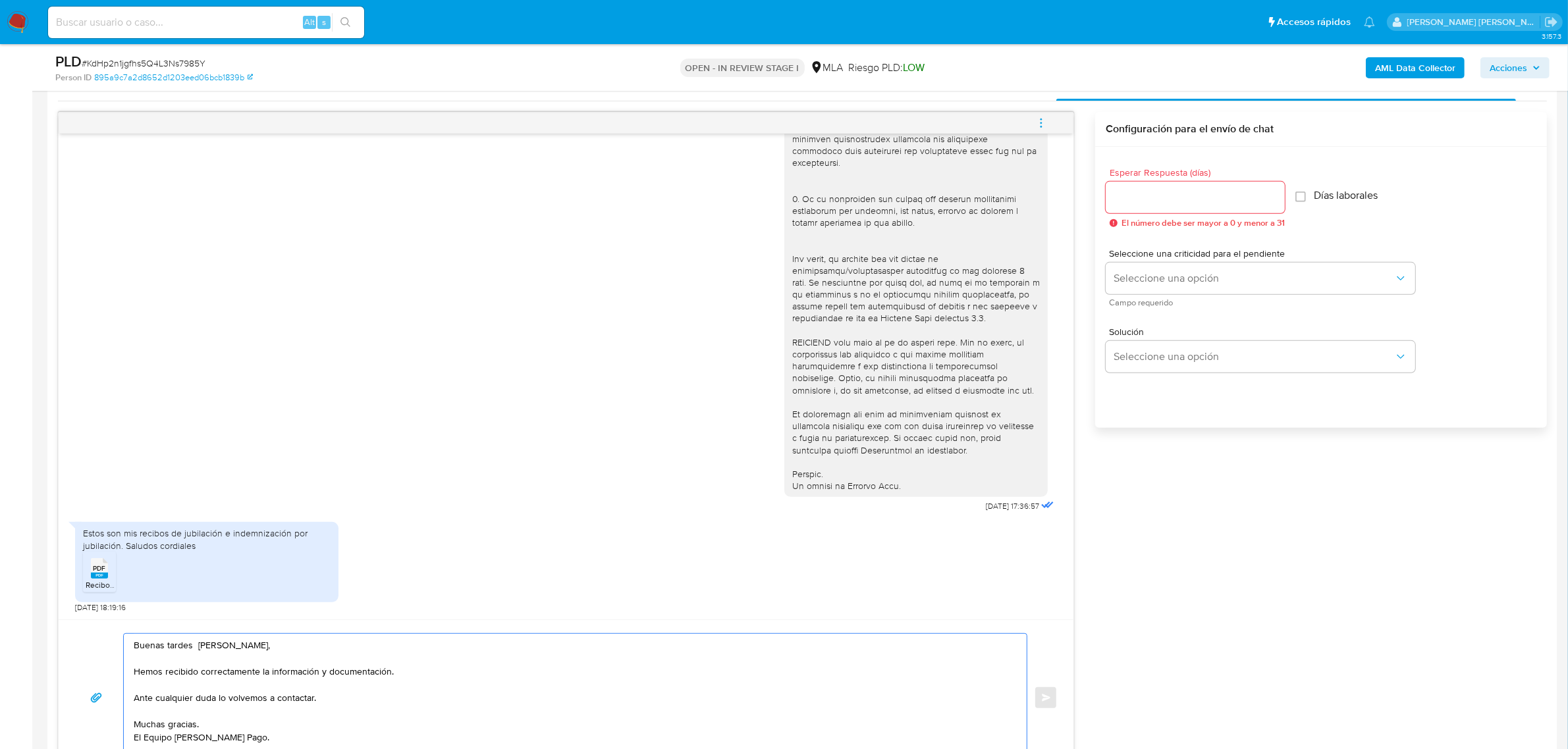
scroll to position [658, 0]
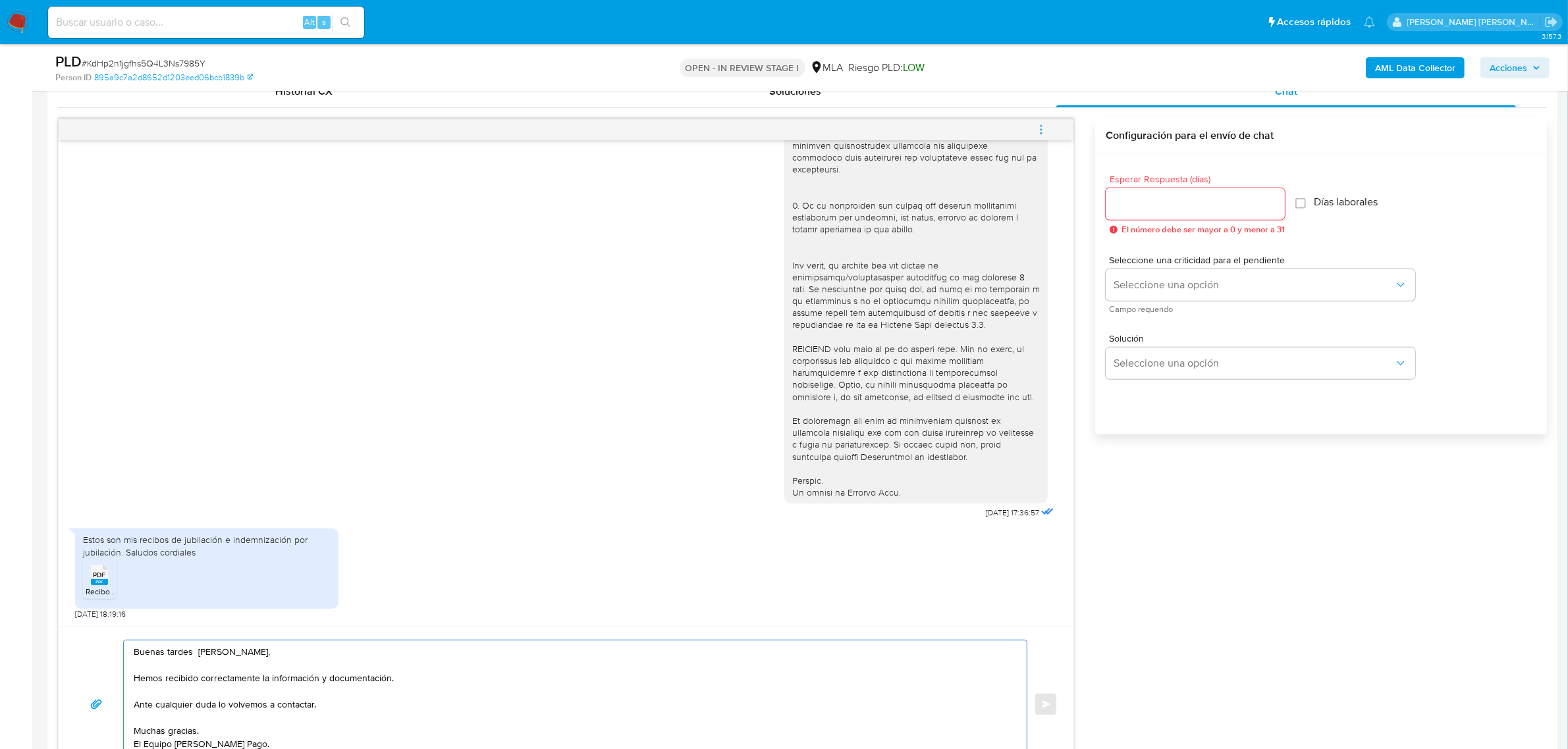
type textarea "Buenas tardes Ignacio Alberto, Hemos recibido correctamente la información y do…"
click at [1143, 204] on input "Esperar Respuesta (días)" at bounding box center [1195, 204] width 179 height 17
type input "0"
click at [1045, 708] on span "Enviar" at bounding box center [1046, 704] width 9 height 8
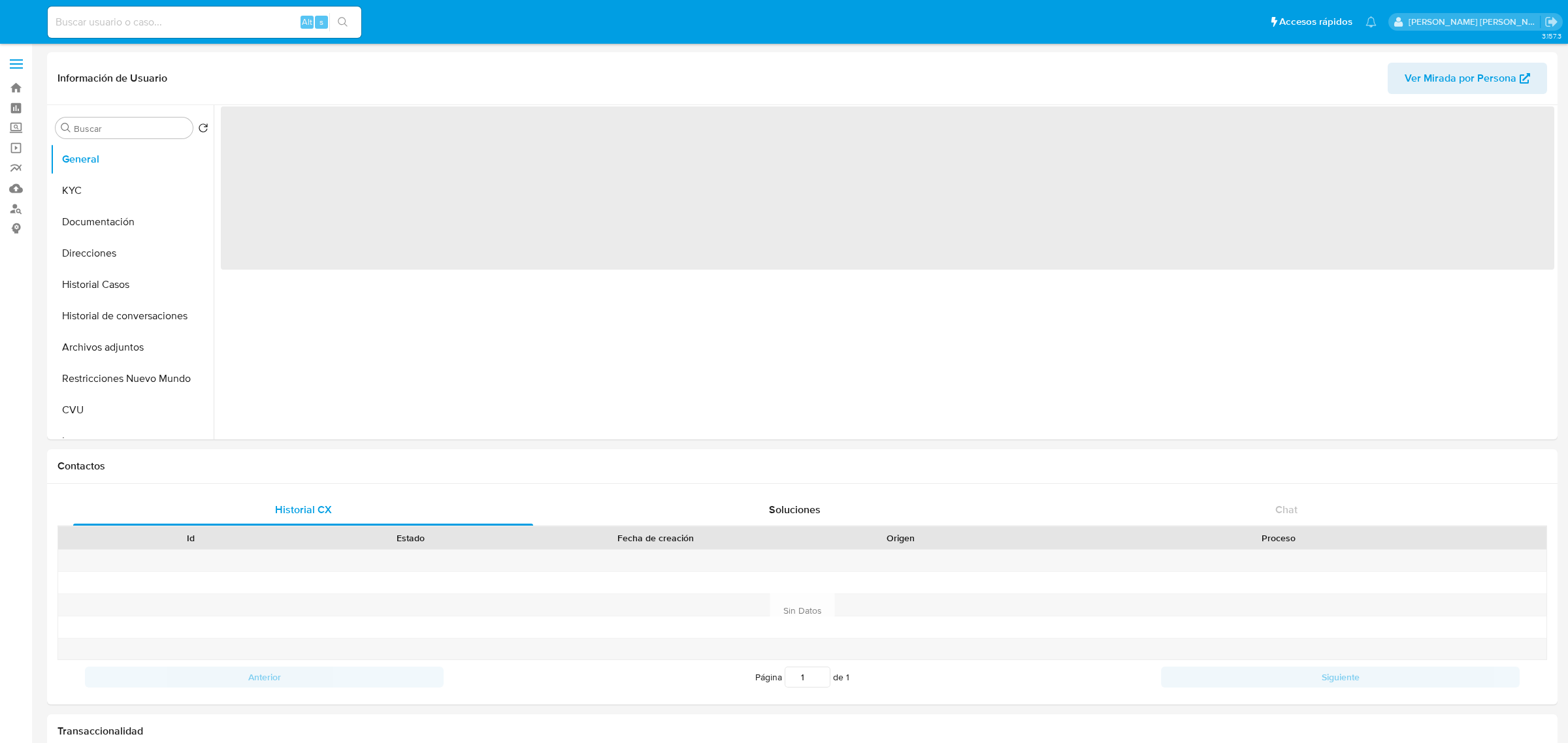
select select "10"
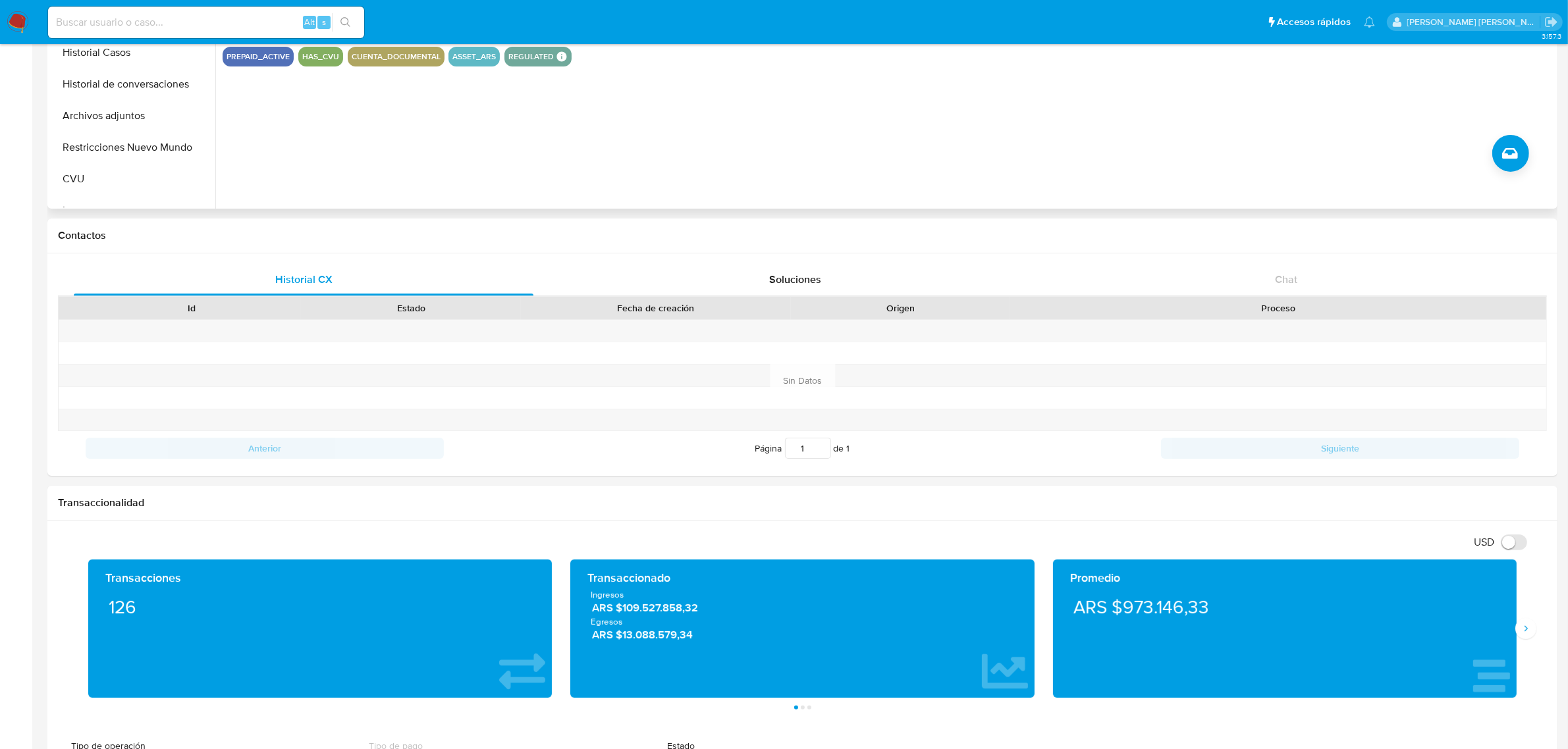
scroll to position [83, 0]
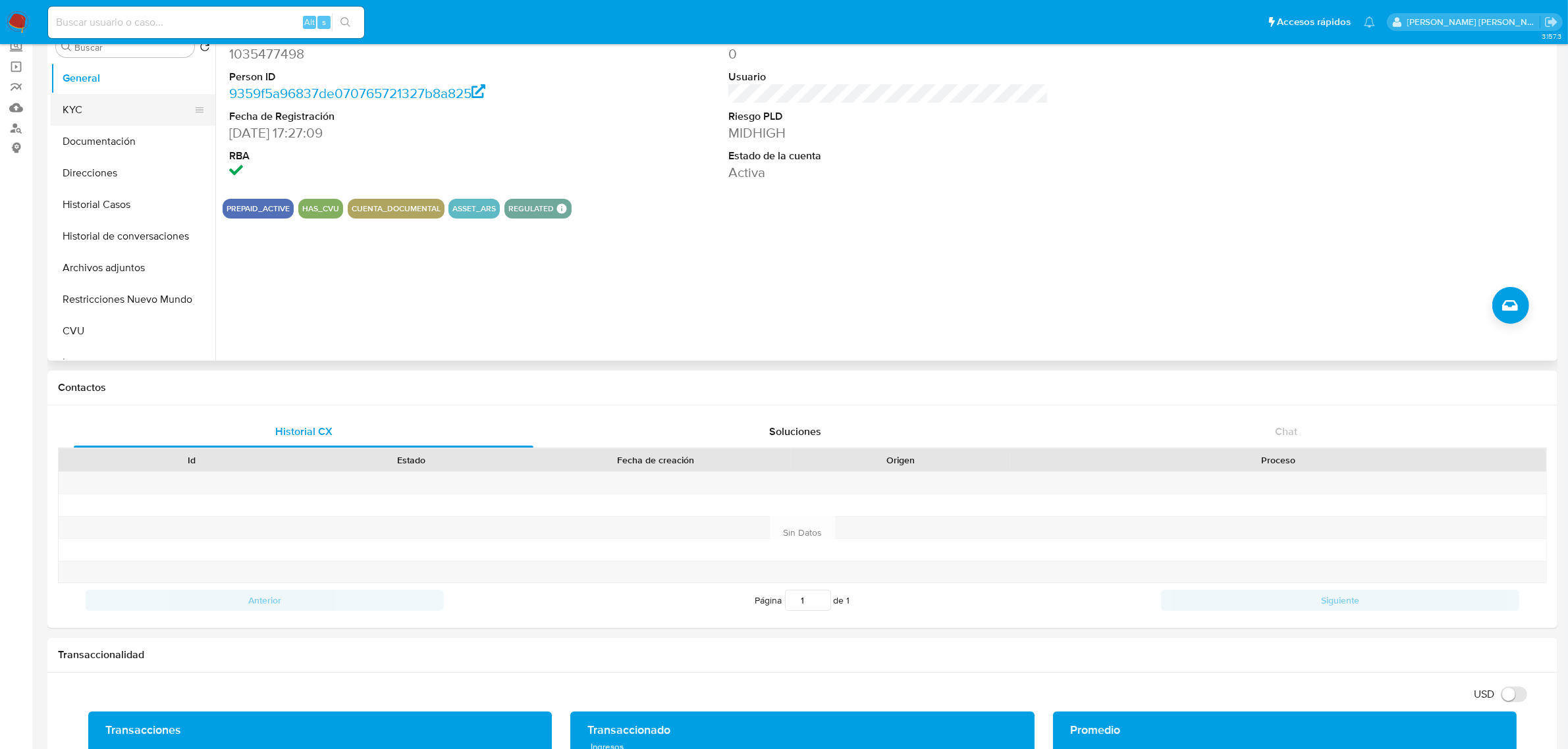
click at [106, 110] on button "KYC" at bounding box center [127, 110] width 154 height 32
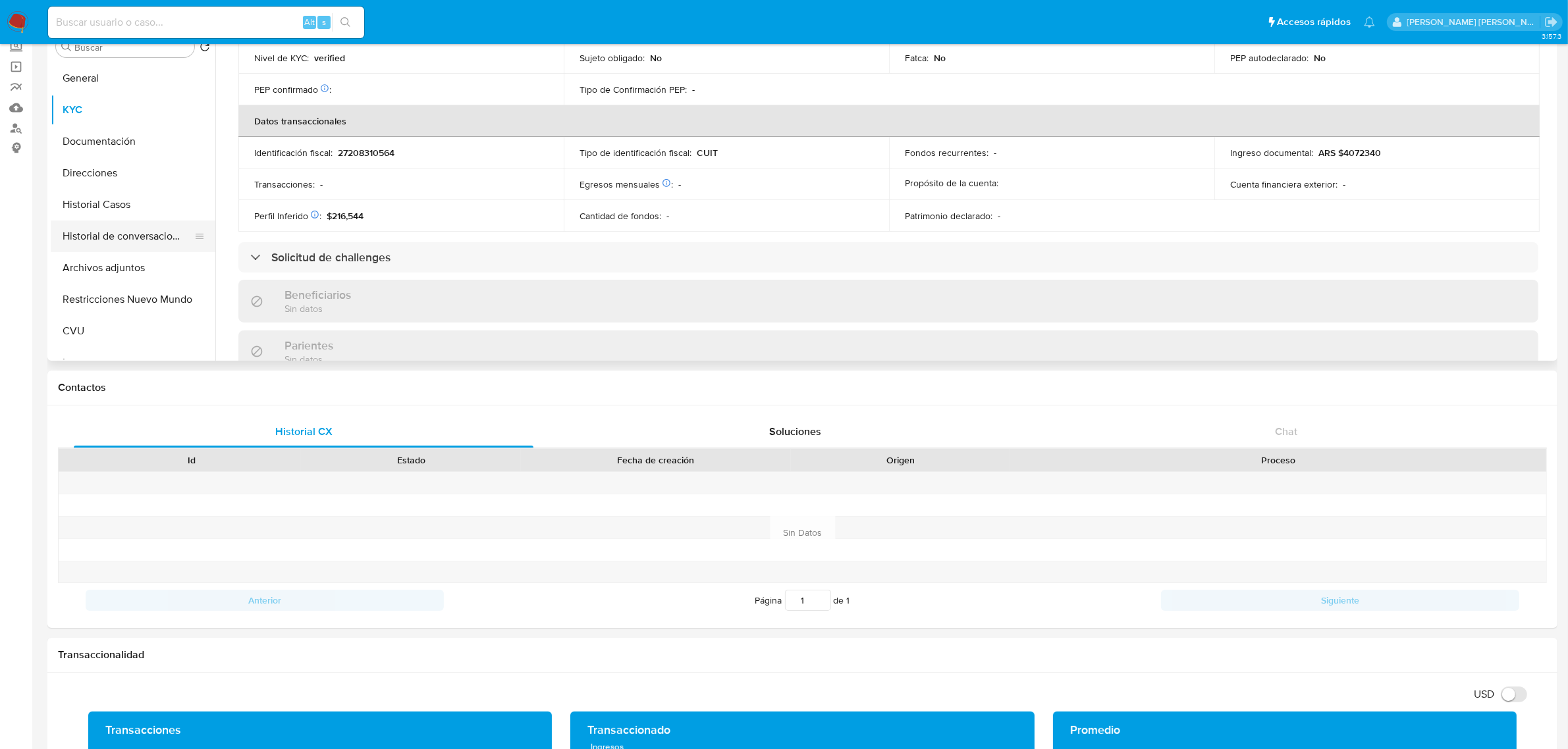
scroll to position [640, 0]
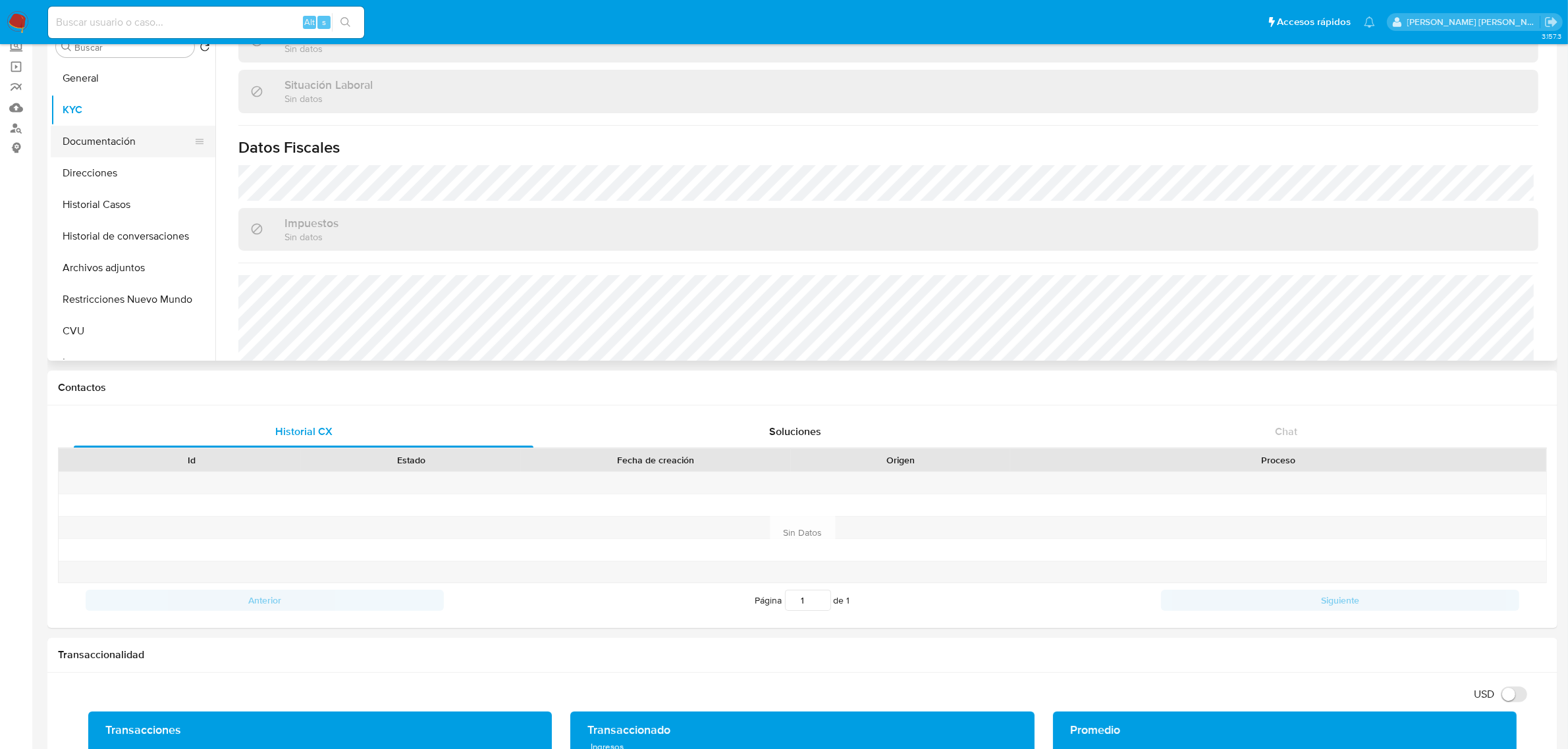
click at [104, 145] on button "Documentación" at bounding box center [127, 141] width 154 height 32
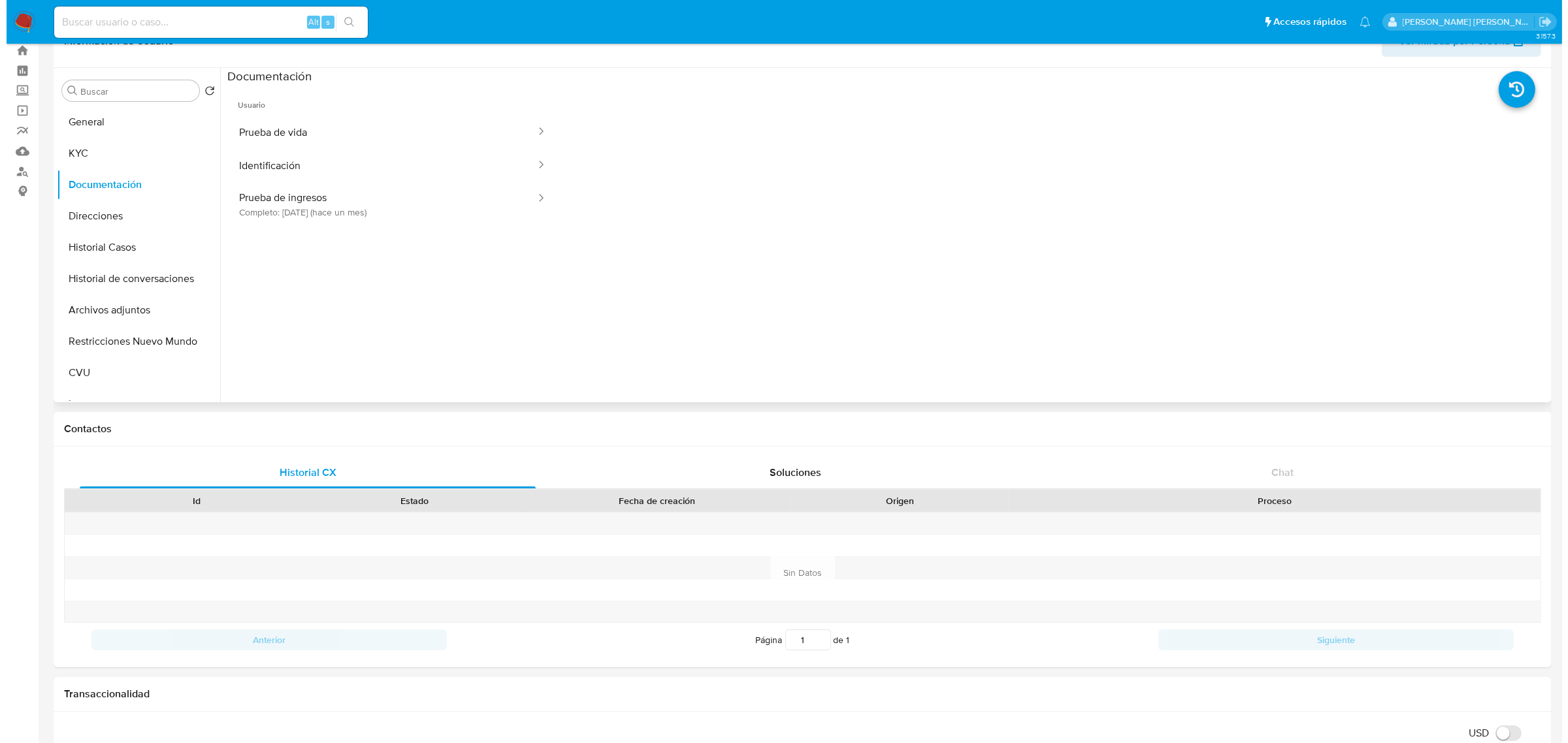
scroll to position [0, 0]
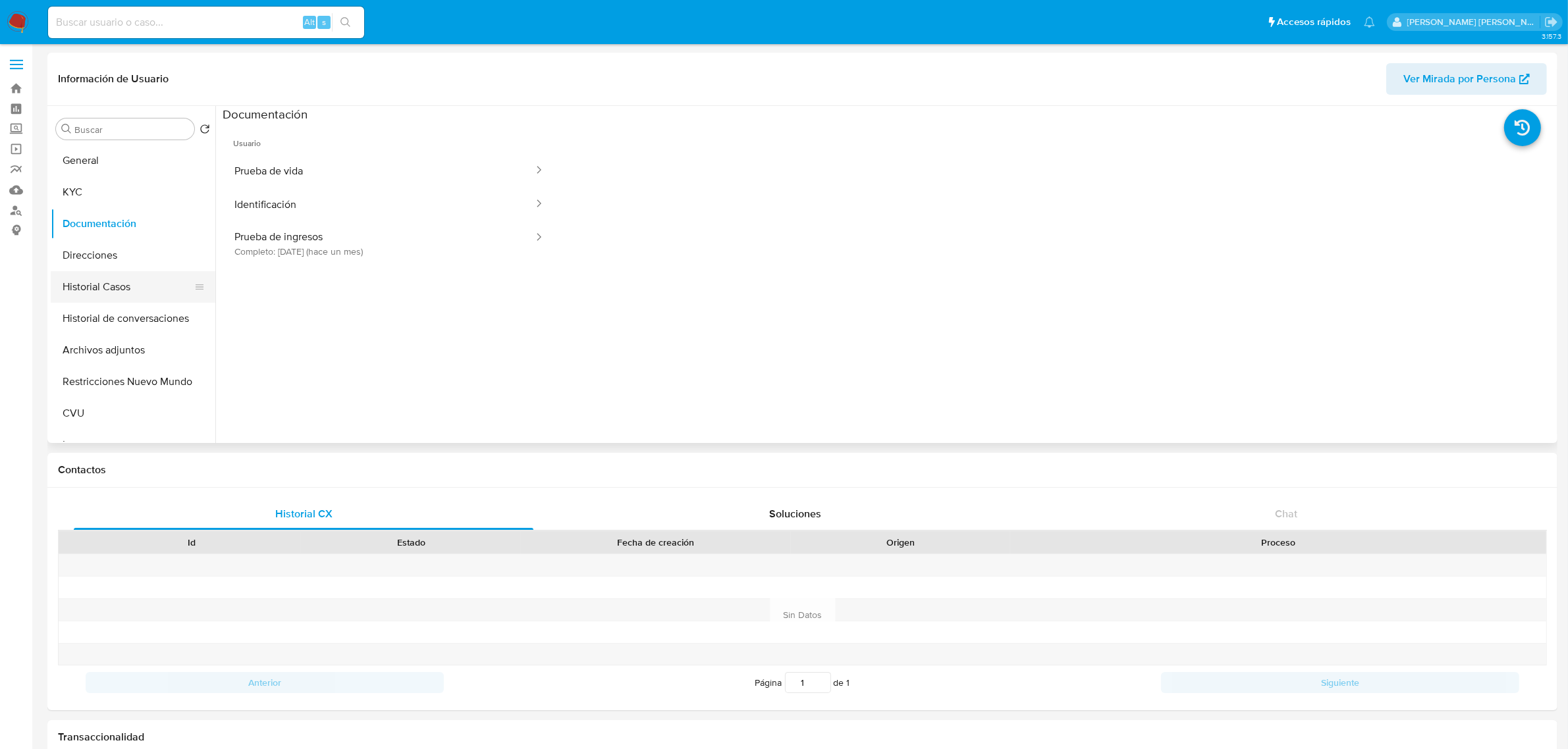
click at [112, 290] on button "Historial Casos" at bounding box center [127, 286] width 154 height 32
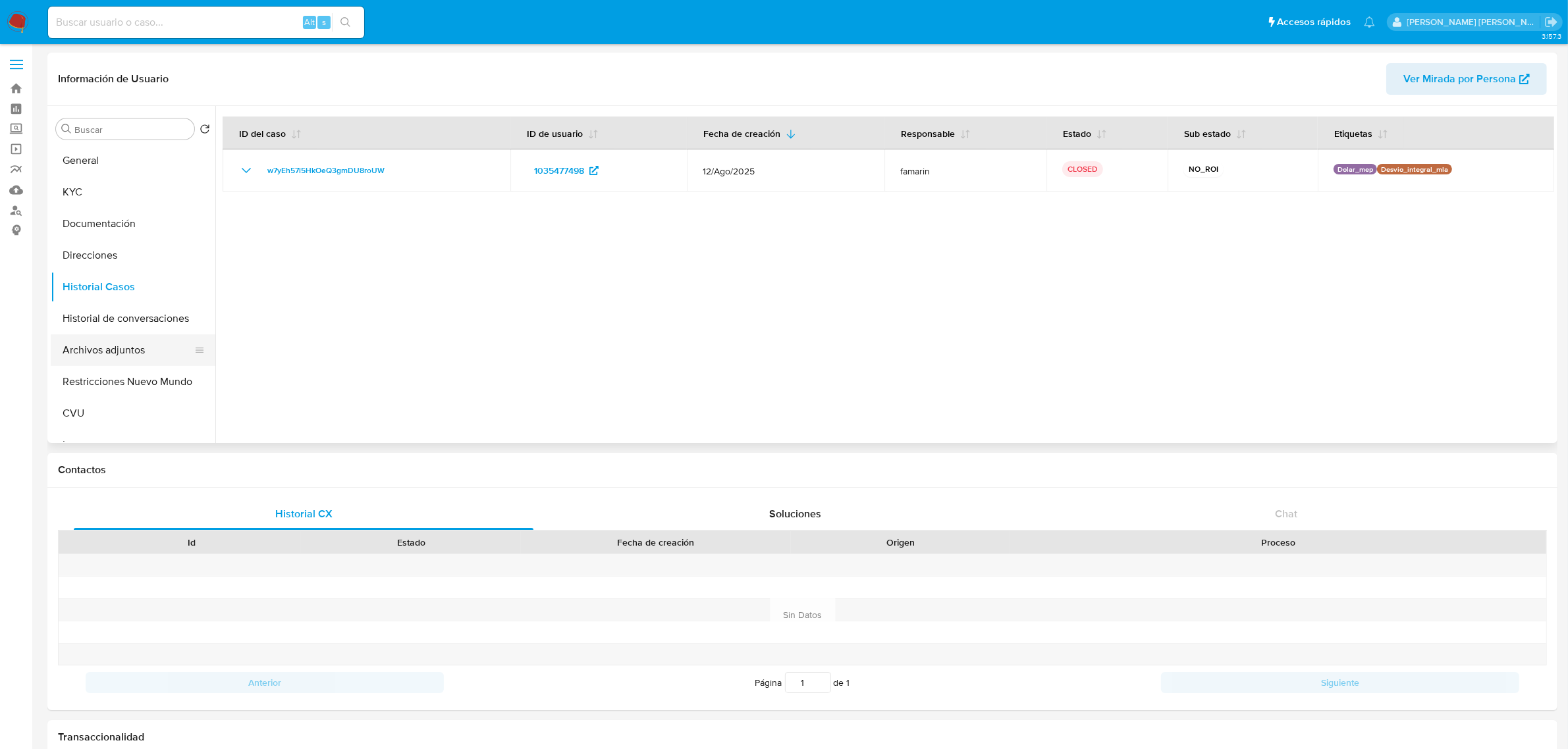
click at [106, 349] on button "Archivos adjuntos" at bounding box center [127, 350] width 154 height 32
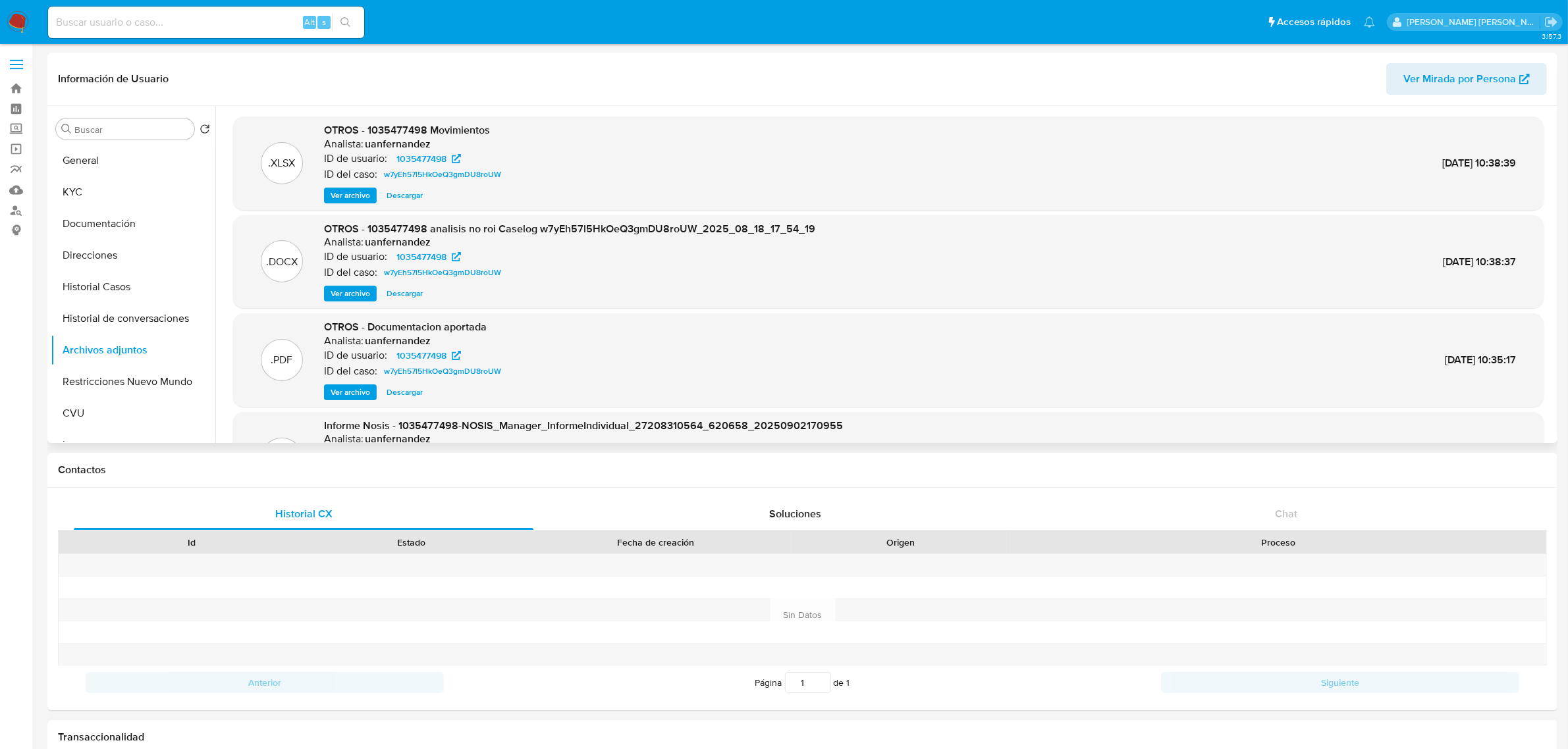
click at [367, 290] on span "Ver archivo" at bounding box center [349, 294] width 39 height 13
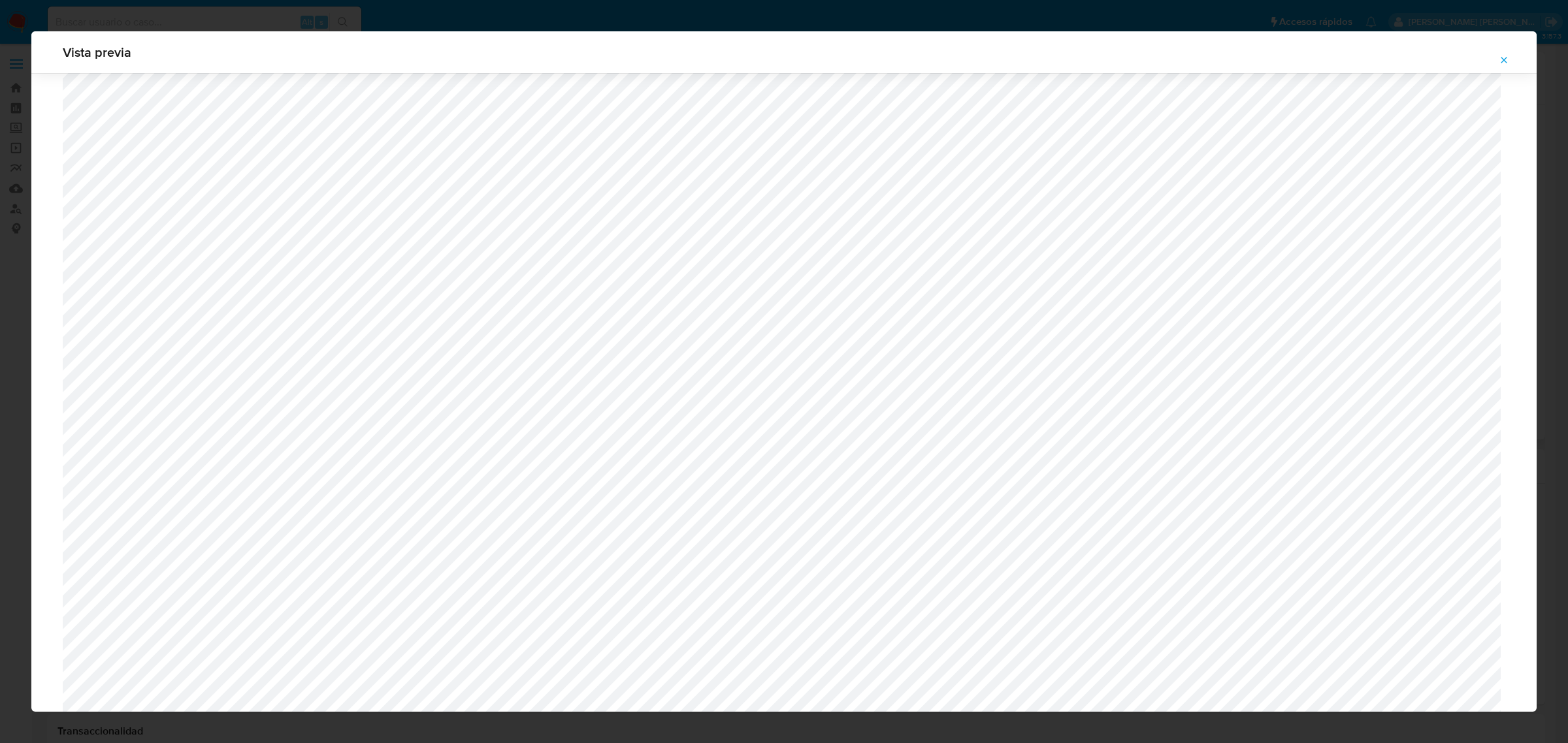
scroll to position [627, 0]
click at [1501, 53] on span "Attachment preview" at bounding box center [1504, 60] width 11 height 18
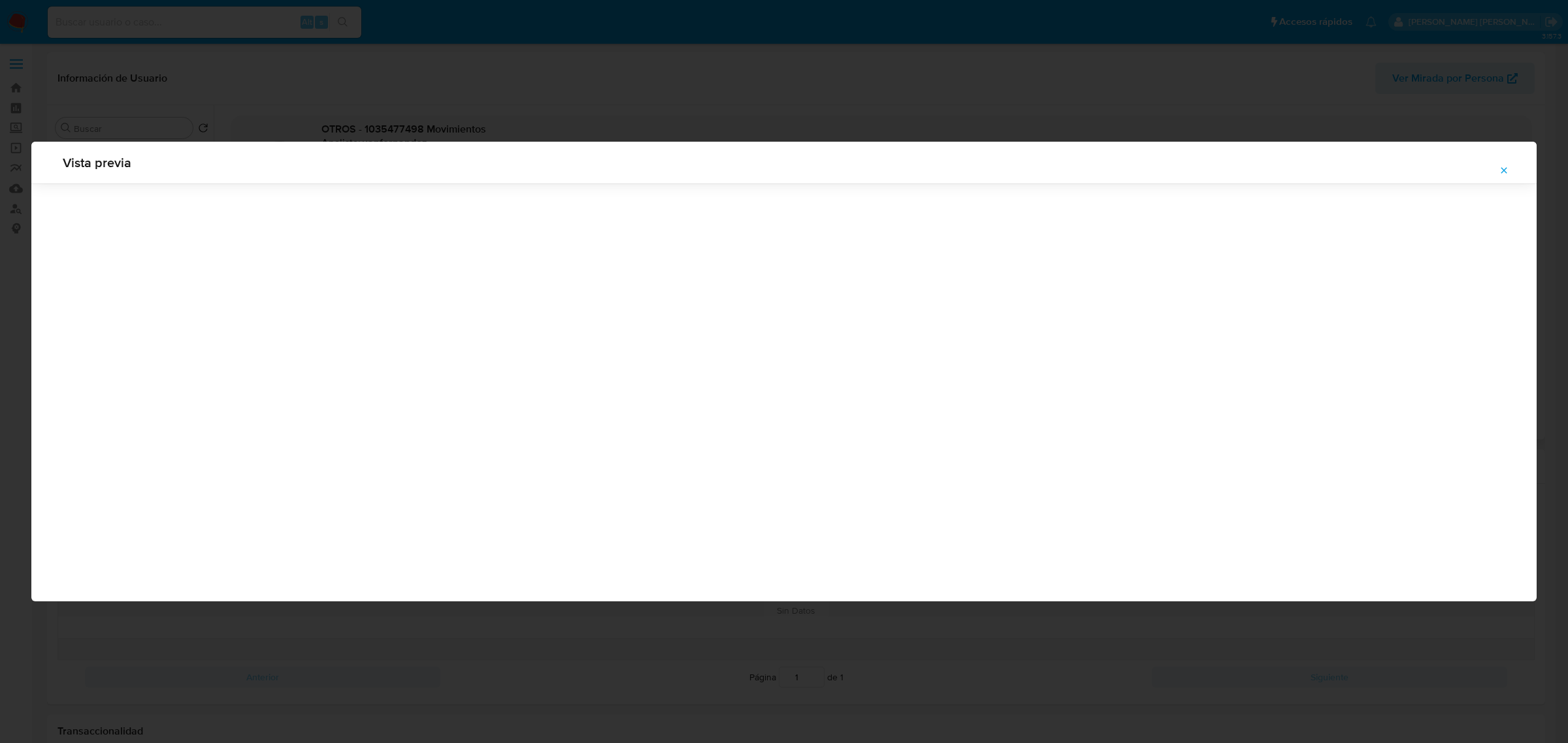
scroll to position [0, 0]
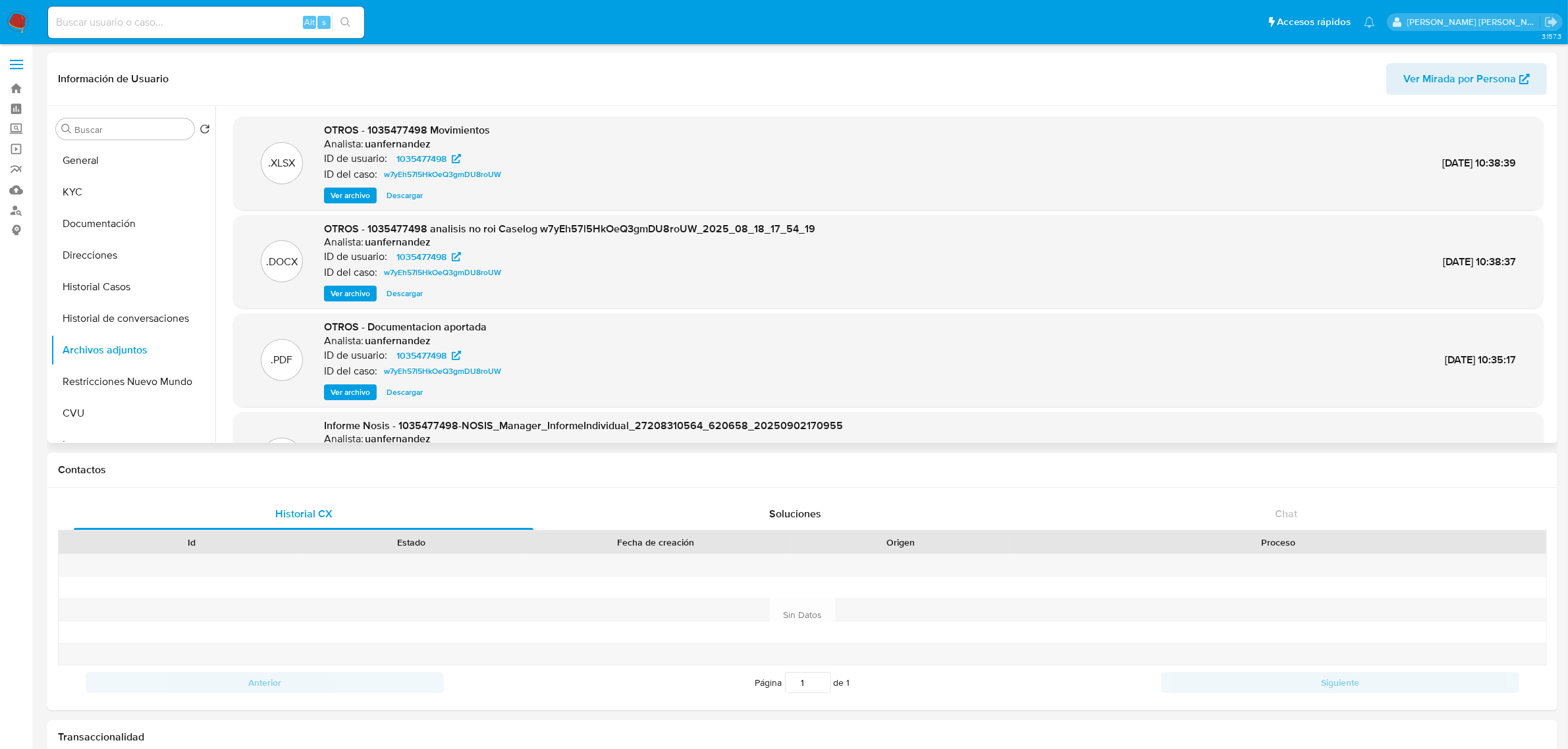
click at [341, 311] on div ".XLSX OTROS - 1035477498 Movimientos Analista: uanfernandez ID de usuario: 1035…" at bounding box center [888, 332] width 1311 height 431
click at [345, 296] on span "Ver archivo" at bounding box center [349, 294] width 39 height 13
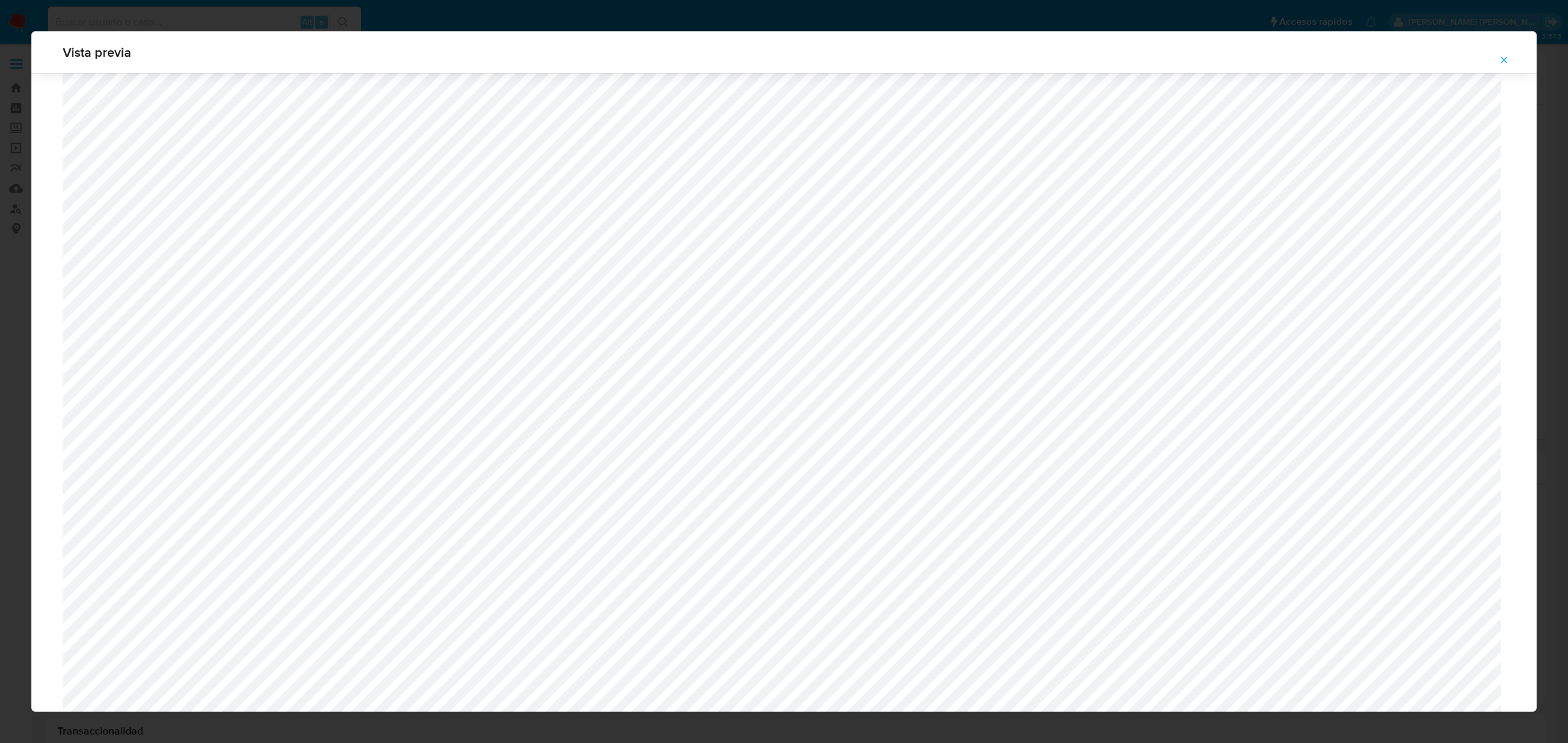
scroll to position [756, 0]
click at [1499, 63] on icon "Attachment preview" at bounding box center [1504, 60] width 11 height 11
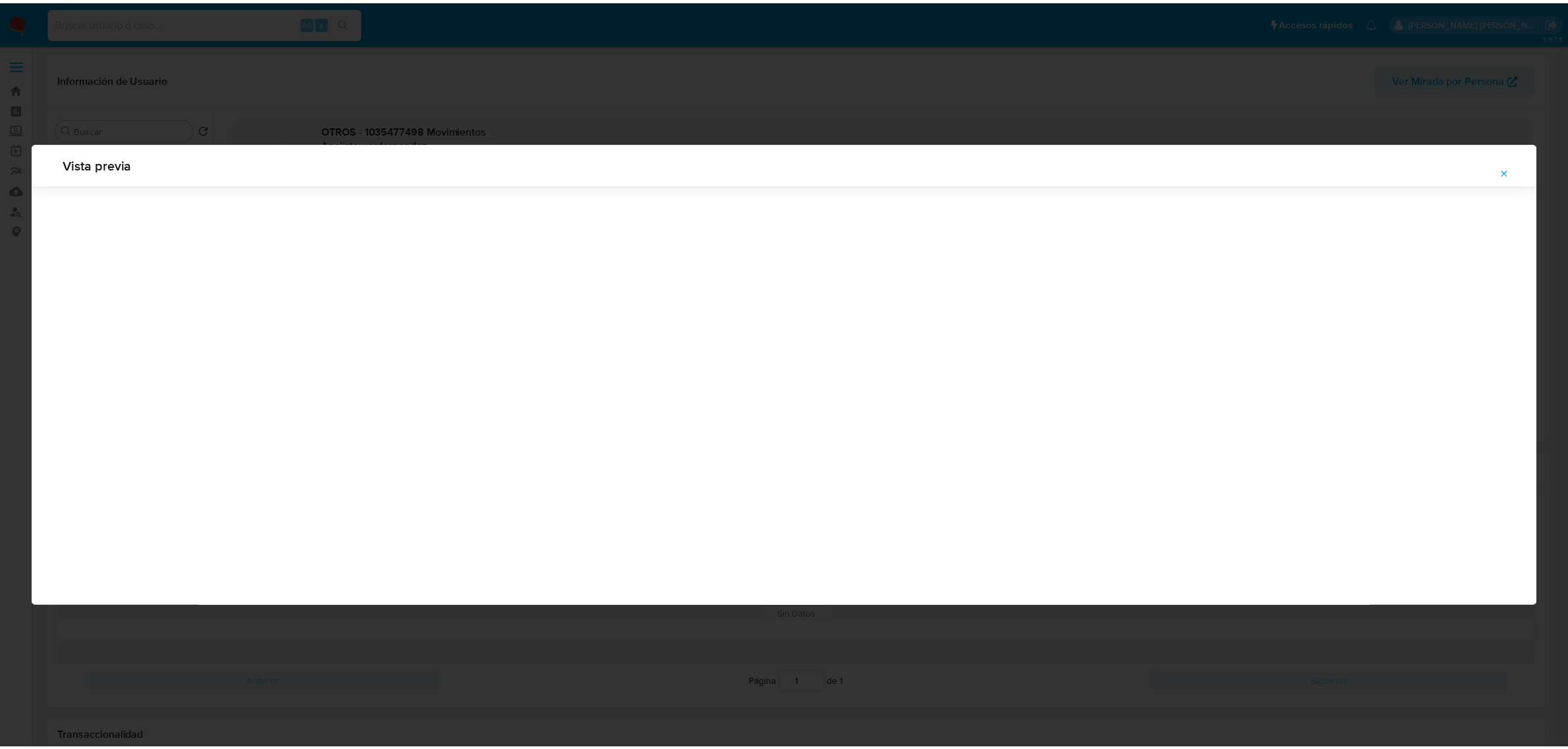
scroll to position [0, 0]
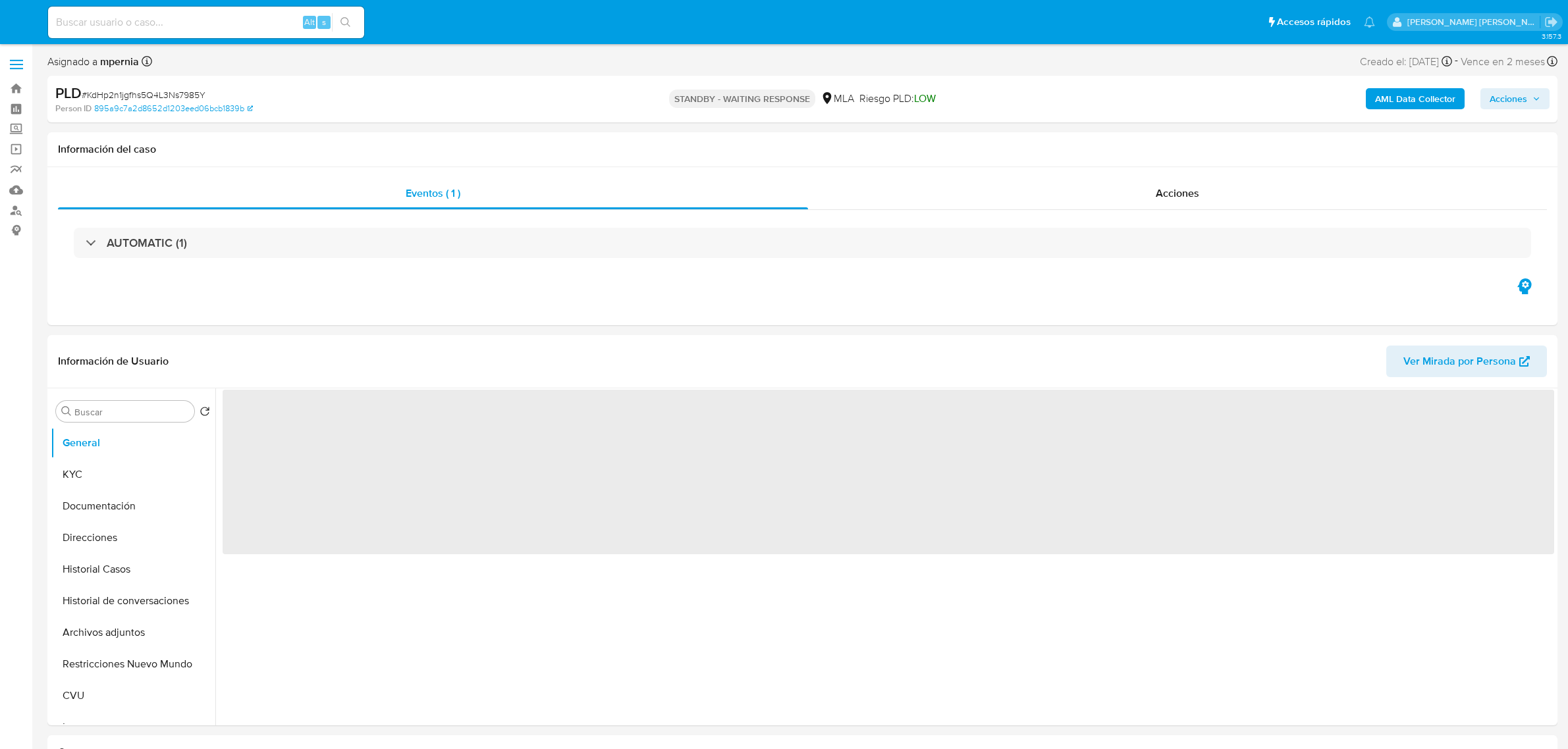
select select "10"
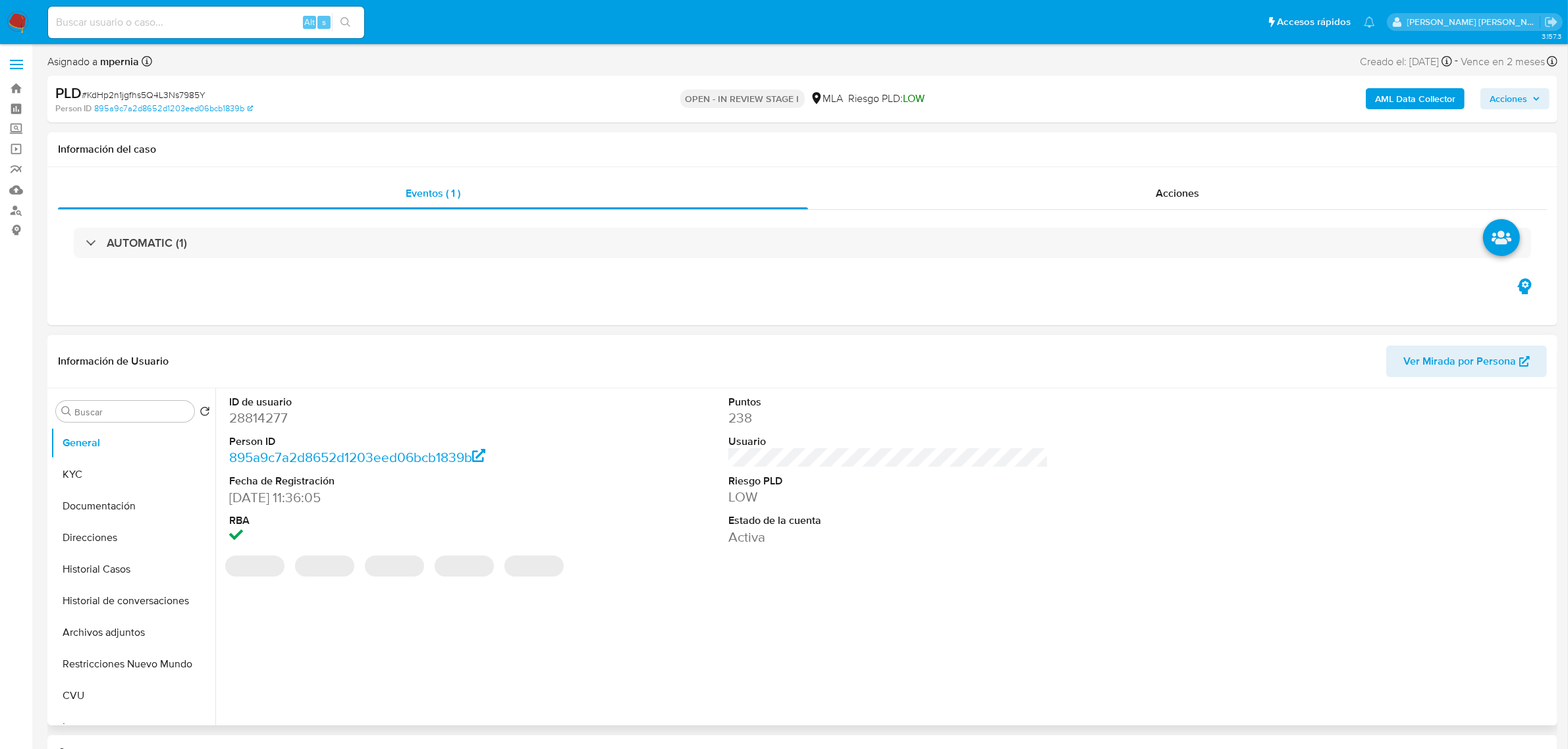
select select "10"
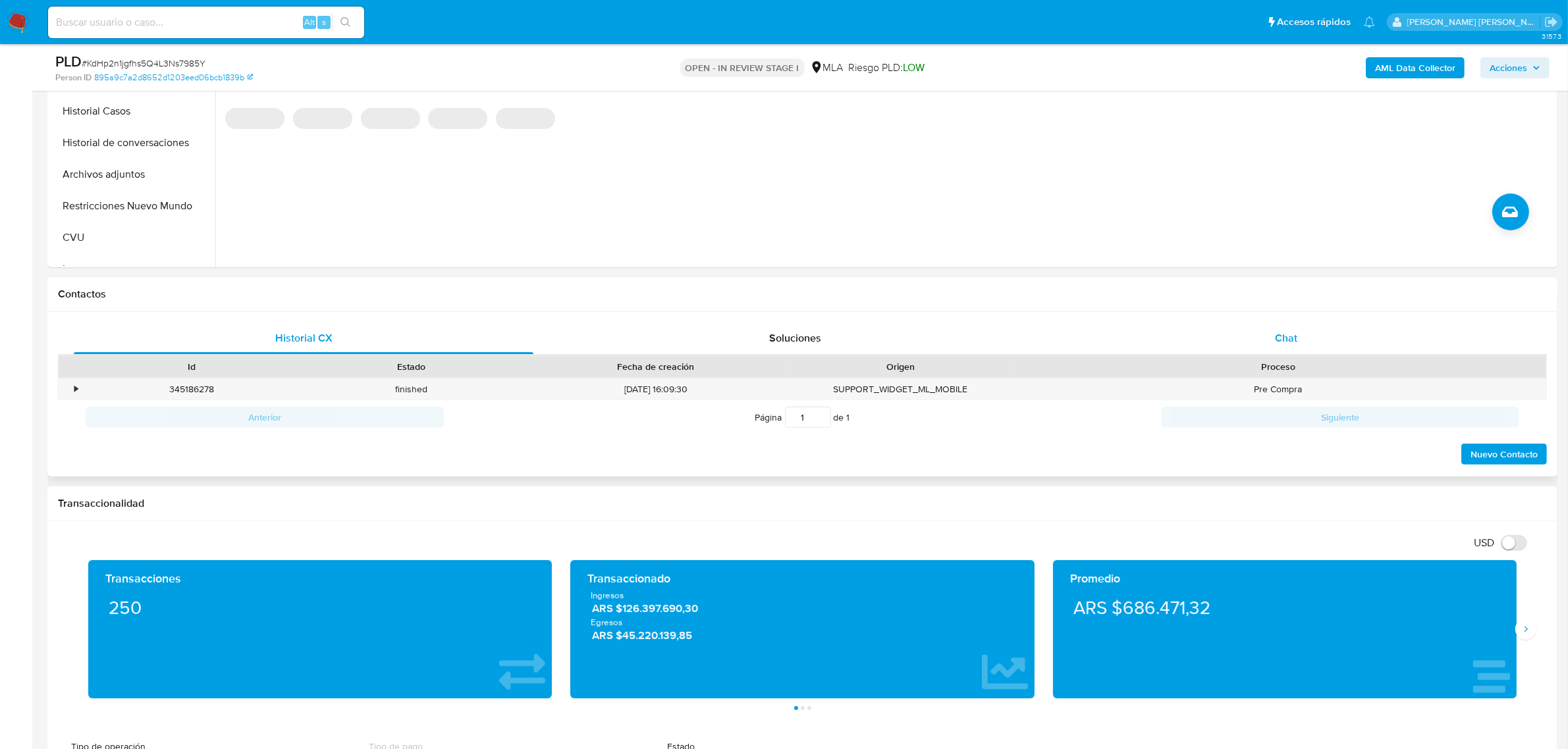
click at [1285, 345] on span "Chat" at bounding box center [1286, 337] width 23 height 15
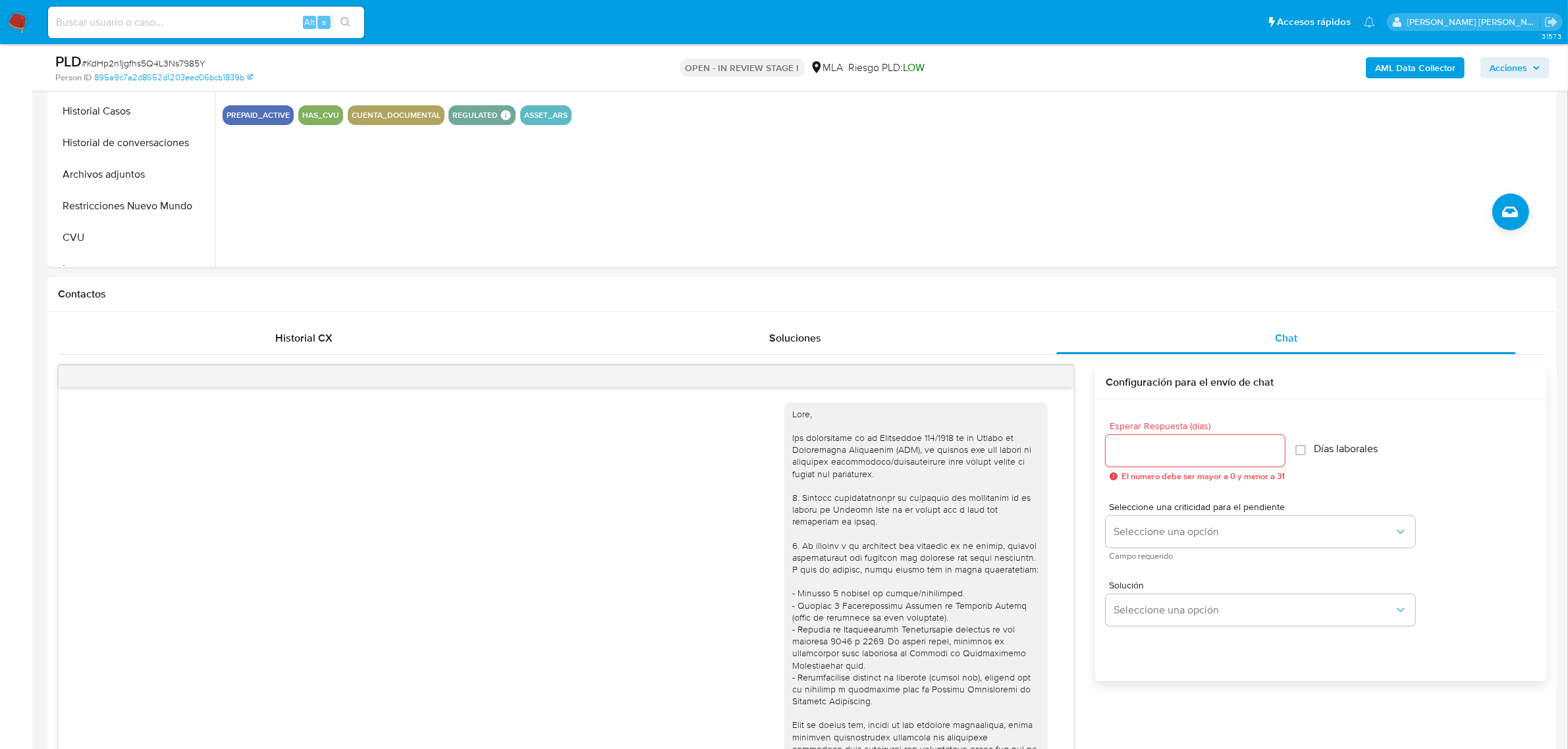
scroll to position [515, 0]
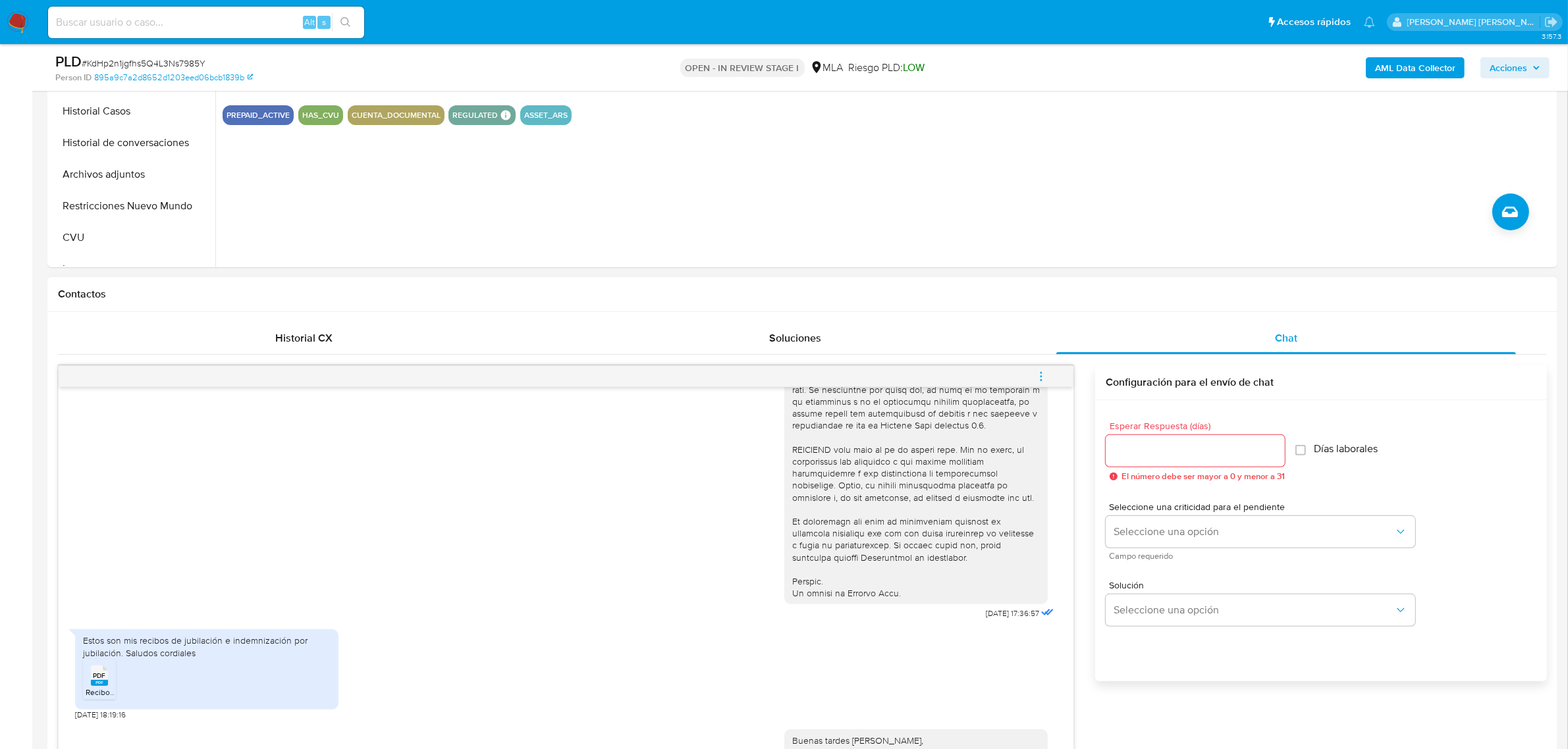
click at [1041, 366] on span "menu-action" at bounding box center [1040, 376] width 12 height 32
click at [956, 350] on li "Cerrar conversación" at bounding box center [951, 352] width 135 height 24
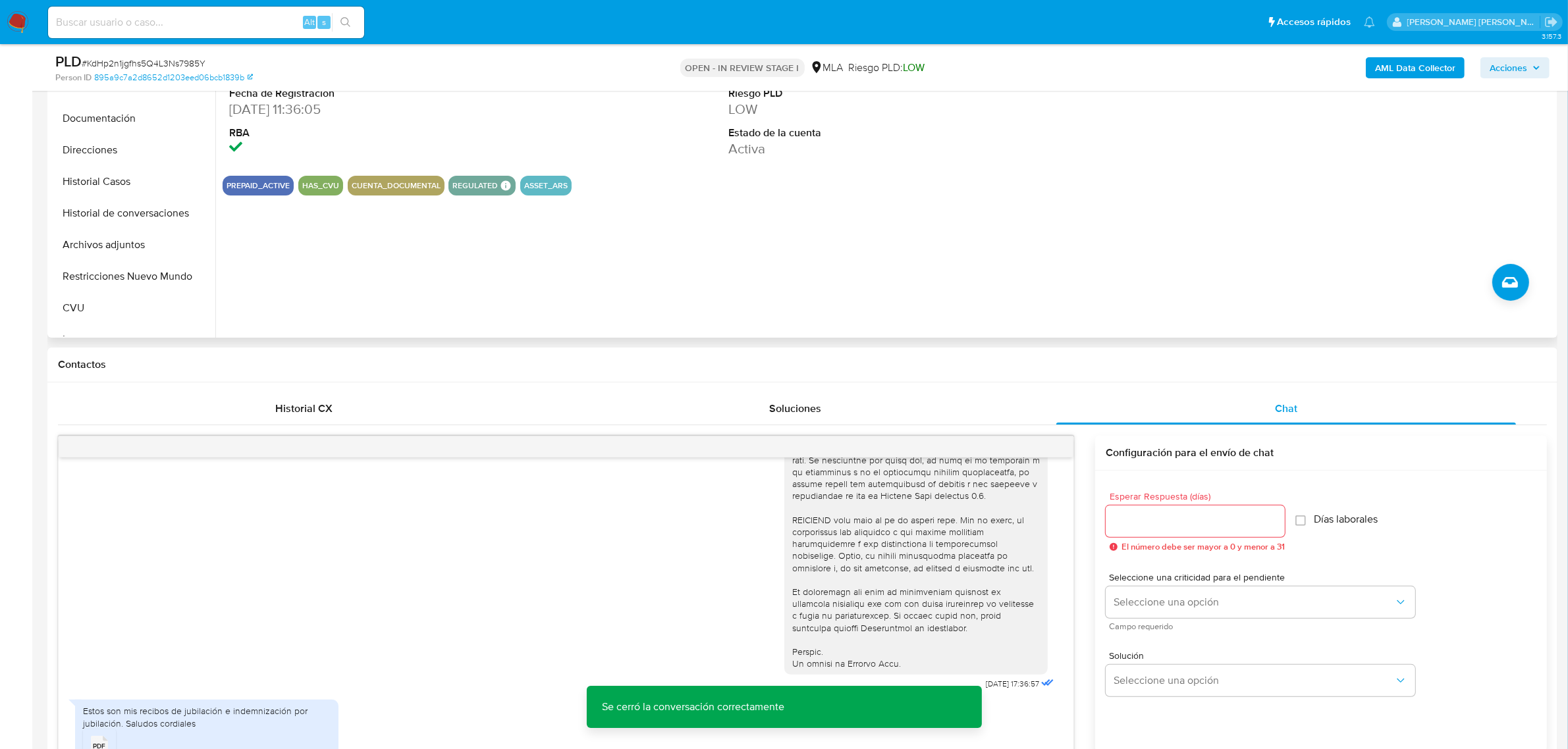
scroll to position [247, 0]
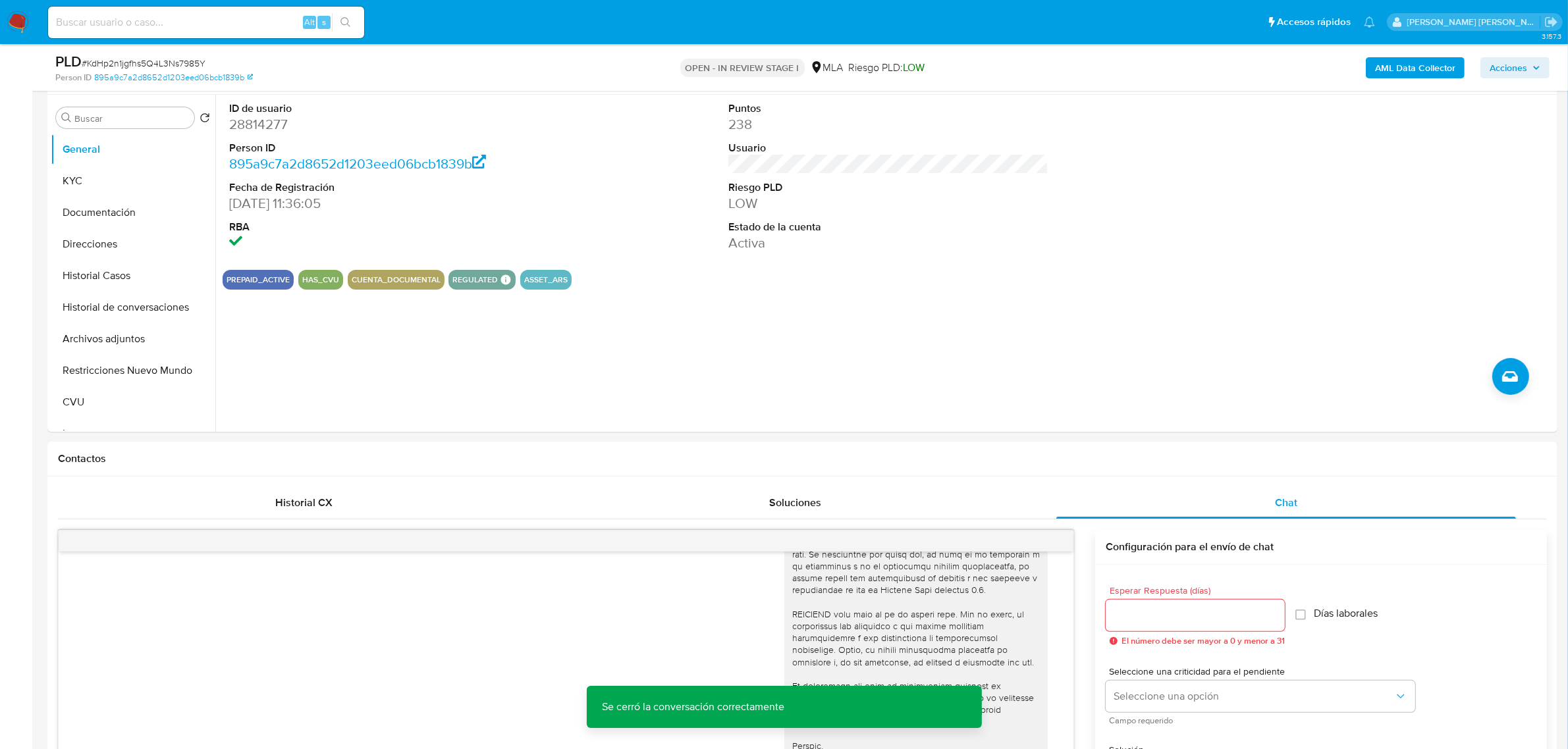
click at [1508, 75] on span "Acciones" at bounding box center [1508, 67] width 37 height 21
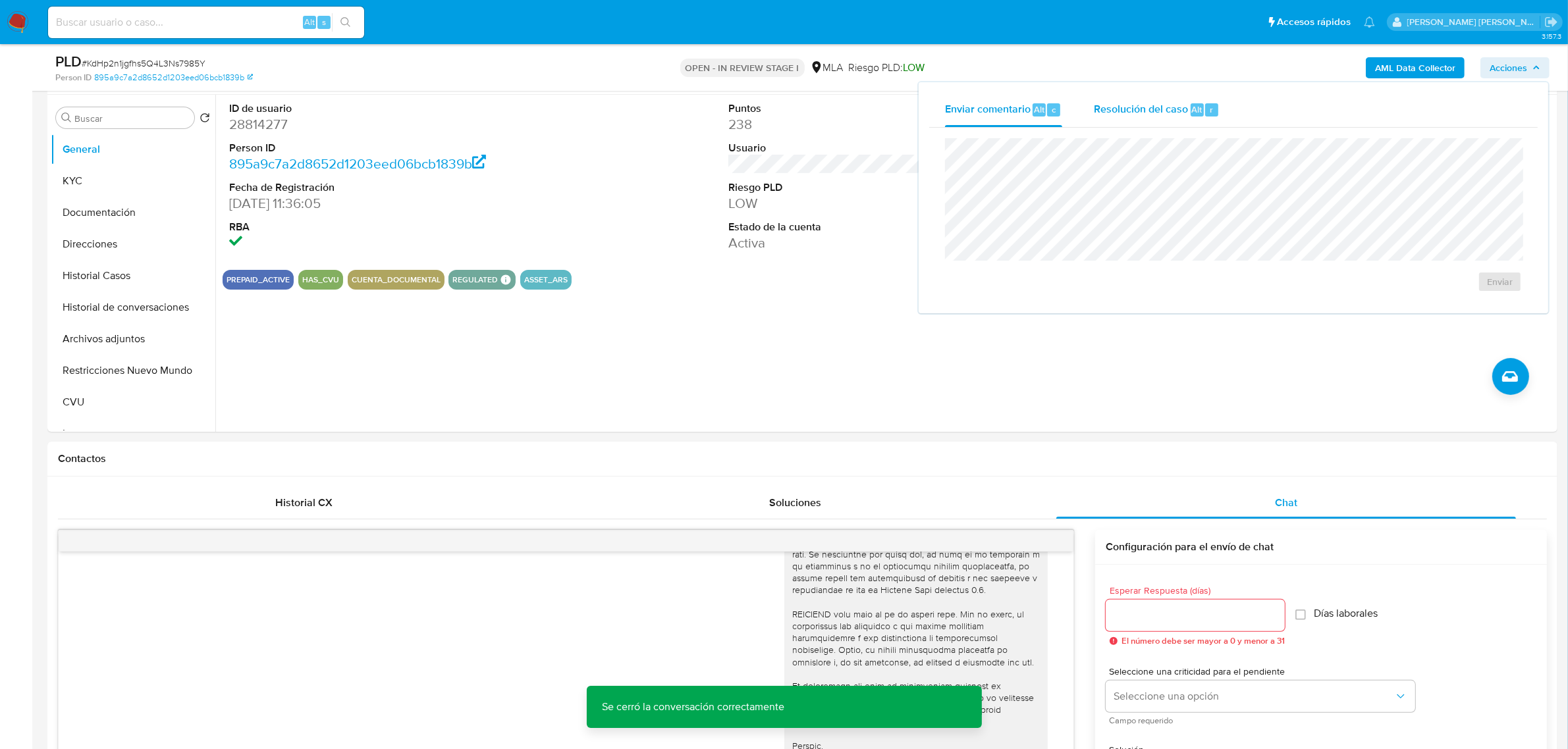
click at [1179, 120] on div "Resolución del caso Alt r" at bounding box center [1157, 110] width 126 height 35
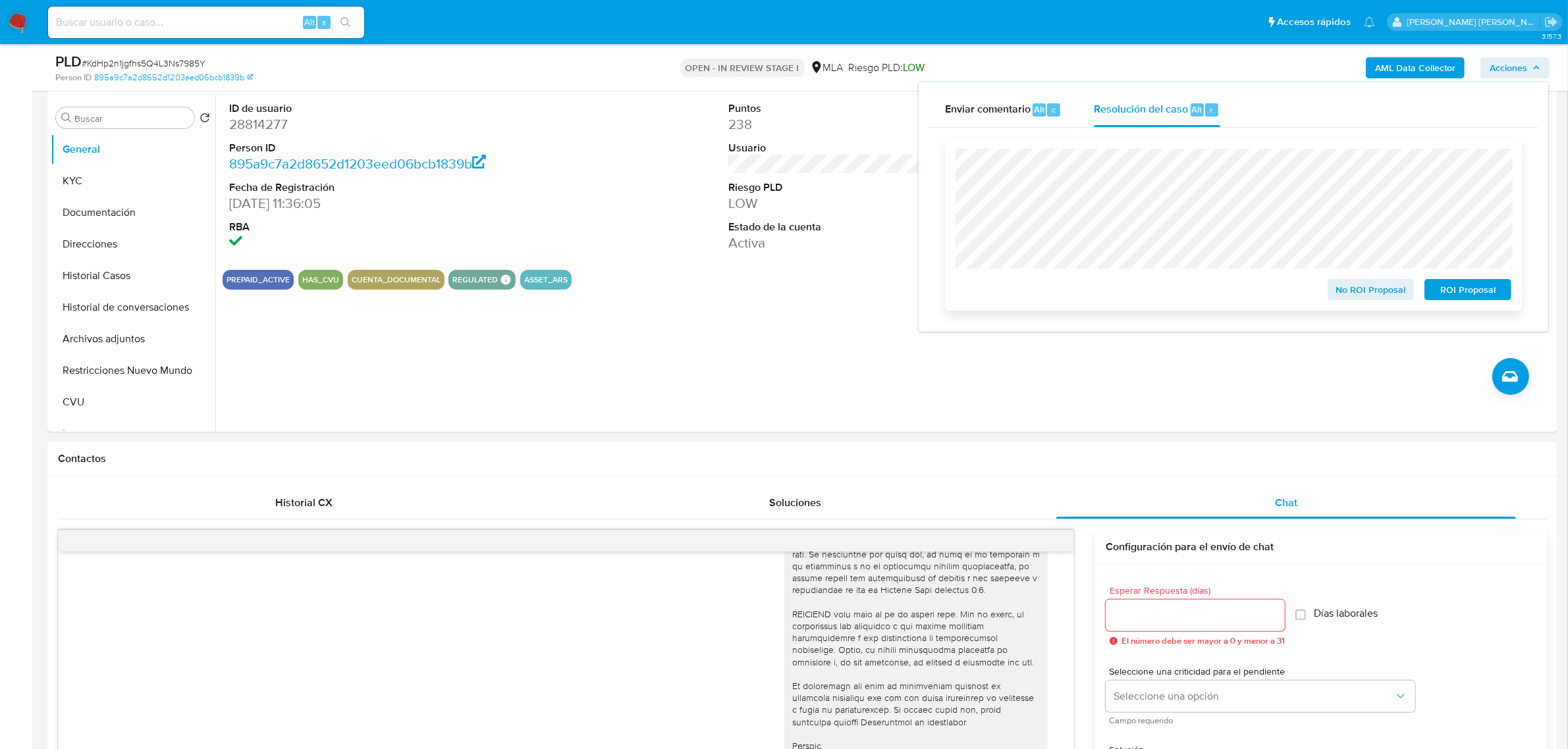
click at [1357, 288] on span "No ROI Proposal" at bounding box center [1371, 289] width 68 height 18
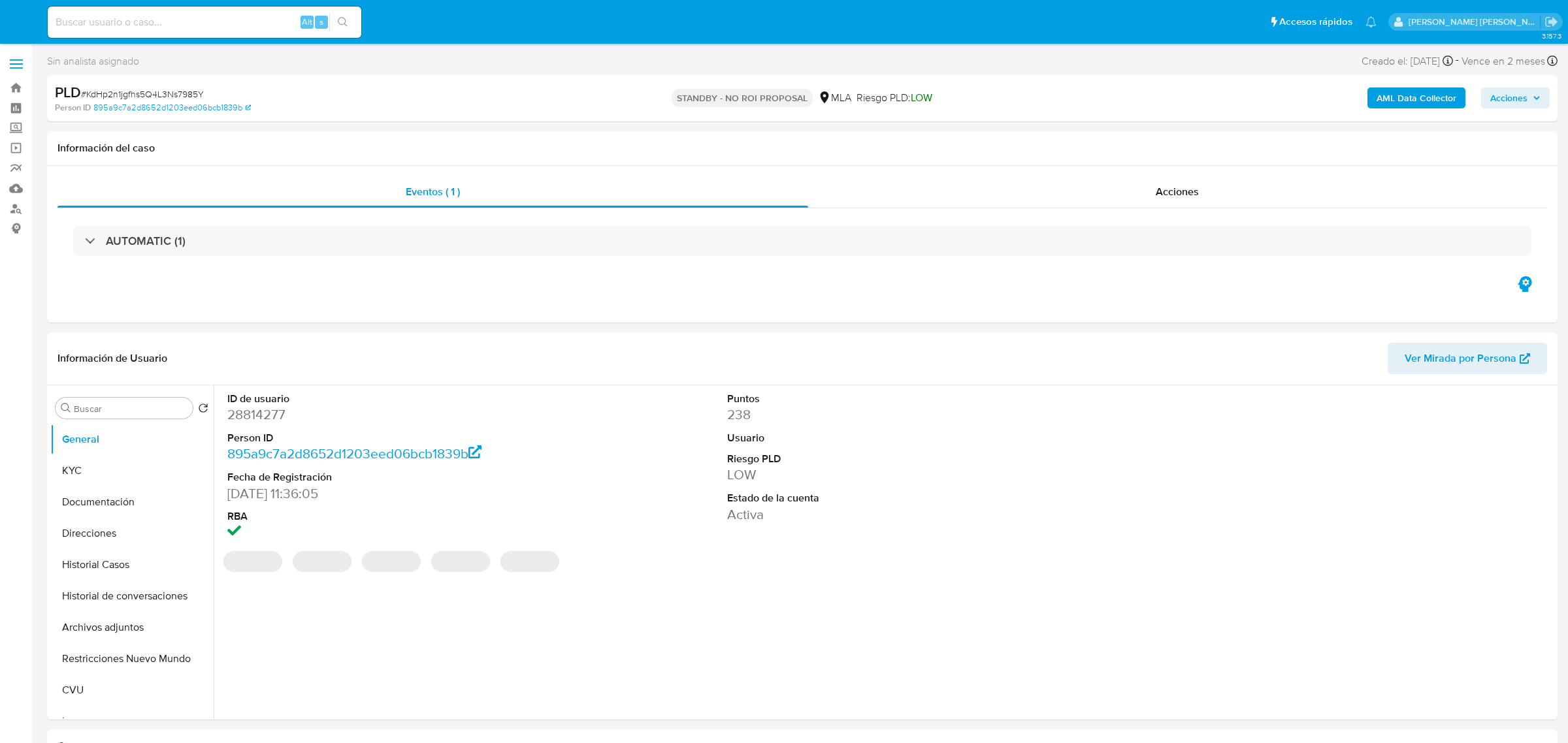
select select "10"
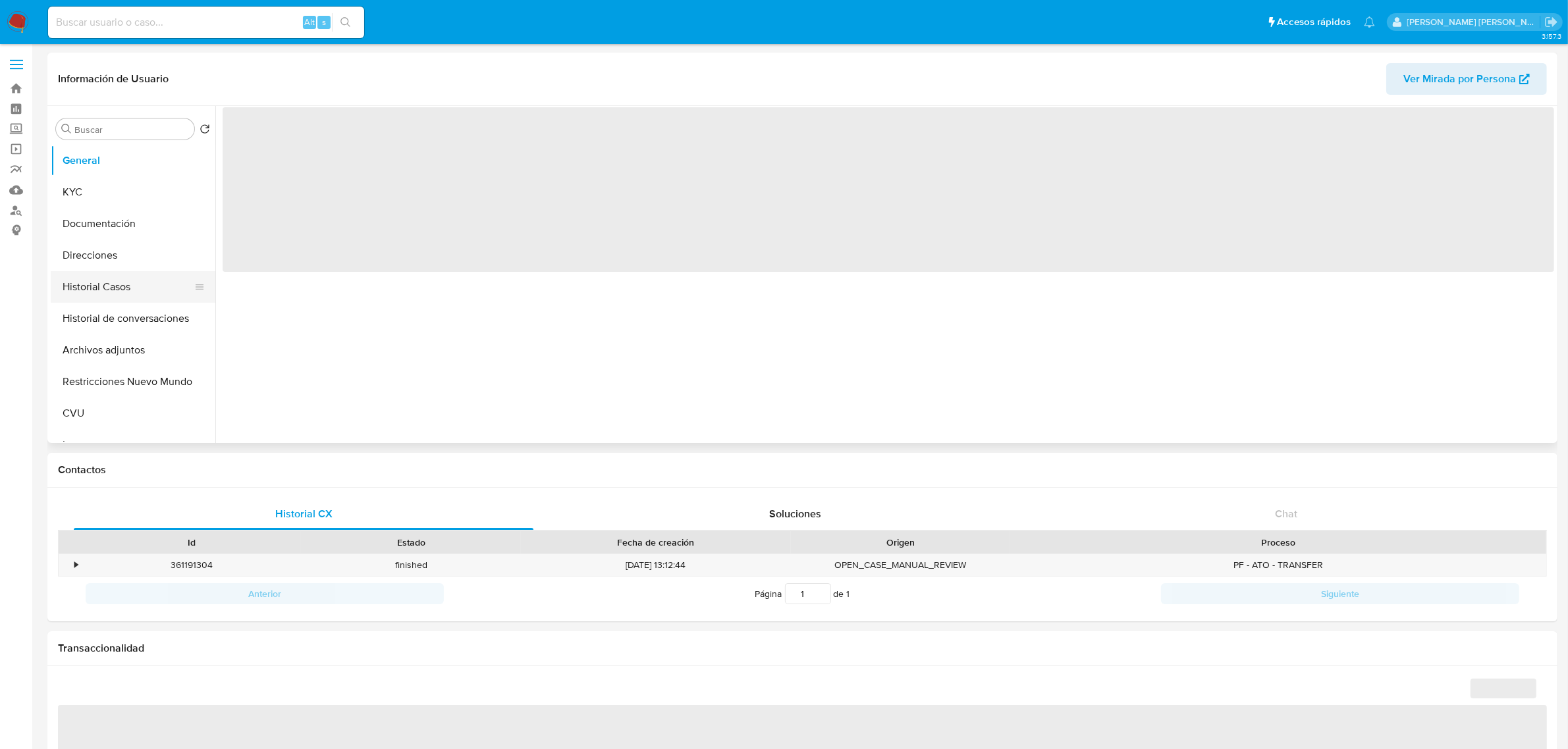
click at [130, 280] on button "Historial Casos" at bounding box center [127, 286] width 154 height 32
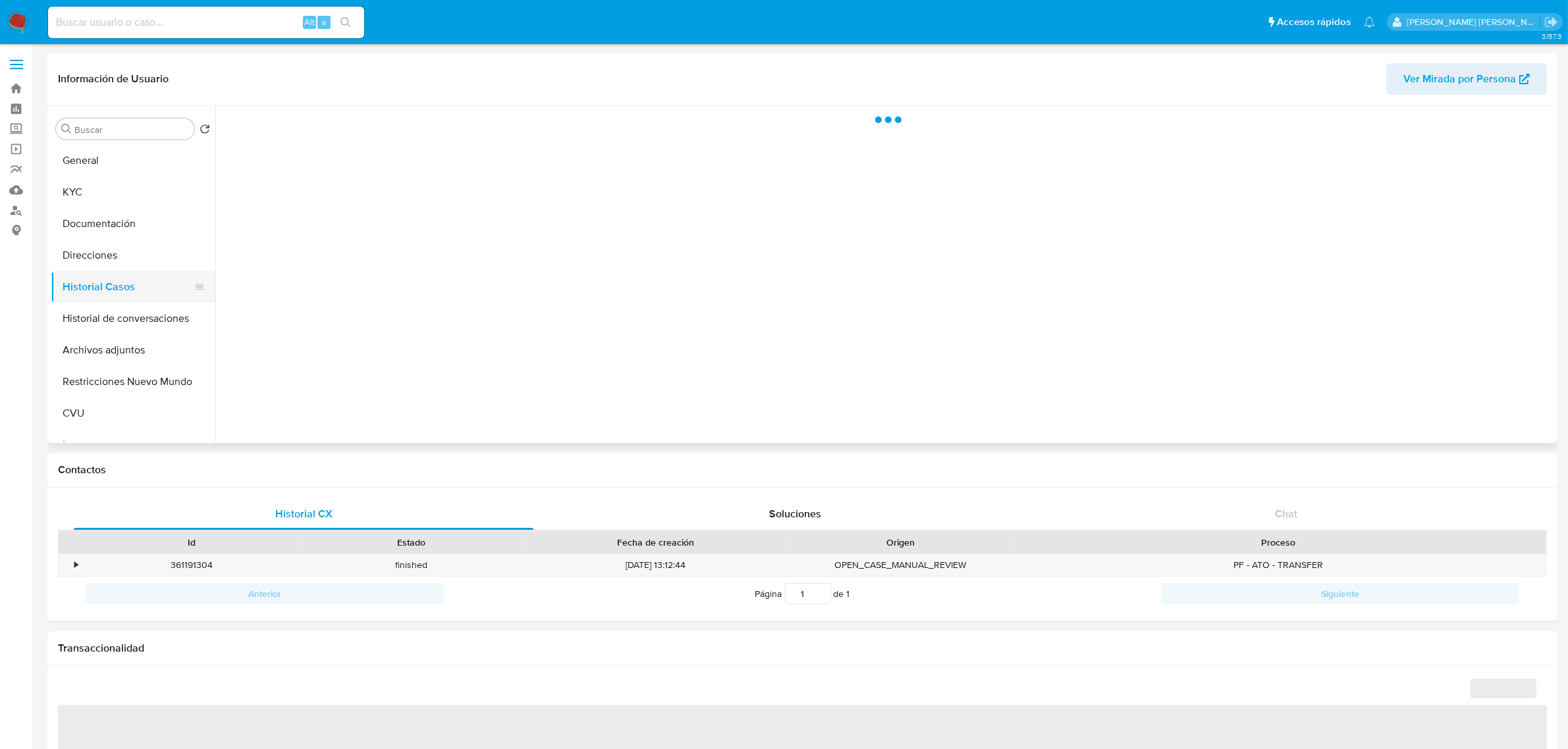
select select "10"
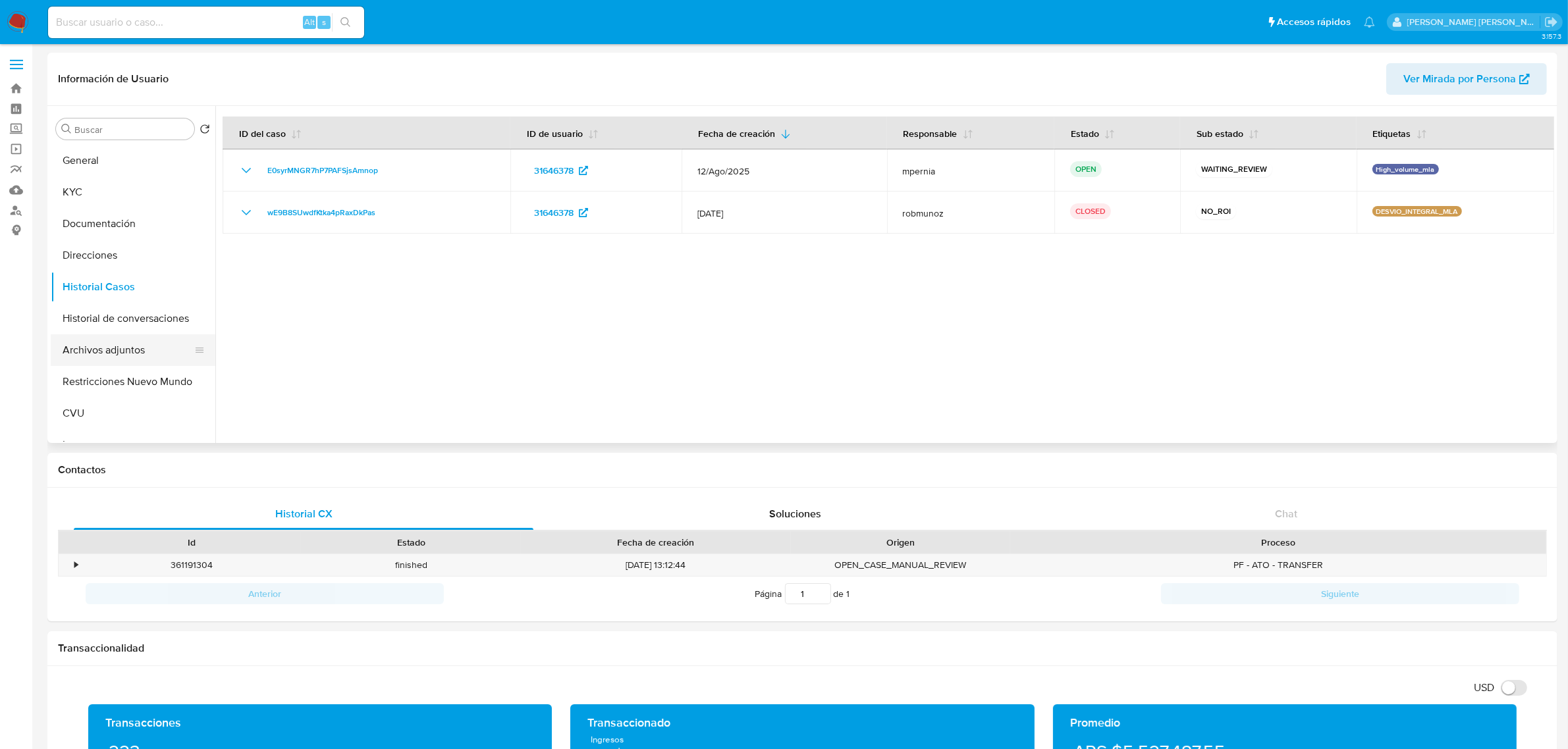
click at [110, 350] on button "Archivos adjuntos" at bounding box center [127, 350] width 154 height 32
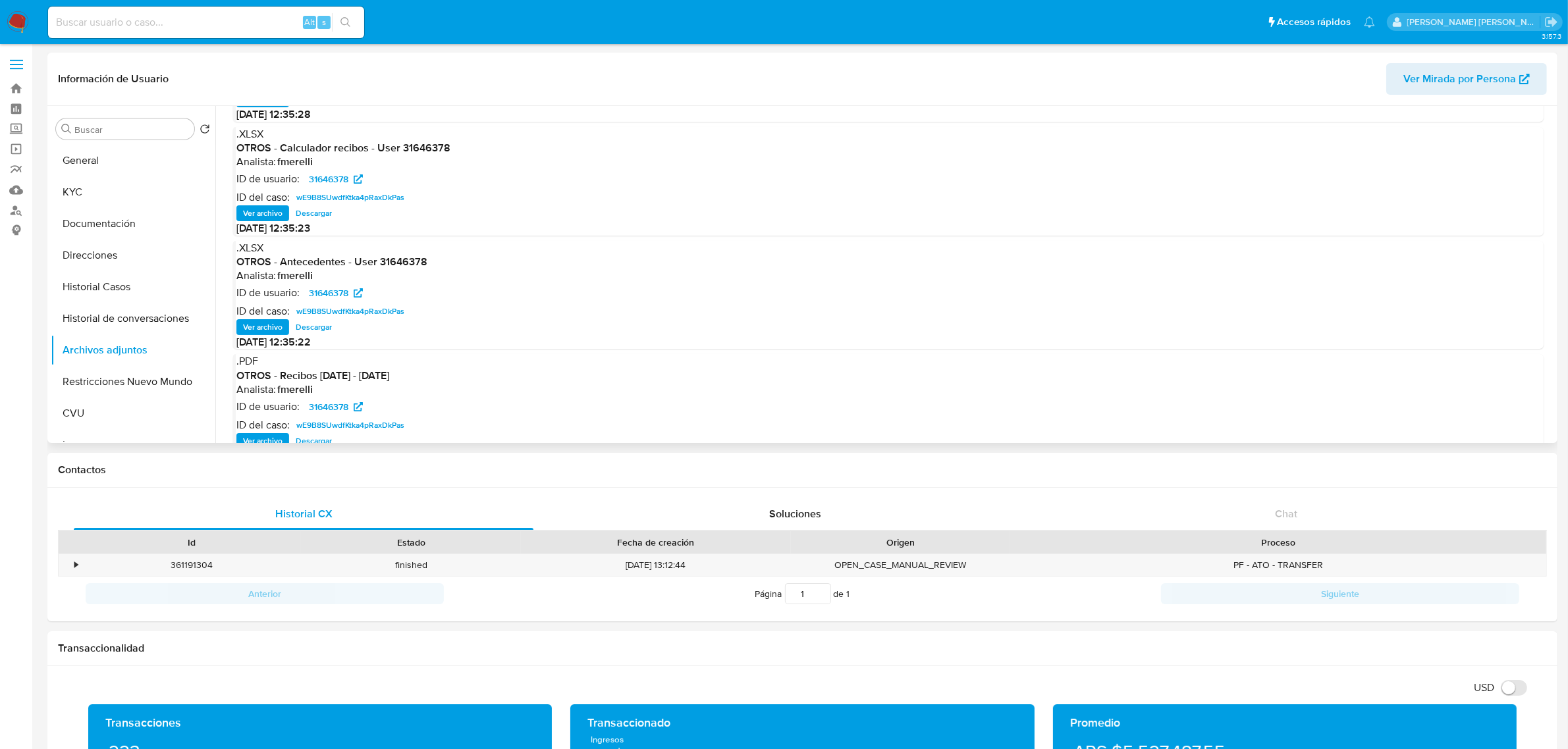
scroll to position [110, 0]
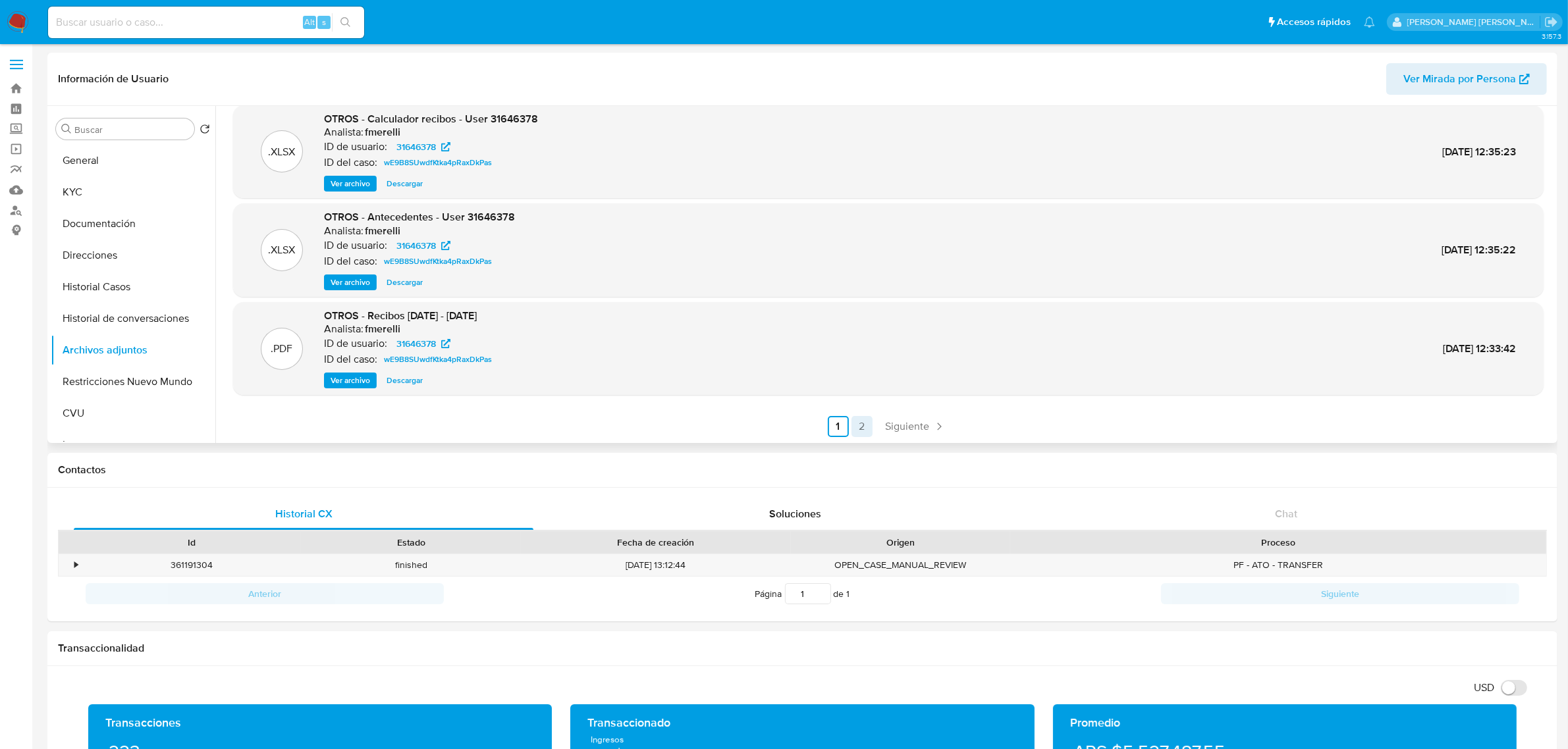
click at [855, 428] on link "2" at bounding box center [861, 426] width 21 height 21
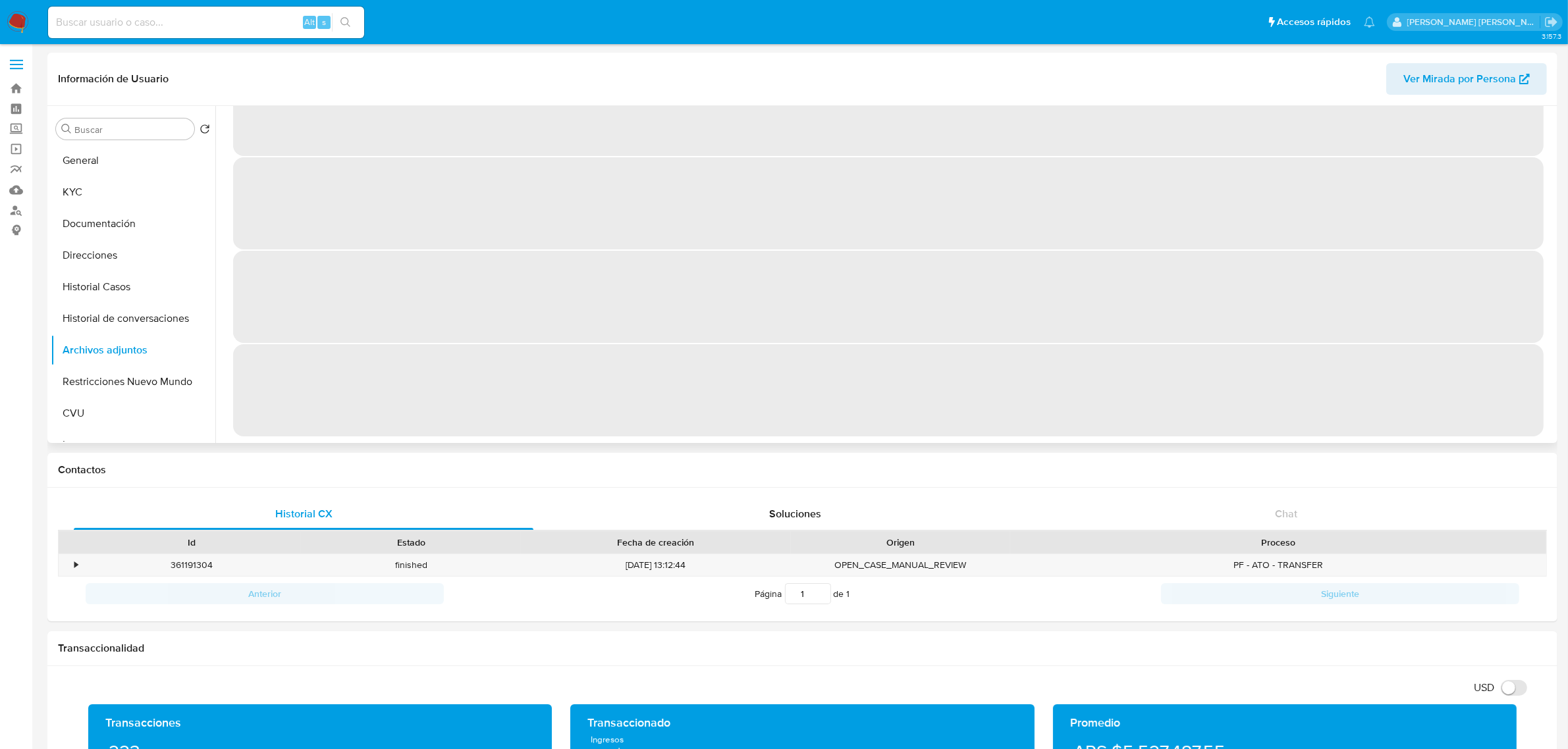
scroll to position [0, 0]
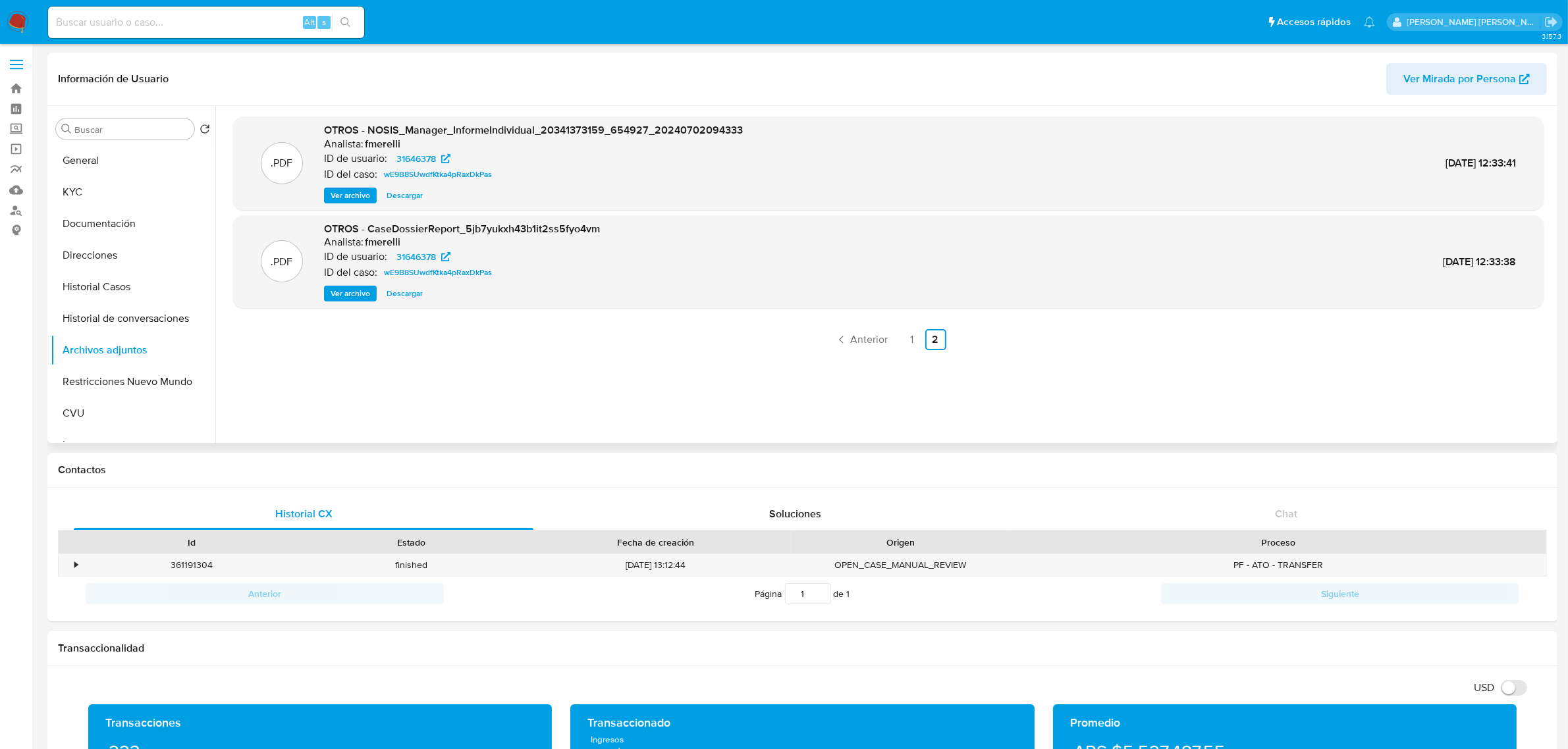
click at [354, 295] on span "Ver archivo" at bounding box center [349, 294] width 39 height 13
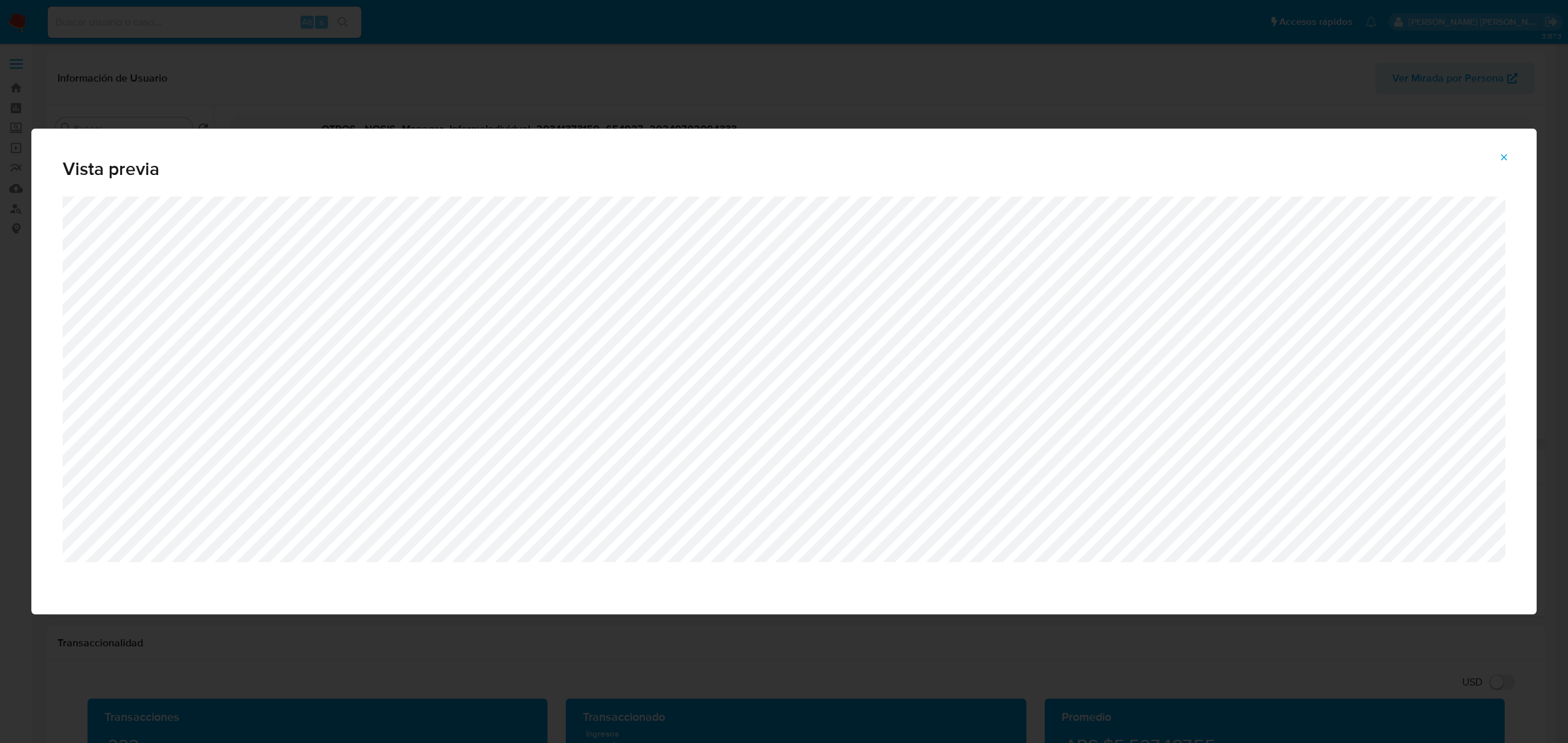
click at [1498, 170] on span "Vista previa" at bounding box center [784, 169] width 1443 height 18
click at [1502, 161] on icon "Attachment preview" at bounding box center [1504, 158] width 11 height 11
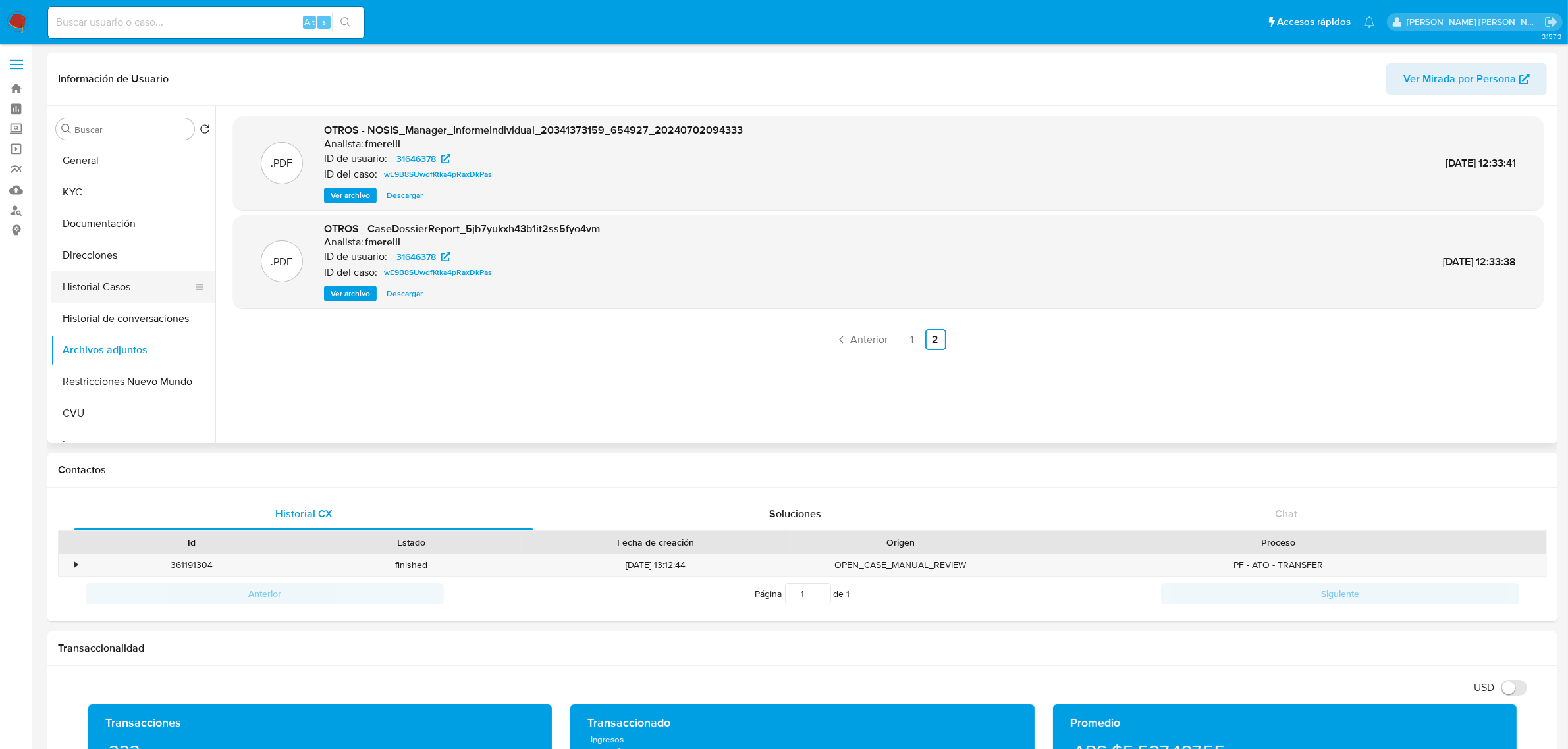
click at [111, 278] on button "Historial Casos" at bounding box center [127, 286] width 154 height 32
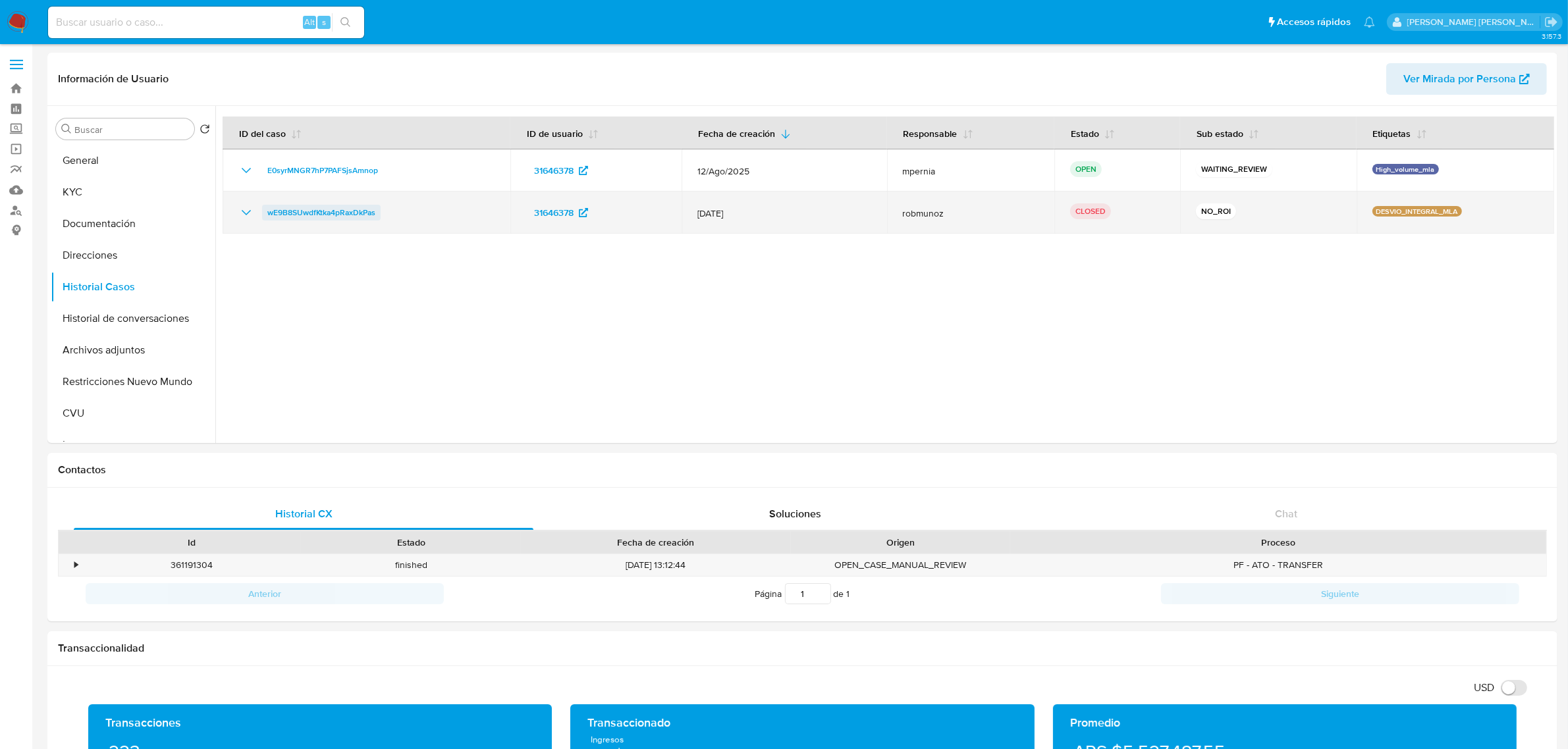
click at [360, 215] on span "wE9B8SUwdfKtka4pRaxDkPas" at bounding box center [321, 212] width 108 height 15
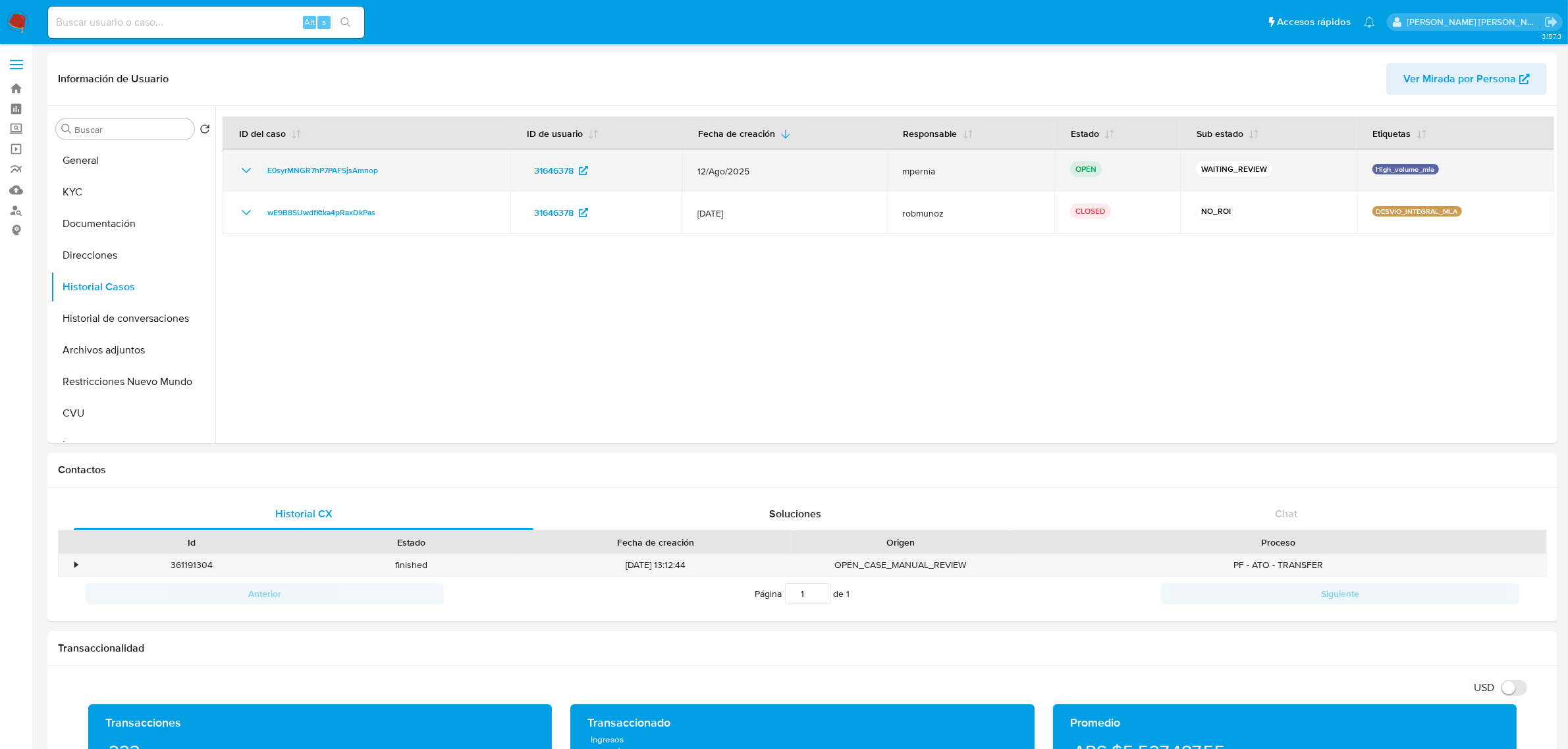
drag, startPoint x: 388, startPoint y: 175, endPoint x: 231, endPoint y: 183, distance: 157.2
click at [231, 183] on td "E0syrMNGR7hP7PAFSjsAmnop" at bounding box center [367, 170] width 287 height 42
click at [345, 168] on span "E0syrMNGR7hP7PAFSjsAmnop" at bounding box center [323, 170] width 111 height 15
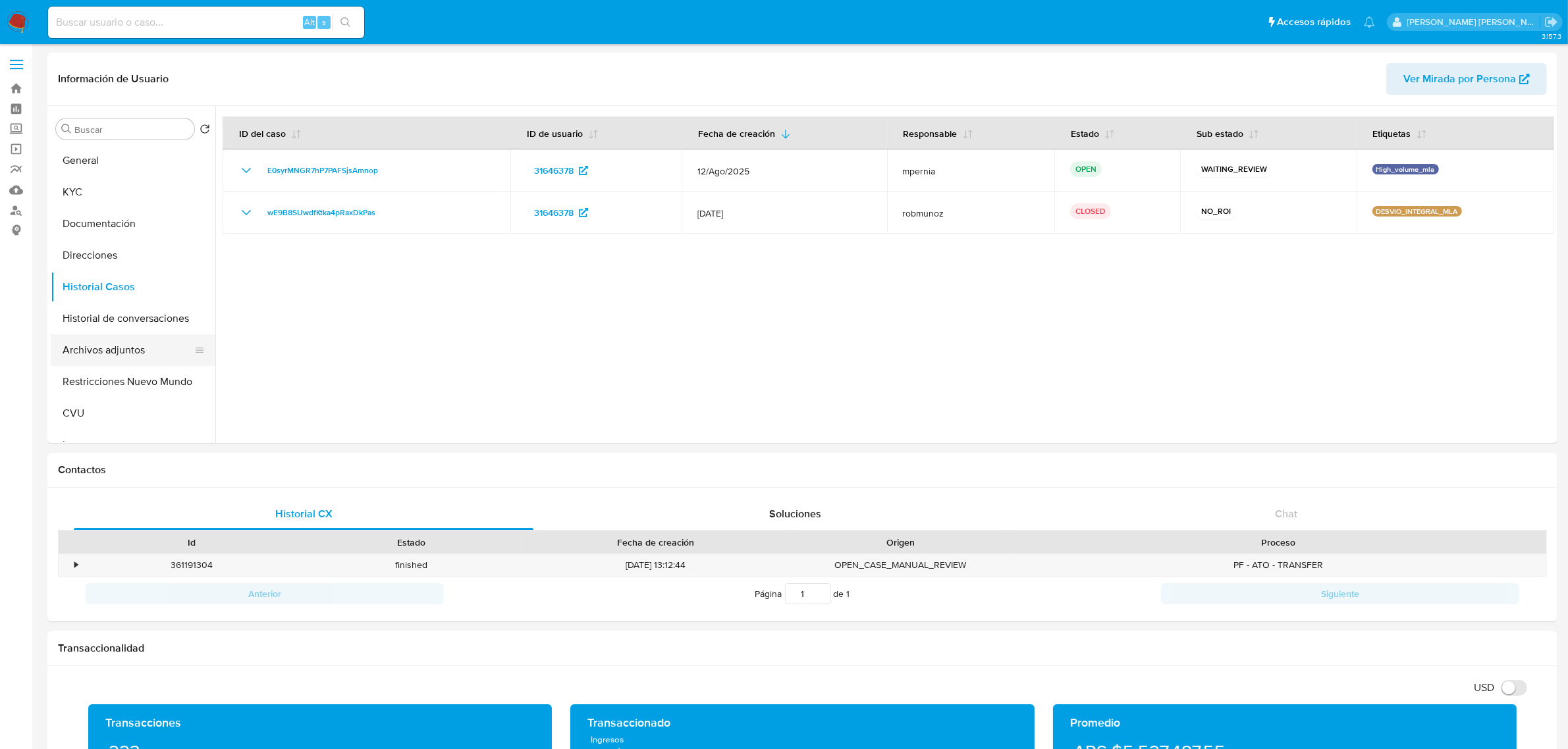
click at [116, 343] on button "Archivos adjuntos" at bounding box center [127, 350] width 154 height 32
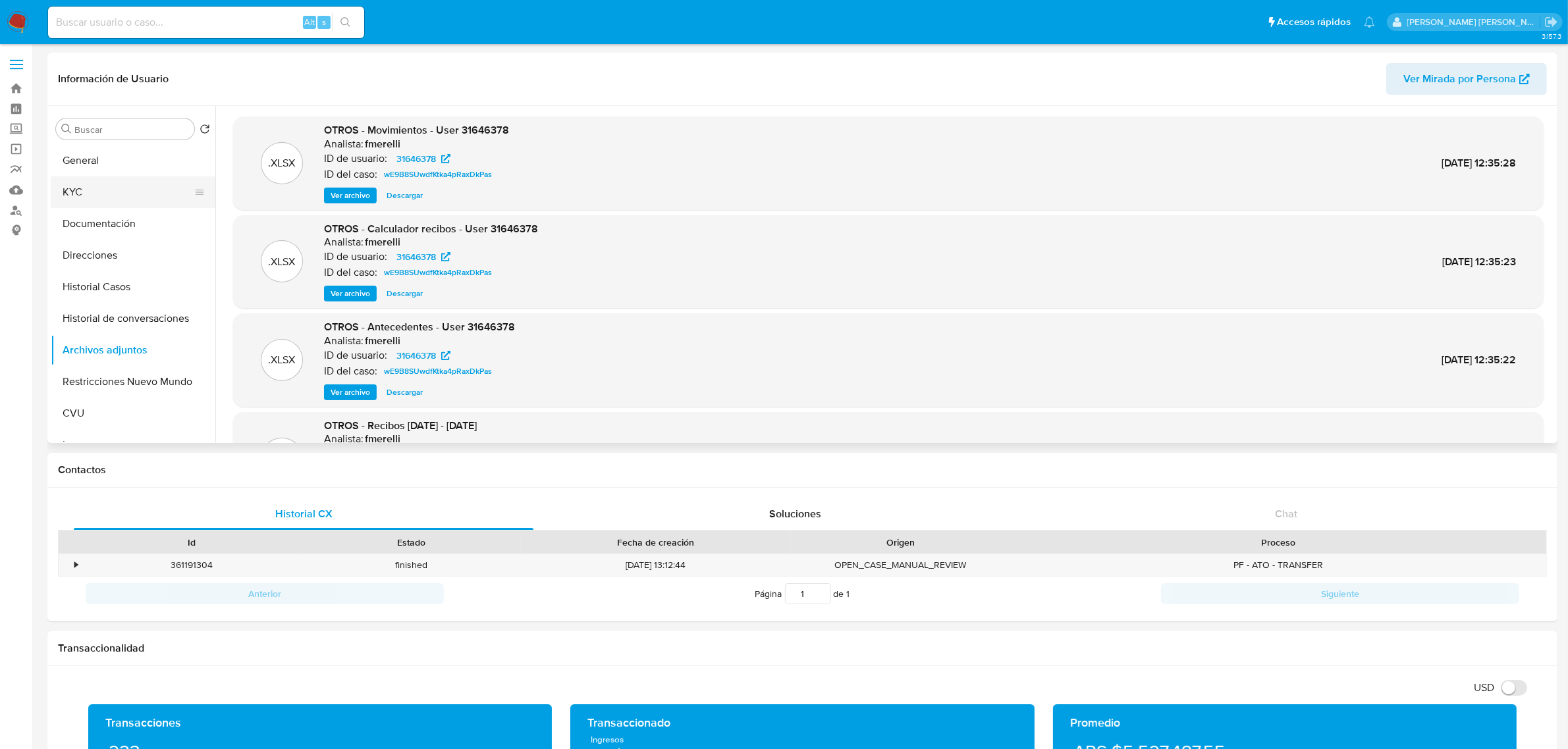
click at [116, 202] on button "KYC" at bounding box center [127, 192] width 154 height 32
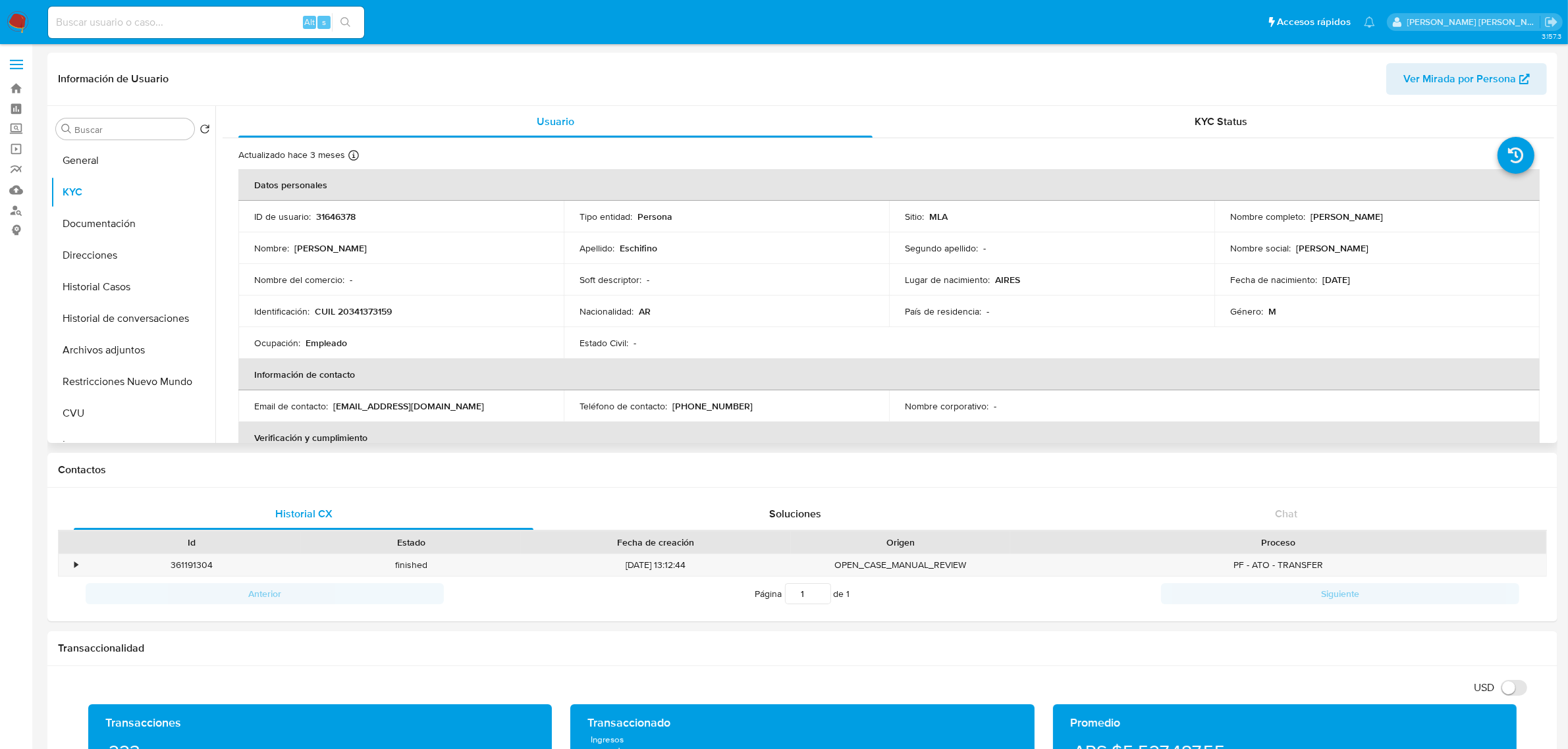
drag, startPoint x: 1306, startPoint y: 214, endPoint x: 1369, endPoint y: 217, distance: 63.1
click at [1369, 217] on p "[PERSON_NAME]" at bounding box center [1347, 216] width 73 height 12
copy p "[PERSON_NAME]"
click at [107, 285] on button "Historial Casos" at bounding box center [127, 286] width 154 height 32
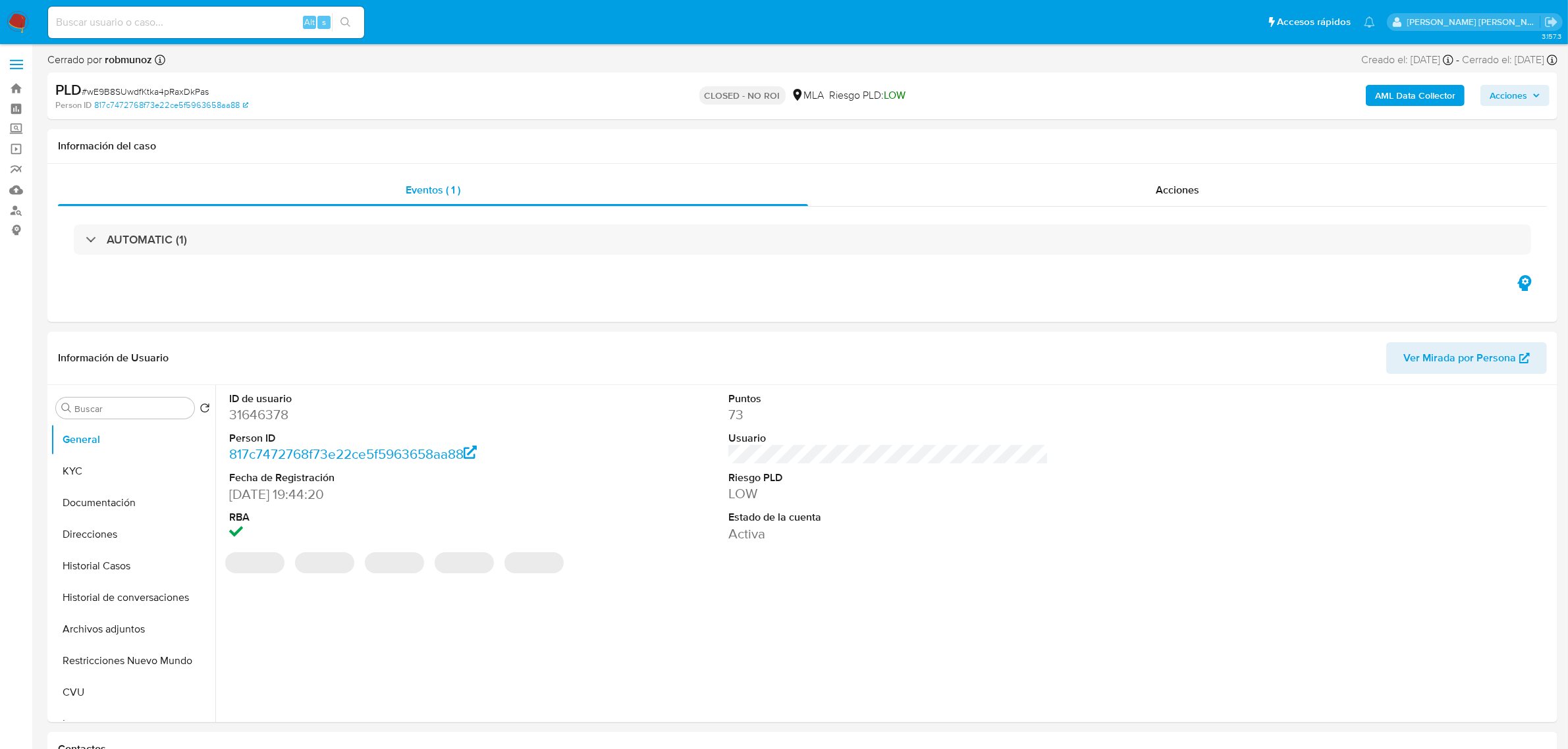
select select "10"
click at [1170, 191] on span "Acciones" at bounding box center [1178, 190] width 44 height 15
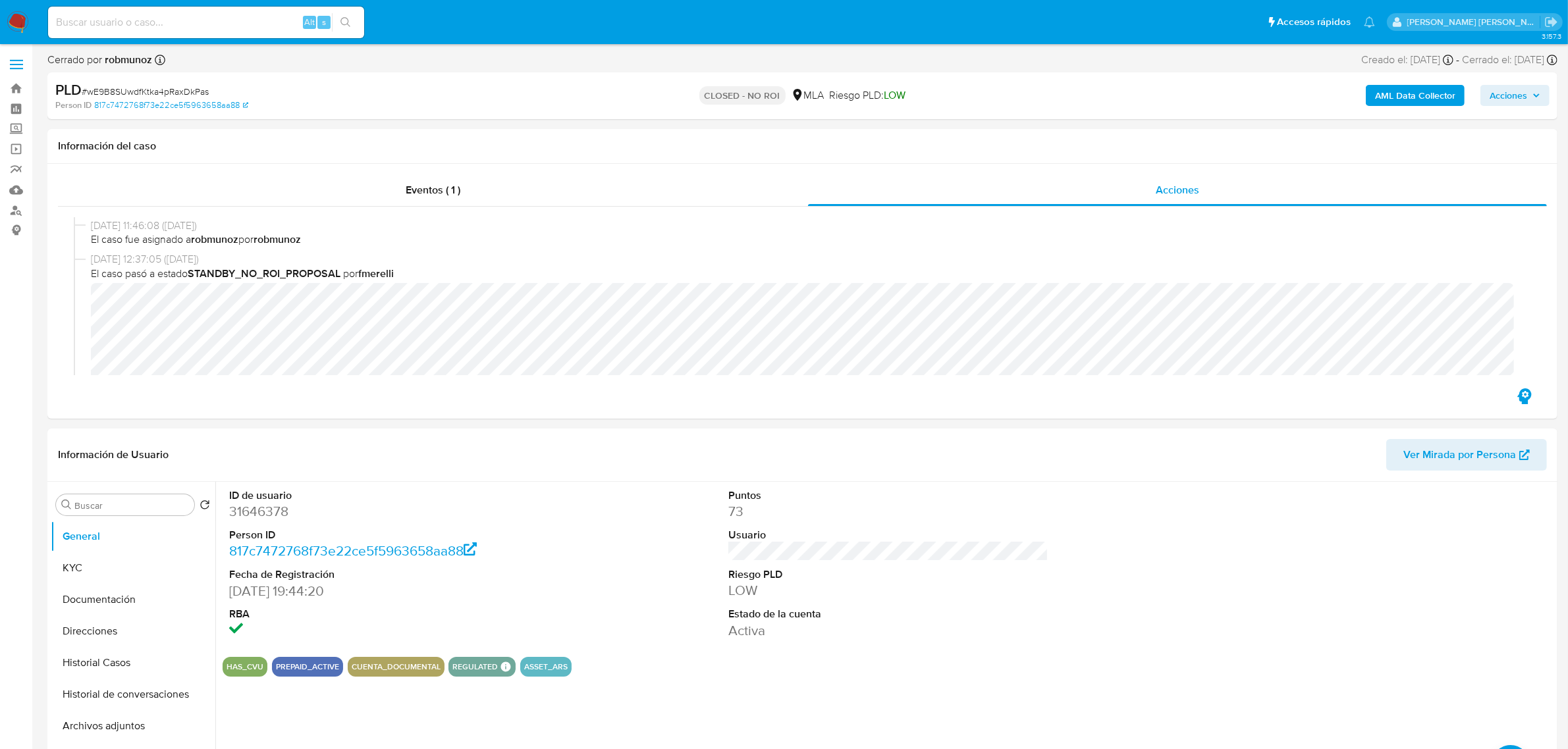
scroll to position [165, 0]
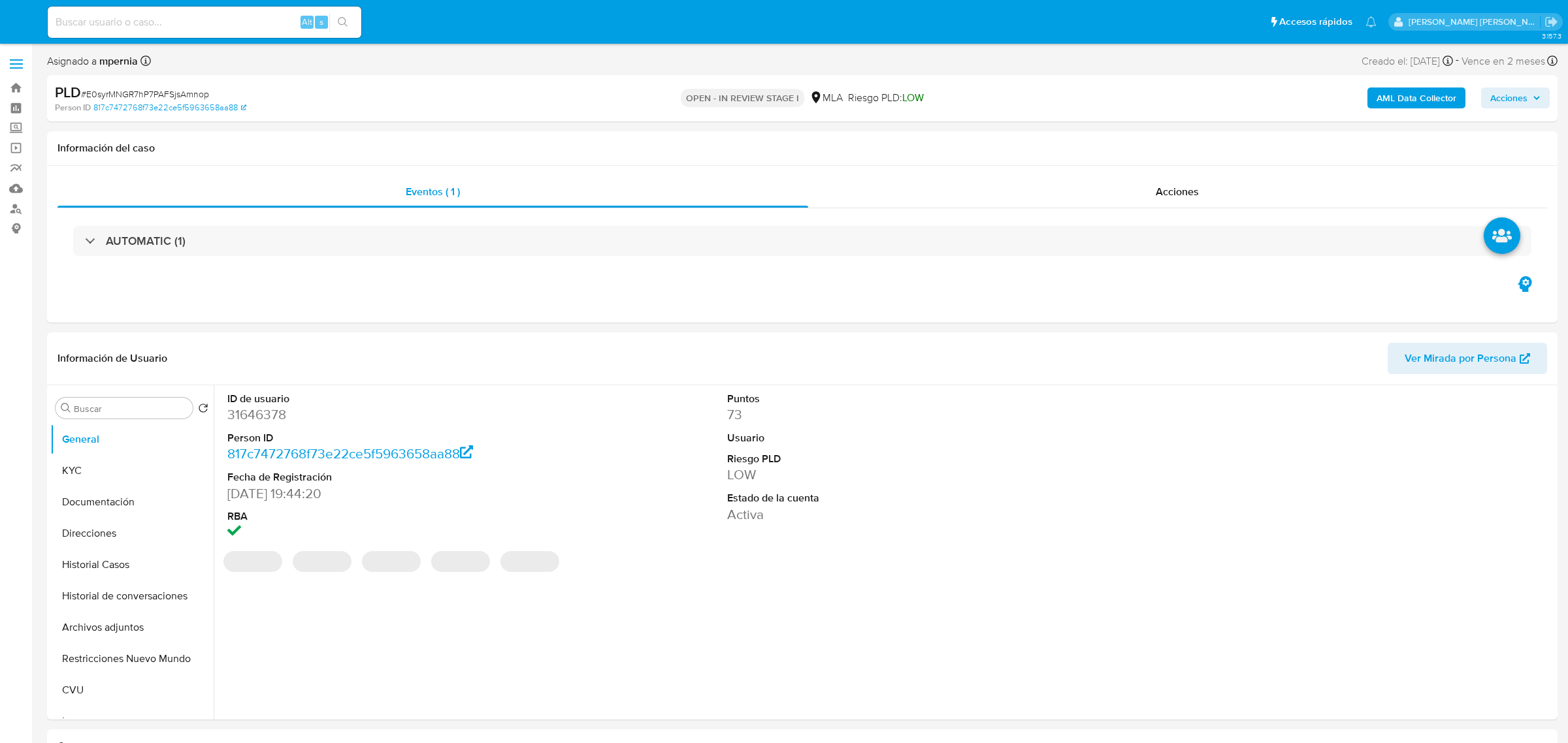
select select "10"
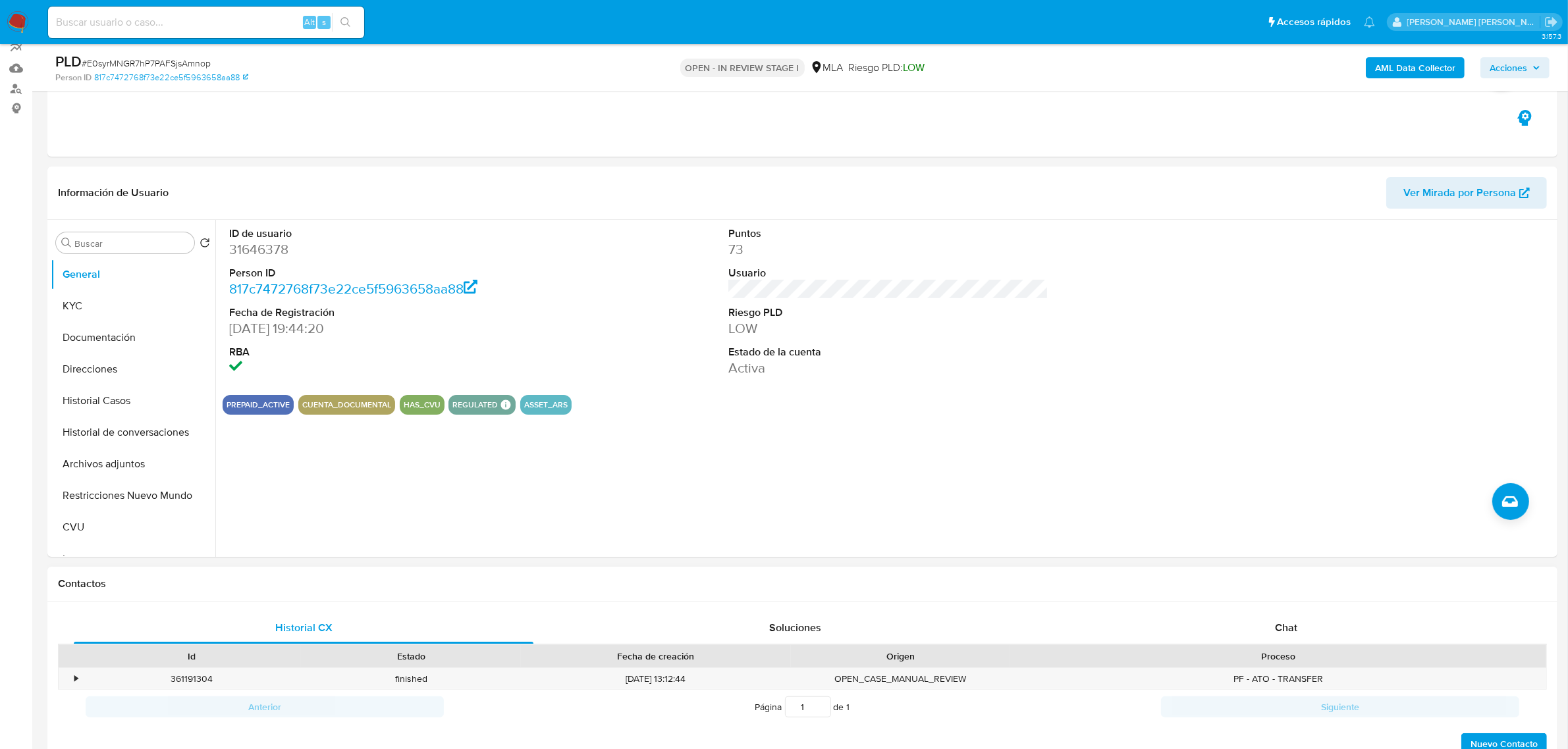
scroll to position [247, 0]
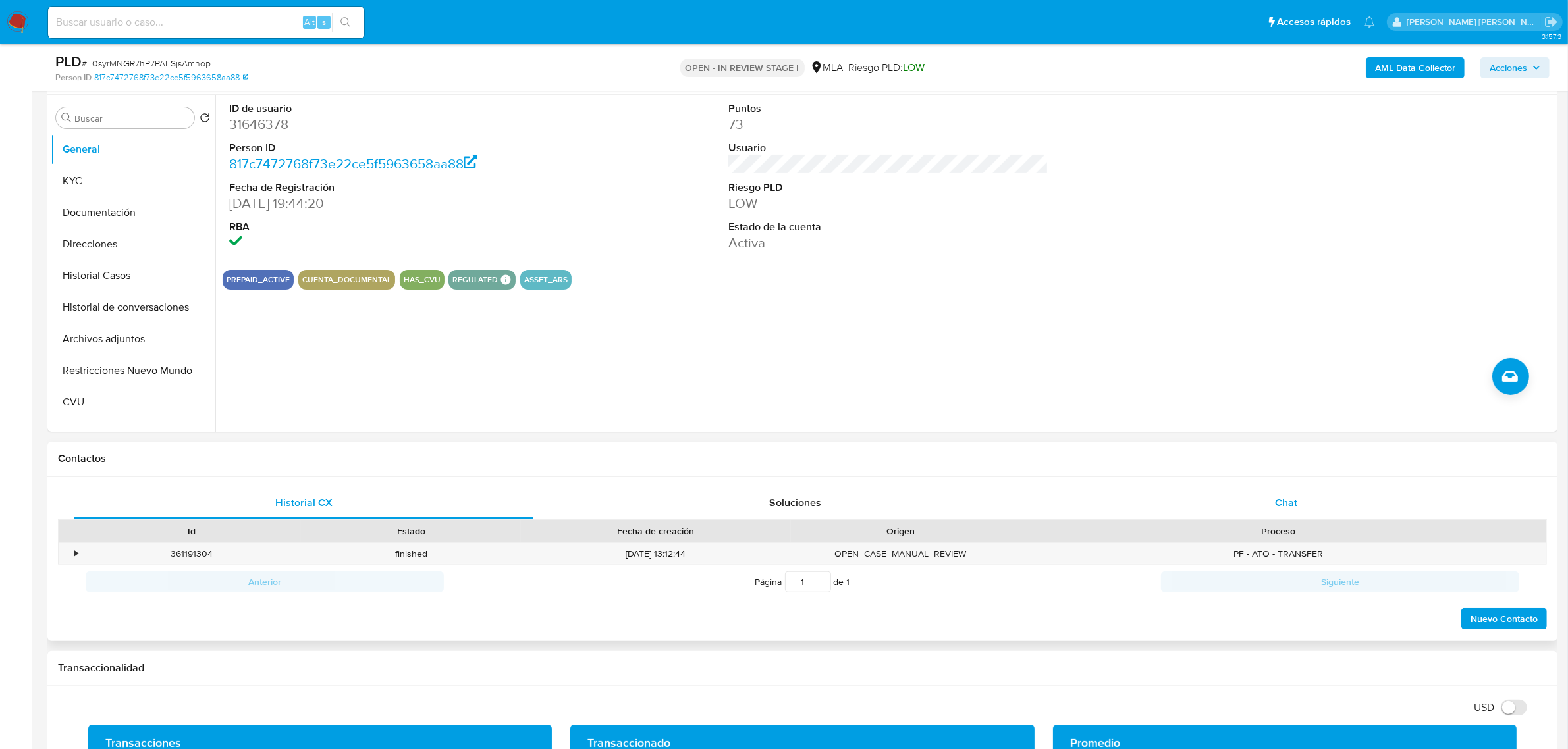
click at [1282, 500] on span "Chat" at bounding box center [1286, 502] width 23 height 15
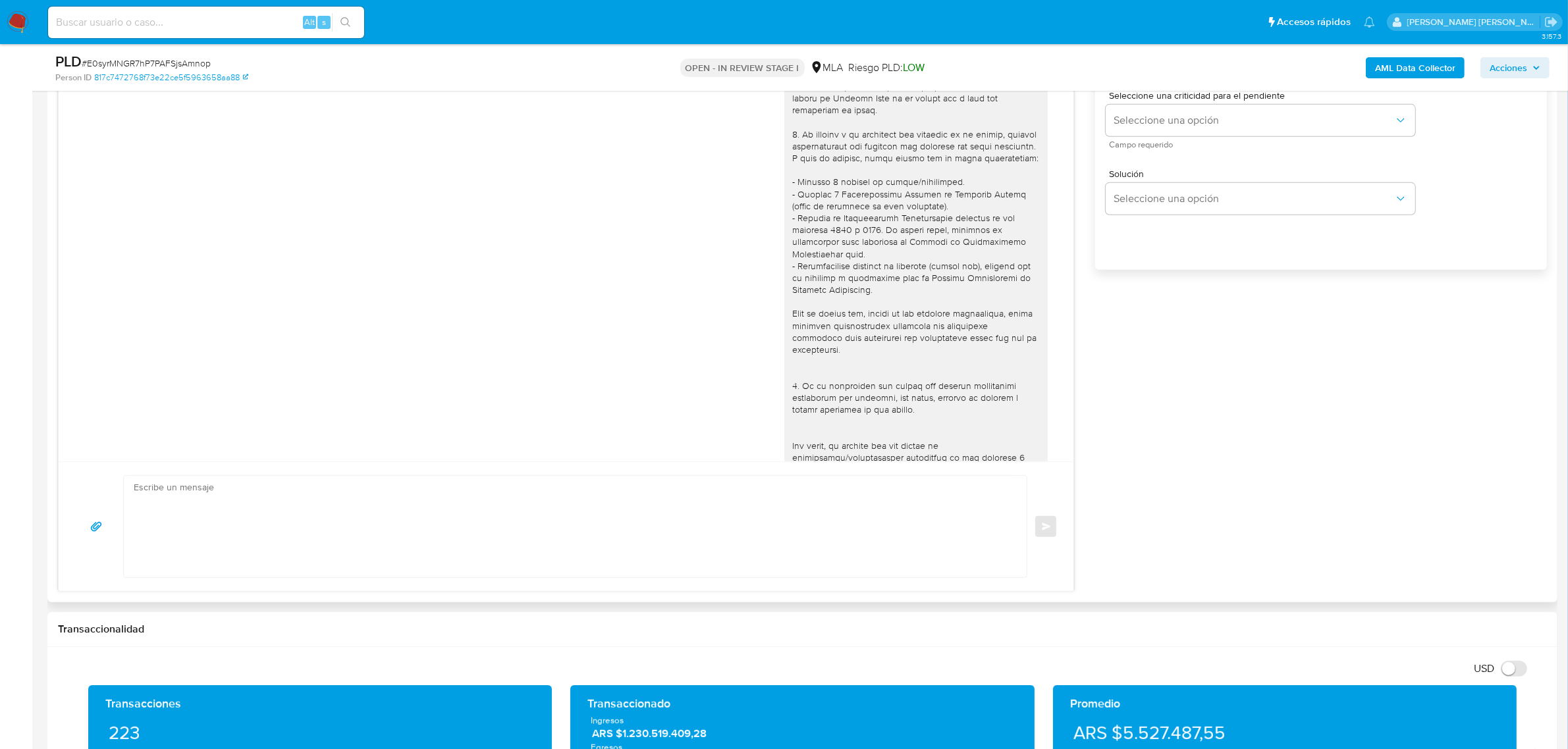
scroll to position [517, 0]
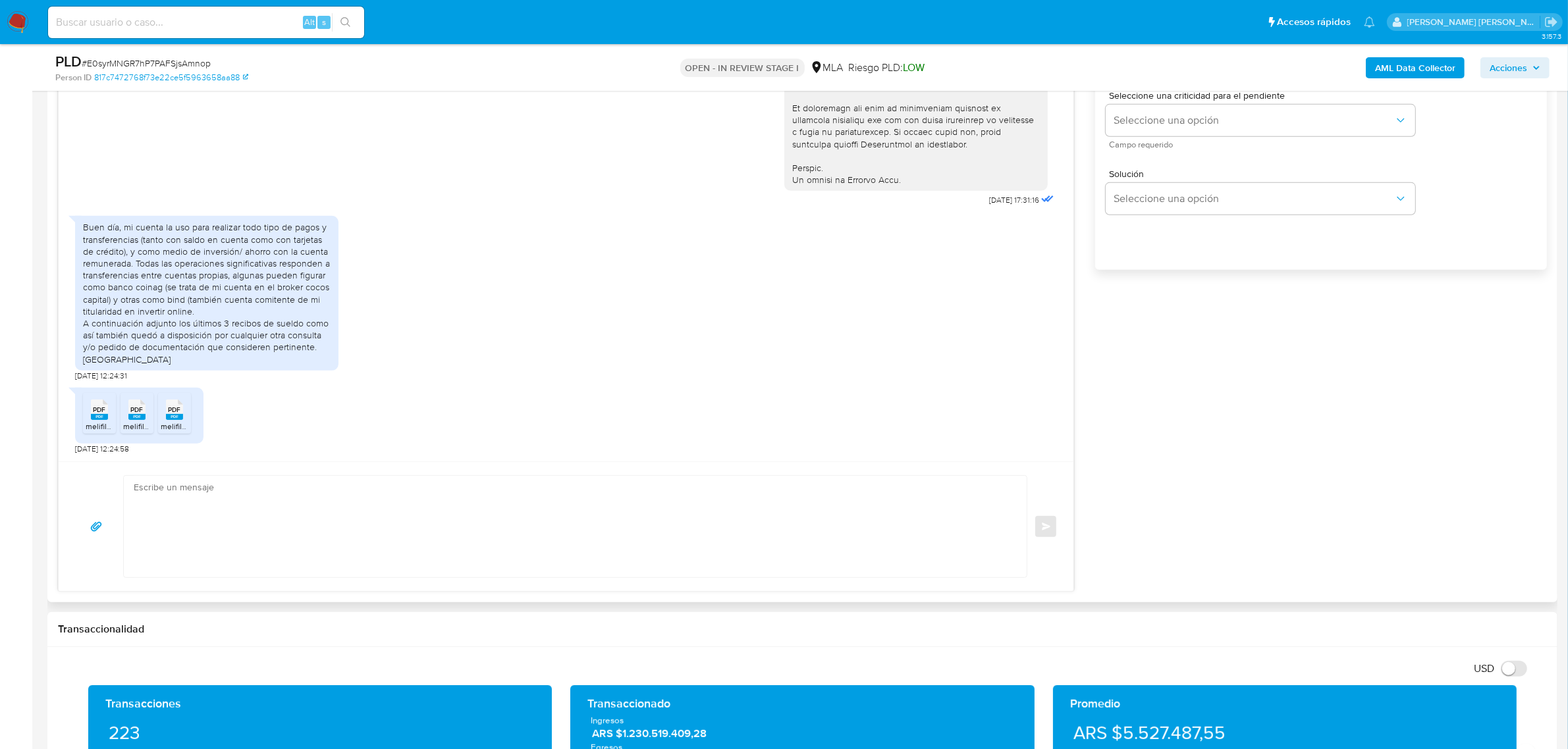
click at [101, 416] on rect at bounding box center [99, 416] width 17 height 6
click at [126, 425] on span "melifile8452981542371696192.pdf" at bounding box center [183, 426] width 120 height 11
click at [180, 416] on rect at bounding box center [174, 416] width 17 height 6
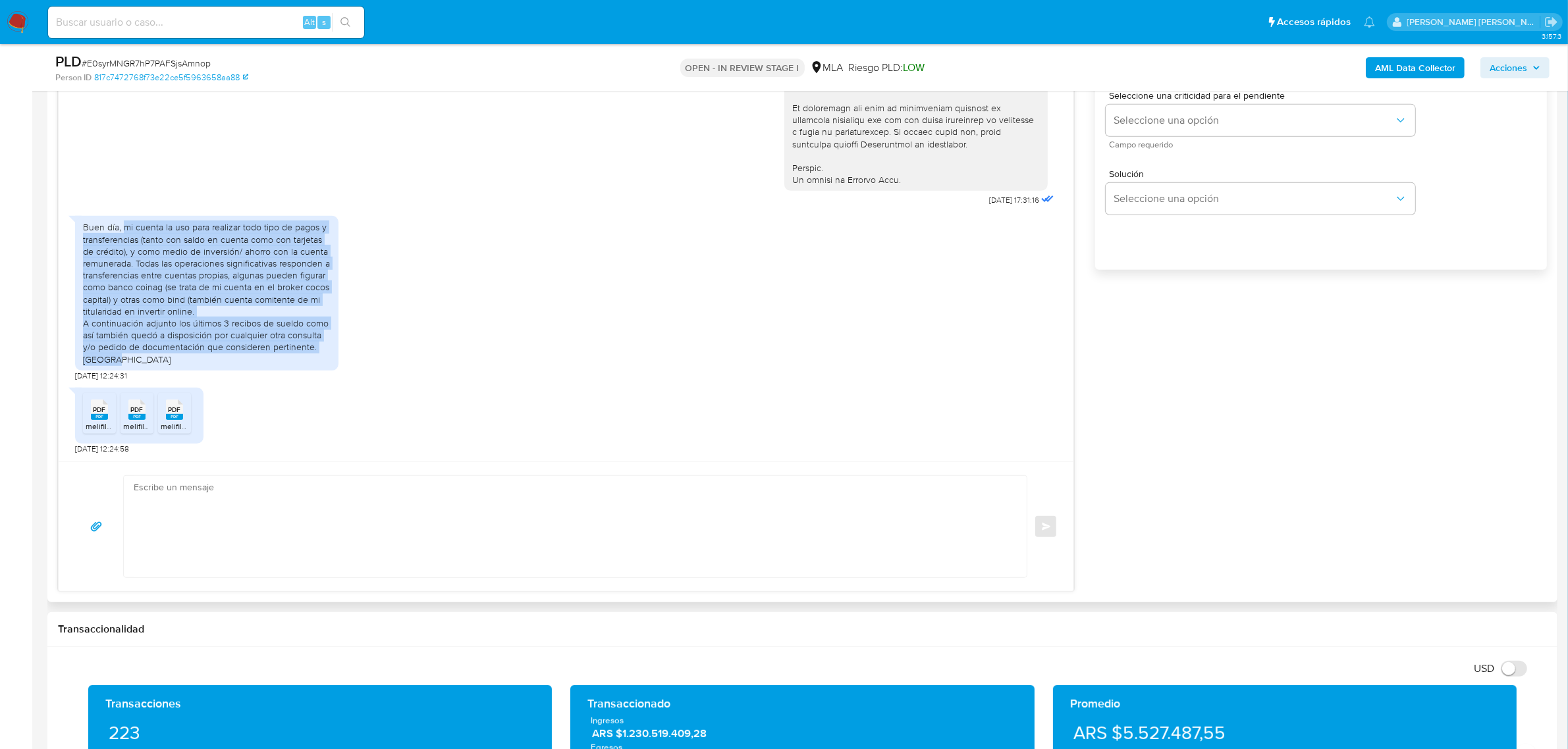
drag, startPoint x: 122, startPoint y: 228, endPoint x: 156, endPoint y: 361, distance: 137.3
click at [156, 361] on div "Buen día, mi cuenta la uso para realizar todo tipo de pagos y transferencias (t…" at bounding box center [206, 293] width 247 height 144
copy div "mi cuenta la uso para realizar todo tipo de pagos y transferencias (tanto con s…"
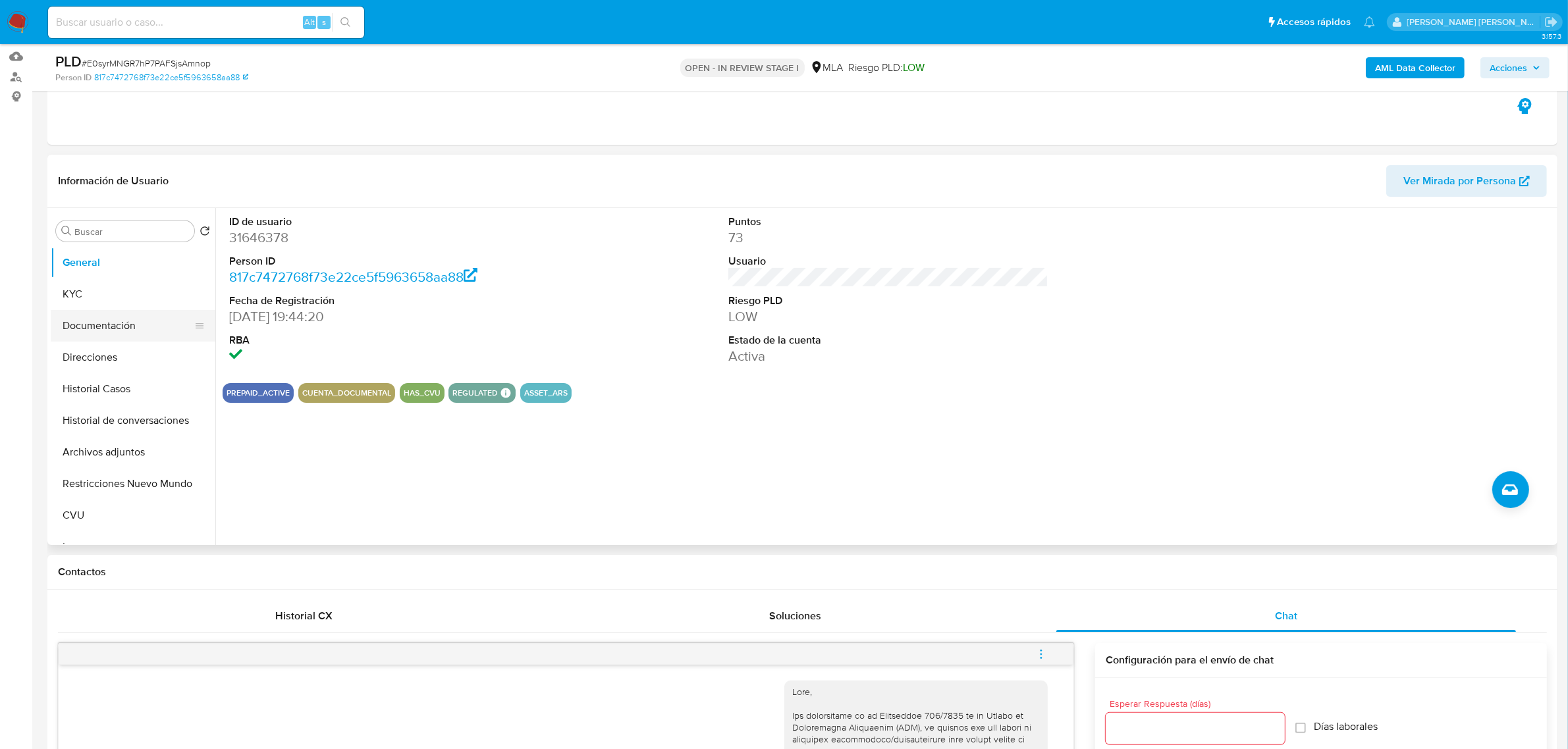
scroll to position [83, 0]
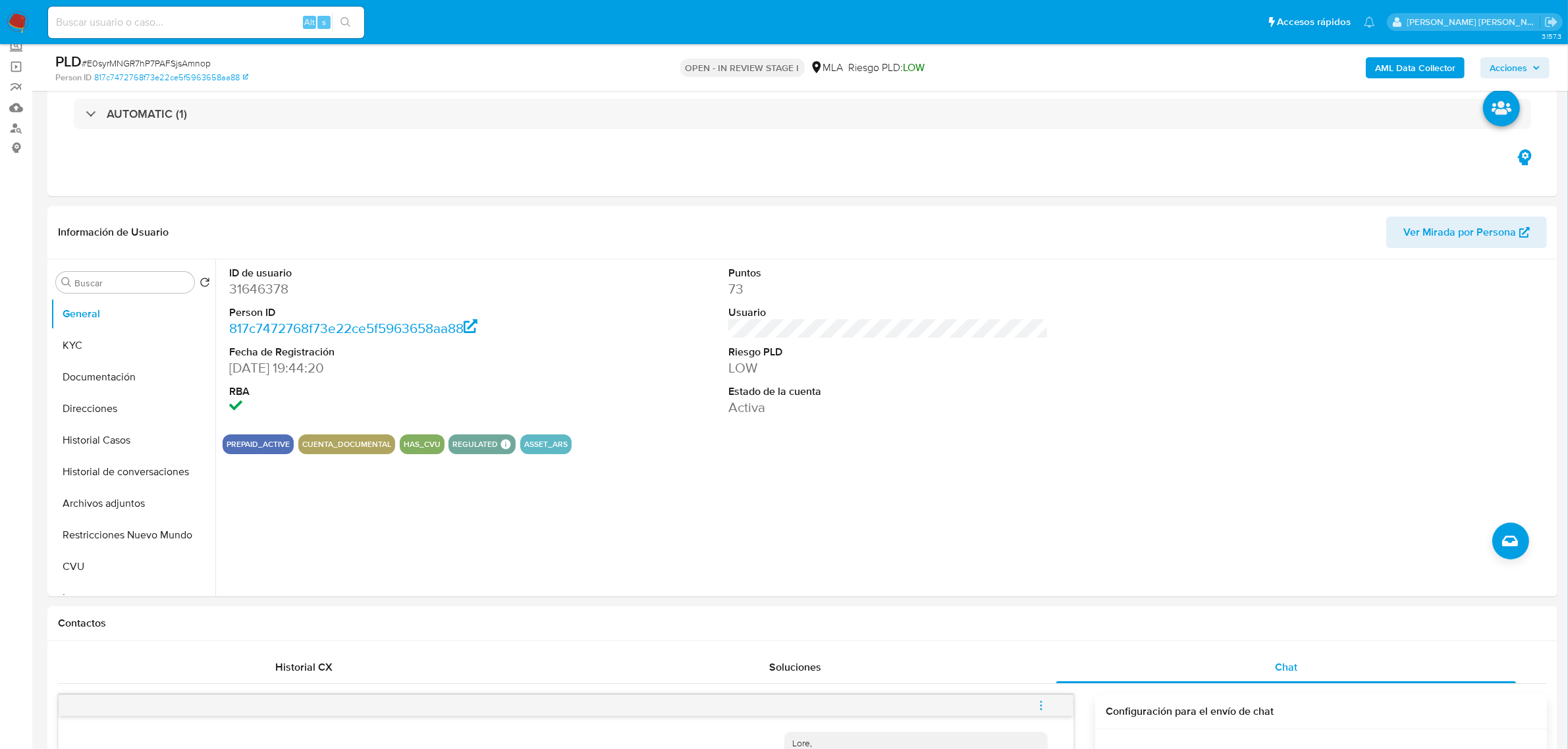
click at [1383, 53] on div "AML Data Collector Acciones" at bounding box center [1302, 67] width 495 height 31
click at [1387, 70] on b "AML Data Collector" at bounding box center [1415, 67] width 80 height 21
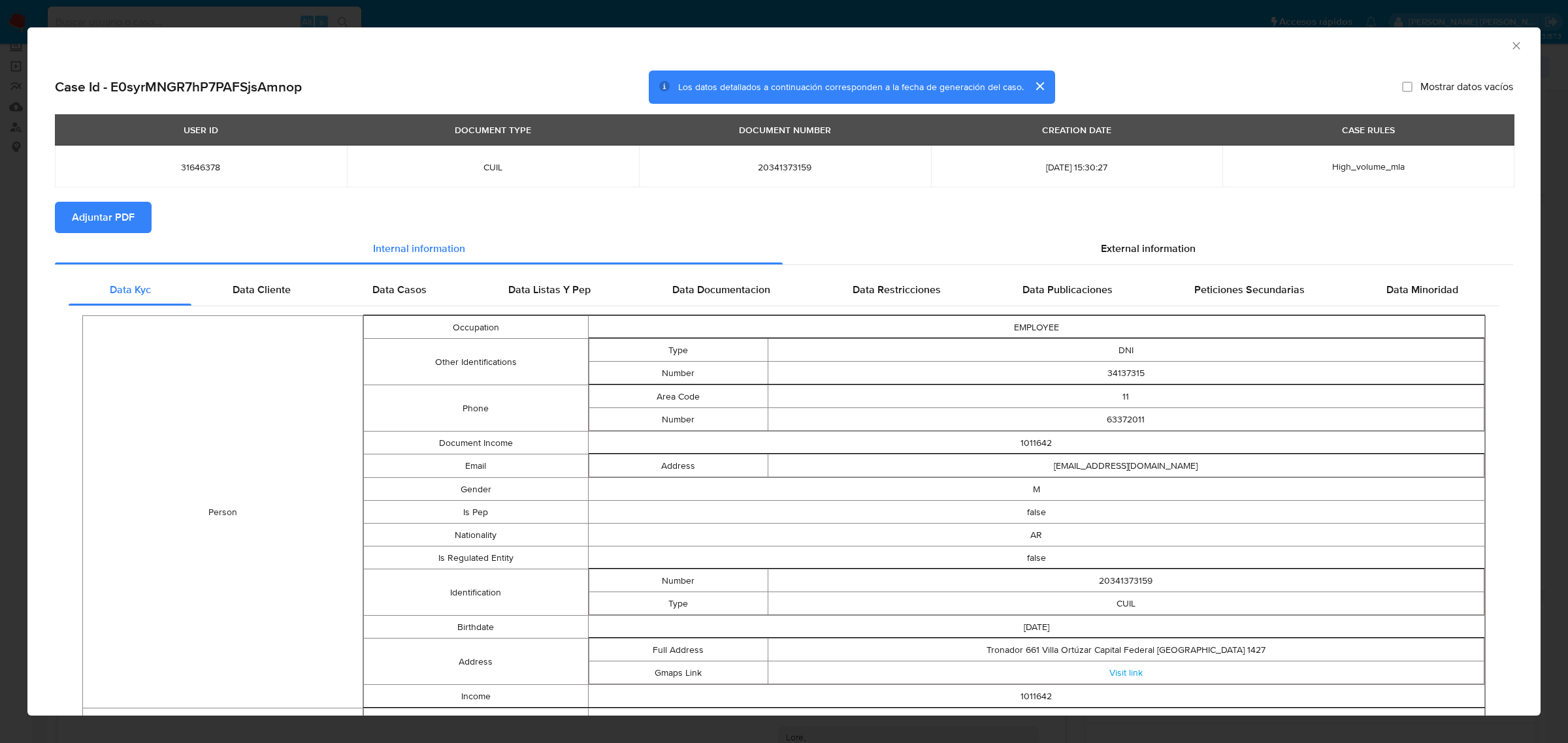
click at [116, 221] on span "Adjuntar PDF" at bounding box center [104, 217] width 63 height 29
click at [1512, 48] on icon "Cerrar ventana" at bounding box center [1516, 45] width 7 height 7
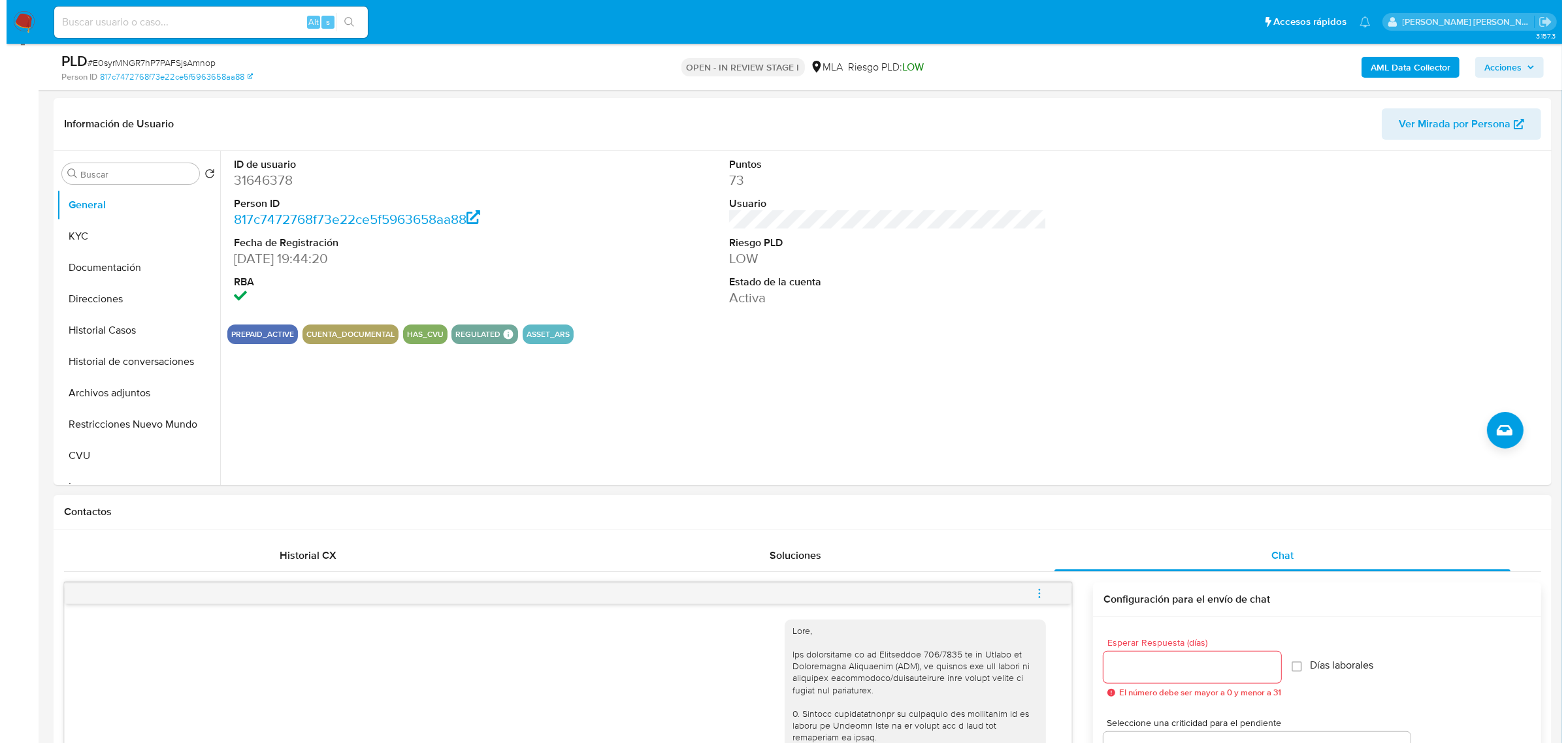
scroll to position [408, 0]
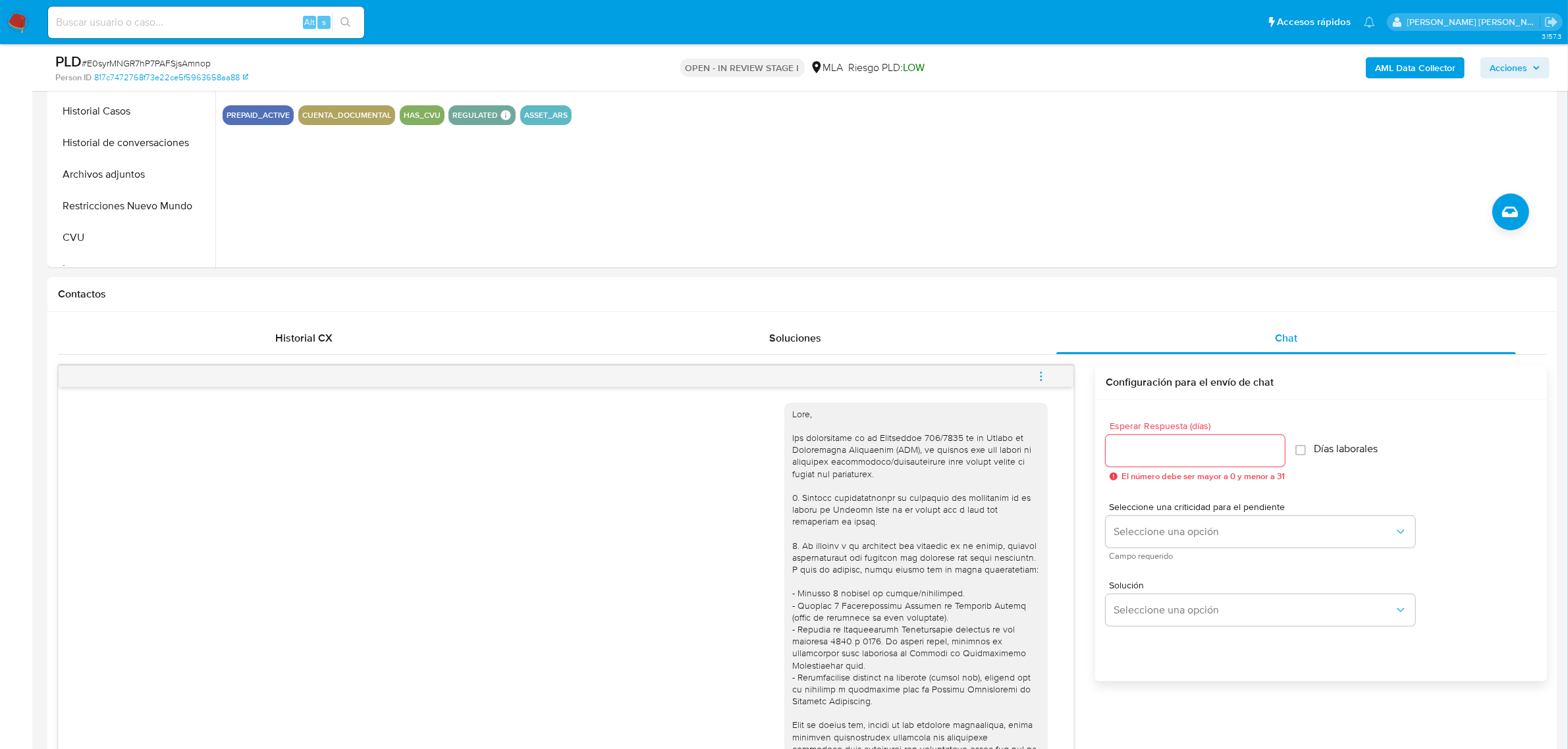
click at [1049, 375] on button "menu-action" at bounding box center [1041, 376] width 44 height 32
click at [950, 383] on li "Abrir gestor de archivos" at bounding box center [951, 375] width 135 height 24
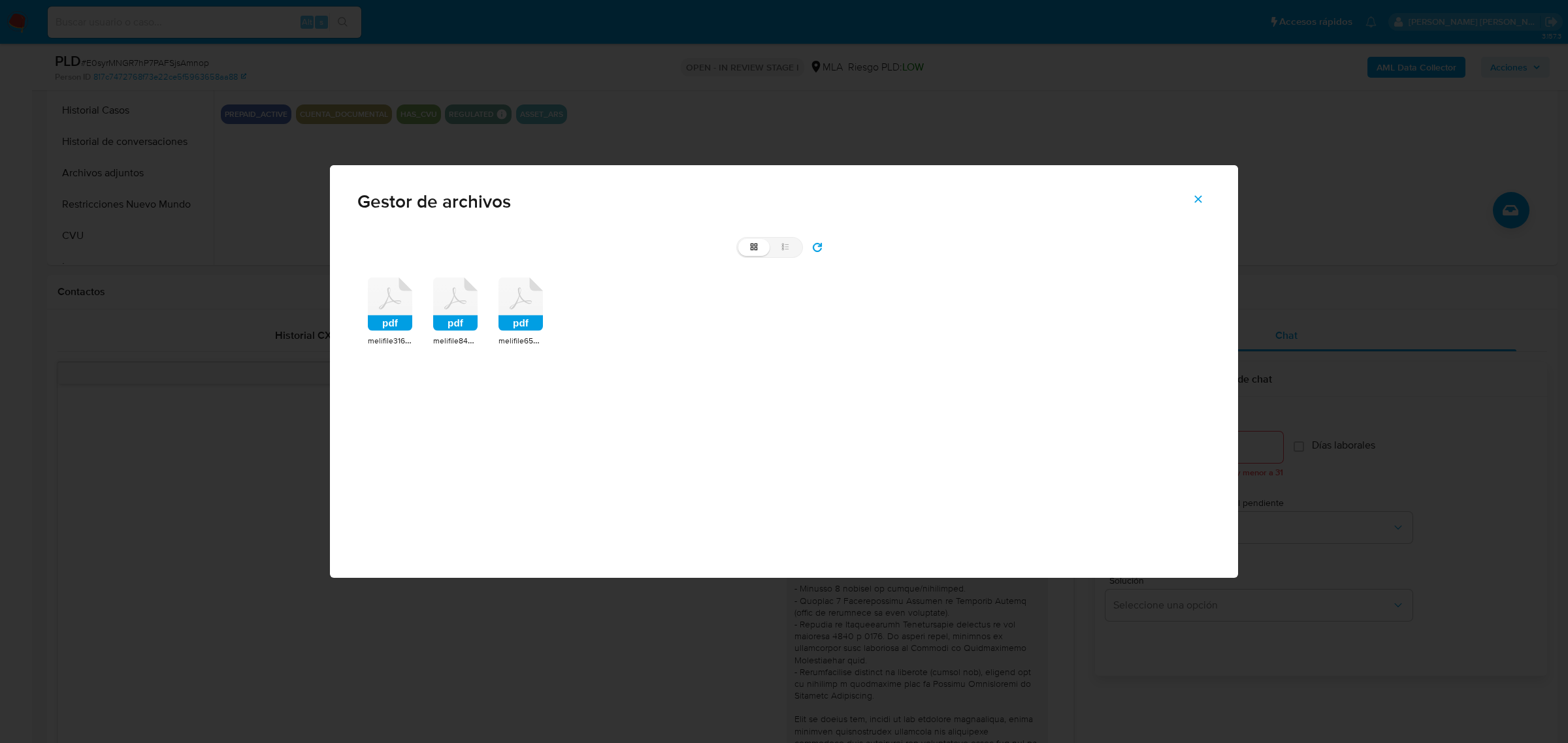
click at [393, 316] on rect at bounding box center [390, 323] width 44 height 15
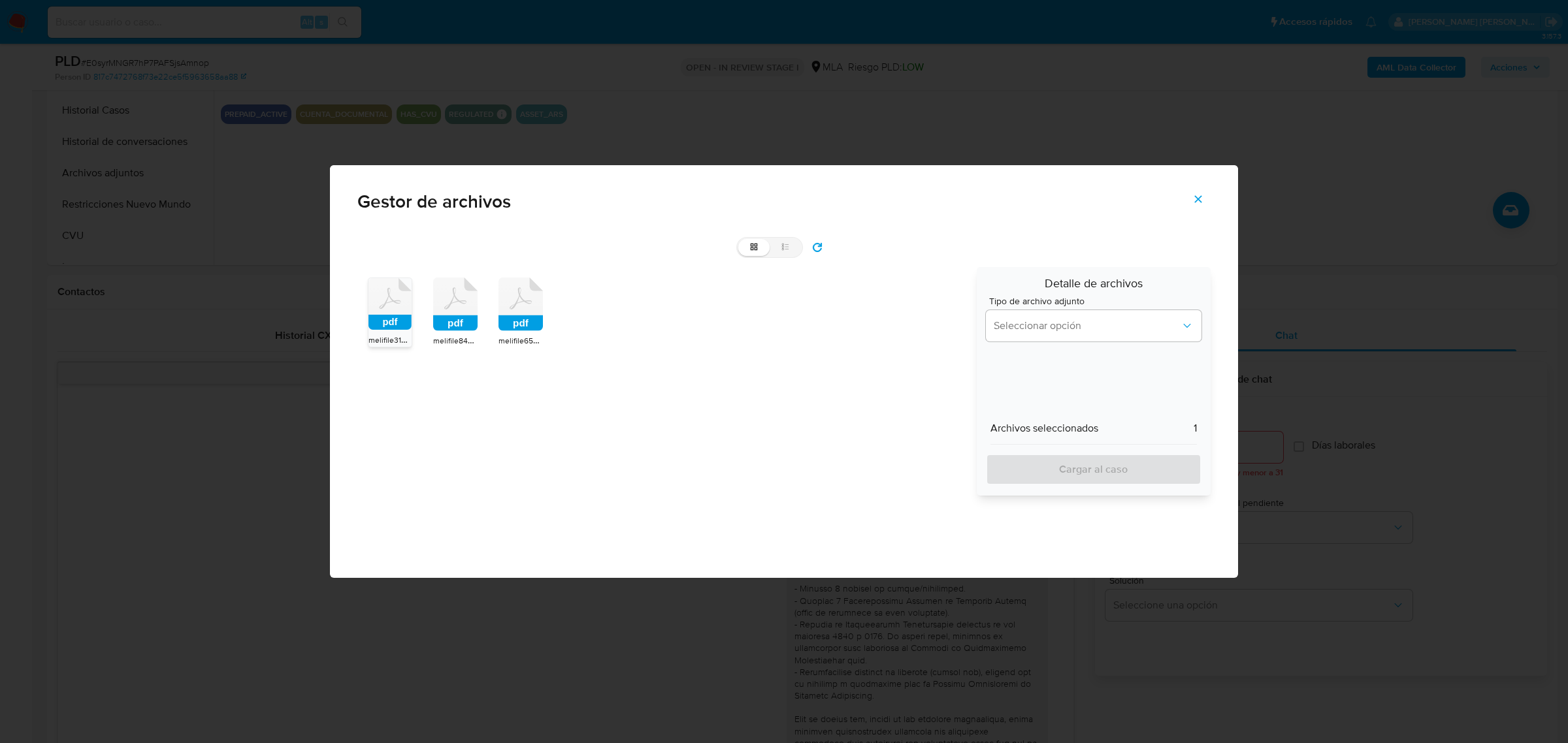
click at [460, 316] on rect at bounding box center [455, 323] width 44 height 15
click at [523, 316] on rect at bounding box center [520, 323] width 44 height 15
click at [1028, 327] on span "Seleccionar opción" at bounding box center [1086, 326] width 187 height 13
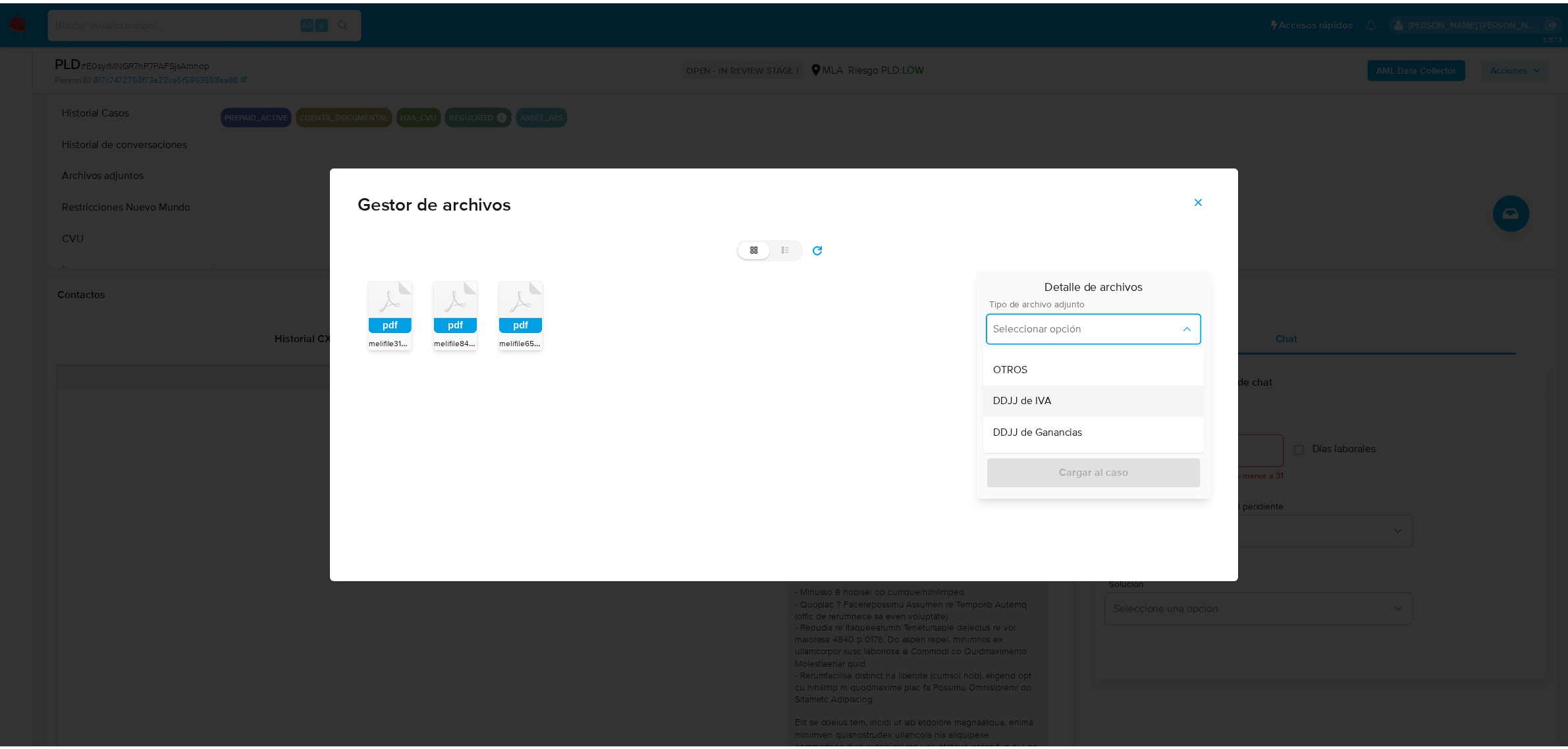
scroll to position [329, 0]
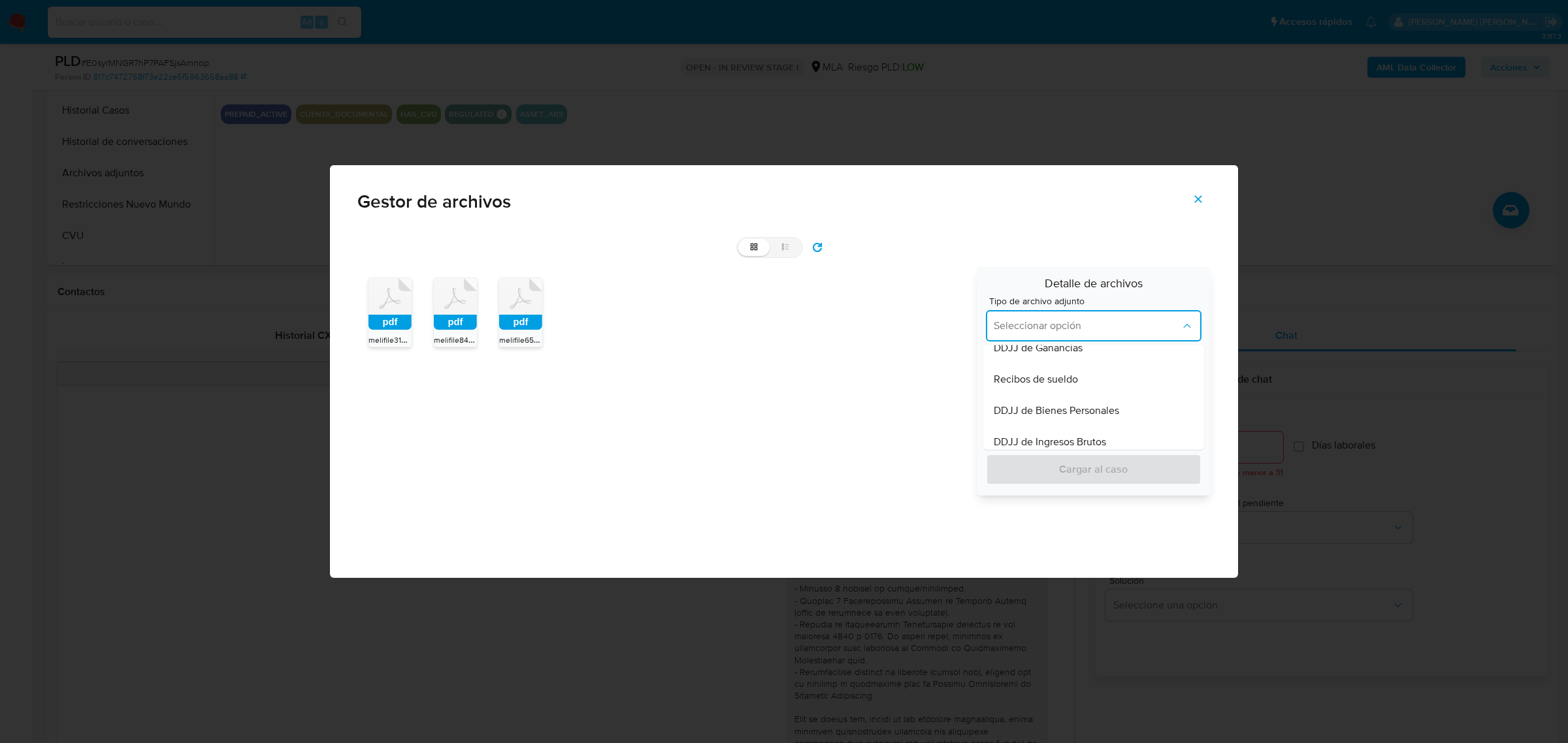
click at [1031, 378] on span "Recibos de sueldo" at bounding box center [1035, 379] width 84 height 13
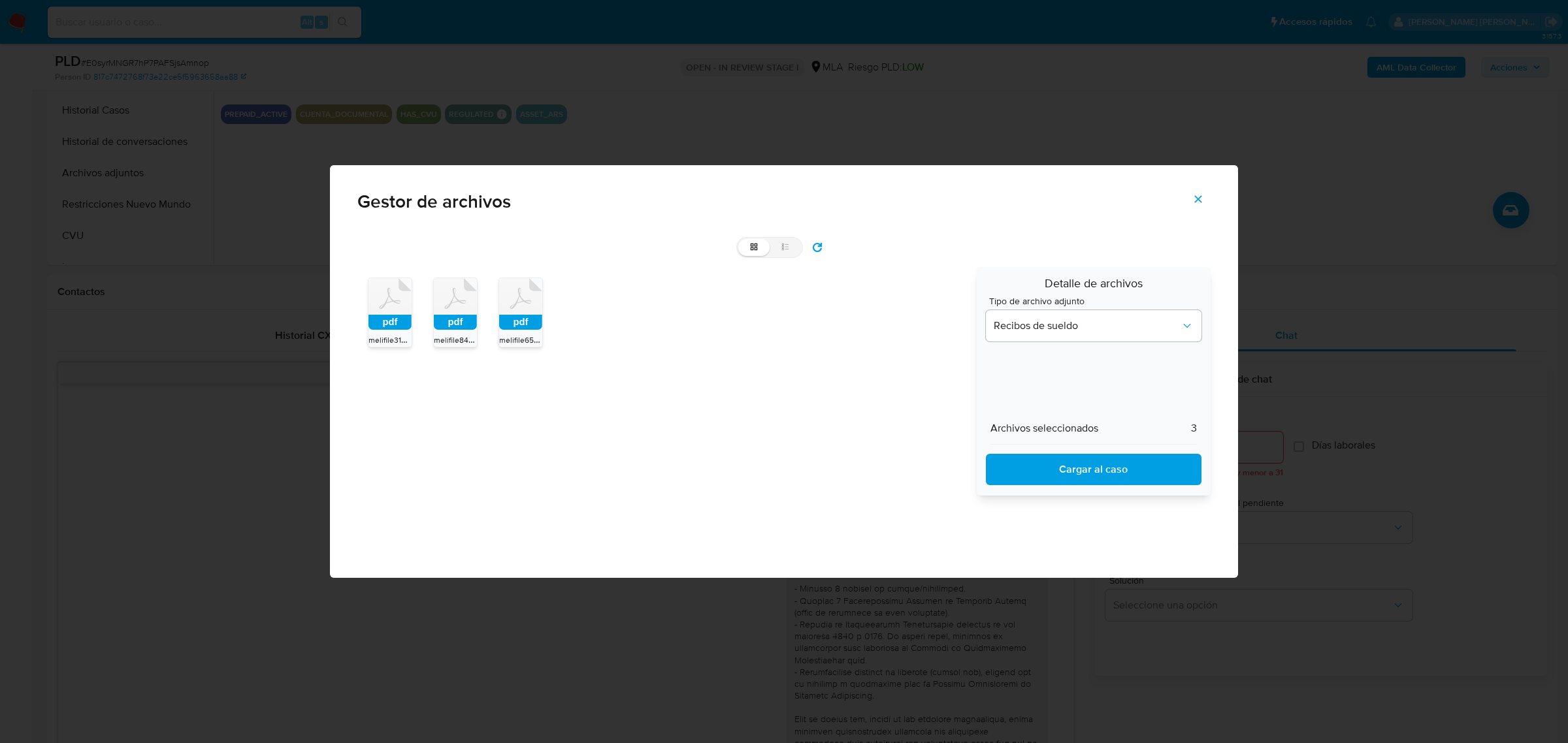
click at [1063, 462] on span "Cargar al caso" at bounding box center [1093, 470] width 181 height 29
click at [1197, 190] on span "Cerrar" at bounding box center [1197, 199] width 12 height 29
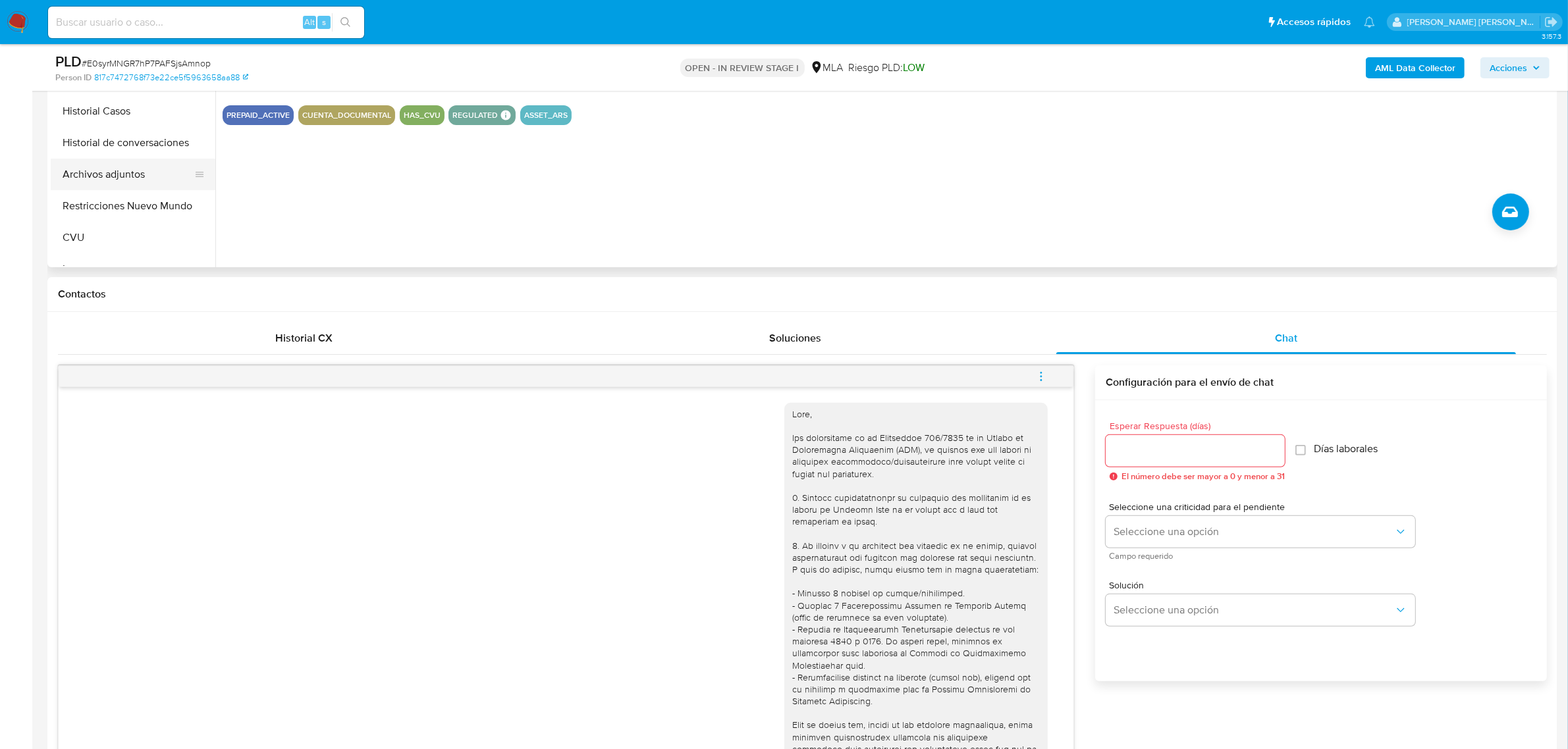
click at [148, 170] on button "Archivos adjuntos" at bounding box center [127, 174] width 154 height 32
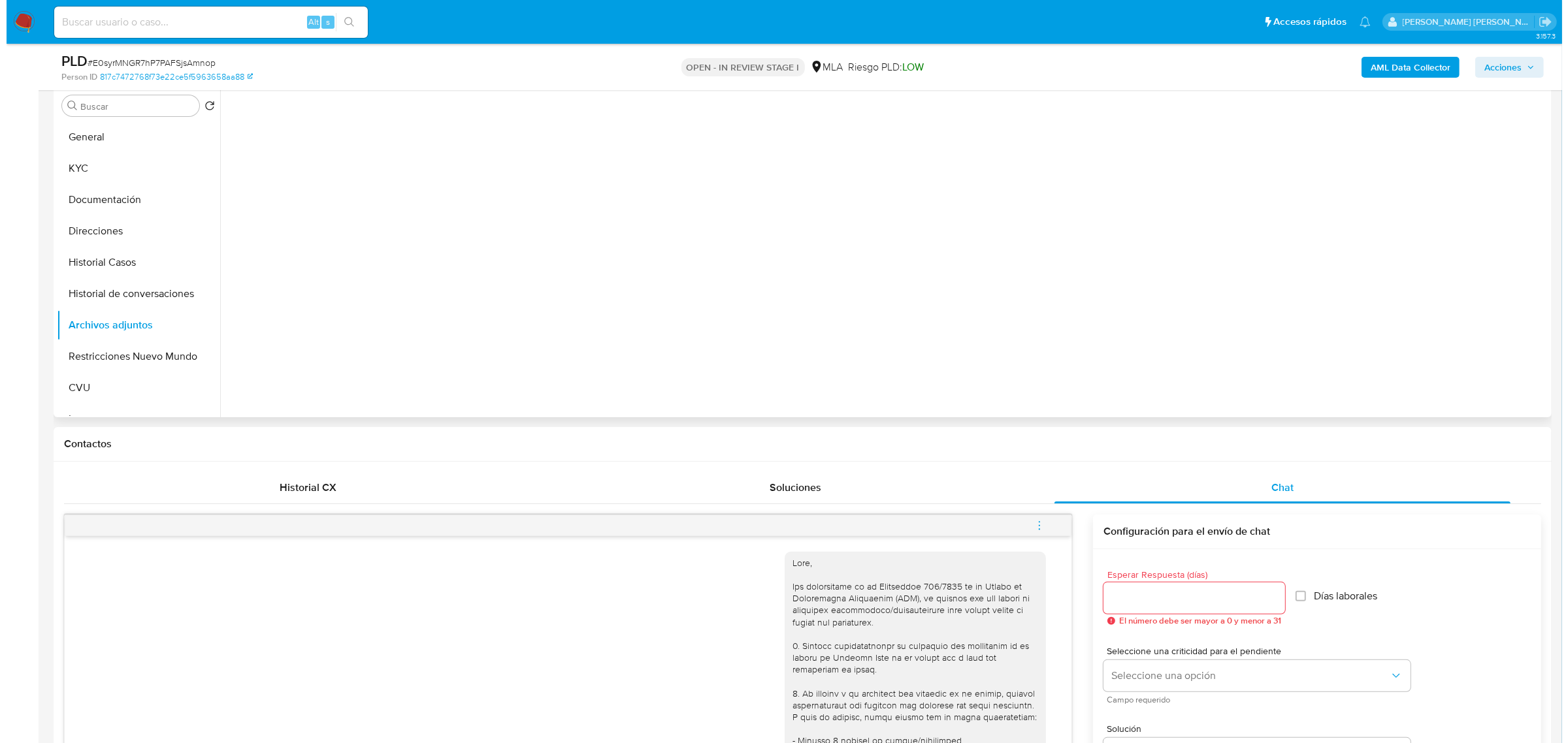
scroll to position [245, 0]
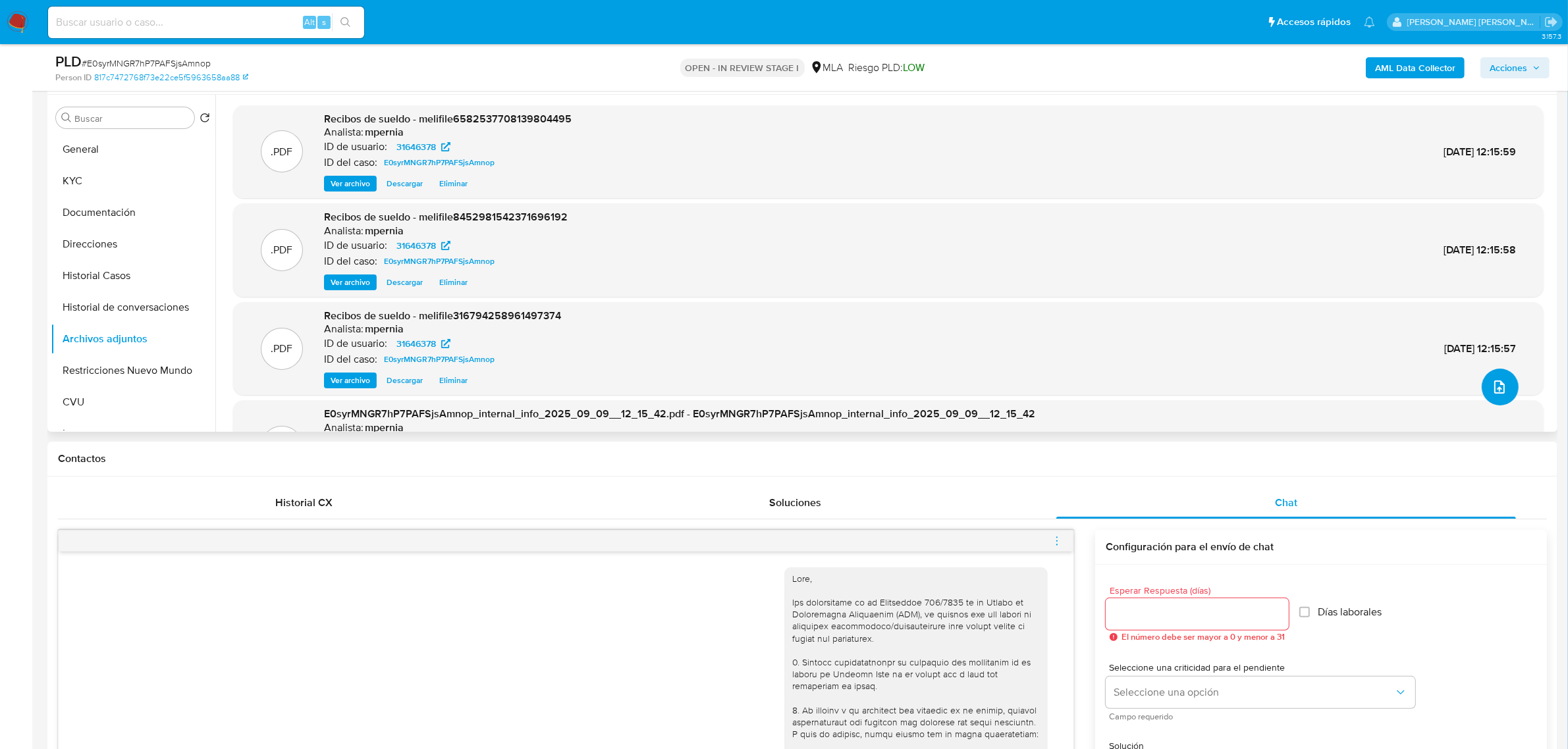
click at [1496, 376] on button "upload-file" at bounding box center [1500, 386] width 37 height 37
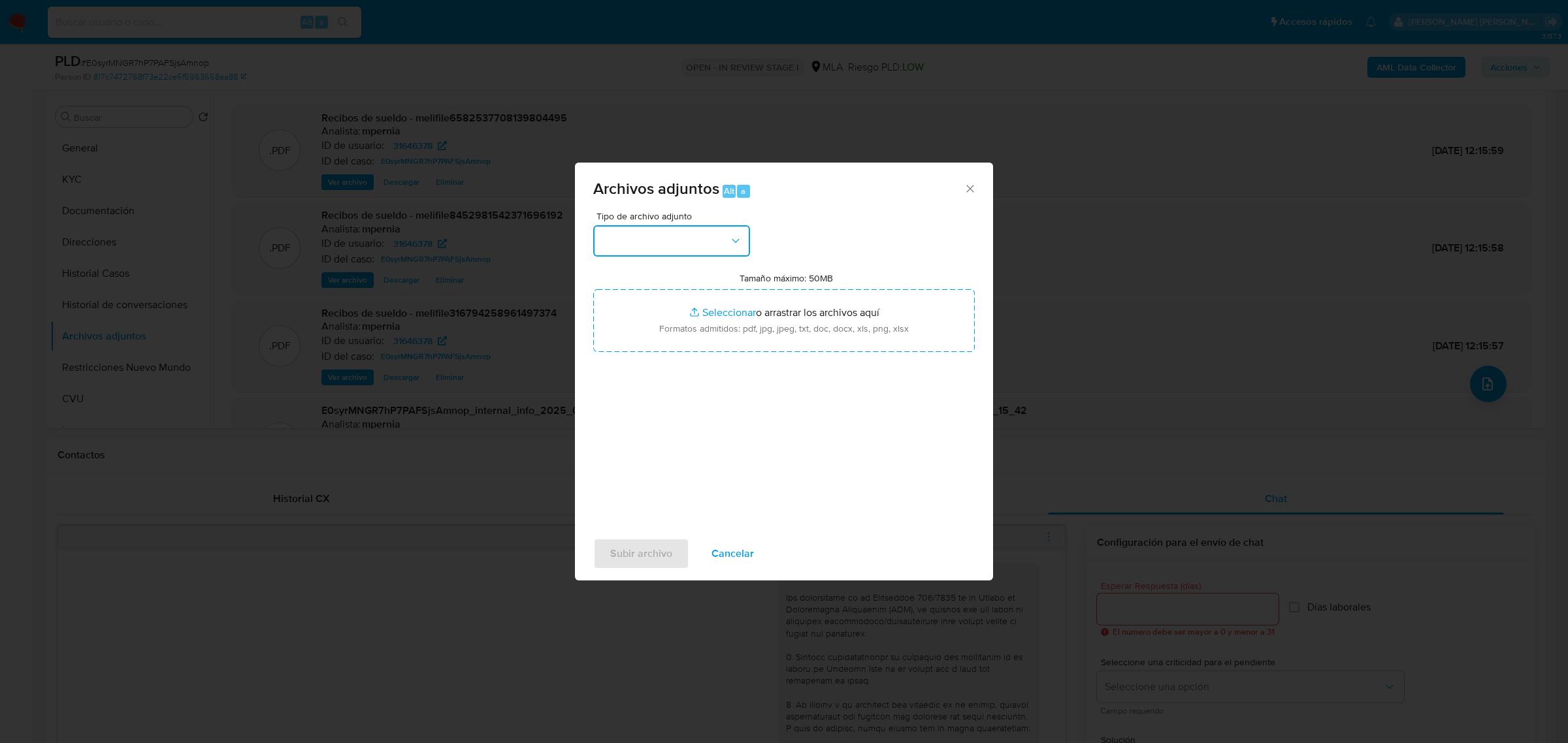
click at [714, 238] on button "button" at bounding box center [671, 241] width 157 height 32
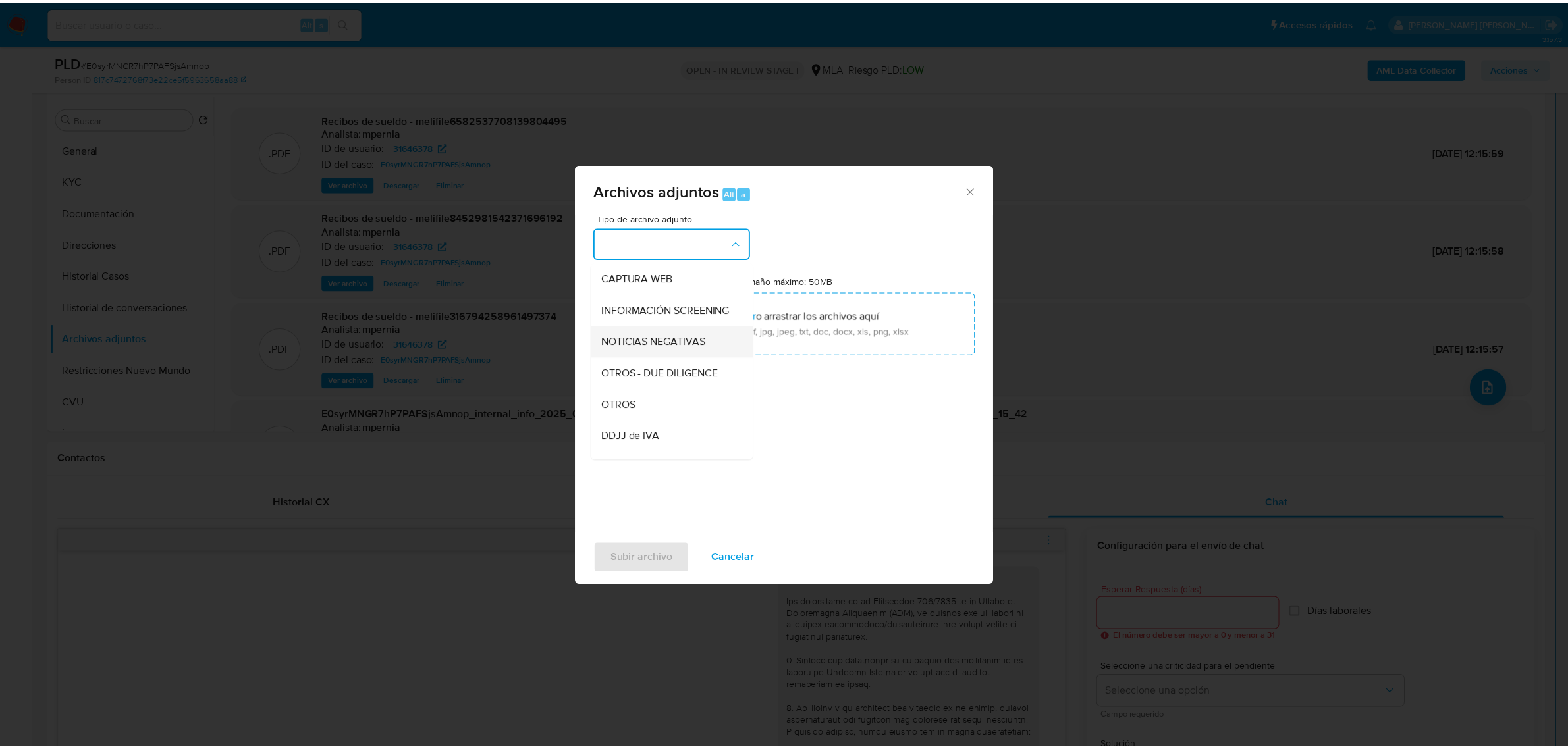
scroll to position [165, 0]
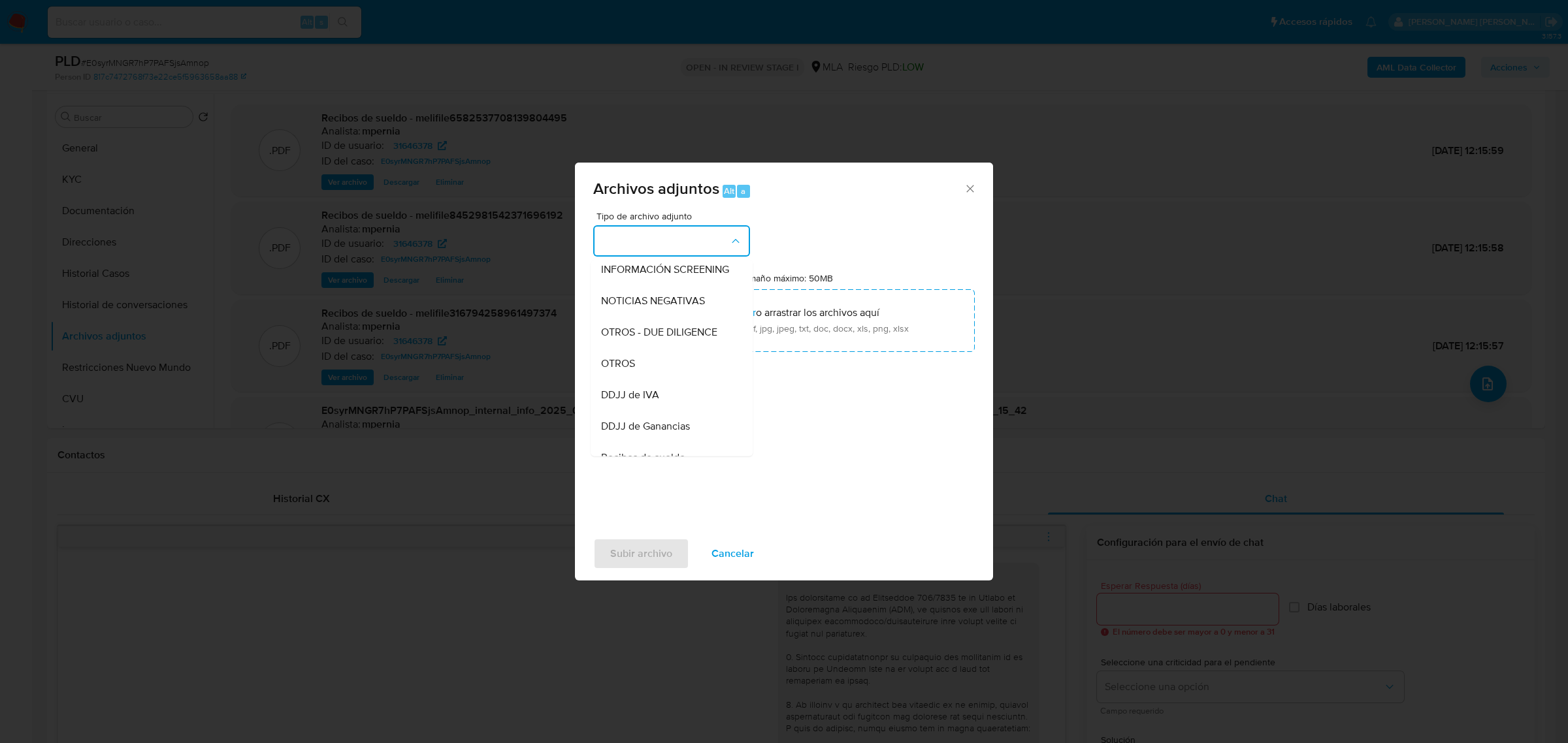
drag, startPoint x: 637, startPoint y: 373, endPoint x: 624, endPoint y: 372, distance: 13.0
click at [636, 373] on div "OTROS" at bounding box center [668, 362] width 134 height 32
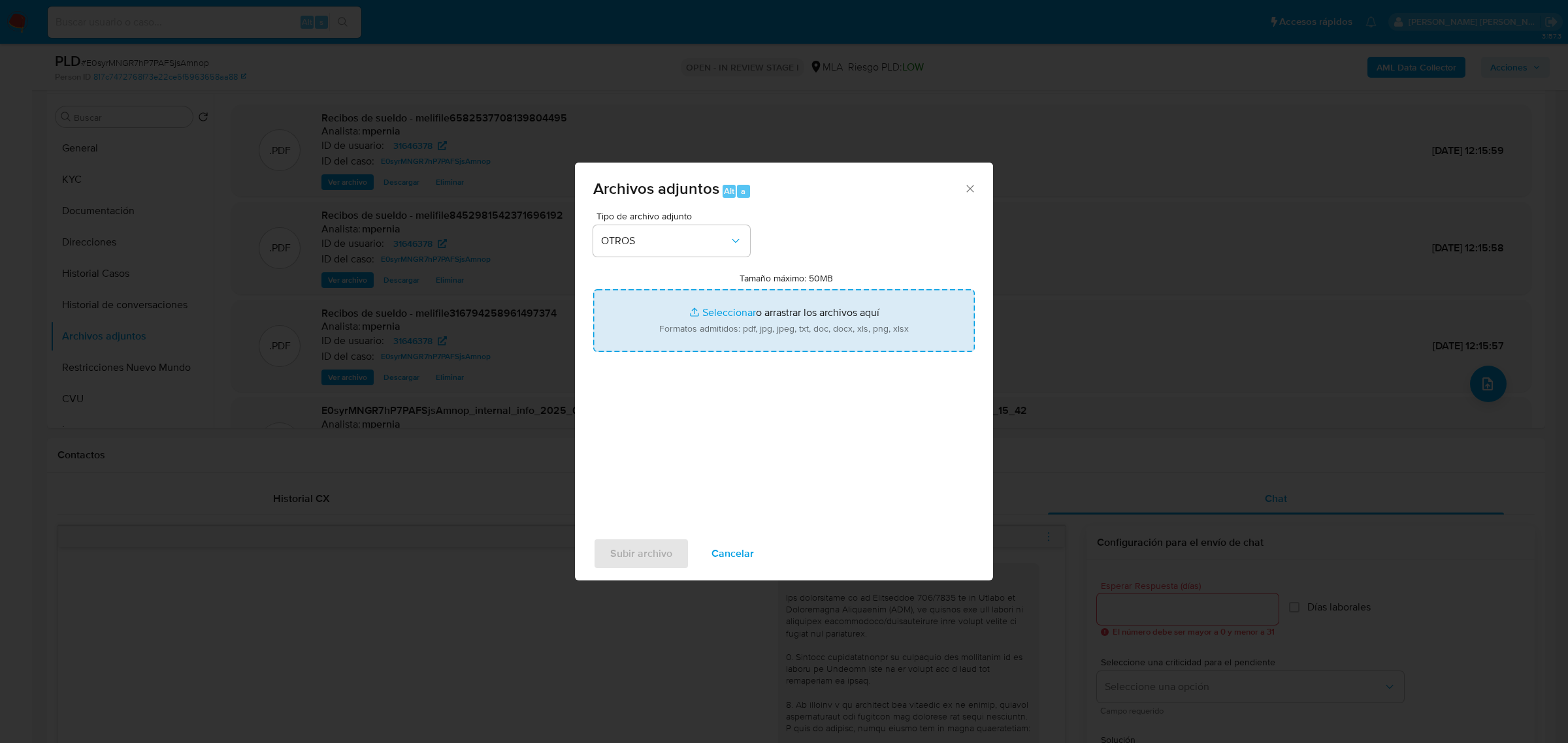
type input "C:\fakepath\Movimientos-Aladdin-31646378.xlsx"
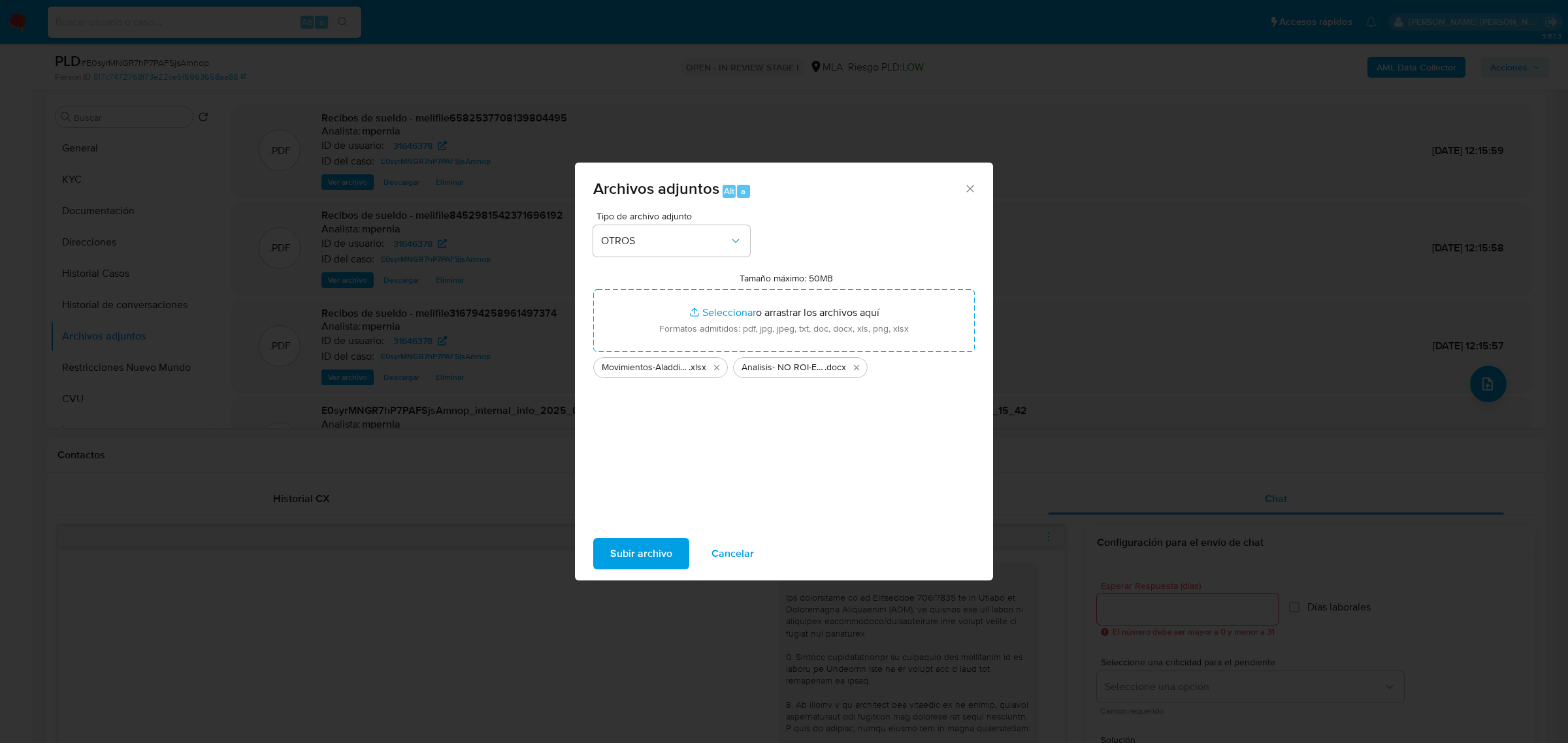
click at [651, 549] on span "Subir archivo" at bounding box center [641, 554] width 62 height 29
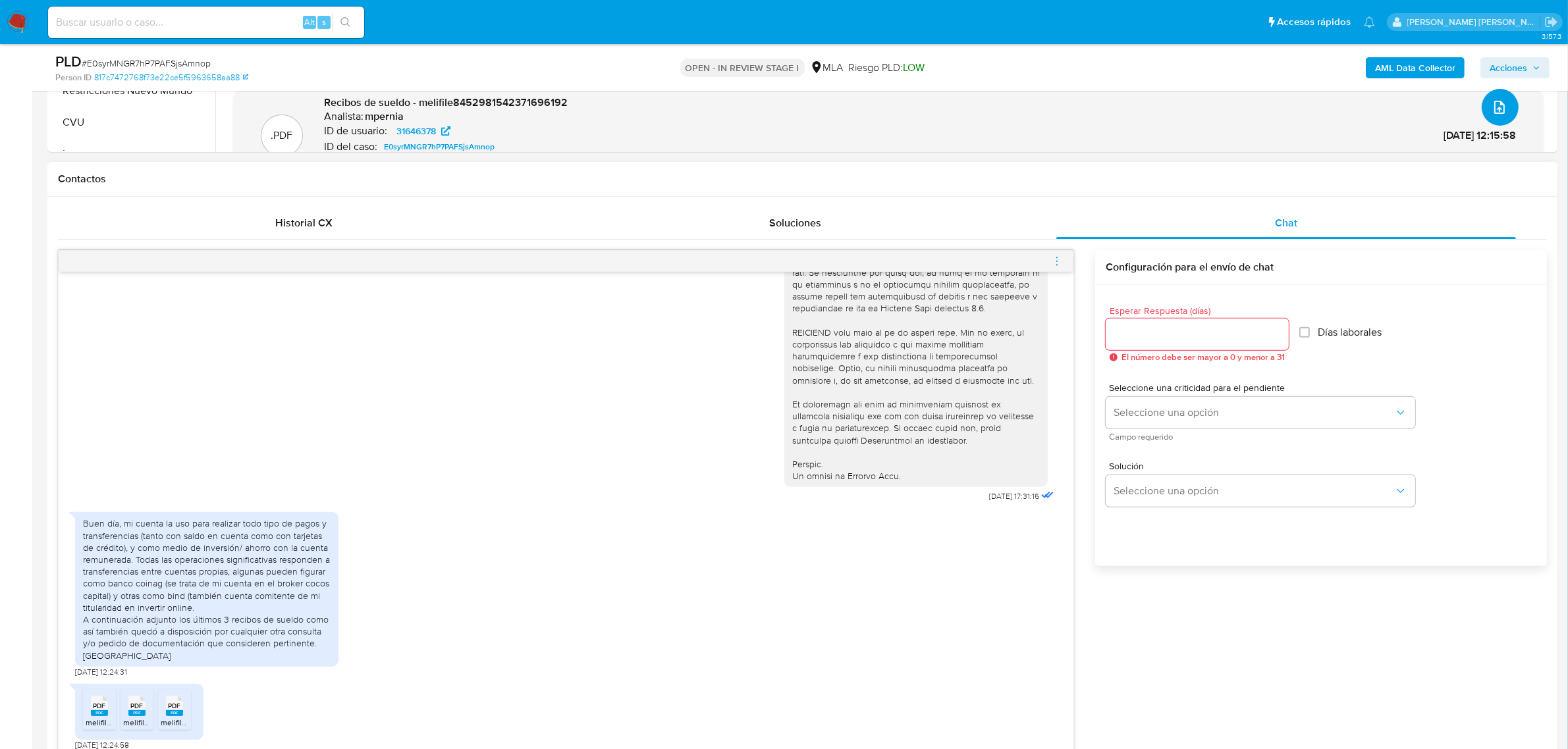
scroll to position [741, 0]
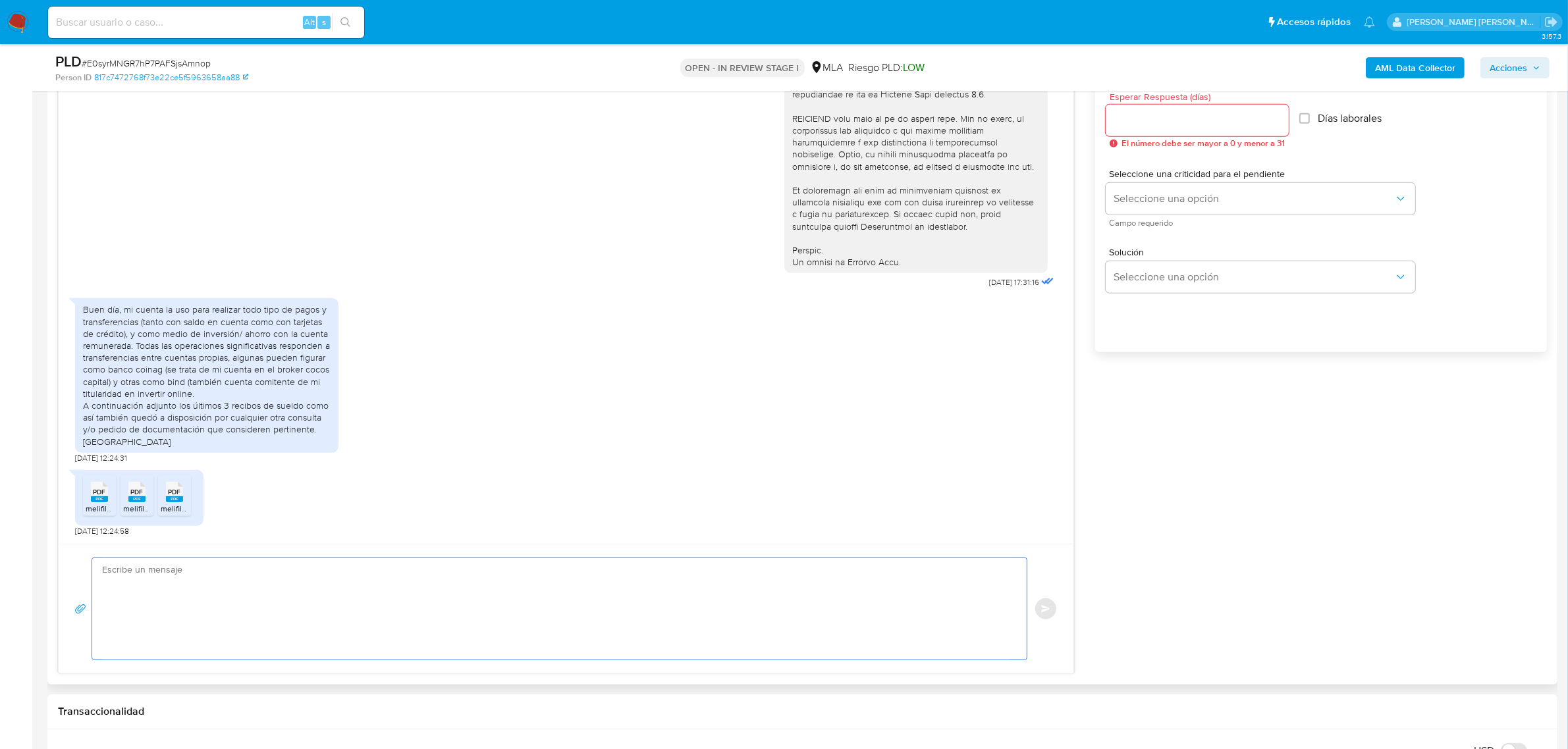
click at [201, 571] on textarea at bounding box center [556, 609] width 908 height 102
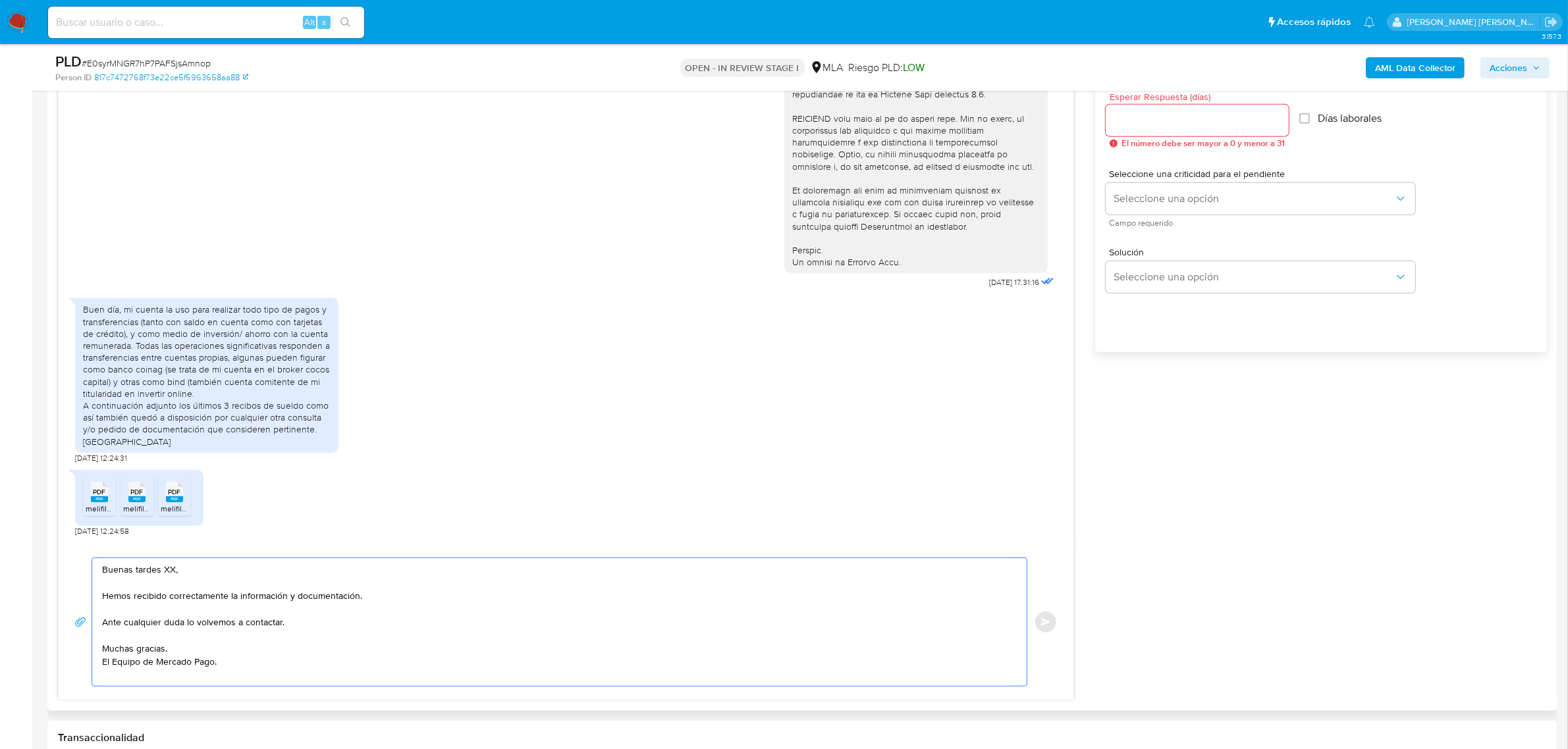
click at [166, 571] on textarea "Buenas tardes XX, Hemos recibido correctamente la información y documentación. …" at bounding box center [556, 622] width 908 height 127
paste textarea "[PERSON_NAME]"
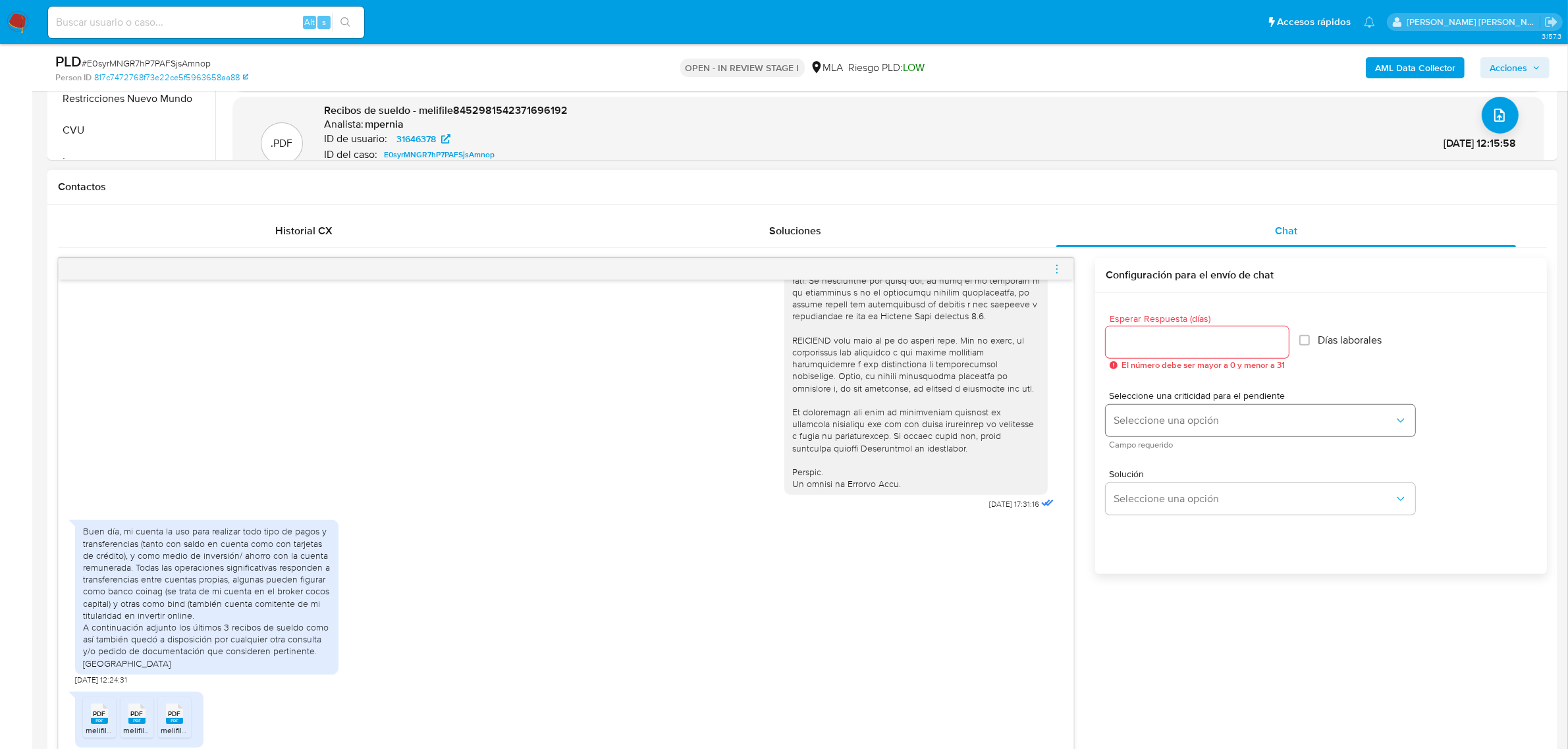
scroll to position [494, 0]
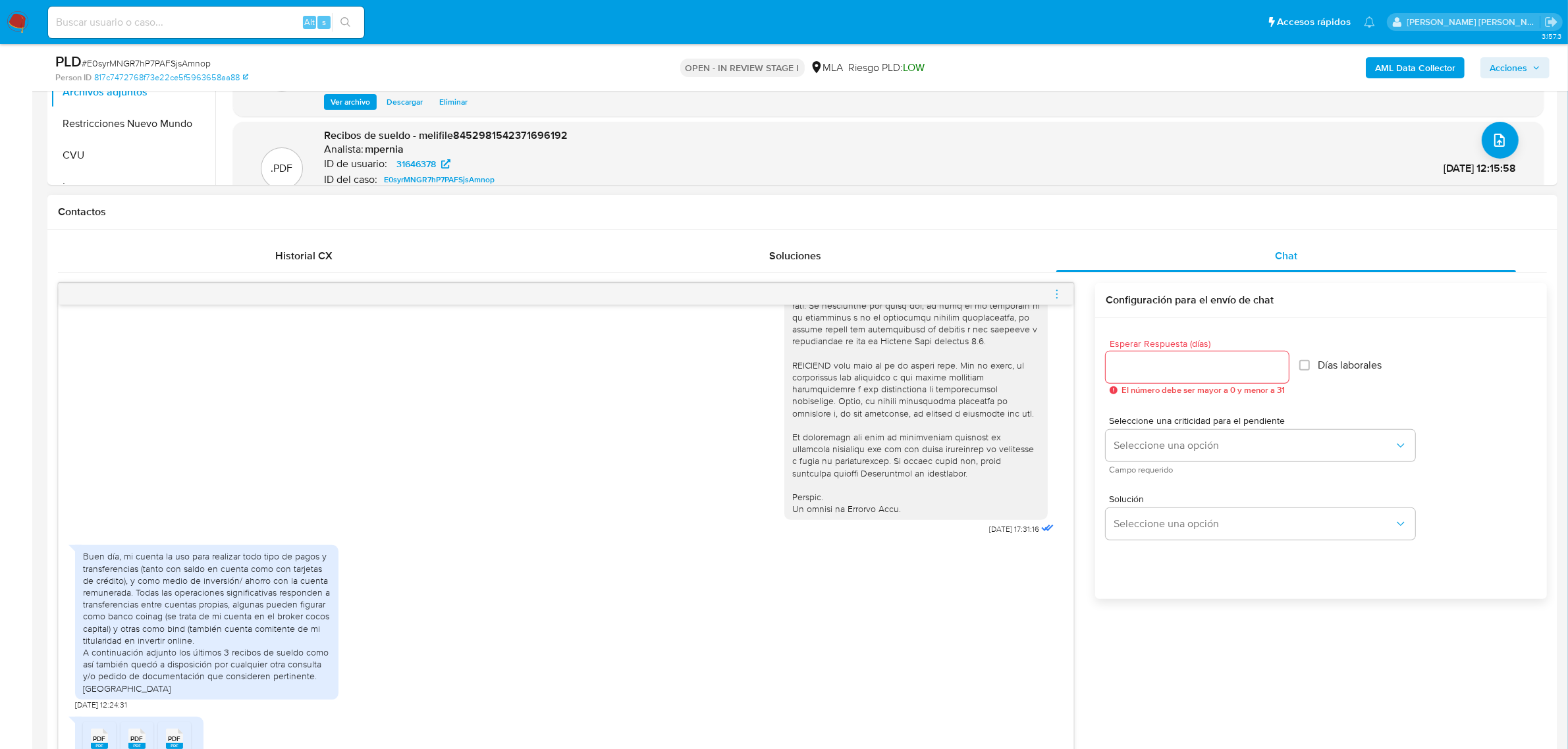
type textarea "Buenas tardes [PERSON_NAME], Hemos recibido correctamente la información y docu…"
click at [1159, 375] on input "Esperar Respuesta (días)" at bounding box center [1197, 367] width 183 height 17
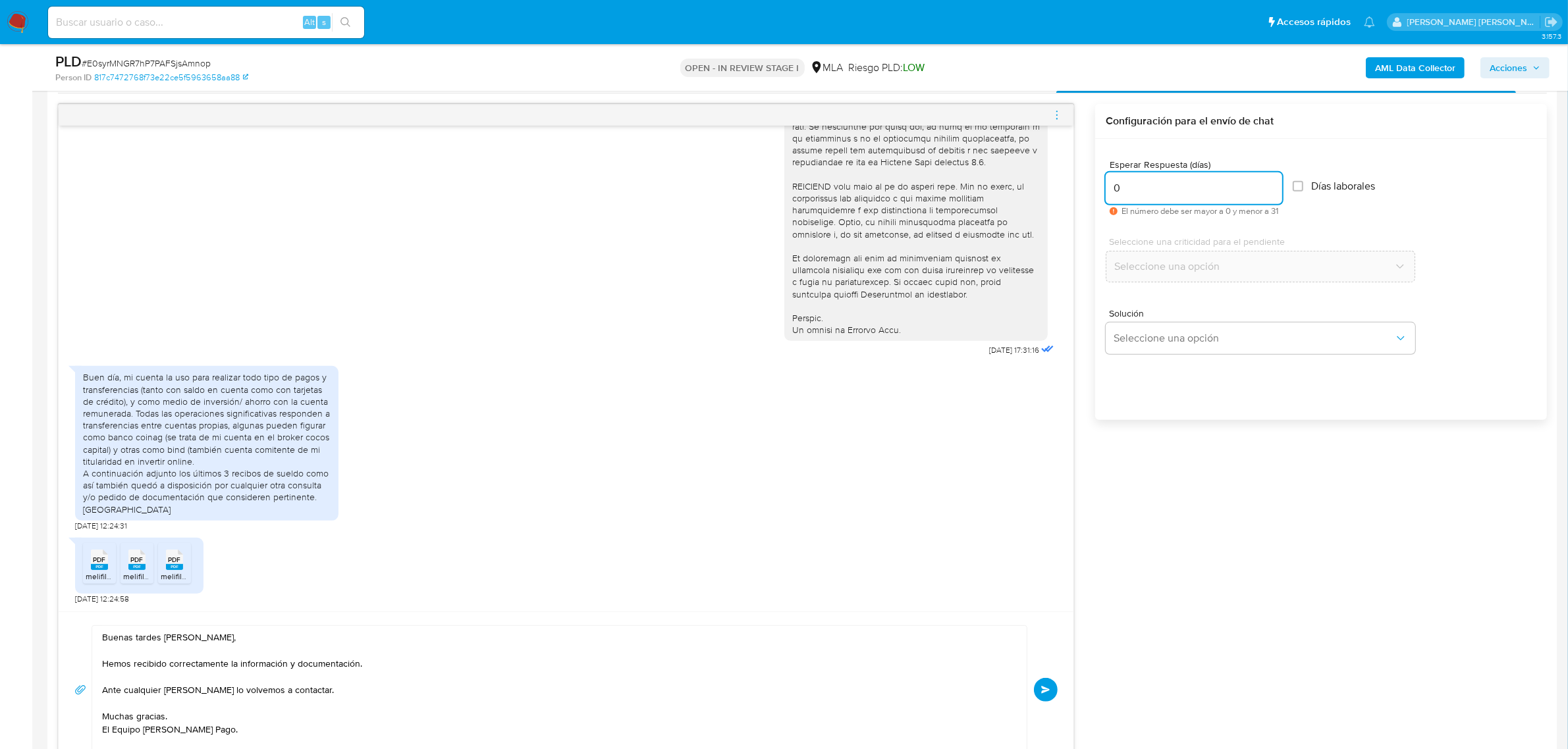
scroll to position [823, 0]
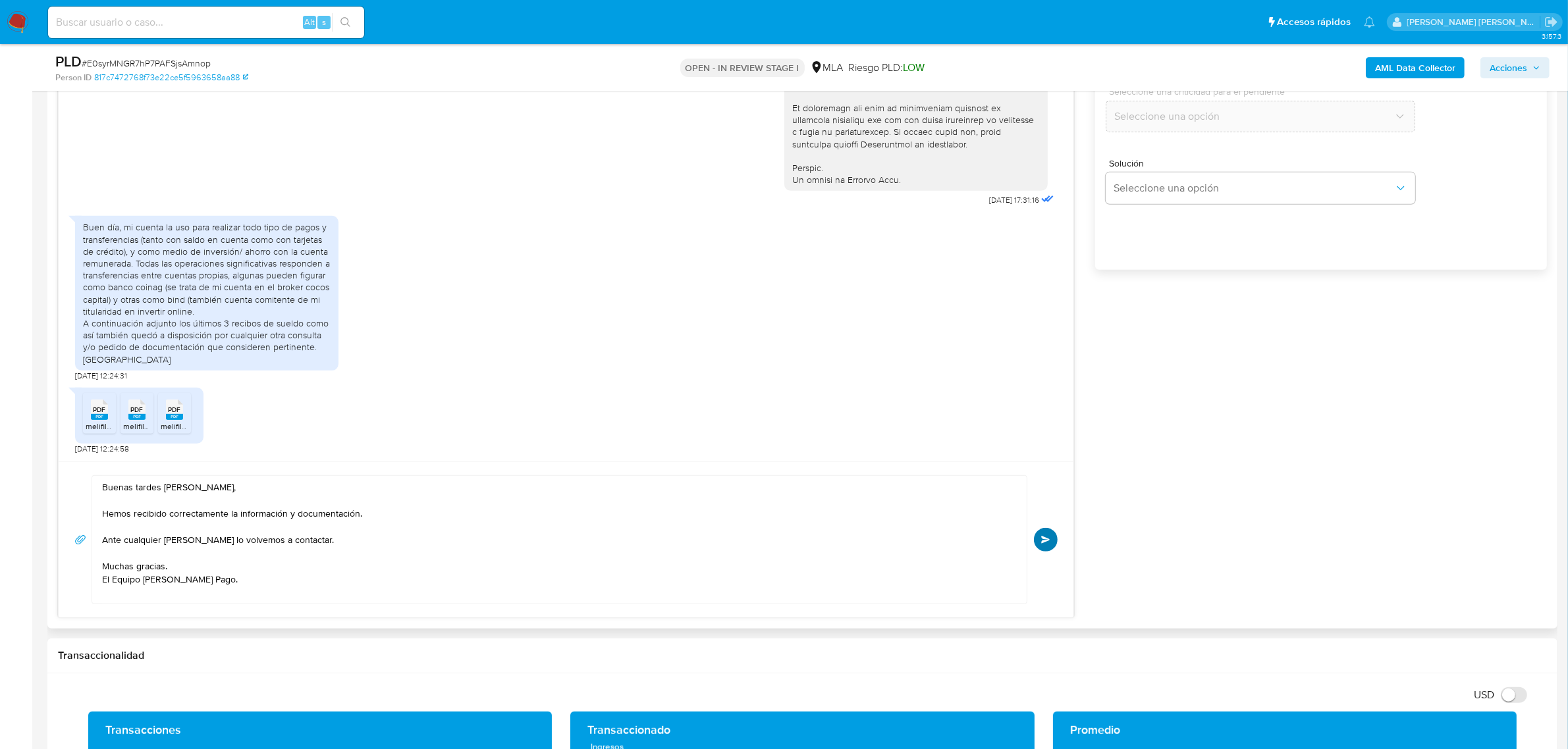
type input "0"
click at [1049, 544] on span "Enviar" at bounding box center [1046, 539] width 9 height 8
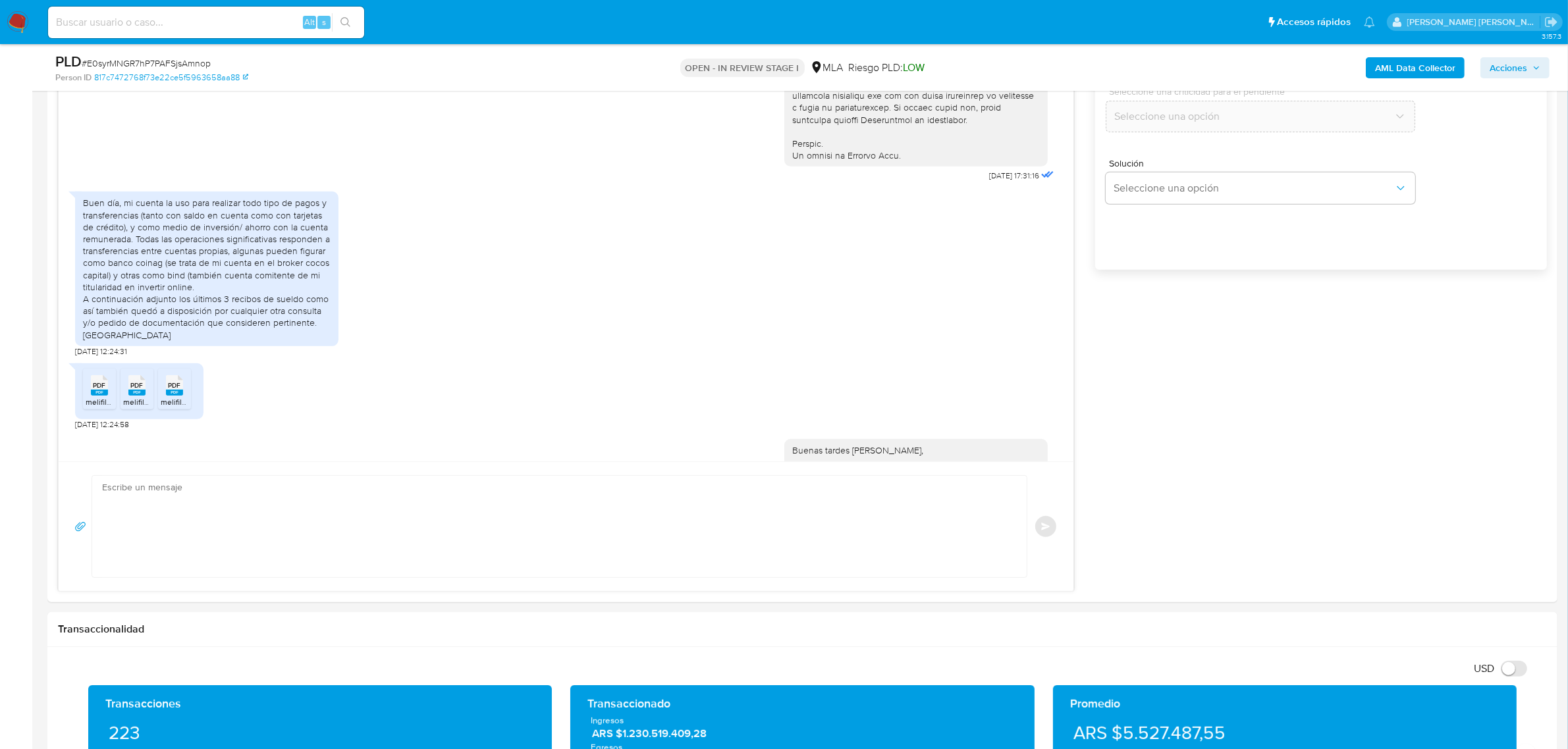
scroll to position [664, 0]
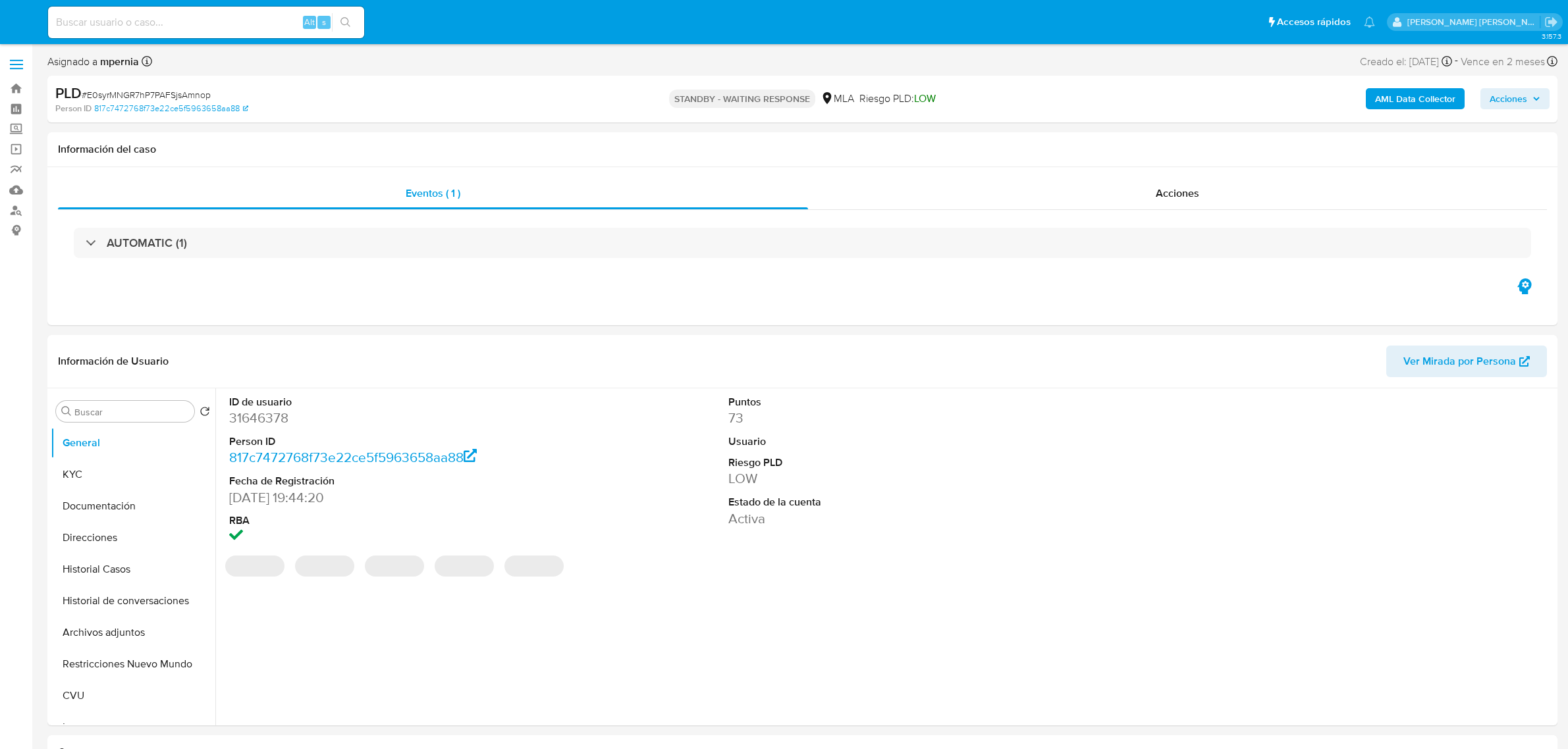
select select "10"
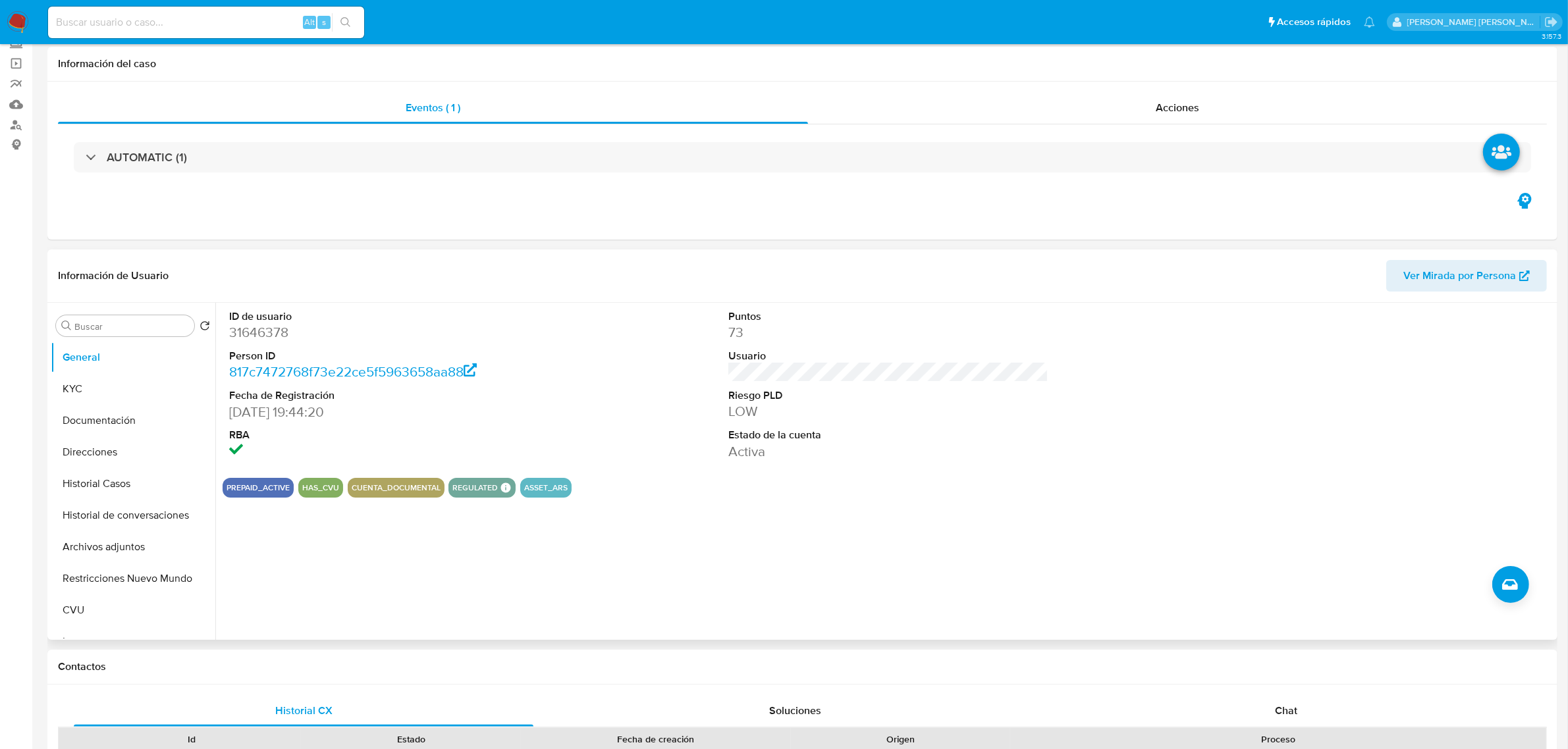
scroll to position [165, 0]
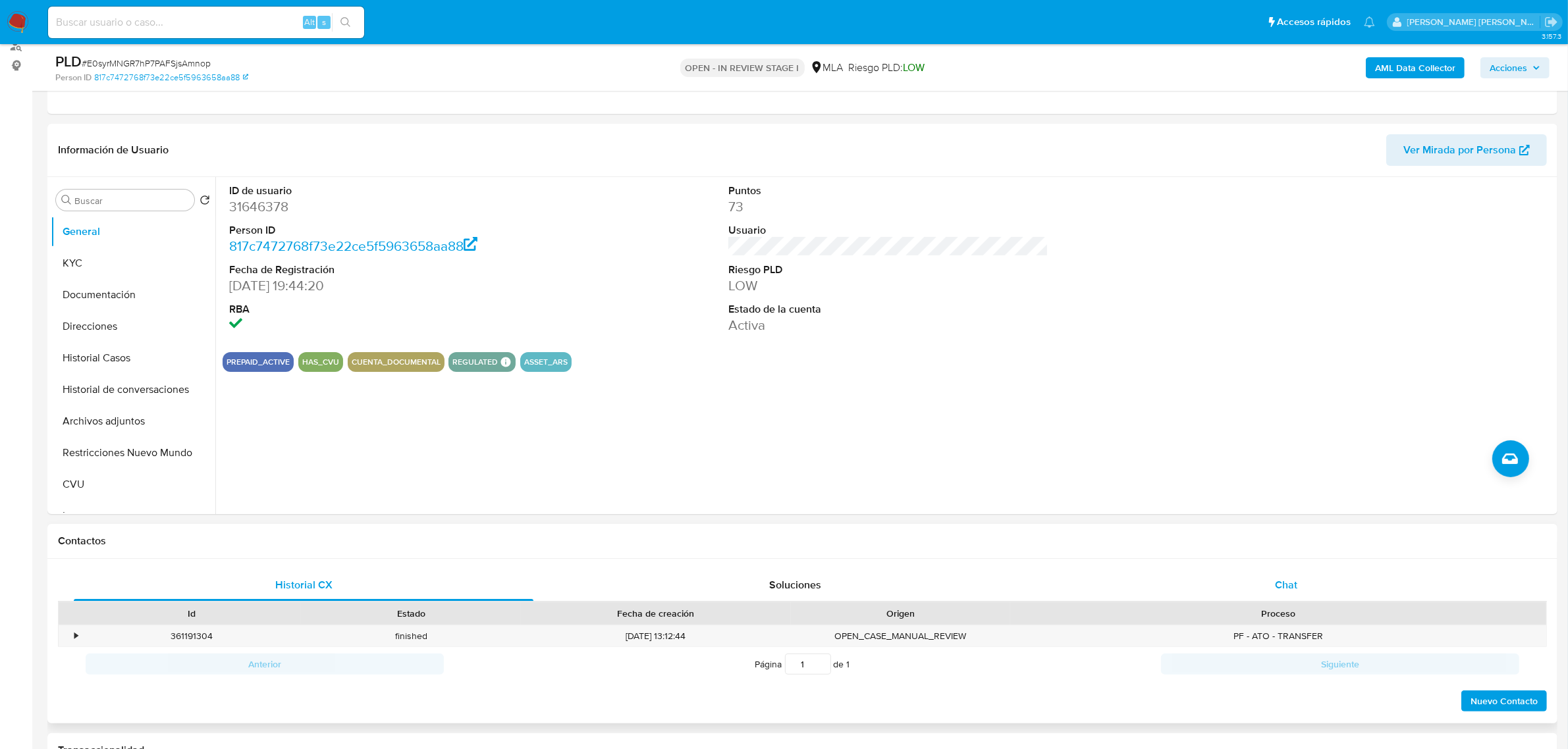
click at [1288, 580] on span "Chat" at bounding box center [1286, 584] width 23 height 15
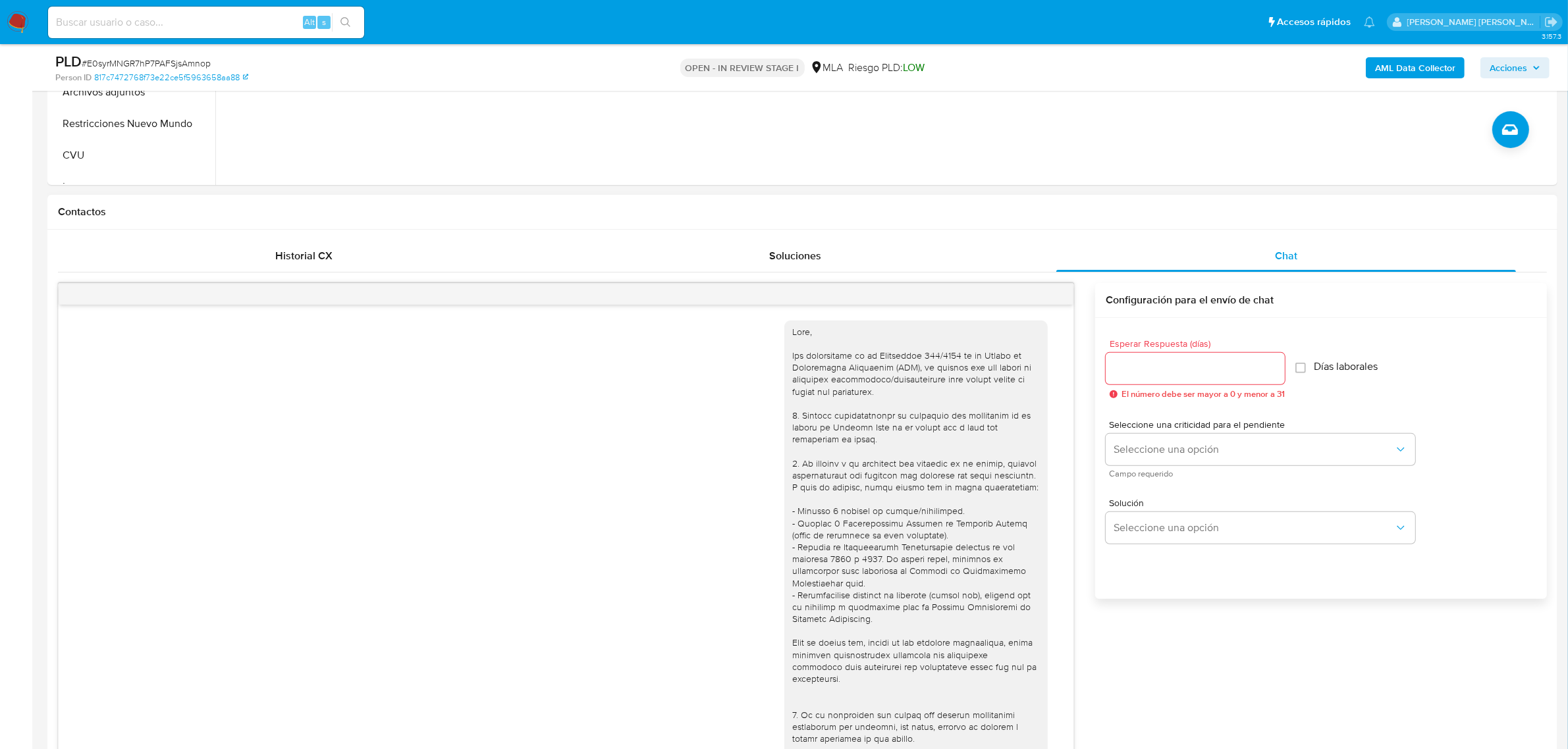
scroll to position [664, 0]
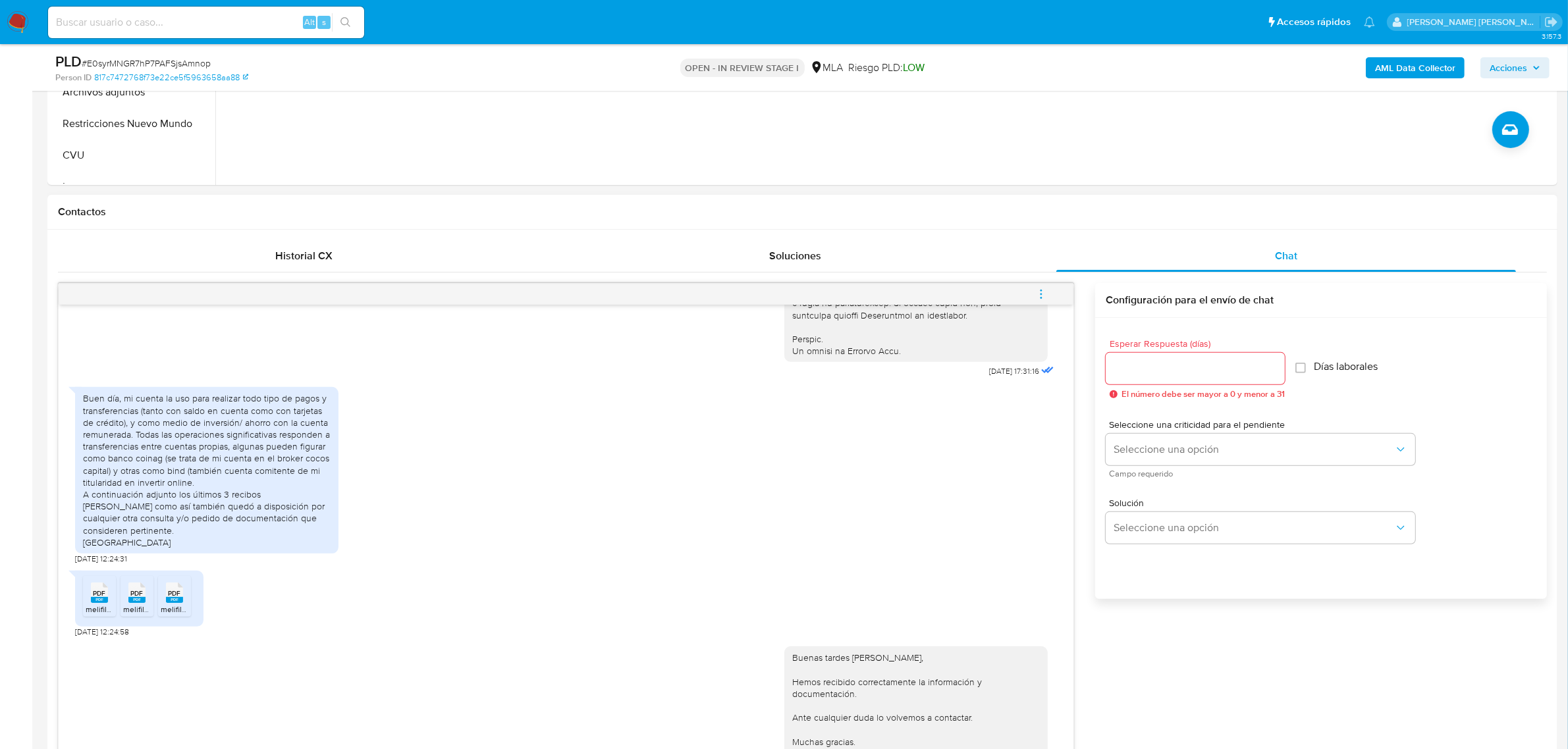
click at [1041, 291] on icon "menu-action" at bounding box center [1040, 290] width 1 height 1
click at [975, 270] on li "Cerrar conversación" at bounding box center [951, 270] width 135 height 24
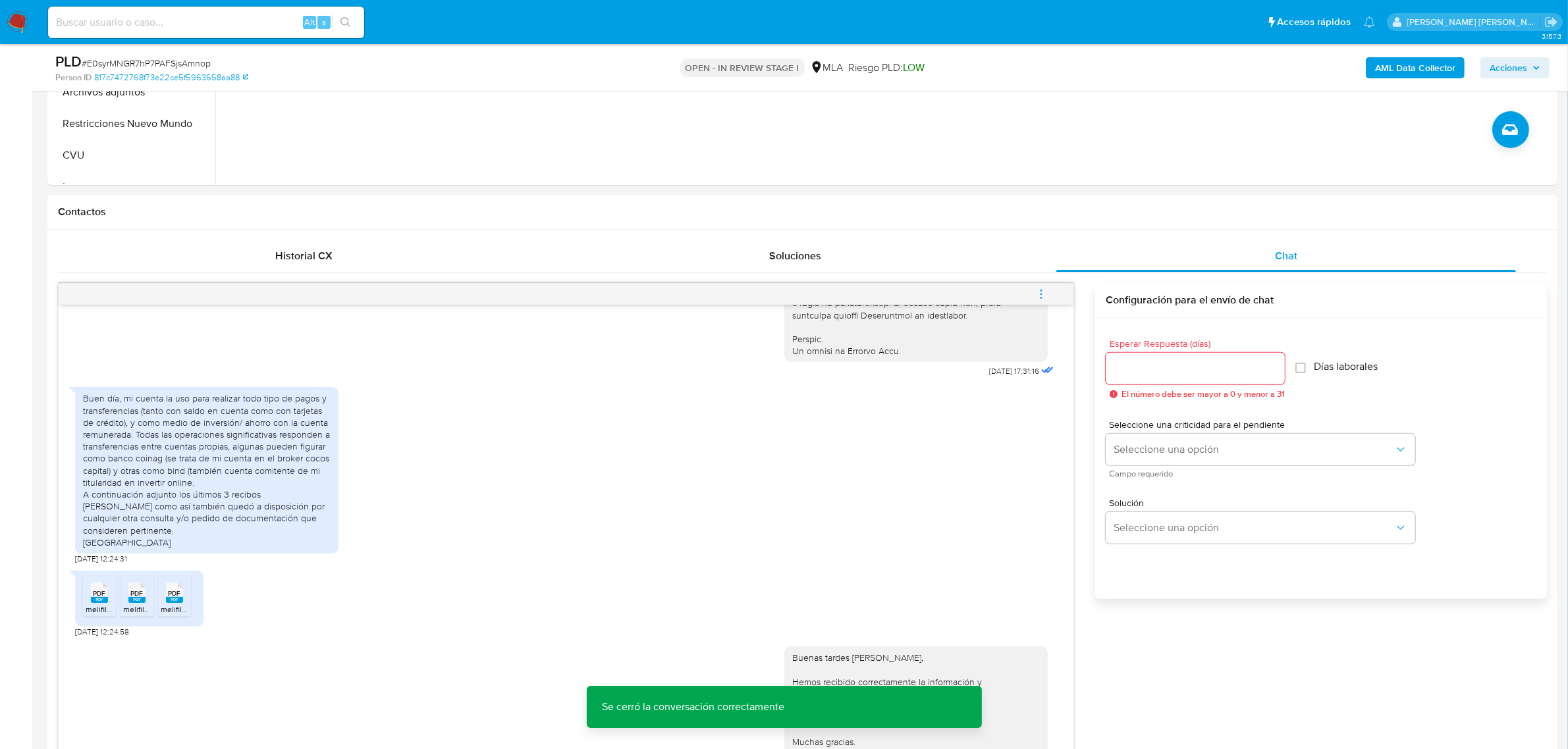
click at [1515, 76] on span "Acciones" at bounding box center [1508, 67] width 37 height 21
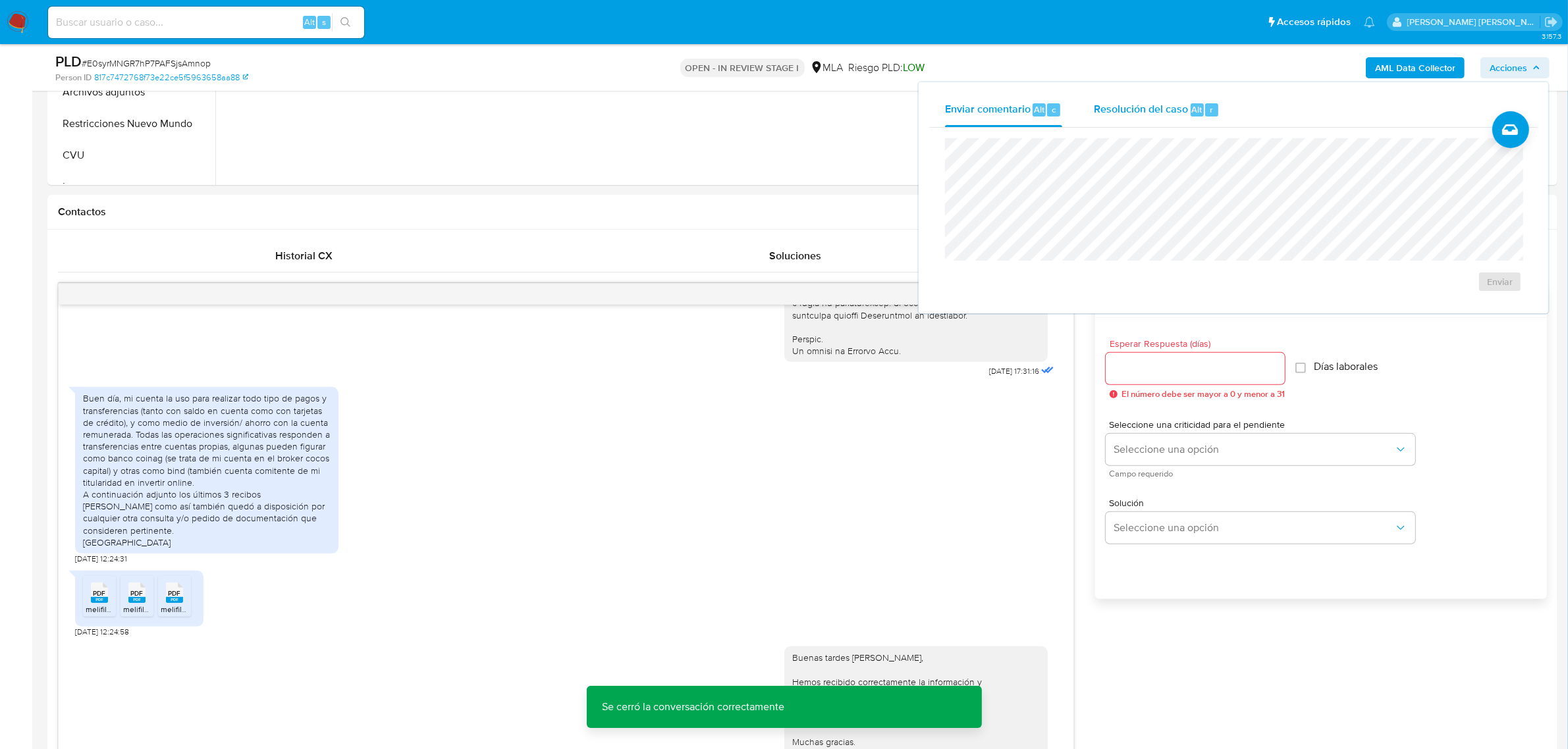
drag, startPoint x: 1147, startPoint y: 121, endPoint x: 1147, endPoint y: 133, distance: 12.0
click at [1147, 123] on div "Resolución del caso Alt r" at bounding box center [1157, 110] width 126 height 35
click at [1357, 282] on span "No ROI Proposal" at bounding box center [1371, 289] width 68 height 18
